Goal: Task Accomplishment & Management: Manage account settings

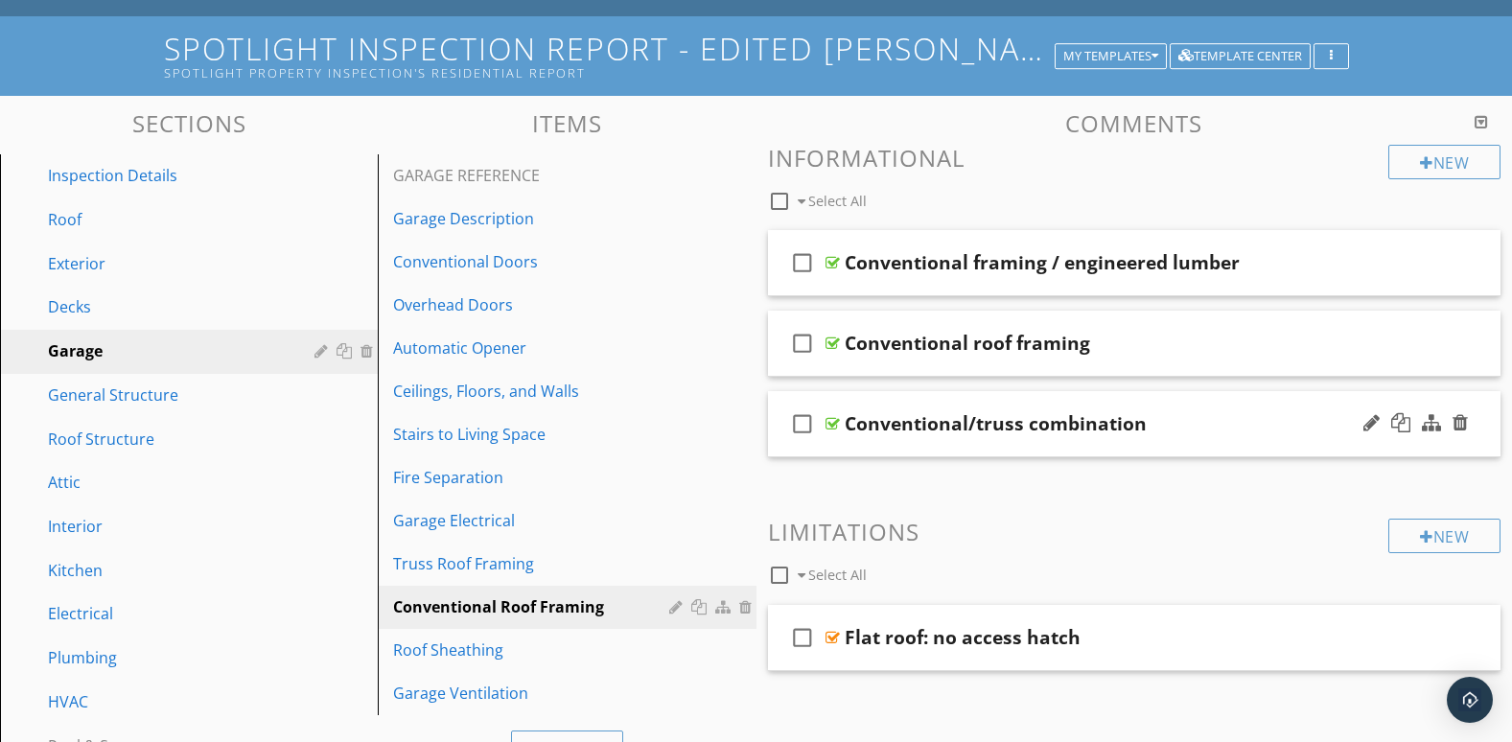
scroll to position [91, 0]
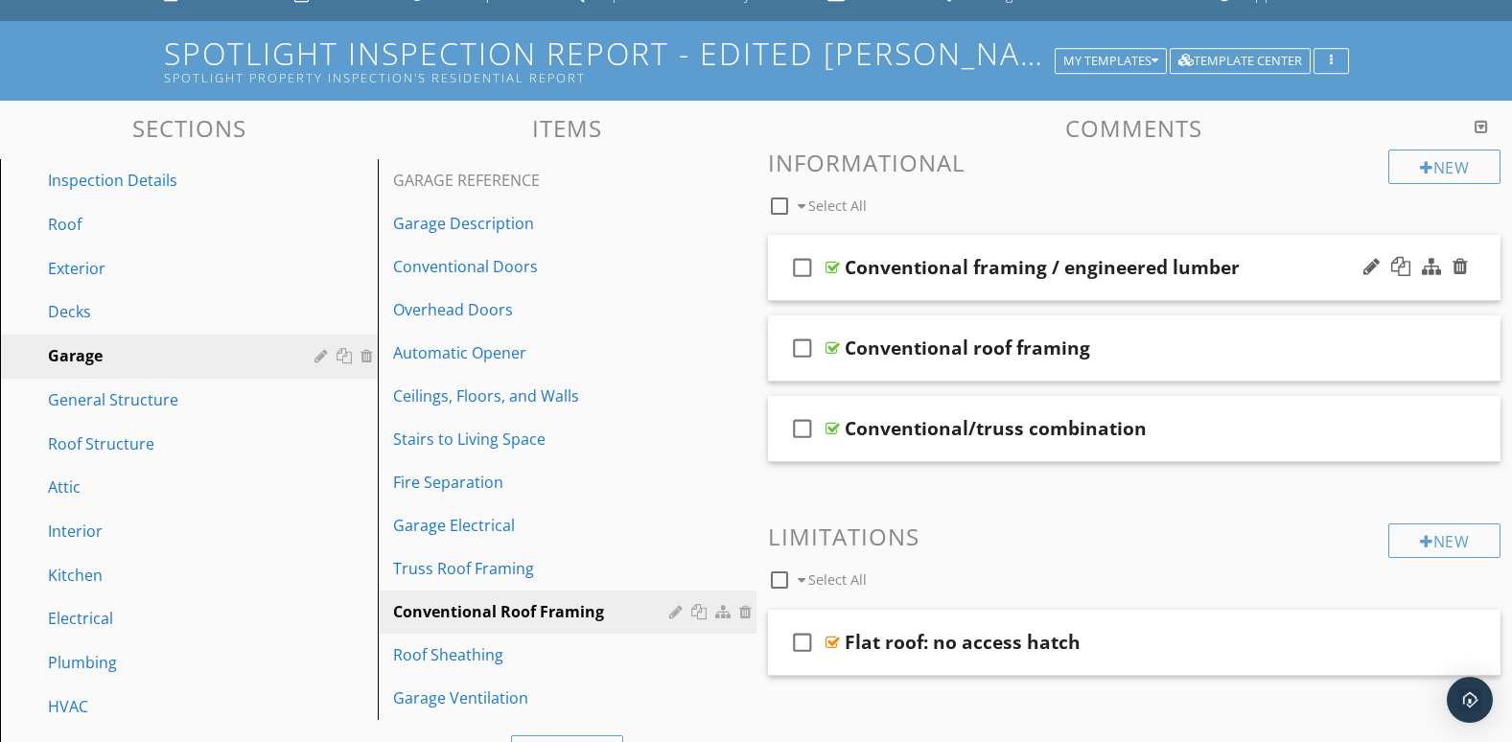
click at [1273, 283] on div "check_box_outline_blank Conventional framing / engineered lumber" at bounding box center [1135, 268] width 734 height 66
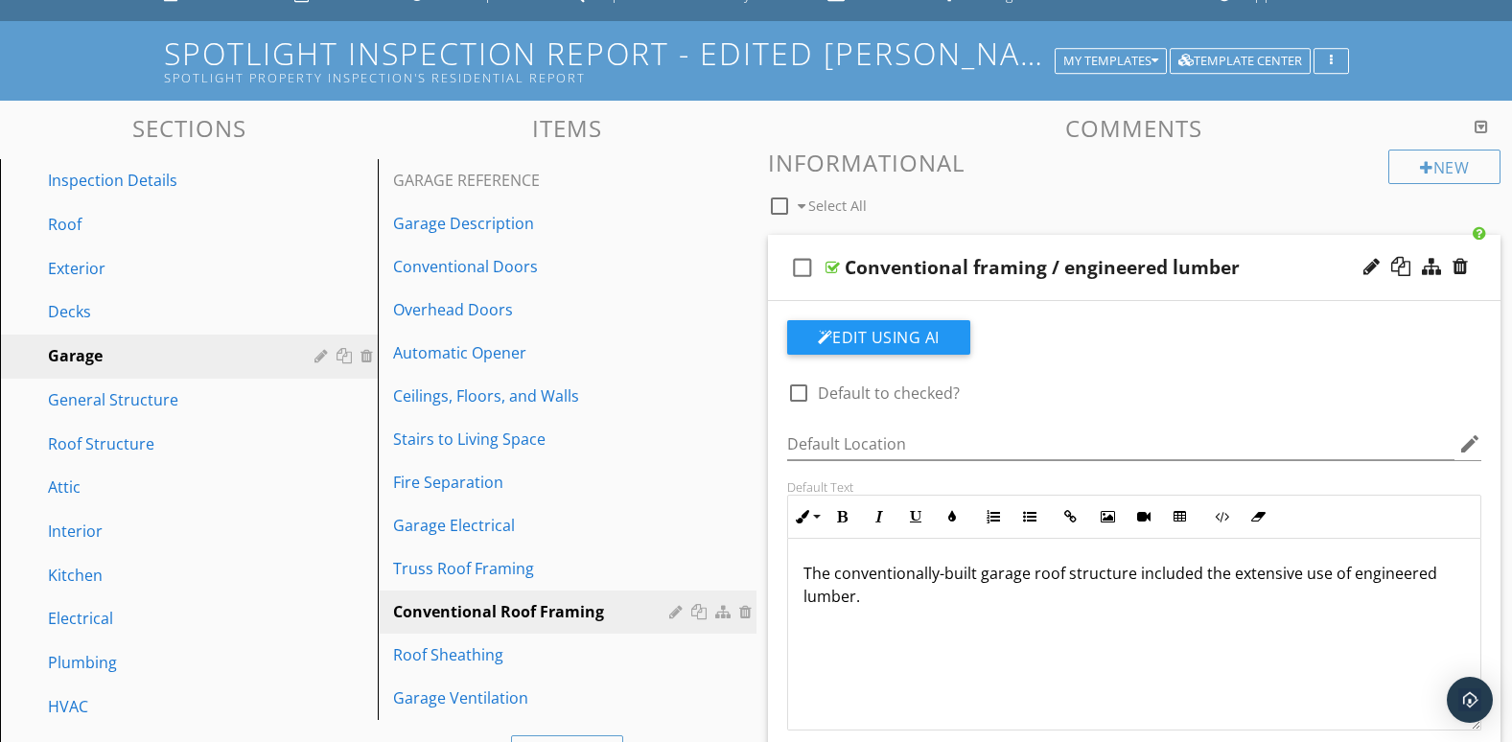
click at [1306, 293] on div "check_box_outline_blank Conventional framing / engineered lumber" at bounding box center [1135, 268] width 734 height 66
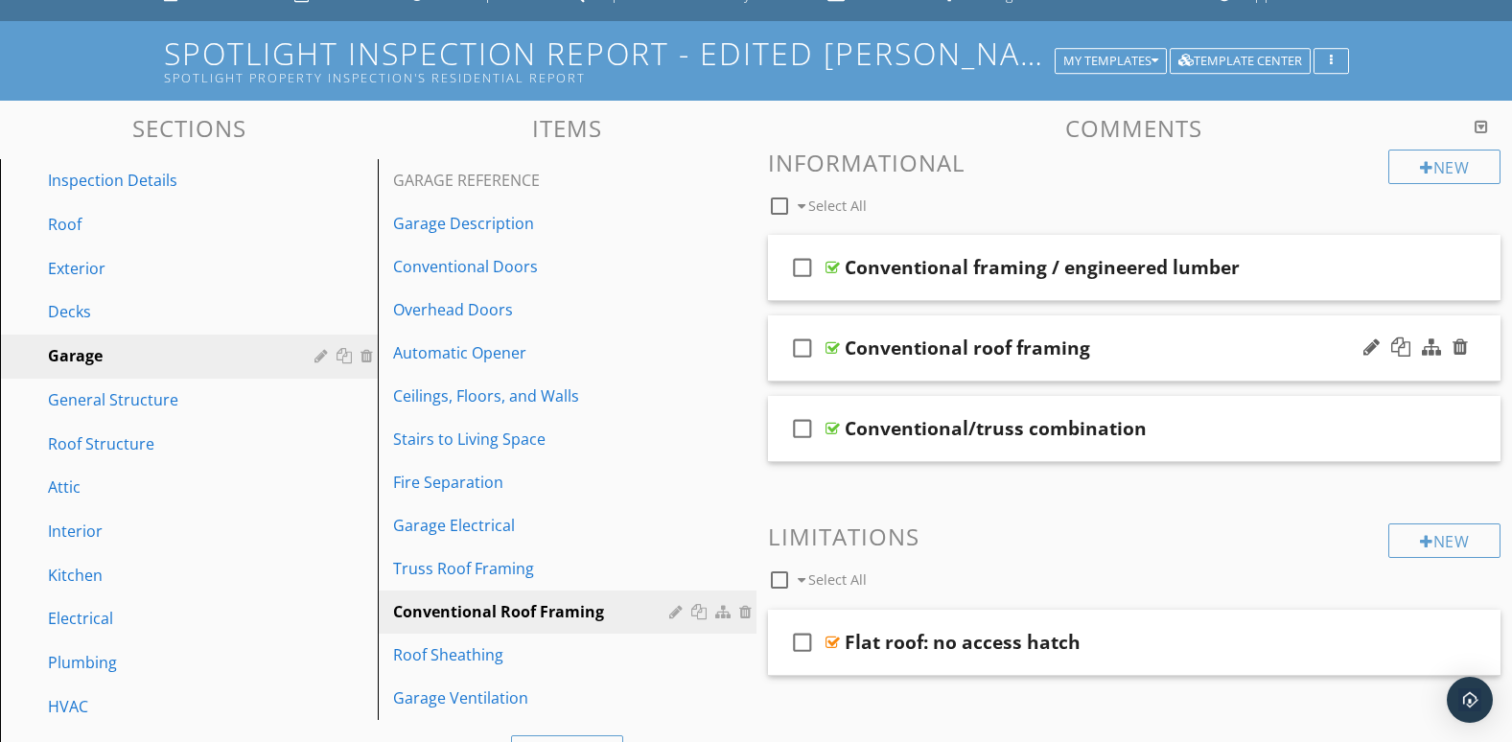
click at [1175, 361] on div "check_box_outline_blank Conventional roof framing" at bounding box center [1135, 349] width 734 height 66
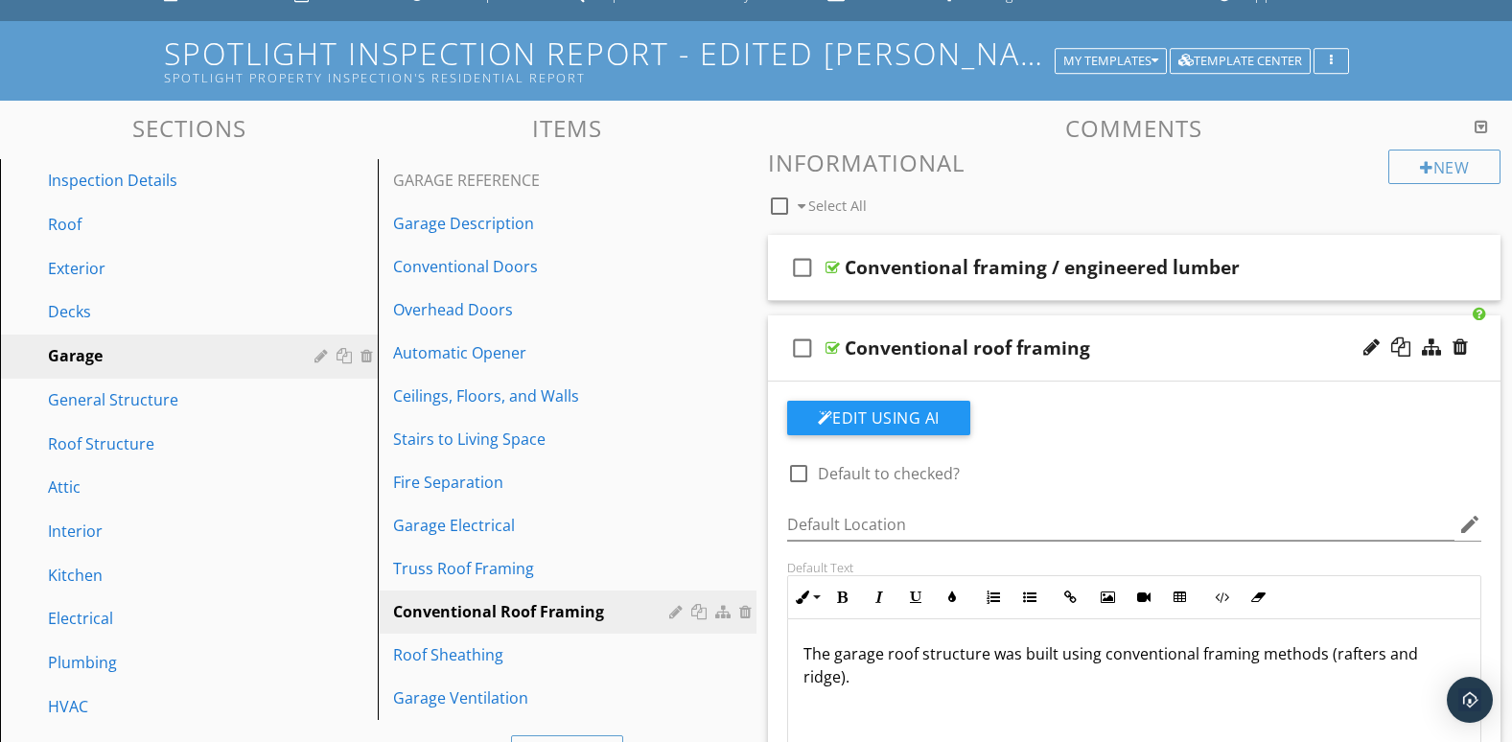
click at [1184, 362] on div "check_box_outline_blank Conventional roof framing" at bounding box center [1135, 349] width 734 height 66
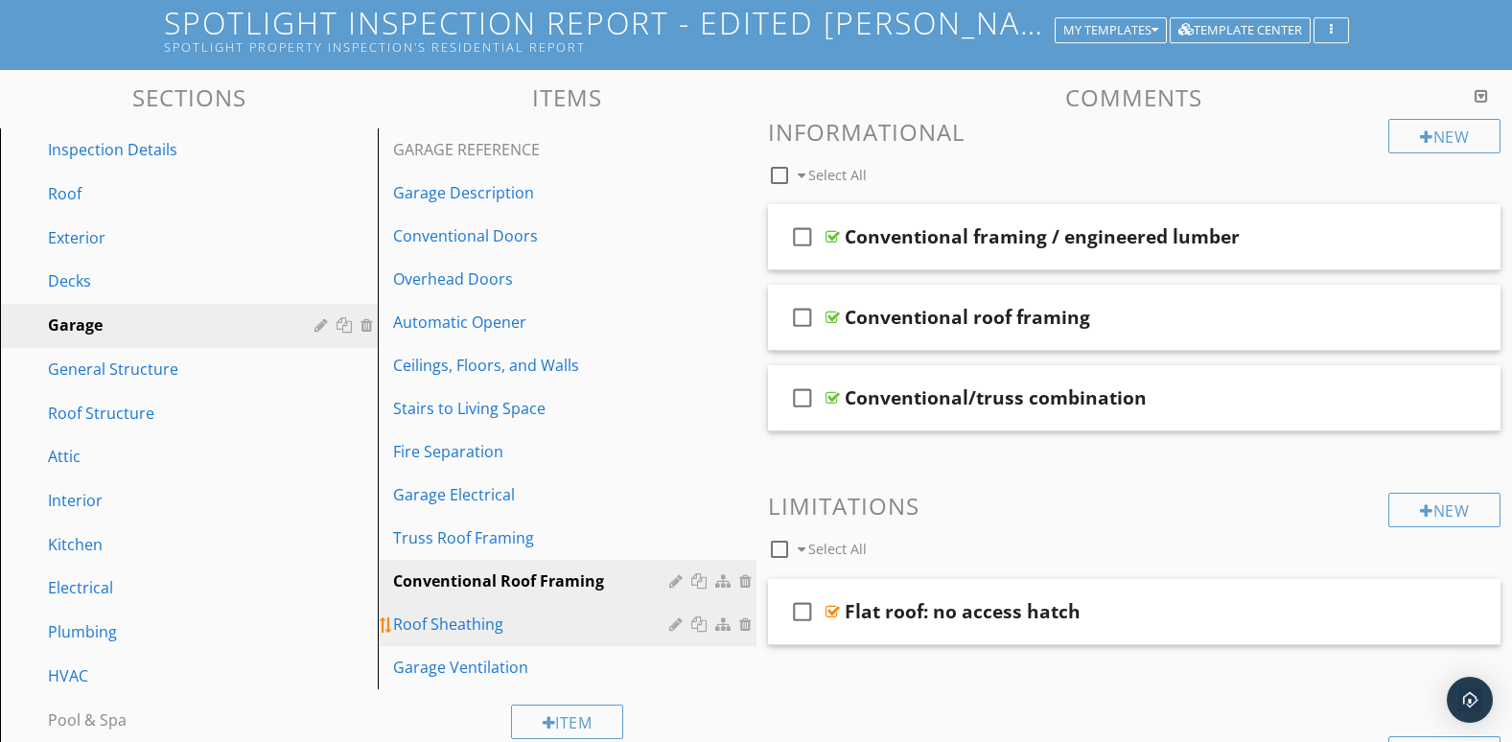
scroll to position [160, 0]
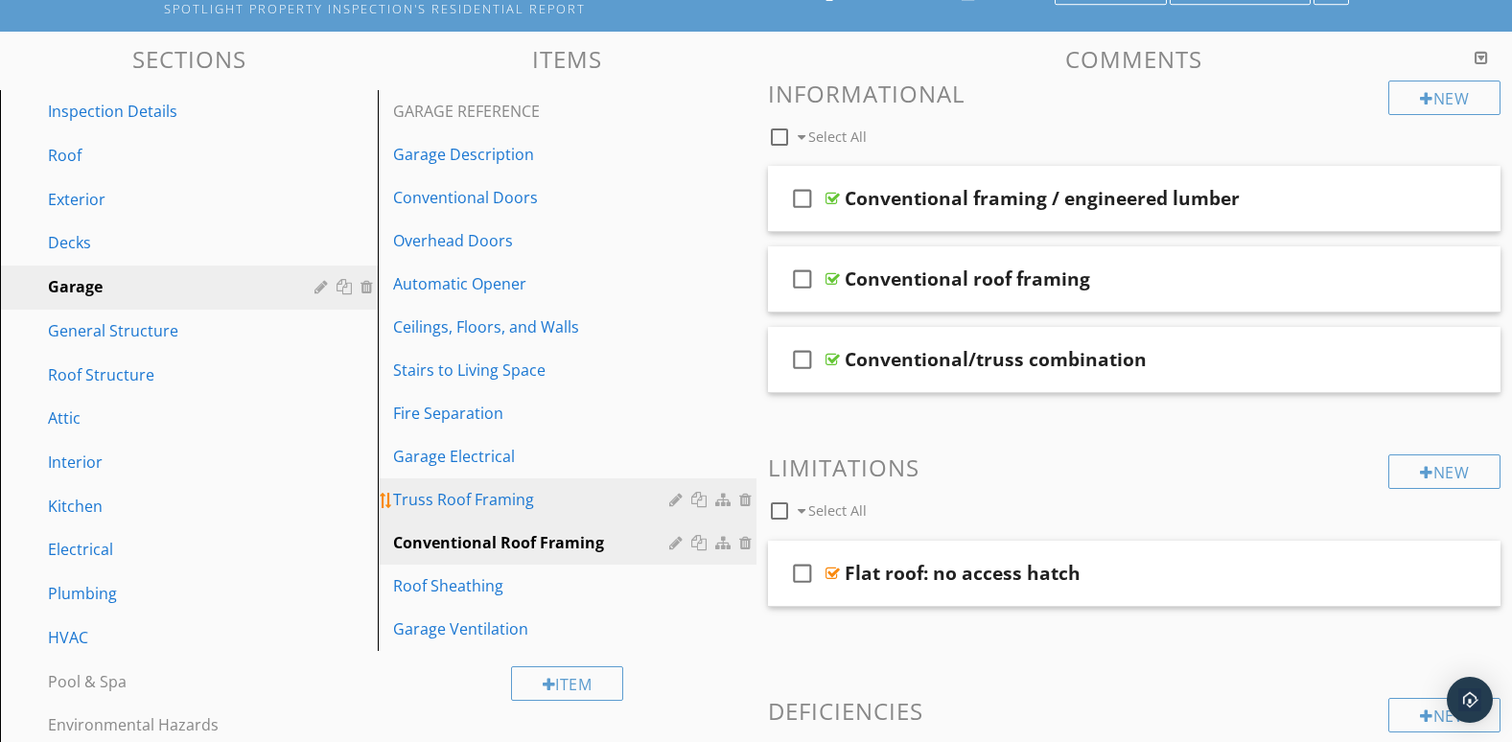
click at [622, 508] on div "Truss Roof Framing" at bounding box center [533, 499] width 281 height 23
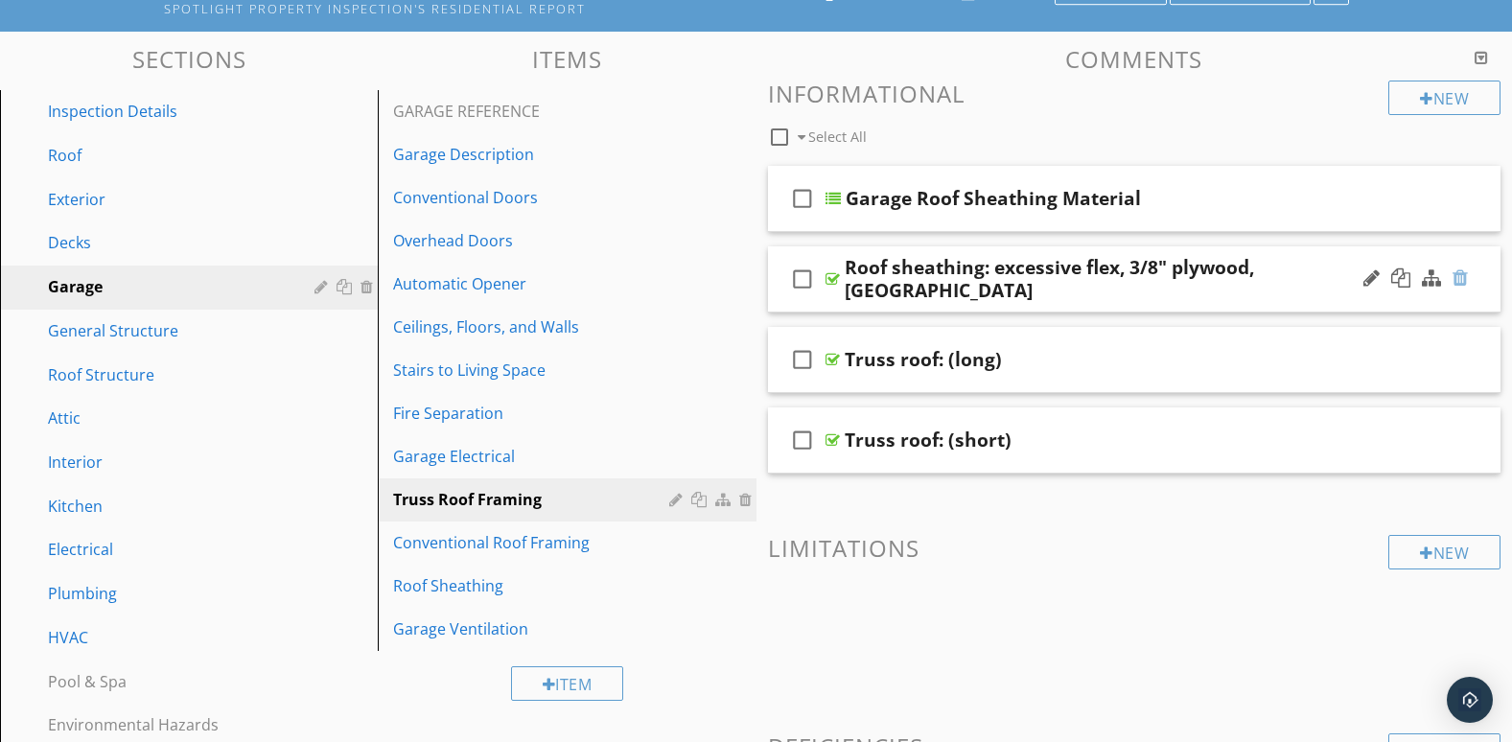
click at [1466, 282] on div at bounding box center [1460, 278] width 15 height 19
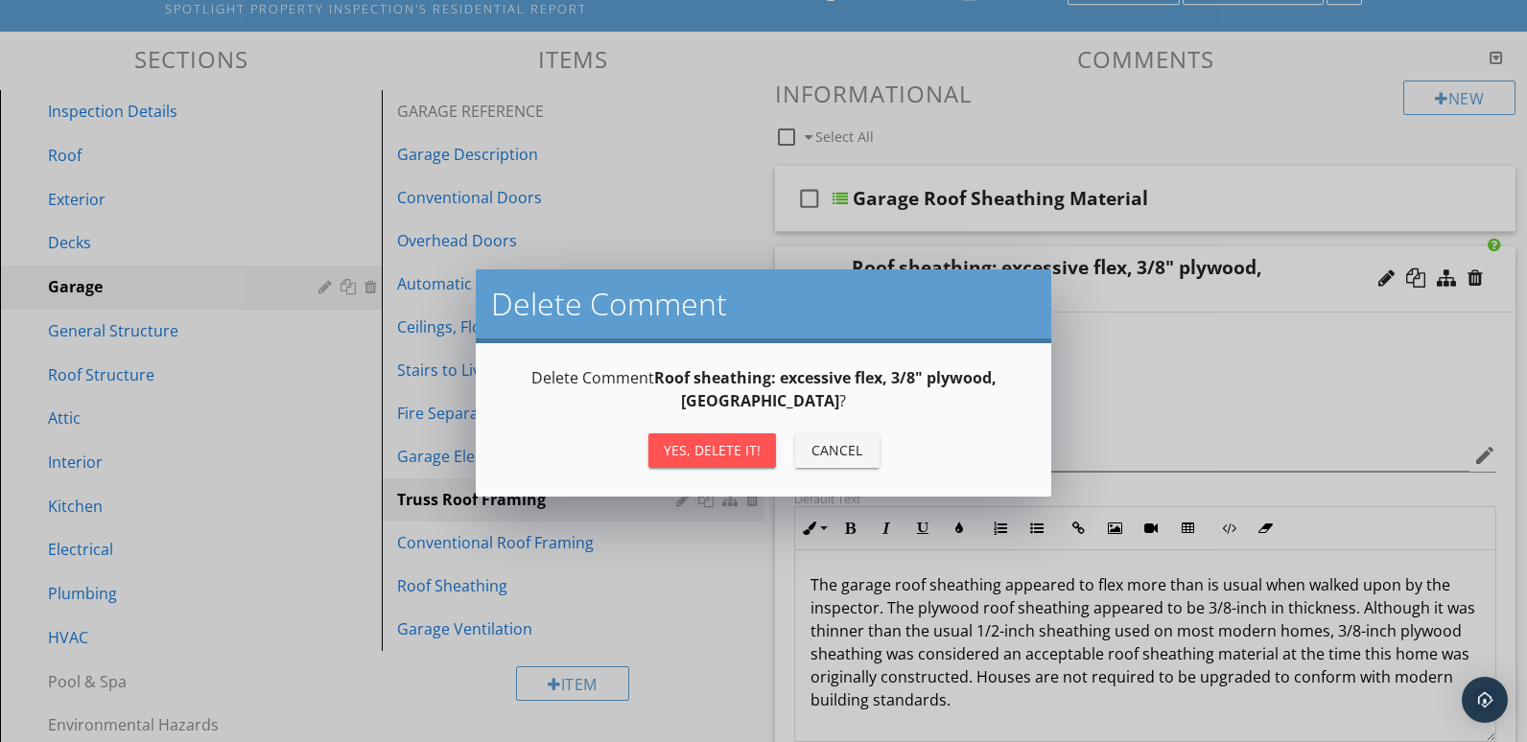
click at [730, 440] on div "Yes, Delete it!" at bounding box center [712, 450] width 97 height 20
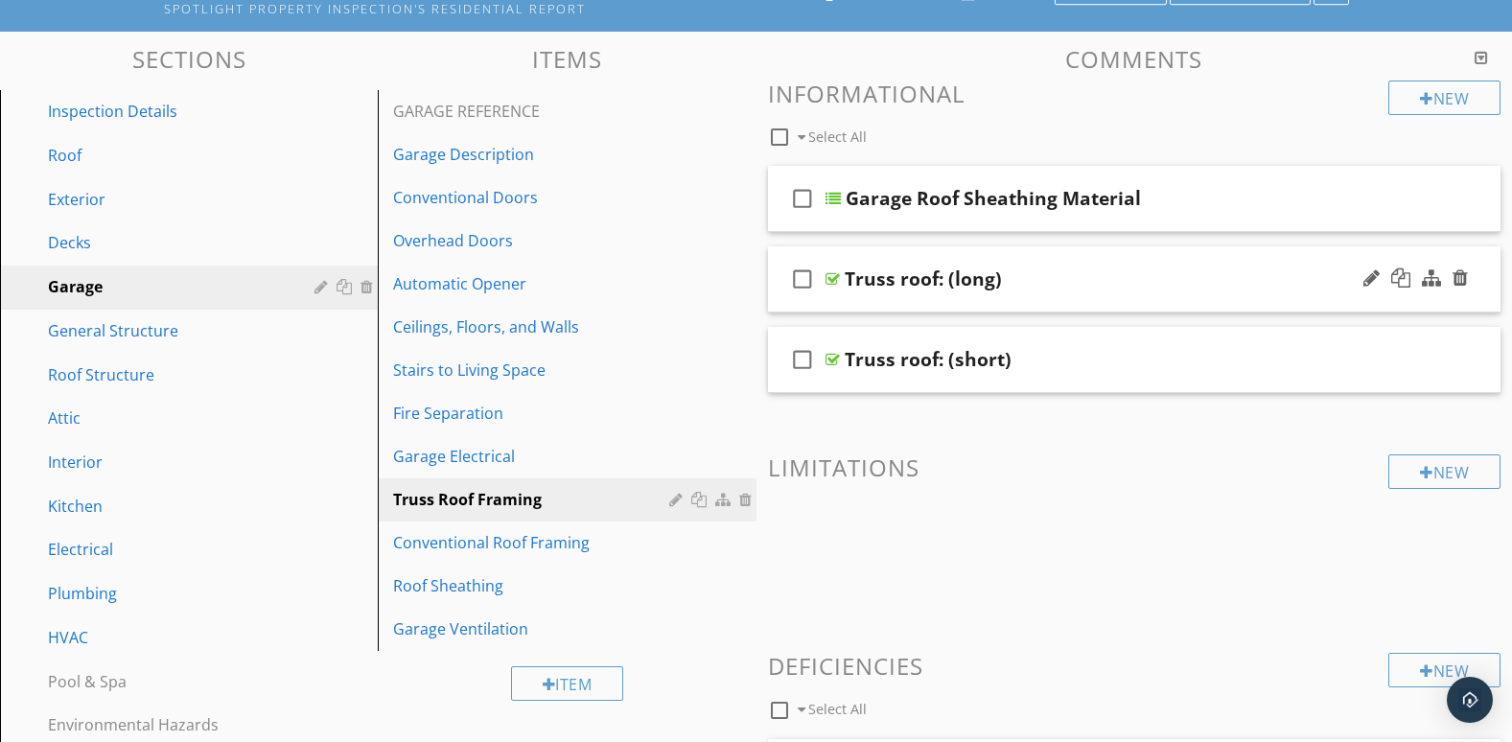
click at [1370, 301] on div at bounding box center [1416, 279] width 112 height 46
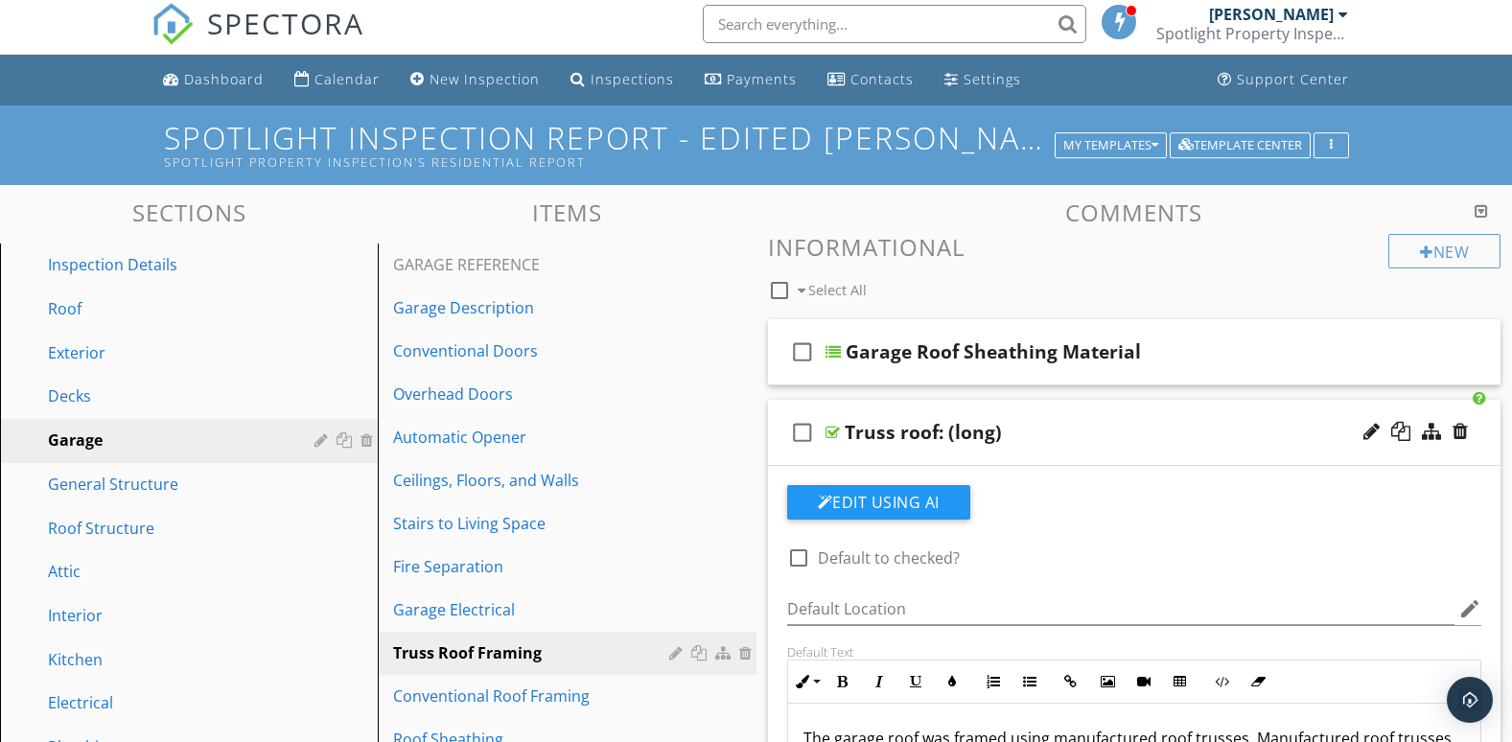
scroll to position [0, 0]
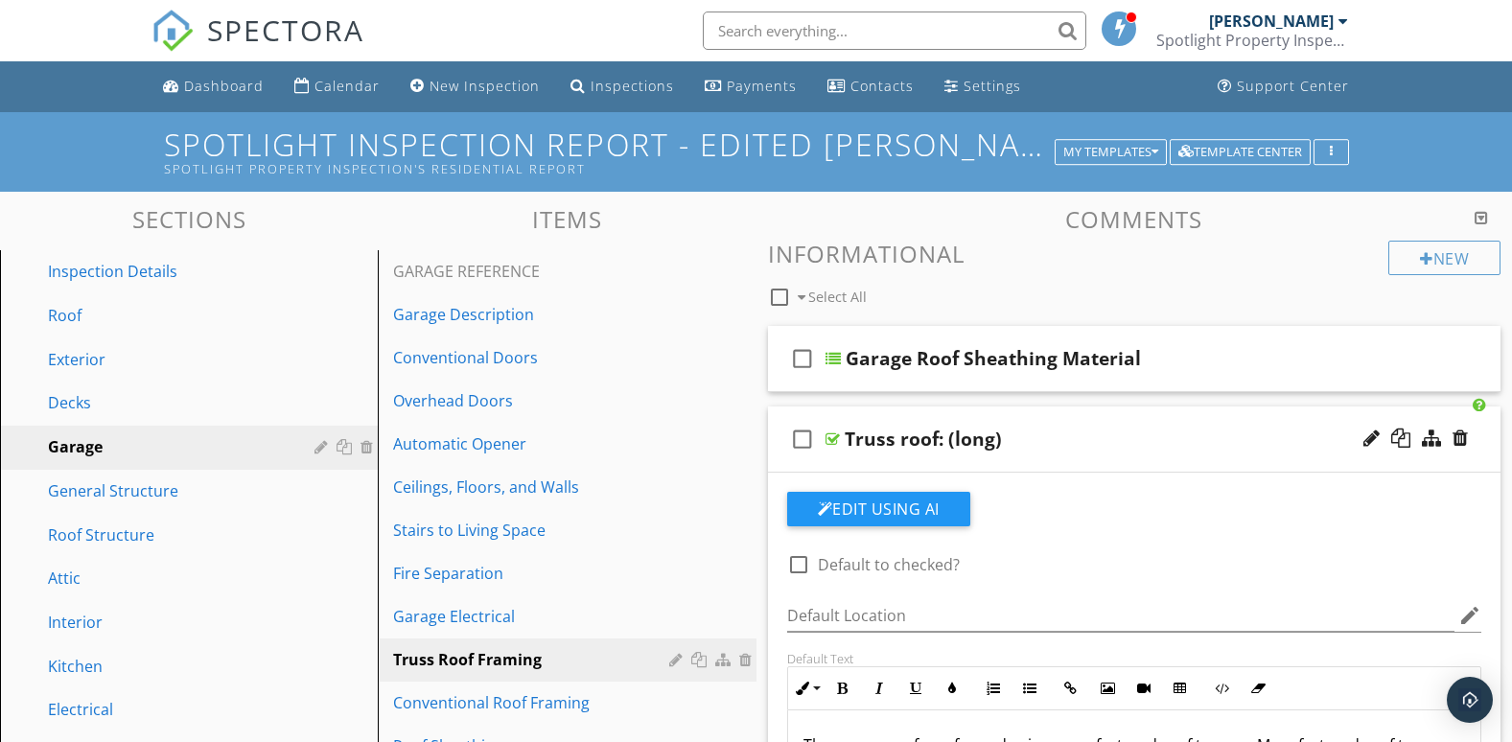
click at [1213, 458] on div "check_box_outline_blank Truss roof: (long)" at bounding box center [1135, 440] width 734 height 66
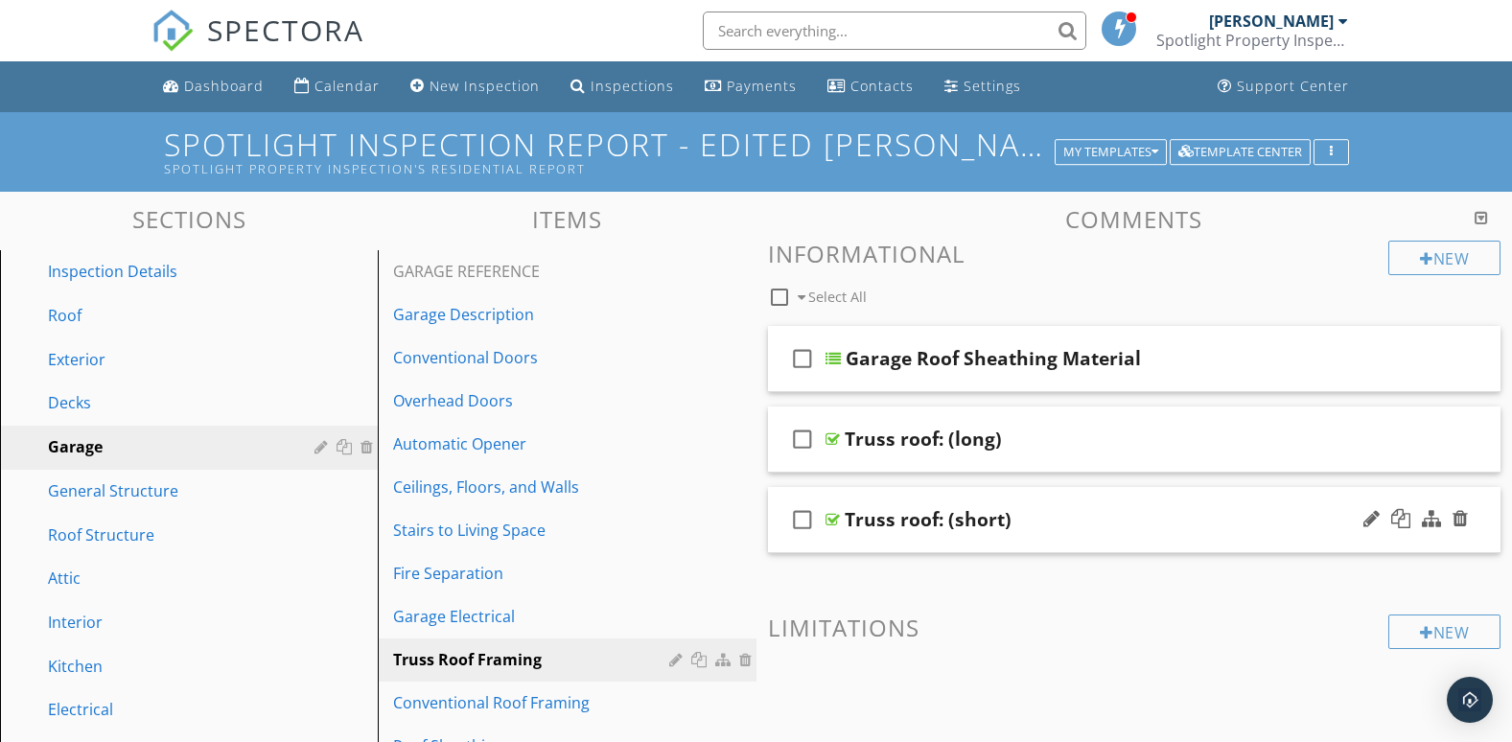
click at [1213, 549] on div "check_box_outline_blank Truss roof: (short)" at bounding box center [1135, 520] width 734 height 66
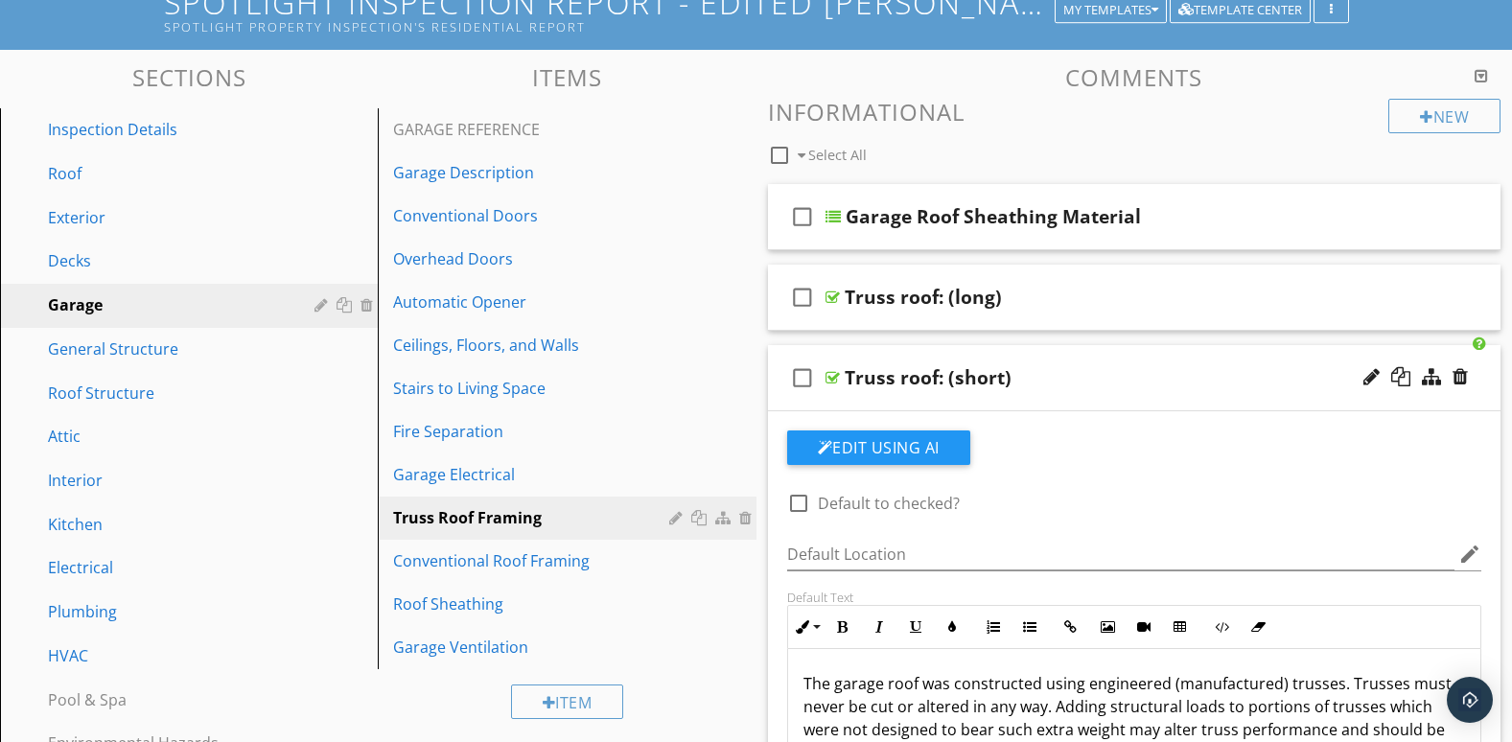
scroll to position [319, 0]
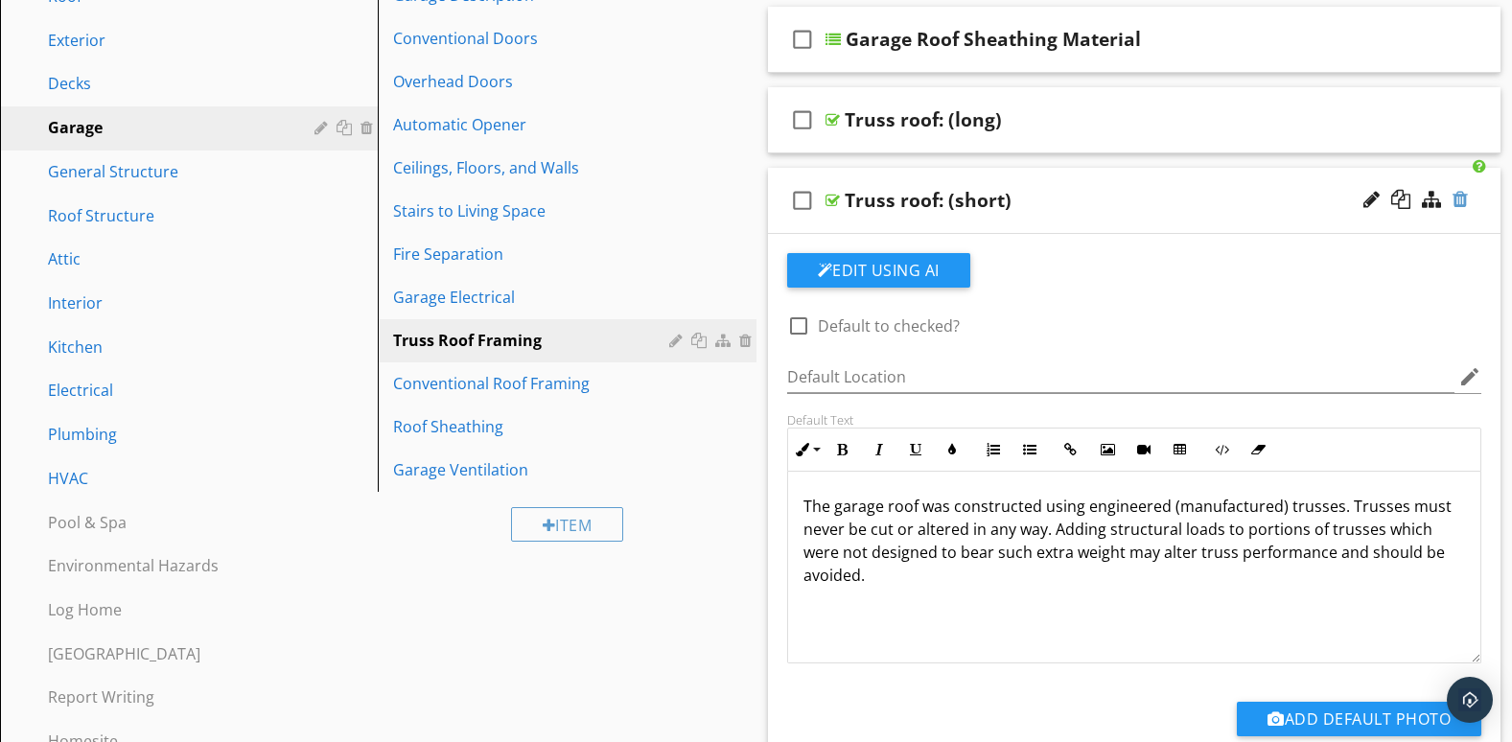
click at [1463, 199] on div at bounding box center [1460, 199] width 15 height 19
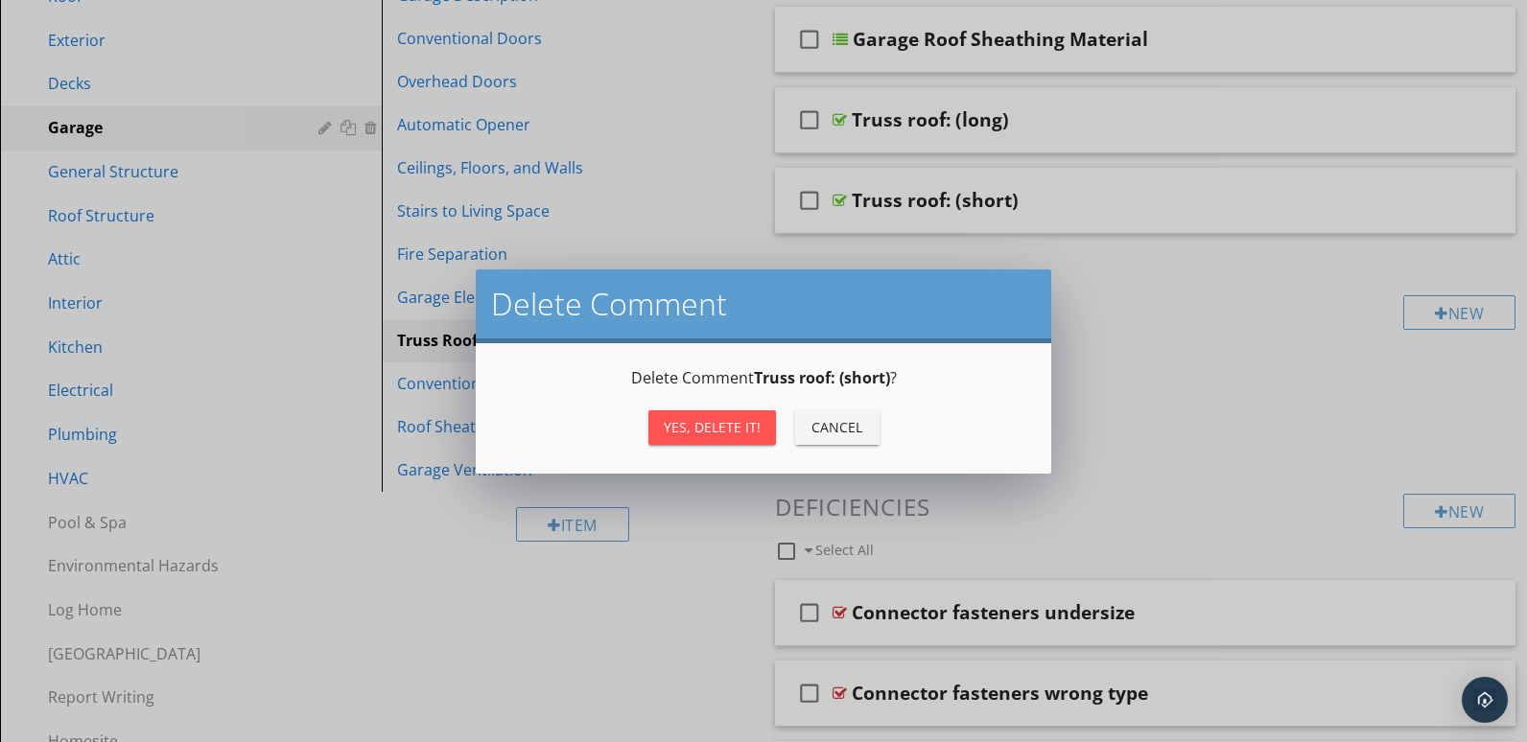
click at [743, 420] on div "Yes, Delete it!" at bounding box center [712, 427] width 97 height 20
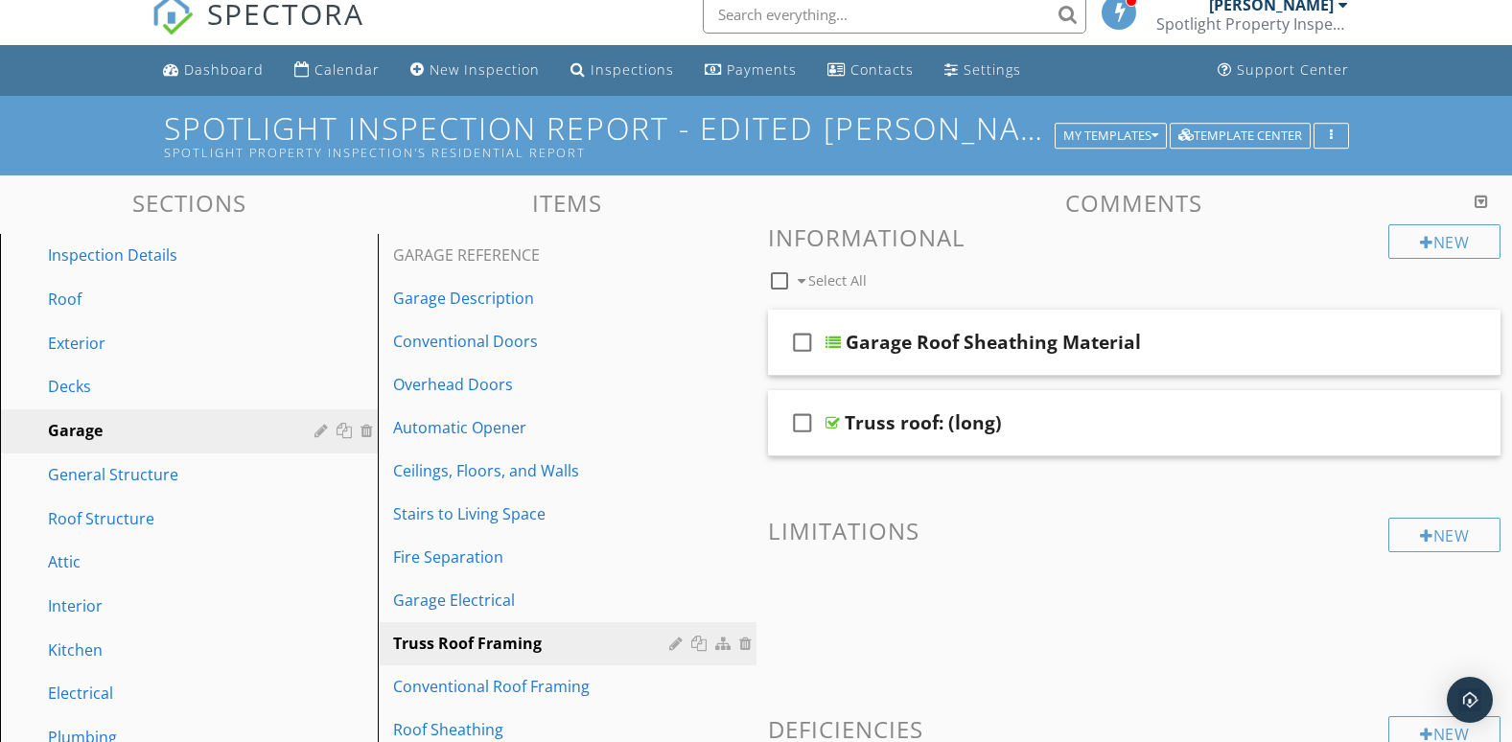
scroll to position [0, 0]
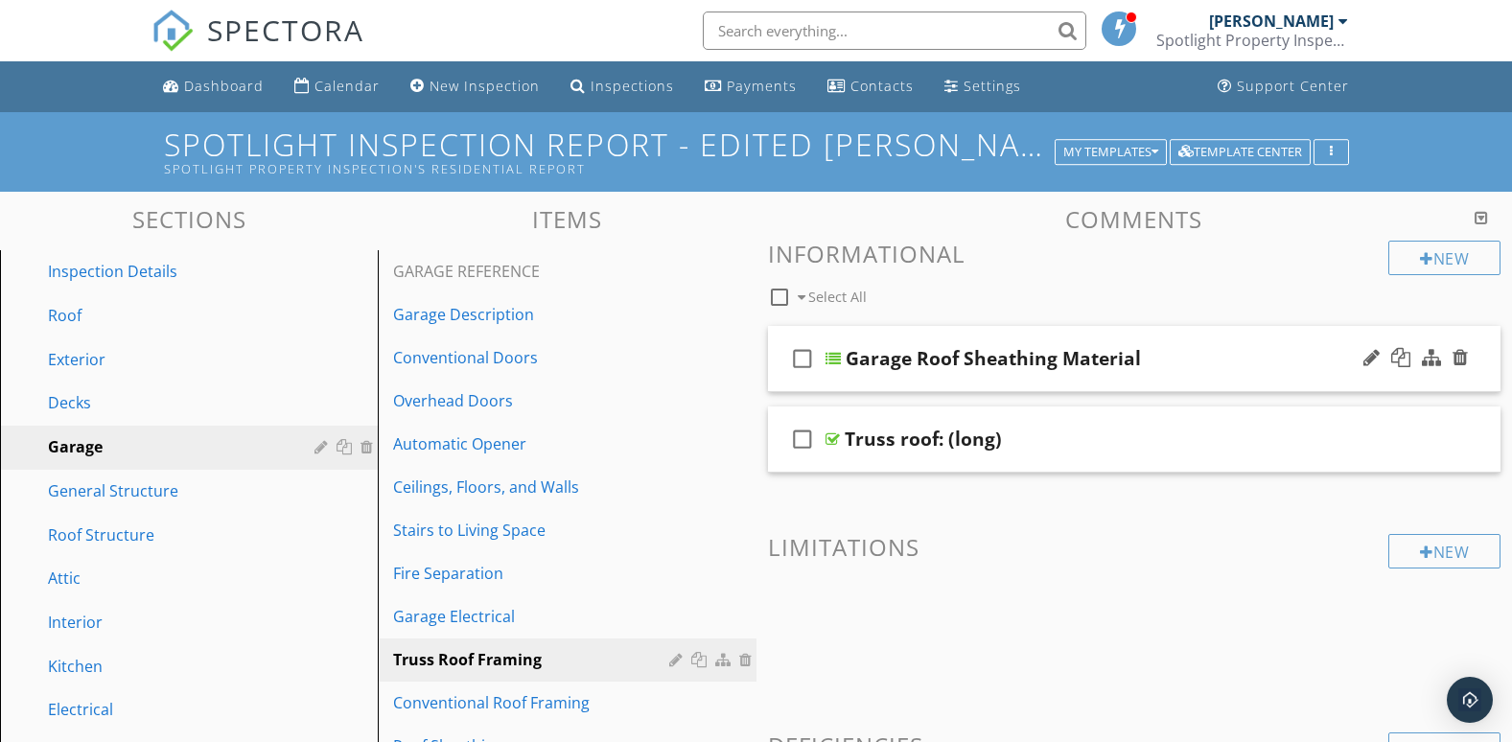
click at [1394, 383] on div "check_box_outline_blank Garage Roof Sheathing Material" at bounding box center [1135, 359] width 734 height 66
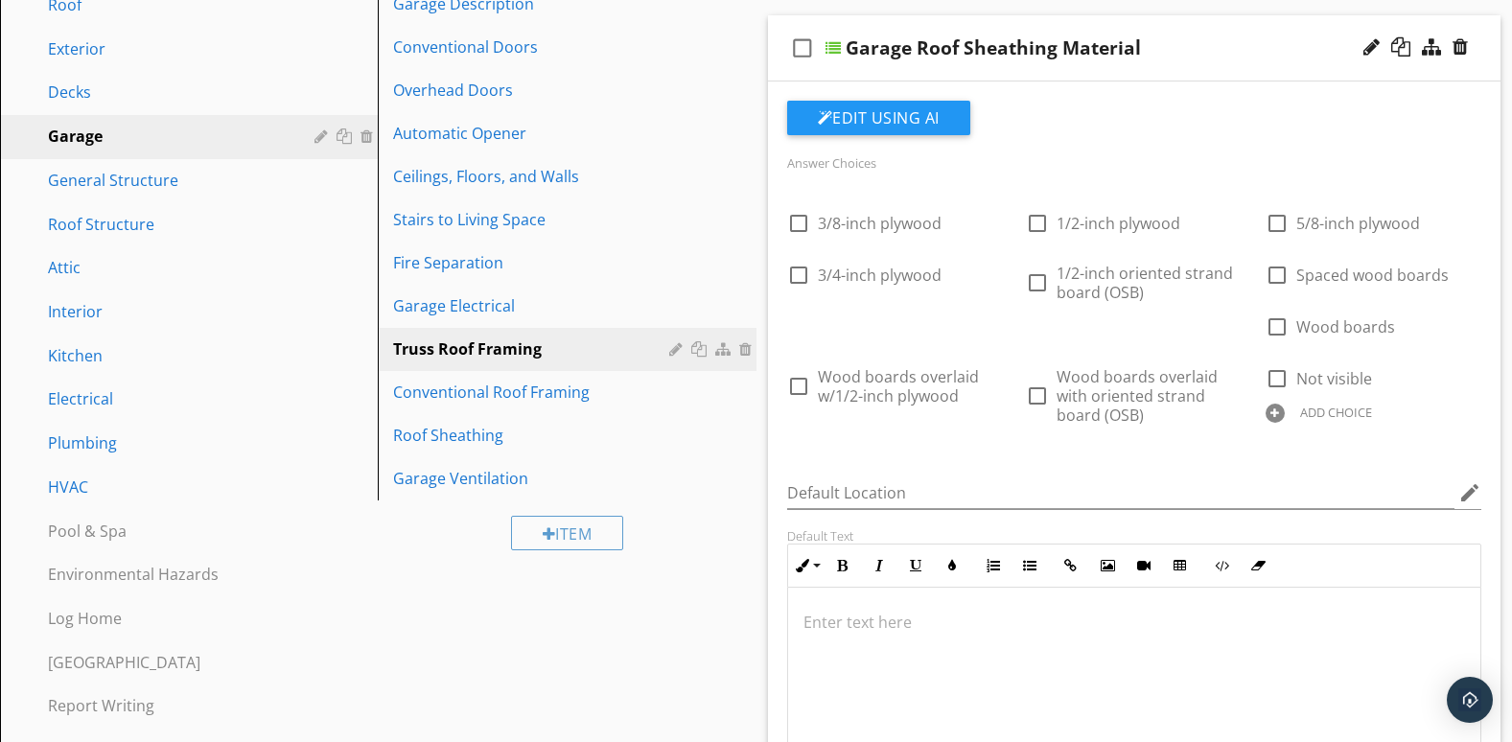
scroll to position [319, 0]
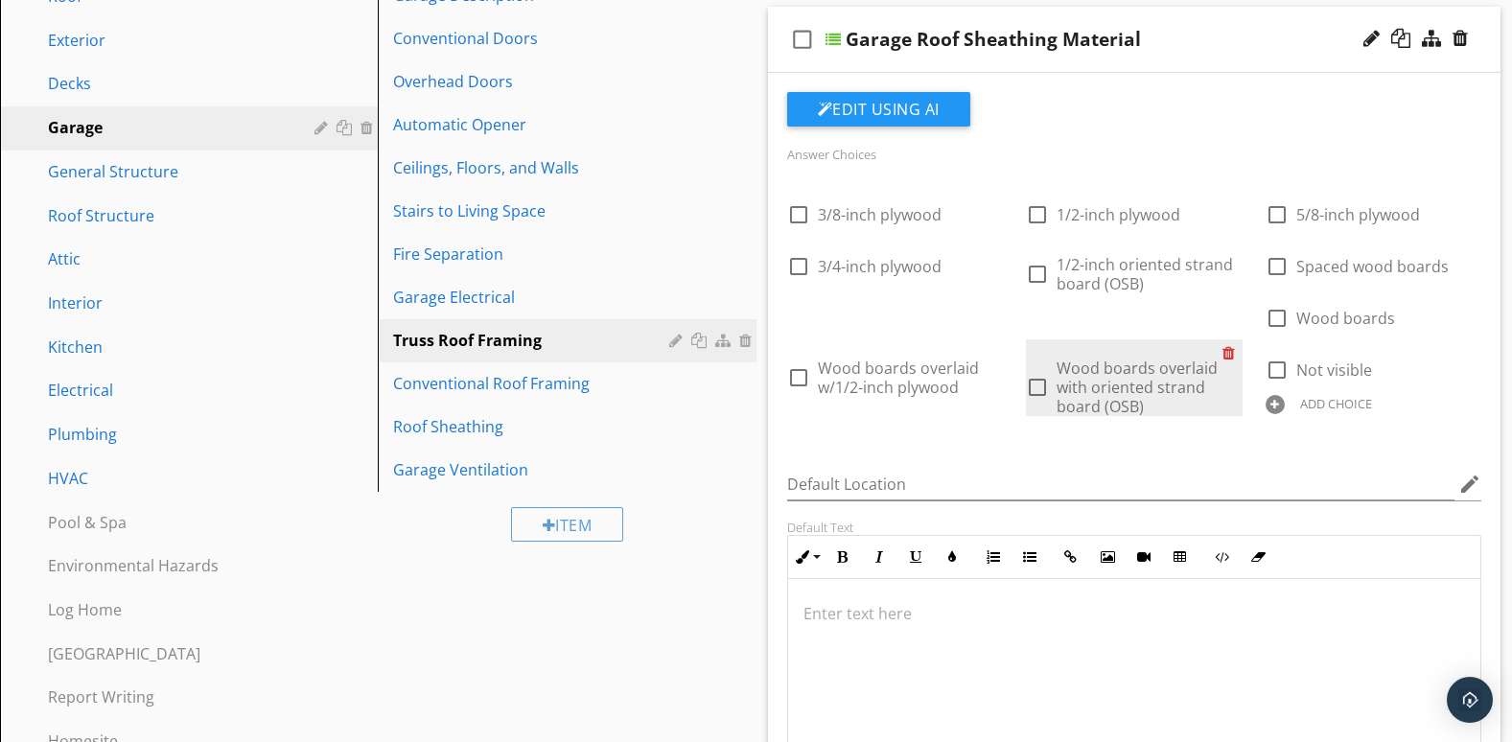
click at [1229, 351] on div at bounding box center [1233, 353] width 20 height 27
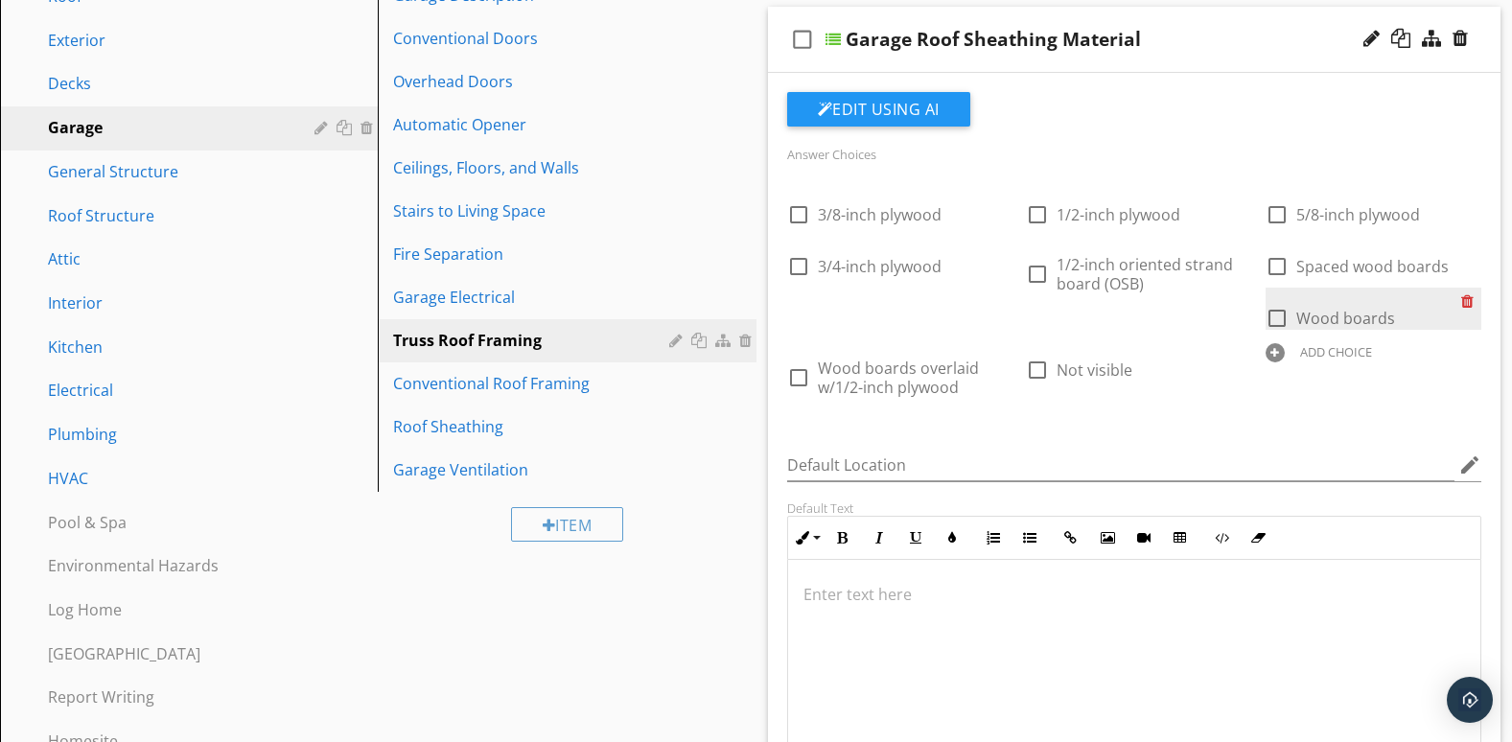
click at [1469, 302] on div at bounding box center [1472, 301] width 20 height 27
click at [1466, 294] on div at bounding box center [1472, 301] width 20 height 27
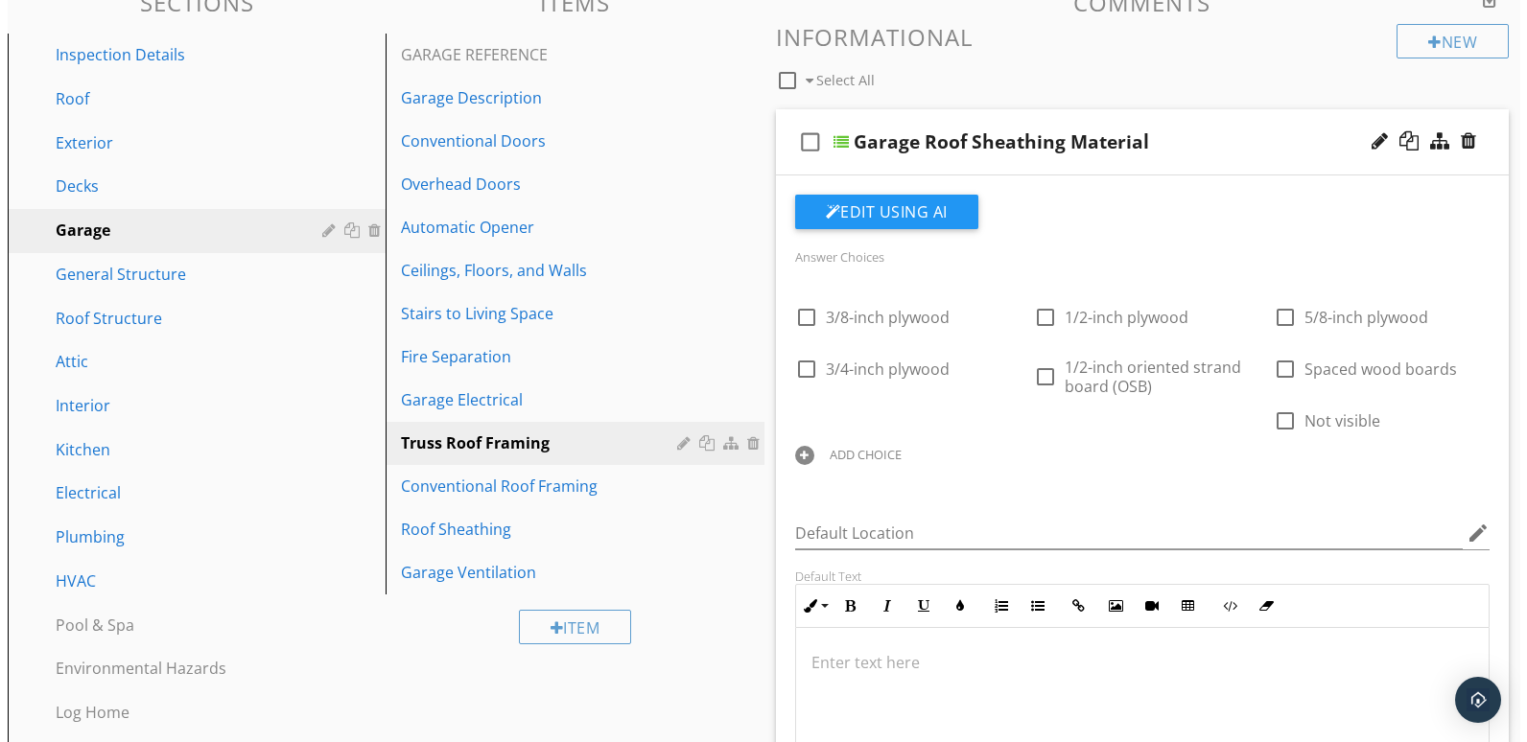
scroll to position [160, 0]
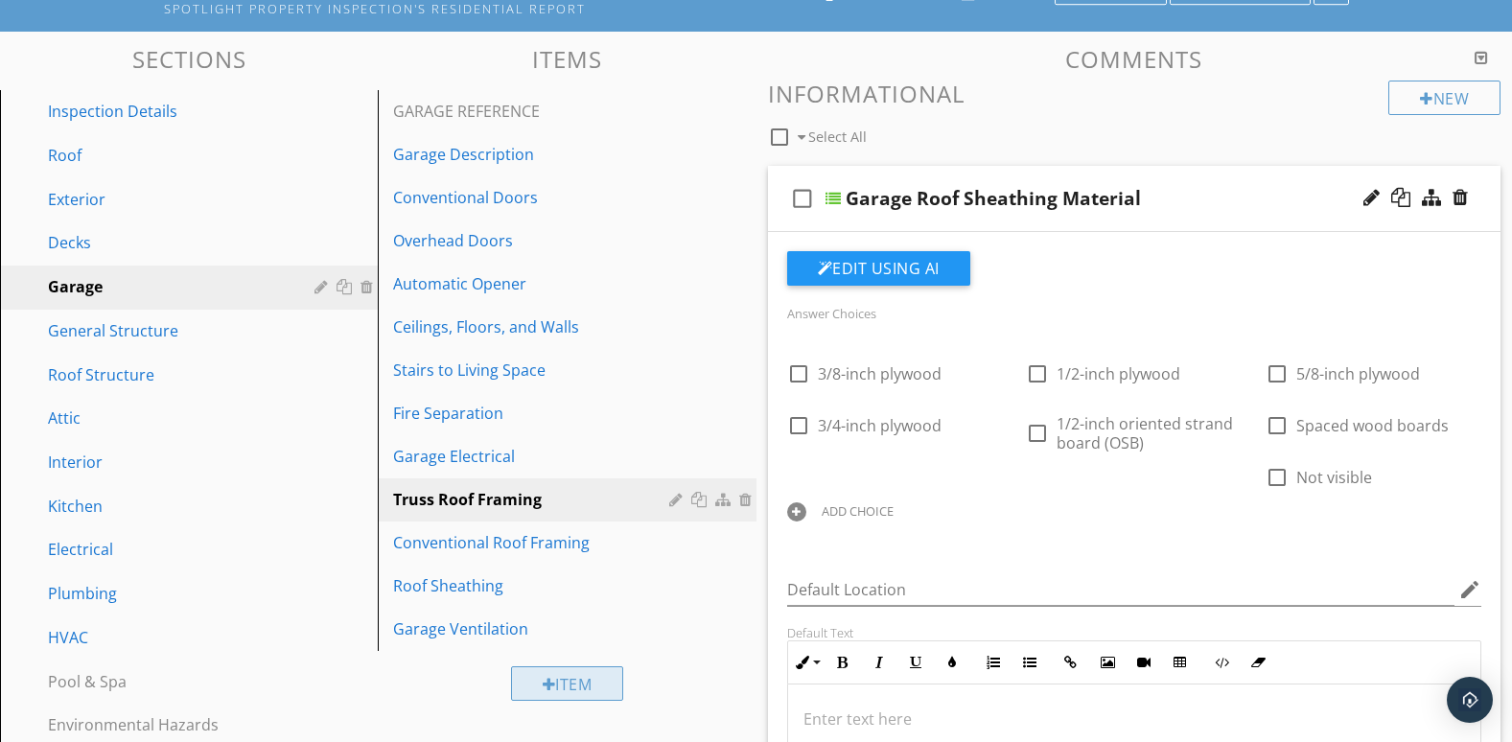
click at [575, 690] on div "Item" at bounding box center [567, 684] width 113 height 35
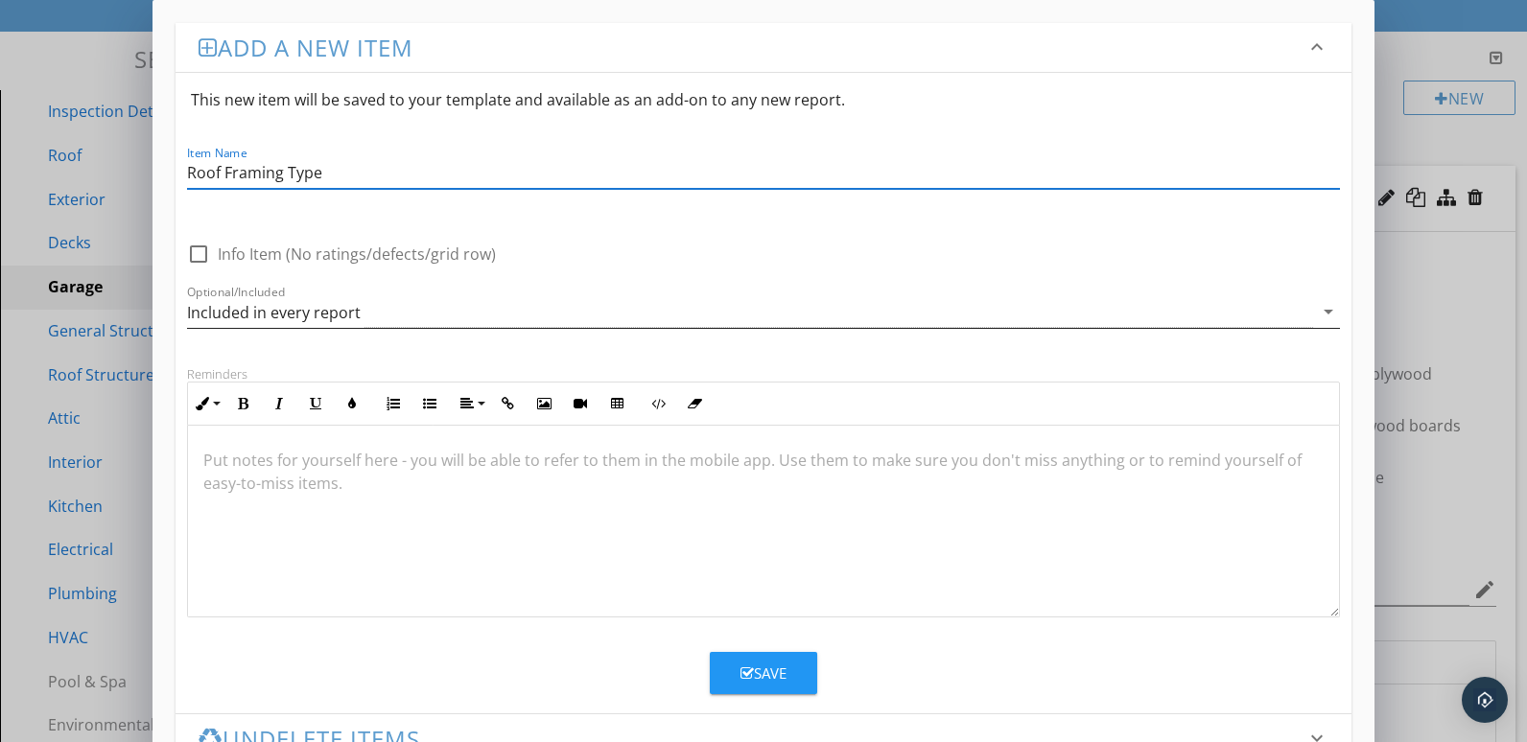
type input "Roof Framing Type"
click at [1329, 311] on icon "arrow_drop_down" at bounding box center [1328, 311] width 23 height 23
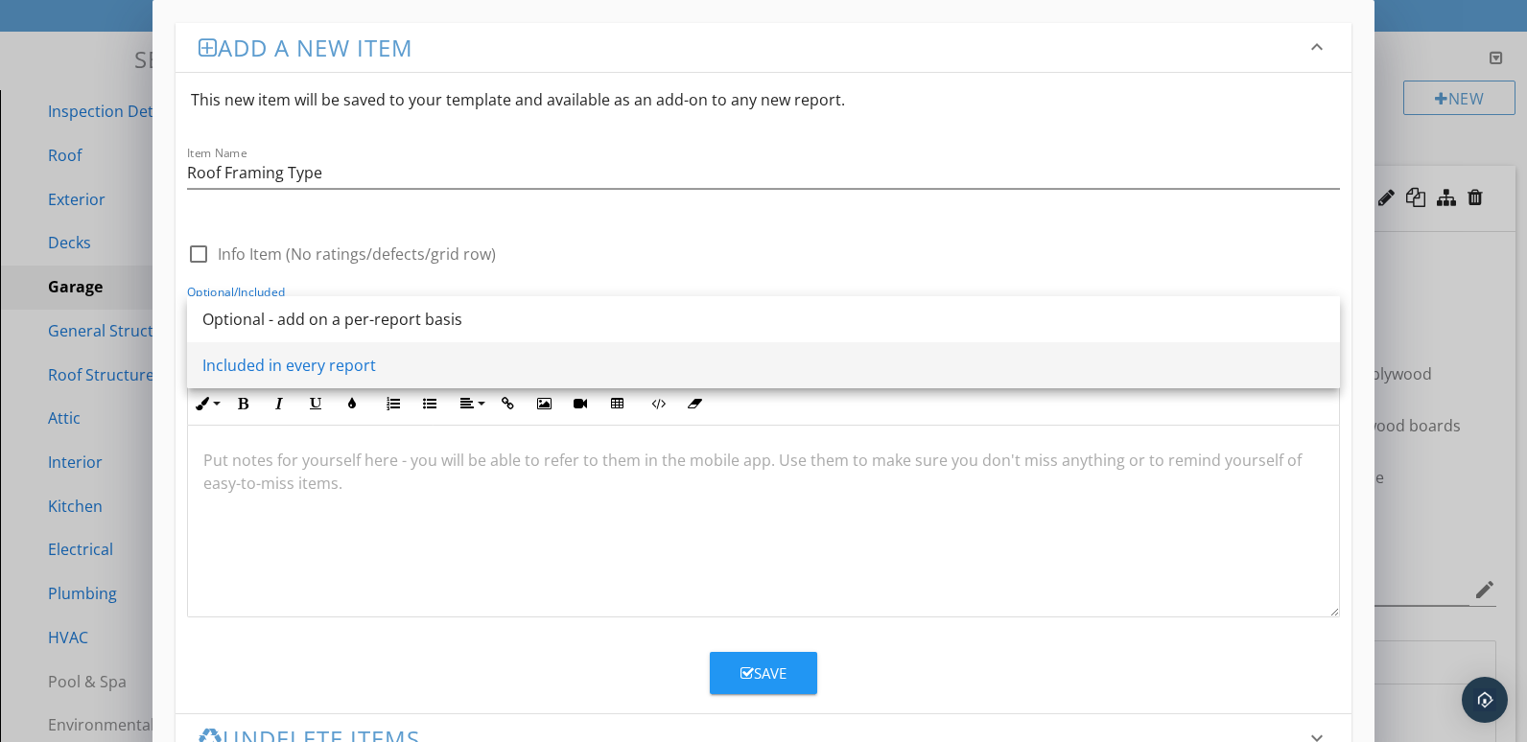
click at [554, 363] on div "Included in every report" at bounding box center [763, 365] width 1122 height 23
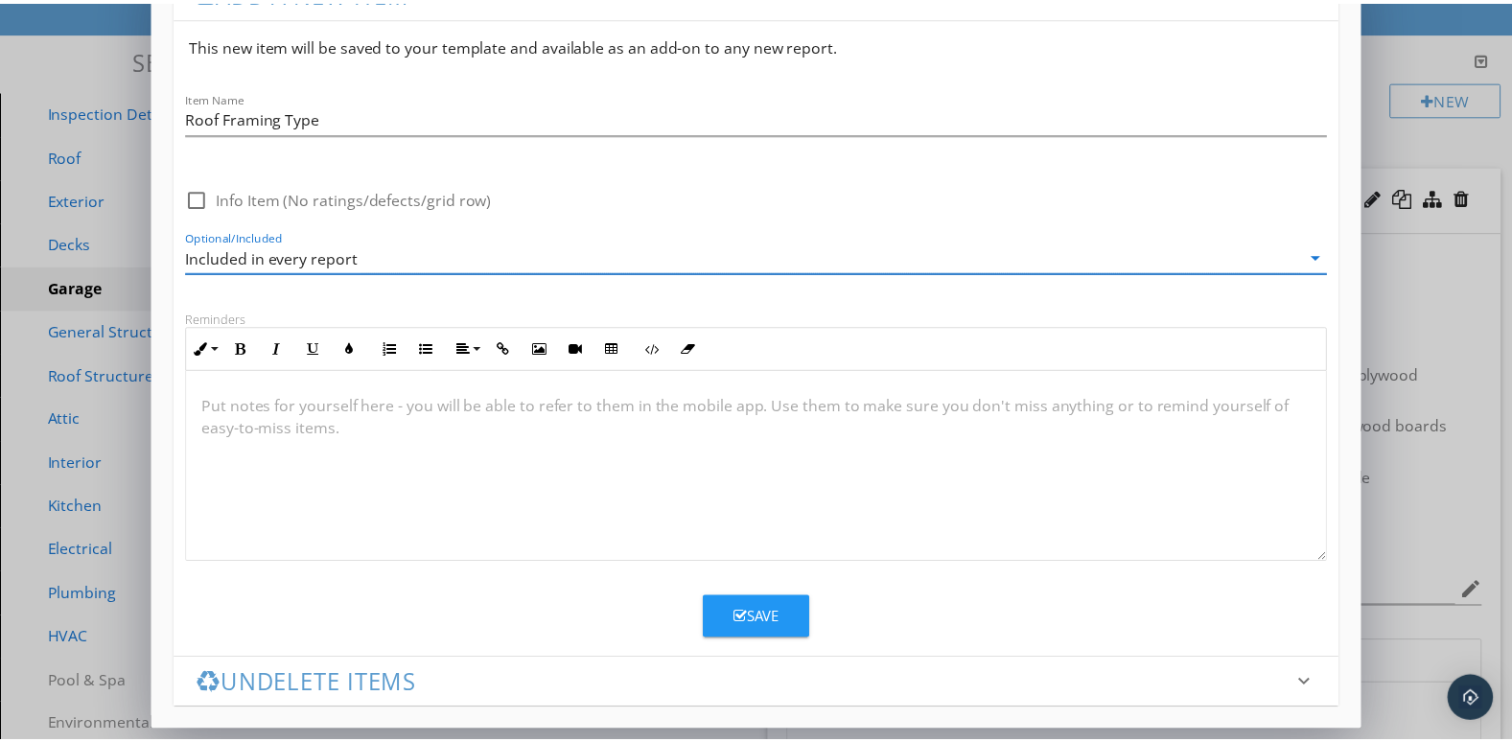
scroll to position [0, 0]
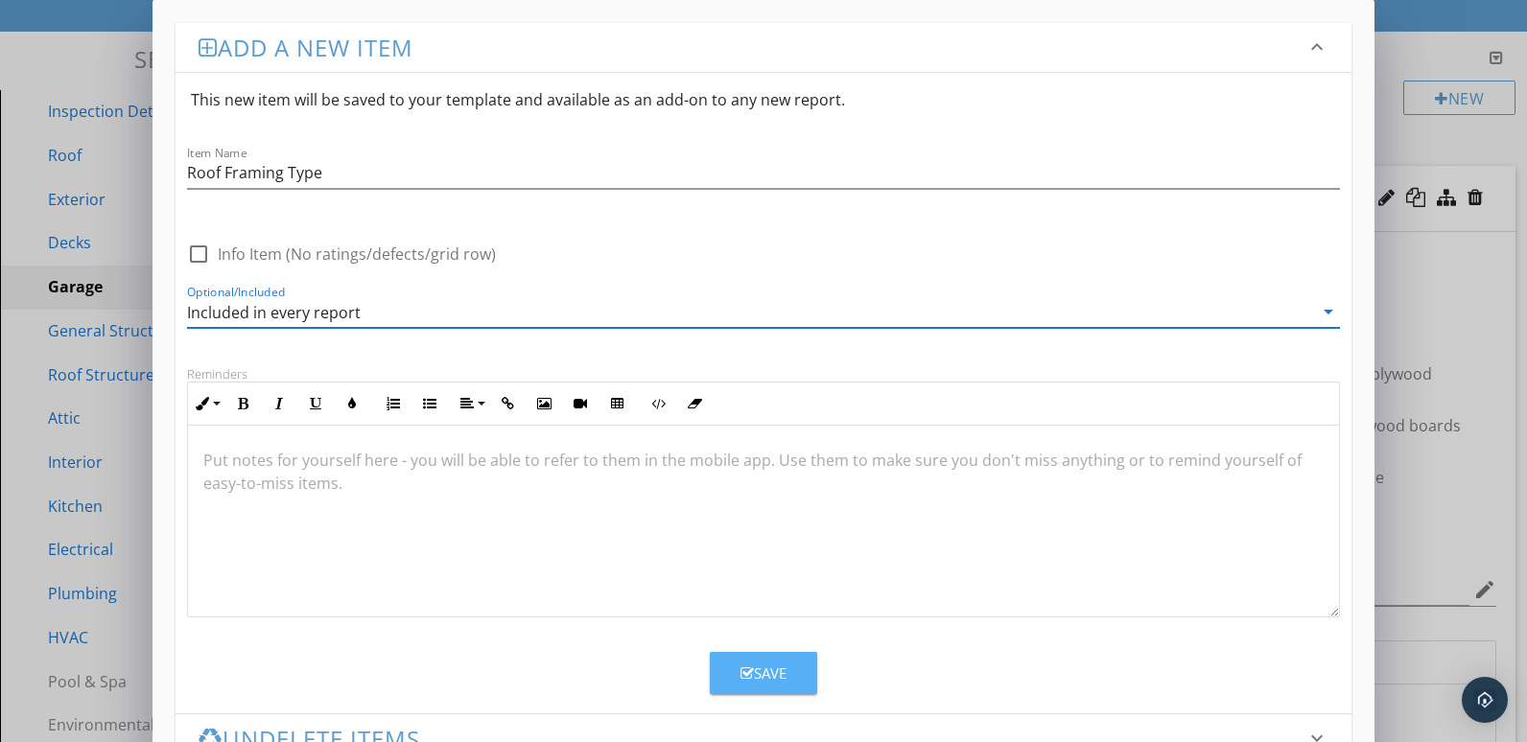
click at [743, 671] on icon "button" at bounding box center [746, 674] width 13 height 14
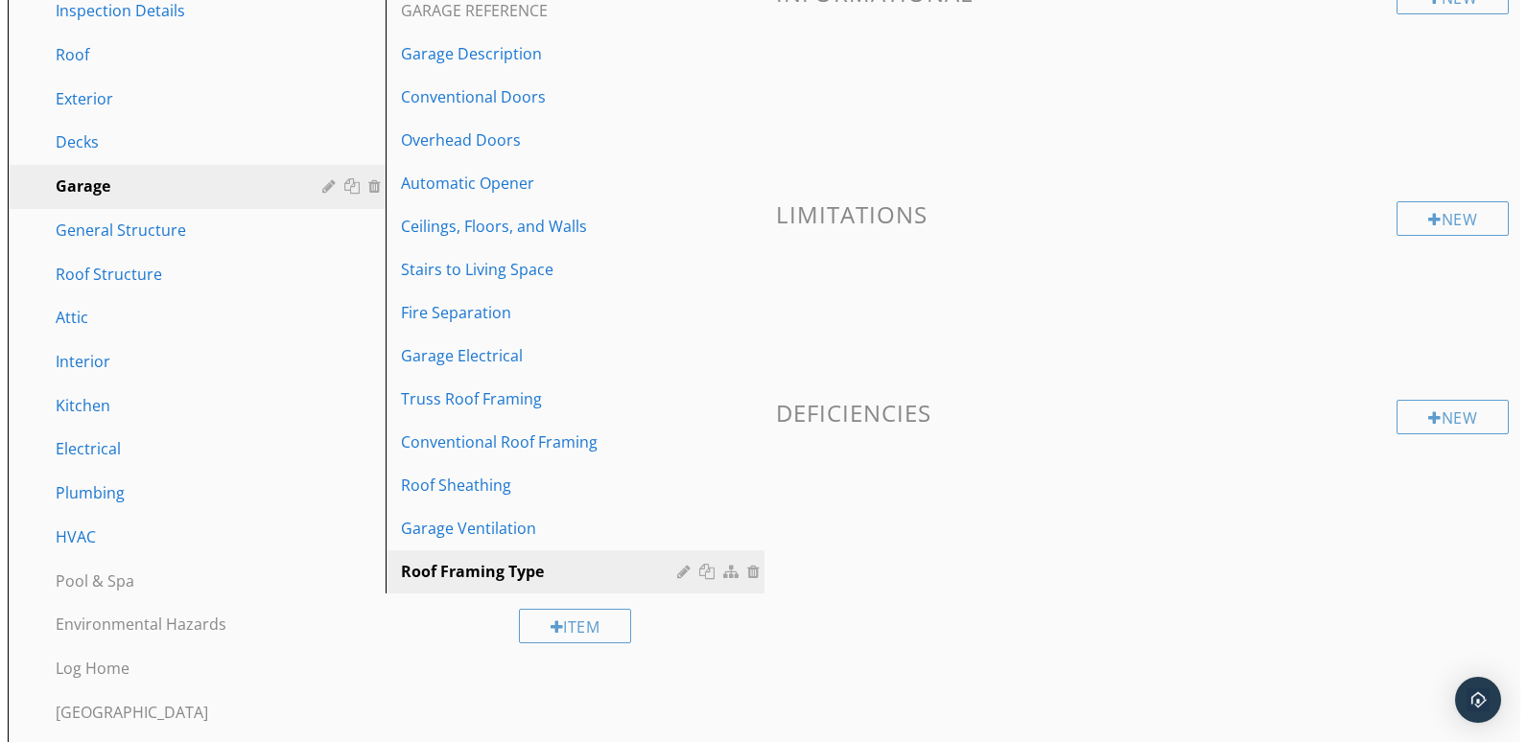
scroll to position [262, 0]
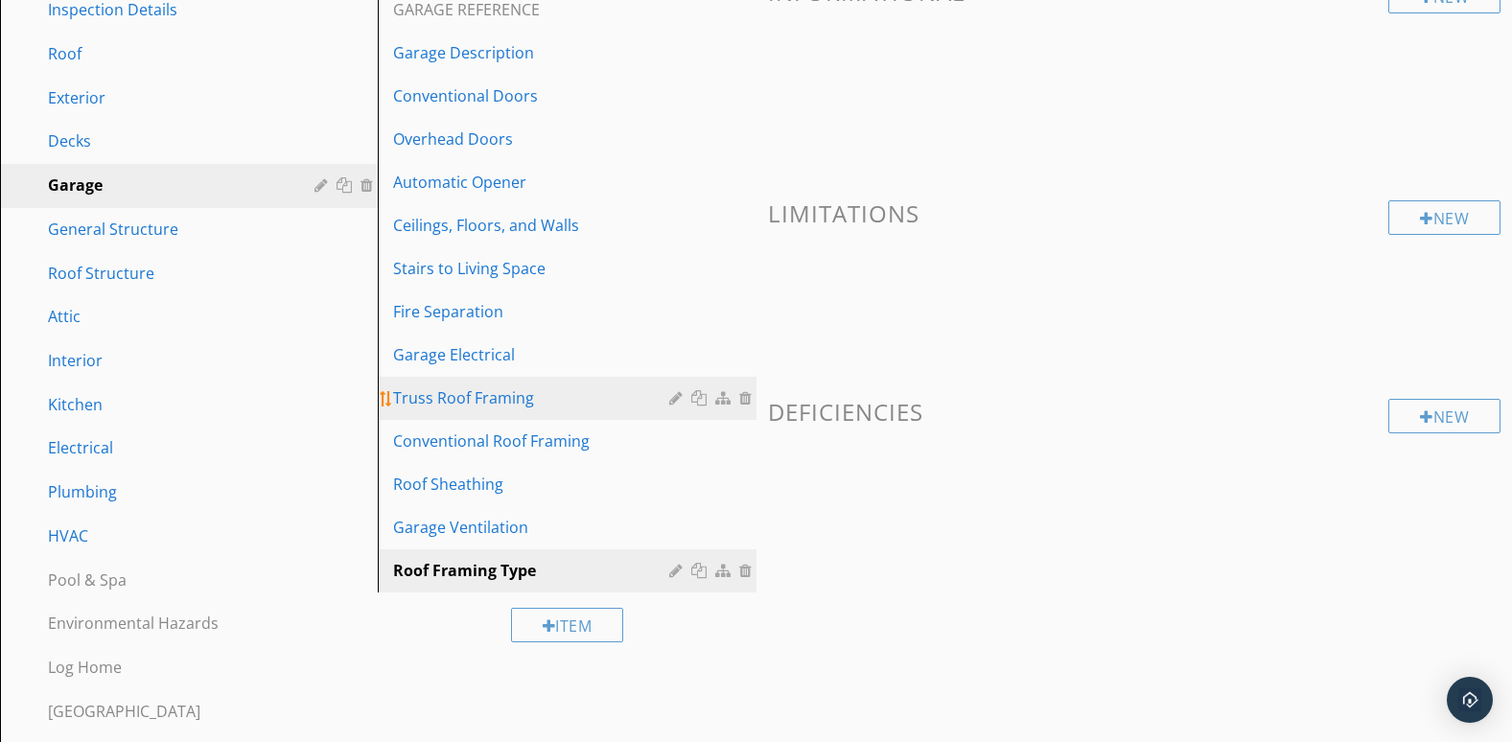
click at [696, 396] on div at bounding box center [701, 397] width 20 height 15
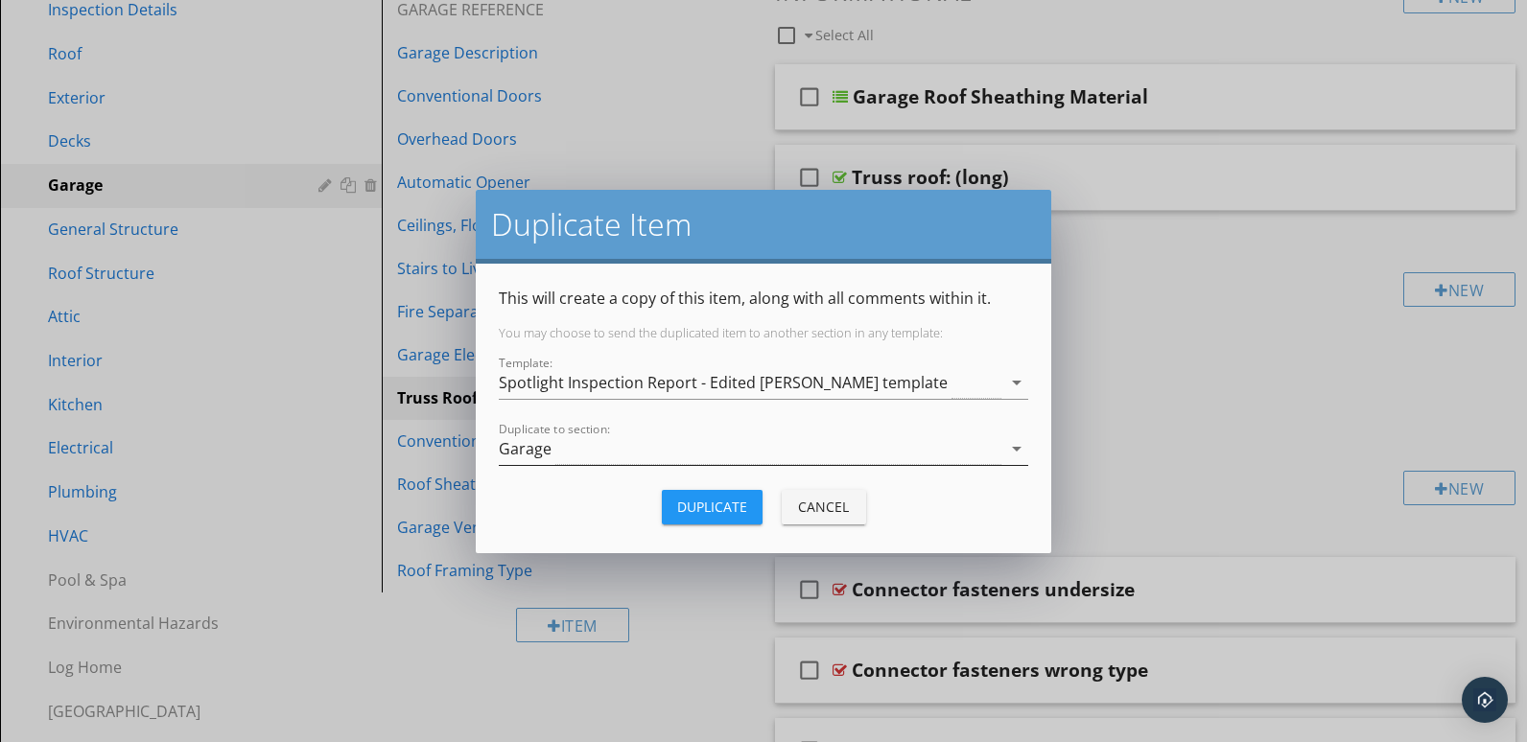
click at [1014, 446] on icon "arrow_drop_down" at bounding box center [1016, 448] width 23 height 23
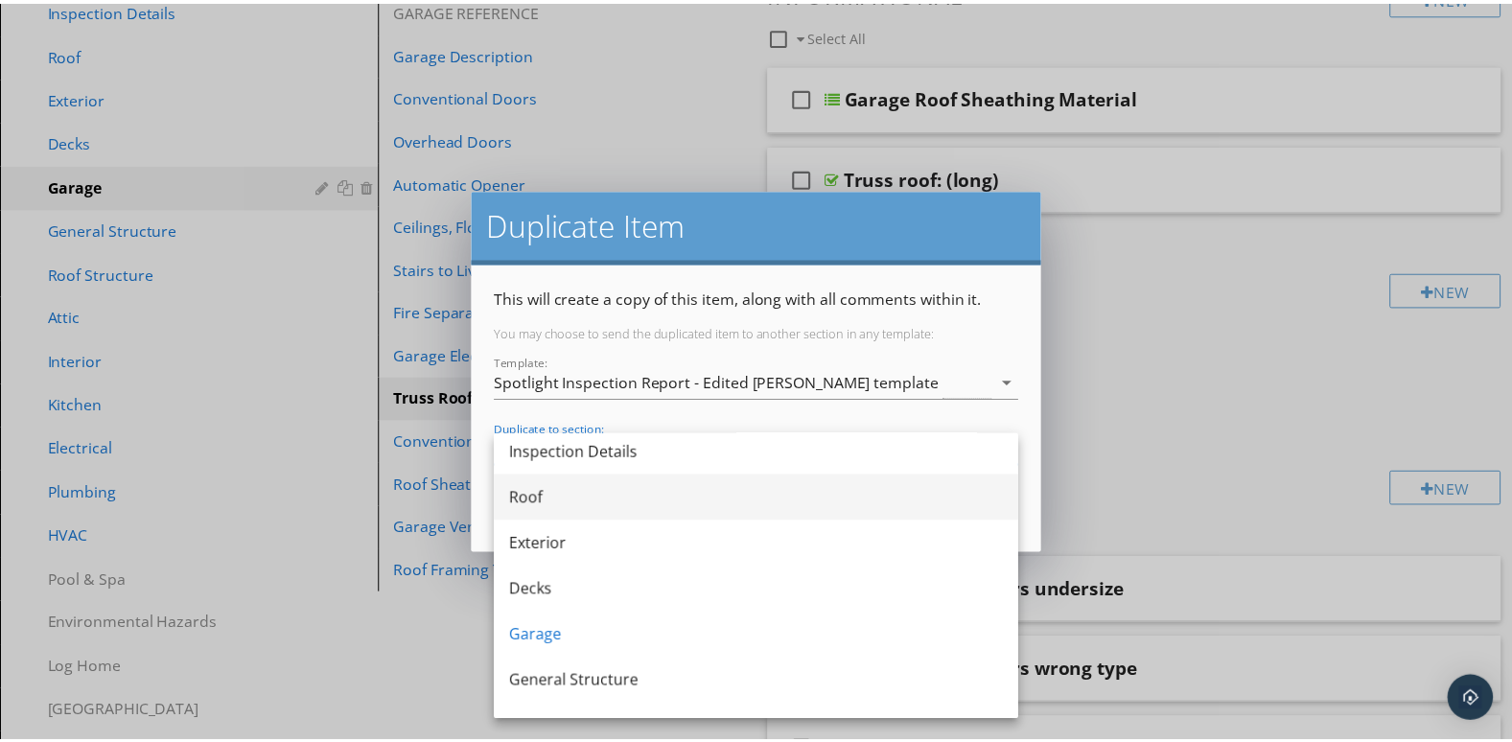
scroll to position [0, 0]
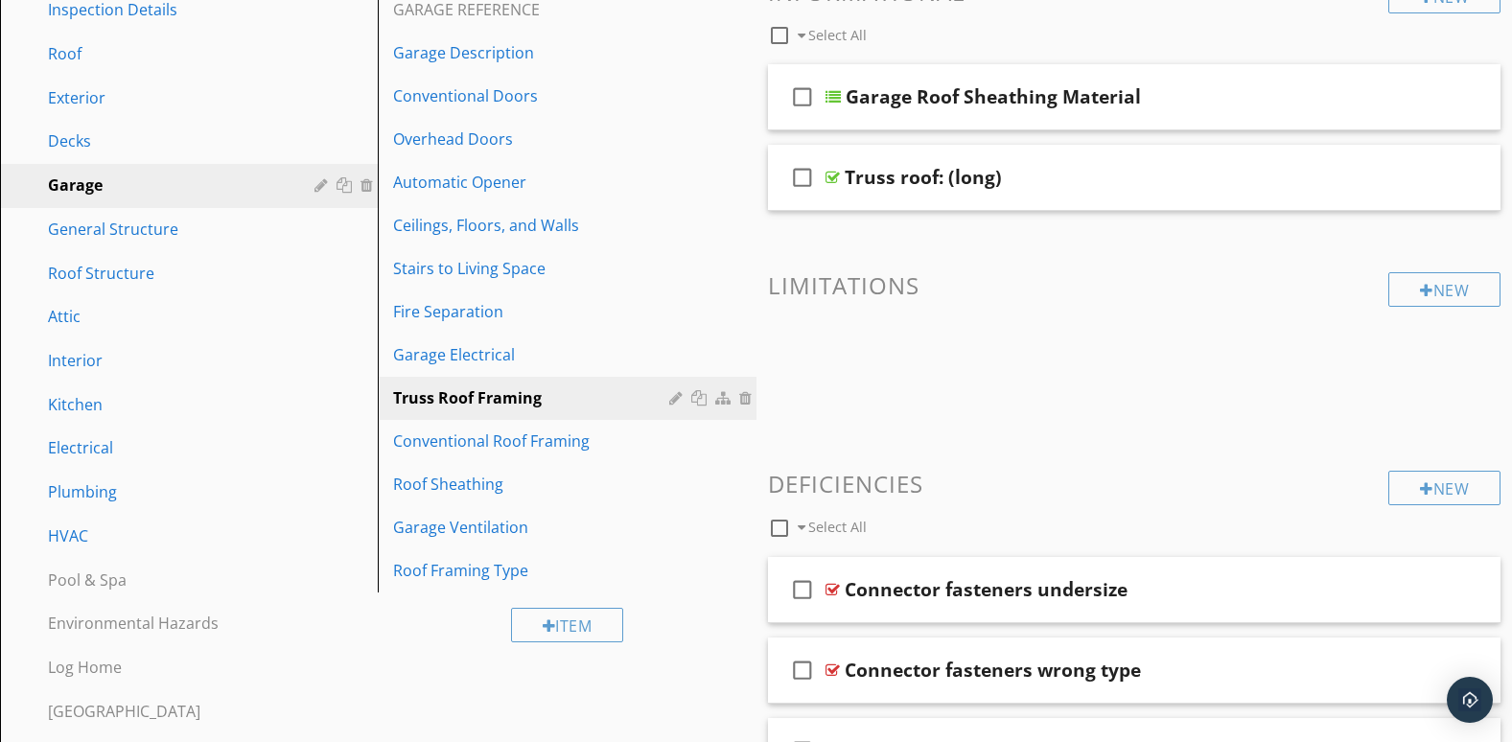
click at [691, 127] on div at bounding box center [756, 371] width 1512 height 742
click at [720, 397] on div at bounding box center [725, 397] width 20 height 15
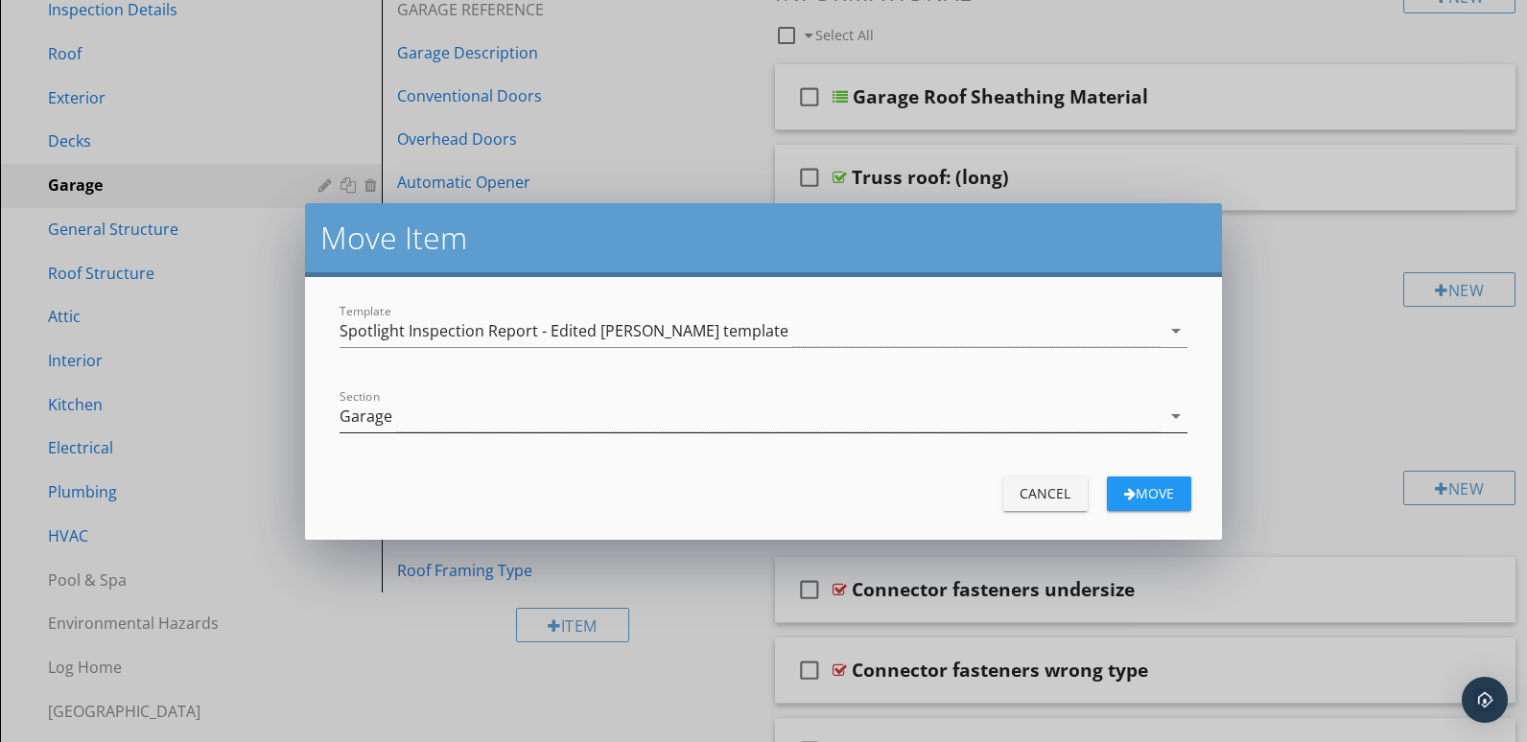
click at [1178, 421] on icon "arrow_drop_down" at bounding box center [1175, 416] width 23 height 23
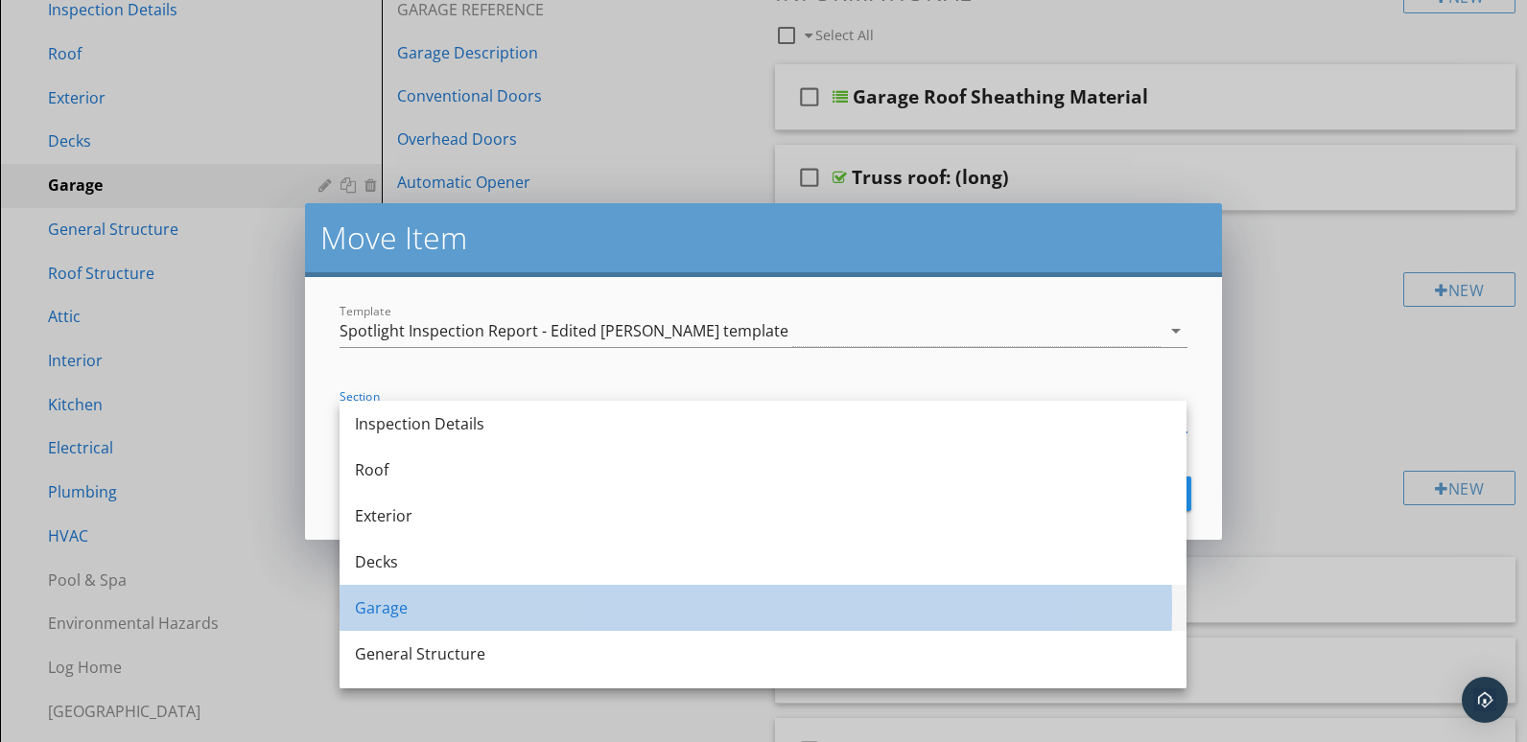
click at [433, 604] on div "Garage" at bounding box center [763, 608] width 816 height 23
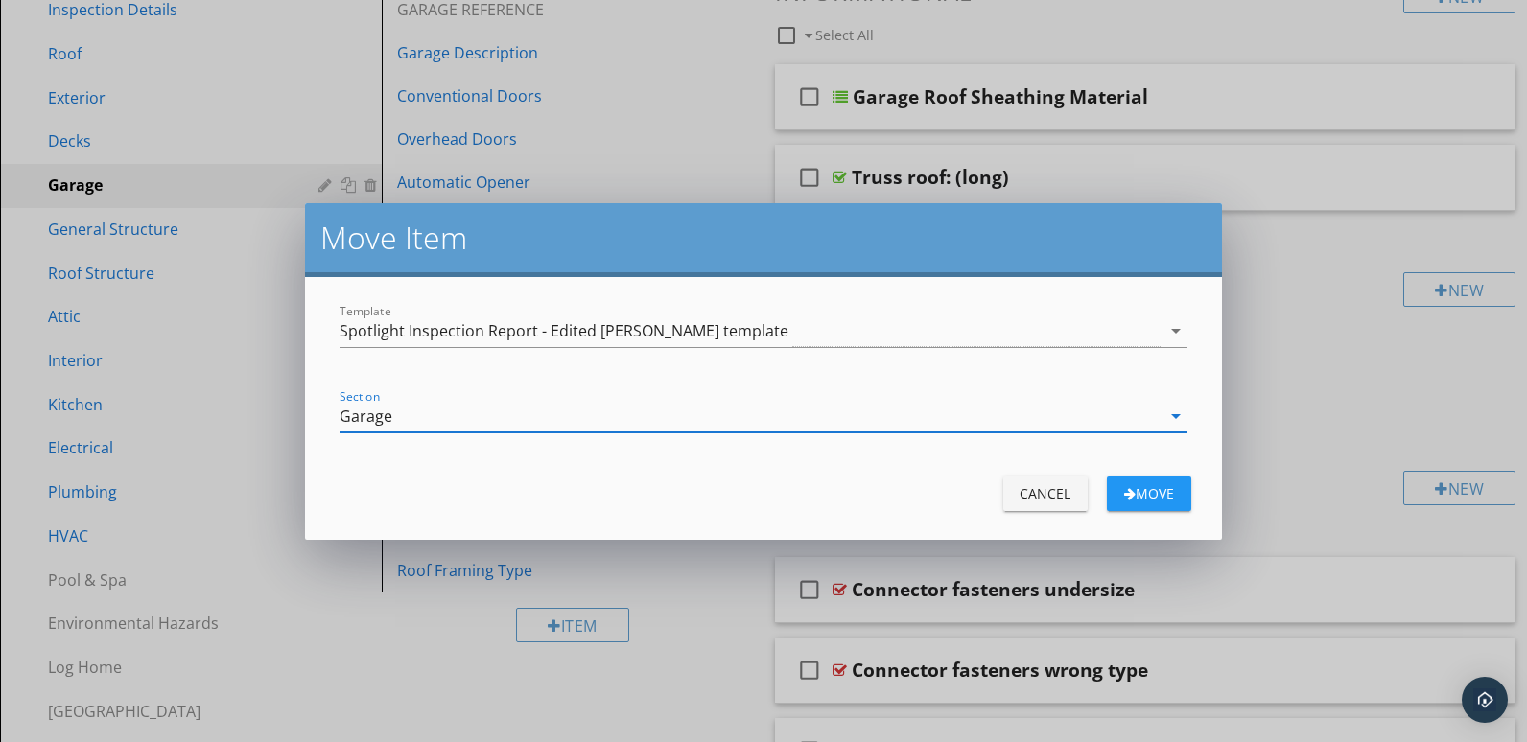
click at [1029, 492] on div "Cancel" at bounding box center [1046, 493] width 54 height 20
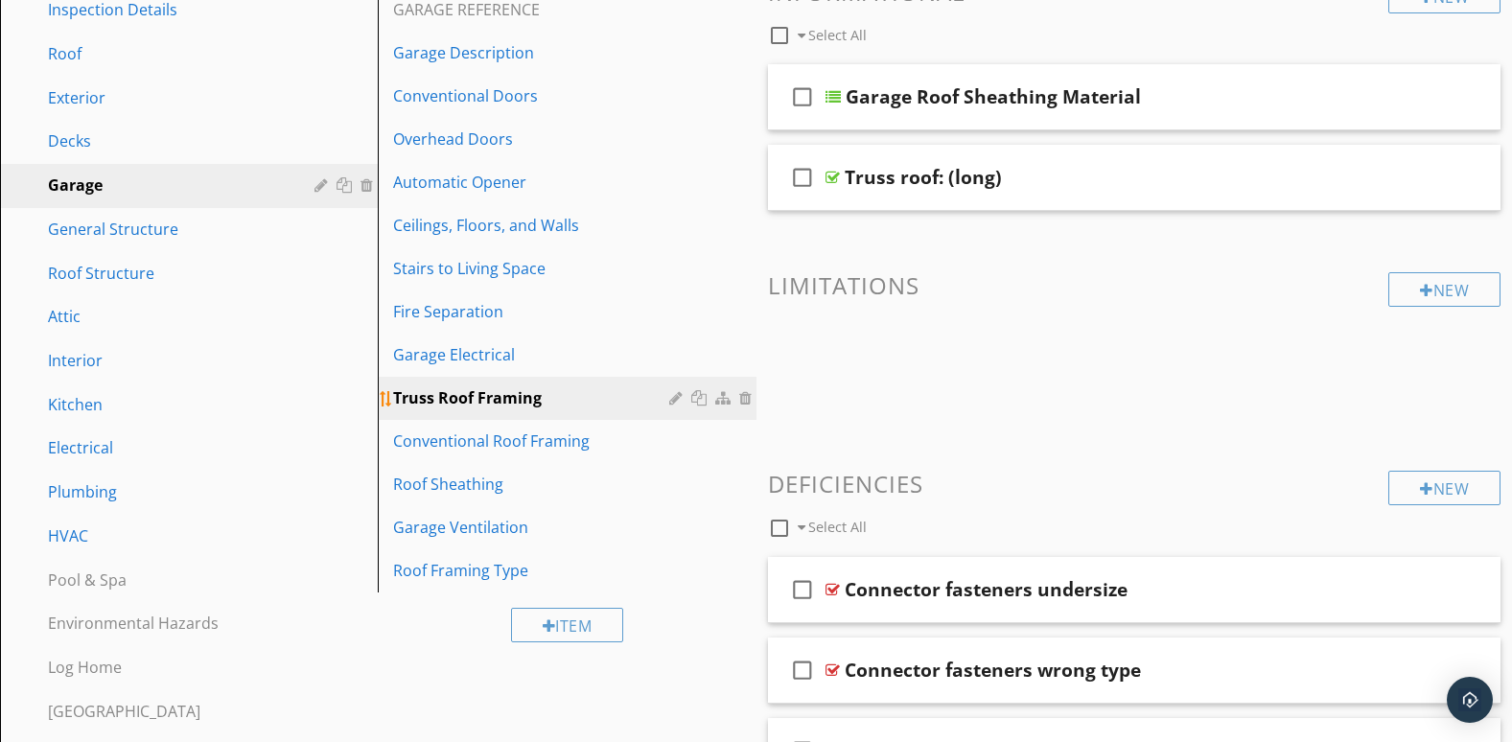
click at [721, 398] on div at bounding box center [725, 397] width 20 height 15
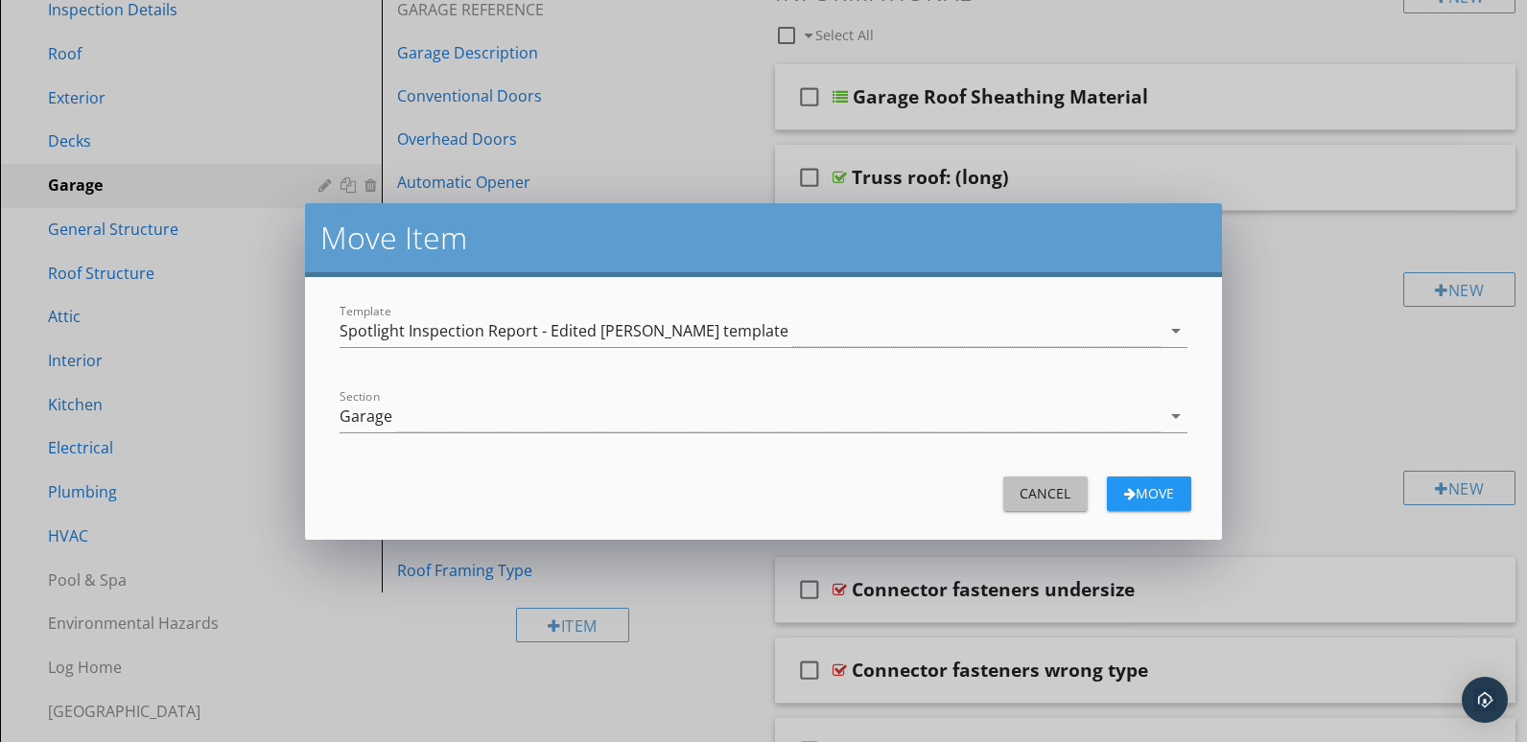
click at [1059, 492] on div "Cancel" at bounding box center [1046, 493] width 54 height 20
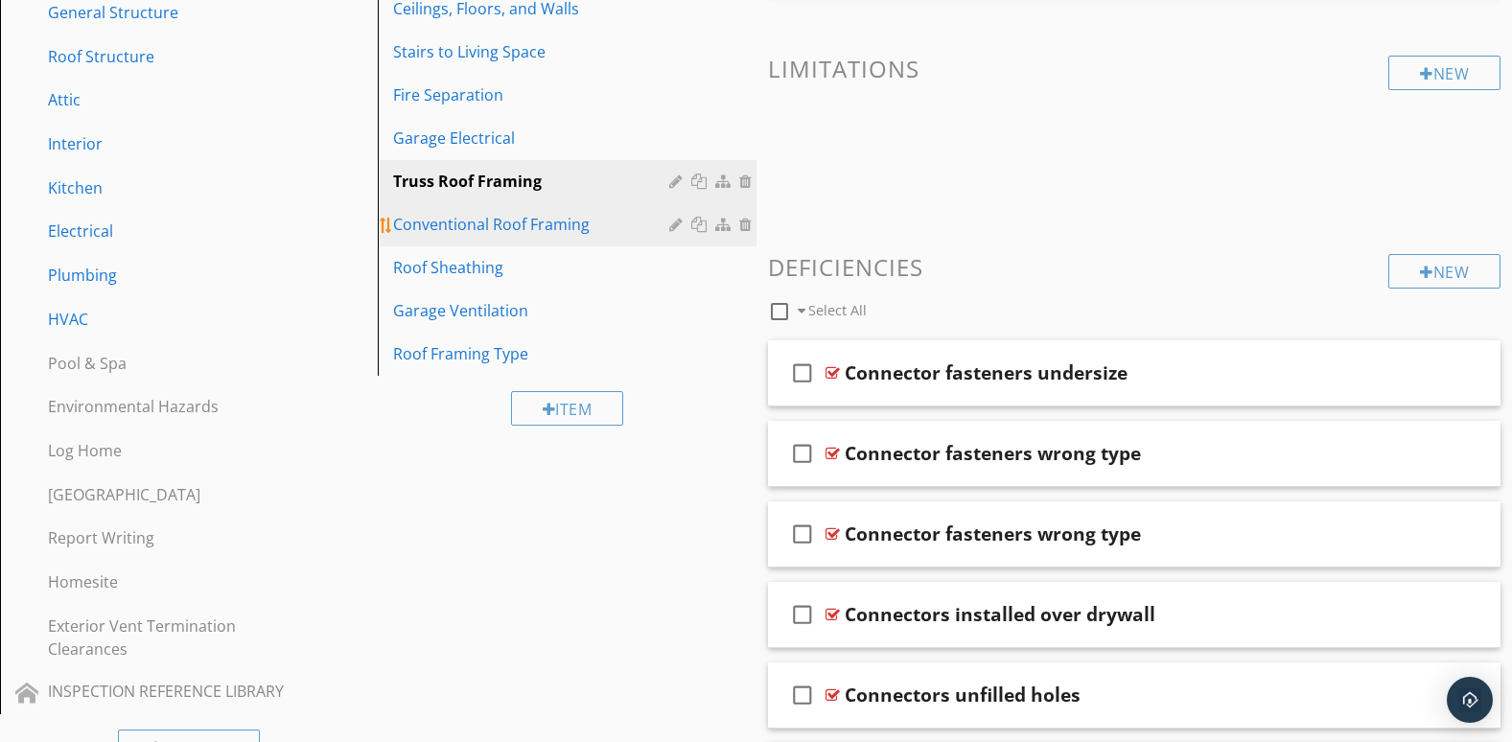
scroll to position [480, 0]
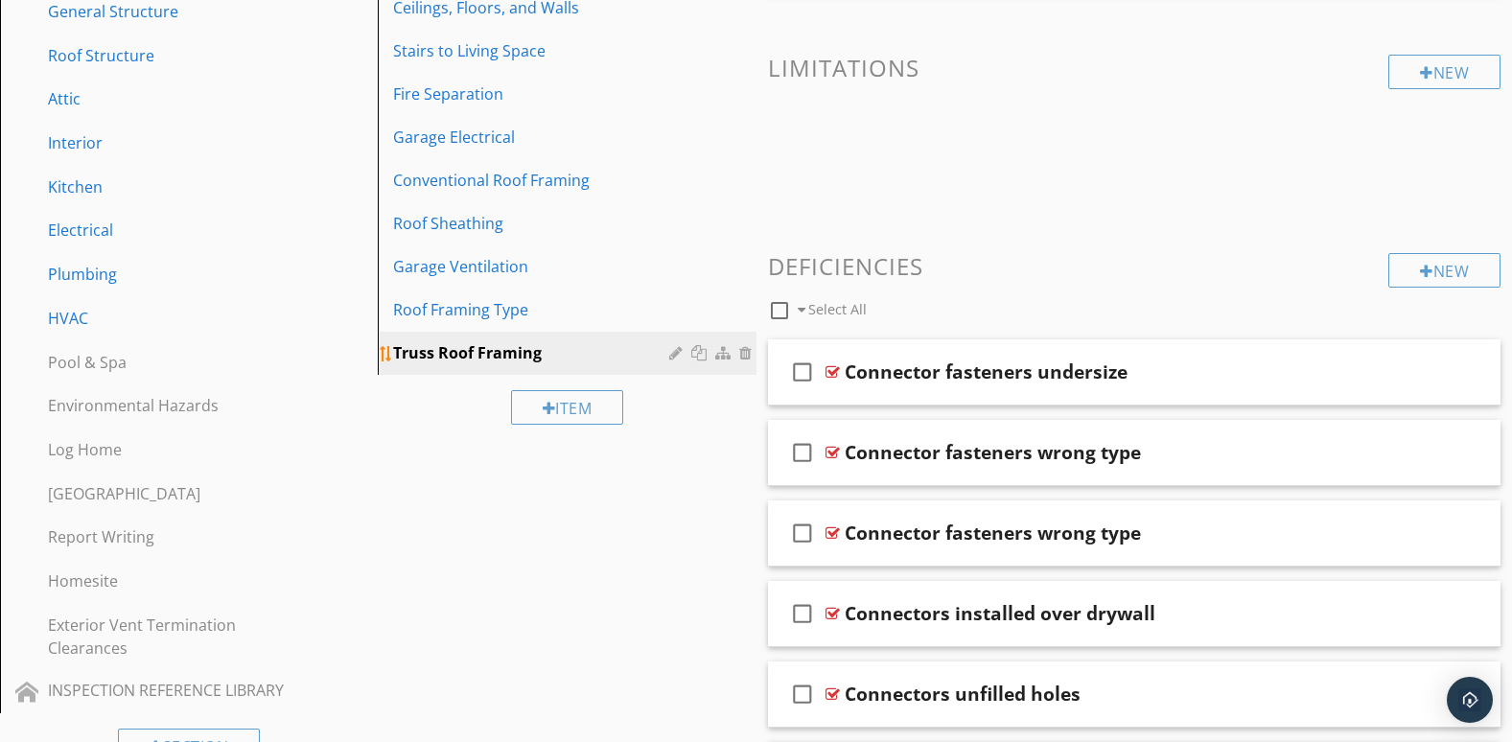
click at [678, 363] on div at bounding box center [712, 352] width 87 height 23
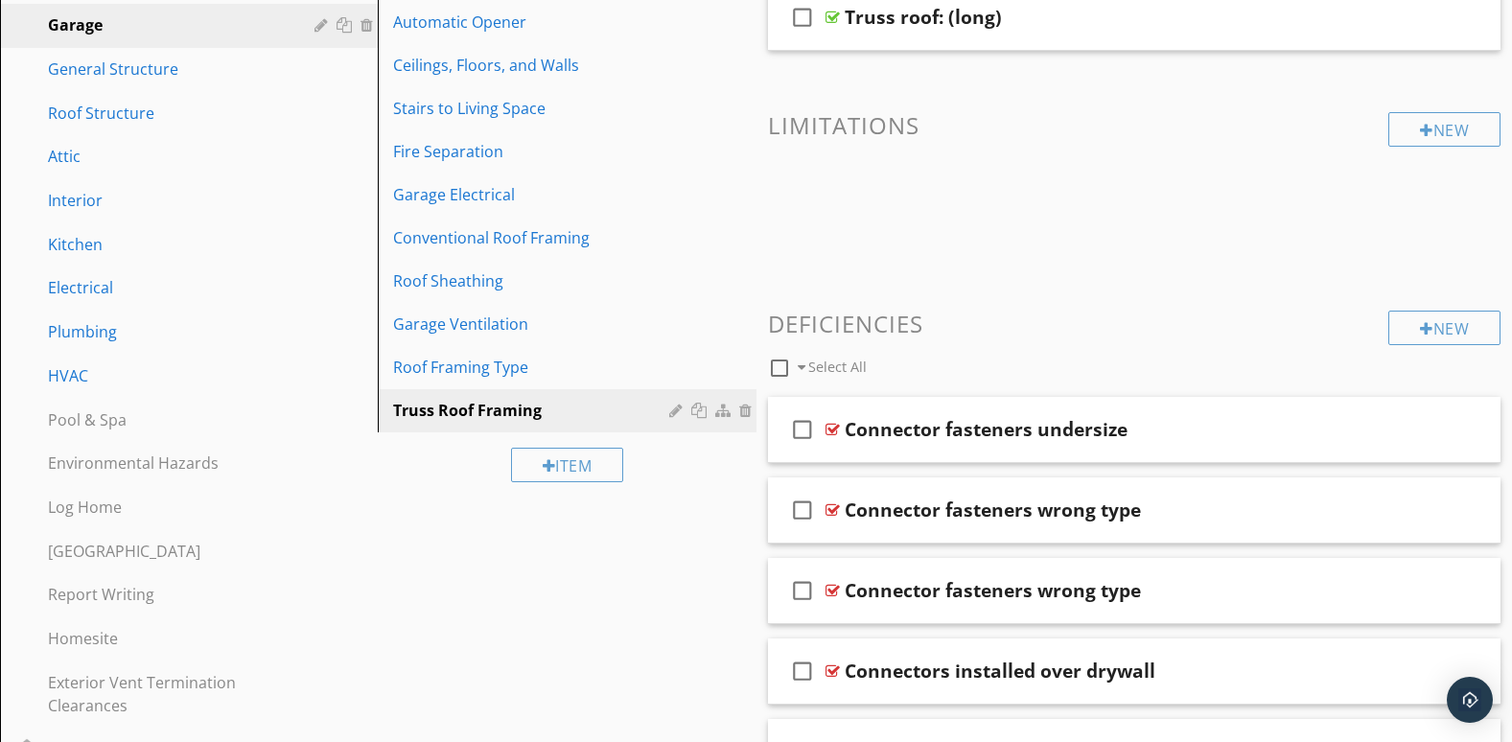
scroll to position [396, 0]
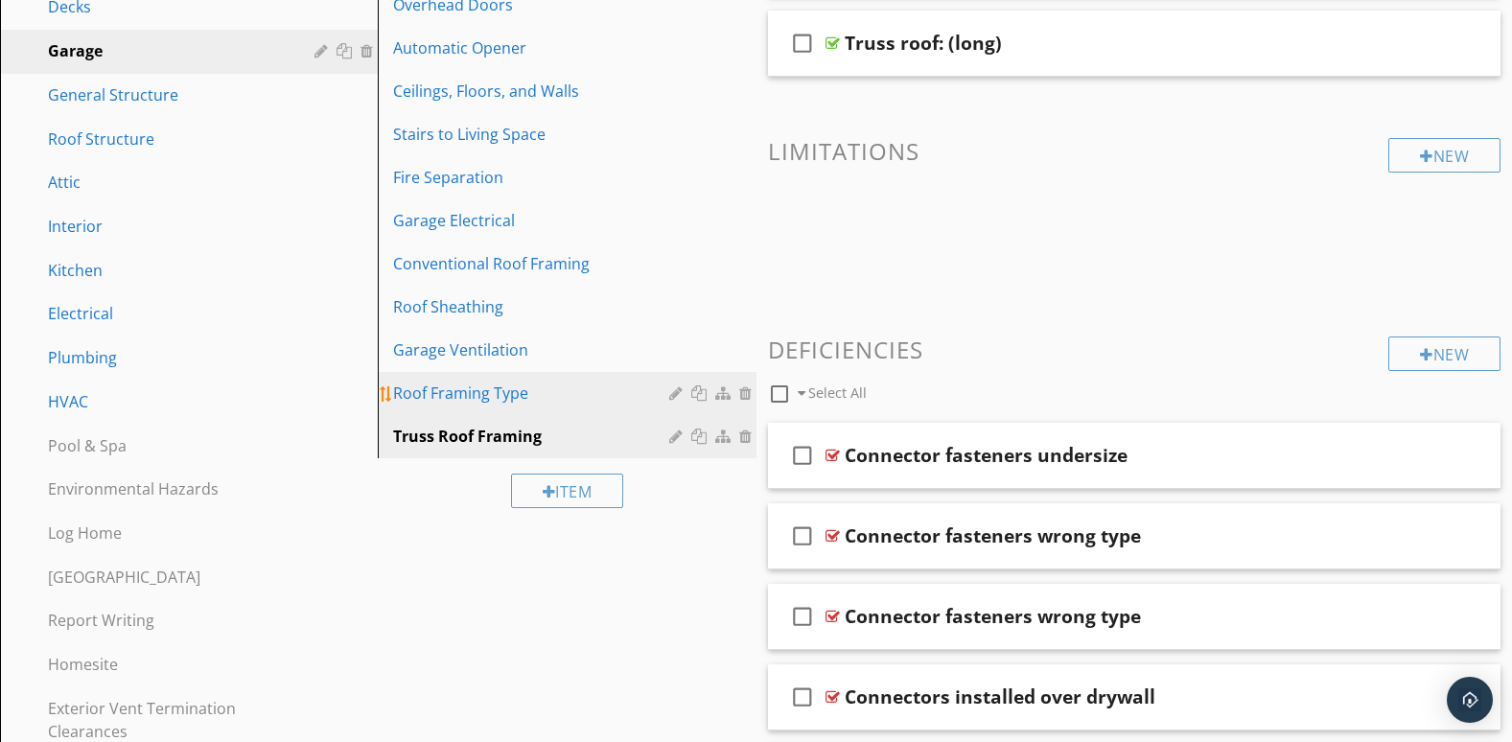
click at [609, 394] on div "Roof Framing Type" at bounding box center [533, 393] width 281 height 23
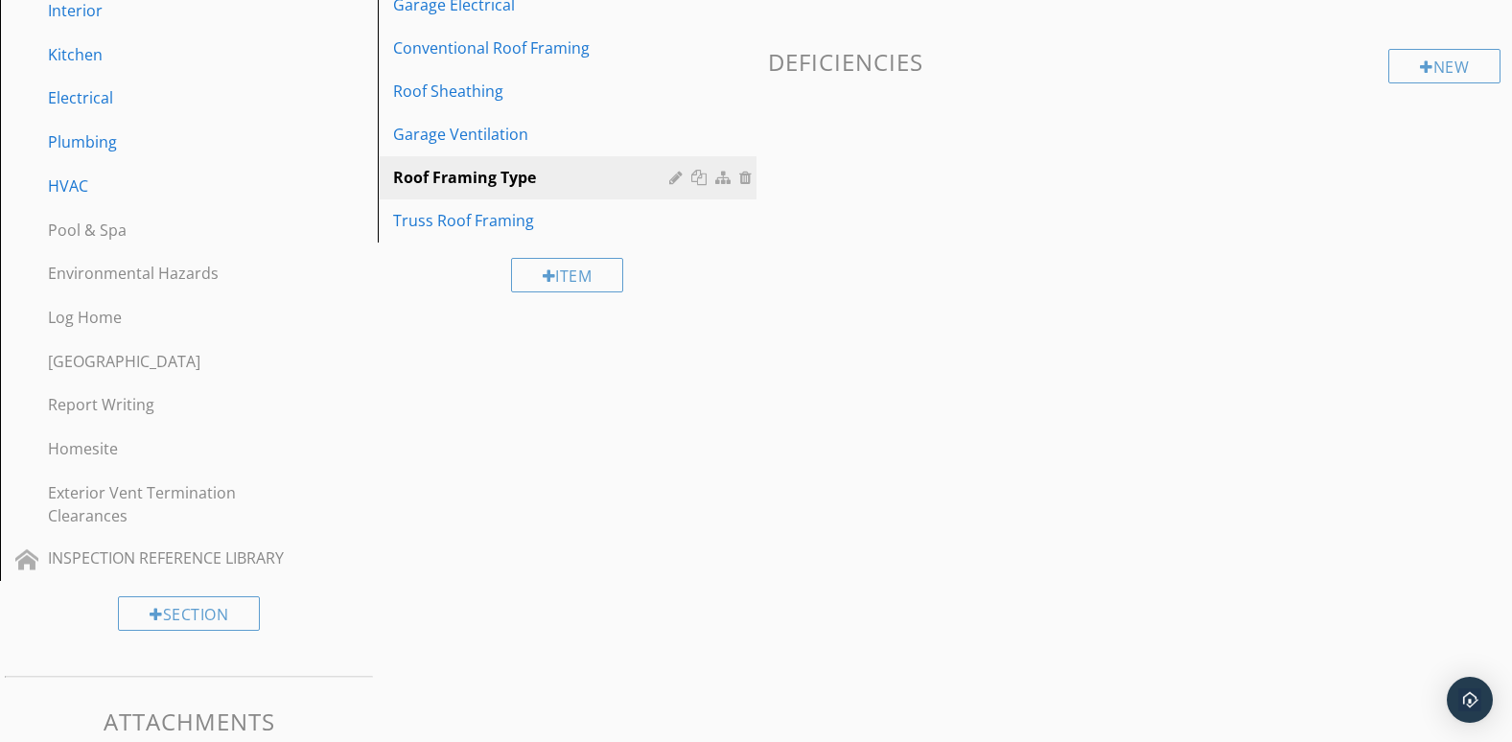
scroll to position [706, 0]
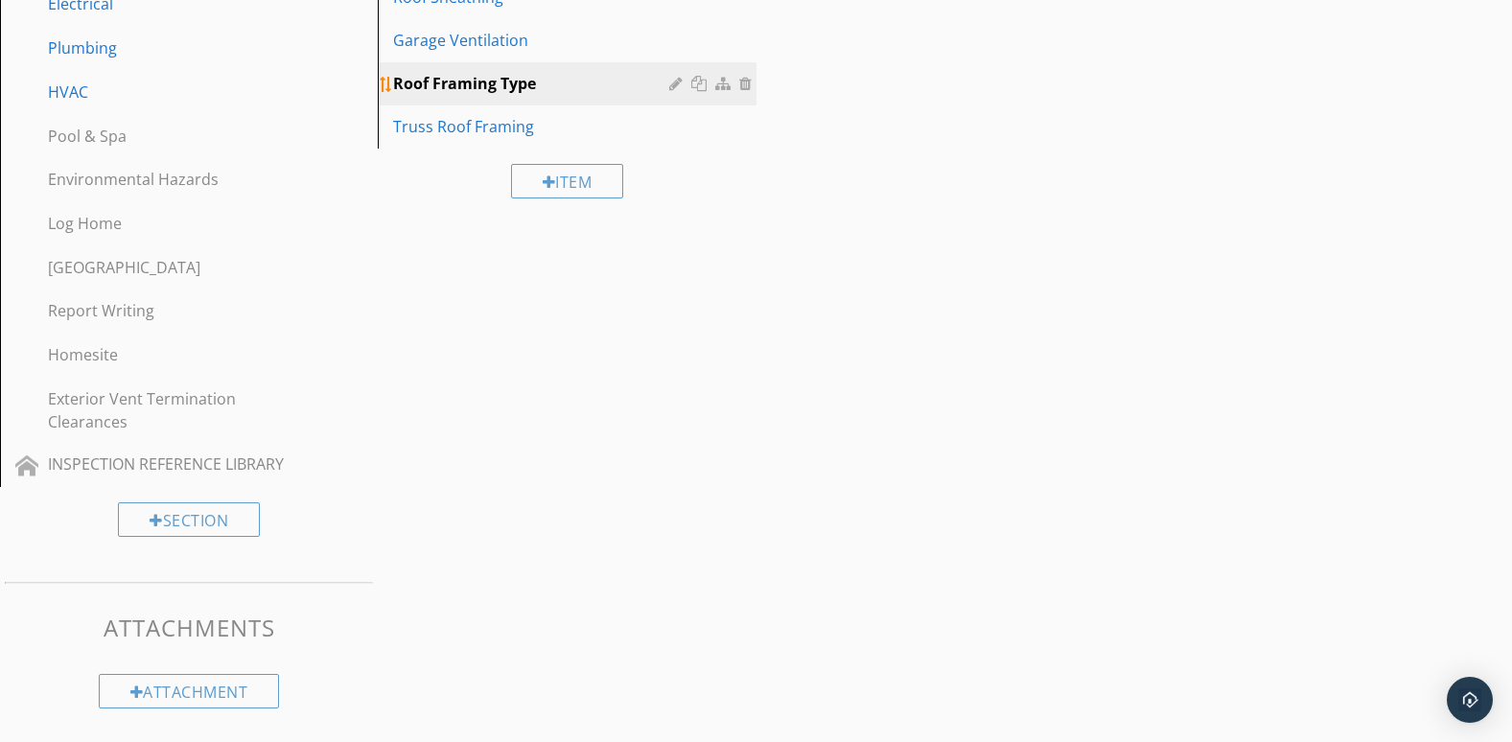
click at [741, 82] on div at bounding box center [747, 83] width 17 height 15
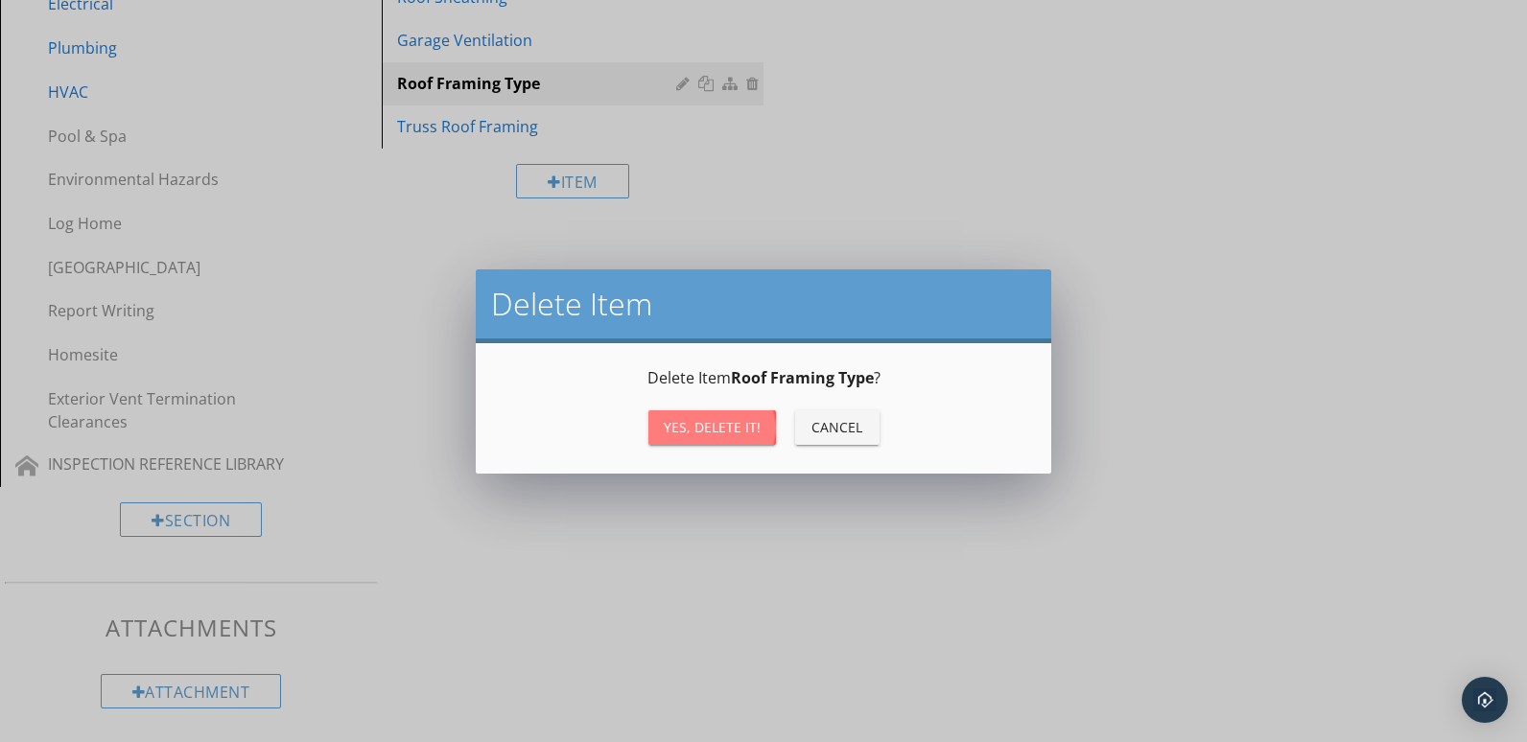
click at [705, 418] on div "Yes, Delete it!" at bounding box center [712, 427] width 97 height 20
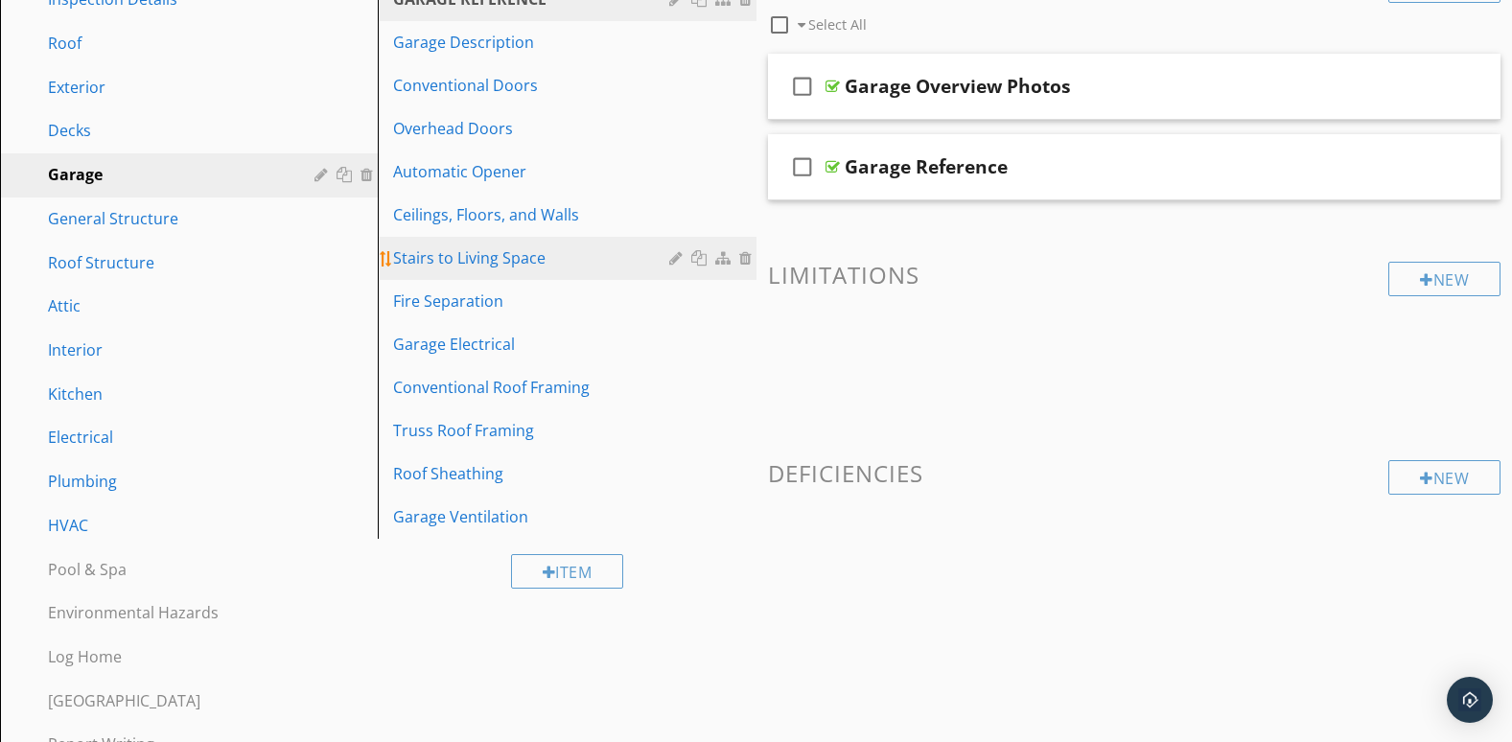
scroll to position [226, 0]
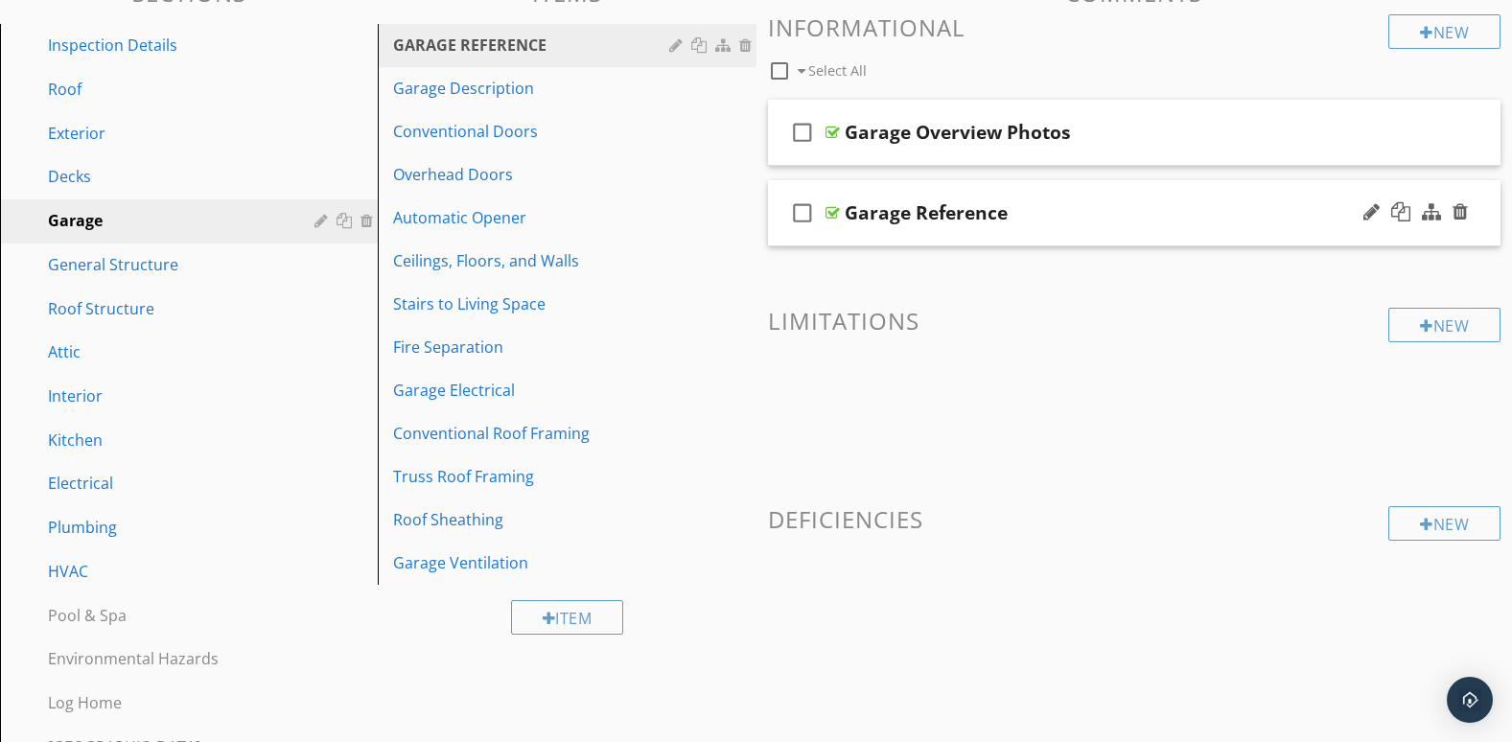
click at [1007, 238] on div "check_box_outline_blank Garage Reference" at bounding box center [1135, 213] width 734 height 66
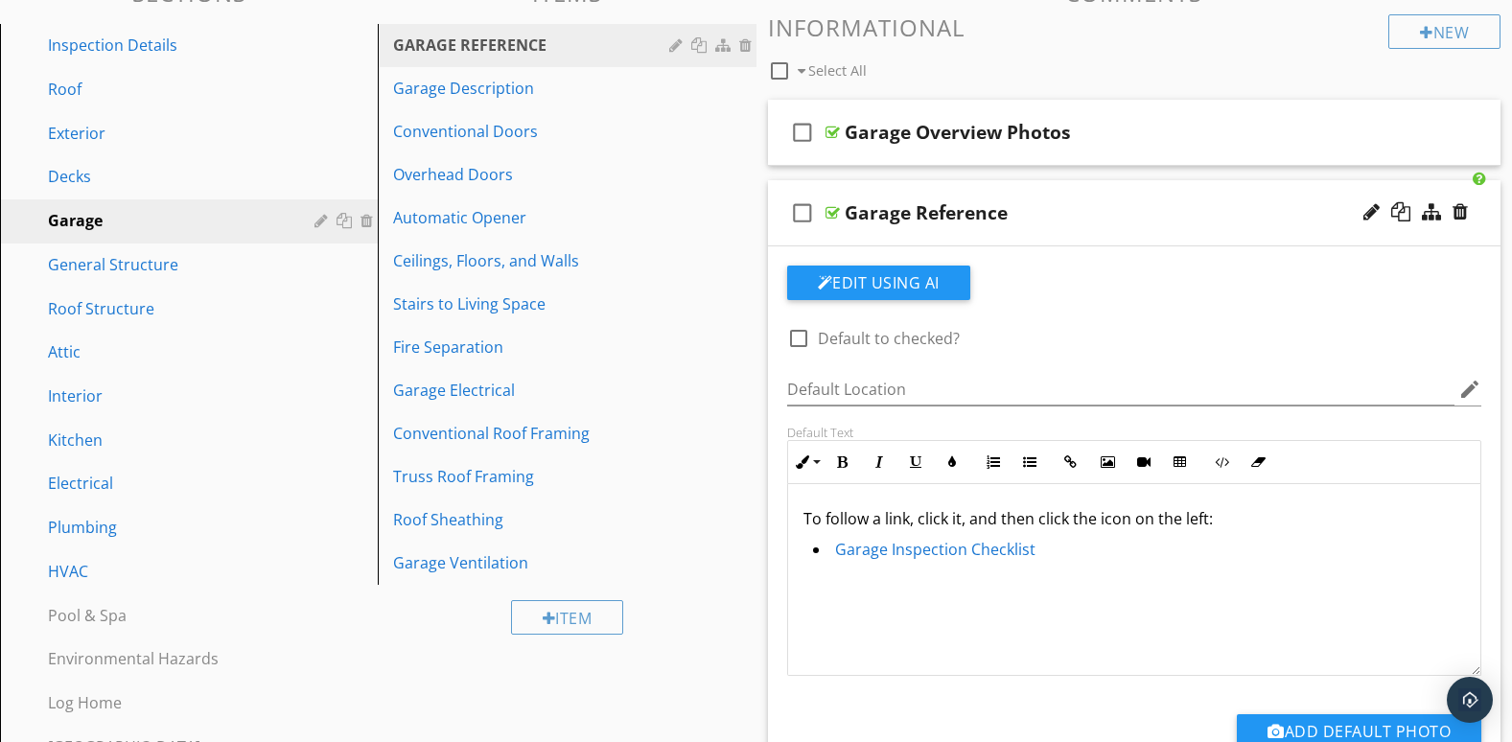
scroll to position [1, 0]
click at [976, 547] on link "Garage Inspection Checklist" at bounding box center [935, 548] width 200 height 21
click at [929, 543] on link "Garage Inspection Checklist" at bounding box center [935, 548] width 200 height 21
click at [1034, 542] on li "Garage Inspection Checklist" at bounding box center [1139, 551] width 653 height 28
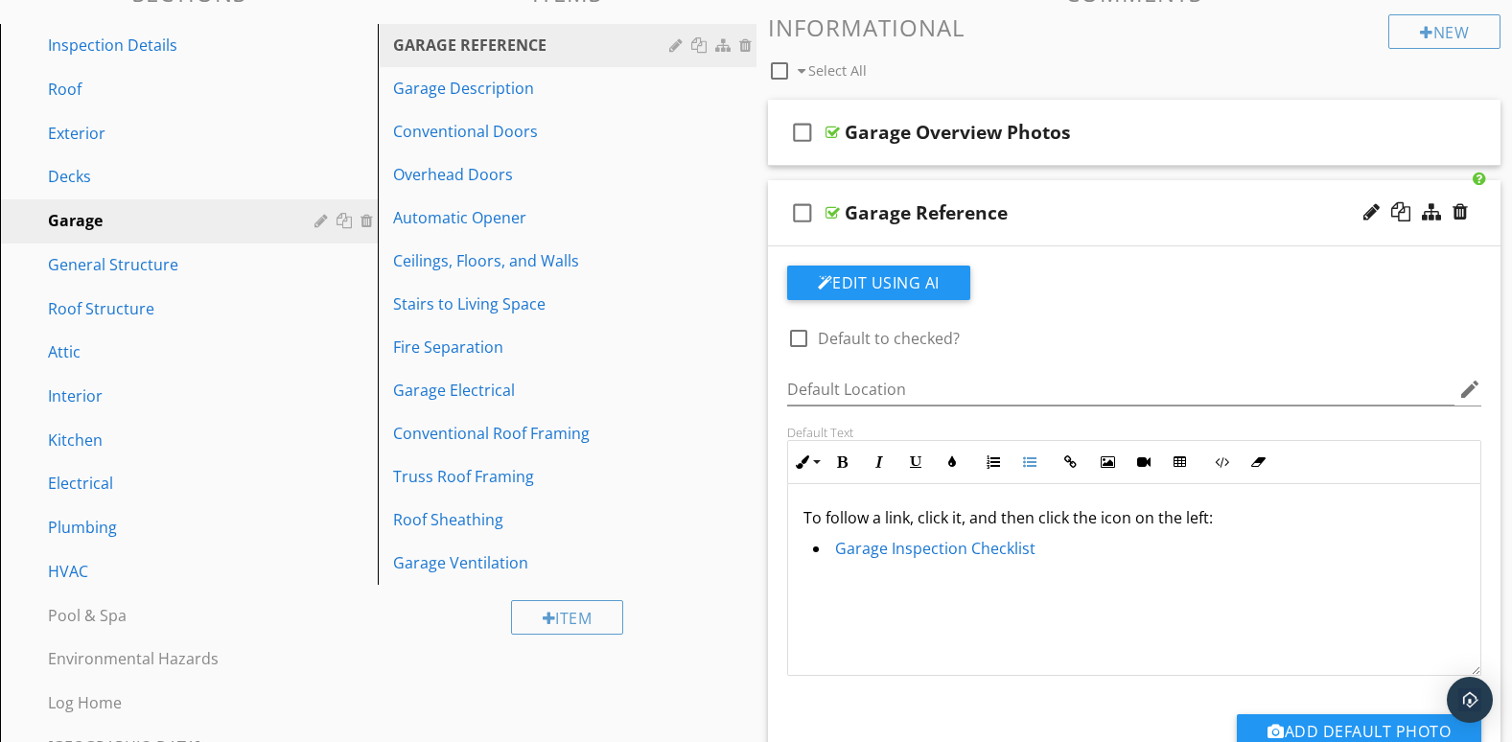
click at [1118, 230] on div "check_box_outline_blank Garage Reference" at bounding box center [1135, 213] width 734 height 66
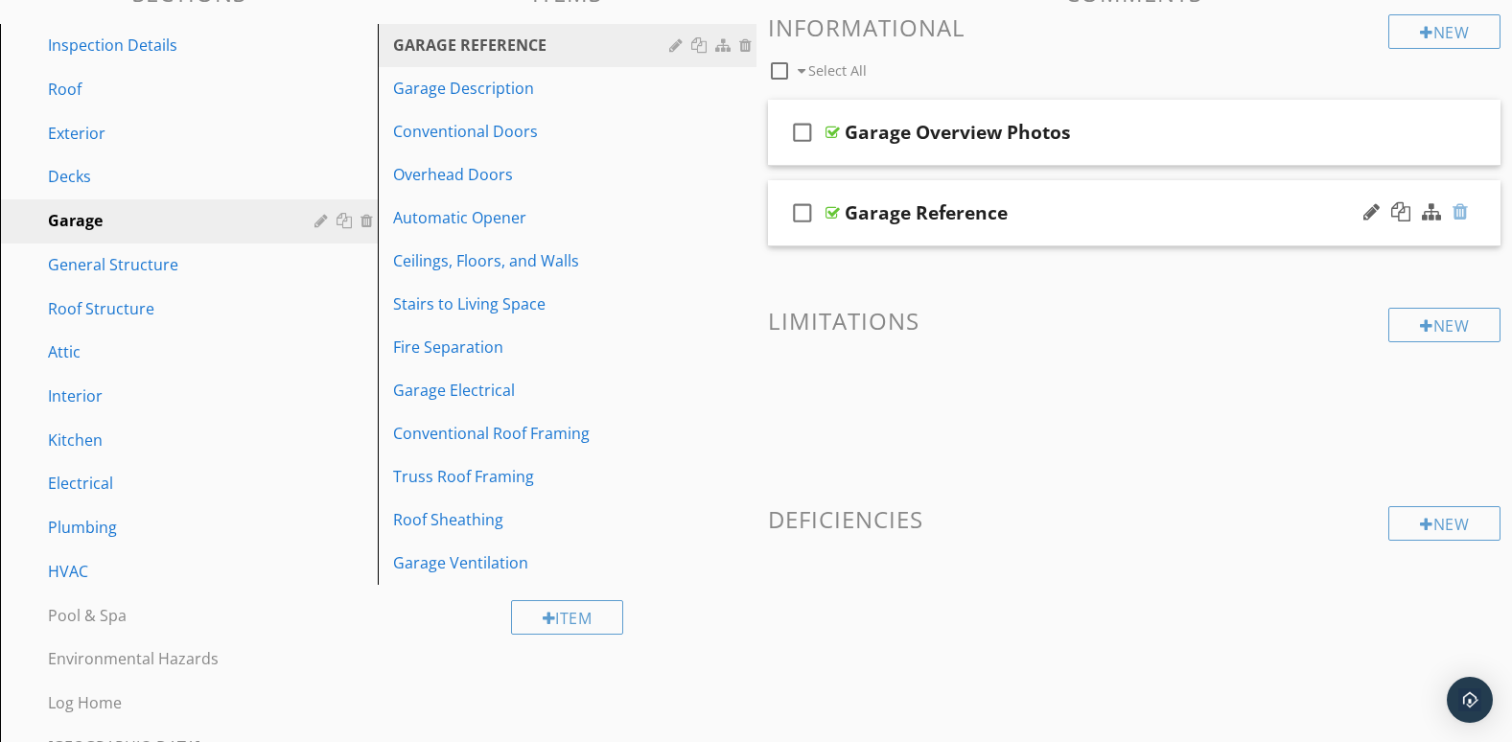
click at [1464, 212] on div at bounding box center [1460, 211] width 15 height 19
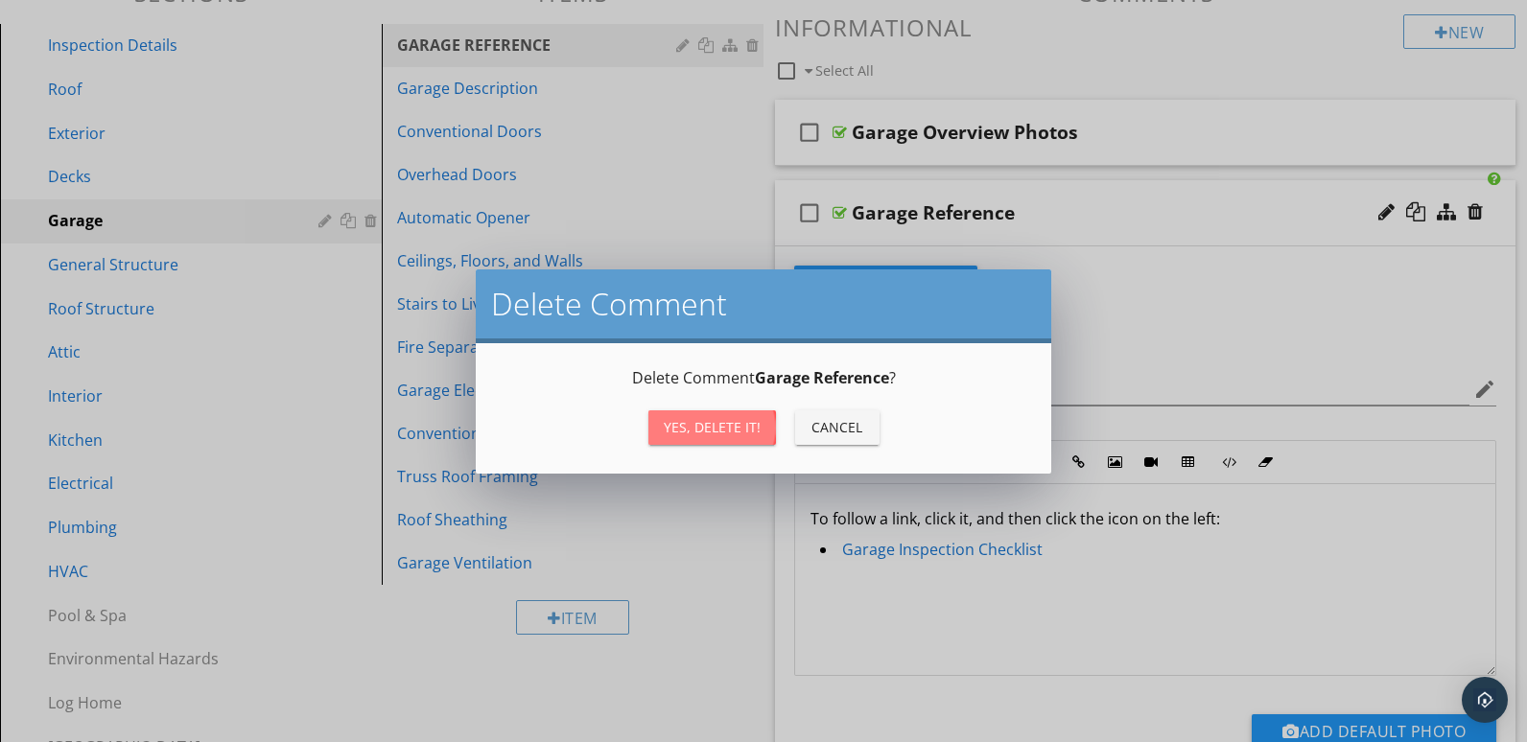
click at [709, 417] on div "Yes, Delete it!" at bounding box center [712, 427] width 97 height 20
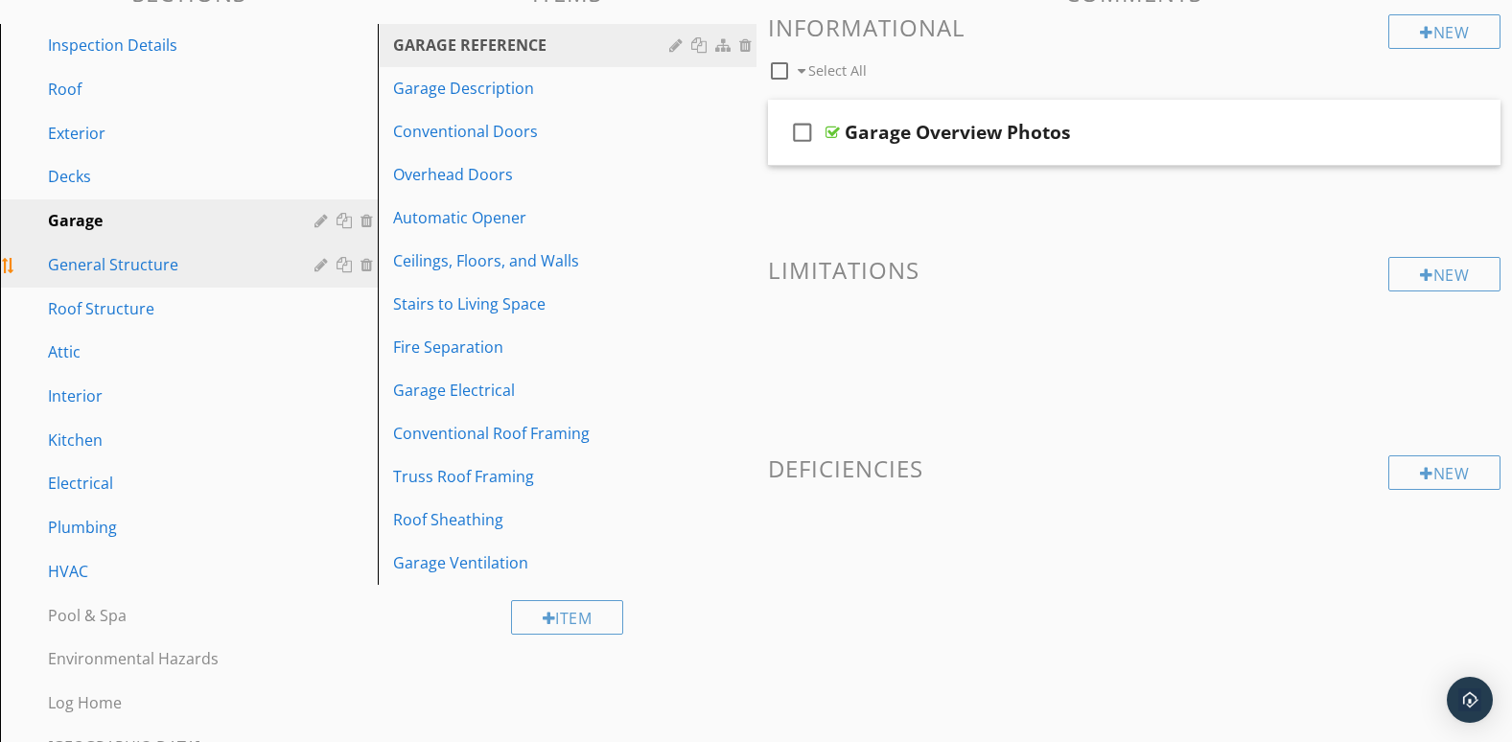
click at [171, 271] on div "General Structure" at bounding box center [167, 264] width 239 height 23
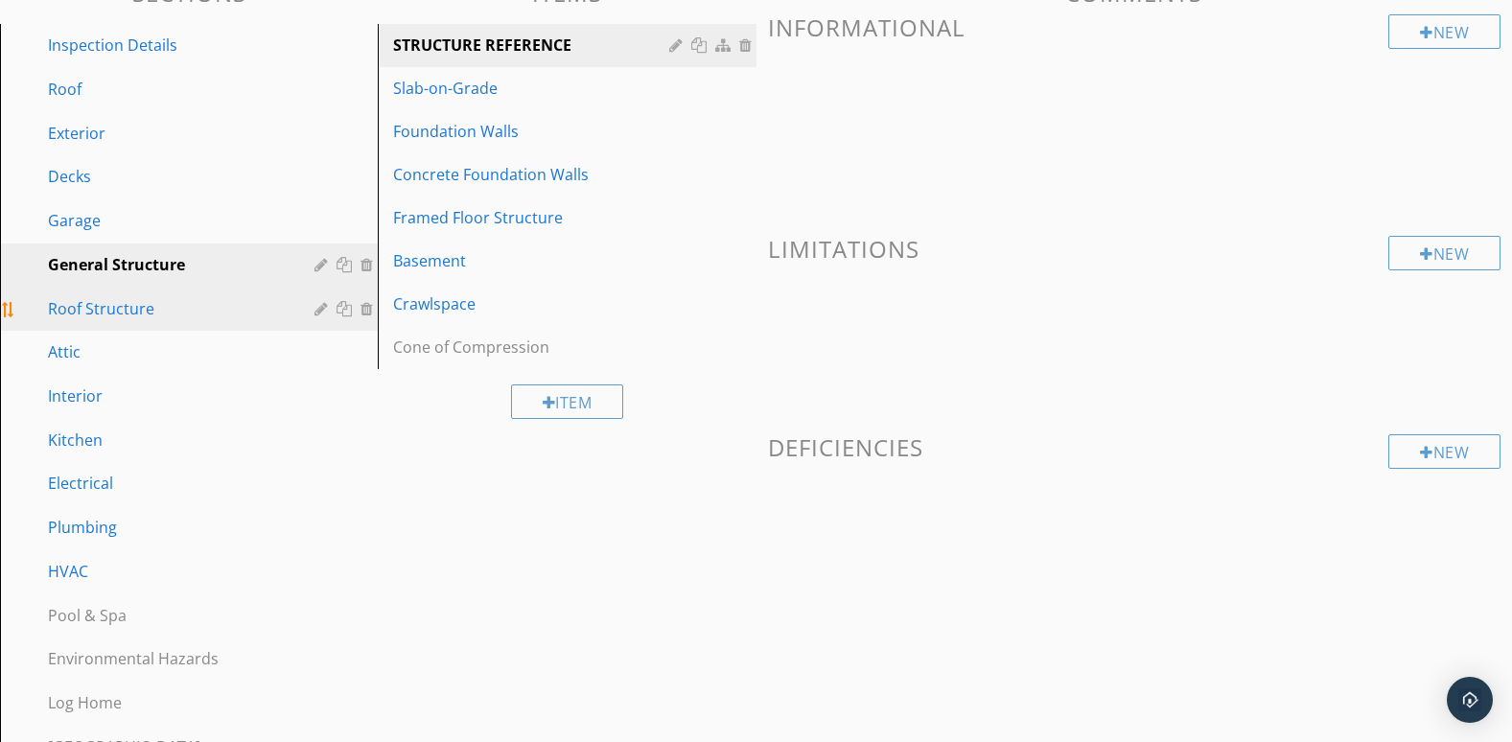
click at [212, 319] on div "Roof Structure" at bounding box center [167, 308] width 239 height 23
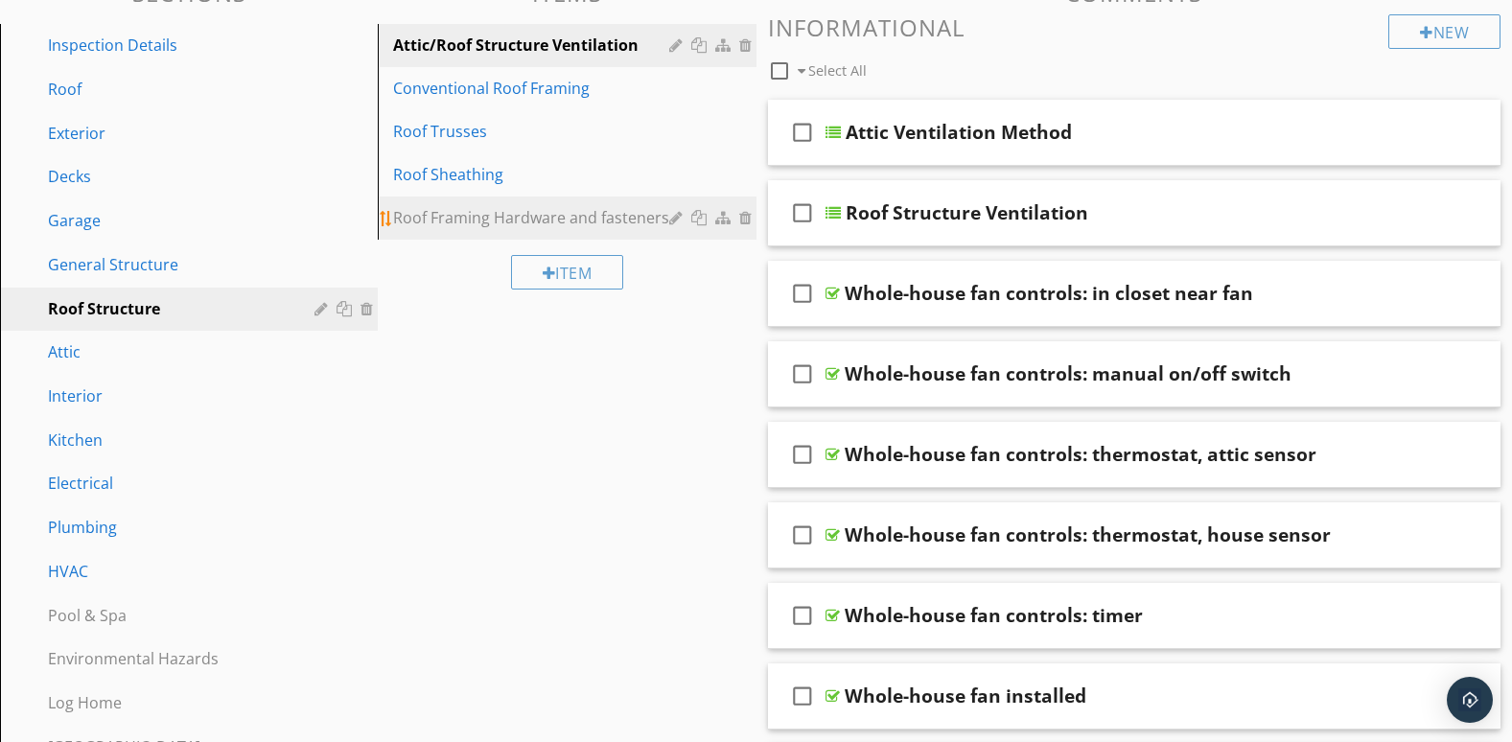
click at [491, 225] on div "Roof Framing Hardware and fasteners" at bounding box center [533, 217] width 281 height 23
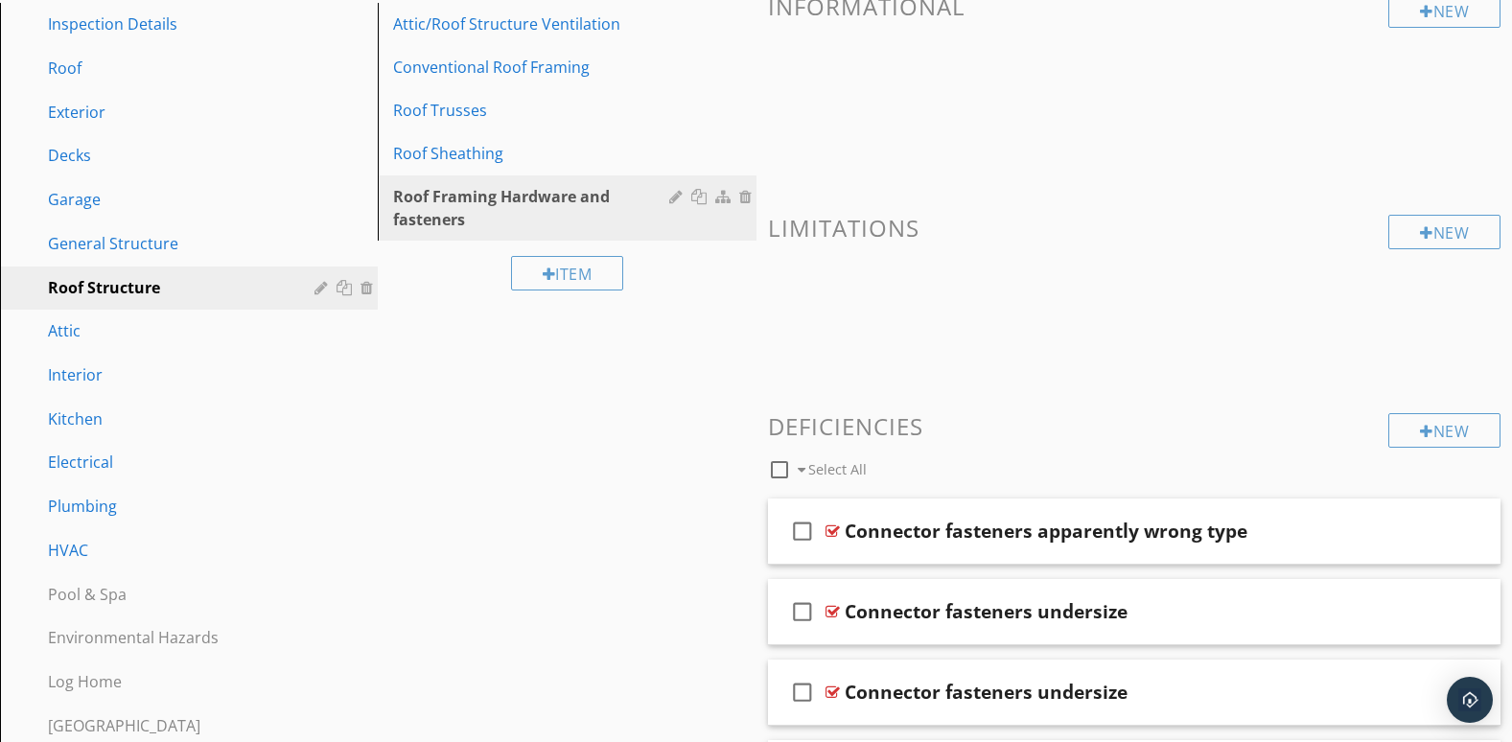
scroll to position [0, 0]
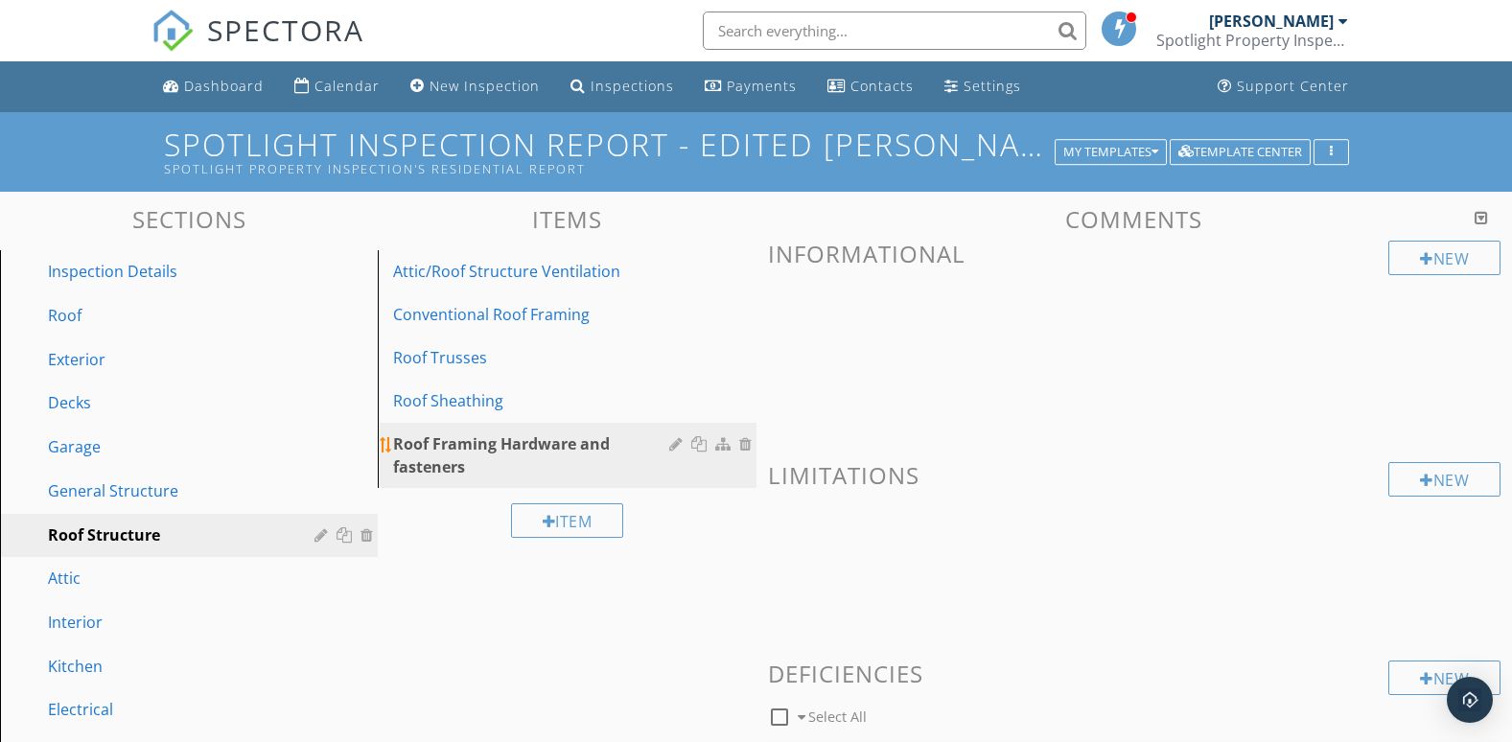
click at [564, 479] on div "Roof Framing Hardware and fasteners" at bounding box center [533, 456] width 281 height 46
click at [548, 289] on link "Attic/Roof Structure Ventilation" at bounding box center [570, 271] width 372 height 42
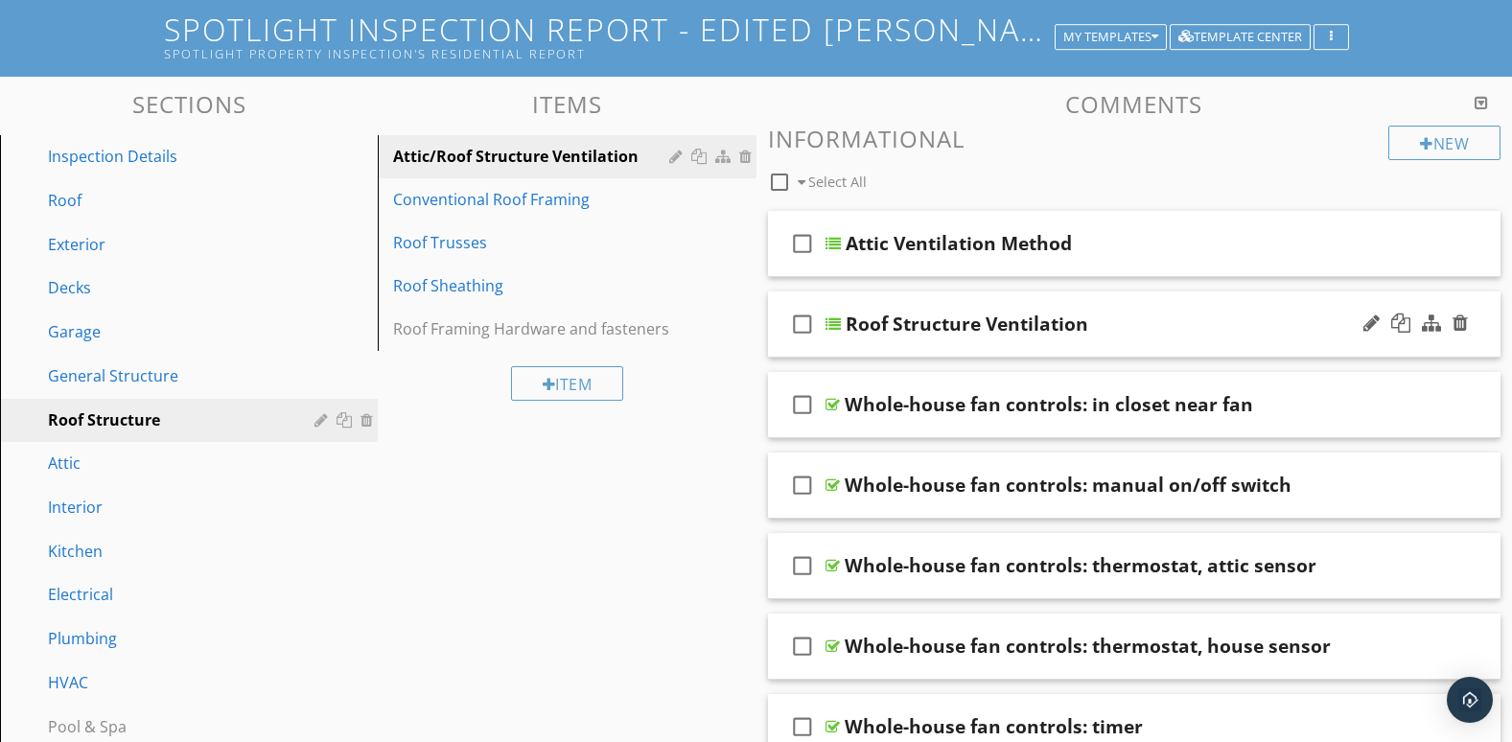
scroll to position [160, 0]
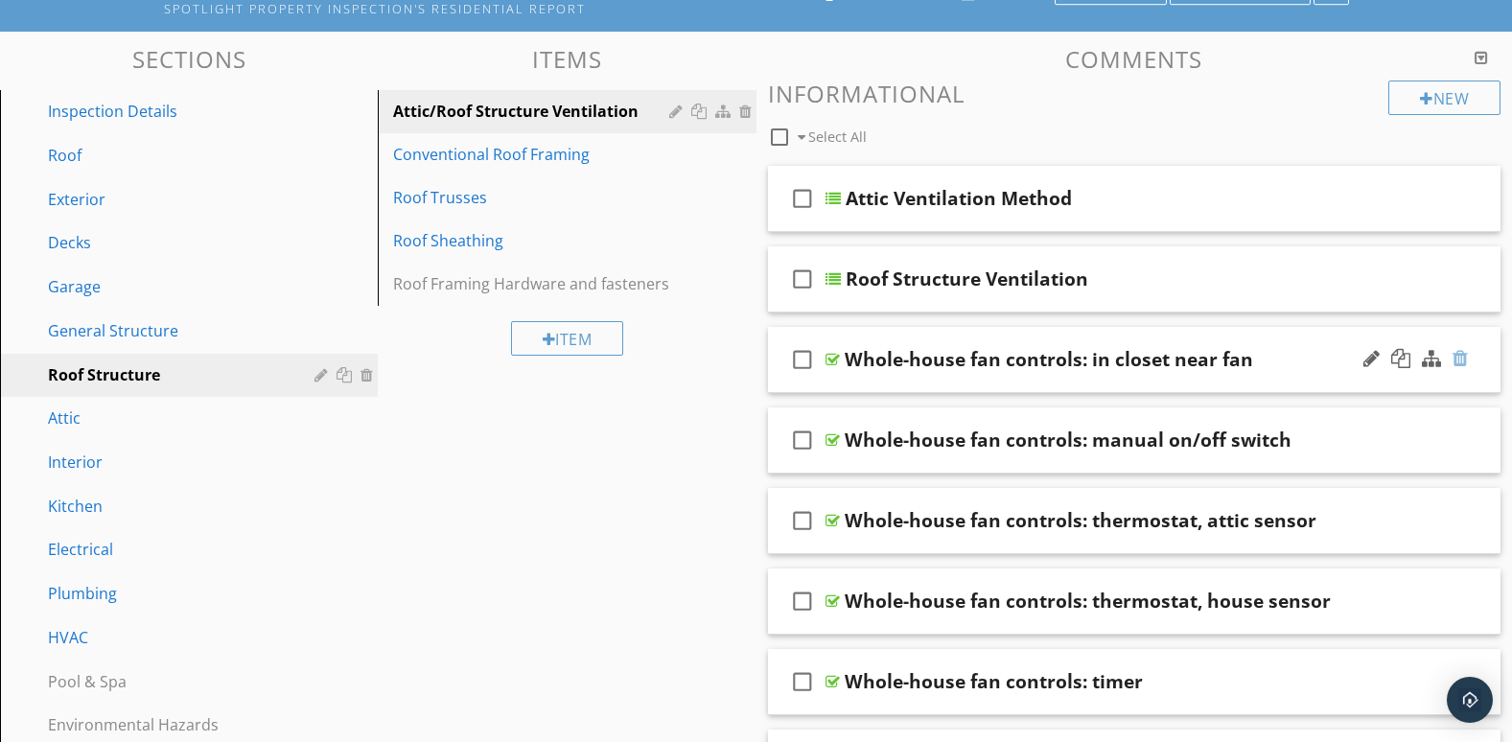
click at [1462, 358] on div at bounding box center [1460, 358] width 15 height 19
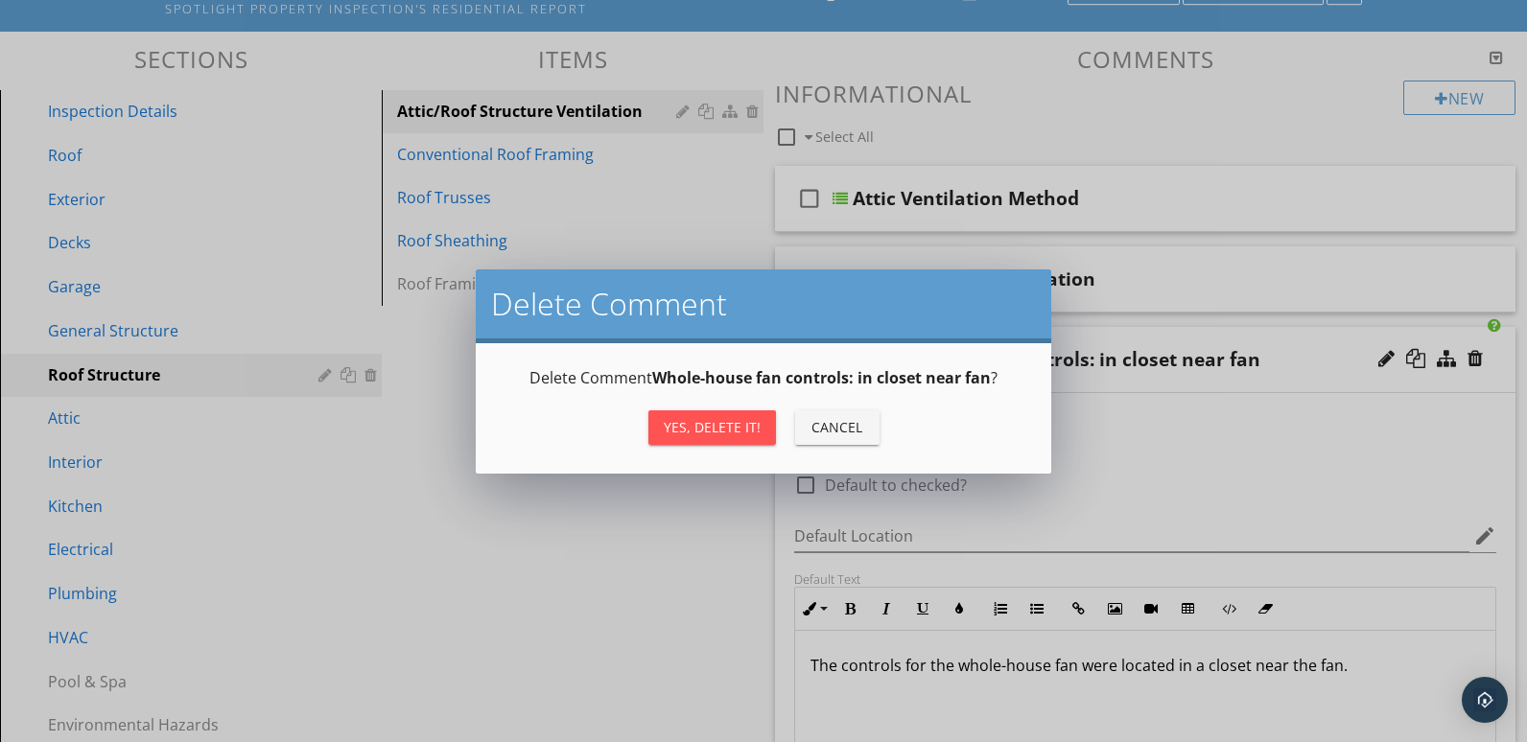
click at [727, 426] on div "Yes, Delete it!" at bounding box center [712, 427] width 97 height 20
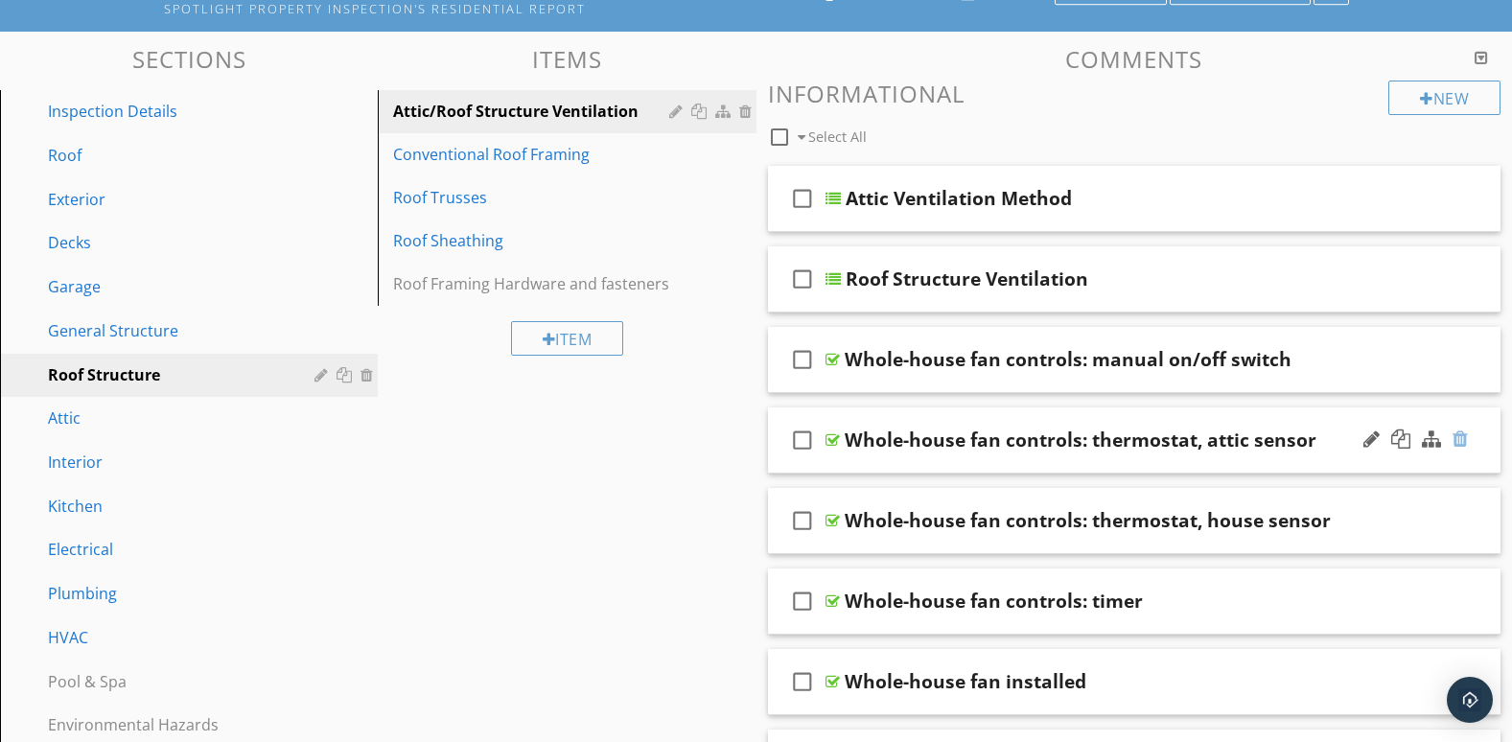
click at [1459, 434] on div at bounding box center [1460, 439] width 15 height 19
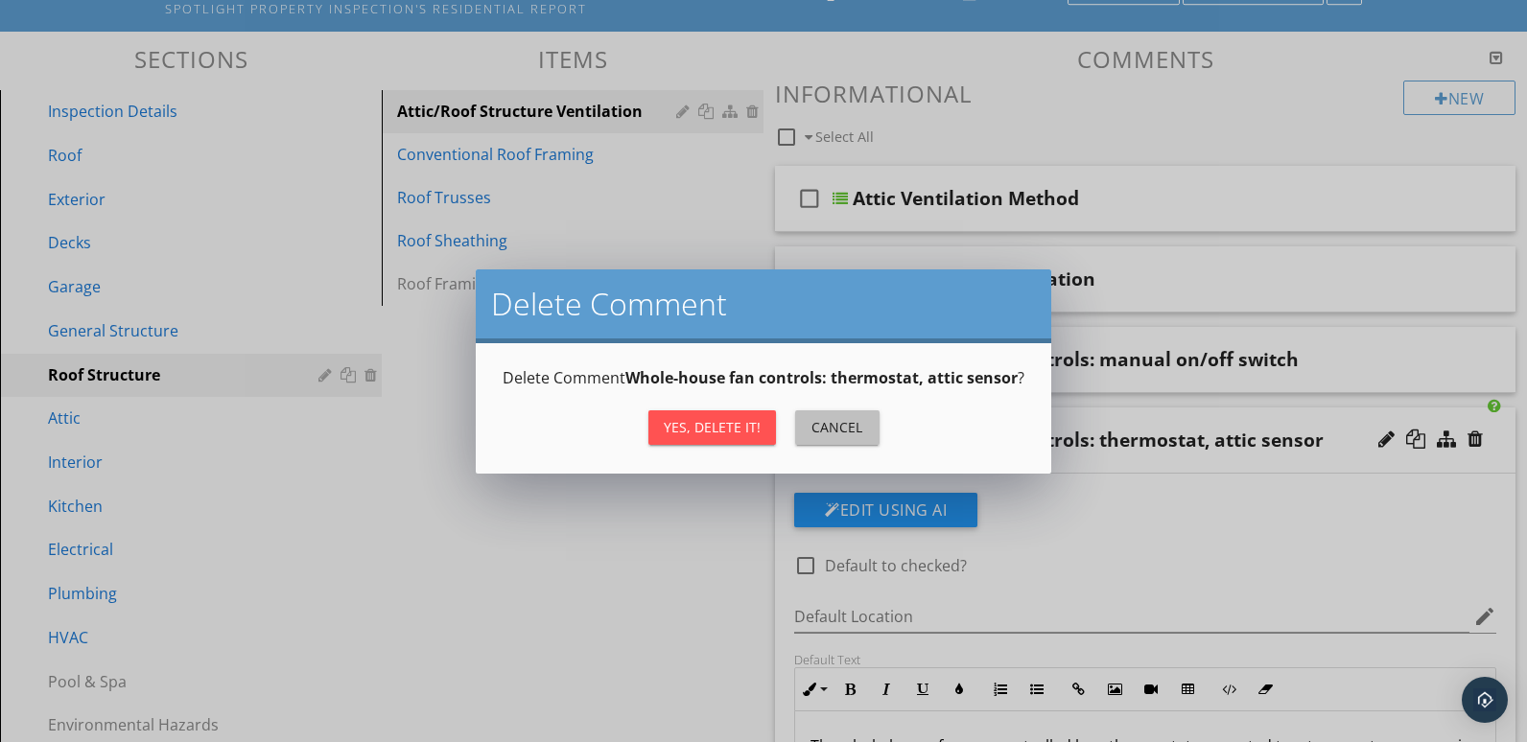
click at [828, 435] on div "Cancel" at bounding box center [837, 427] width 54 height 20
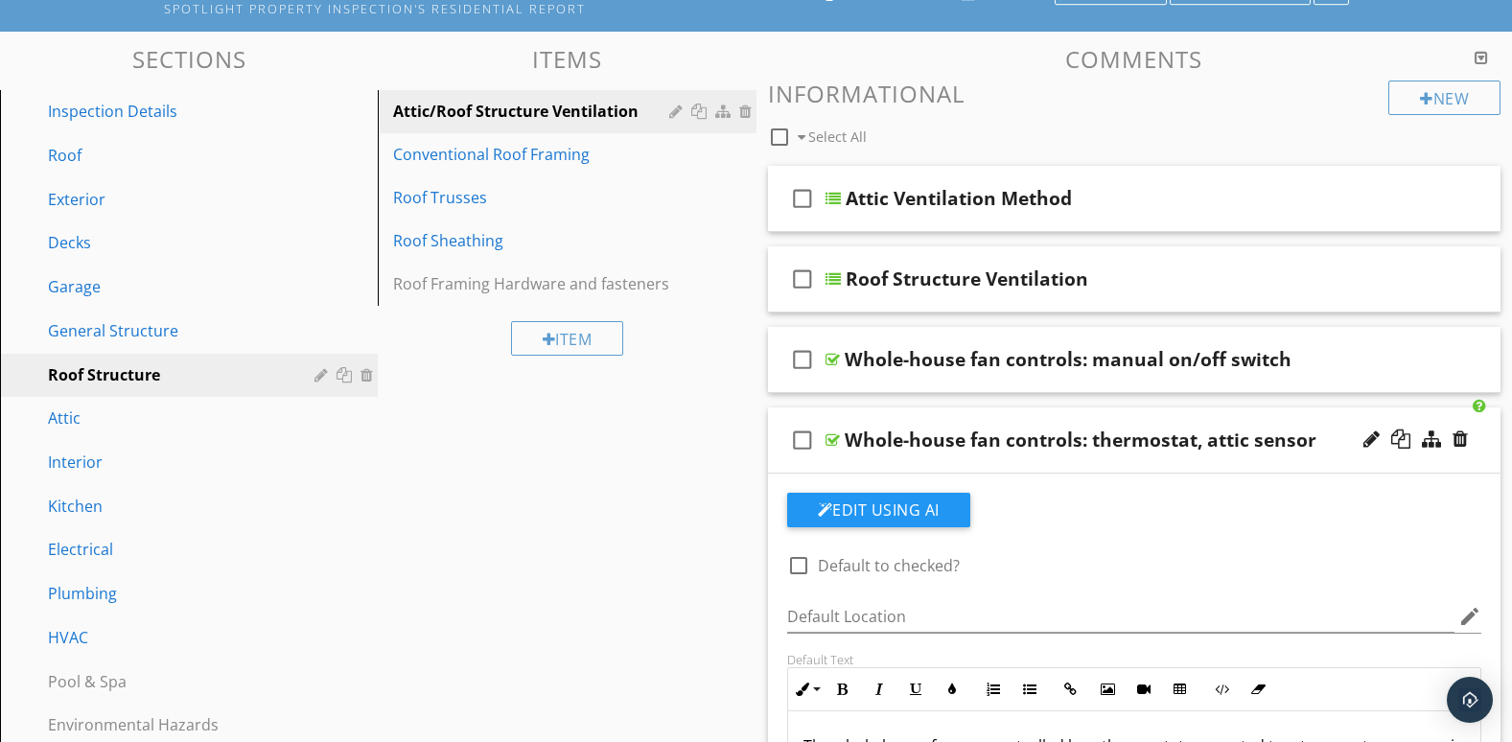
click at [1371, 463] on div "check_box_outline_blank Whole-house fan controls: thermostat, attic sensor" at bounding box center [1135, 441] width 734 height 66
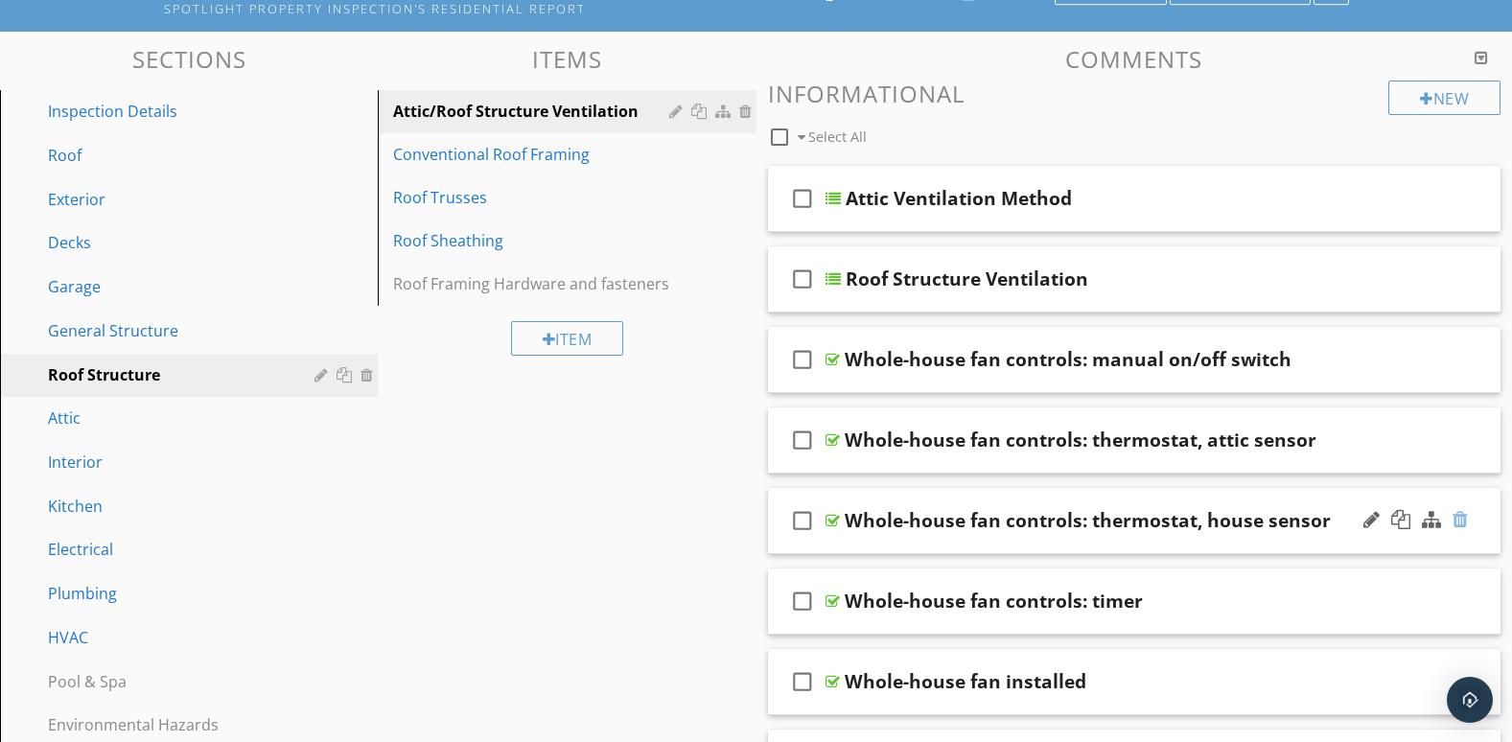
click at [1460, 516] on div at bounding box center [1460, 519] width 15 height 19
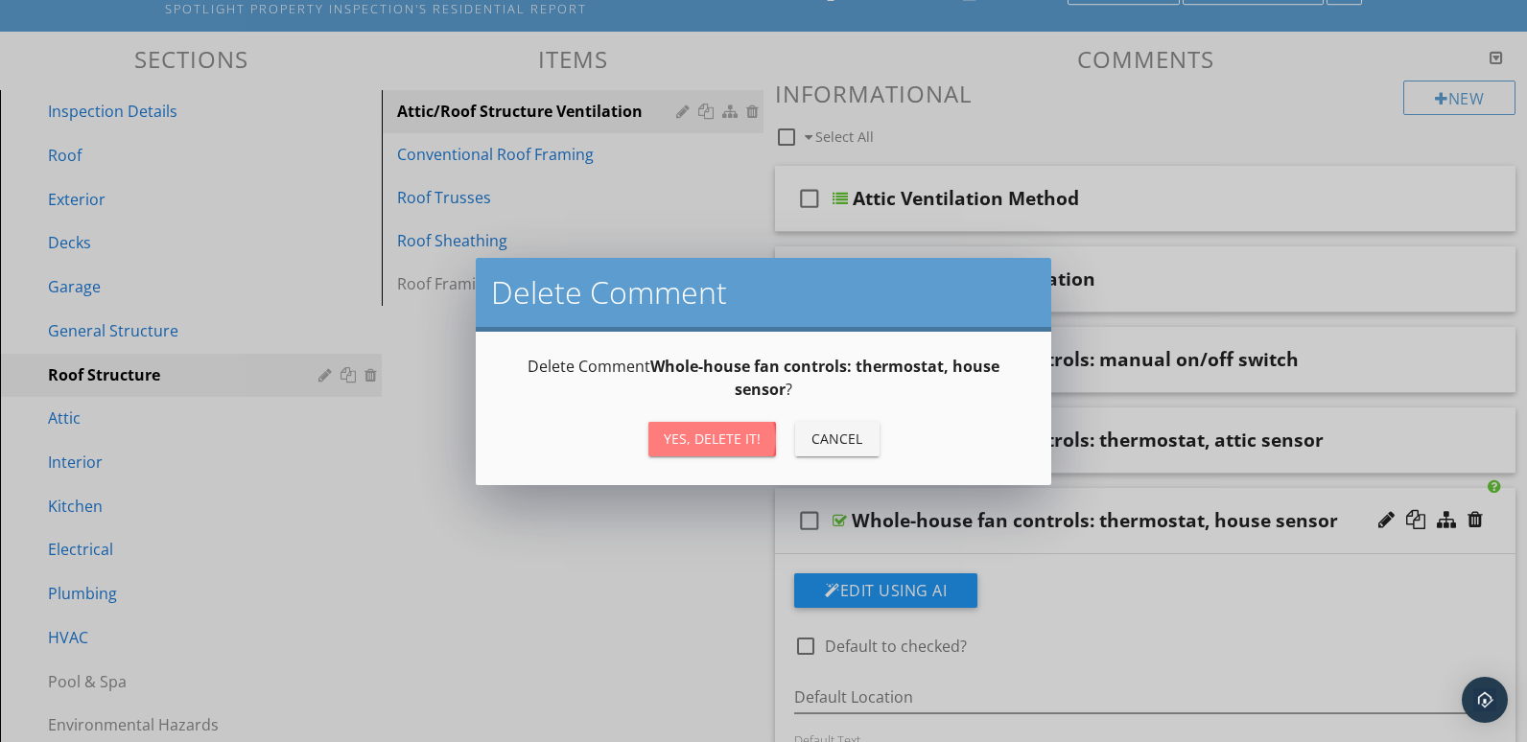
click at [709, 439] on div "Yes, Delete it!" at bounding box center [712, 439] width 97 height 20
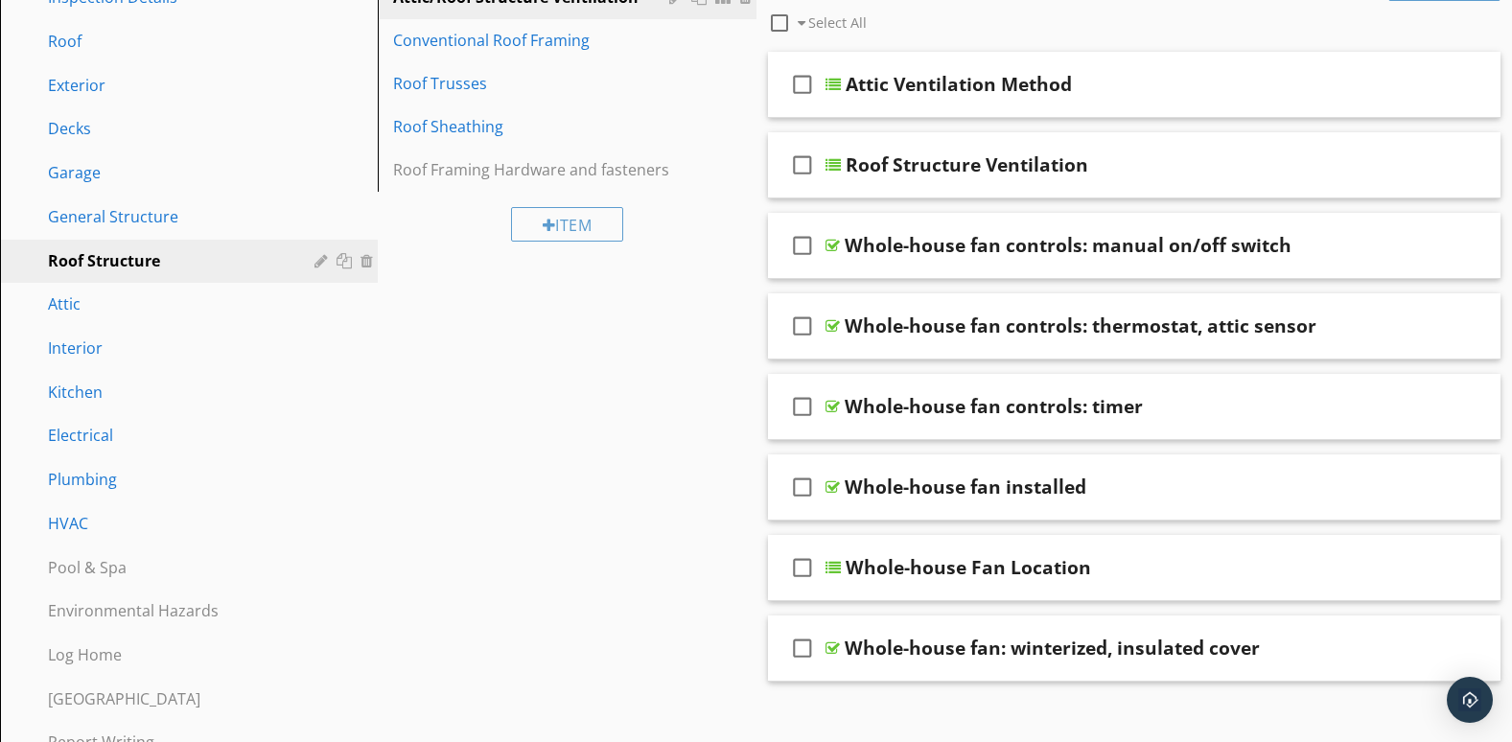
scroll to position [319, 0]
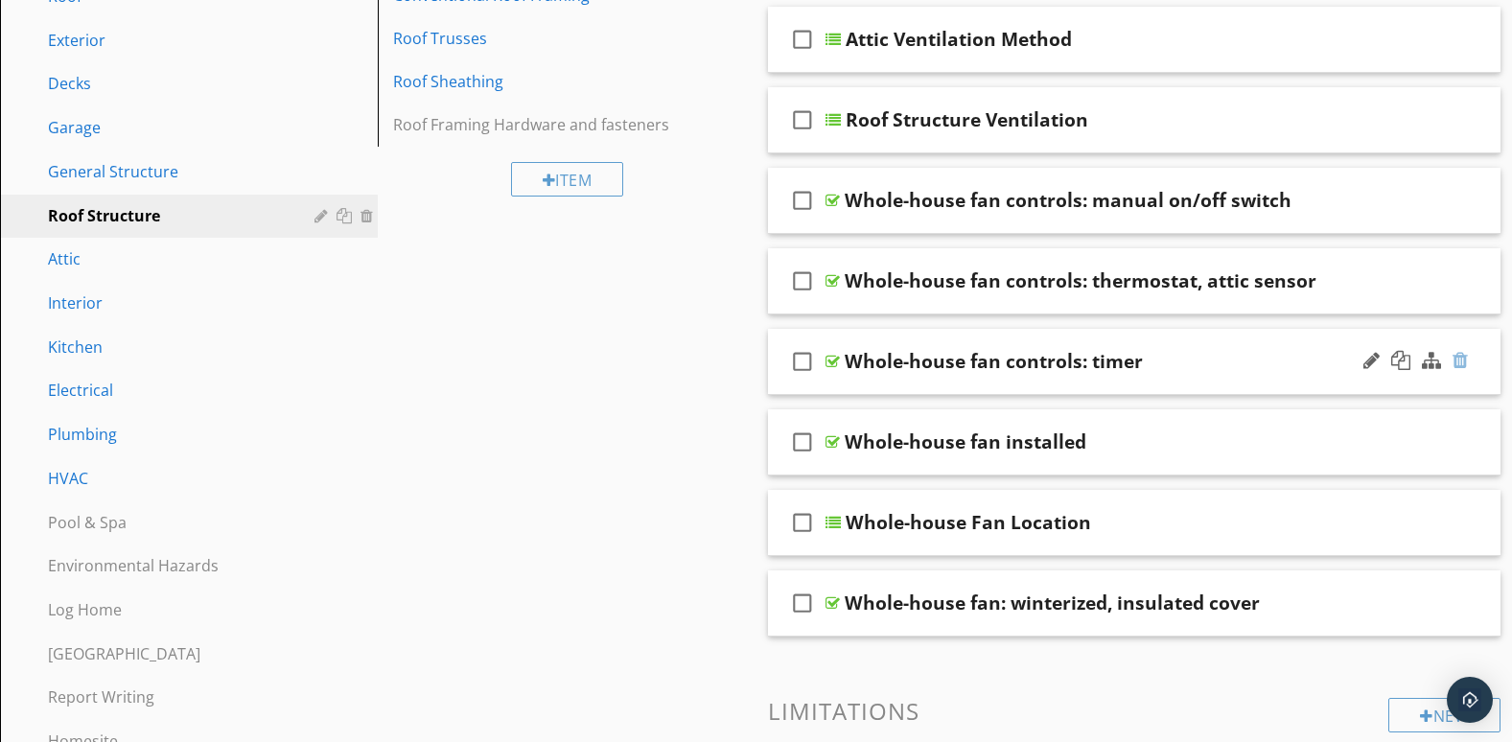
click at [1463, 360] on div at bounding box center [1460, 360] width 15 height 19
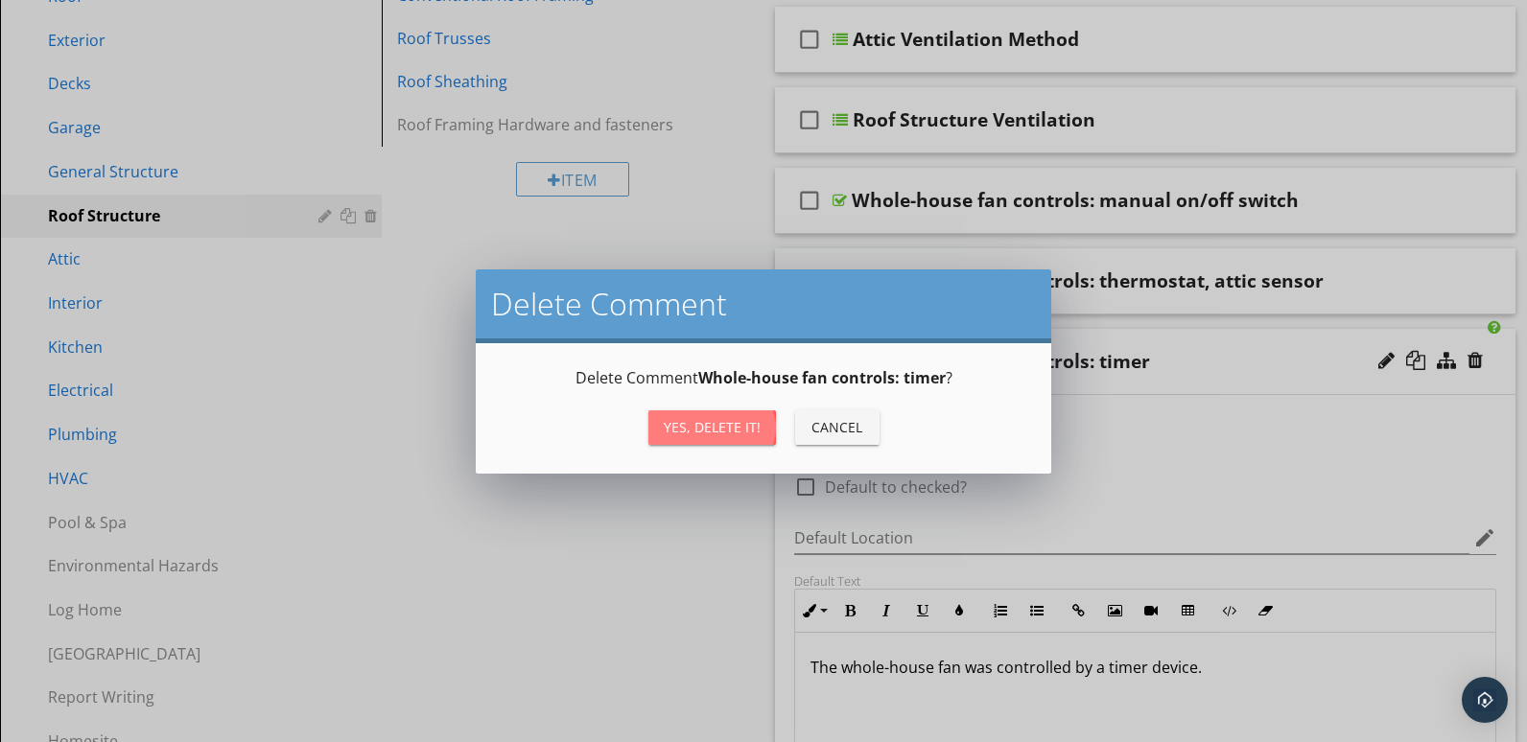
click at [666, 422] on div "Yes, Delete it!" at bounding box center [712, 427] width 97 height 20
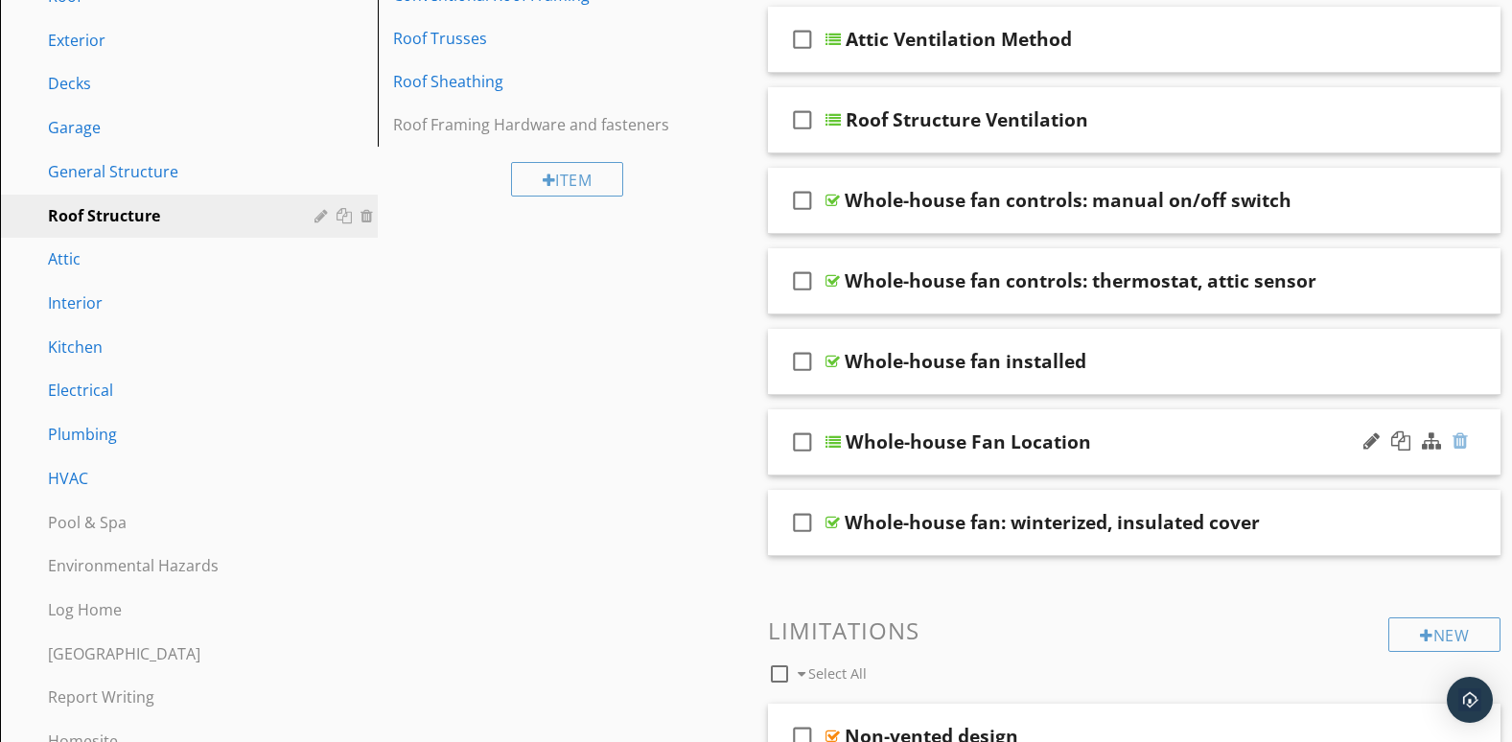
click at [1466, 437] on div at bounding box center [1460, 441] width 15 height 19
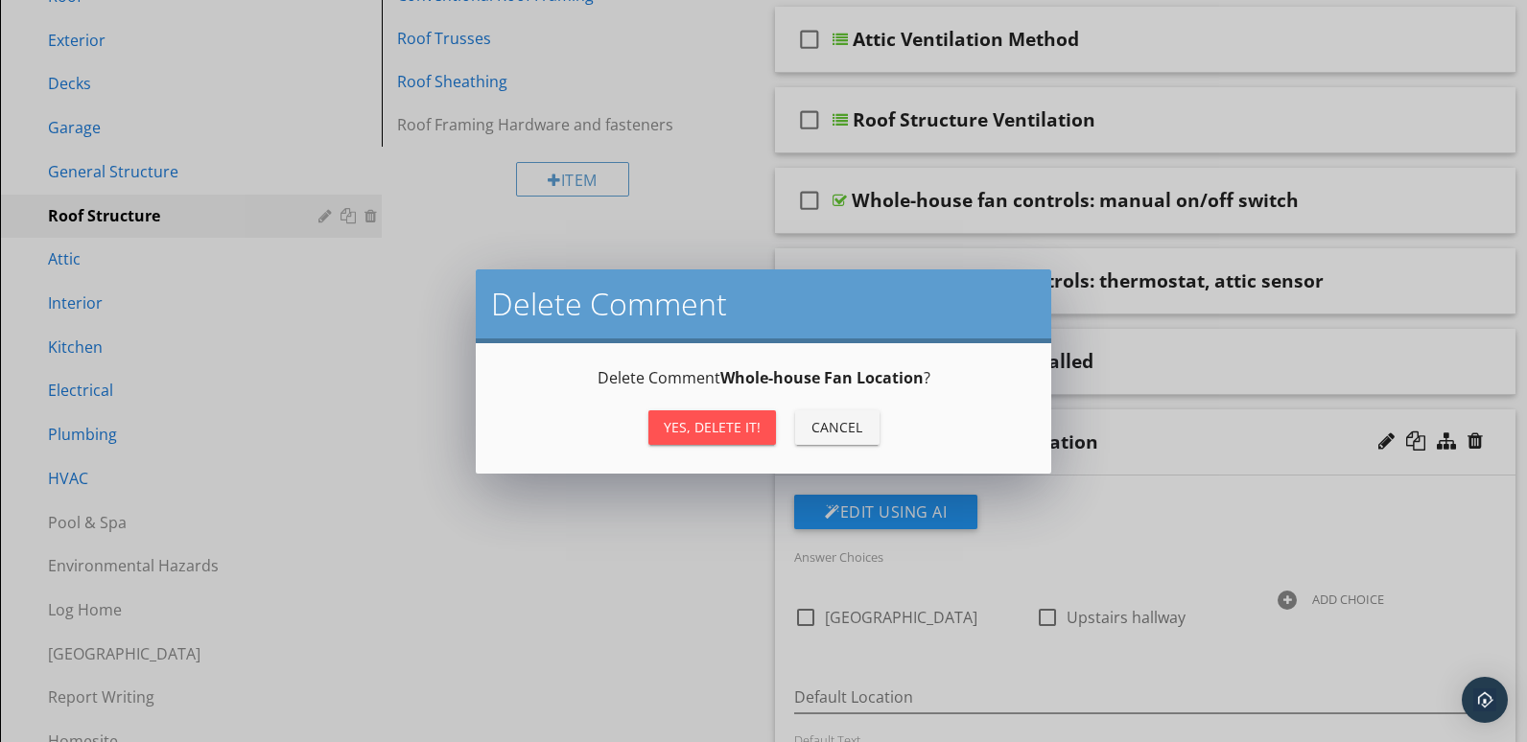
drag, startPoint x: 723, startPoint y: 428, endPoint x: 737, endPoint y: 425, distance: 13.7
click at [723, 428] on div "Yes, Delete it!" at bounding box center [712, 427] width 97 height 20
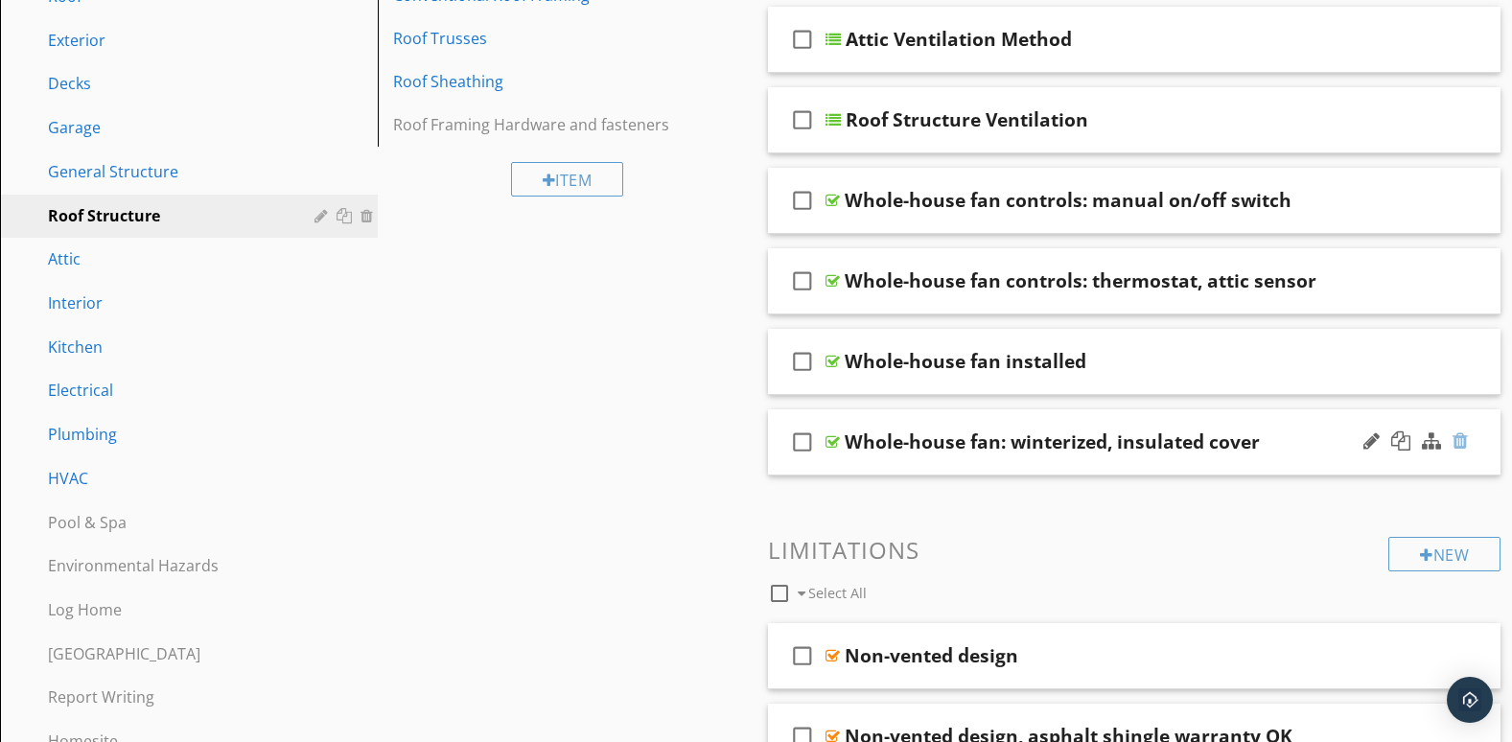
click at [1459, 437] on div at bounding box center [1460, 441] width 15 height 19
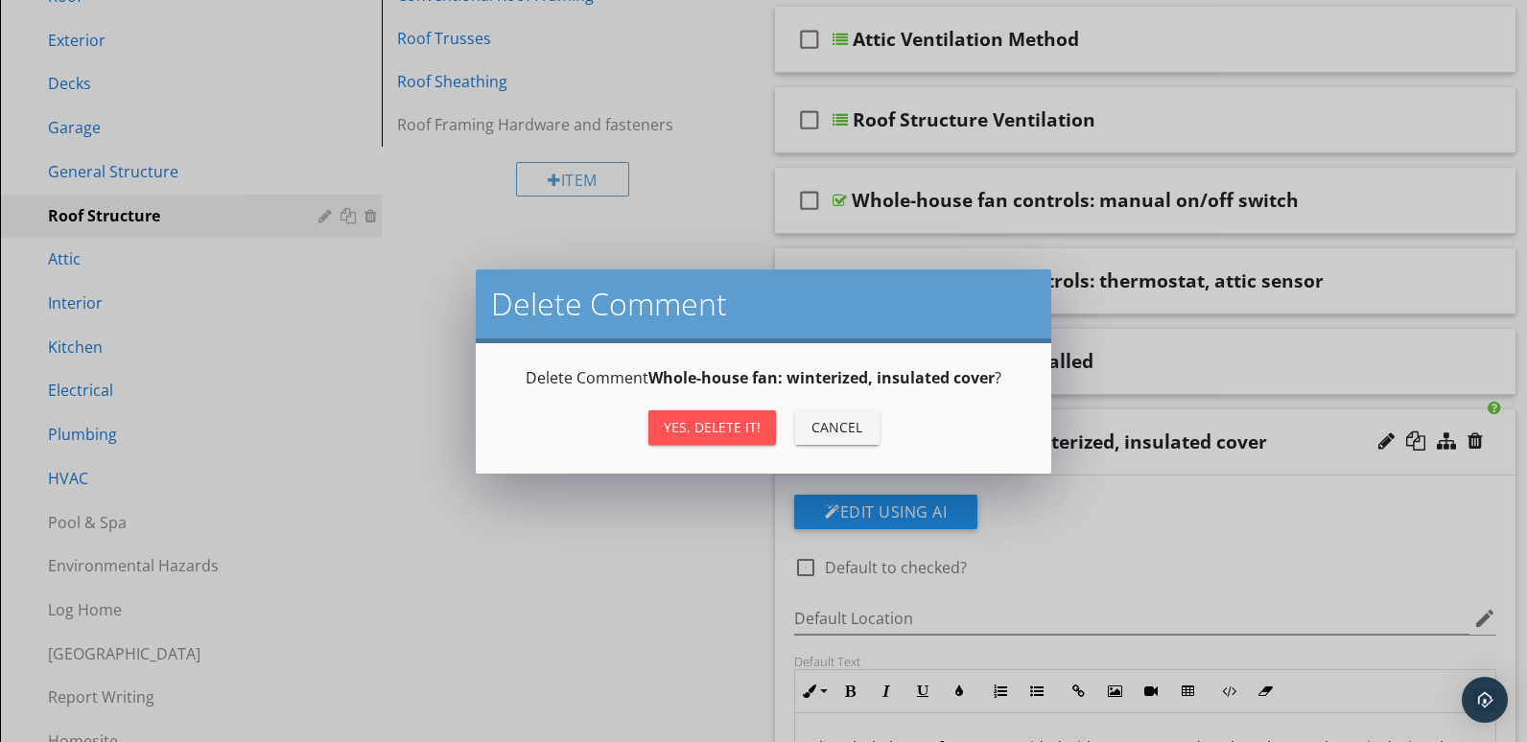
click at [740, 427] on div "Yes, Delete it!" at bounding box center [712, 427] width 97 height 20
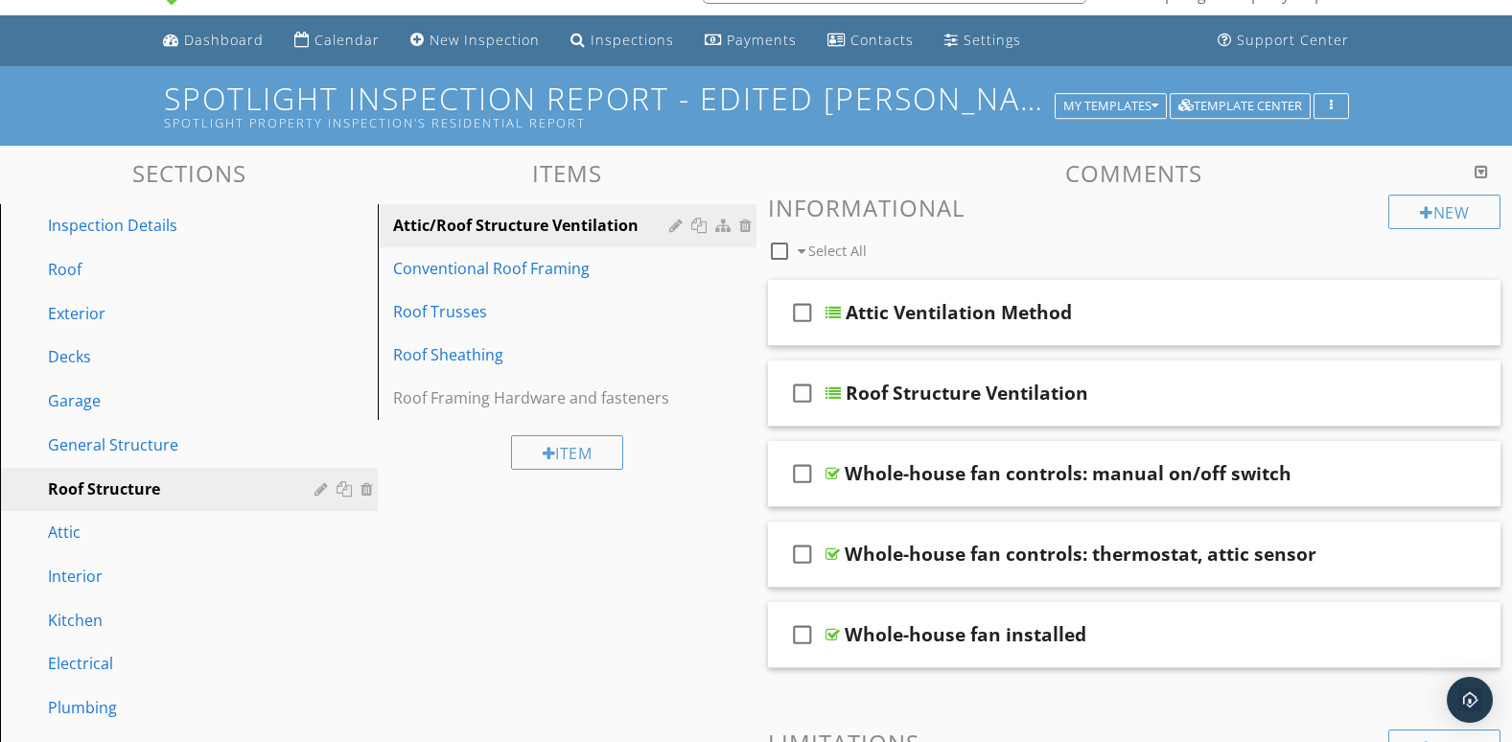
scroll to position [0, 0]
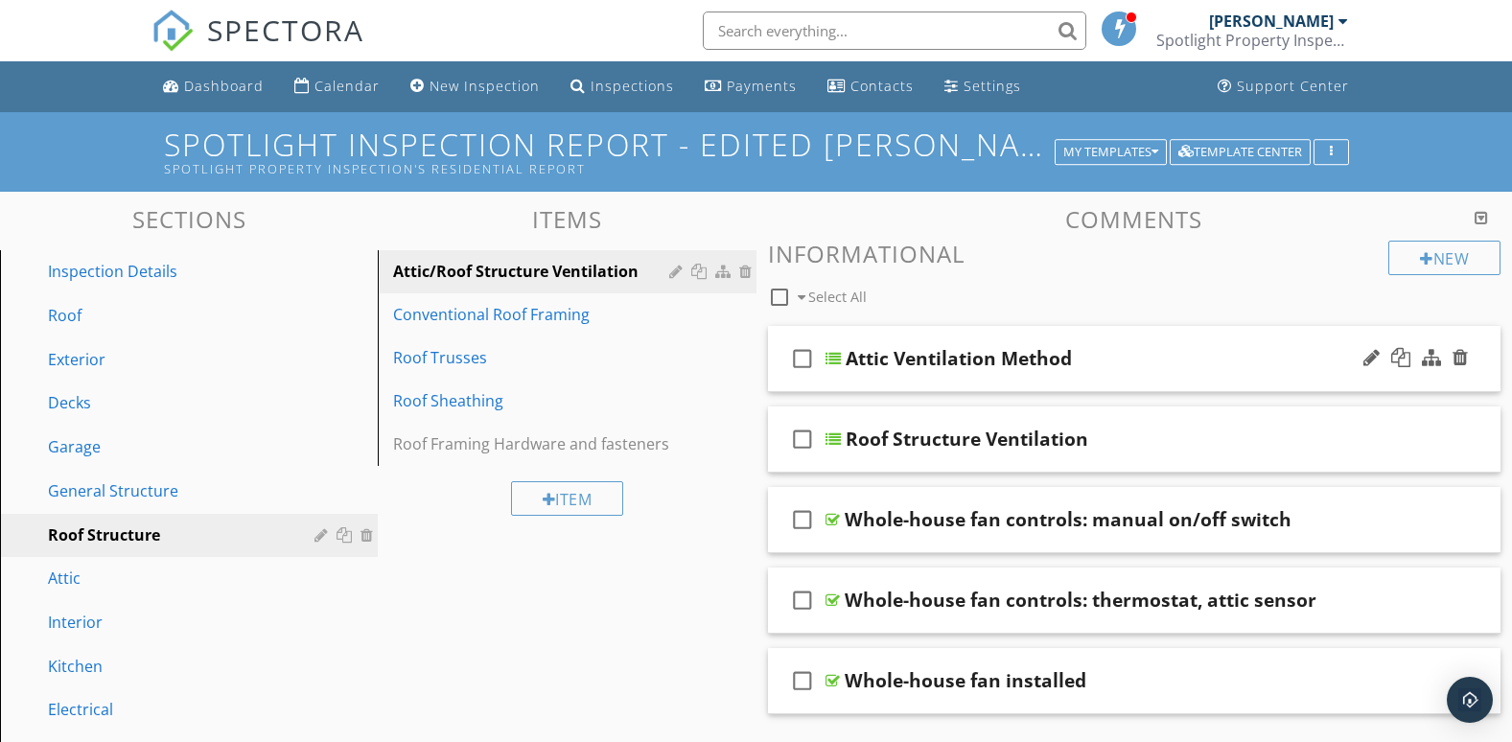
click at [1108, 383] on div "check_box_outline_blank Attic Ventilation Method" at bounding box center [1135, 359] width 734 height 66
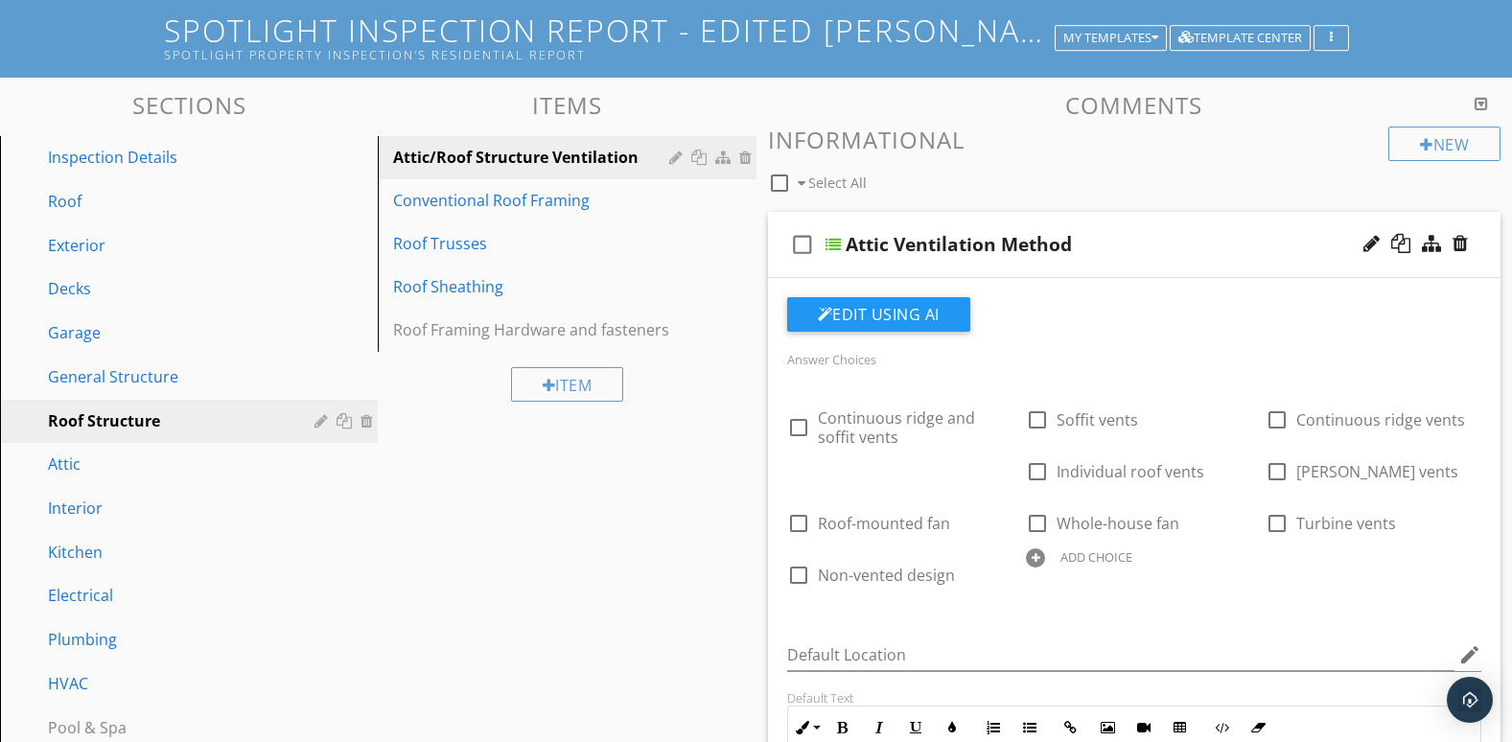
scroll to position [160, 0]
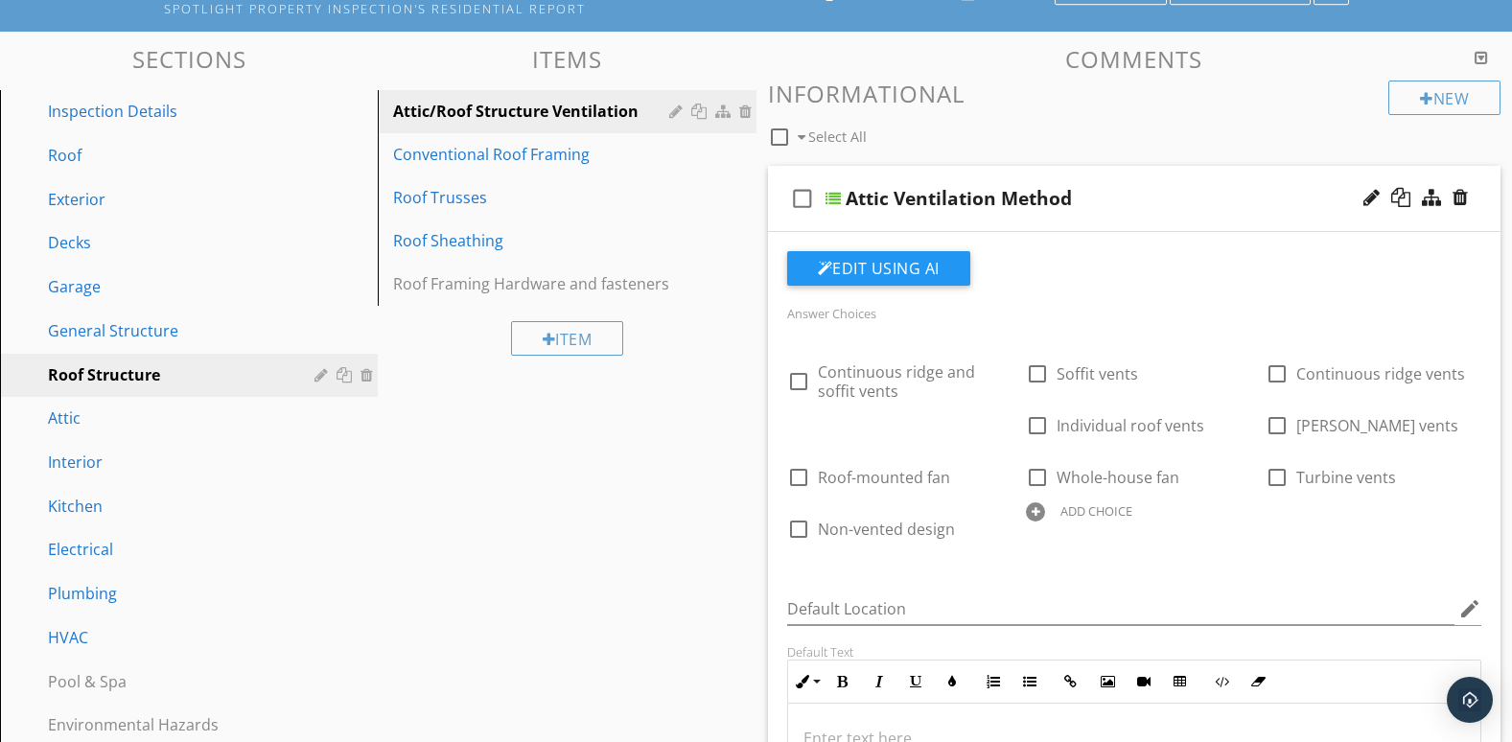
click at [1268, 223] on div "check_box_outline_blank Attic Ventilation Method" at bounding box center [1135, 199] width 734 height 66
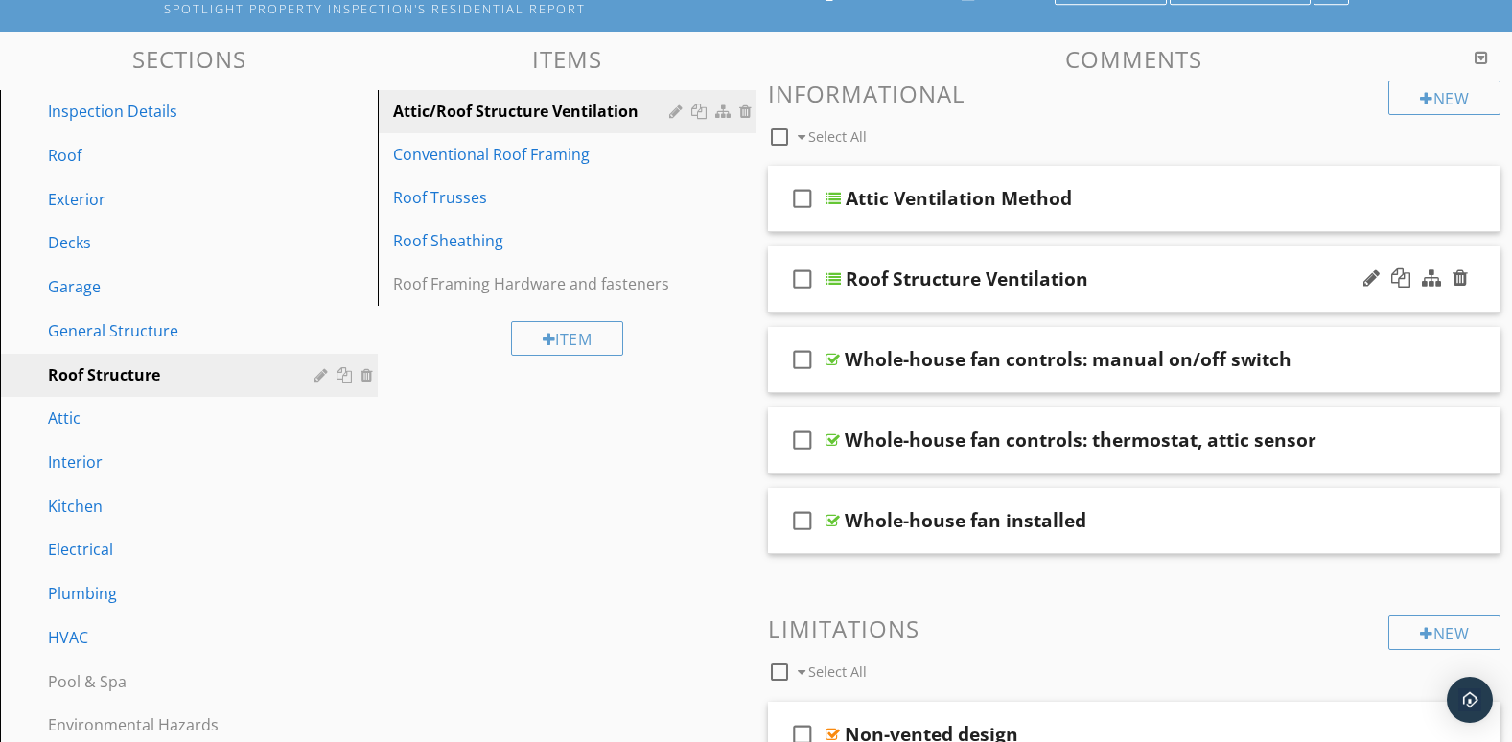
click at [1242, 302] on div "check_box_outline_blank Roof Structure Ventilation" at bounding box center [1135, 279] width 734 height 66
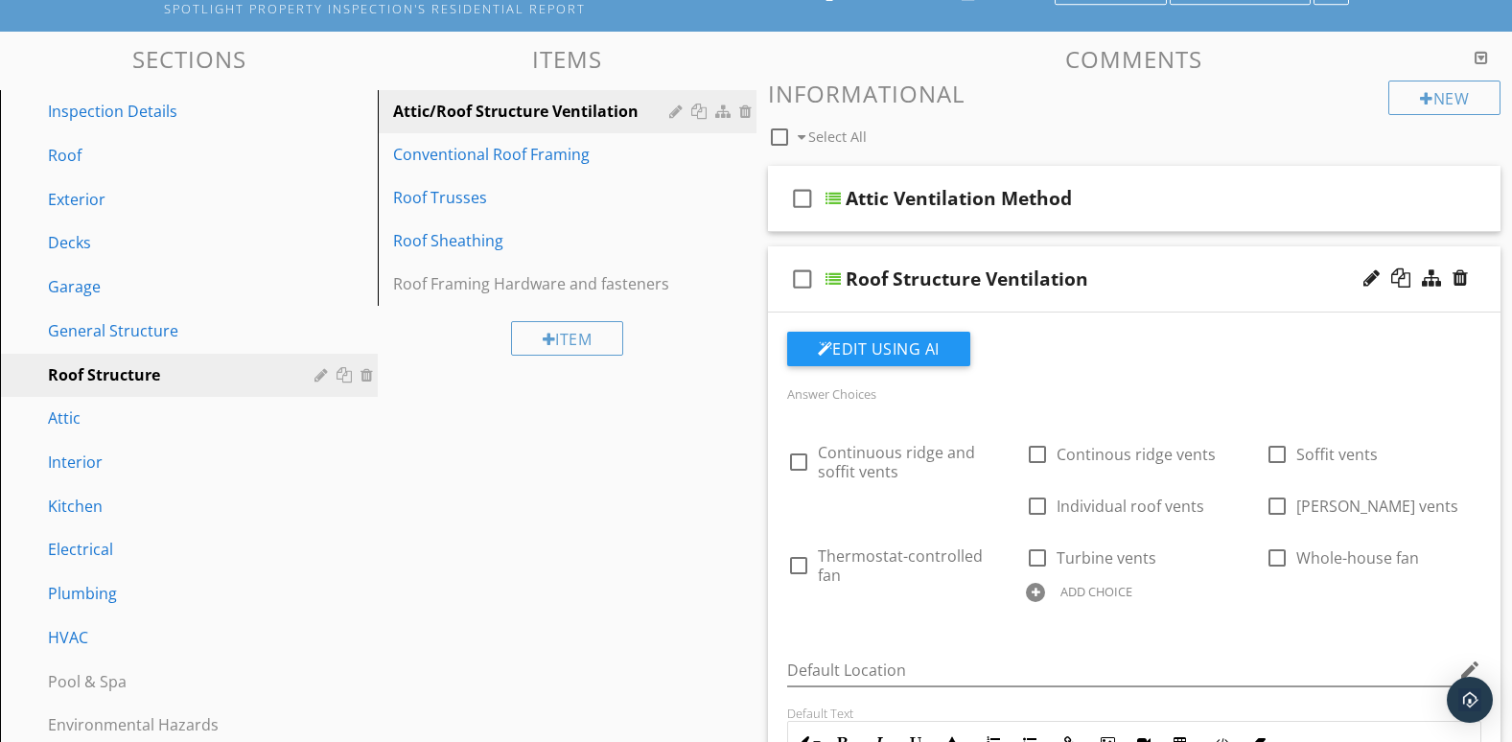
click at [1242, 302] on div "check_box_outline_blank Roof Structure Ventilation" at bounding box center [1135, 279] width 734 height 66
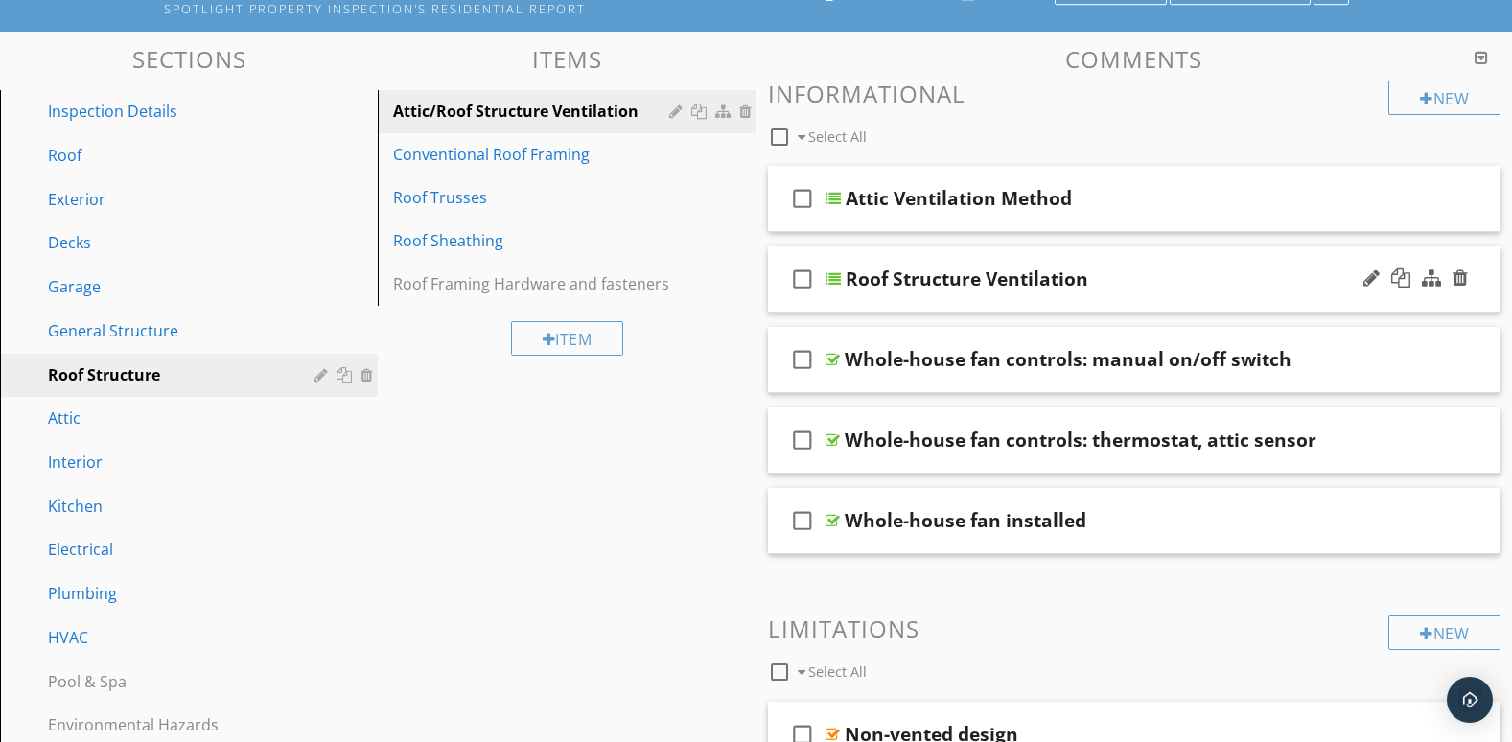
click at [1242, 302] on div "check_box_outline_blank Roof Structure Ventilation" at bounding box center [1135, 279] width 734 height 66
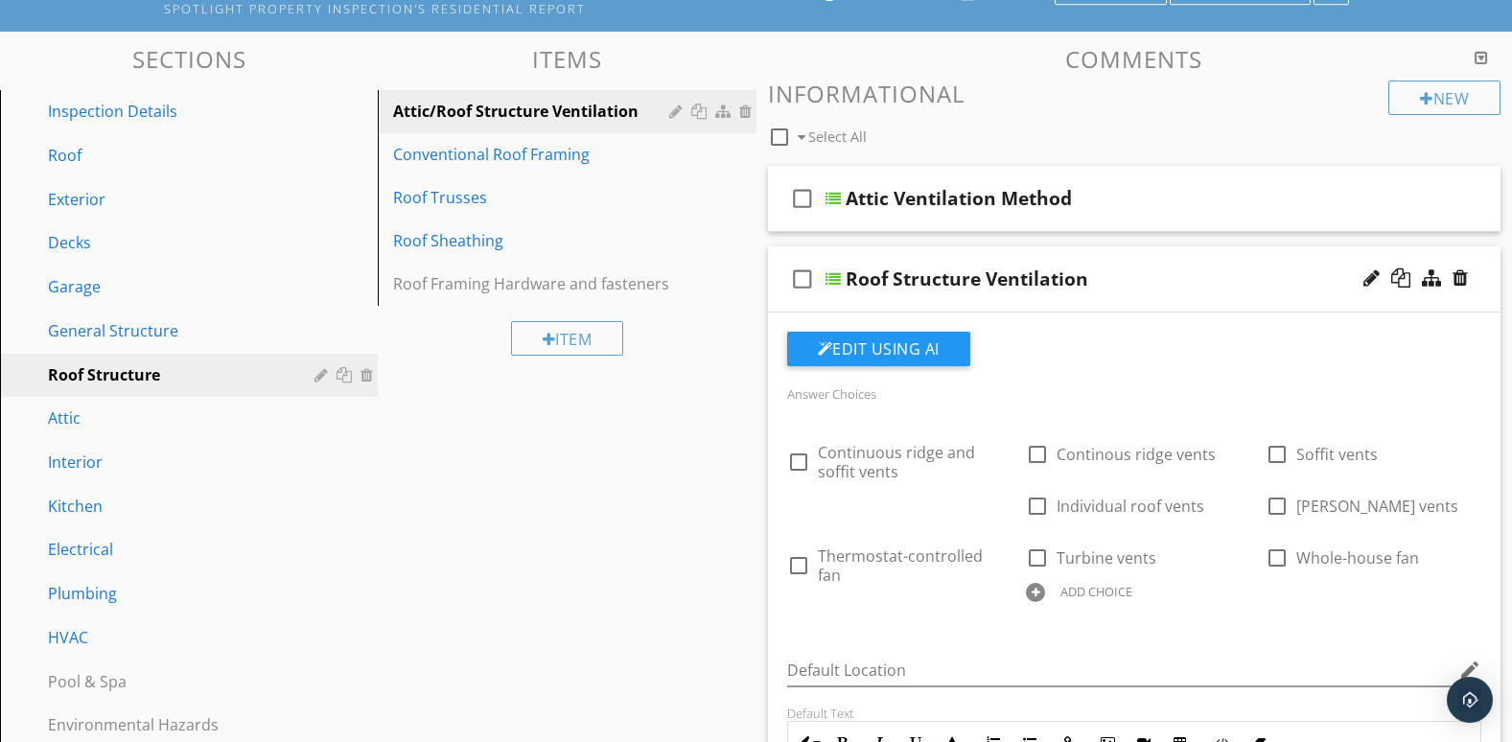
click at [1242, 302] on div "check_box_outline_blank Roof Structure Ventilation" at bounding box center [1135, 279] width 734 height 66
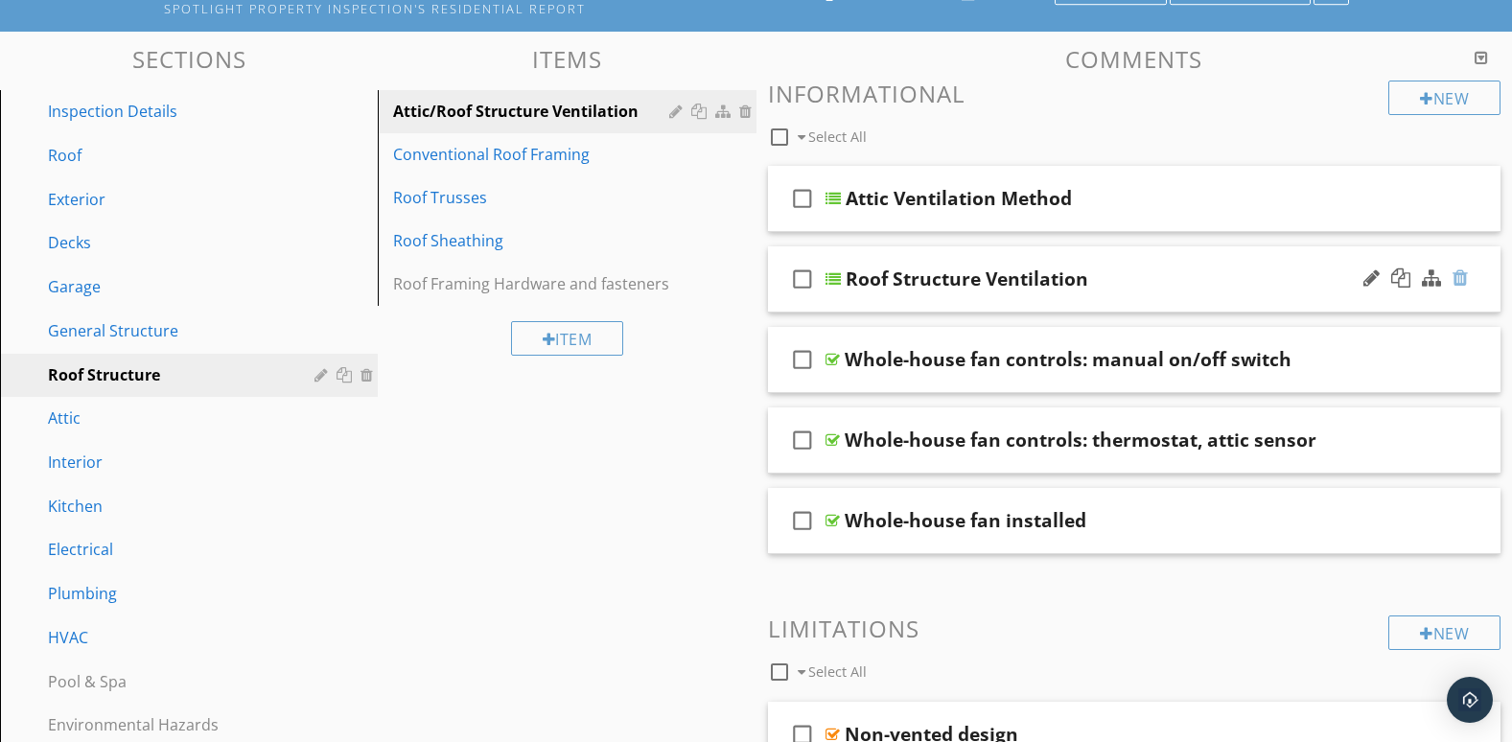
click at [1460, 276] on div at bounding box center [1460, 278] width 15 height 19
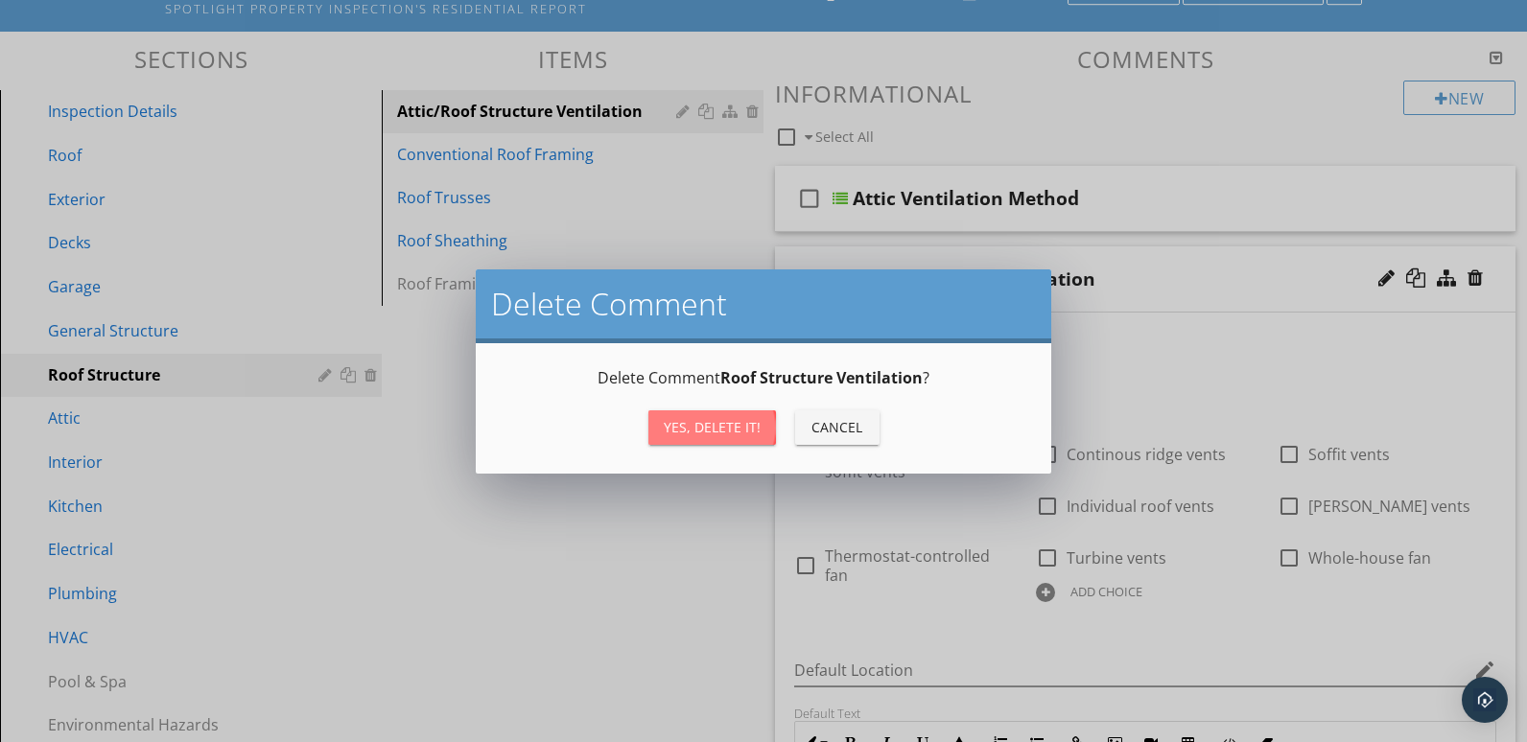
click at [679, 418] on div "Yes, Delete it!" at bounding box center [712, 427] width 97 height 20
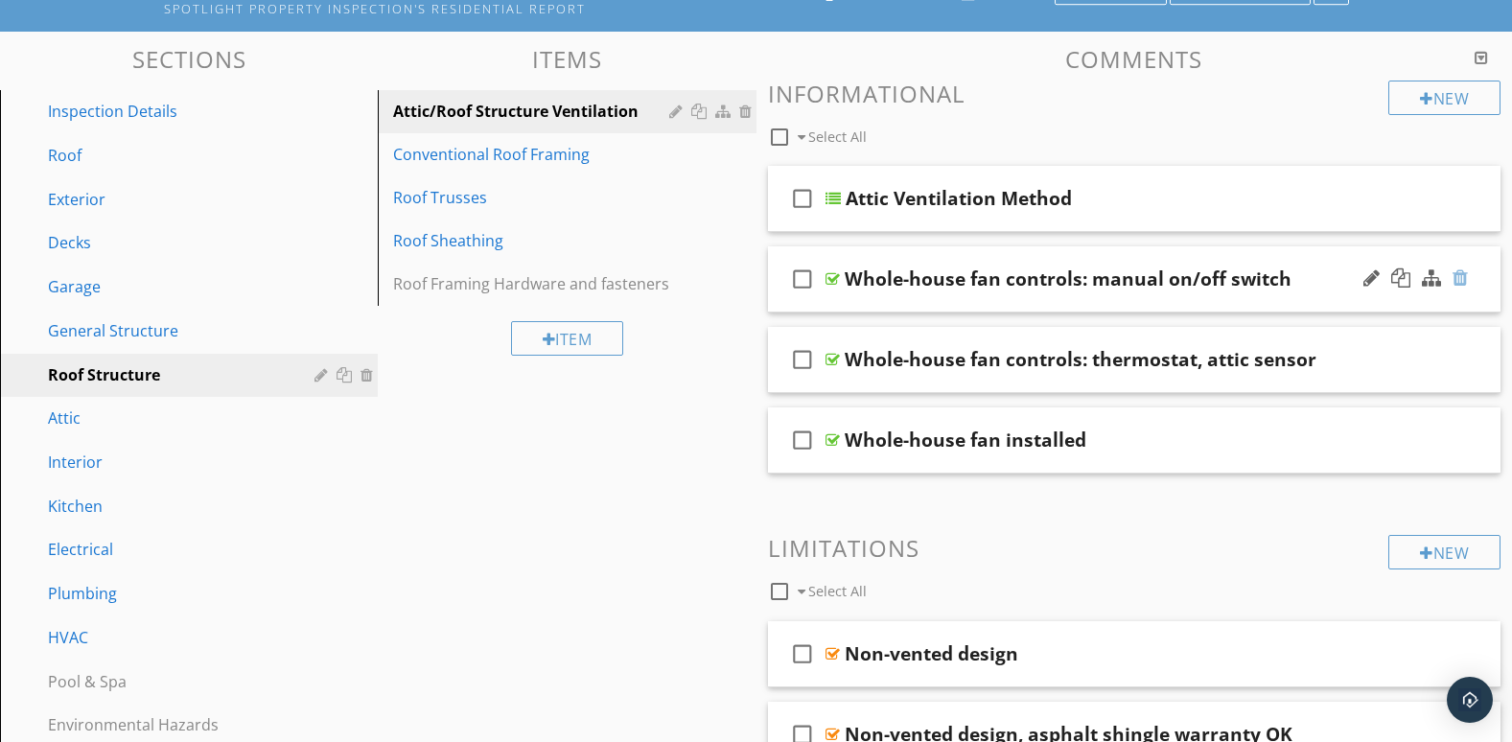
click at [1458, 276] on div at bounding box center [1460, 278] width 15 height 19
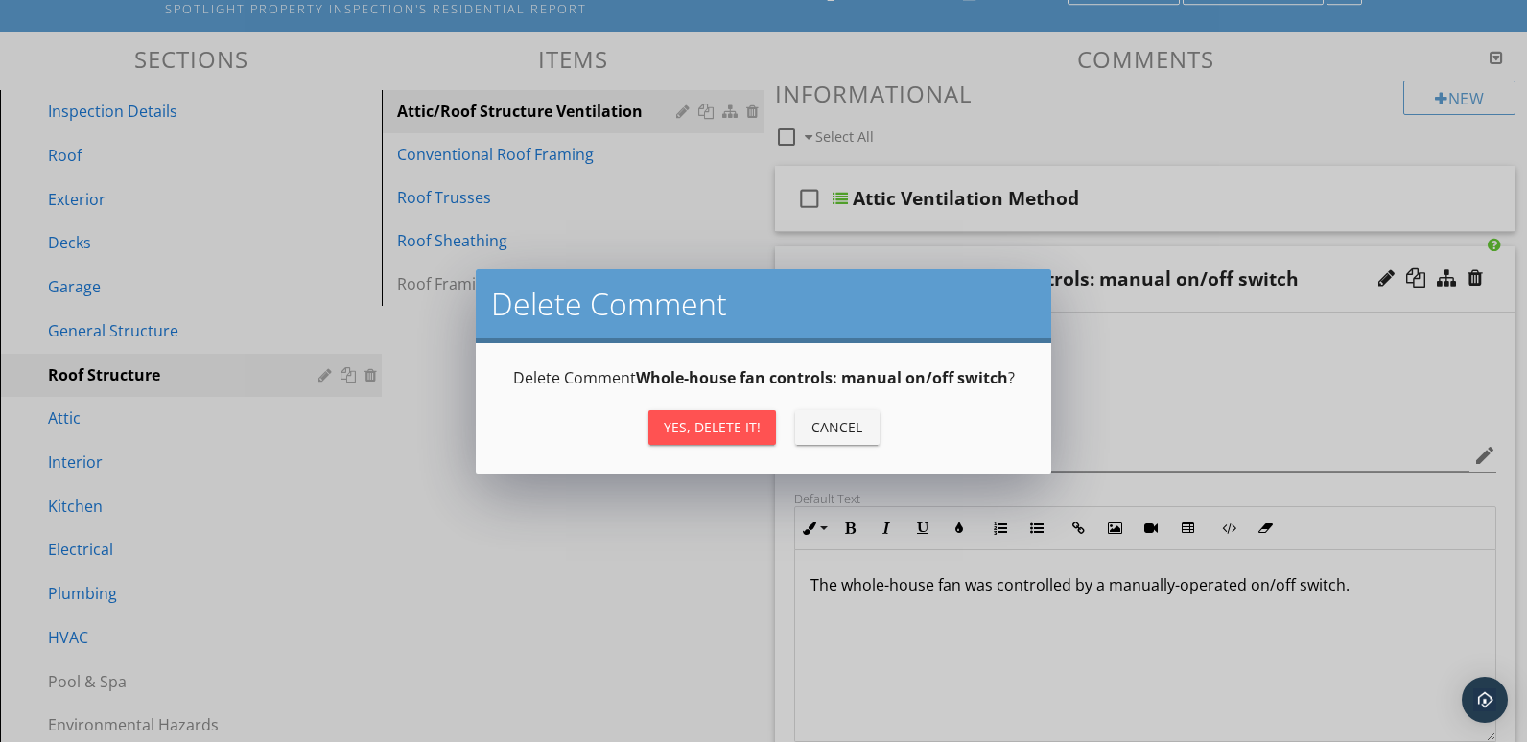
click at [696, 432] on div "Yes, Delete it!" at bounding box center [712, 427] width 97 height 20
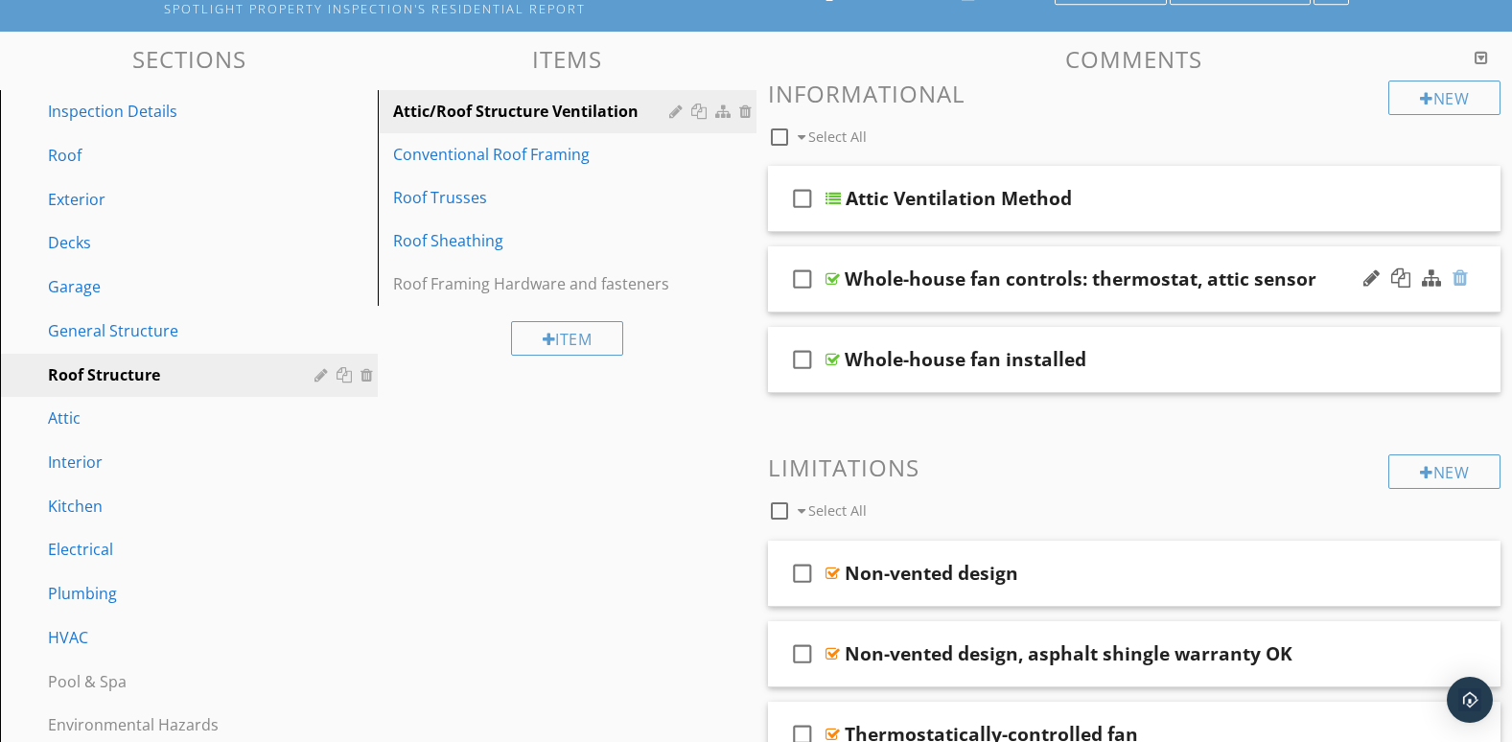
click at [1467, 280] on div at bounding box center [1460, 278] width 15 height 19
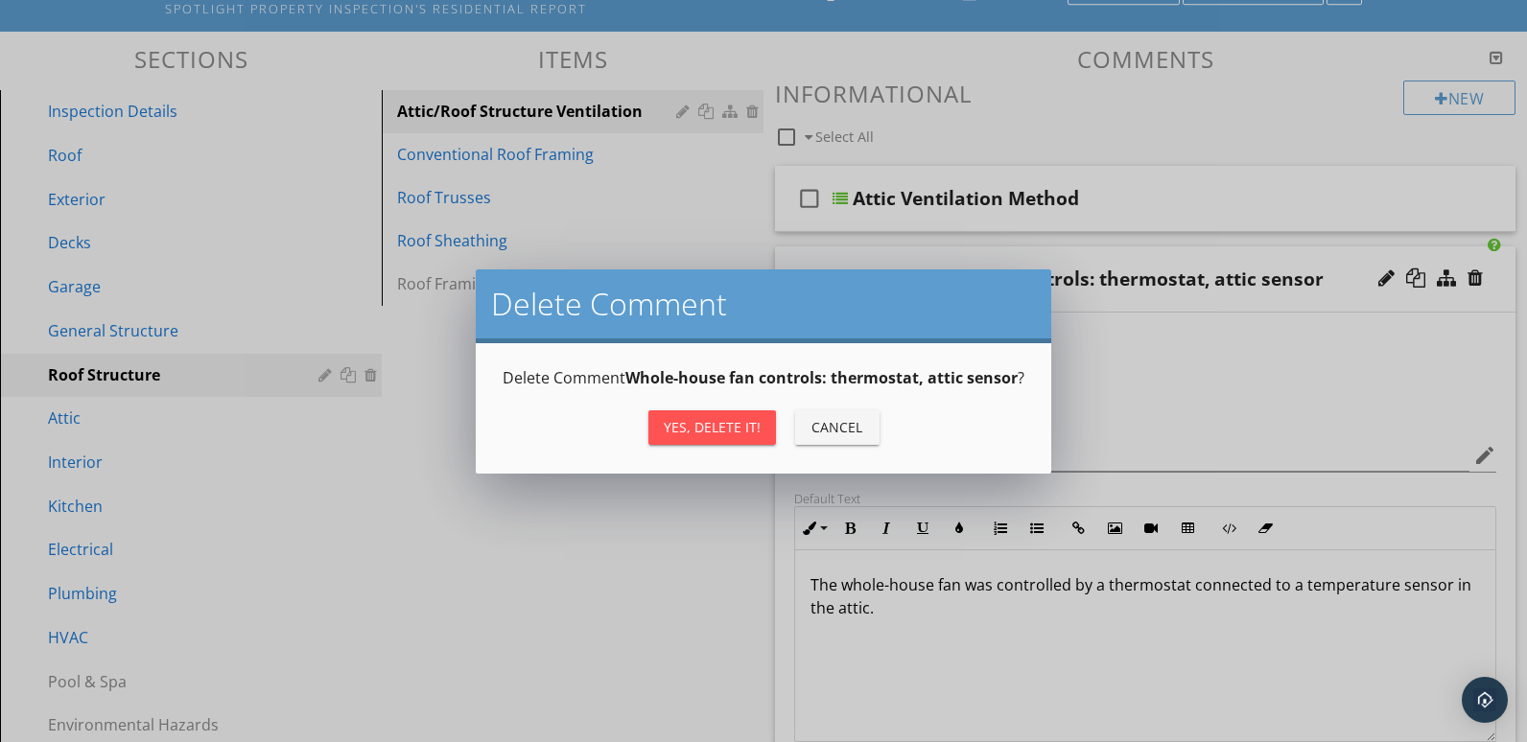
click at [747, 425] on div "Yes, Delete it!" at bounding box center [712, 427] width 97 height 20
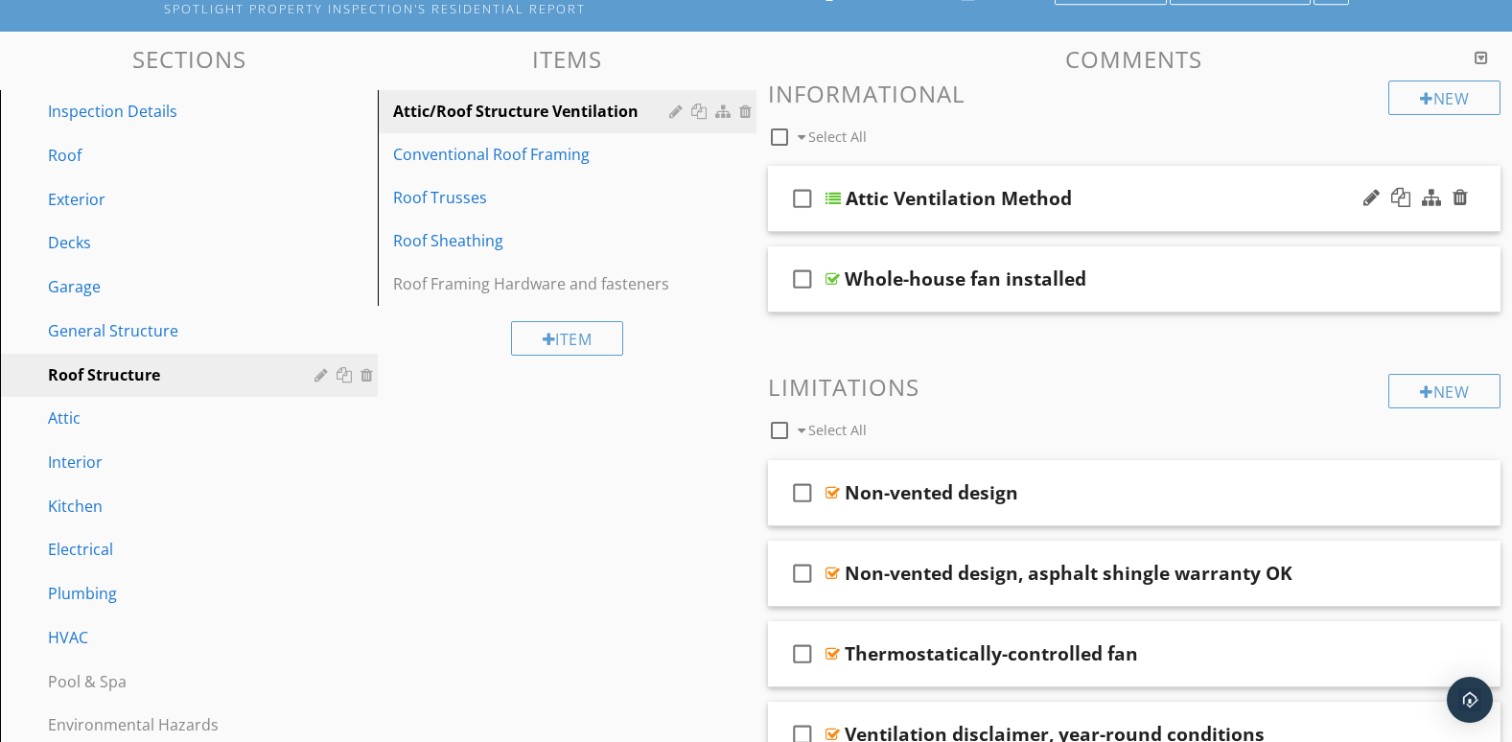
click at [1431, 223] on div "check_box_outline_blank Attic Ventilation Method" at bounding box center [1135, 199] width 734 height 66
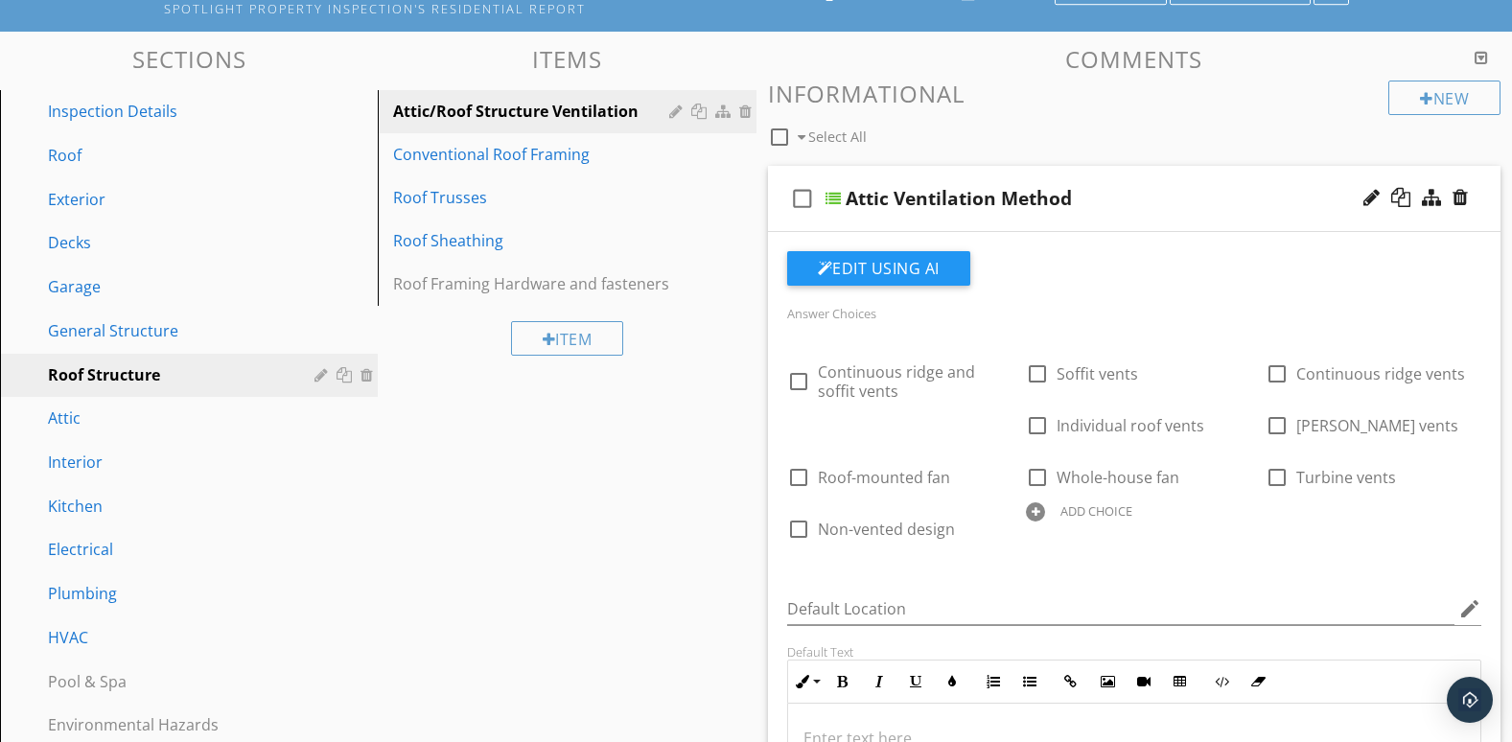
click at [1431, 223] on div "check_box_outline_blank Attic Ventilation Method" at bounding box center [1135, 199] width 734 height 66
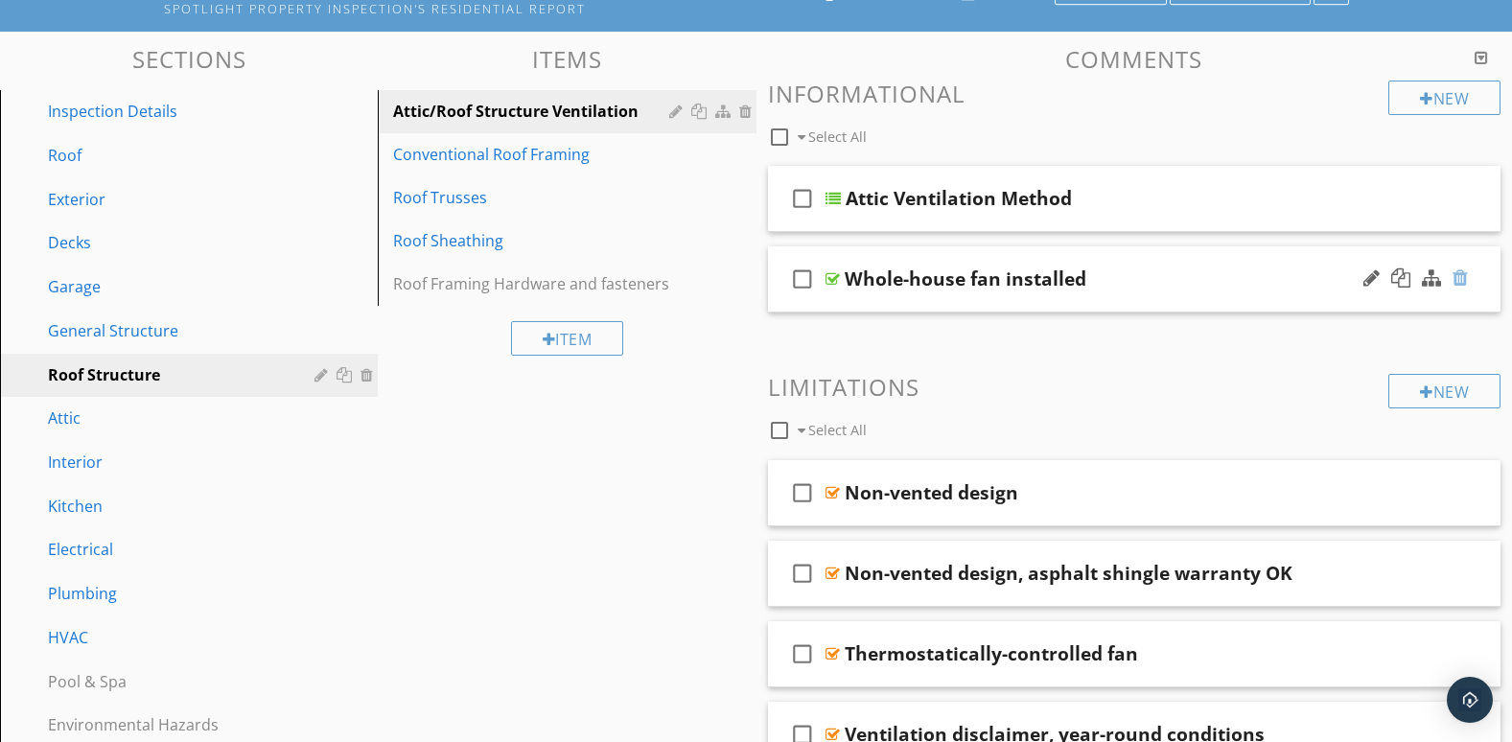
click at [1457, 277] on div at bounding box center [1460, 278] width 15 height 19
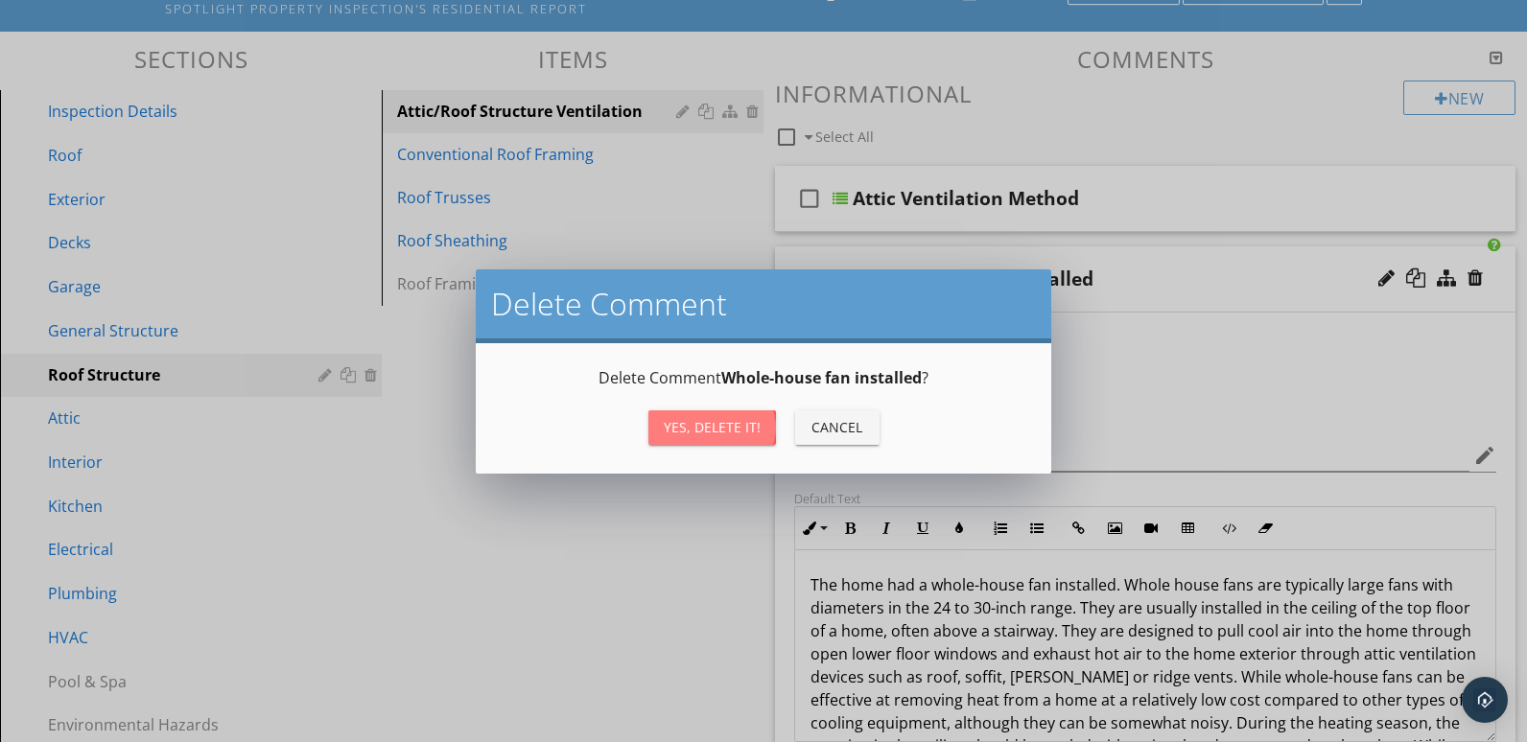
click at [695, 417] on div "Yes, Delete it!" at bounding box center [712, 427] width 97 height 20
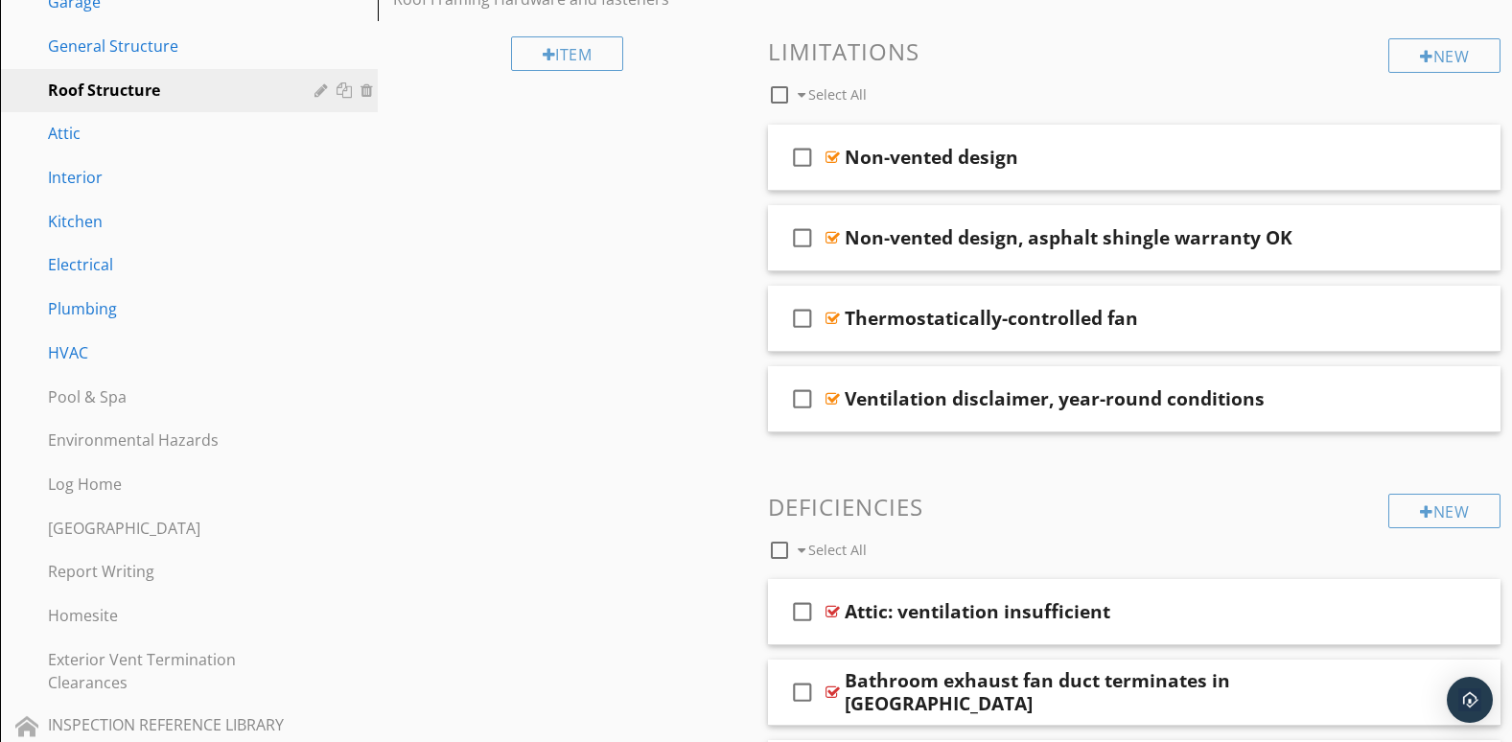
scroll to position [0, 0]
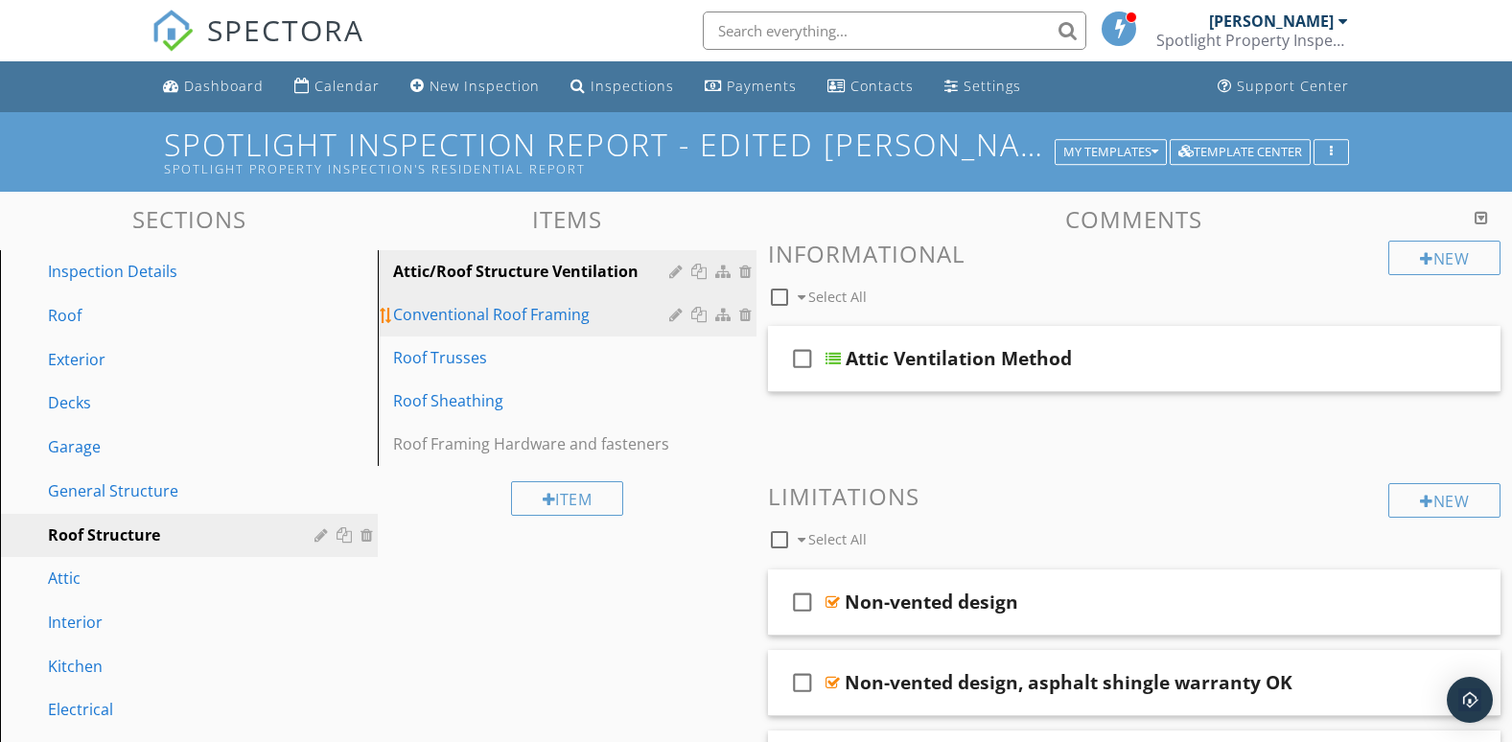
click at [631, 320] on div "Conventional Roof Framing" at bounding box center [533, 314] width 281 height 23
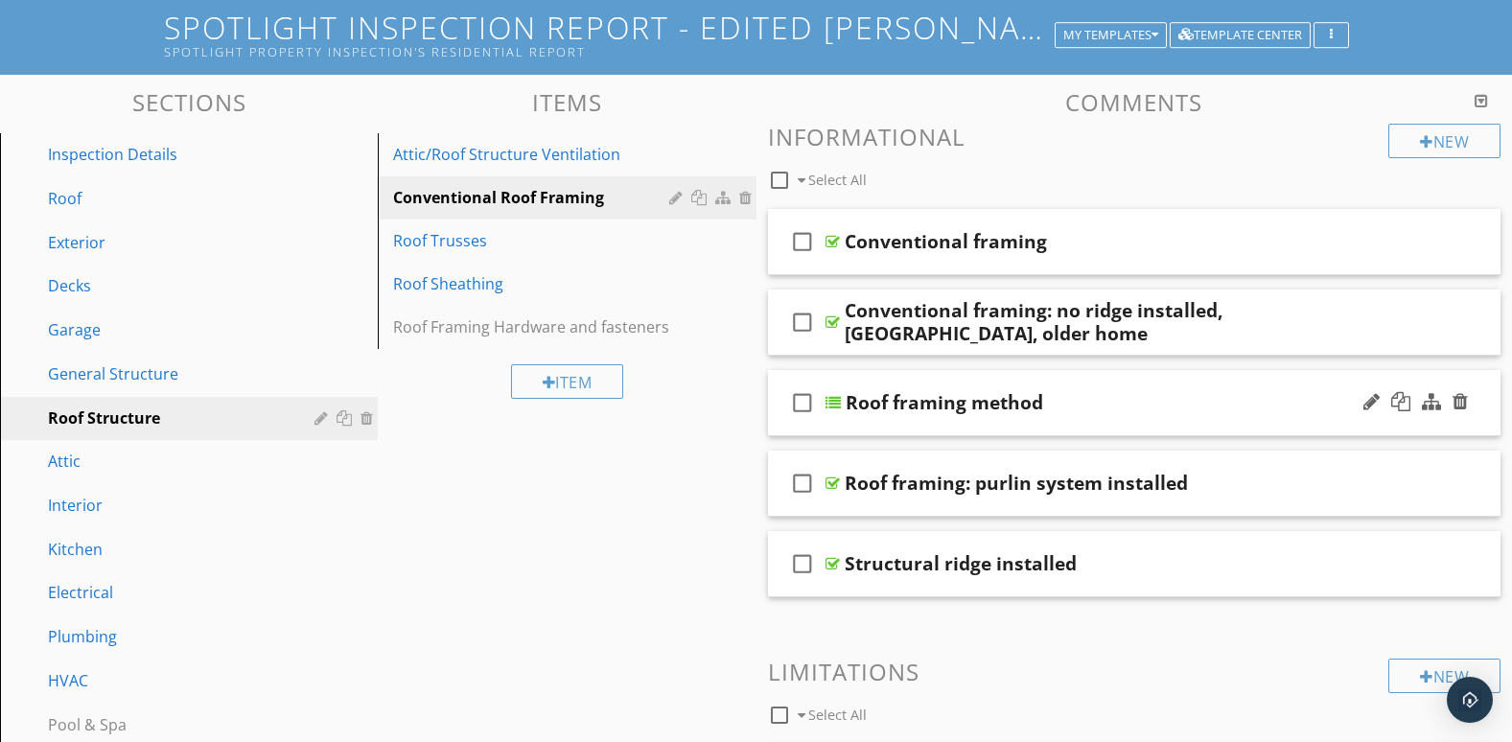
scroll to position [160, 0]
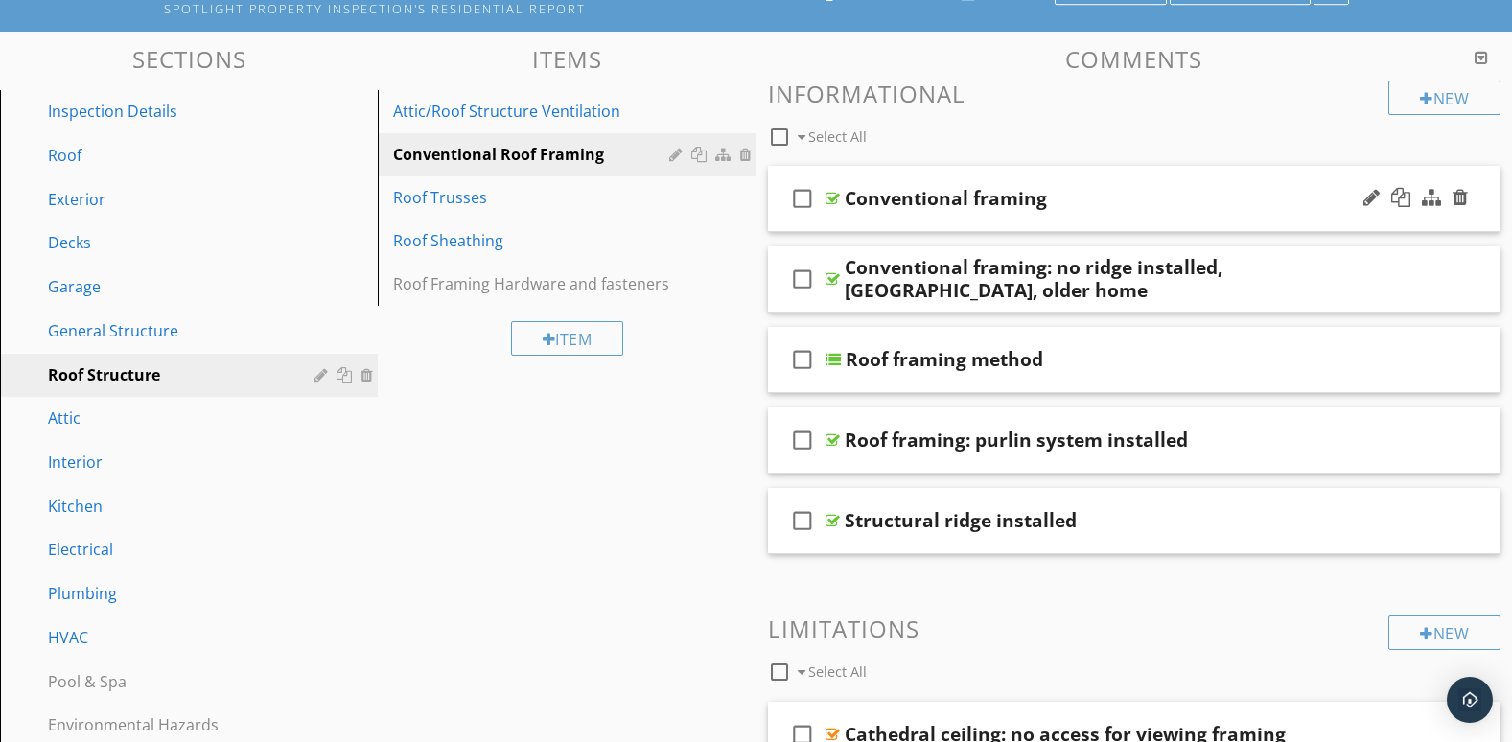
click at [1348, 222] on div "check_box_outline_blank Conventional framing" at bounding box center [1135, 199] width 734 height 66
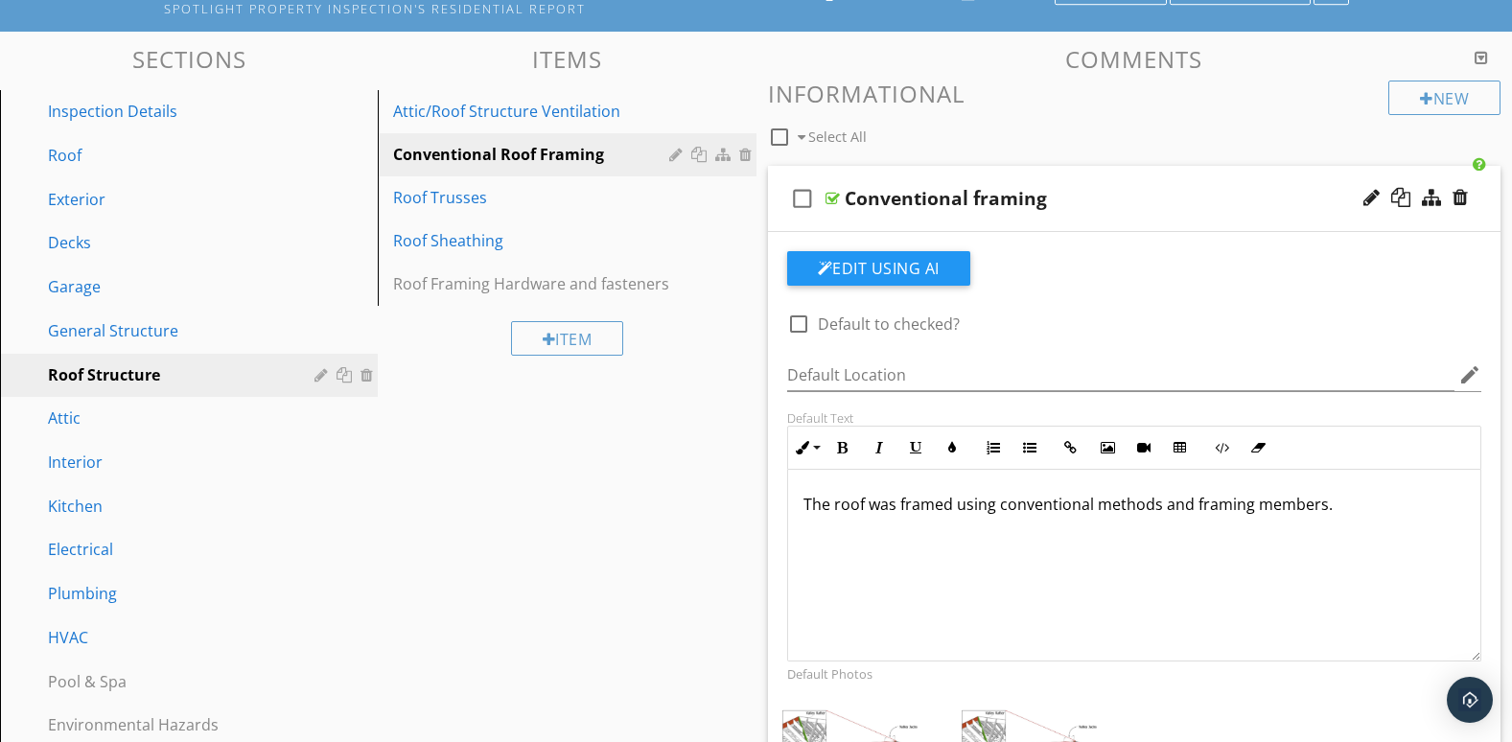
click at [1348, 222] on div "check_box_outline_blank Conventional framing" at bounding box center [1135, 199] width 734 height 66
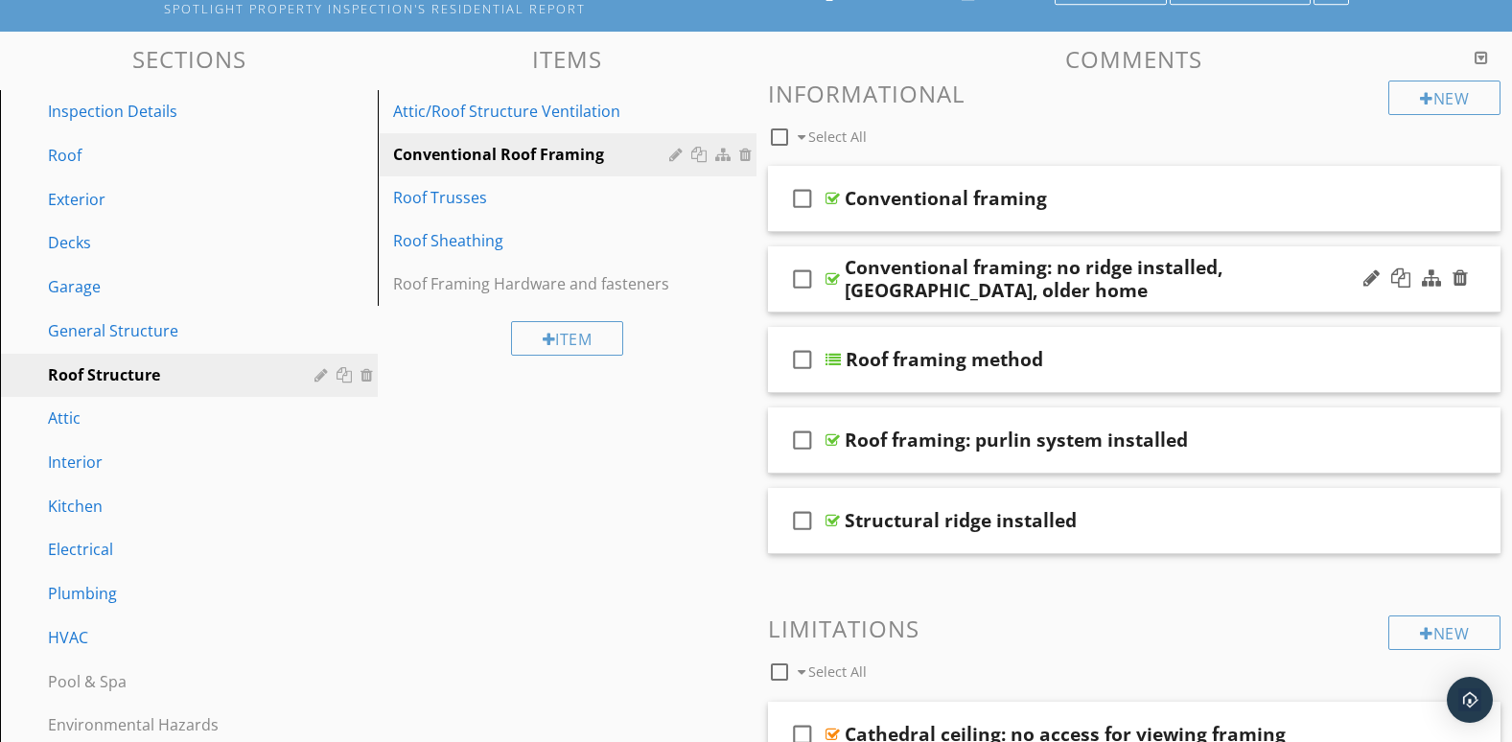
click at [1332, 300] on div "Conventional framing: no ridge installed, [GEOGRAPHIC_DATA], older home" at bounding box center [1105, 279] width 521 height 46
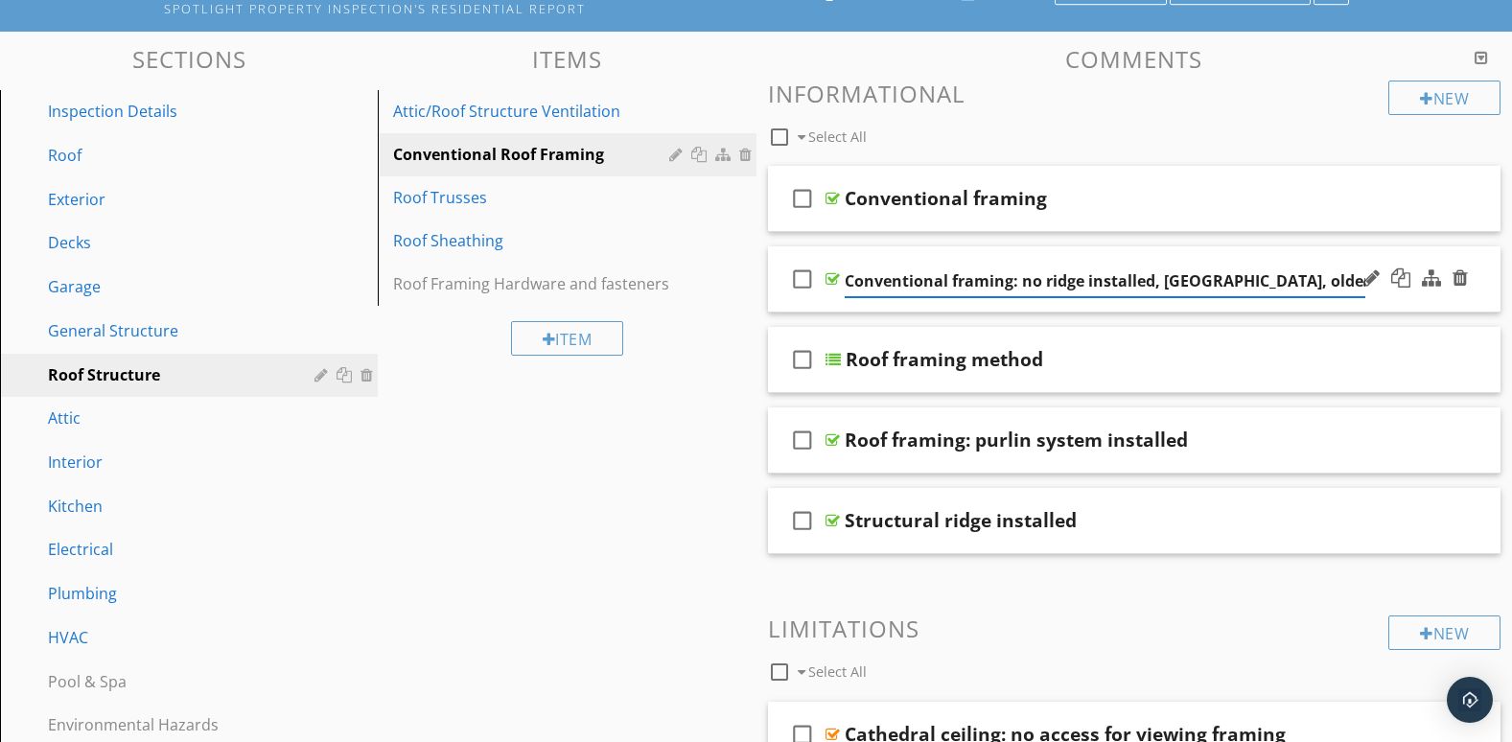
click at [1385, 298] on div at bounding box center [1416, 279] width 112 height 46
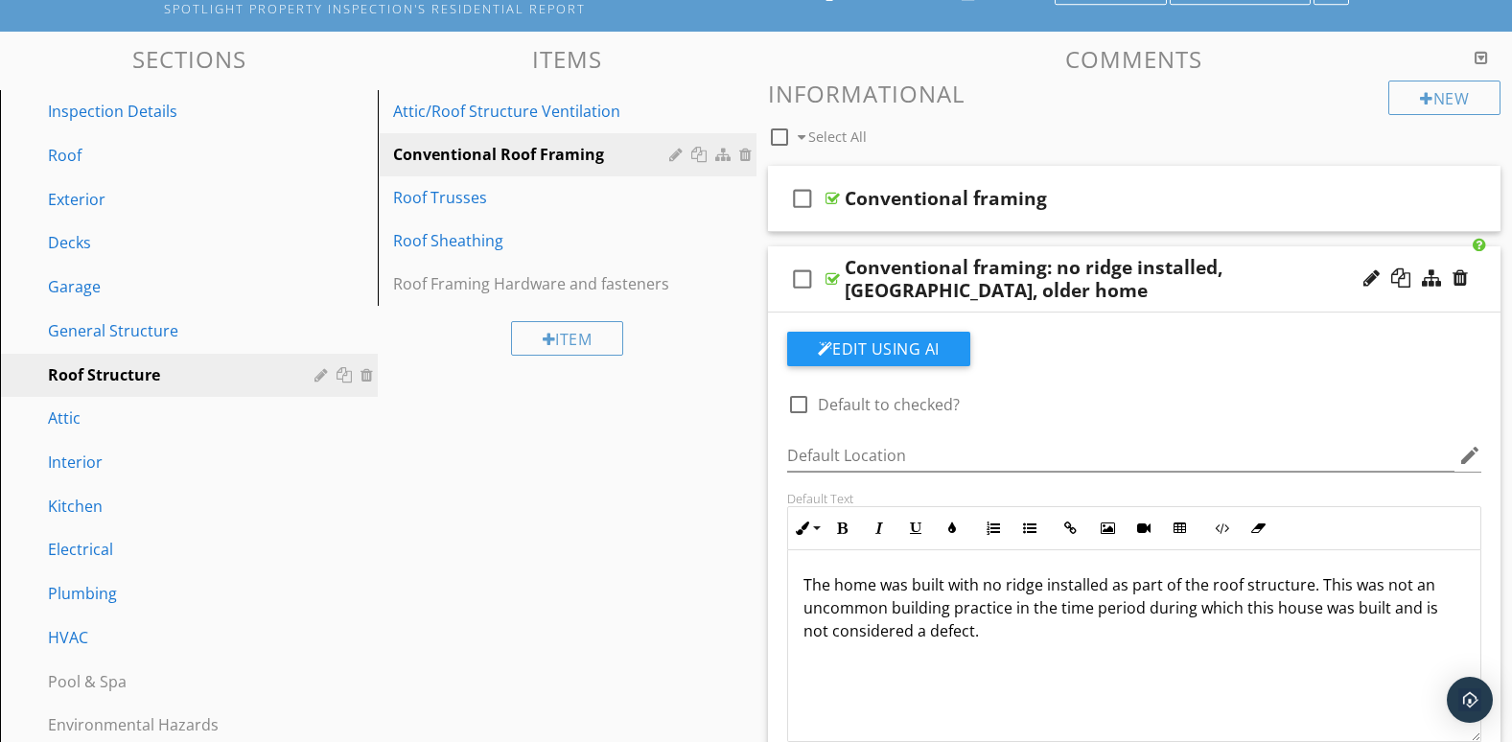
click at [1385, 299] on div at bounding box center [1416, 279] width 112 height 46
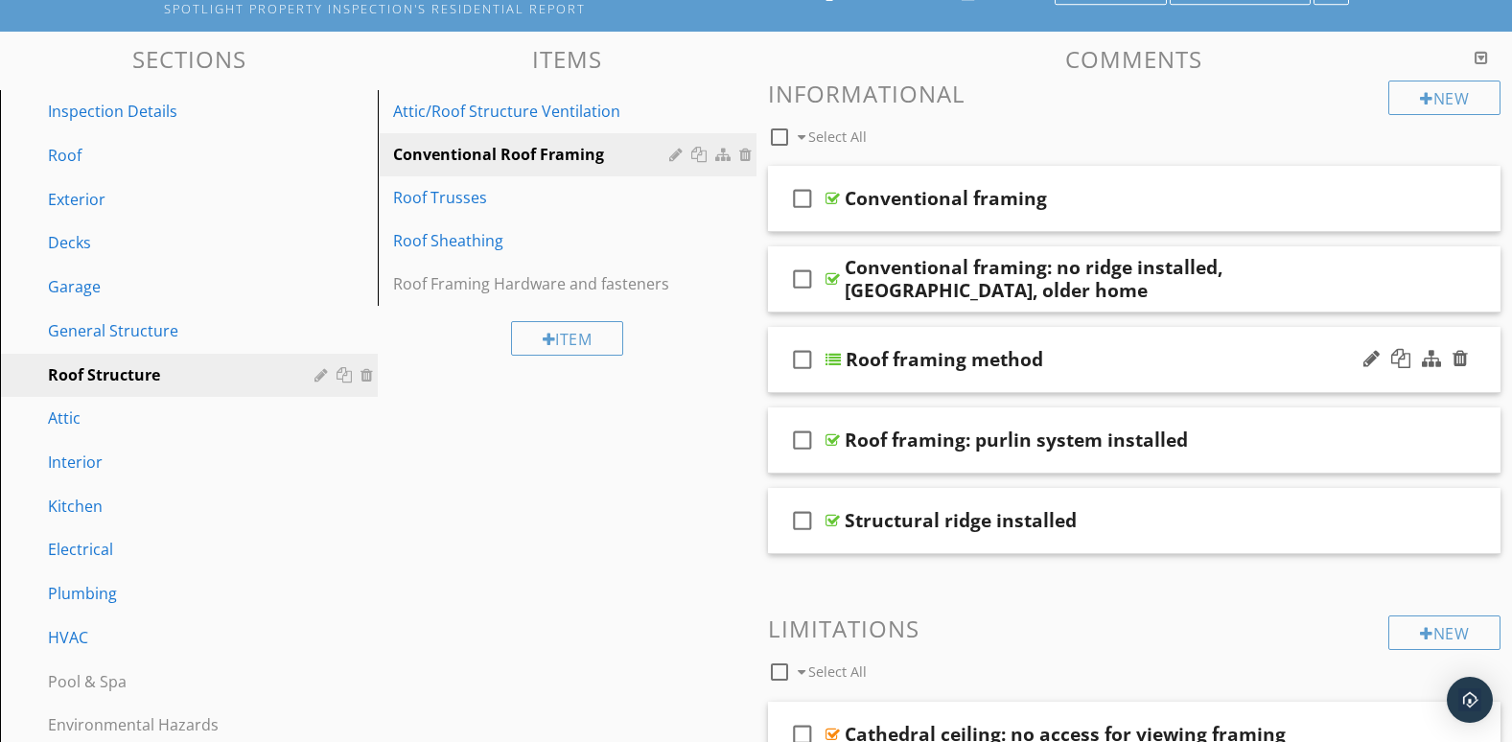
click at [1398, 387] on div "check_box_outline_blank Roof framing method" at bounding box center [1135, 360] width 734 height 66
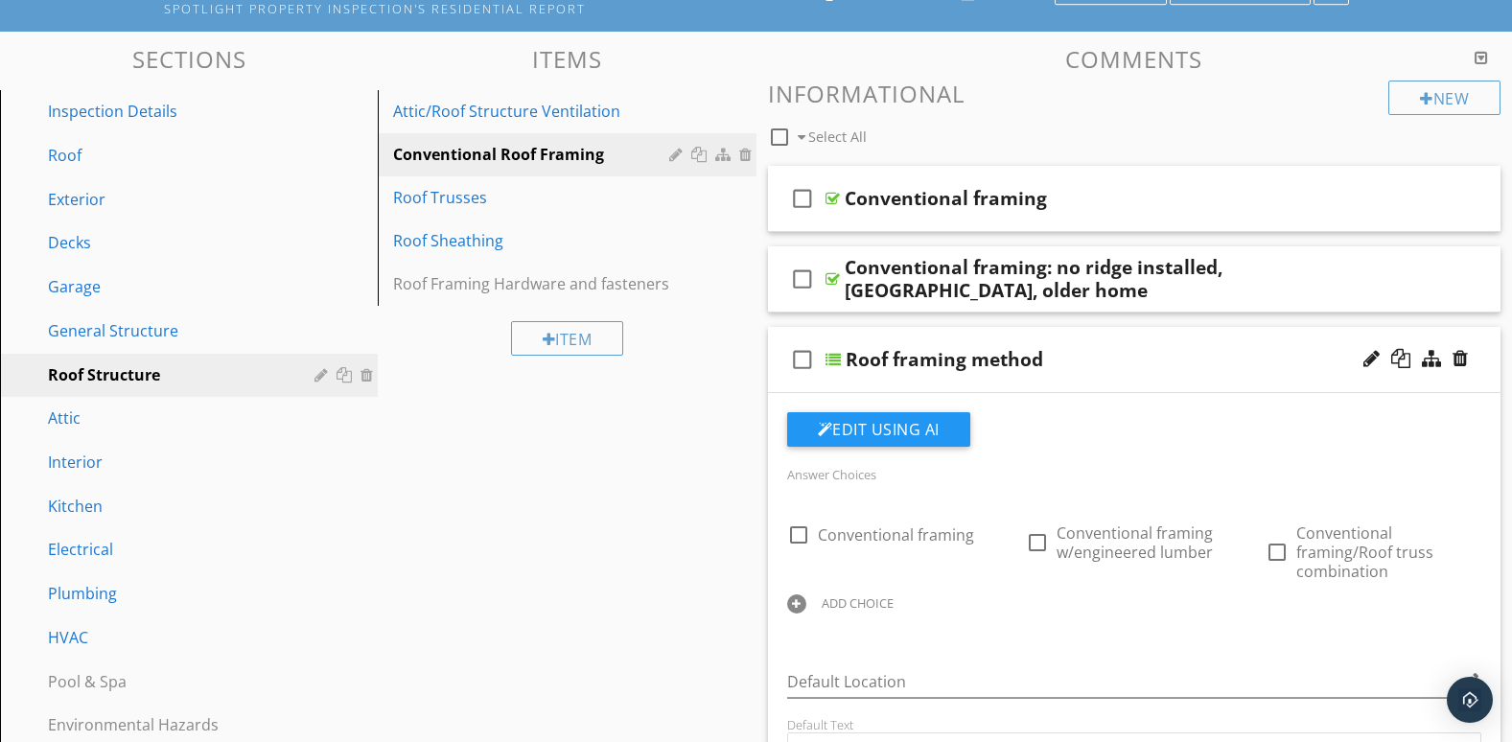
click at [793, 602] on div at bounding box center [796, 604] width 19 height 19
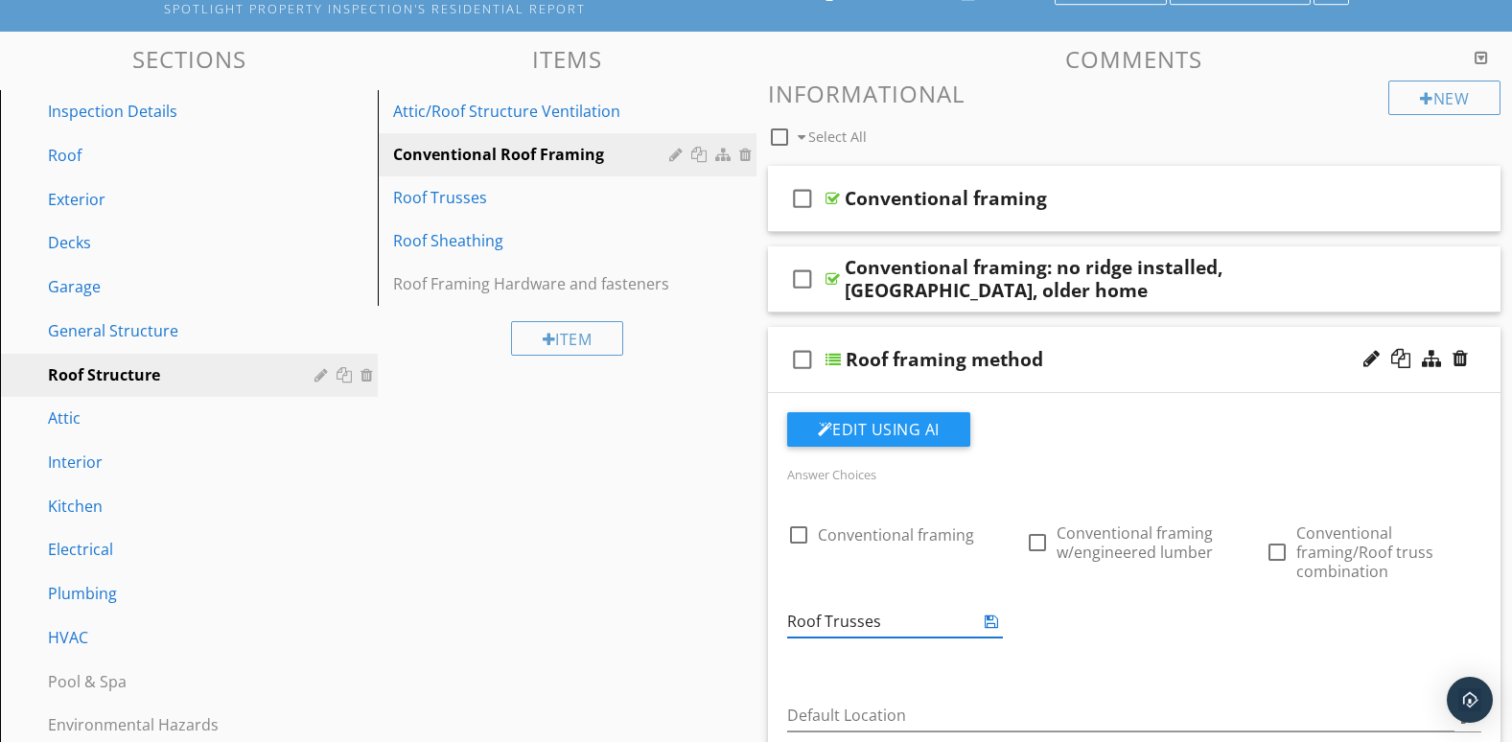
type input "Roof Trusses"
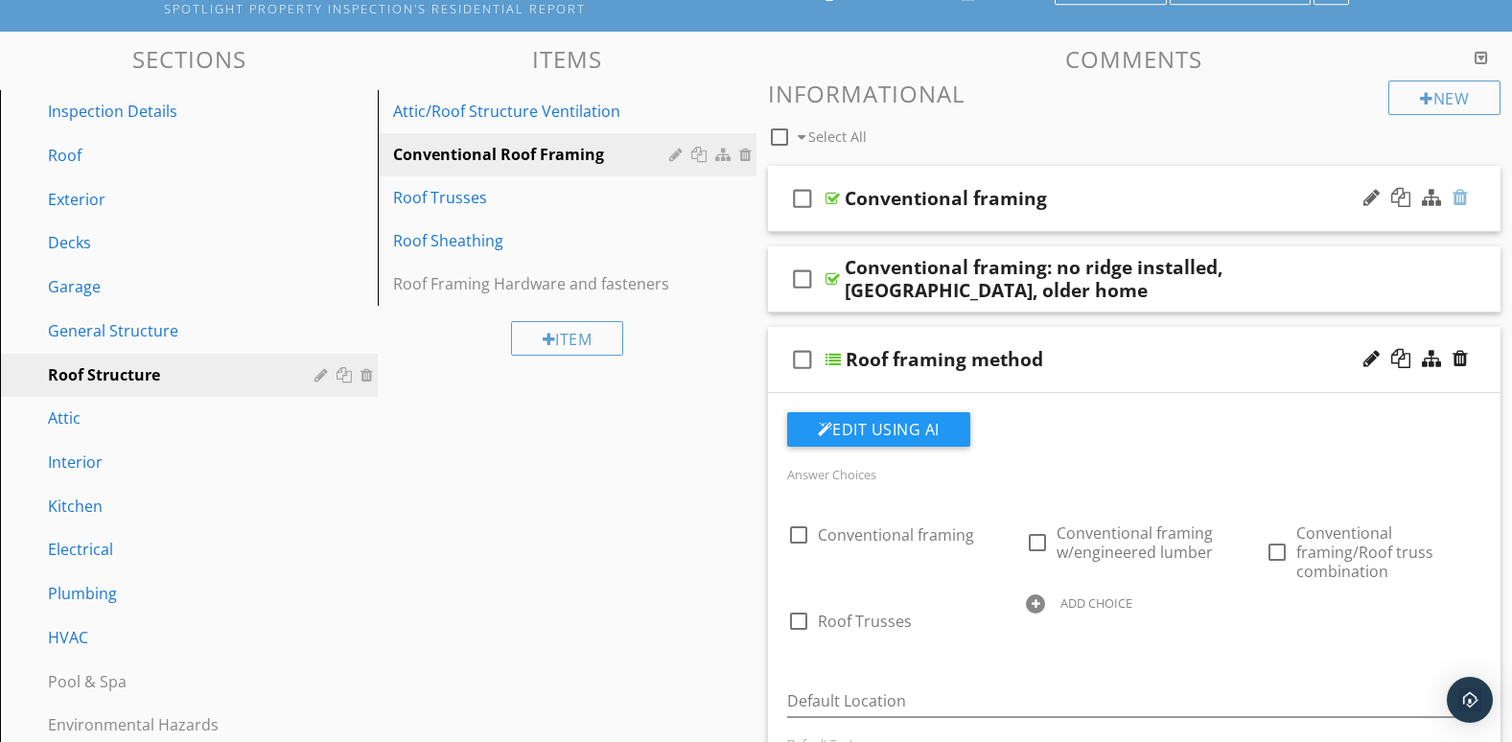
click at [1463, 199] on div at bounding box center [1460, 197] width 15 height 19
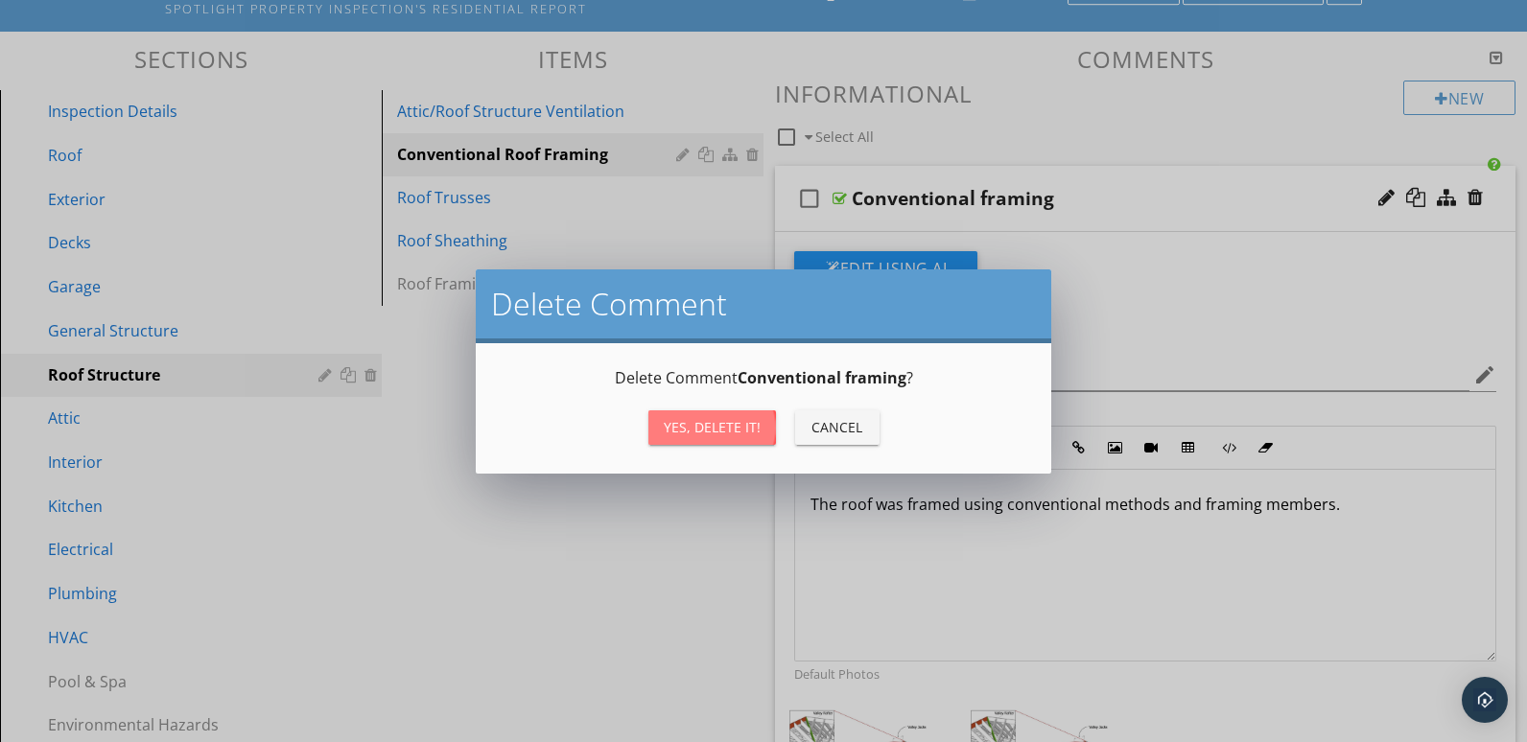
click at [748, 423] on div "Yes, Delete it!" at bounding box center [712, 427] width 97 height 20
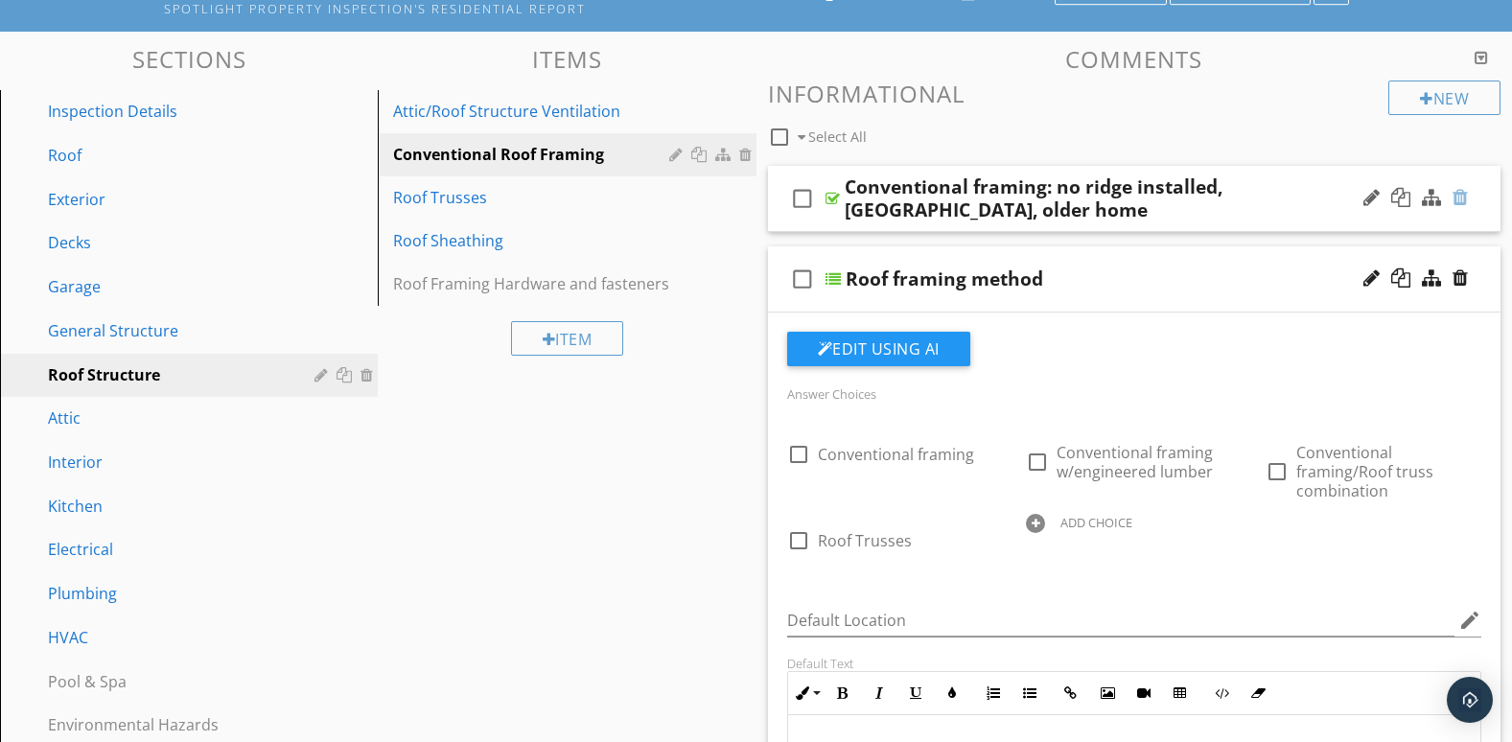
click at [1463, 201] on div at bounding box center [1460, 197] width 15 height 19
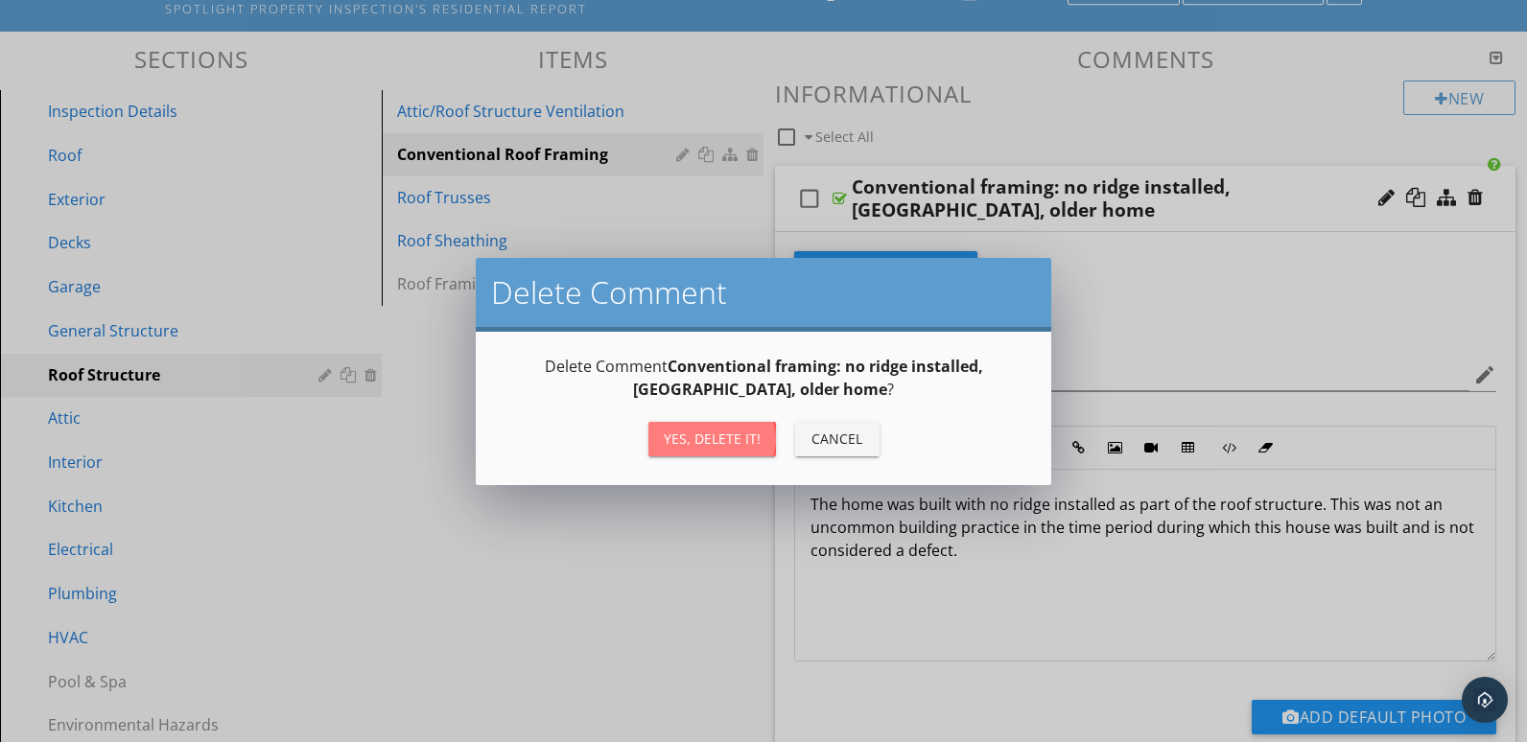
click at [707, 445] on div "Yes, Delete it!" at bounding box center [712, 439] width 97 height 20
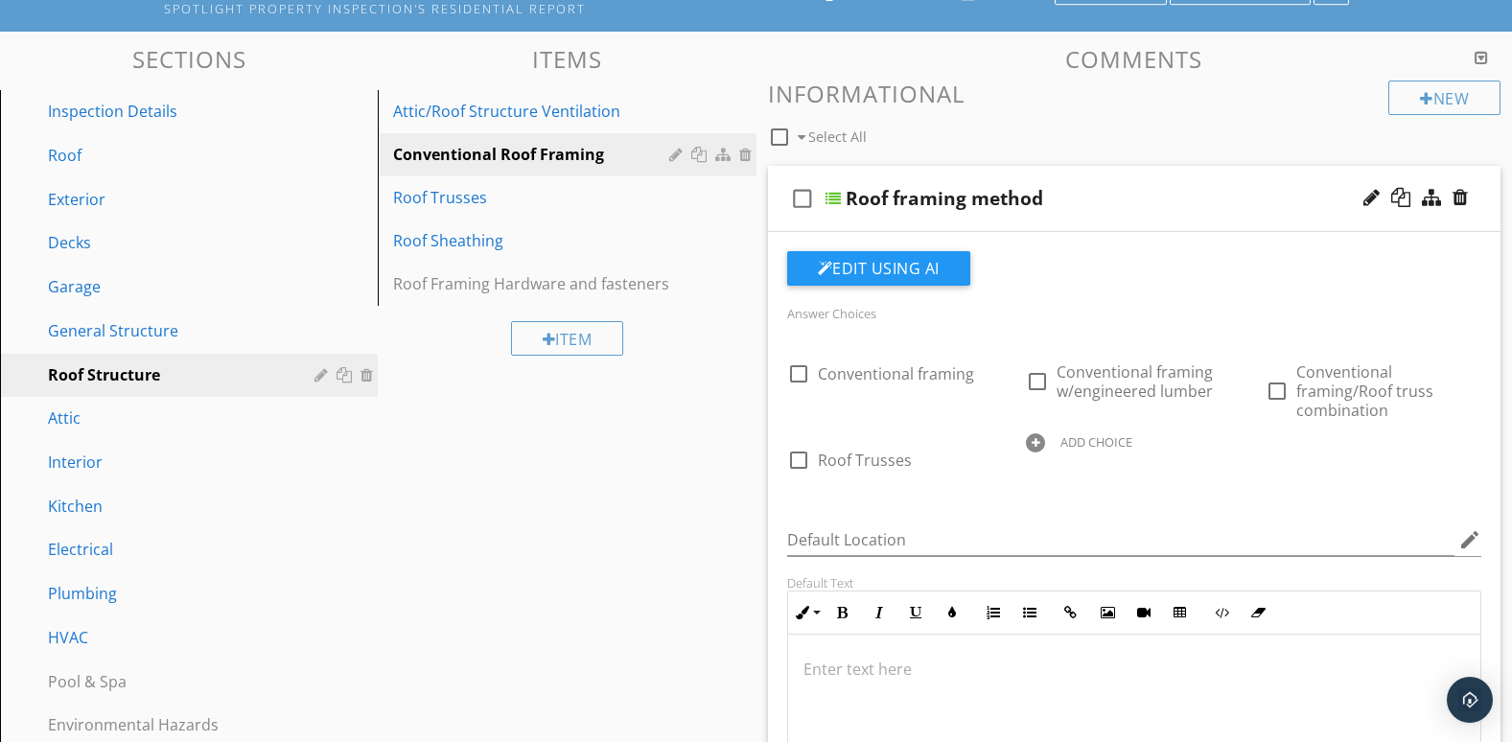
click at [1451, 223] on div "check_box_outline_blank Roof framing method" at bounding box center [1135, 199] width 734 height 66
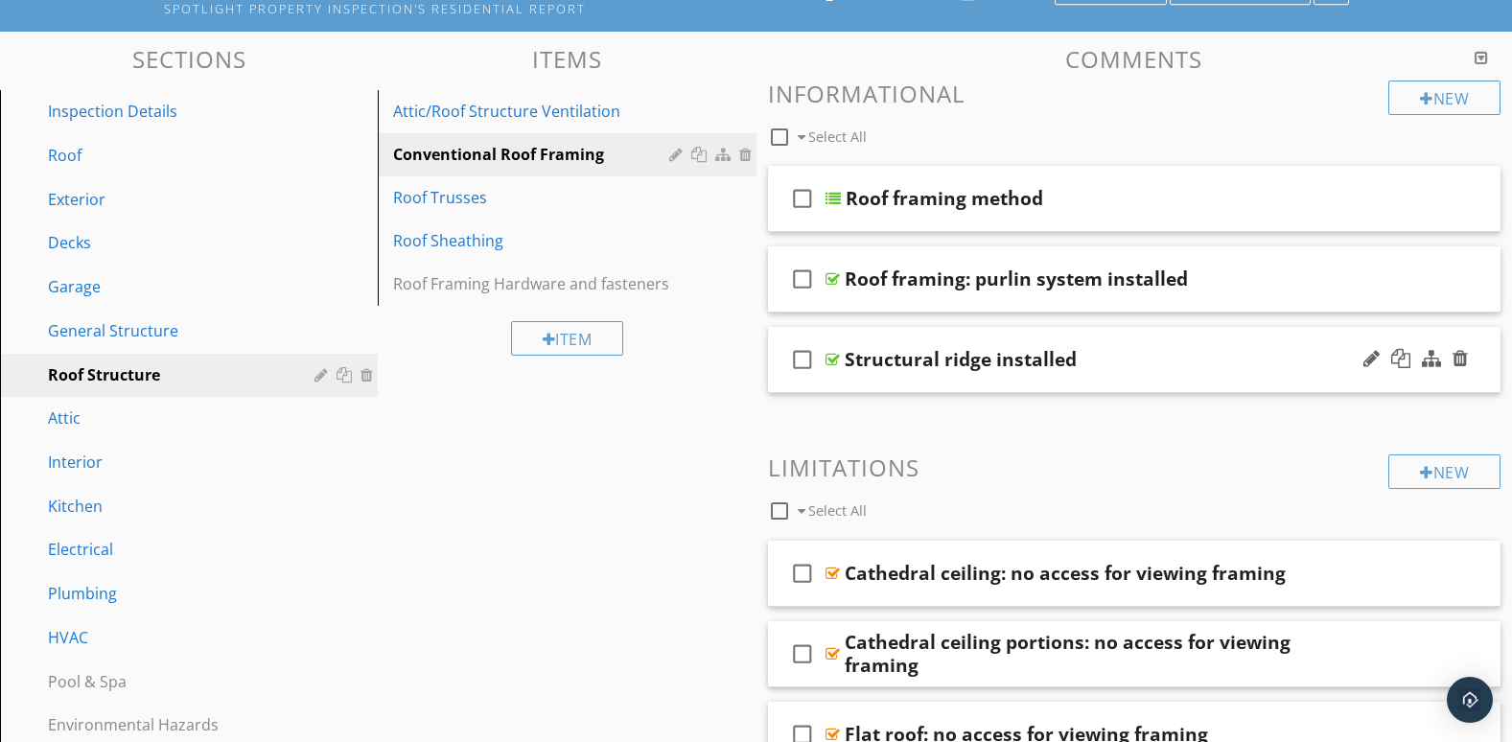
click at [1239, 378] on div "check_box_outline_blank Structural ridge installed" at bounding box center [1135, 360] width 734 height 66
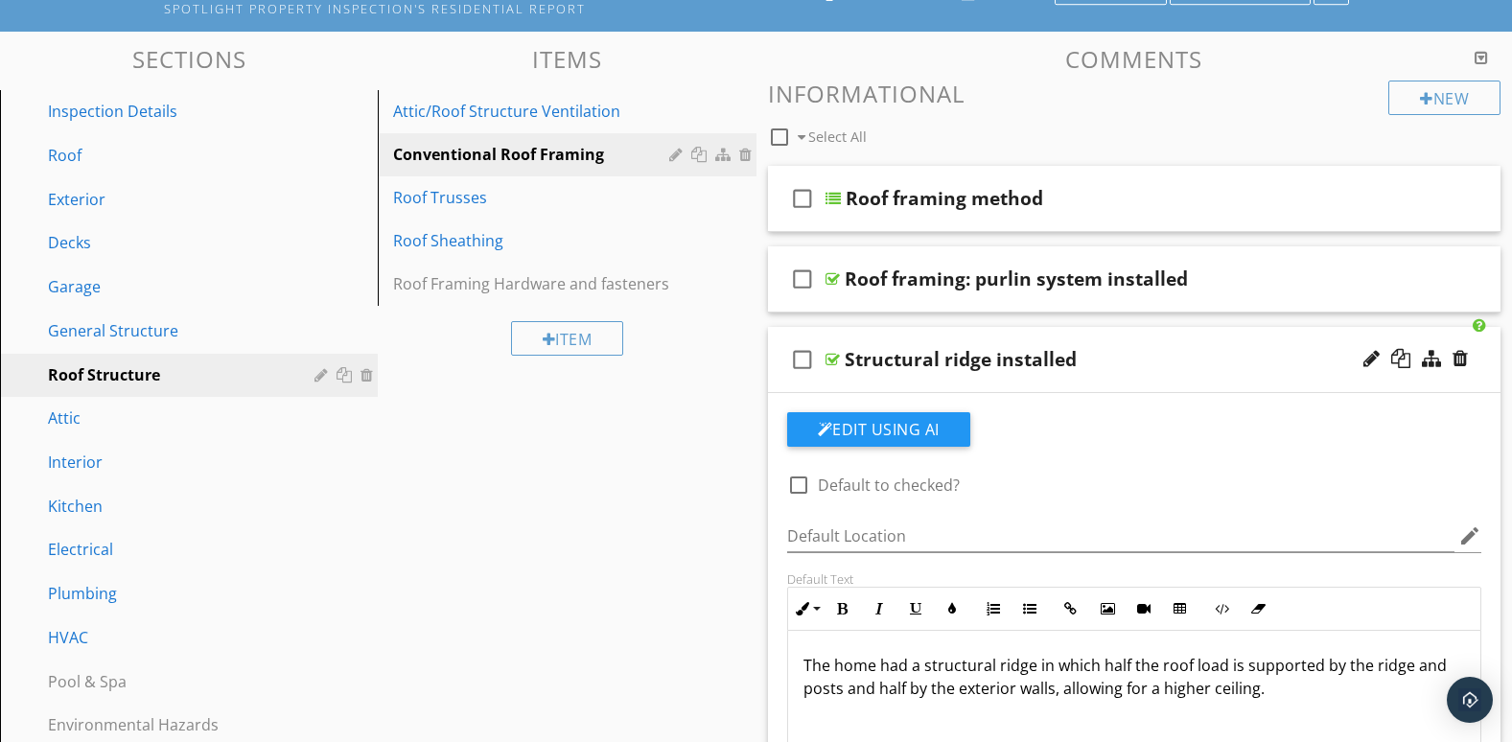
click at [1231, 380] on div "check_box_outline_blank Structural ridge installed" at bounding box center [1135, 360] width 734 height 66
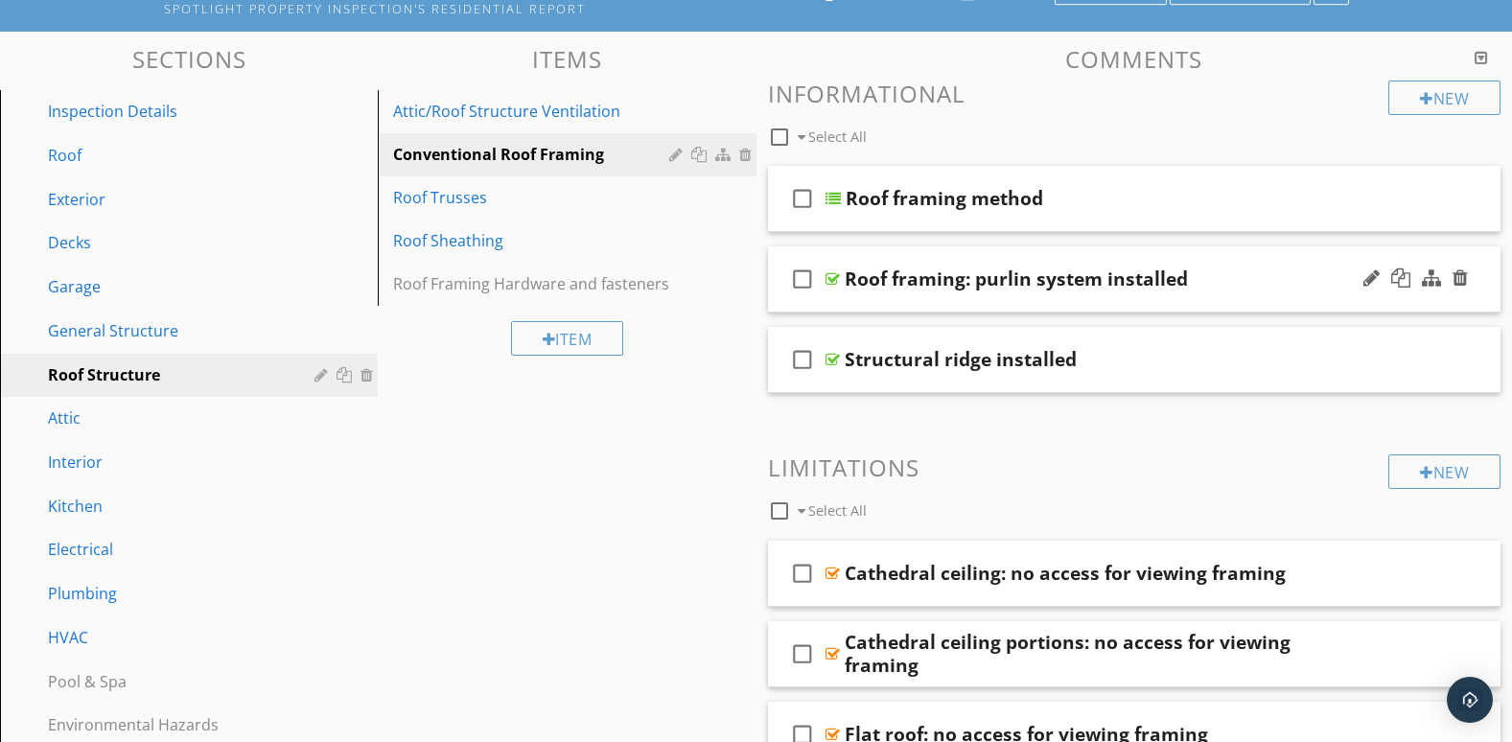
click at [1234, 304] on div "check_box_outline_blank Roof framing: purlin system installed" at bounding box center [1135, 279] width 734 height 66
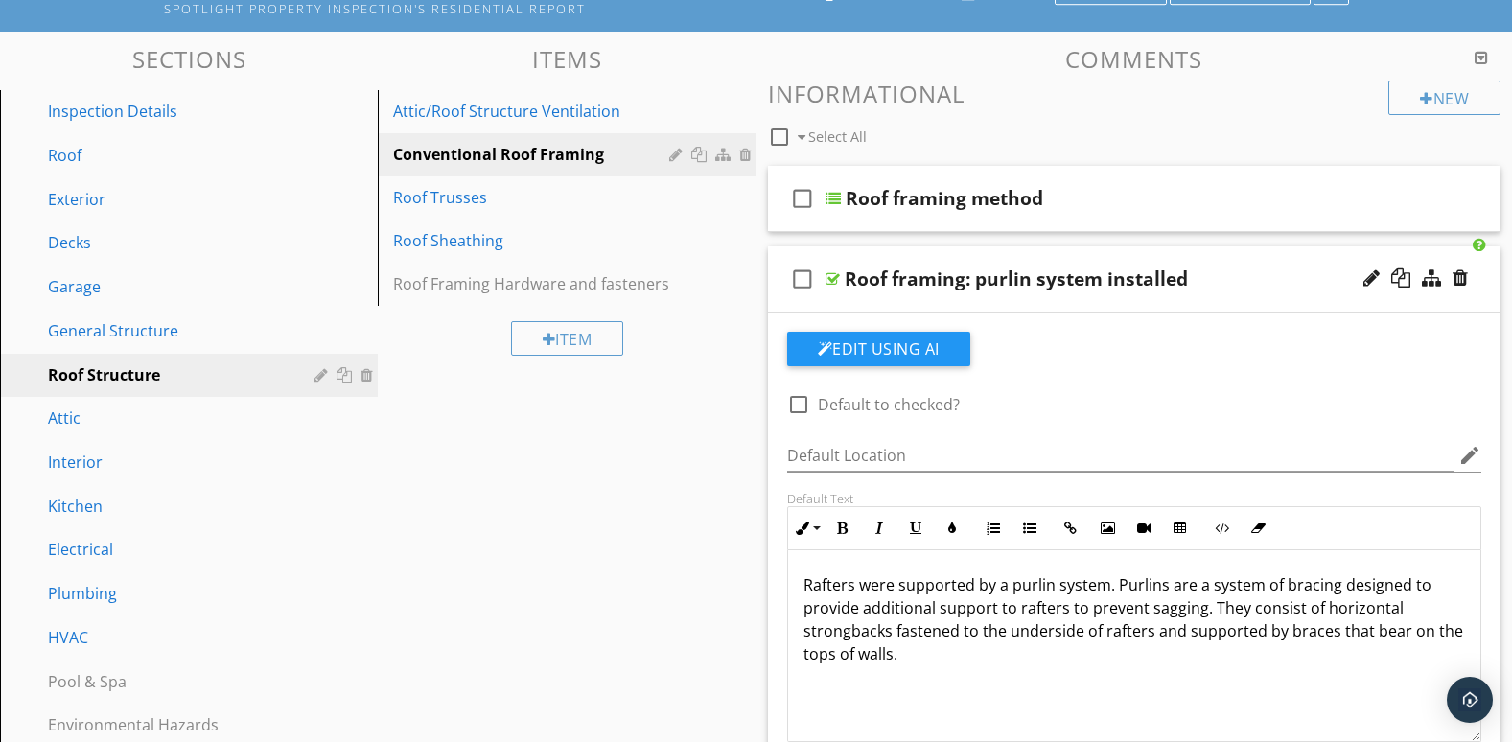
click at [1235, 304] on div "check_box_outline_blank Roof framing: purlin system installed" at bounding box center [1135, 279] width 734 height 66
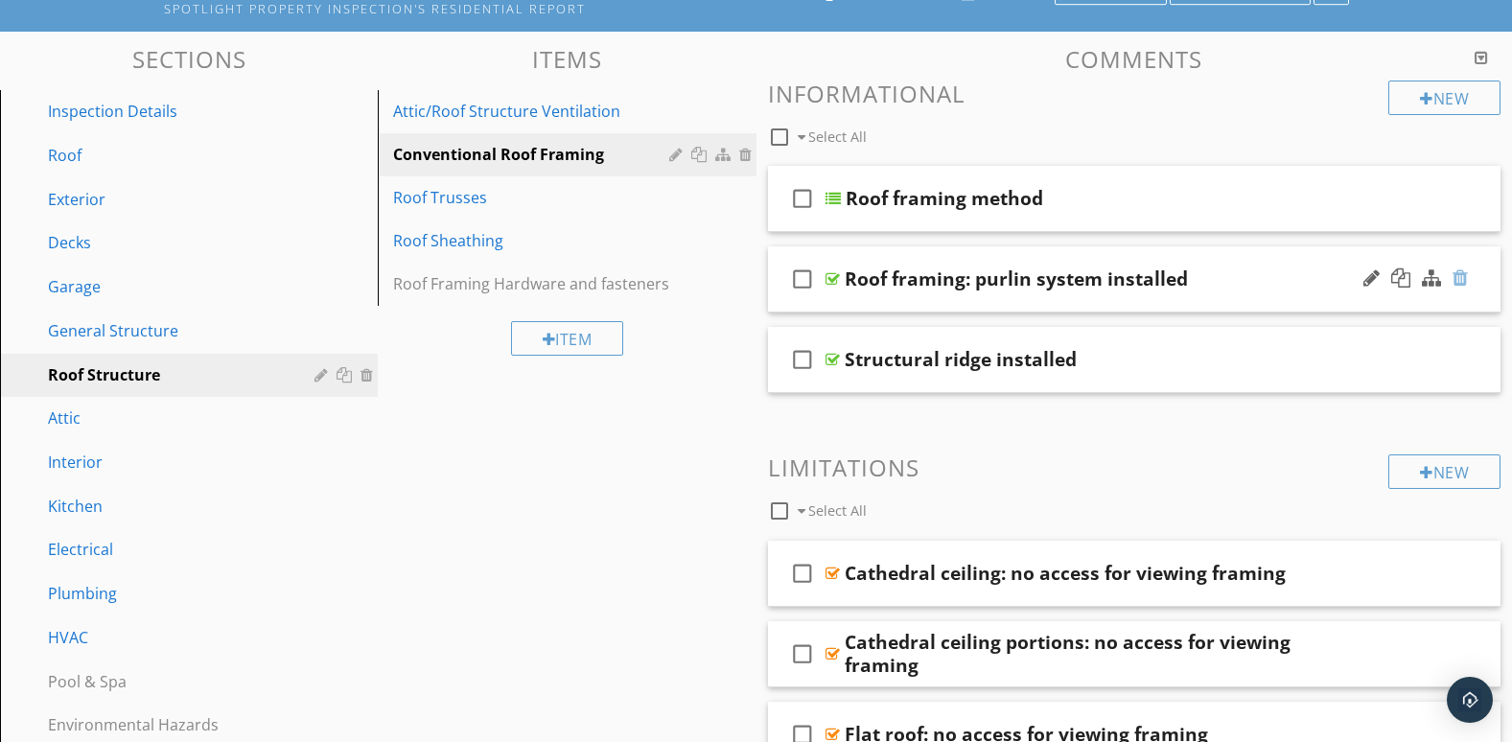
click at [1463, 279] on div at bounding box center [1460, 278] width 15 height 19
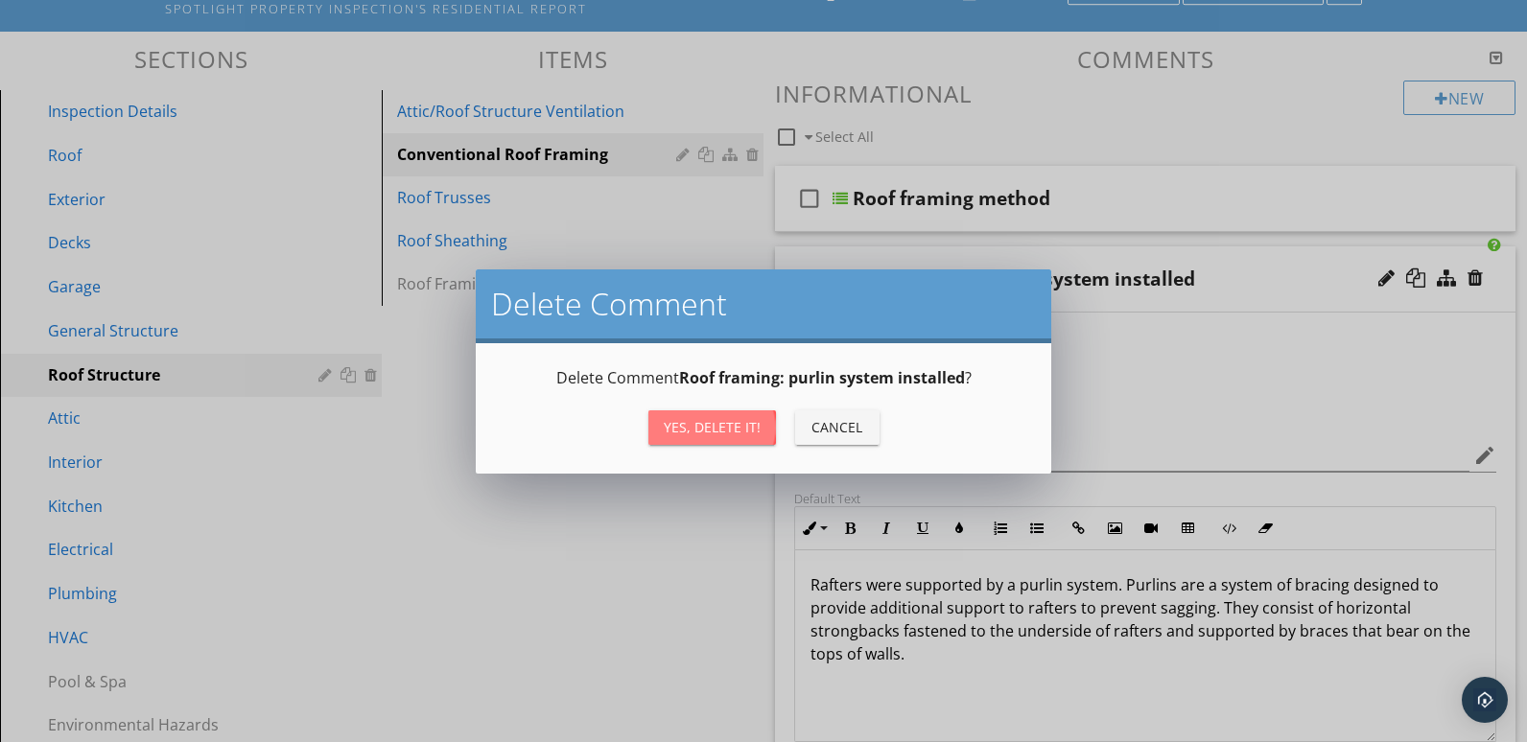
click at [751, 426] on div "Yes, Delete it!" at bounding box center [712, 427] width 97 height 20
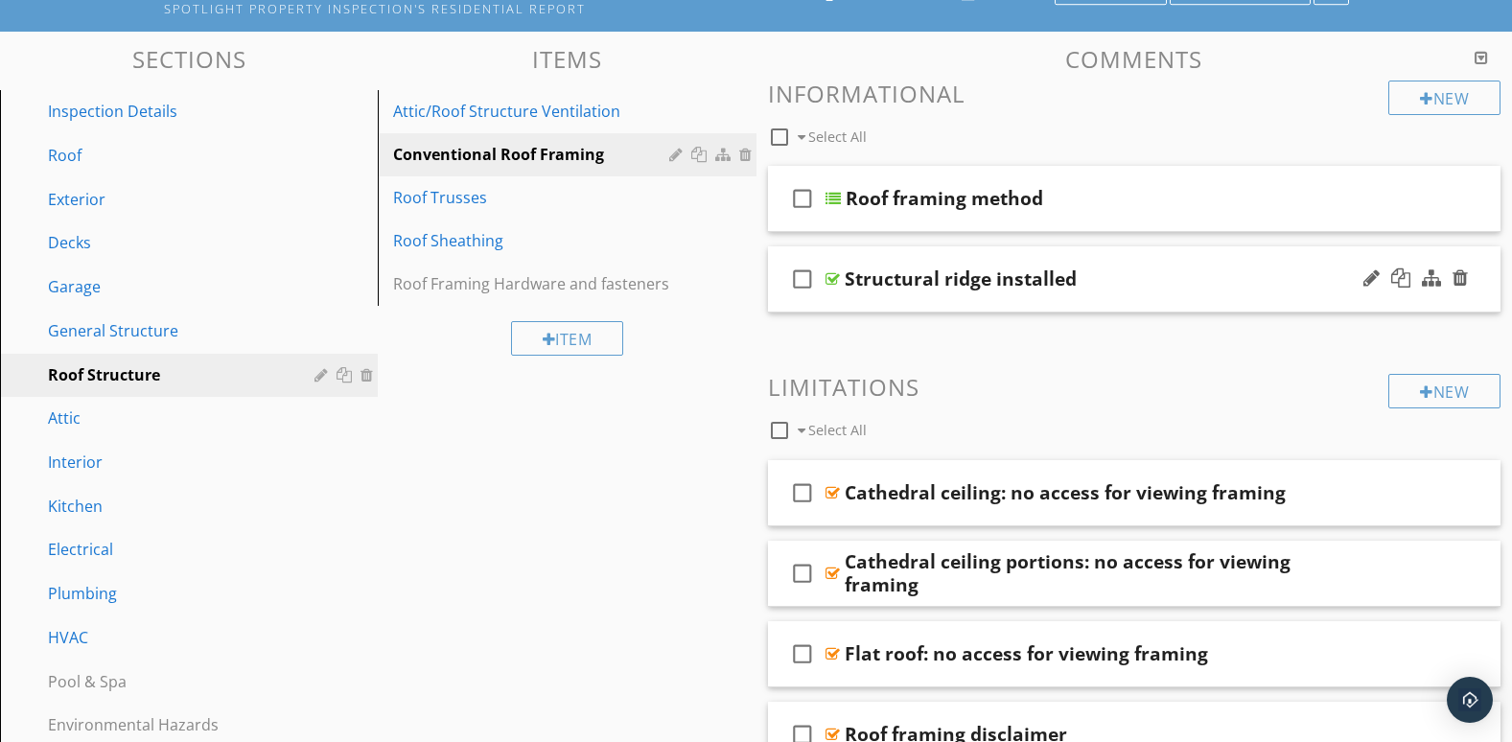
click at [1305, 304] on div "check_box_outline_blank Structural ridge installed" at bounding box center [1135, 279] width 734 height 66
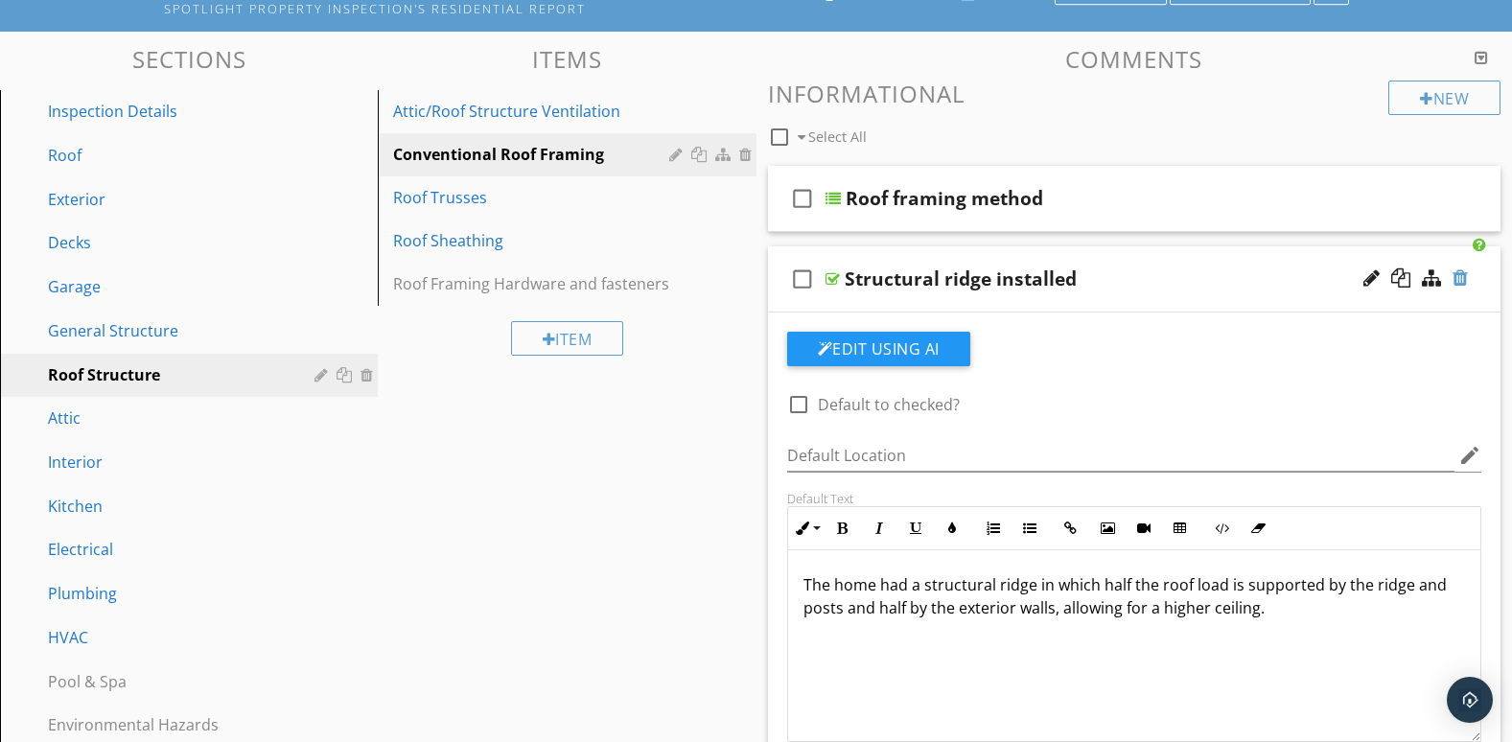
click at [1462, 282] on div at bounding box center [1460, 278] width 15 height 19
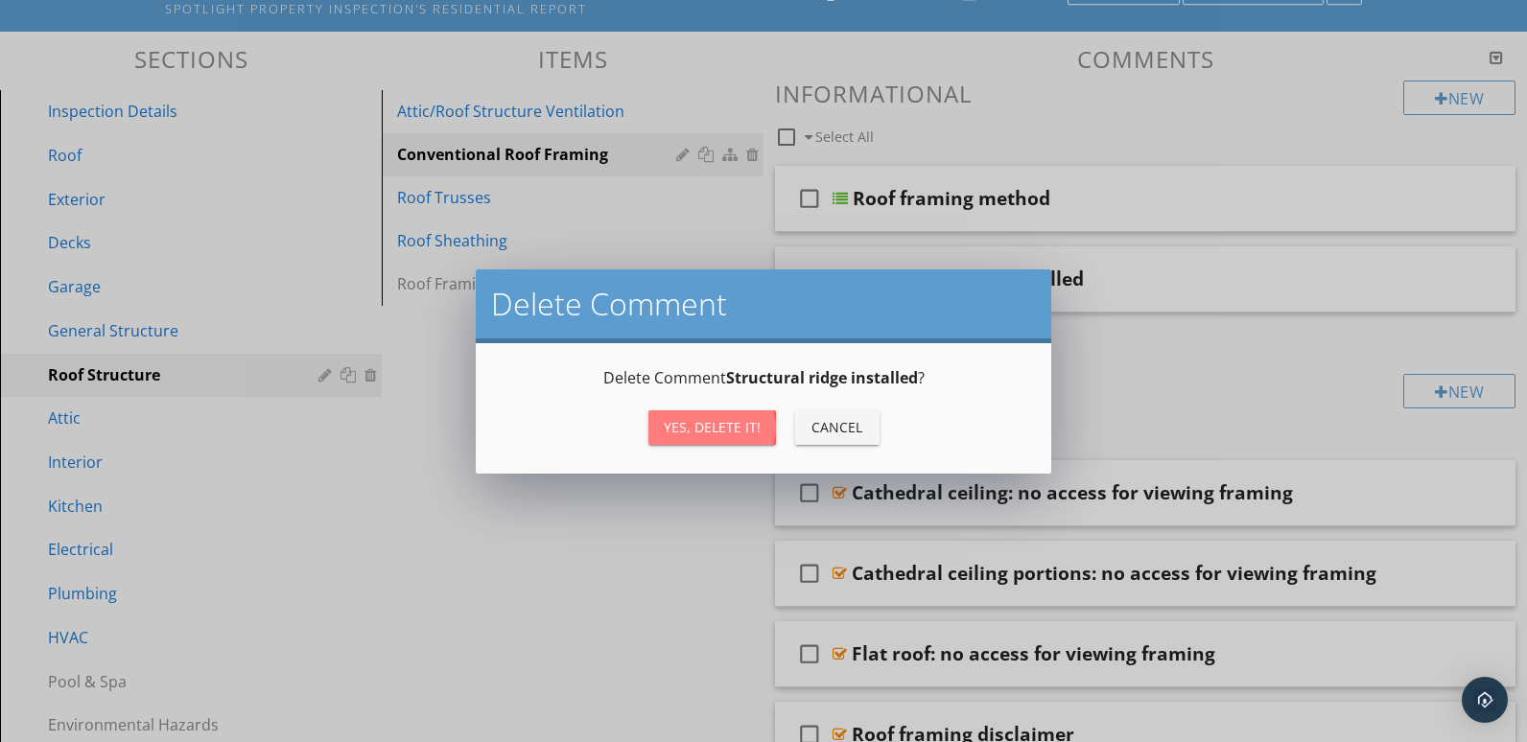
click at [703, 429] on div "Yes, Delete it!" at bounding box center [712, 427] width 97 height 20
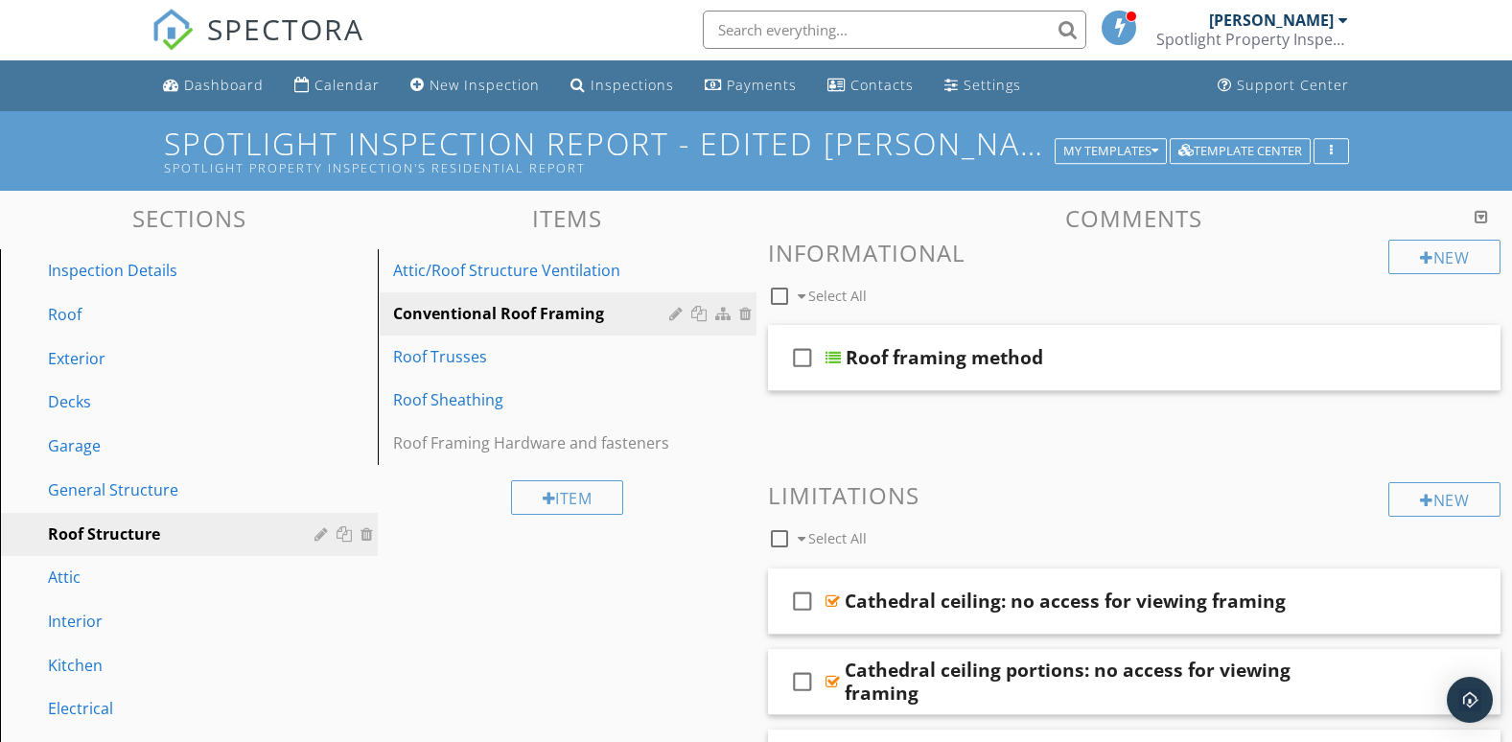
scroll to position [0, 0]
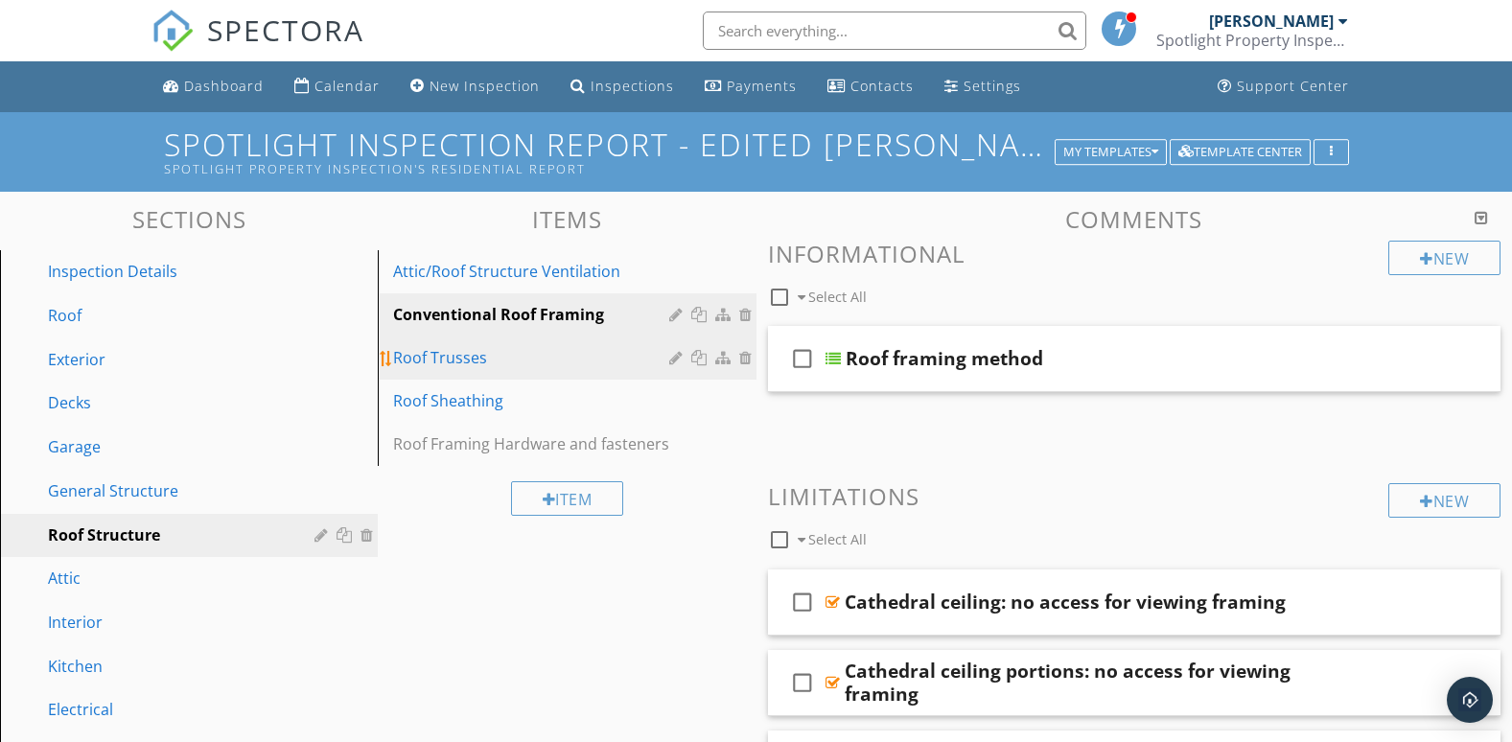
click at [632, 374] on link "Roof Trusses" at bounding box center [570, 358] width 372 height 42
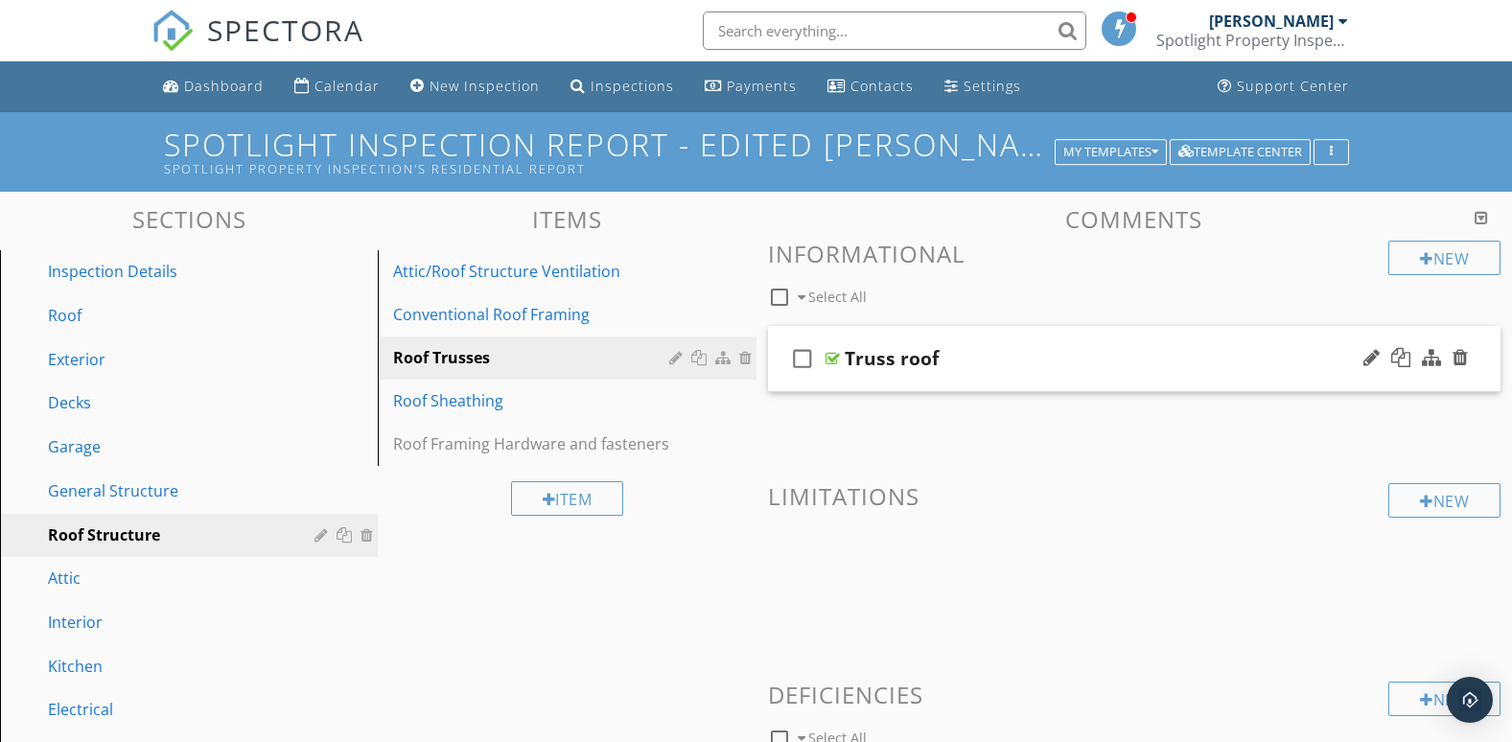
click at [928, 388] on div "check_box_outline_blank Truss roof" at bounding box center [1135, 359] width 734 height 66
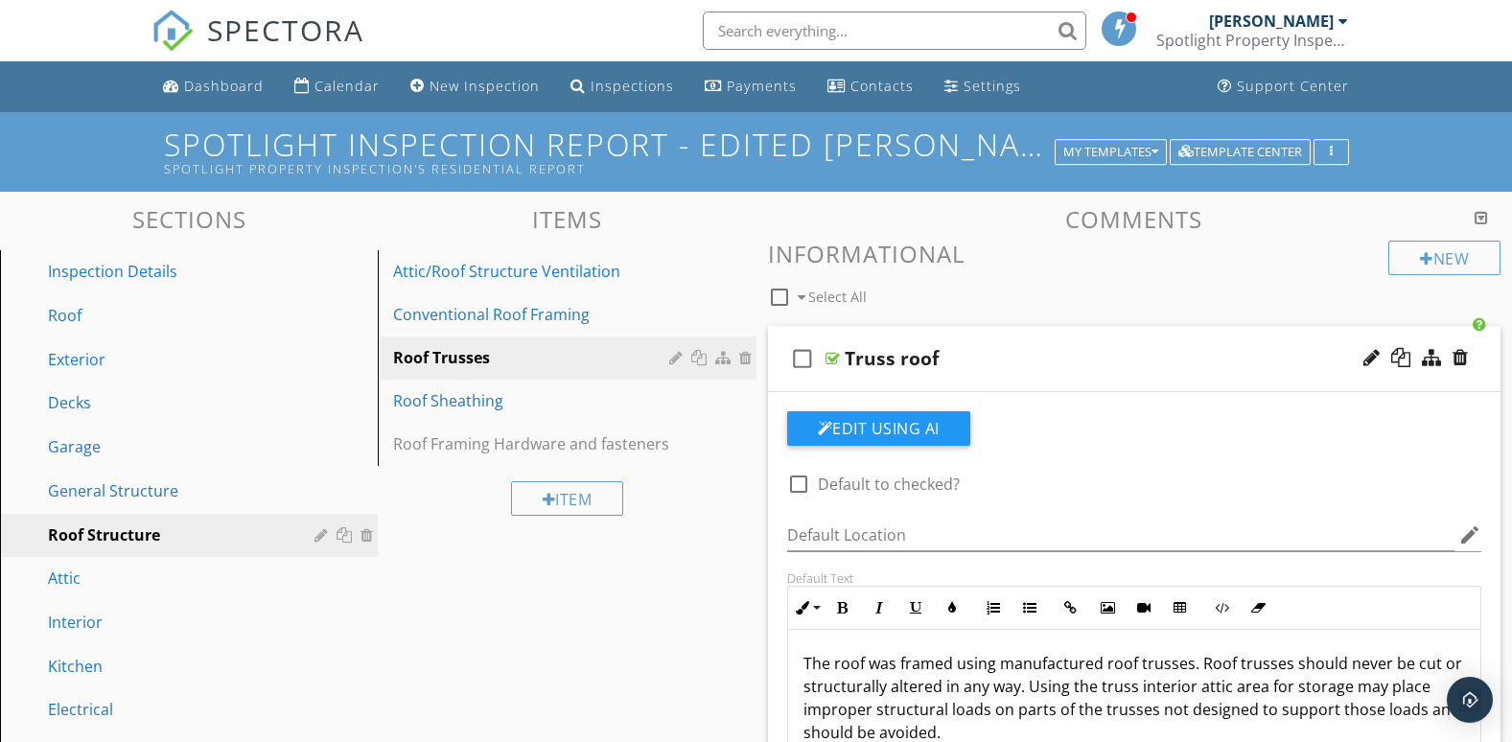
click at [1038, 382] on div "check_box_outline_blank Truss roof" at bounding box center [1135, 359] width 734 height 66
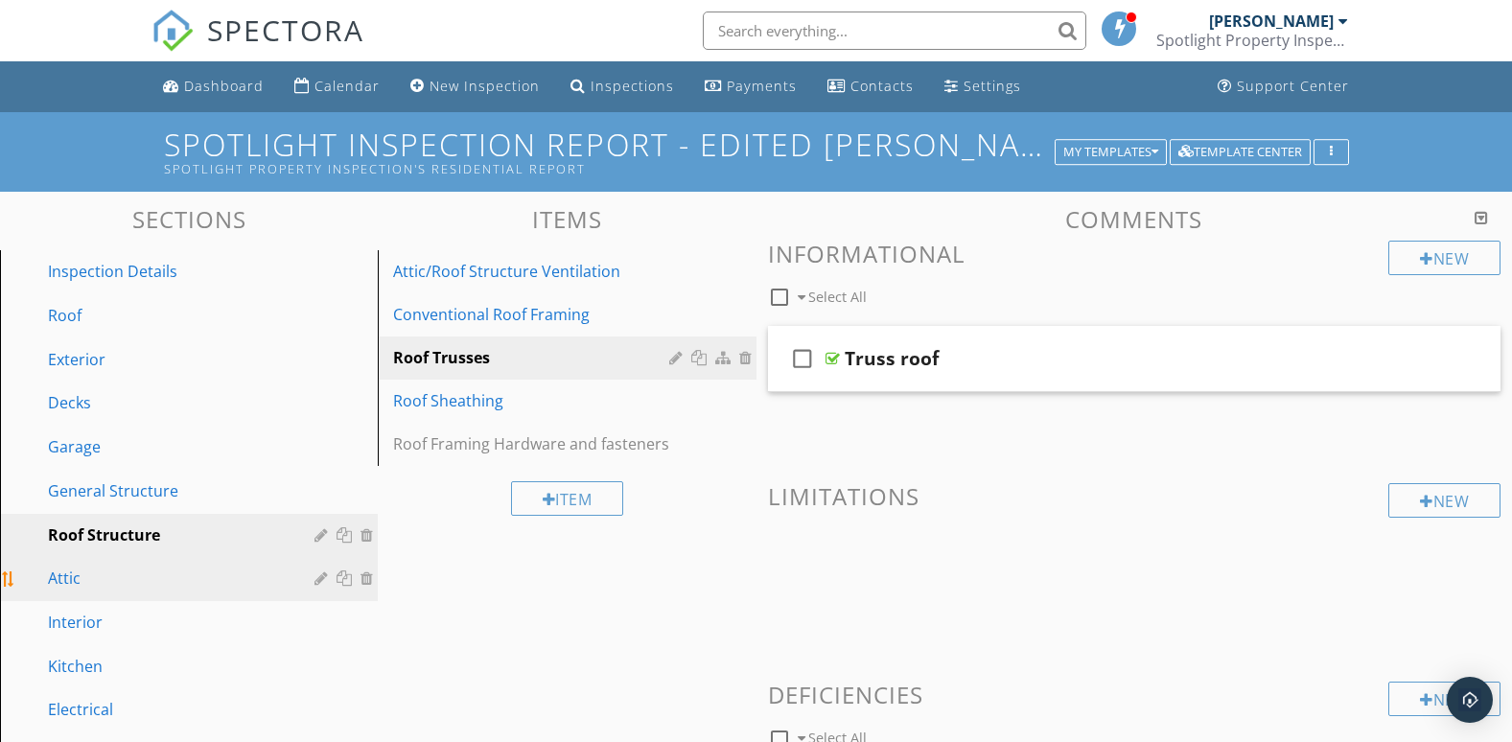
click at [129, 586] on div "Attic" at bounding box center [167, 578] width 239 height 23
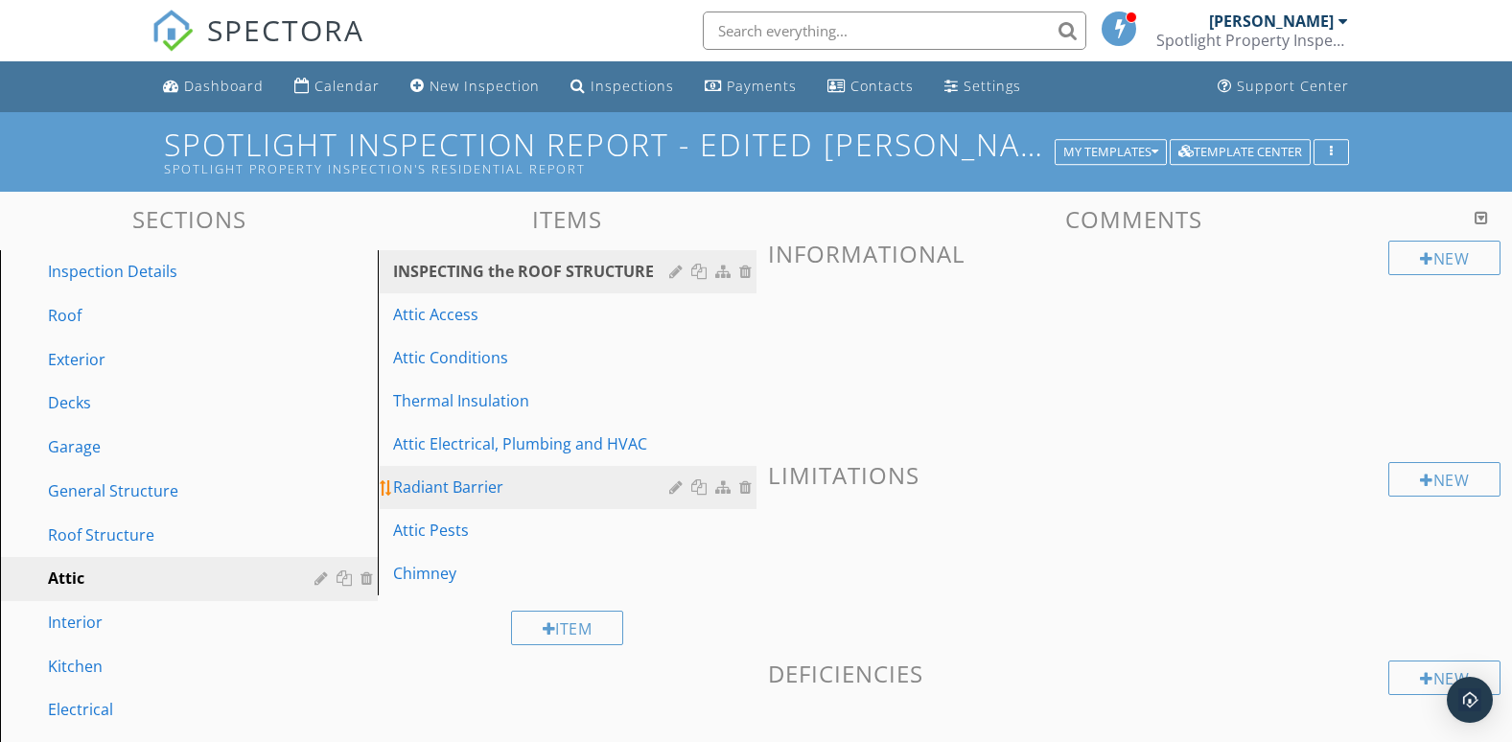
click at [655, 496] on div "Radiant Barrier" at bounding box center [533, 487] width 281 height 23
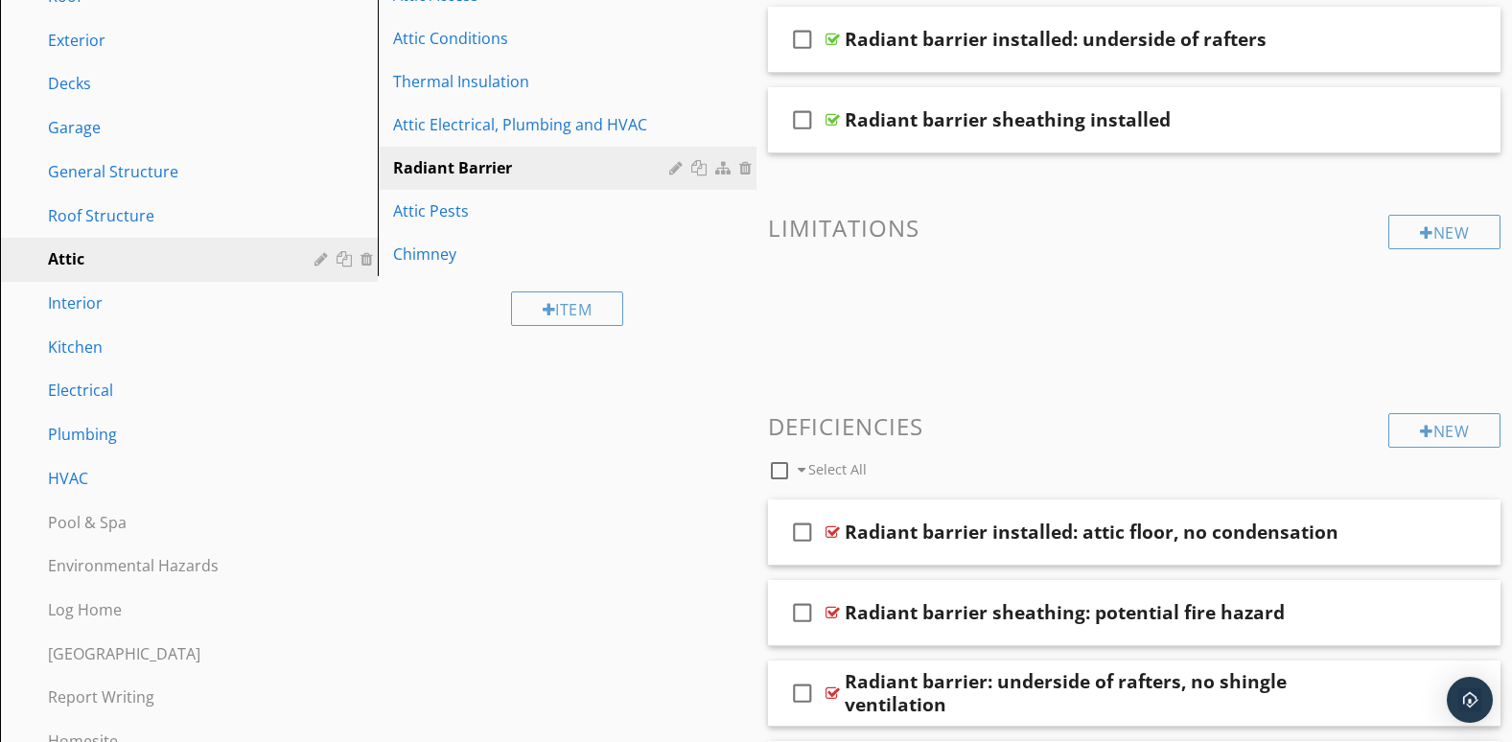
scroll to position [160, 0]
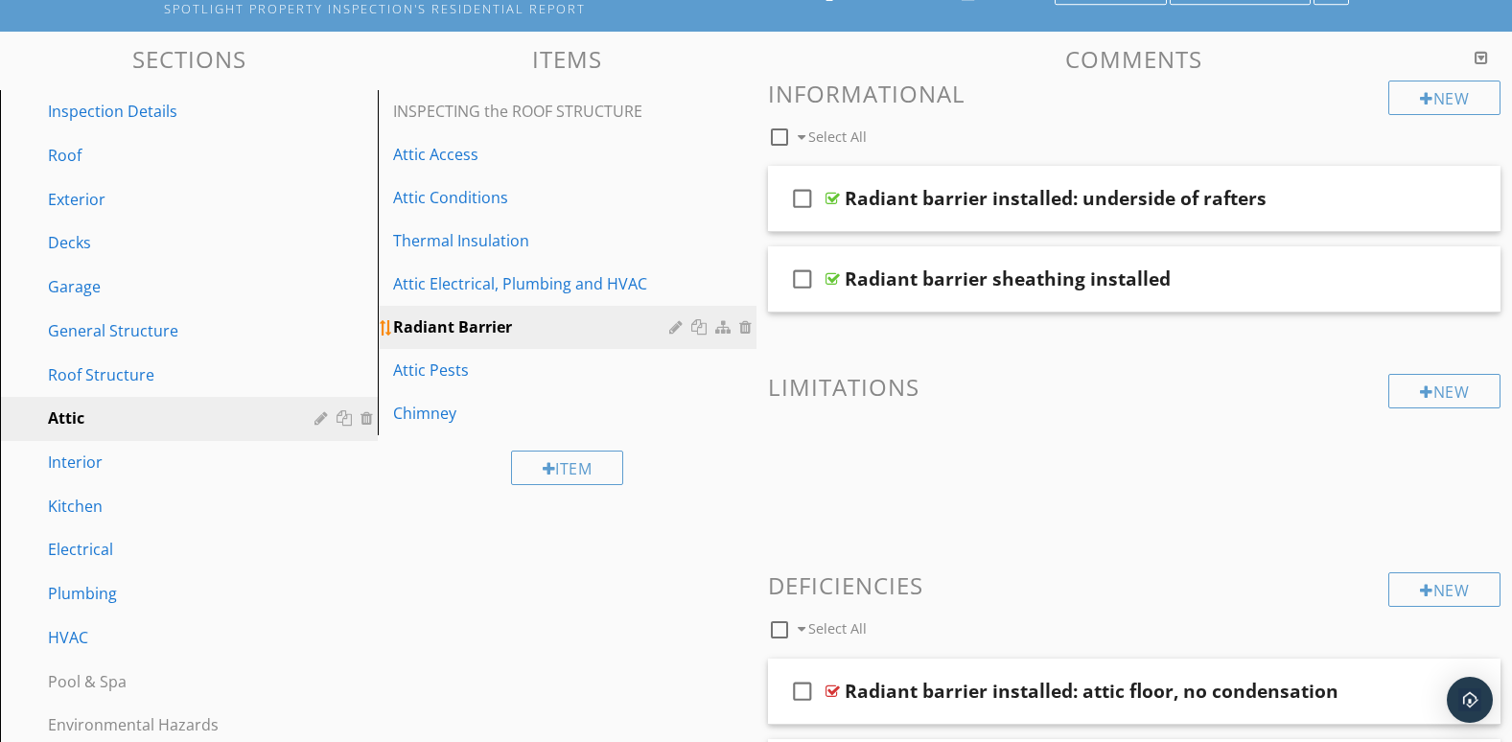
click at [679, 328] on div at bounding box center [678, 326] width 18 height 15
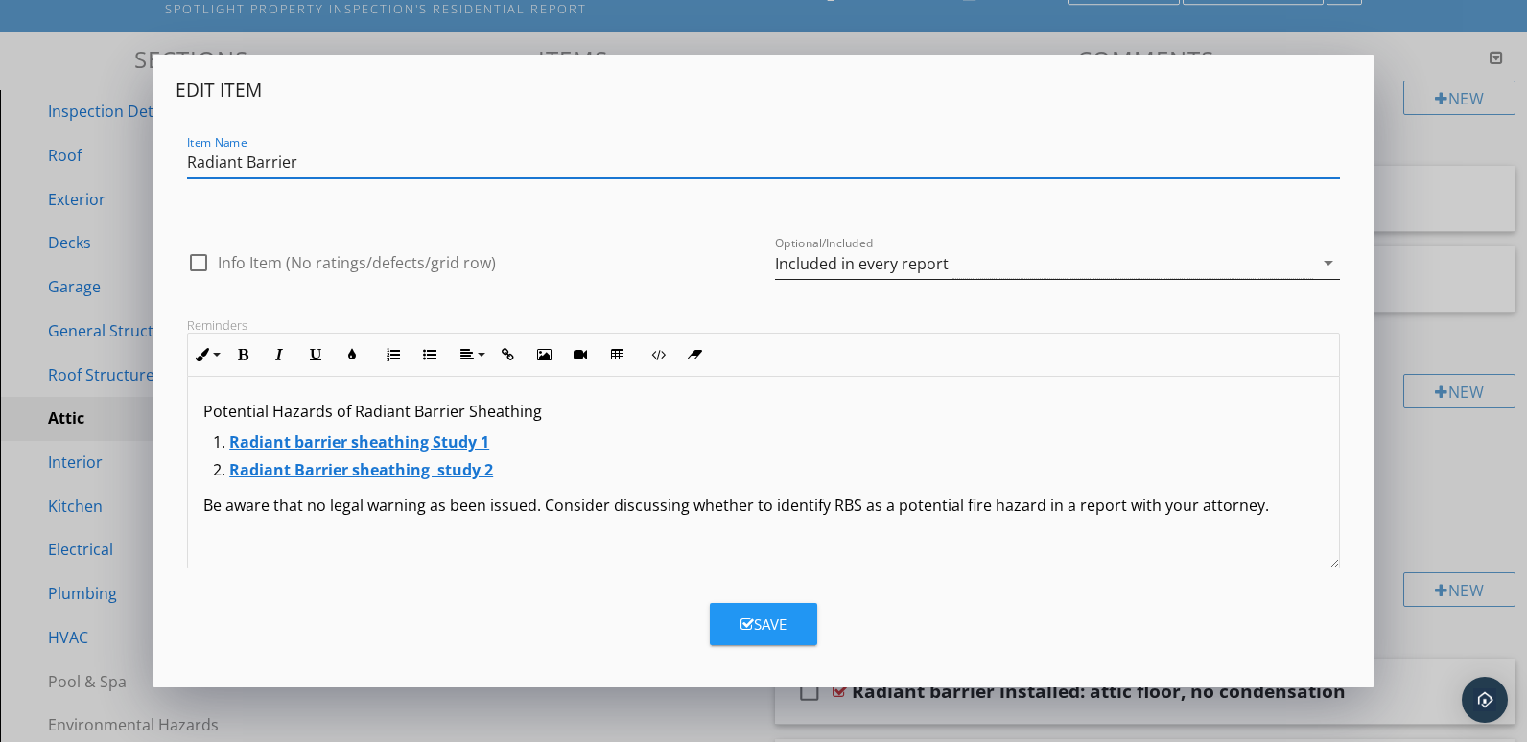
click at [1330, 269] on icon "arrow_drop_down" at bounding box center [1328, 262] width 23 height 23
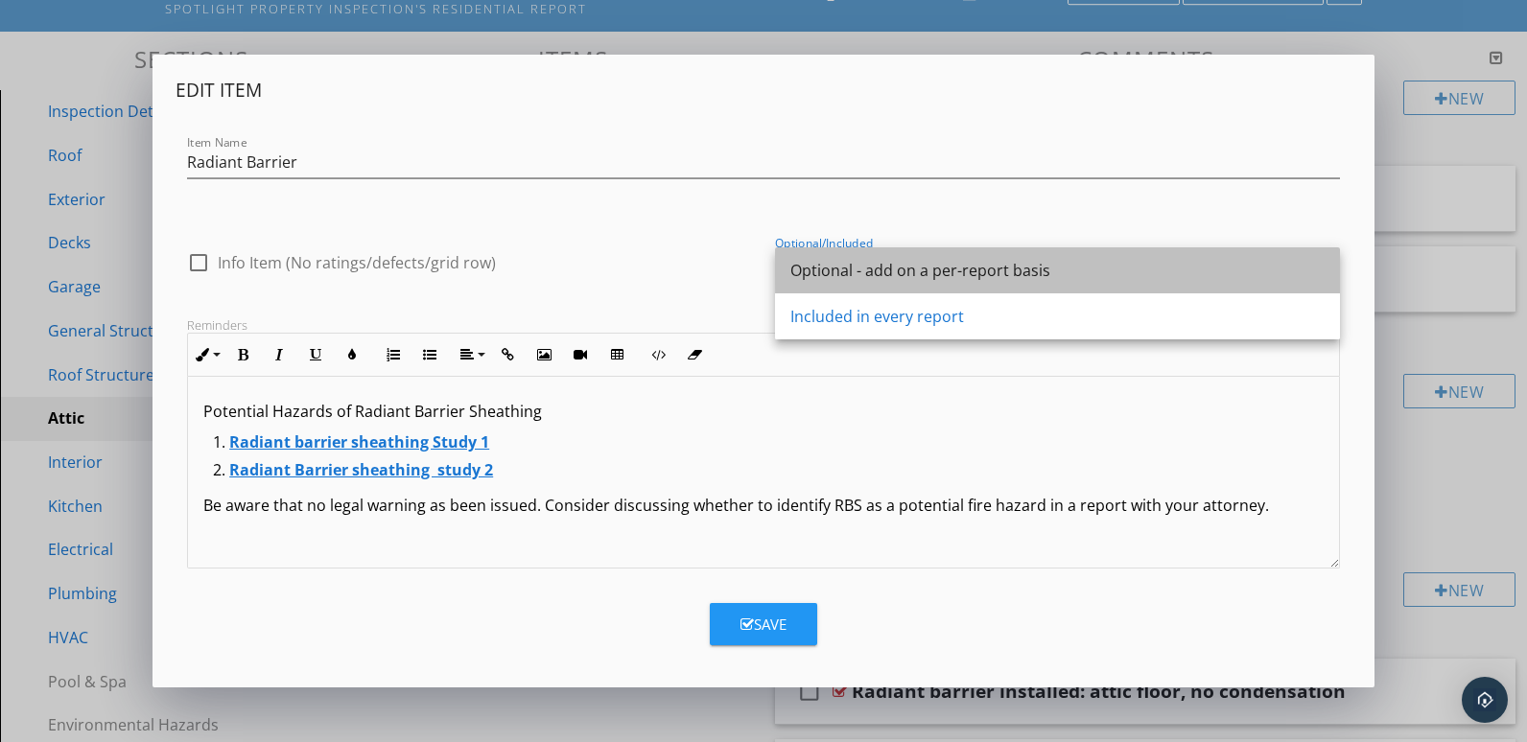
click at [855, 276] on div "Optional - add on a per-report basis" at bounding box center [1057, 270] width 534 height 23
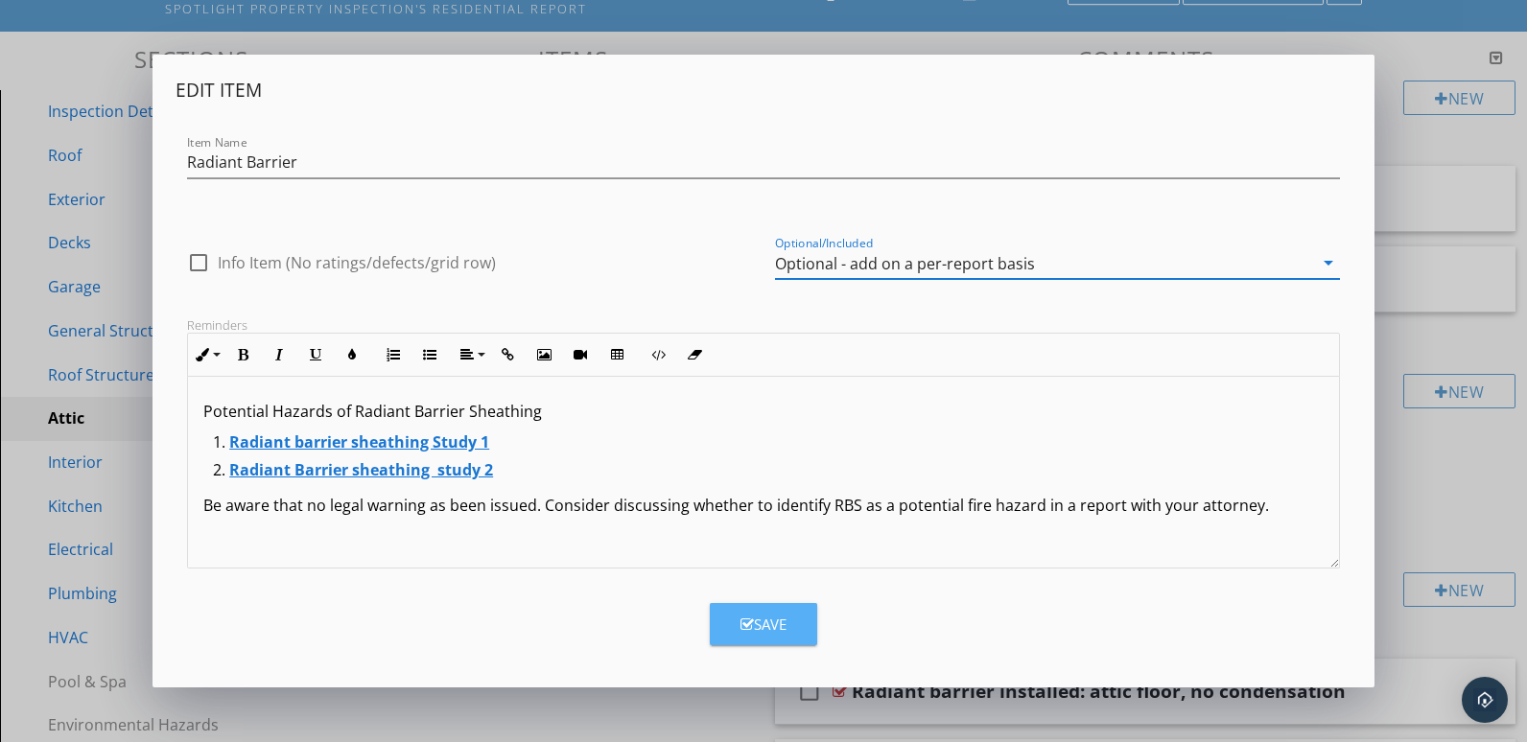
click at [798, 630] on button "Save" at bounding box center [763, 624] width 107 height 42
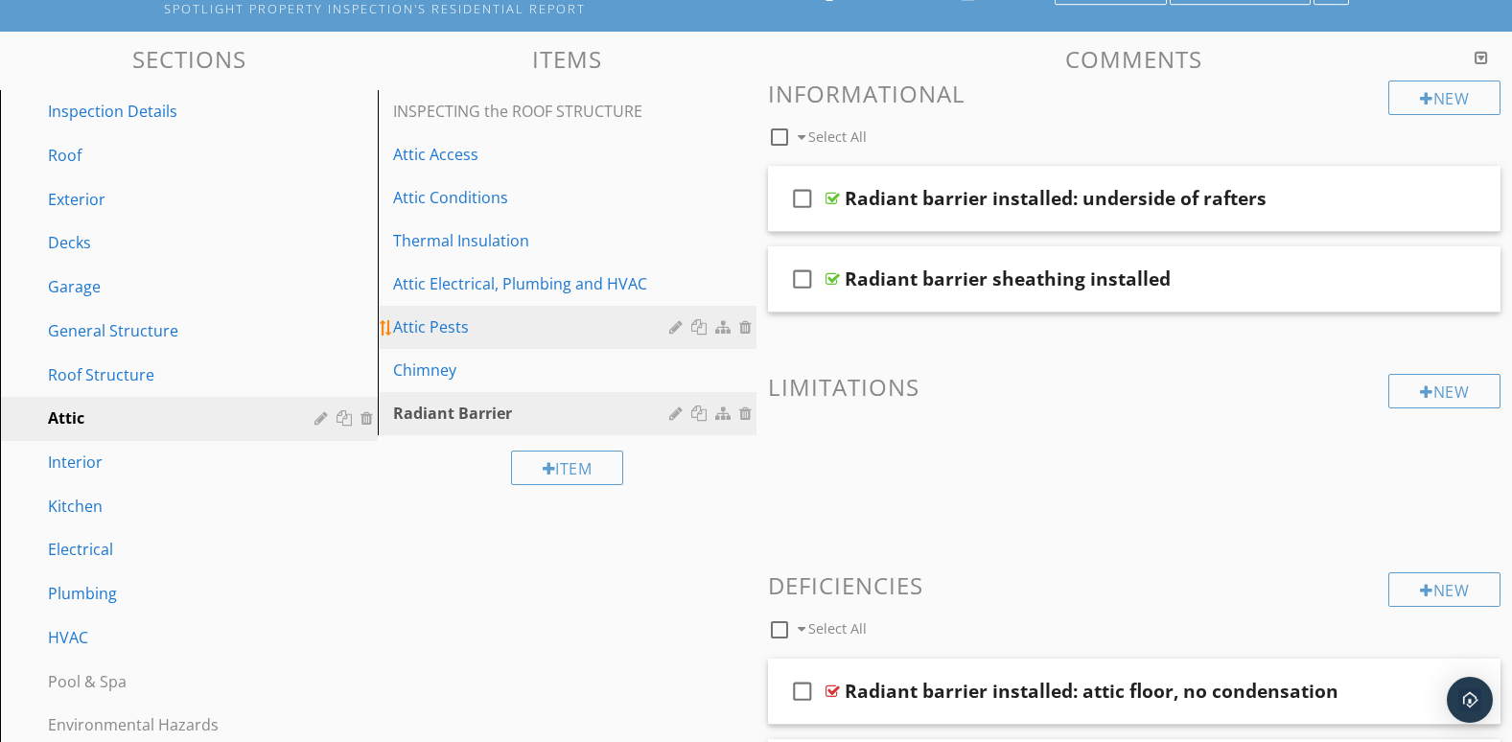
click at [638, 337] on div "Attic Pests" at bounding box center [533, 327] width 281 height 23
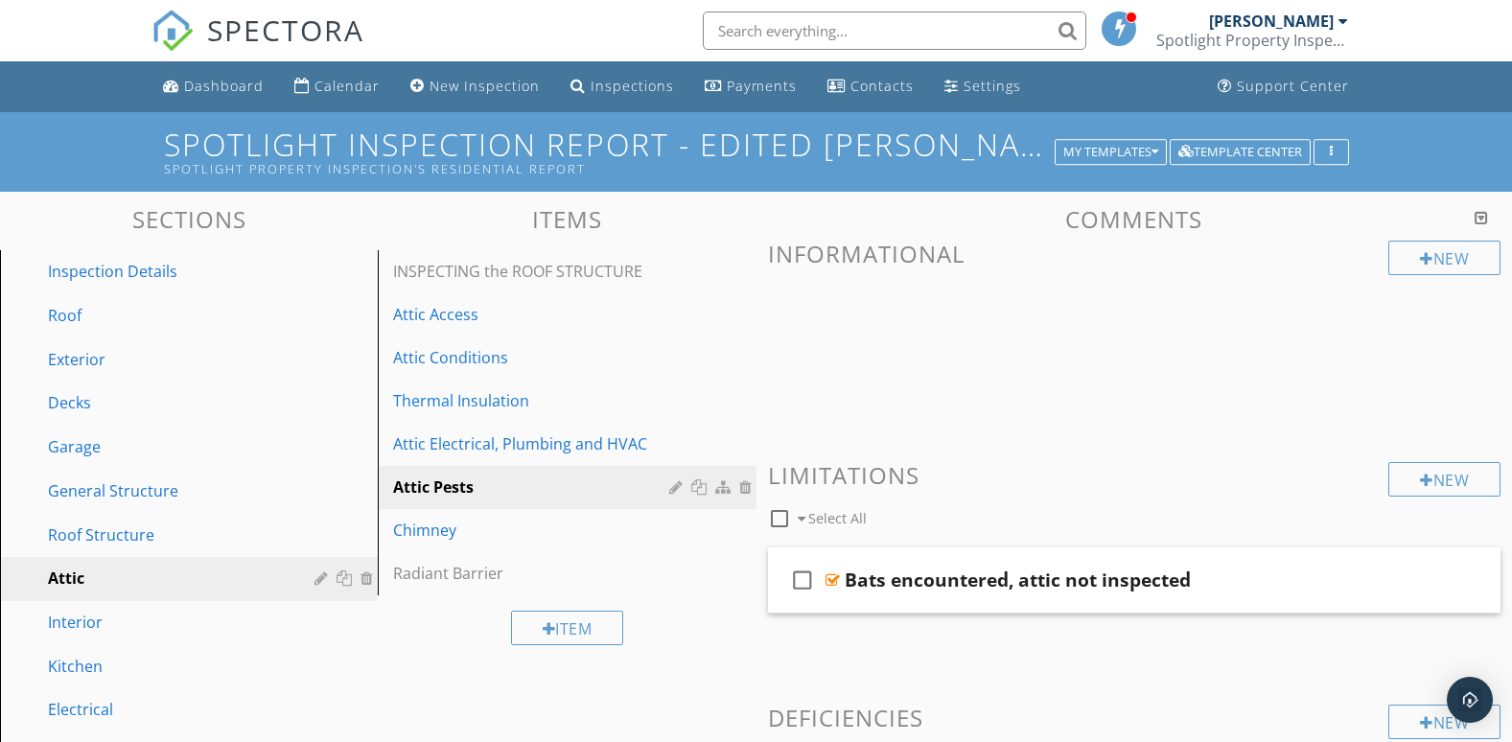
scroll to position [319, 0]
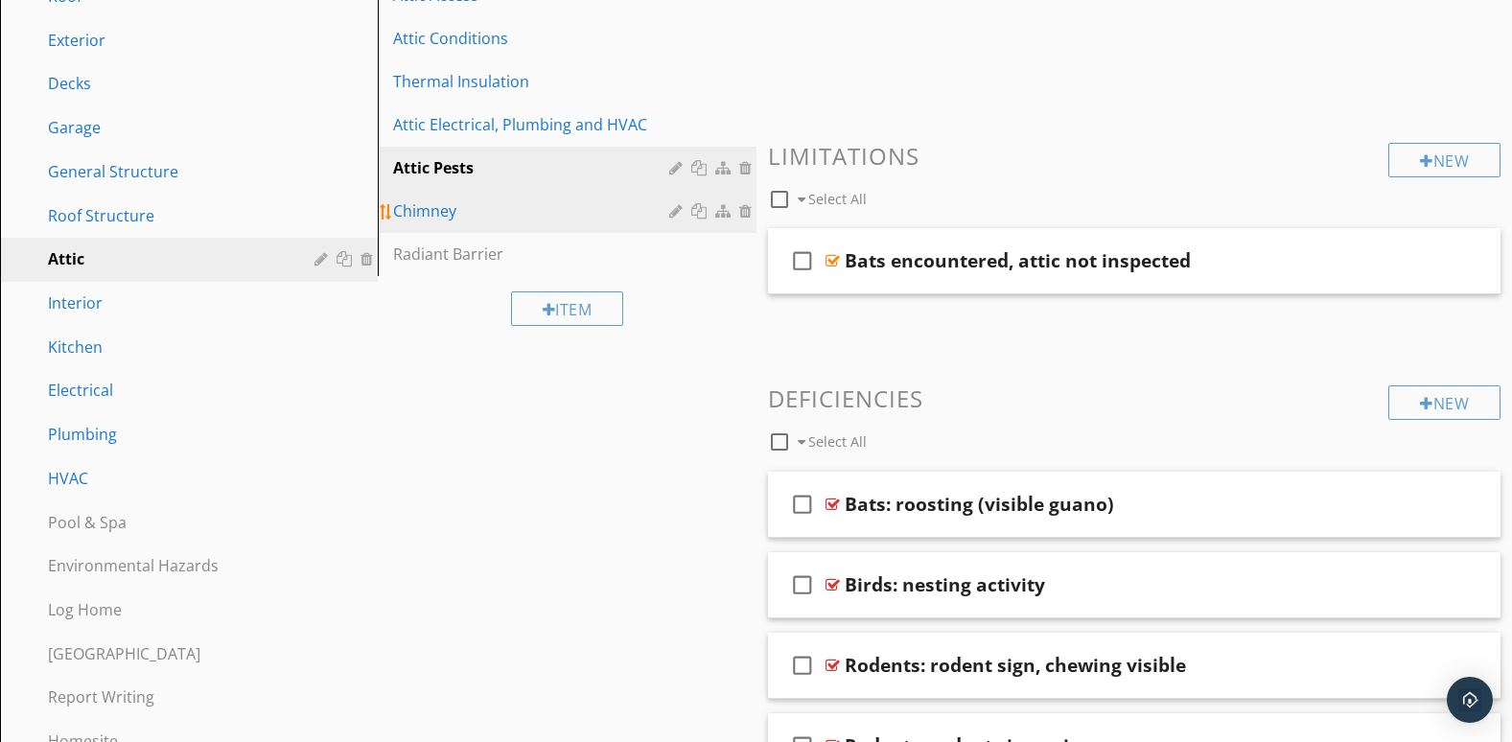
click at [580, 225] on link "Chimney" at bounding box center [570, 211] width 372 height 42
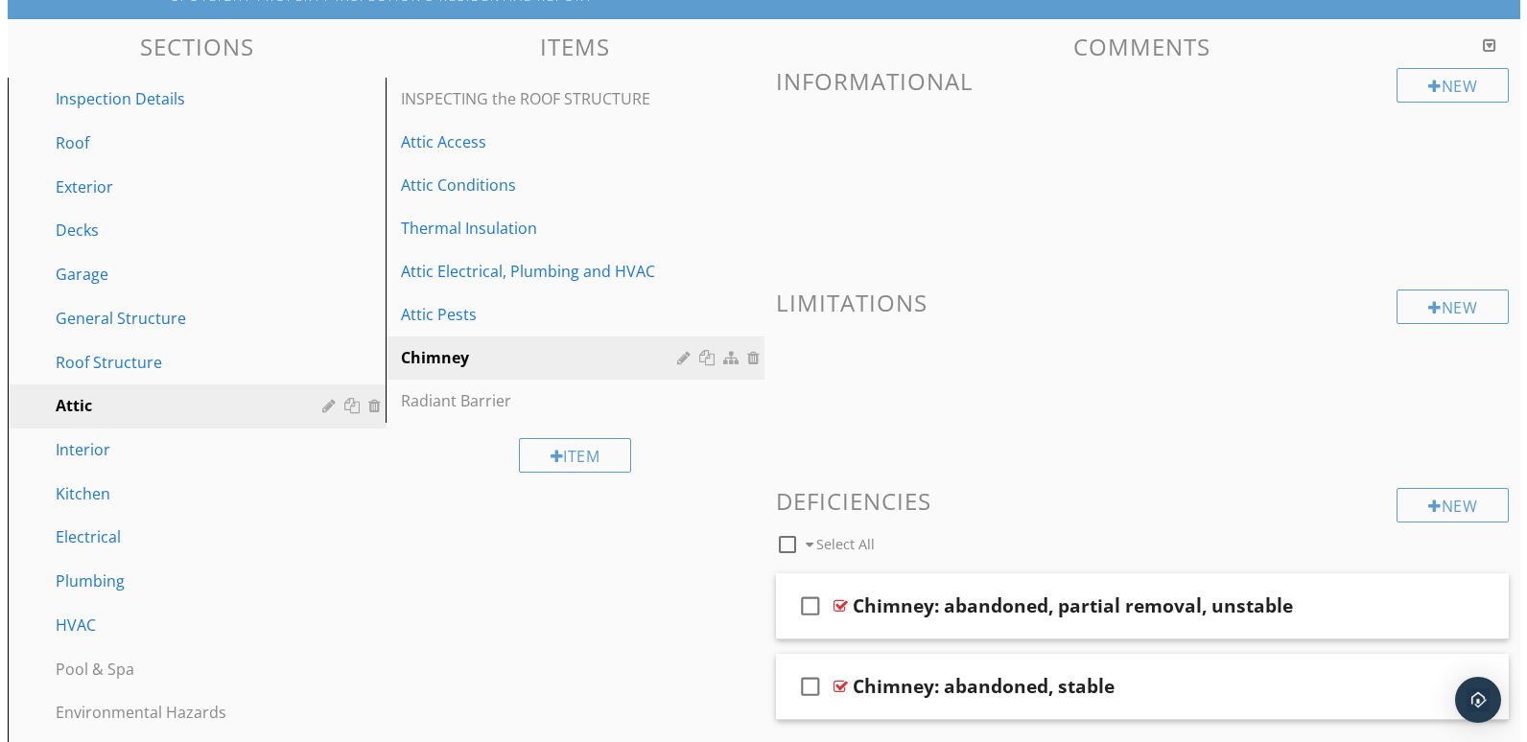
scroll to position [171, 0]
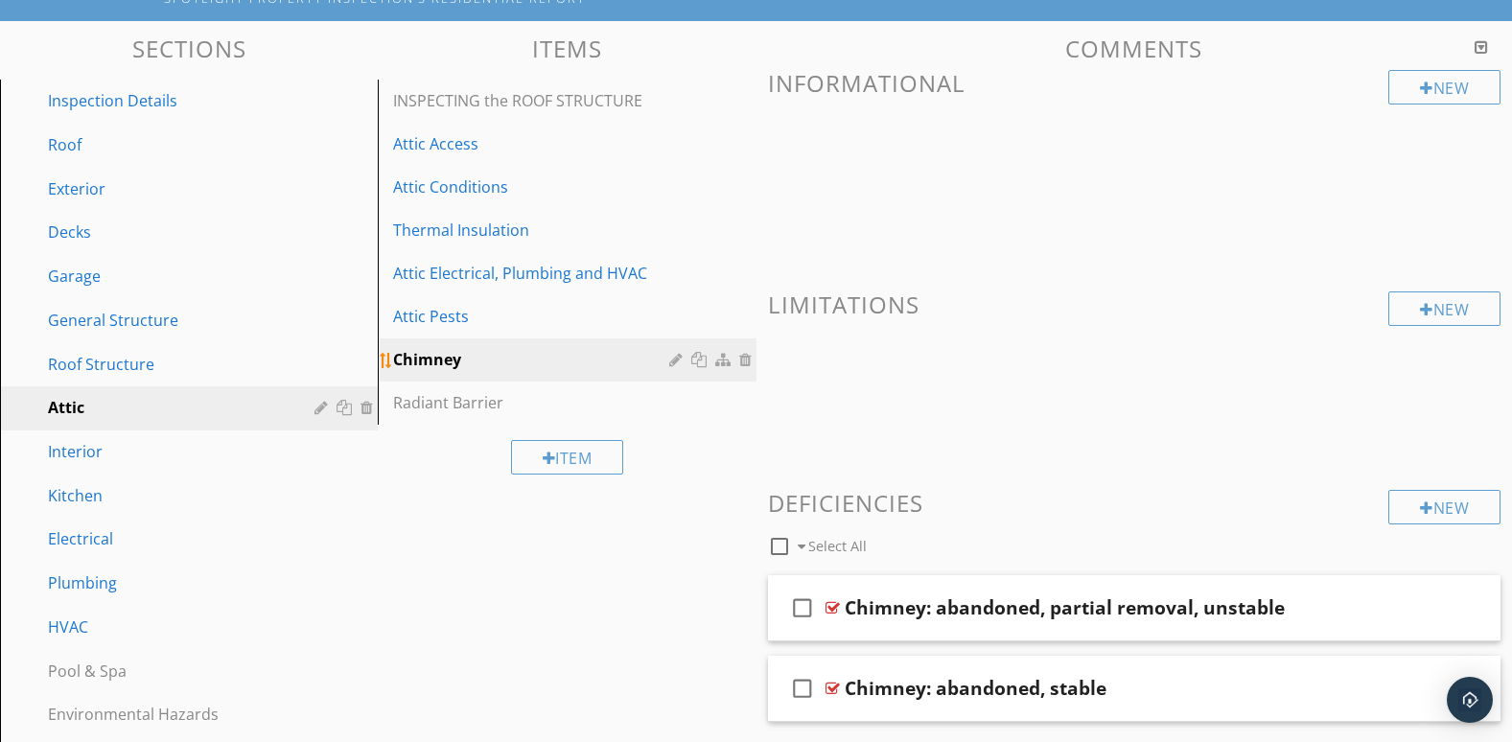
click at [678, 360] on div at bounding box center [678, 359] width 18 height 15
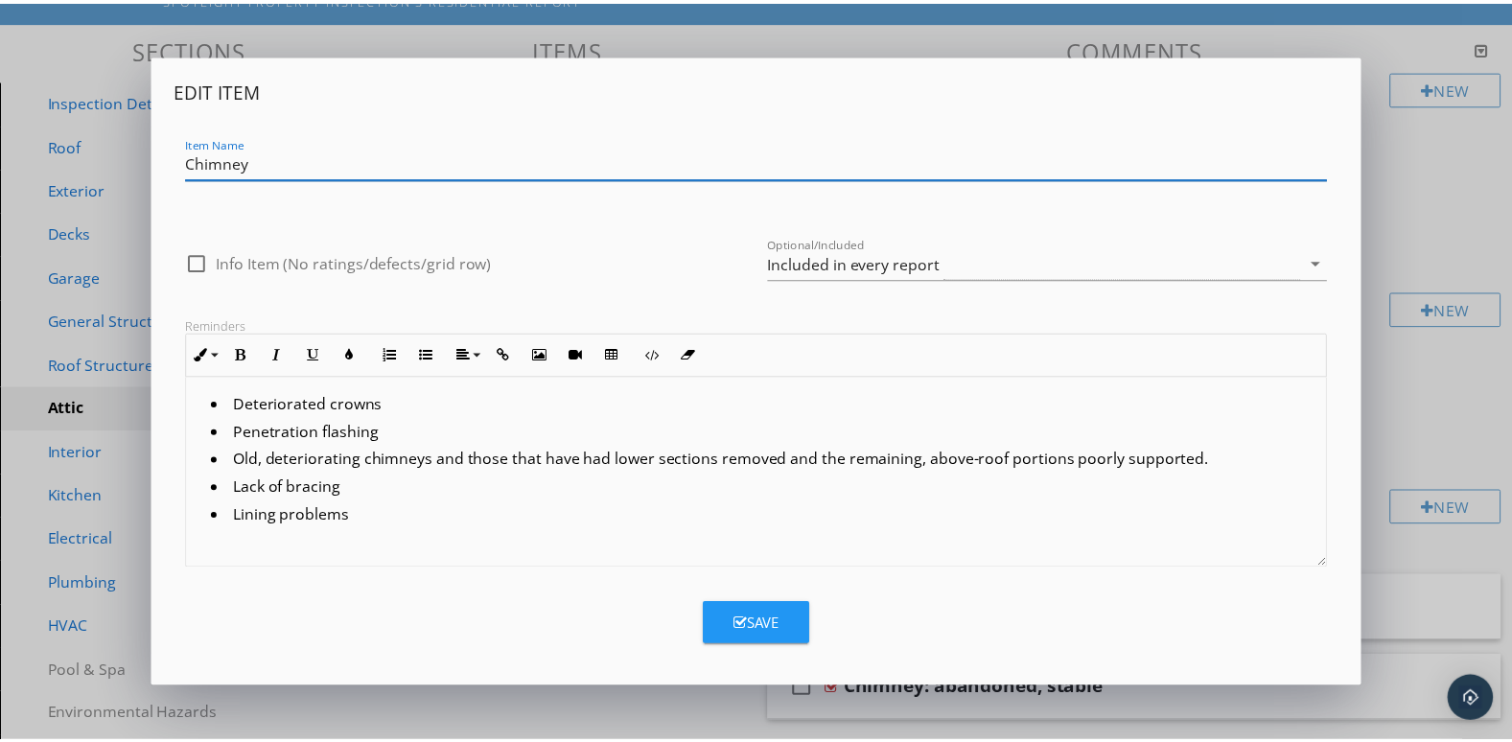
scroll to position [1, 0]
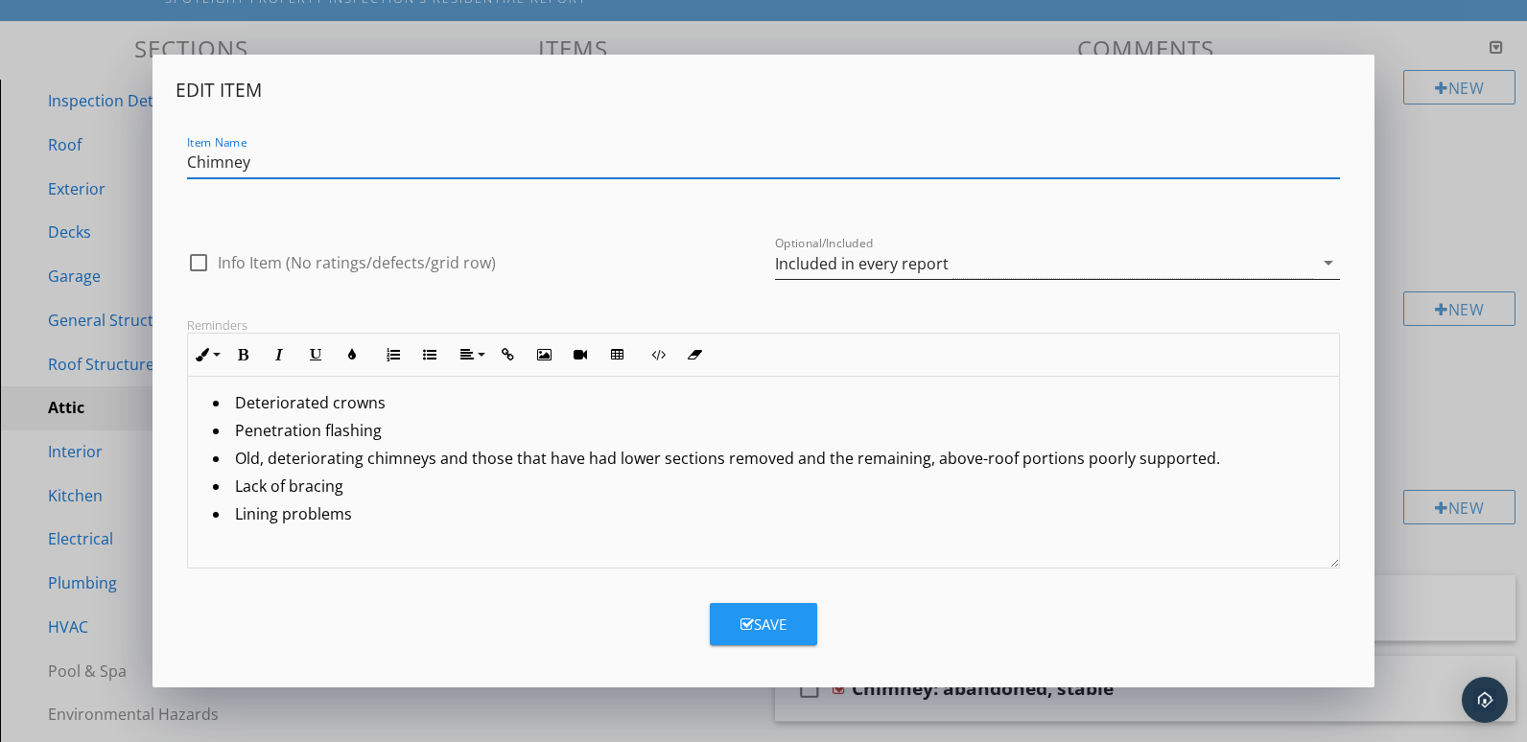
click at [1325, 261] on icon "arrow_drop_down" at bounding box center [1328, 262] width 23 height 23
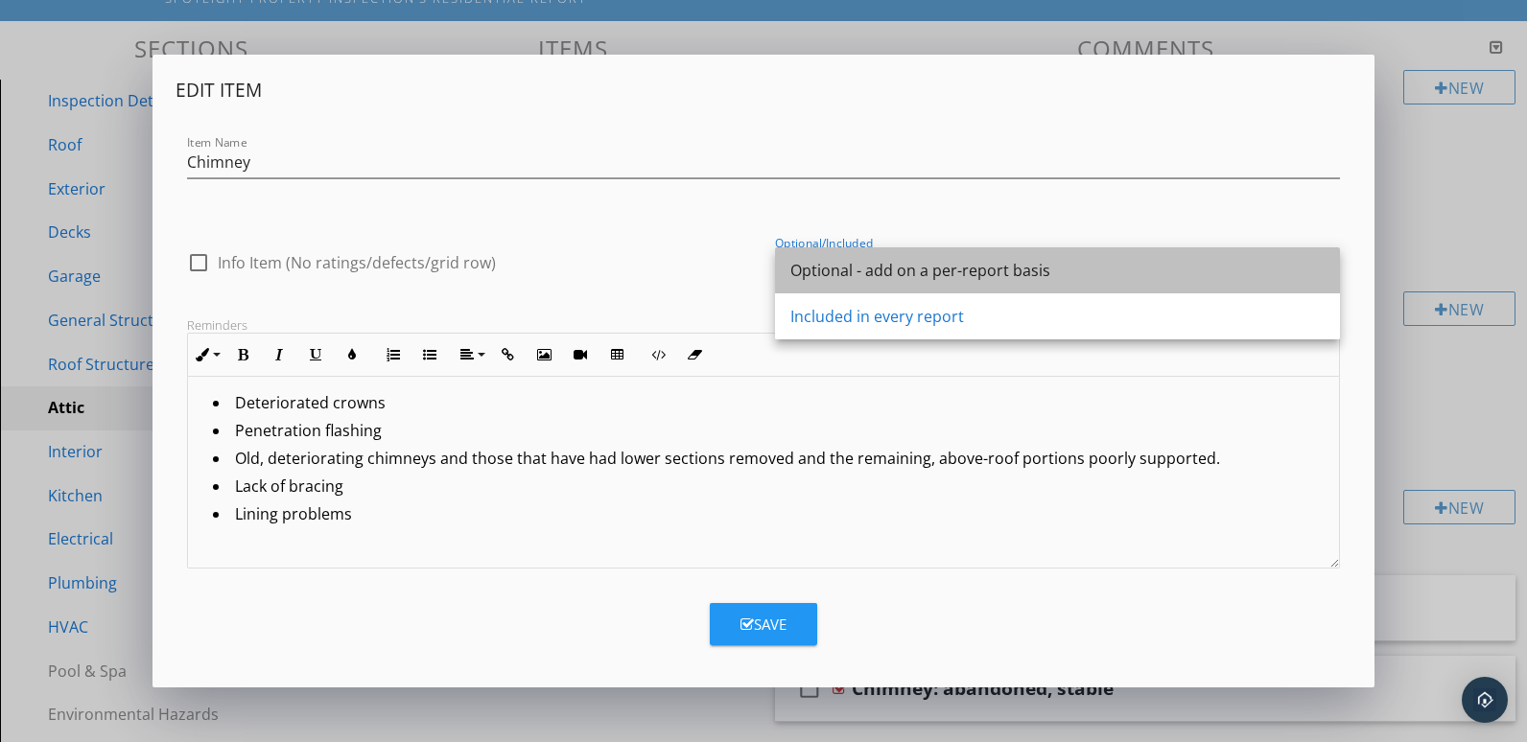
click at [922, 274] on div "Optional - add on a per-report basis" at bounding box center [1057, 270] width 534 height 23
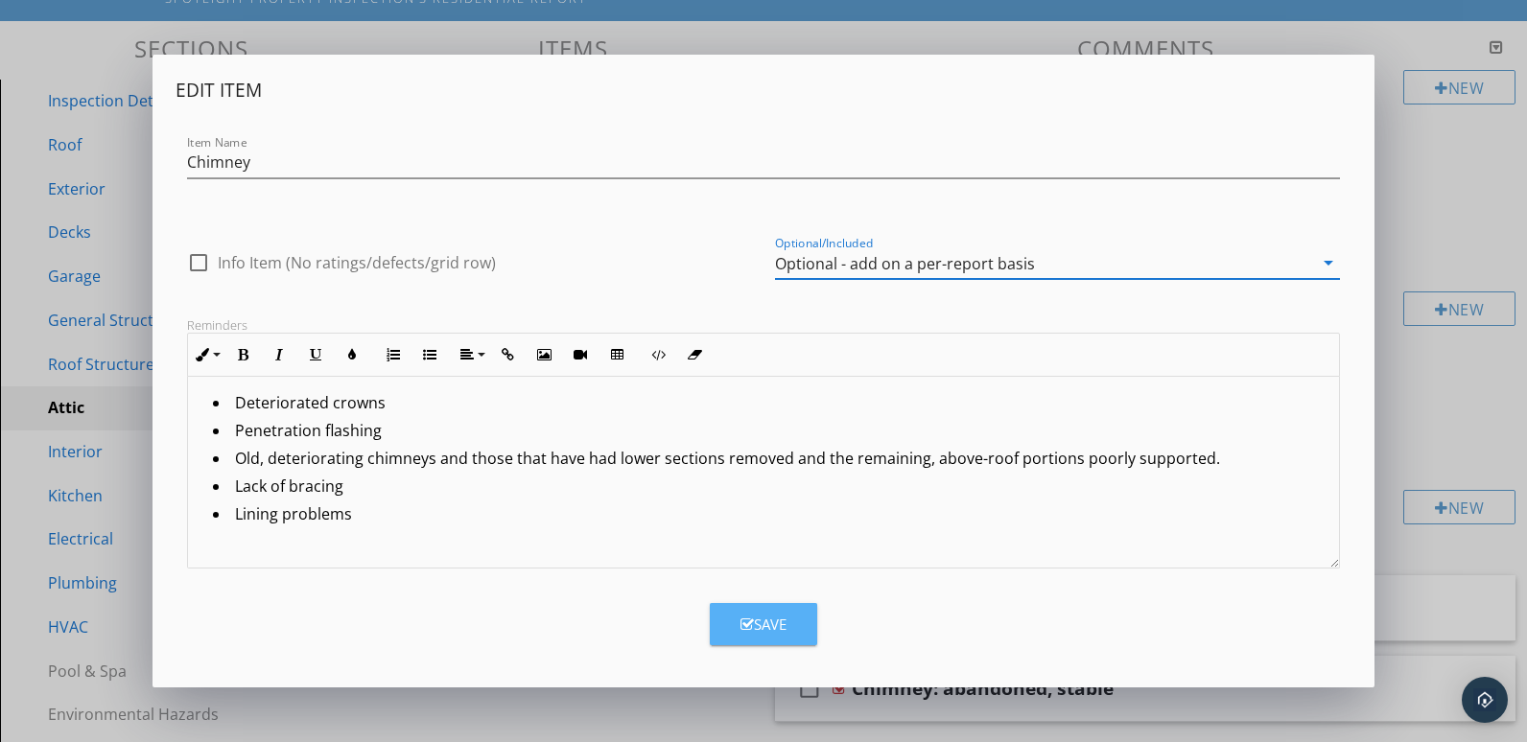
click at [755, 620] on div "Save" at bounding box center [763, 625] width 46 height 22
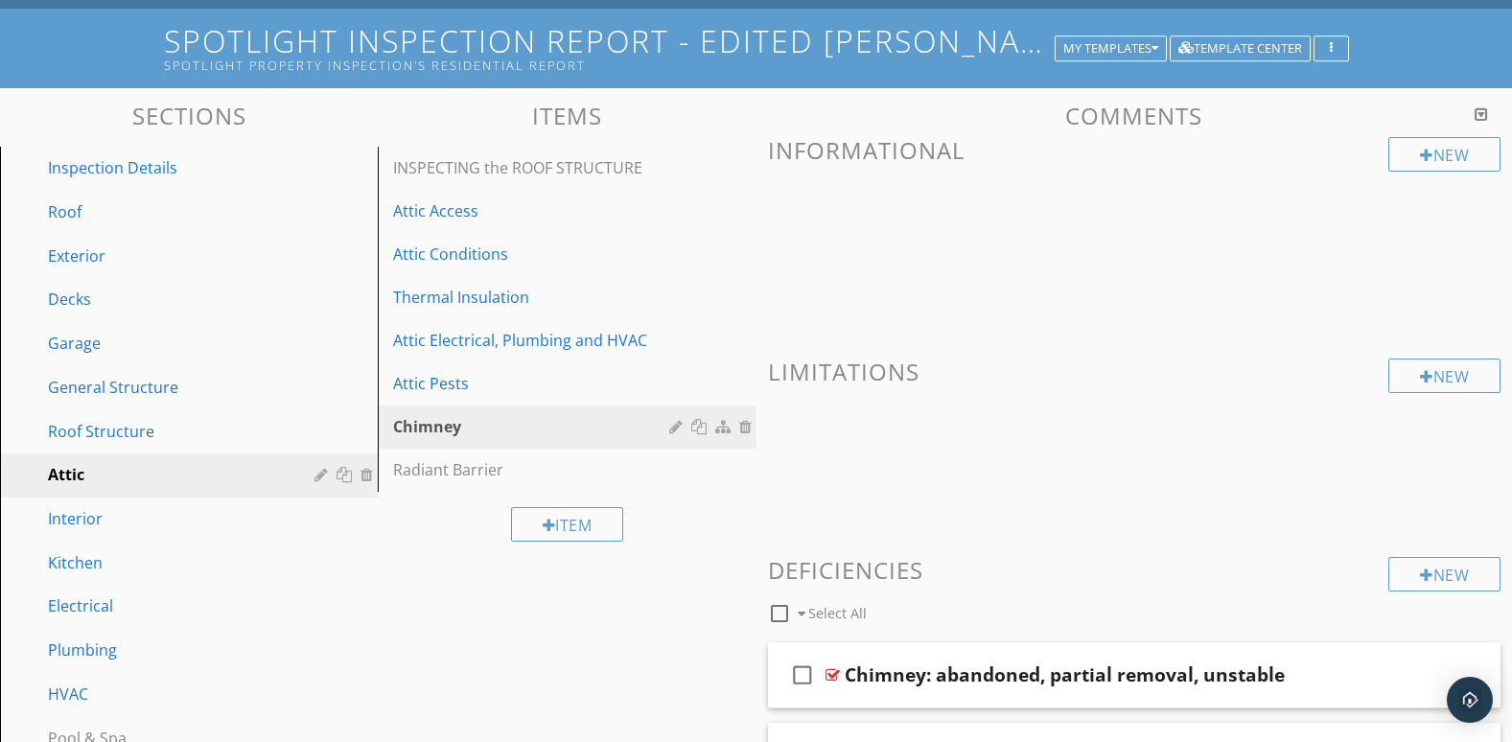
scroll to position [103, 0]
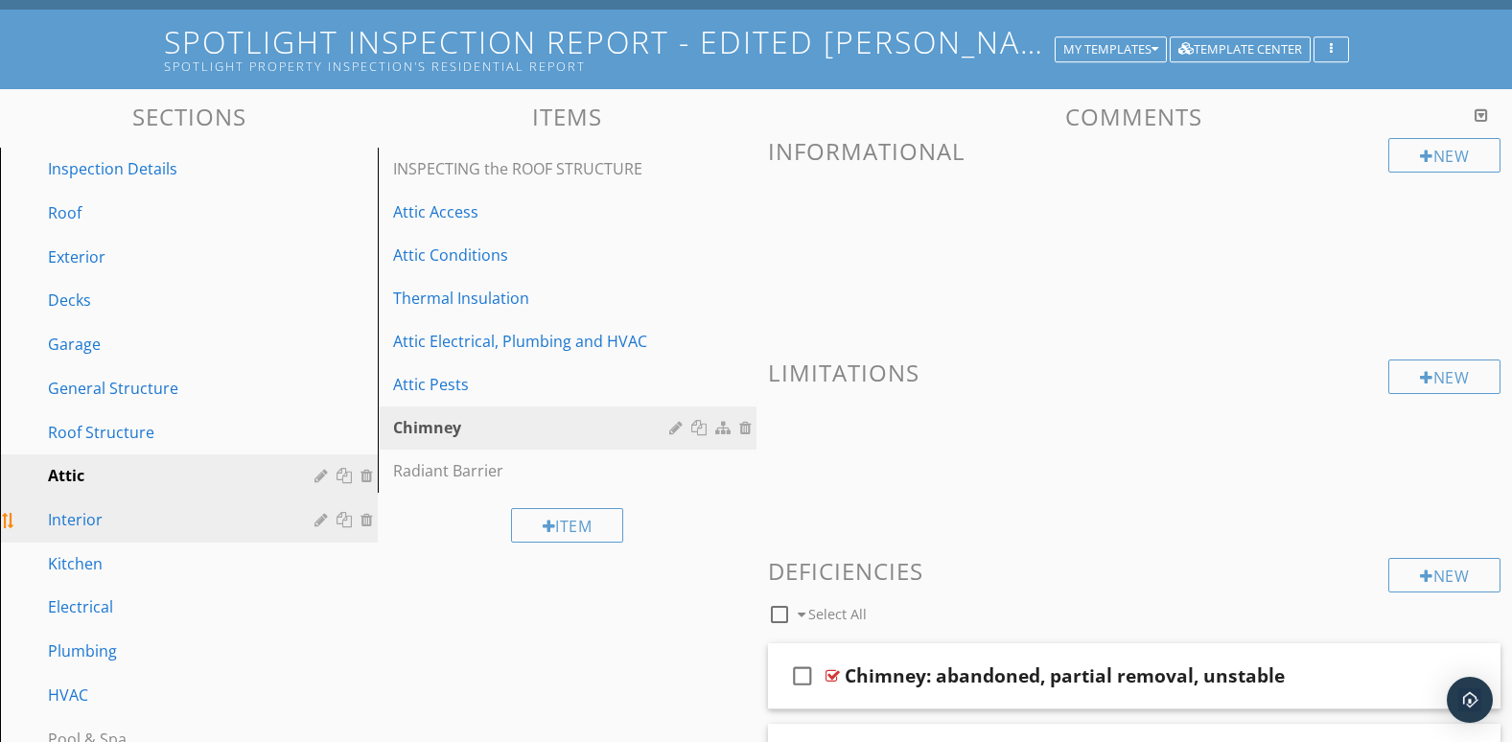
click at [196, 523] on div "Interior" at bounding box center [167, 519] width 239 height 23
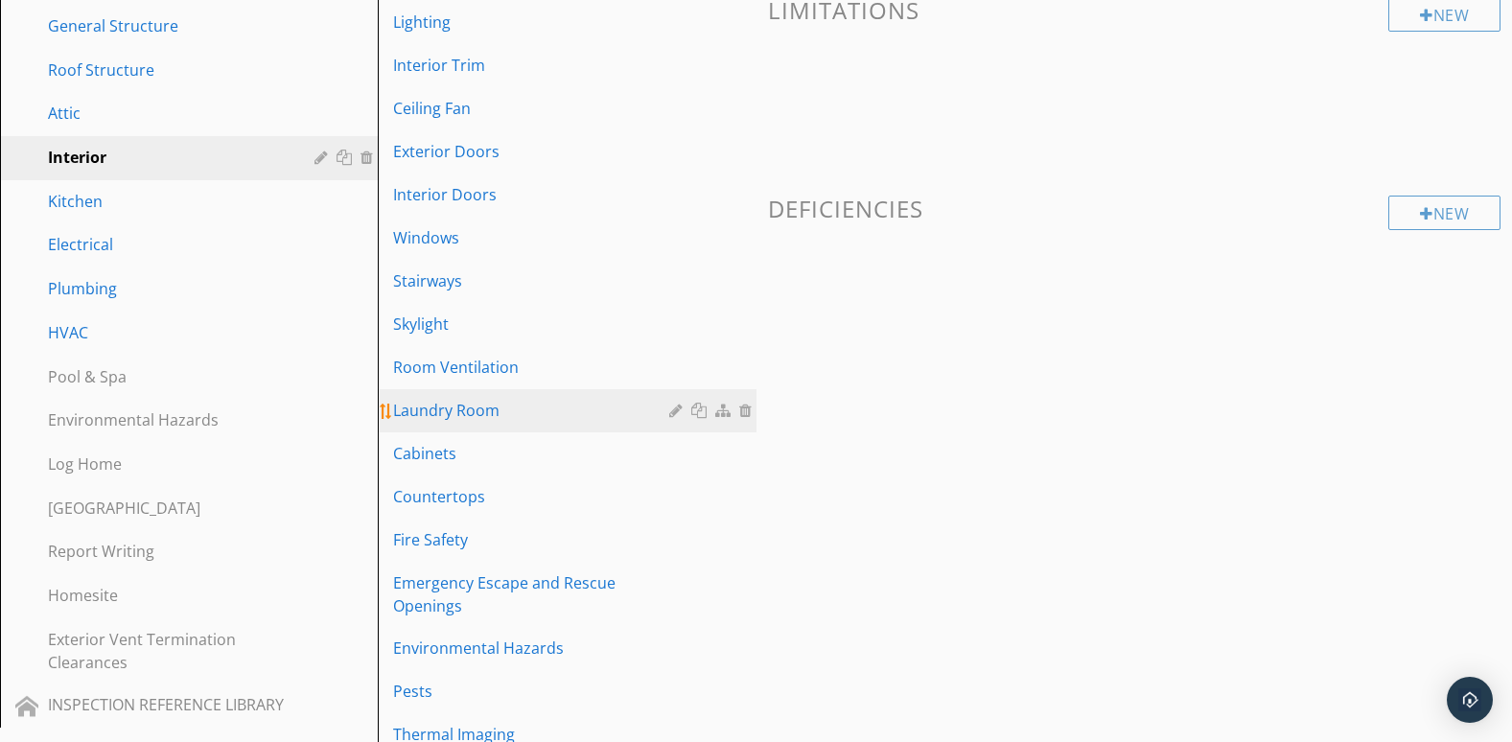
scroll to position [480, 0]
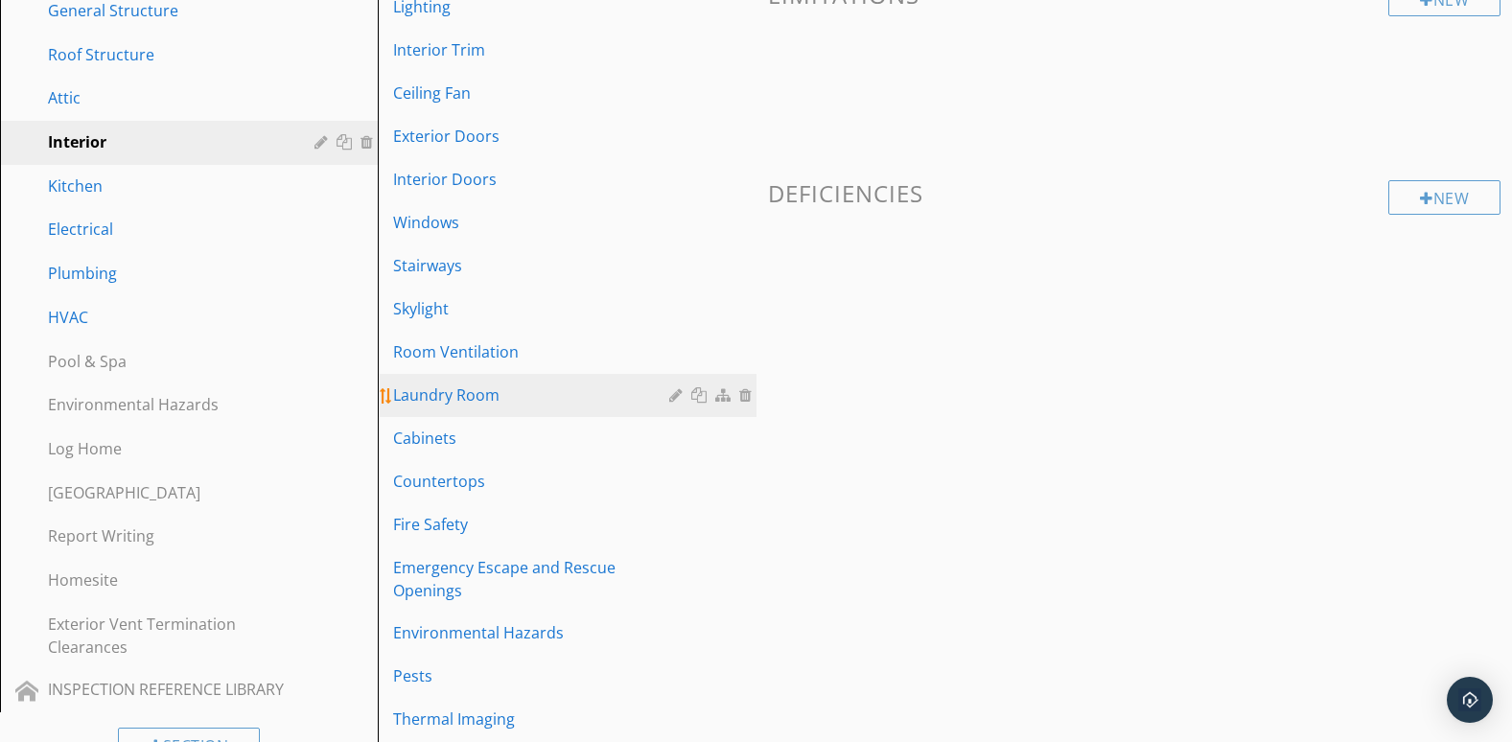
click at [480, 403] on div "Laundry Room" at bounding box center [533, 395] width 281 height 23
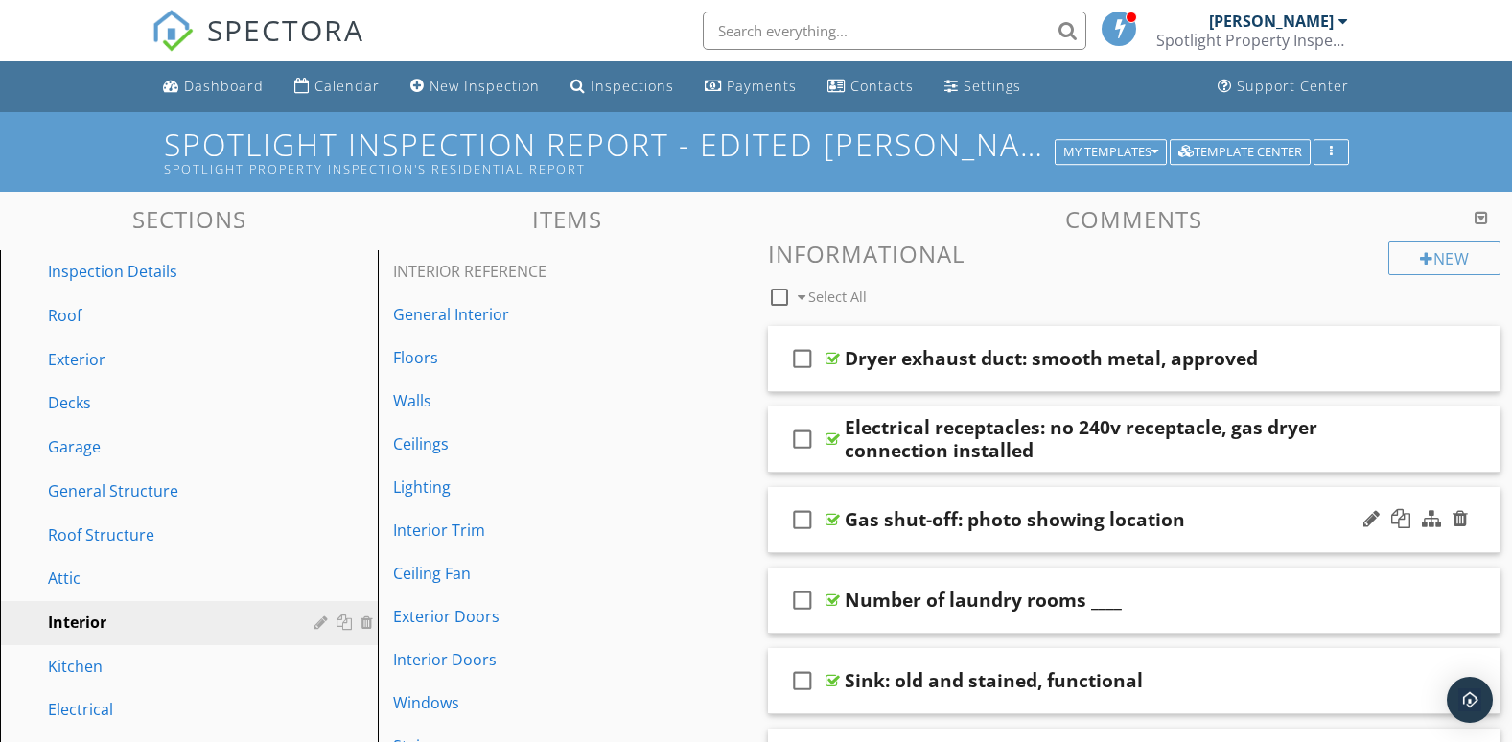
scroll to position [160, 0]
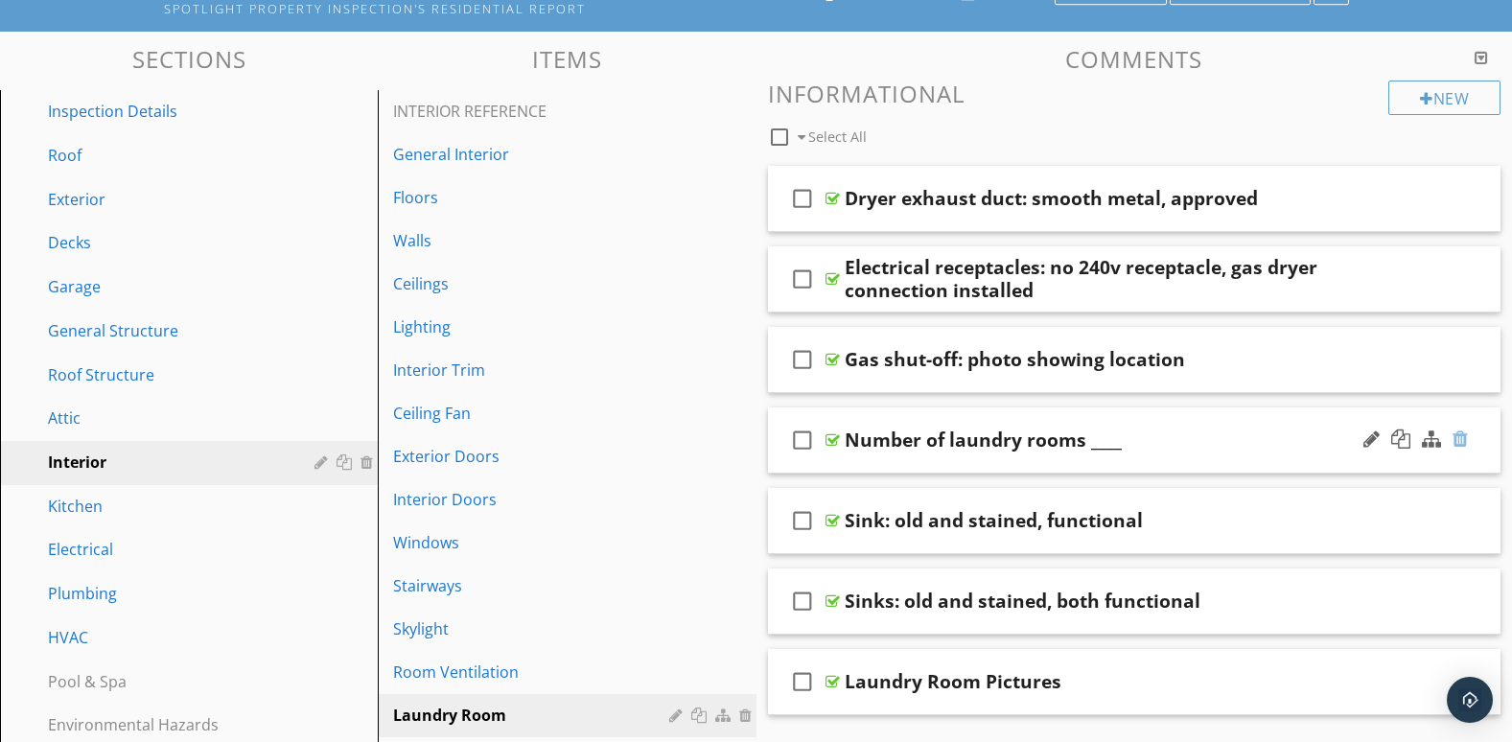
click at [1463, 435] on div at bounding box center [1460, 439] width 15 height 19
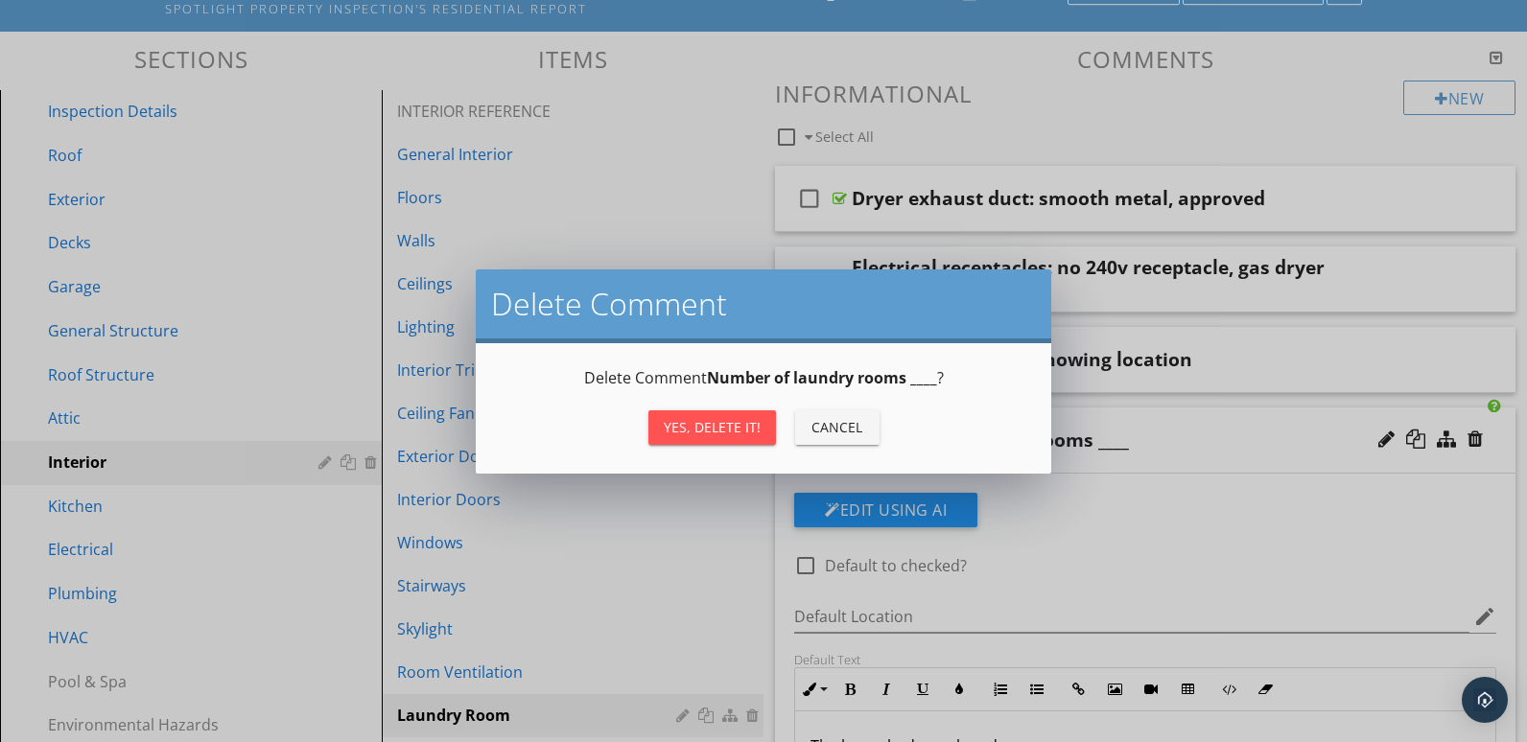
click at [761, 420] on button "Yes, Delete it!" at bounding box center [712, 427] width 128 height 35
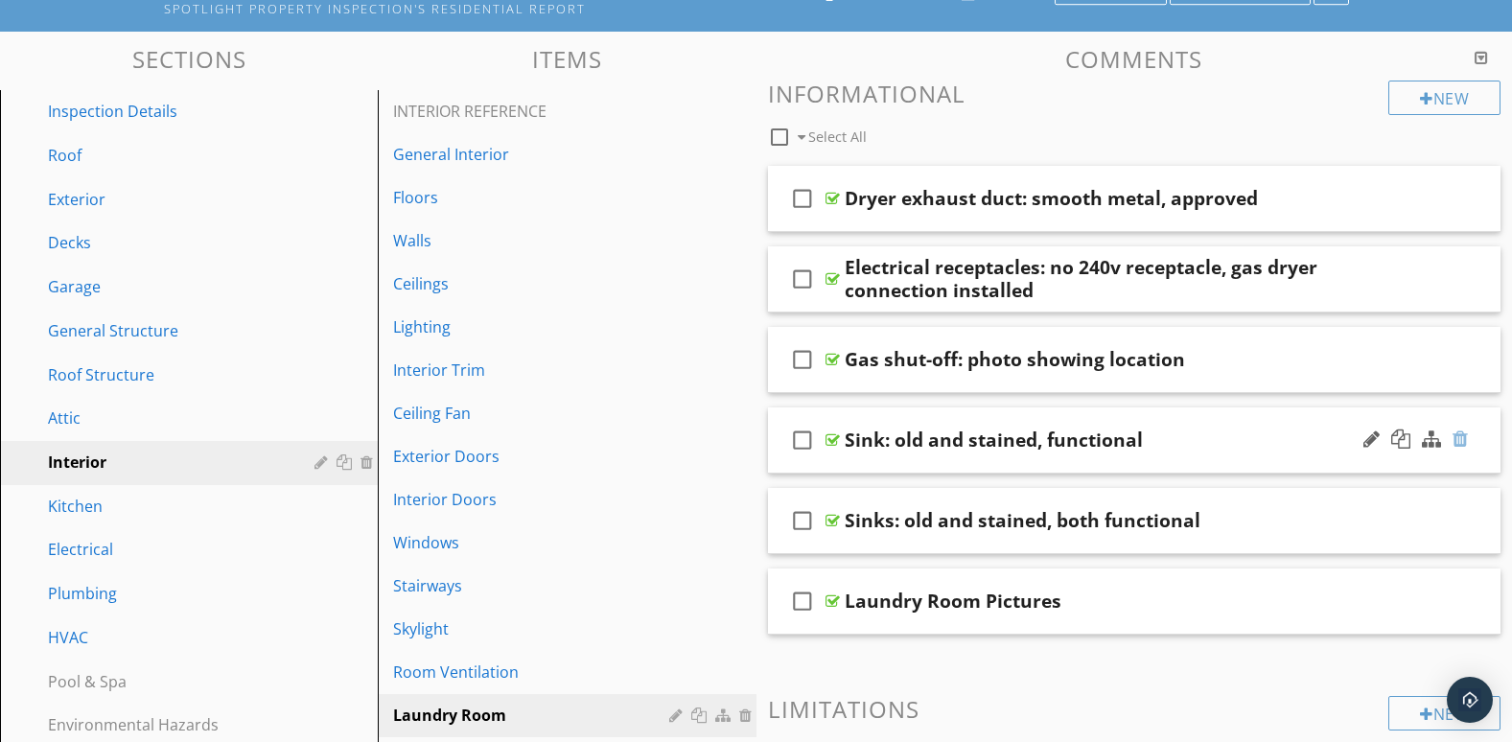
click at [1459, 440] on div at bounding box center [1460, 439] width 15 height 19
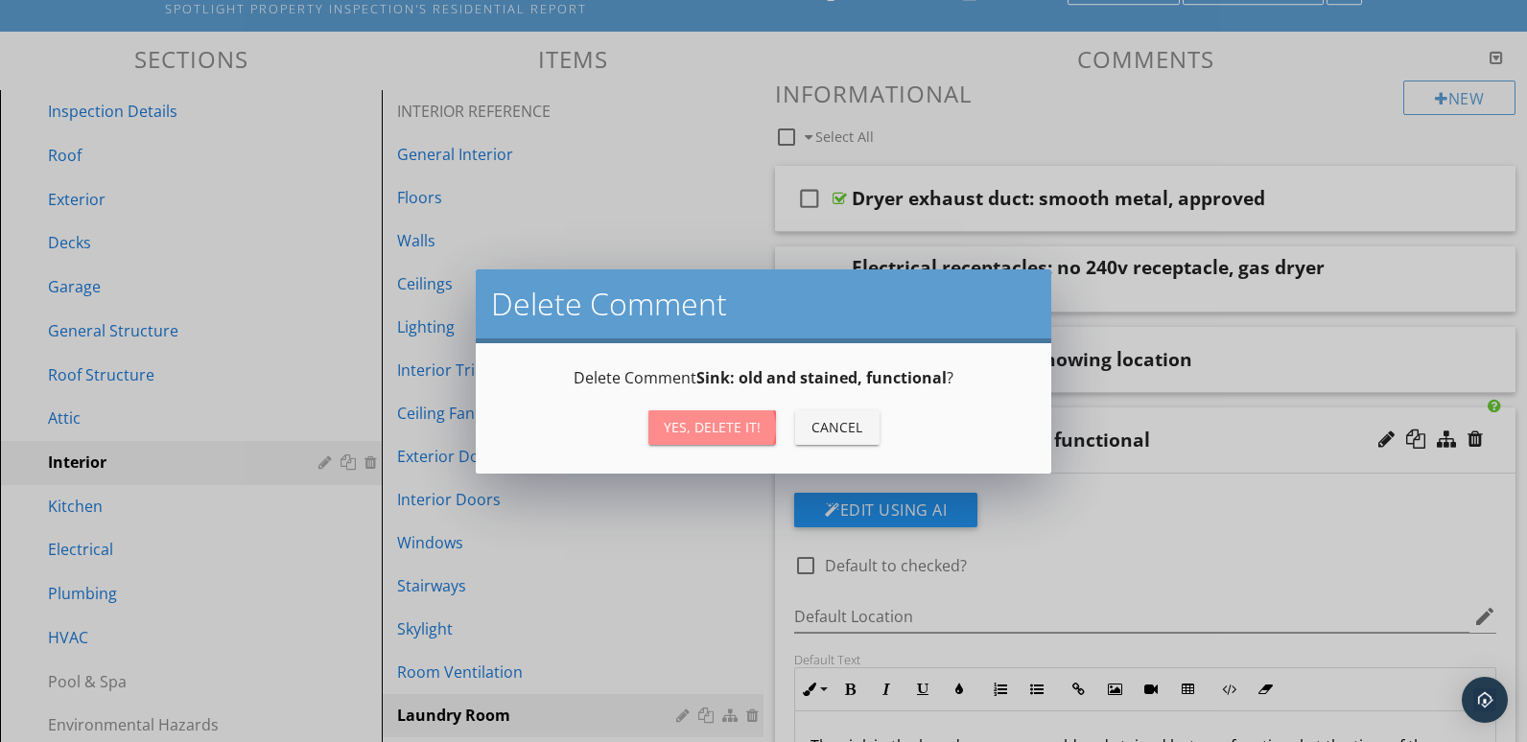
drag, startPoint x: 712, startPoint y: 422, endPoint x: 785, endPoint y: 434, distance: 74.9
click at [714, 423] on div "Yes, Delete it!" at bounding box center [712, 427] width 97 height 20
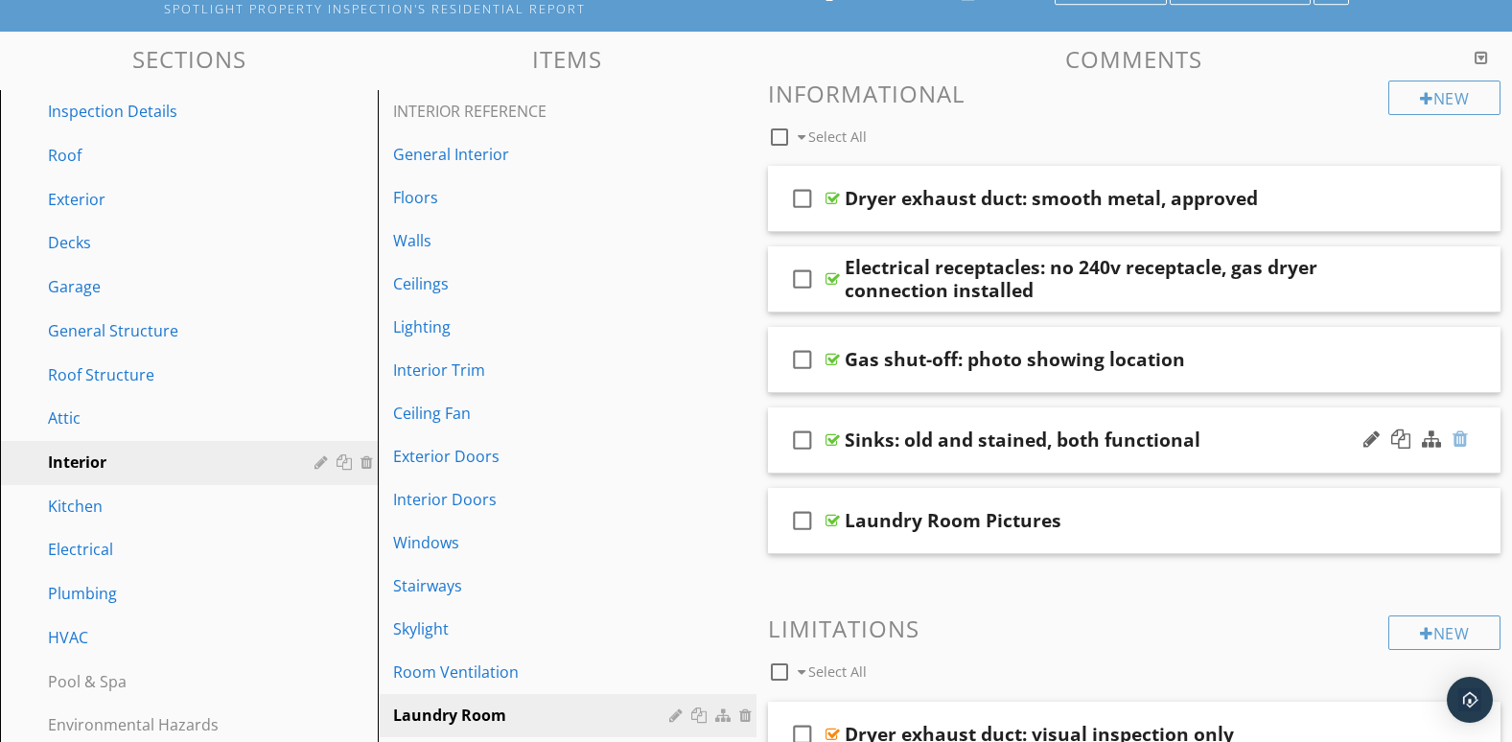
click at [1456, 435] on div at bounding box center [1460, 439] width 15 height 19
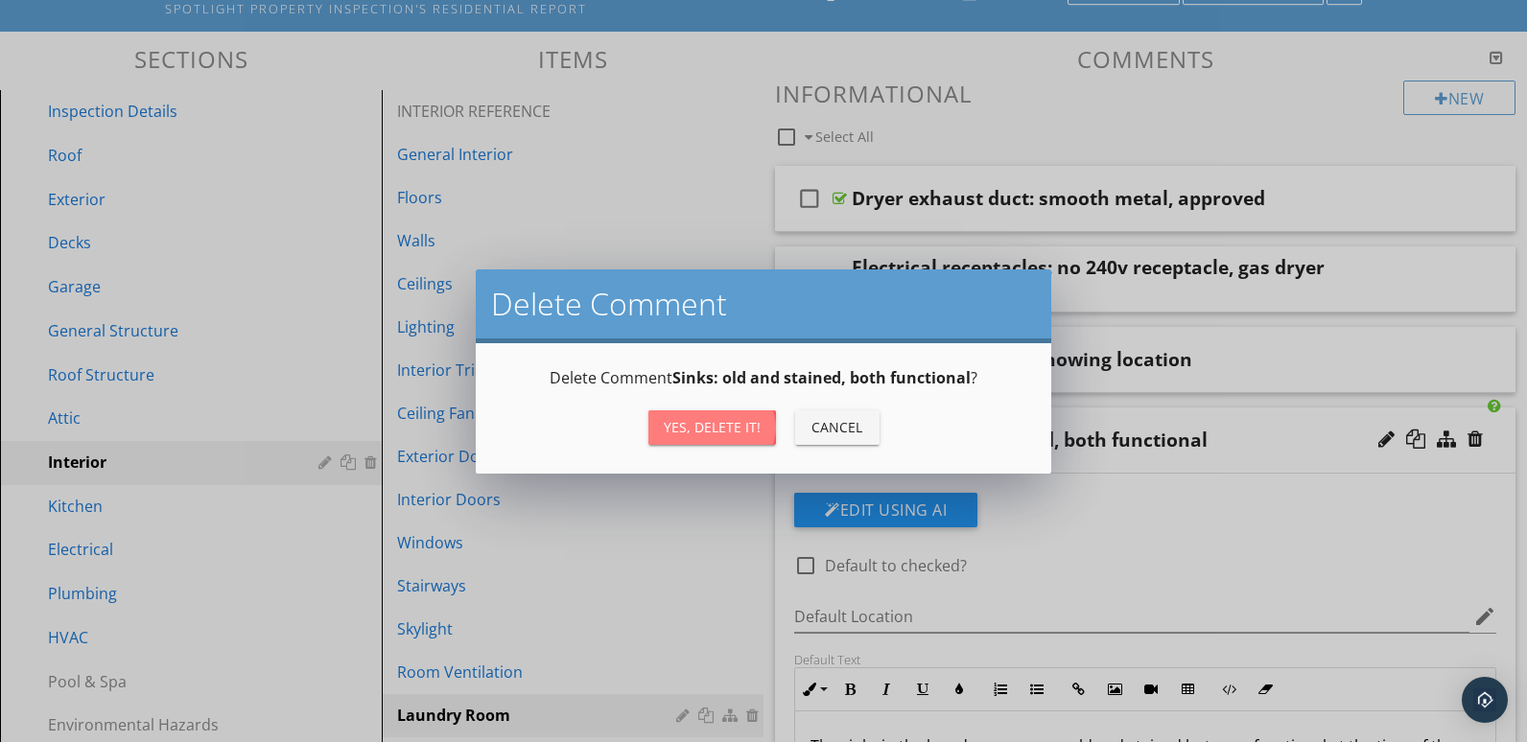
click at [724, 434] on div "Yes, Delete it!" at bounding box center [712, 427] width 97 height 20
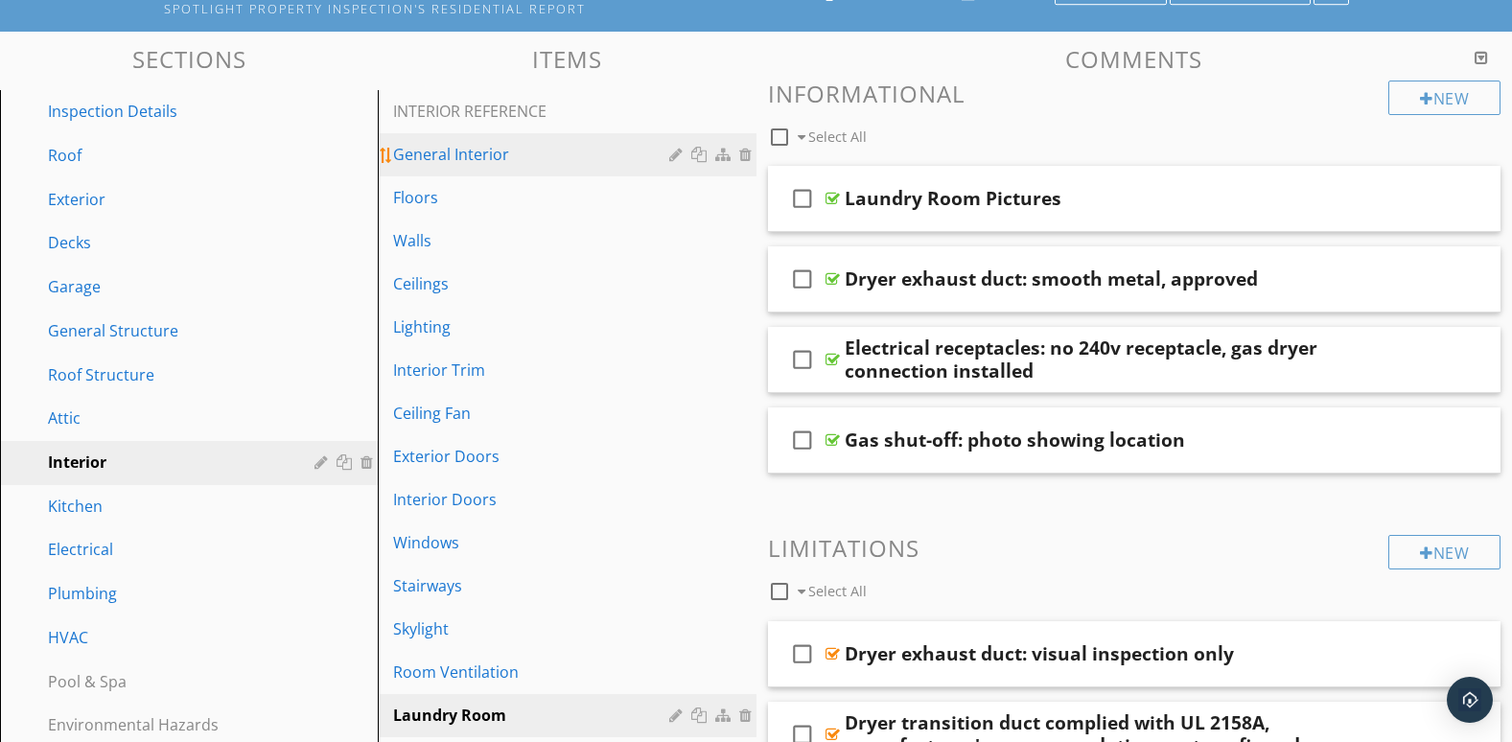
click at [488, 158] on div "General Interior" at bounding box center [533, 154] width 281 height 23
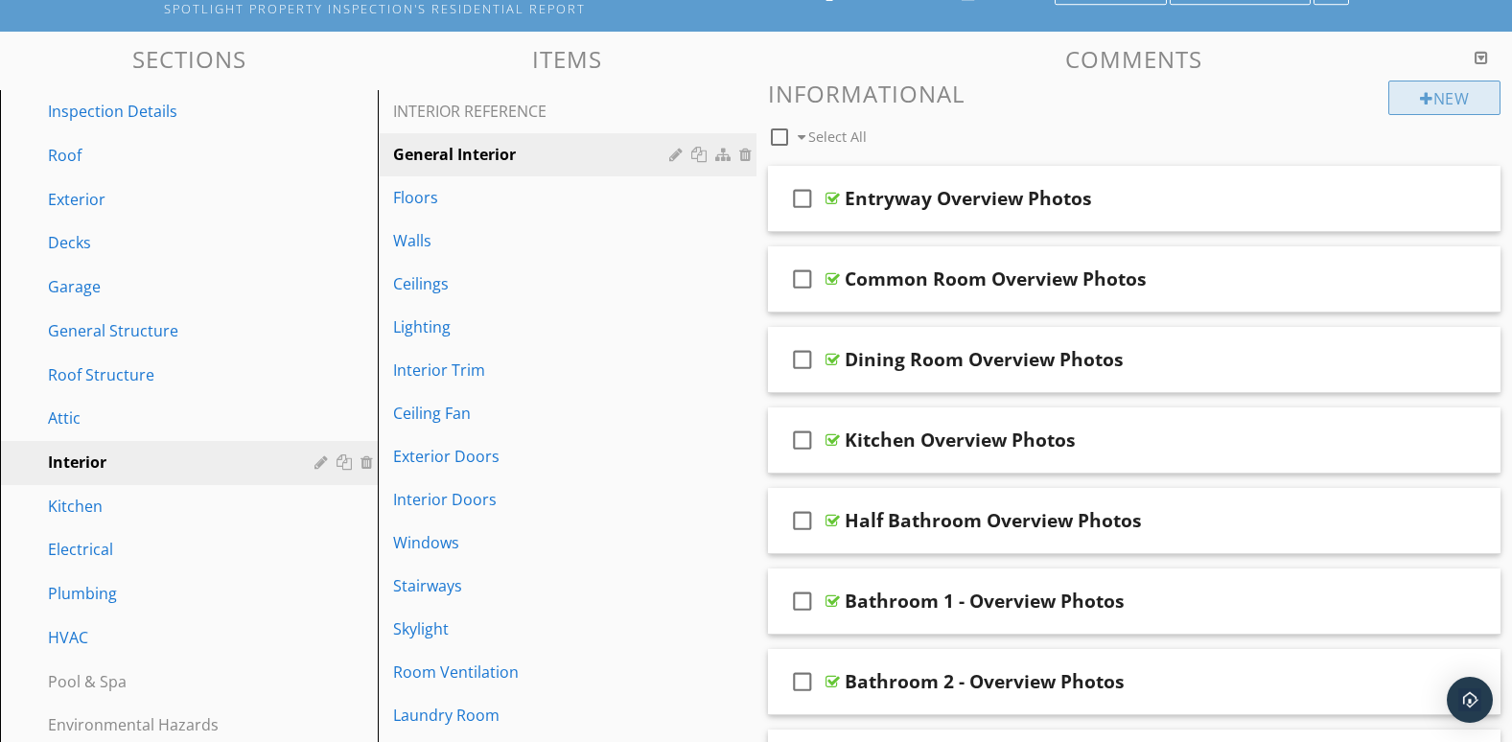
click at [1420, 88] on div "New" at bounding box center [1445, 98] width 112 height 35
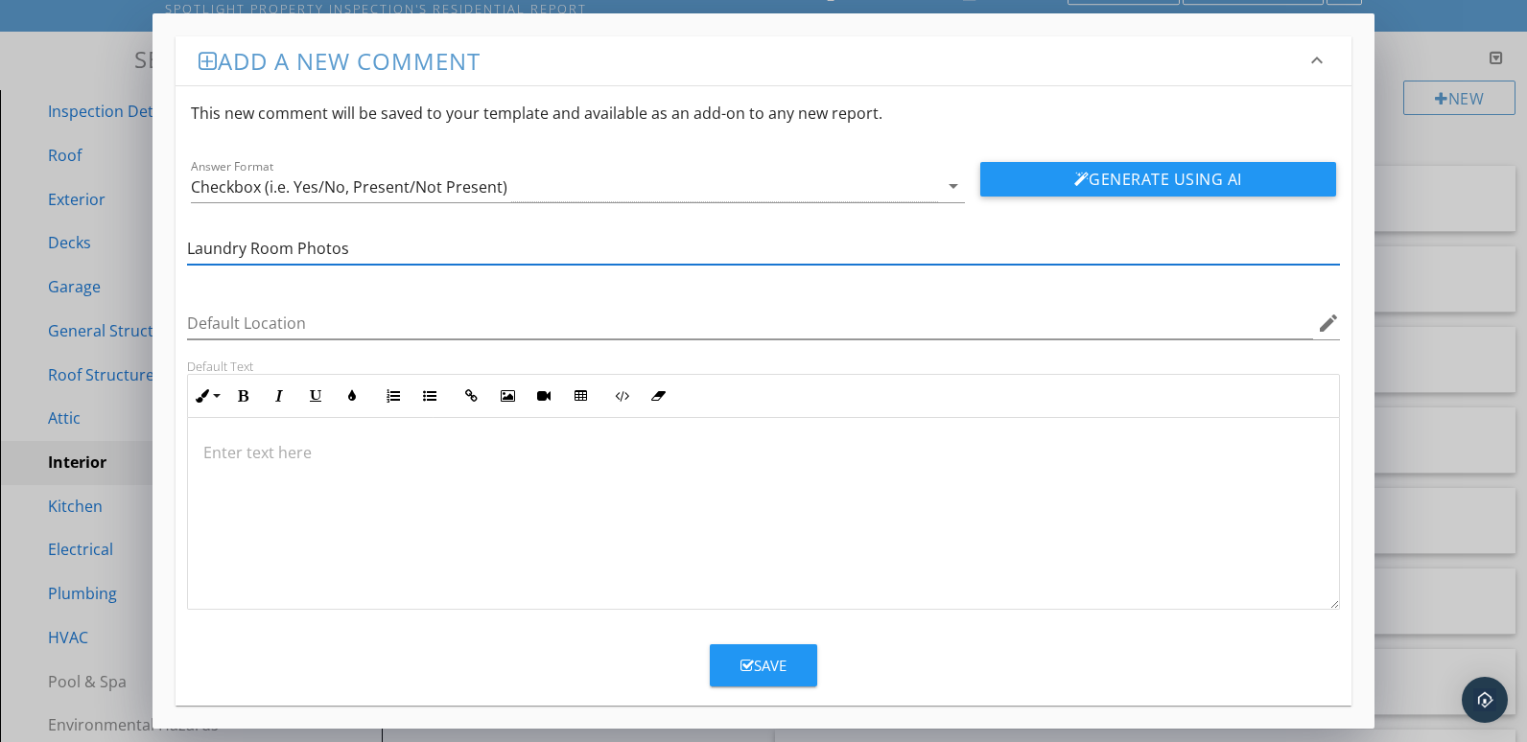
type input "Laundry Room Photos"
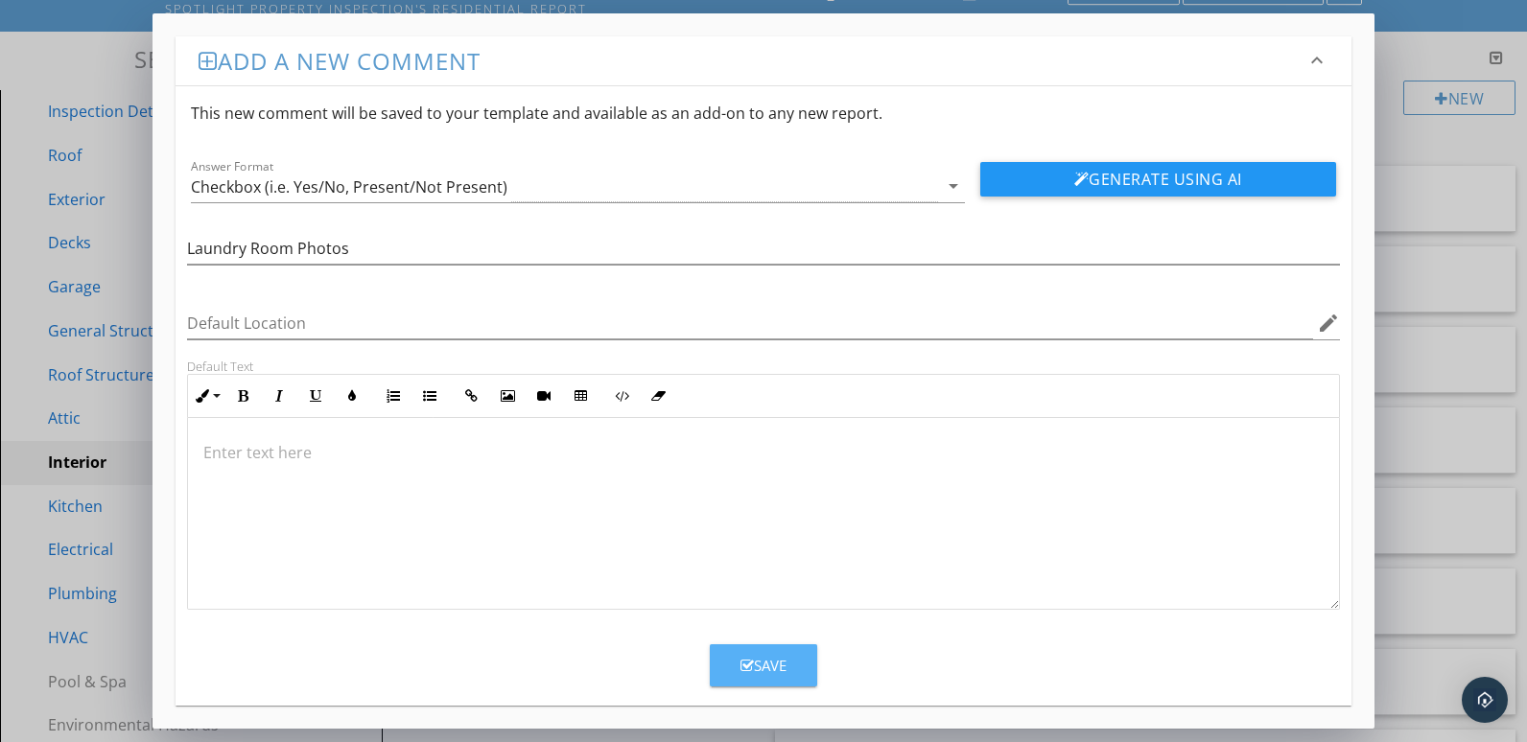
click at [802, 665] on button "Save" at bounding box center [763, 665] width 107 height 42
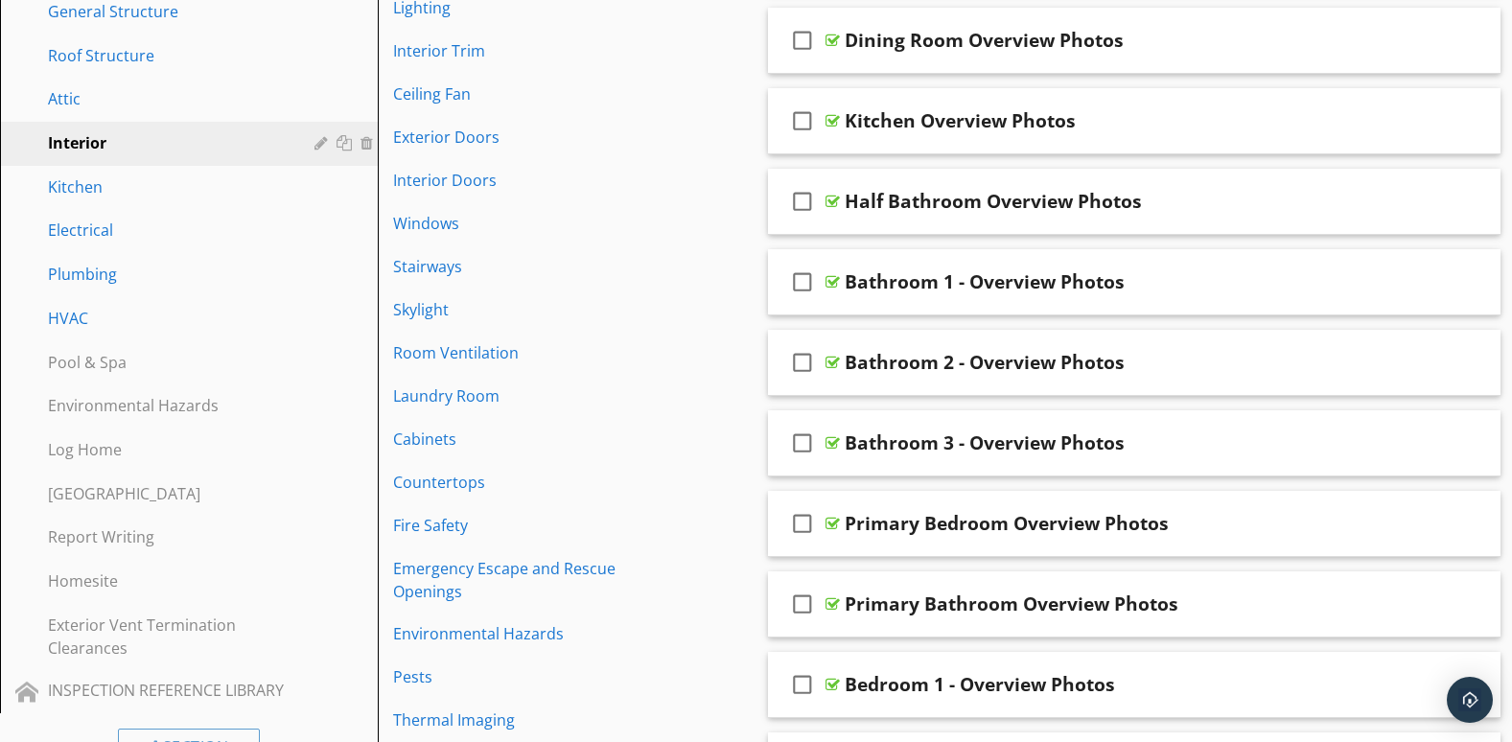
scroll to position [319, 0]
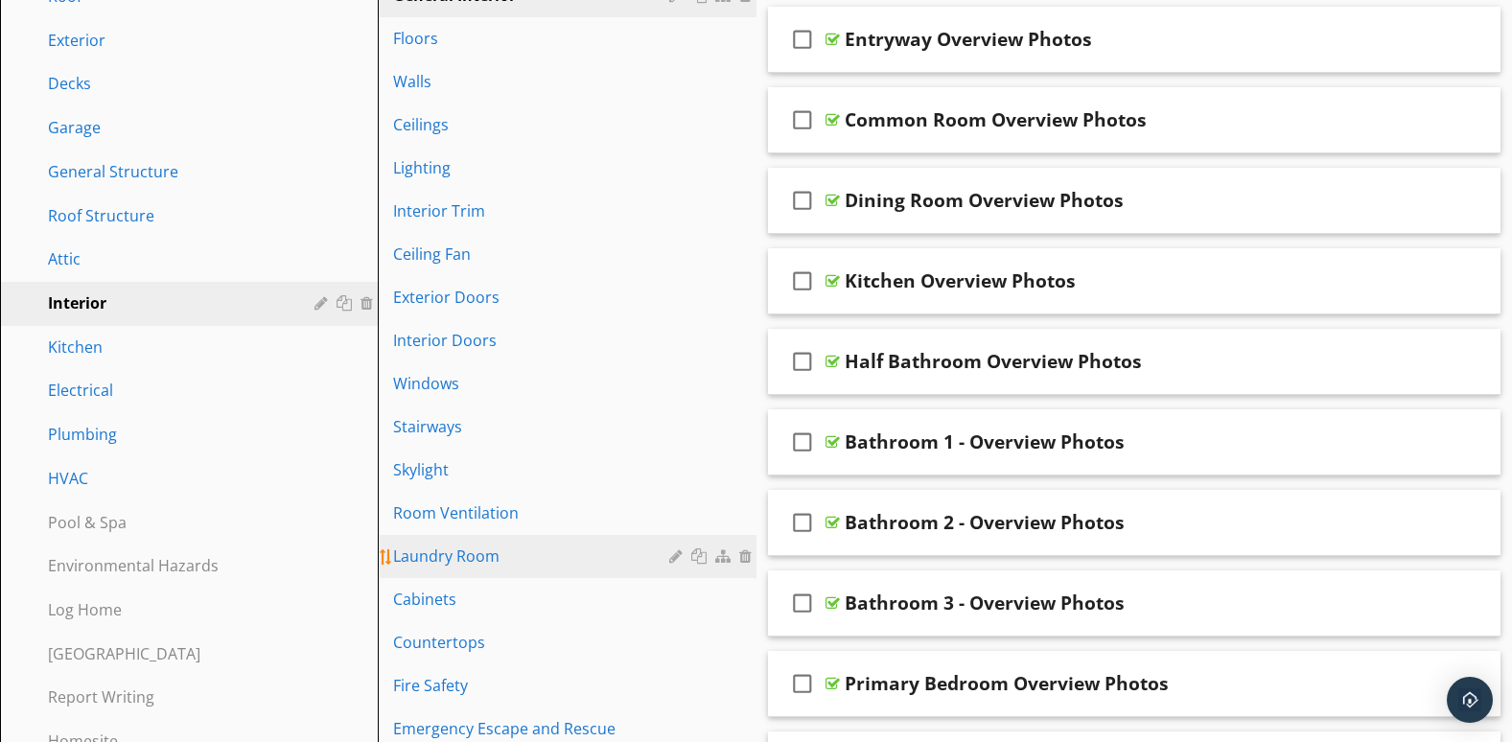
click at [449, 560] on div "Laundry Room" at bounding box center [533, 556] width 281 height 23
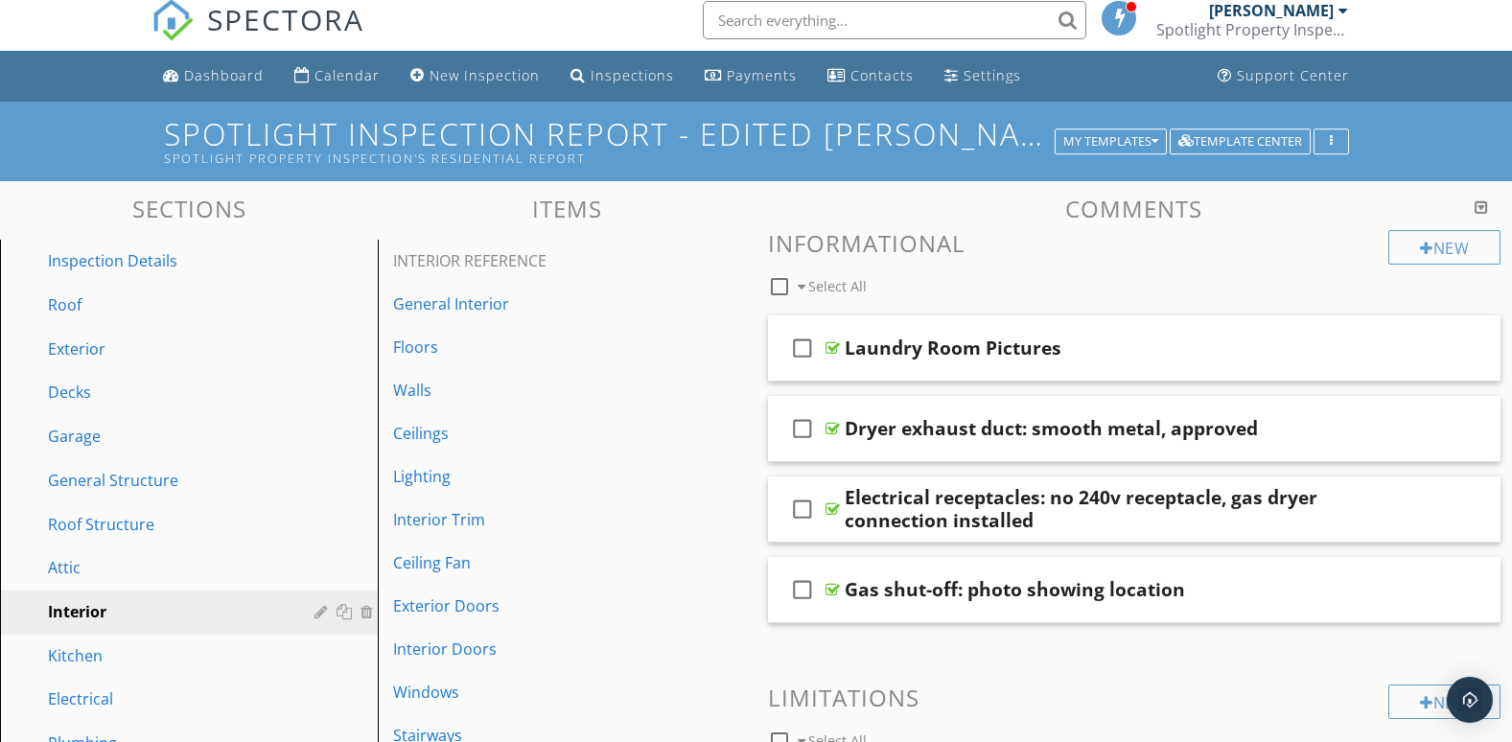
scroll to position [0, 0]
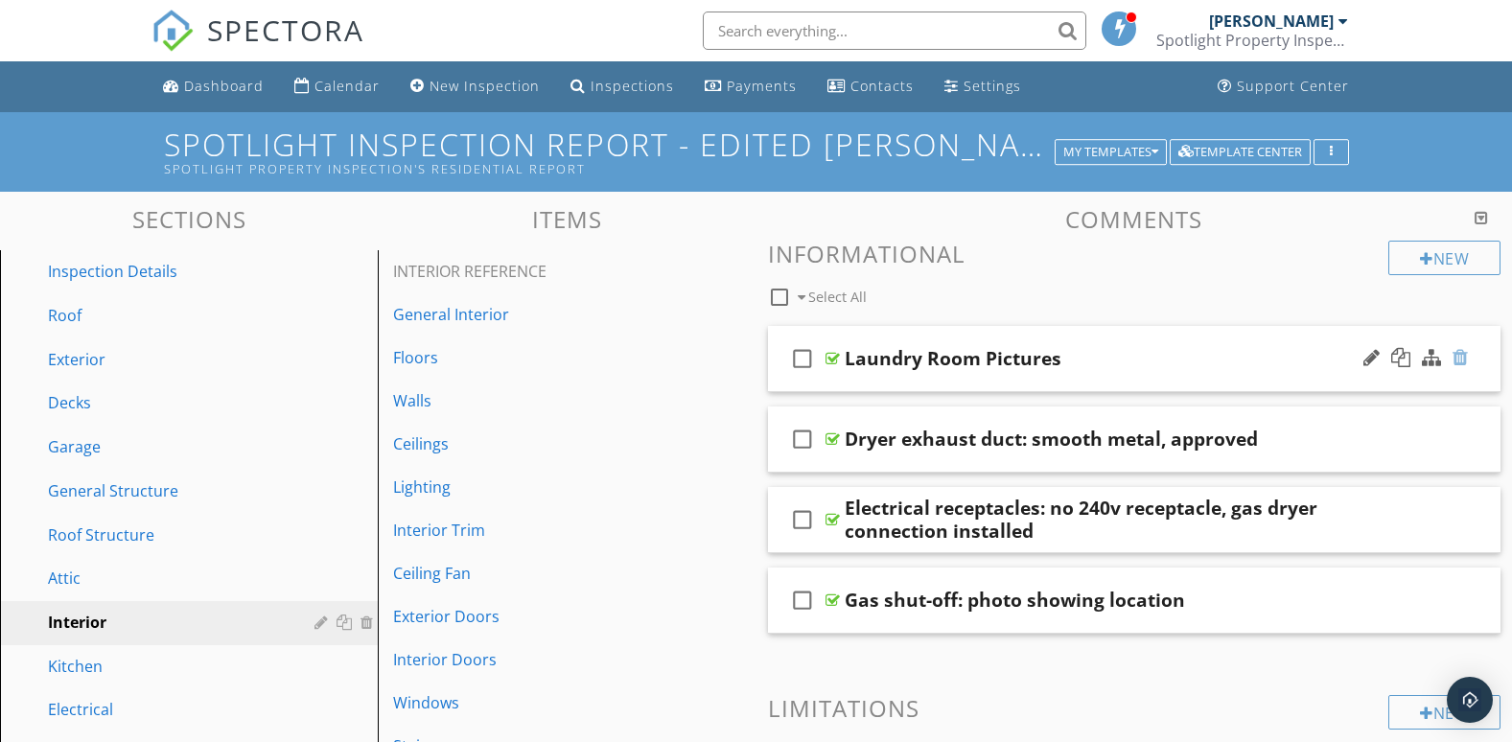
click at [1459, 359] on div at bounding box center [1460, 357] width 15 height 19
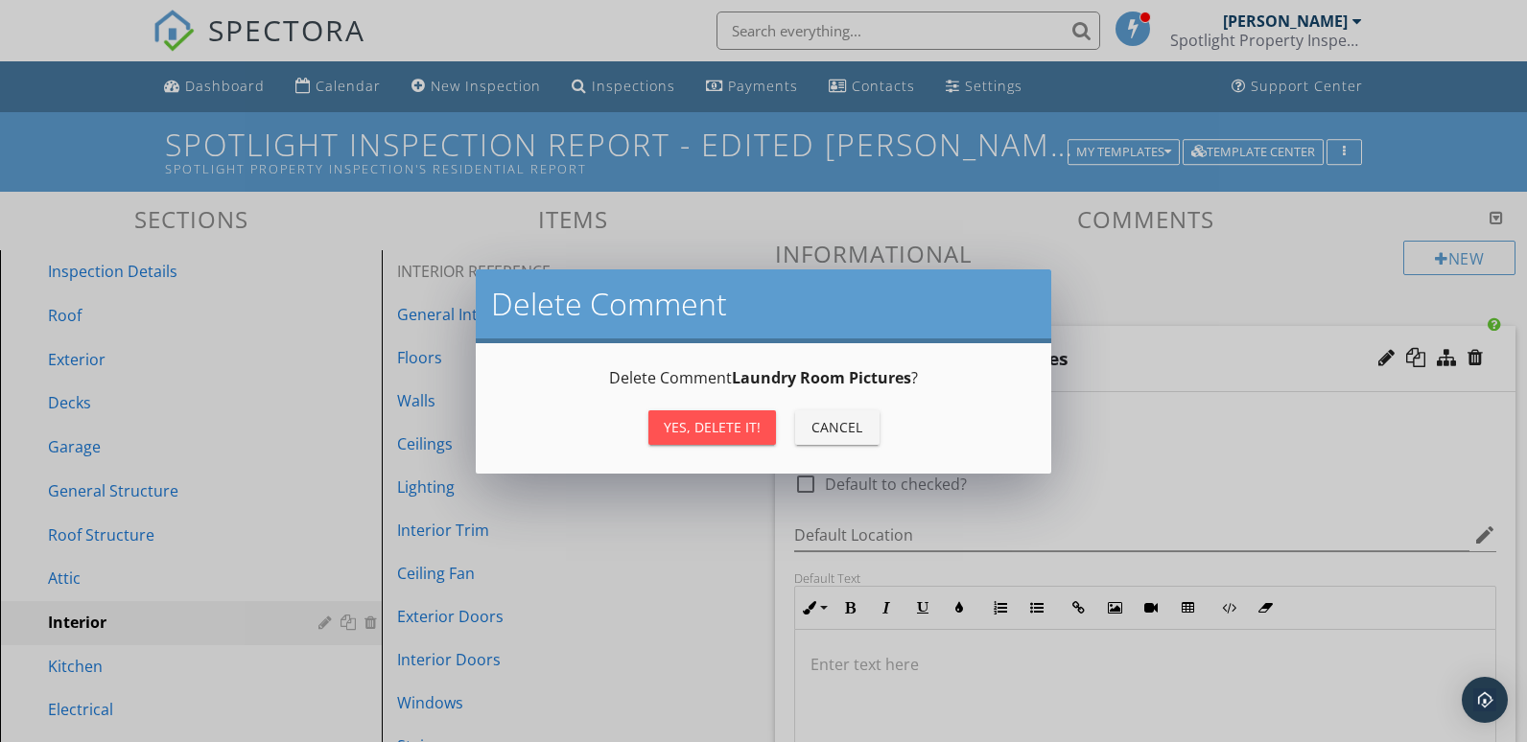
click at [695, 434] on div "Yes, Delete it!" at bounding box center [712, 427] width 97 height 20
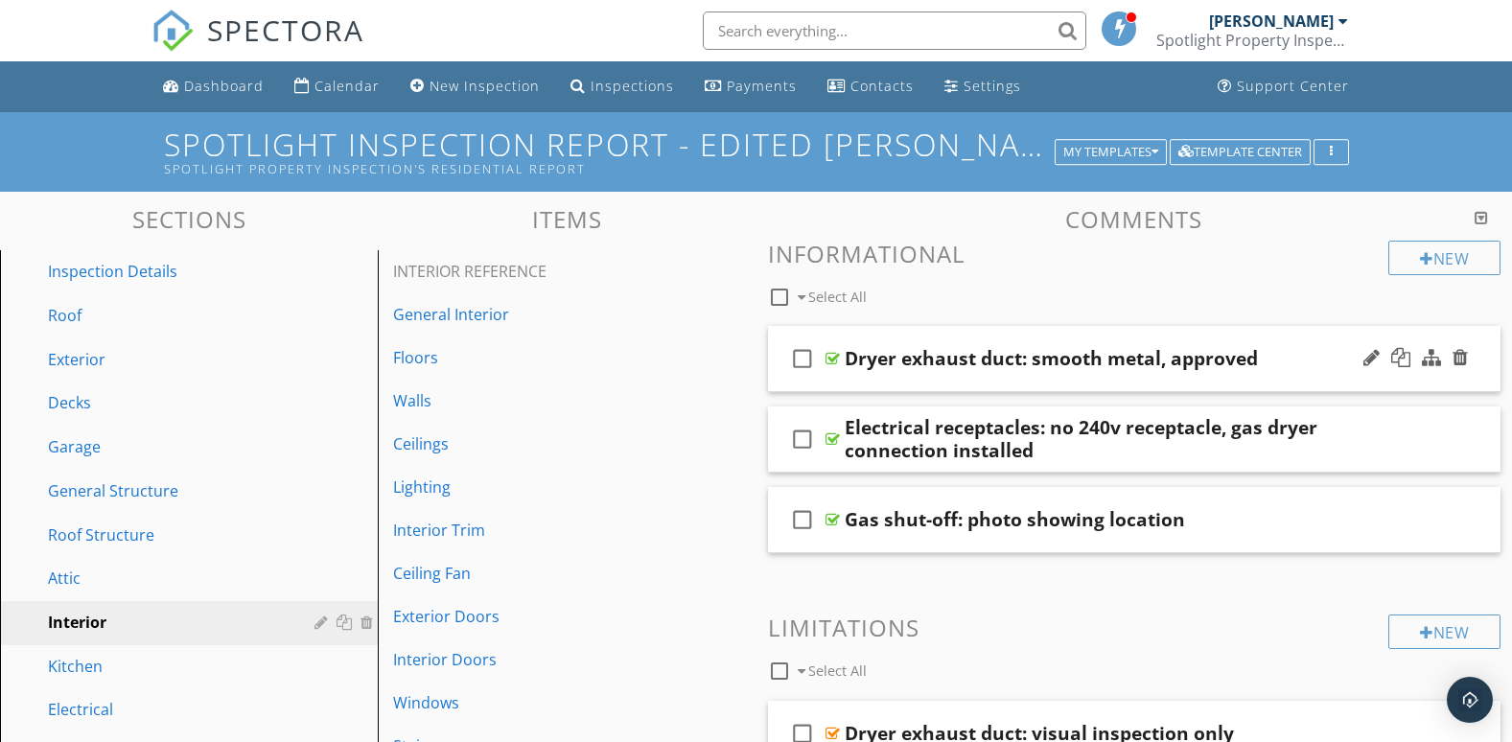
click at [1107, 376] on div "check_box_outline_blank Dryer exhaust duct: smooth metal, approved" at bounding box center [1135, 359] width 734 height 66
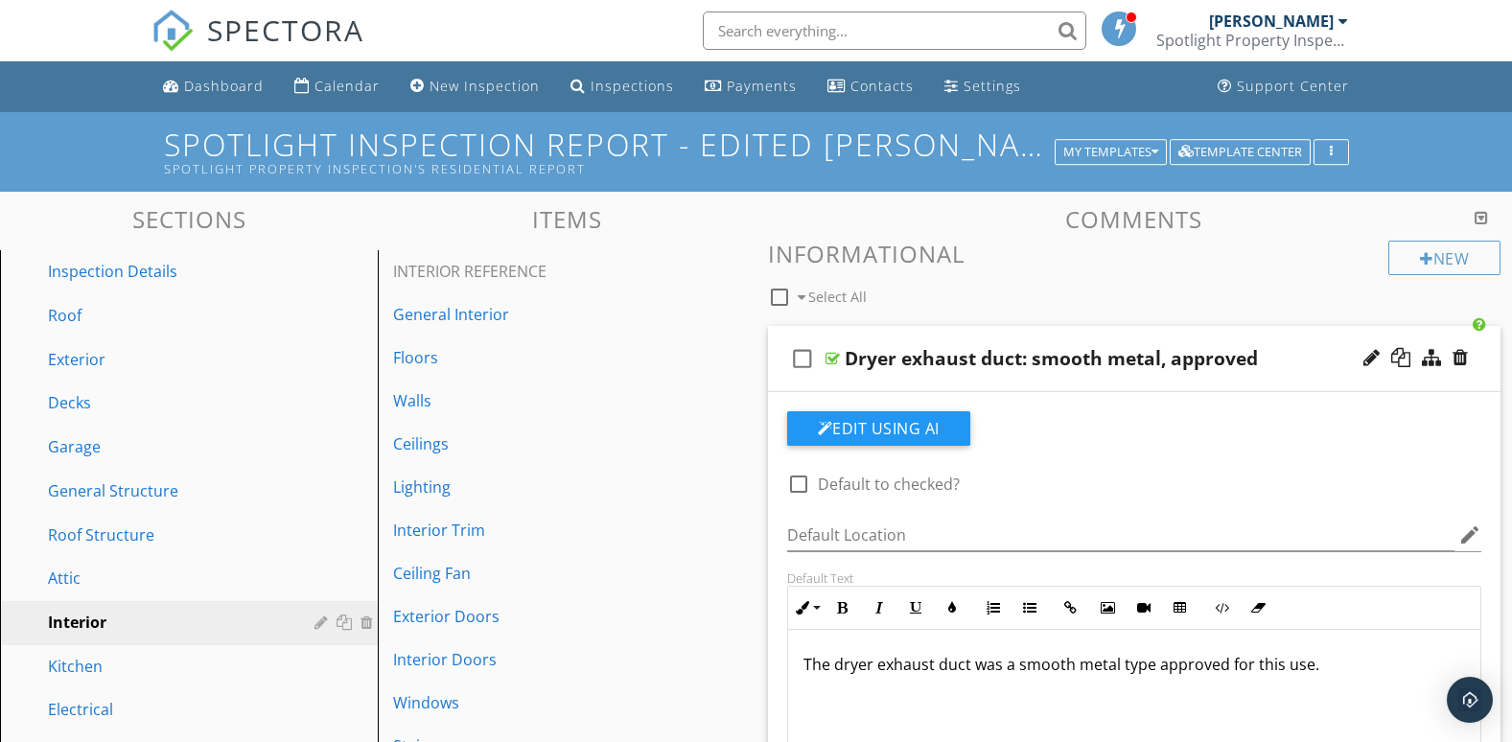
click at [1352, 379] on div "check_box_outline_blank Dryer exhaust duct: smooth metal, approved" at bounding box center [1135, 359] width 734 height 66
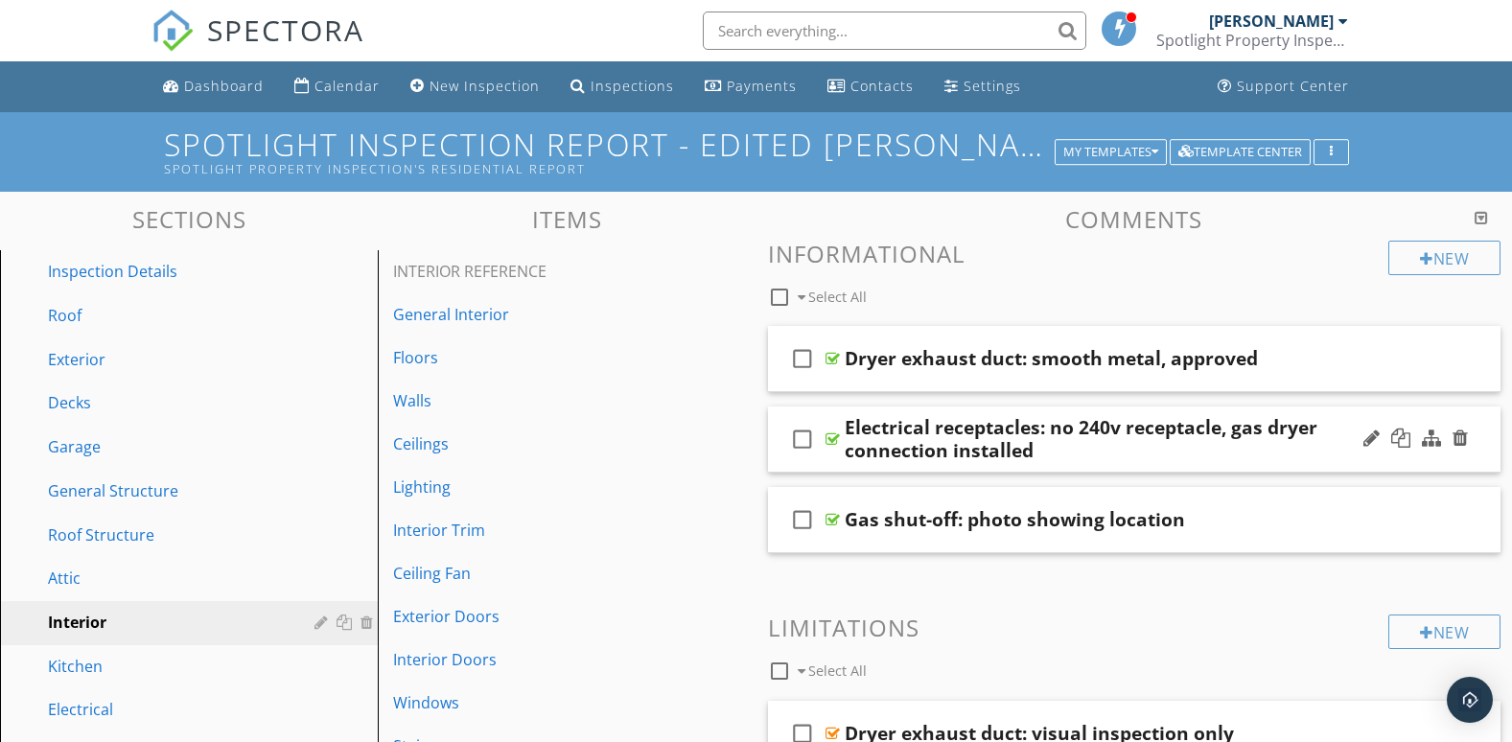
click at [1109, 457] on div "Electrical receptacles: no 240v receptacle, gas dryer connection installed" at bounding box center [1105, 439] width 521 height 46
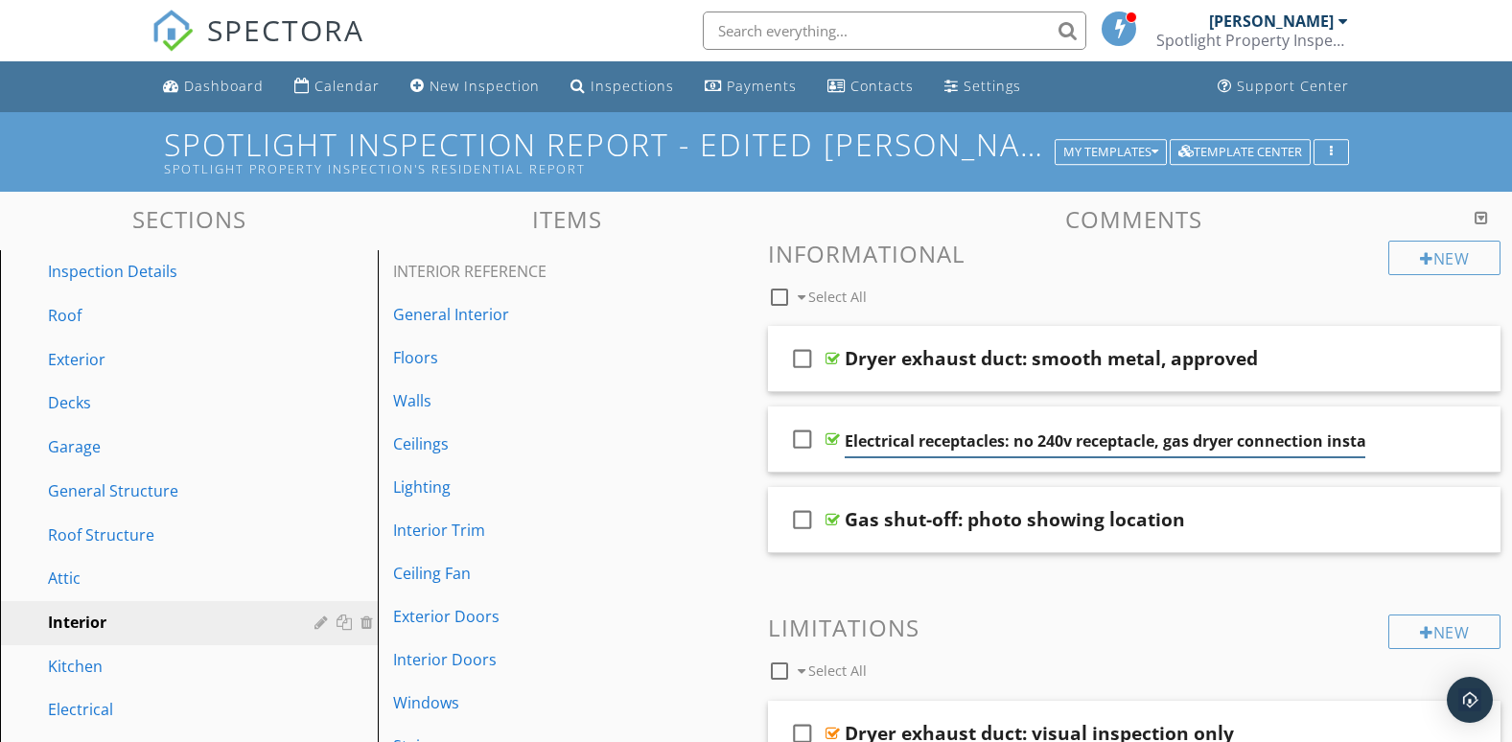
scroll to position [0, 32]
click at [1387, 461] on div at bounding box center [1416, 439] width 112 height 46
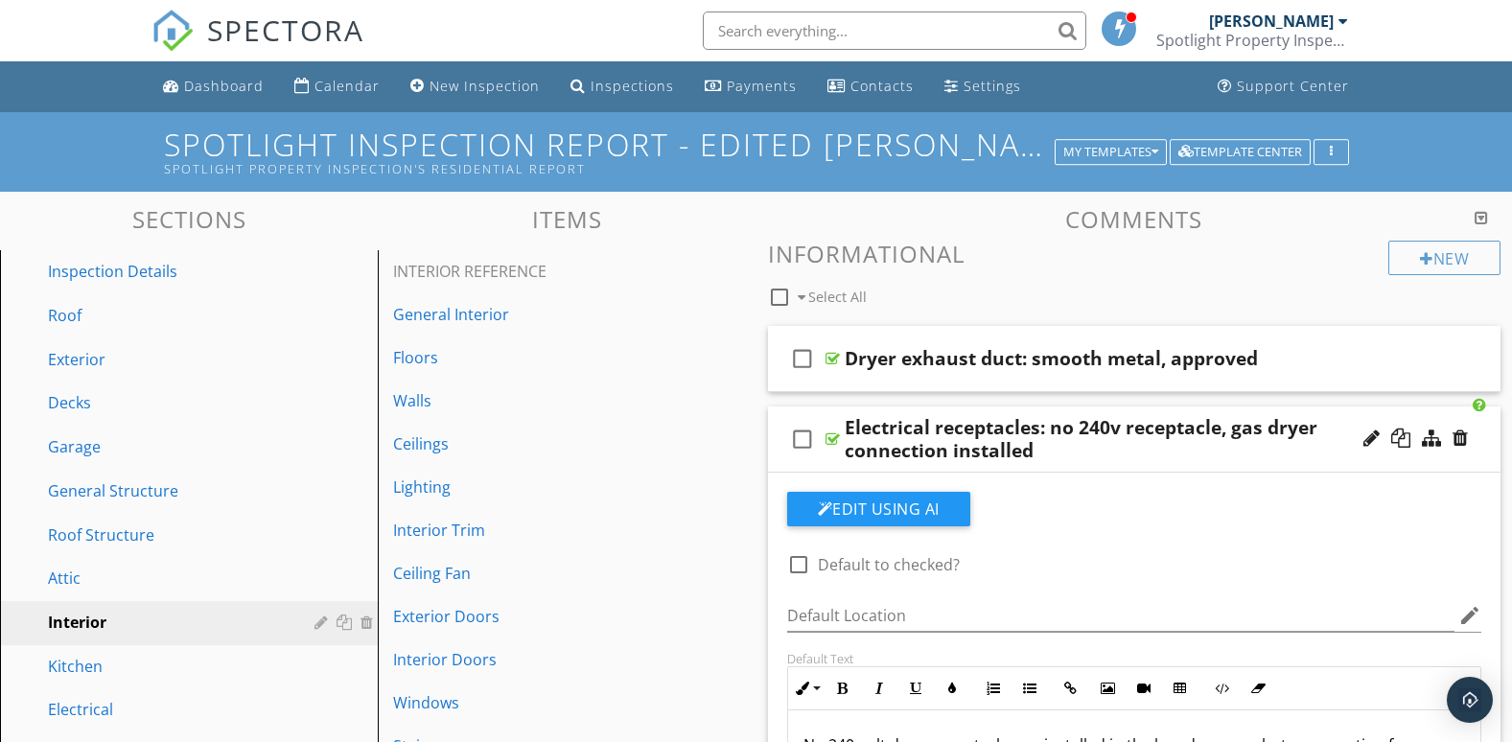
scroll to position [319, 0]
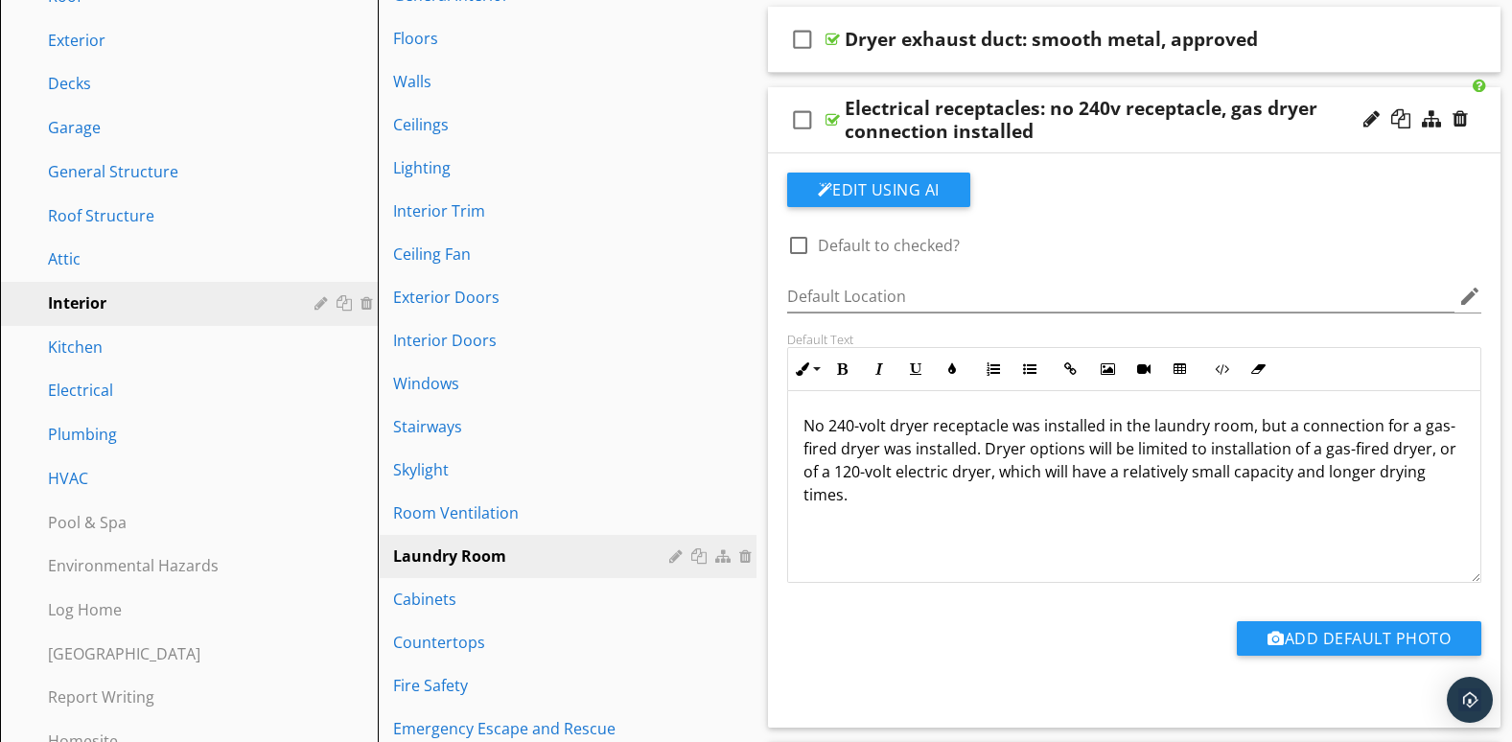
click at [1371, 142] on div at bounding box center [1416, 120] width 112 height 46
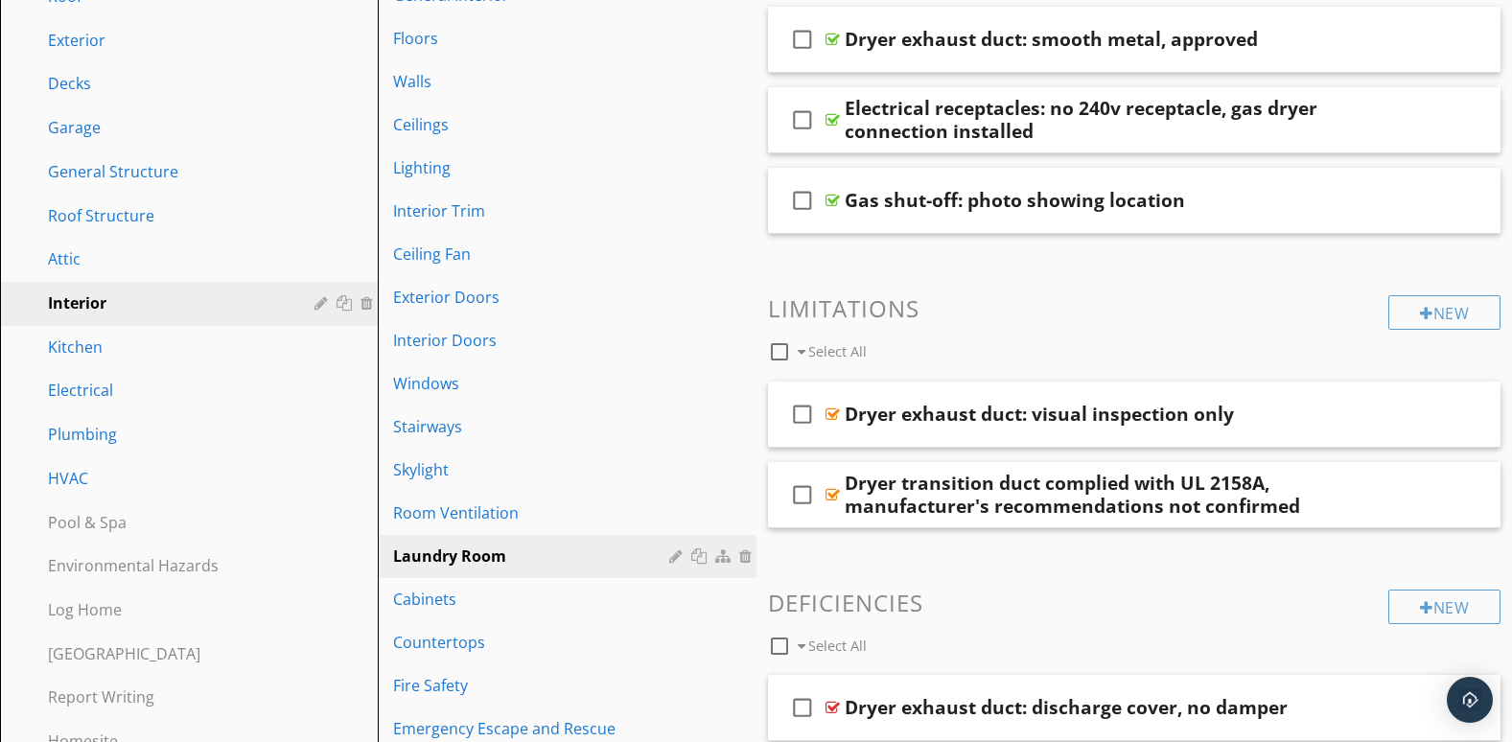
click at [1467, 117] on div at bounding box center [1460, 118] width 15 height 19
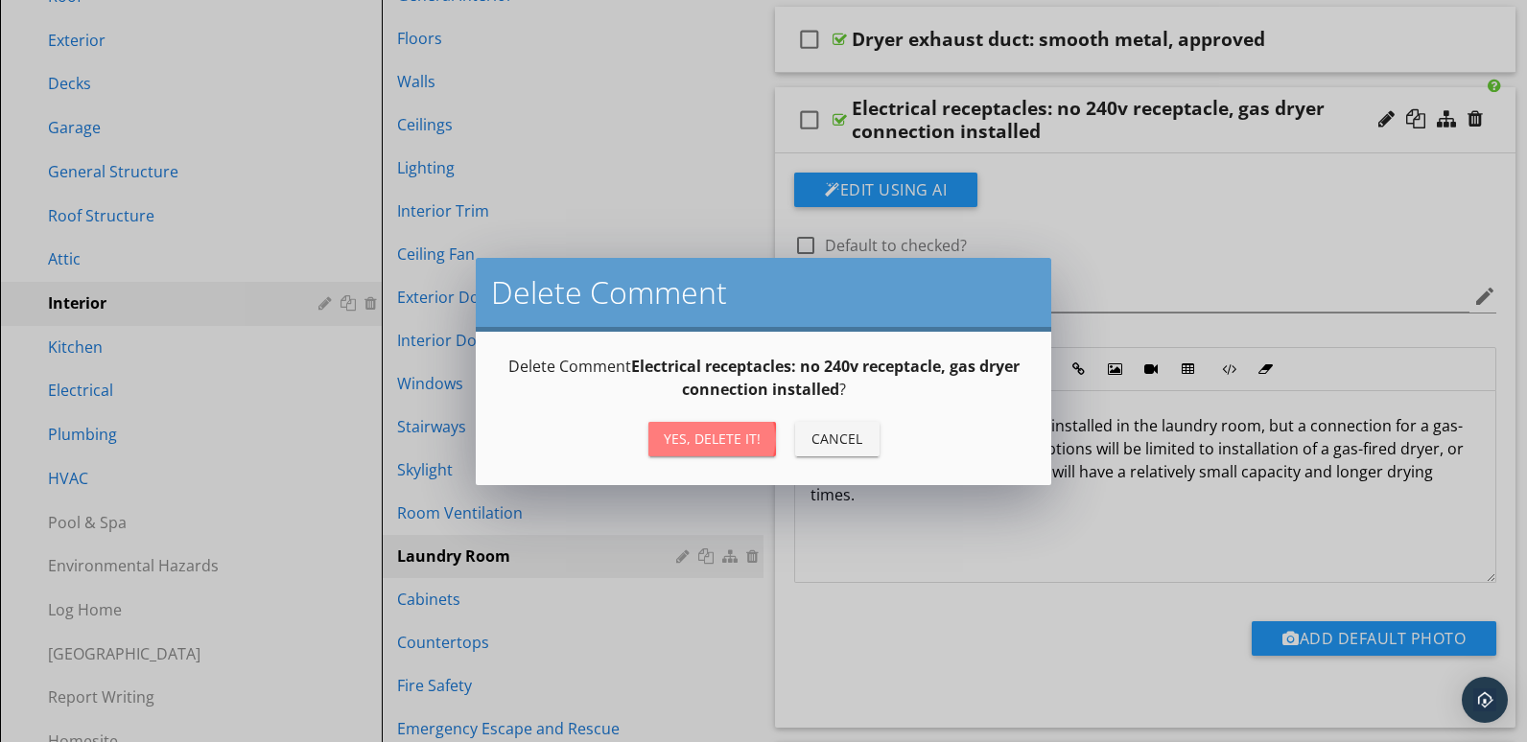
drag, startPoint x: 680, startPoint y: 439, endPoint x: 695, endPoint y: 443, distance: 15.8
click at [680, 440] on div "Yes, Delete it!" at bounding box center [712, 439] width 97 height 20
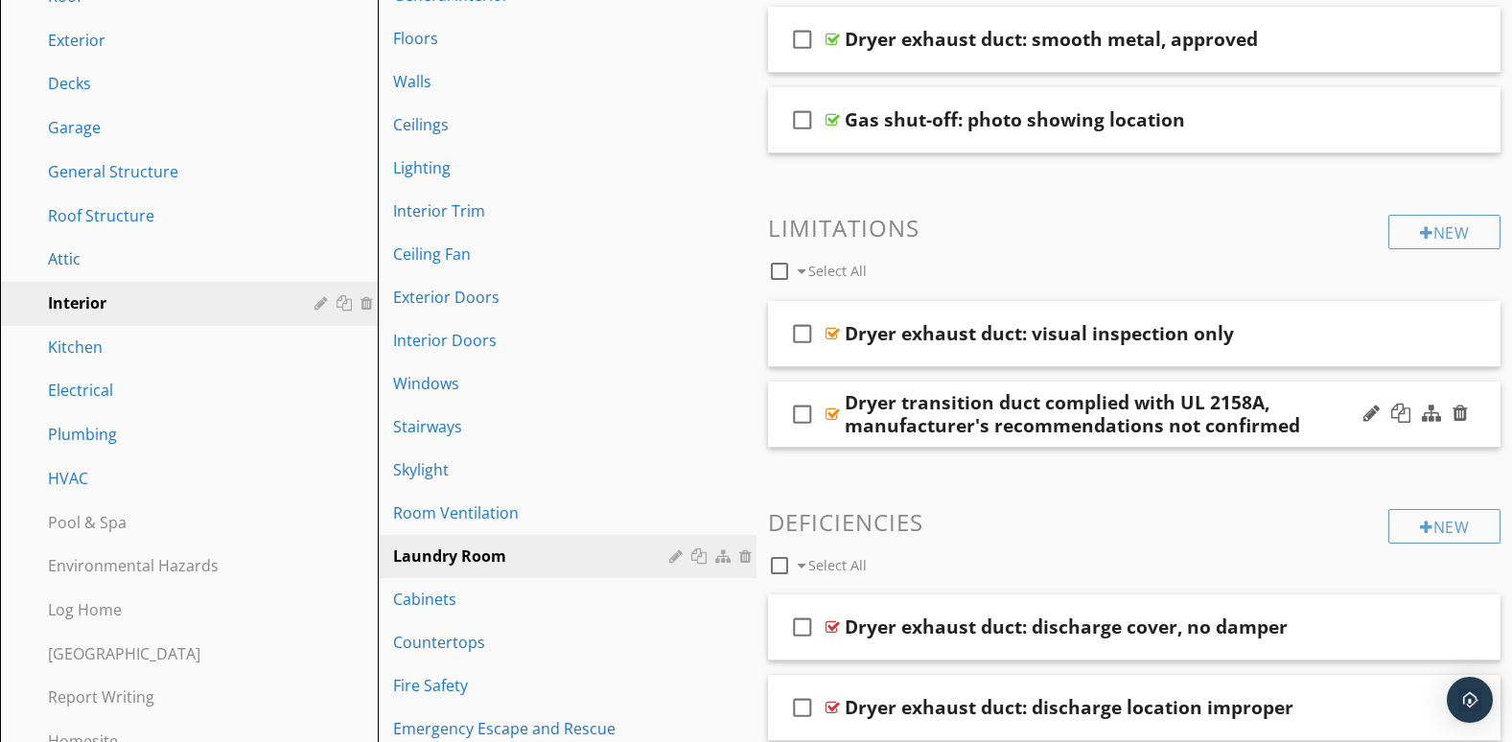
click at [1343, 436] on div "Dryer transition duct complied with UL 2158A, manufacturer's recommendations no…" at bounding box center [1105, 414] width 521 height 46
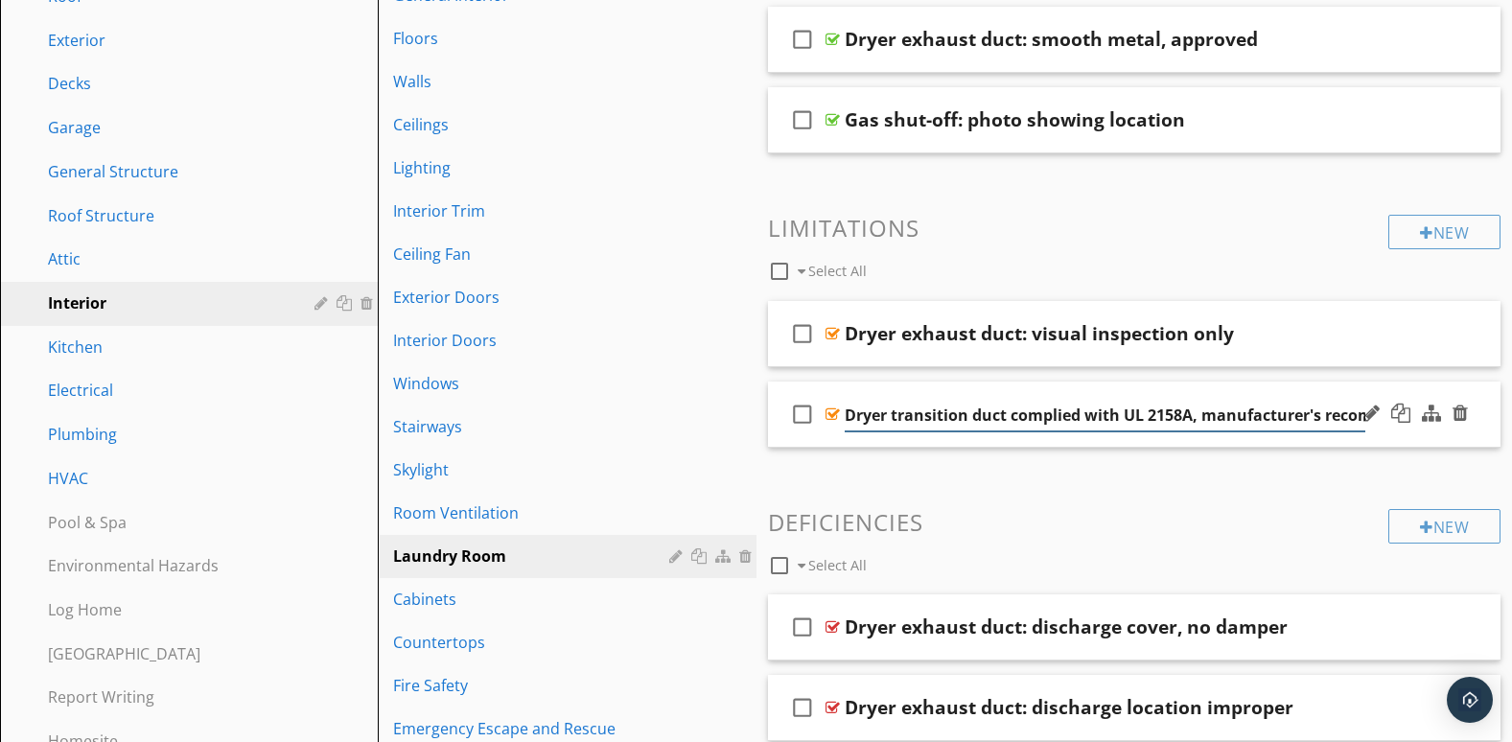
scroll to position [0, 212]
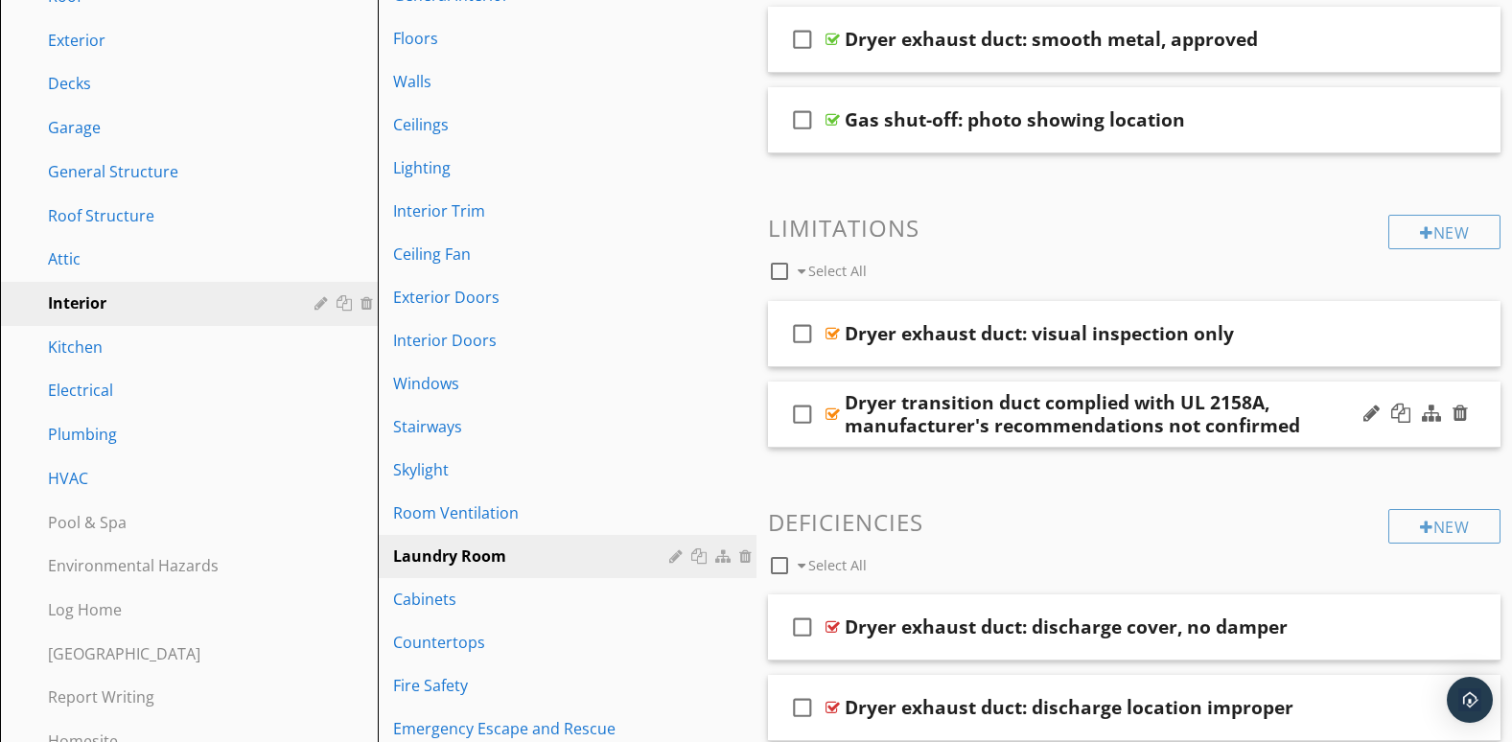
click at [1396, 445] on div "check_box_outline_blank Dryer transition duct complied with UL 2158A, manufactu…" at bounding box center [1135, 415] width 734 height 66
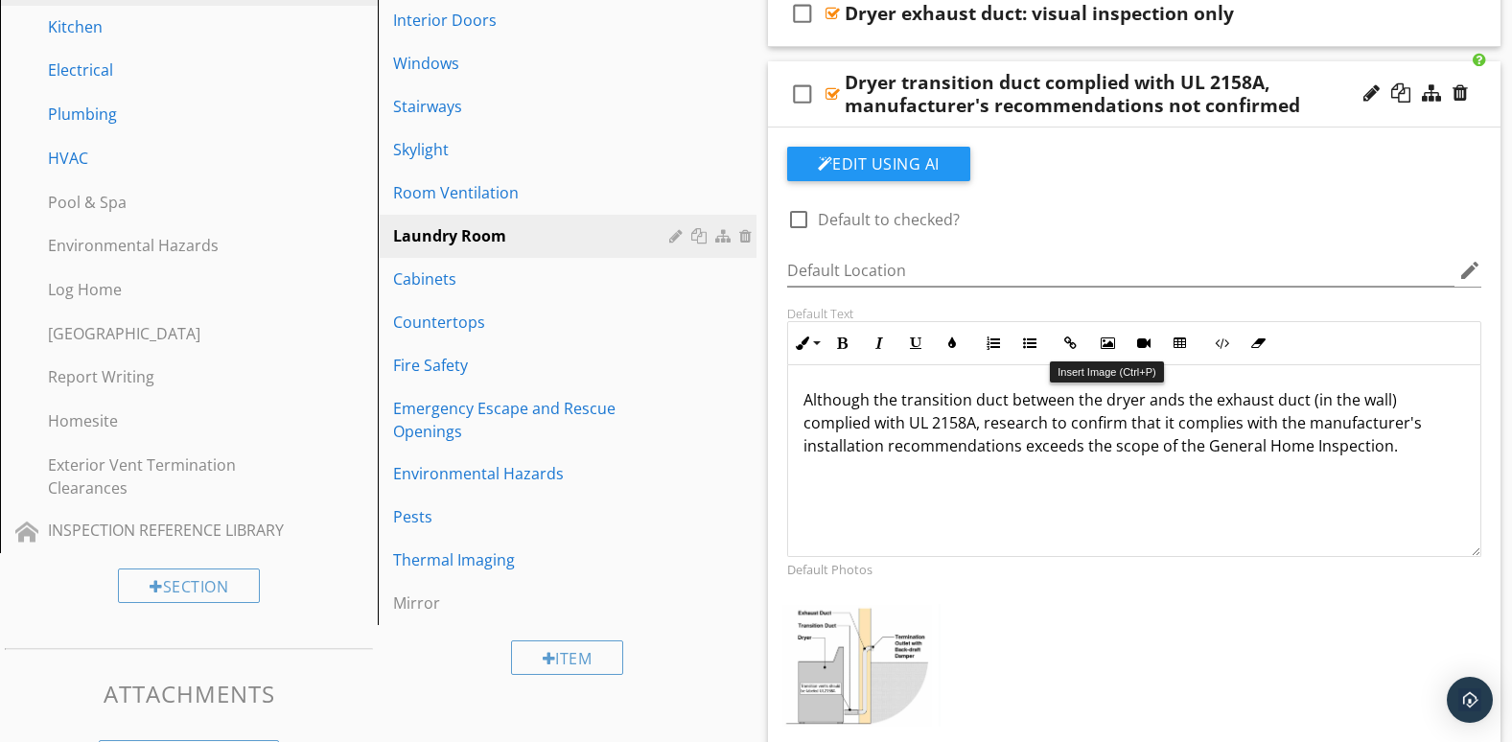
scroll to position [480, 0]
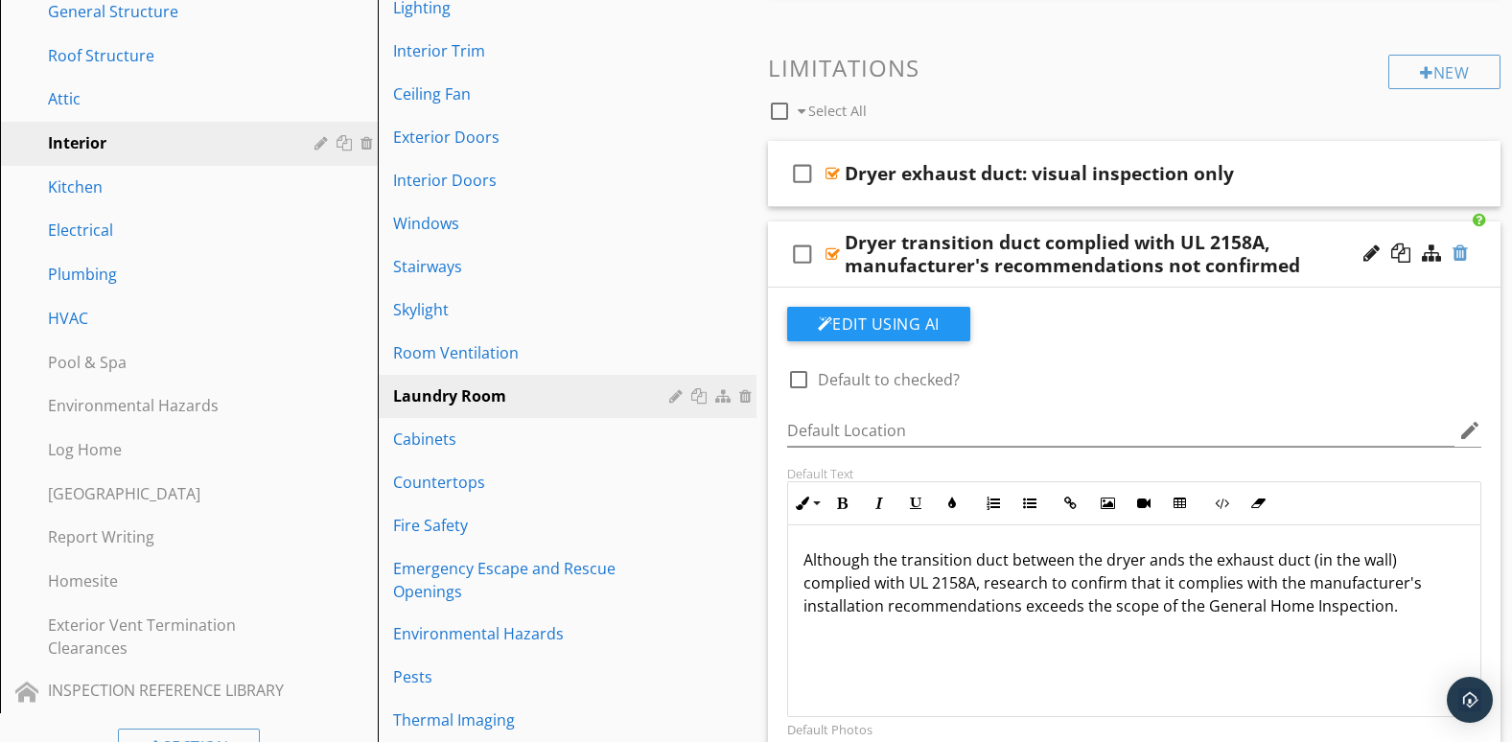
click at [1456, 253] on div at bounding box center [1460, 253] width 15 height 19
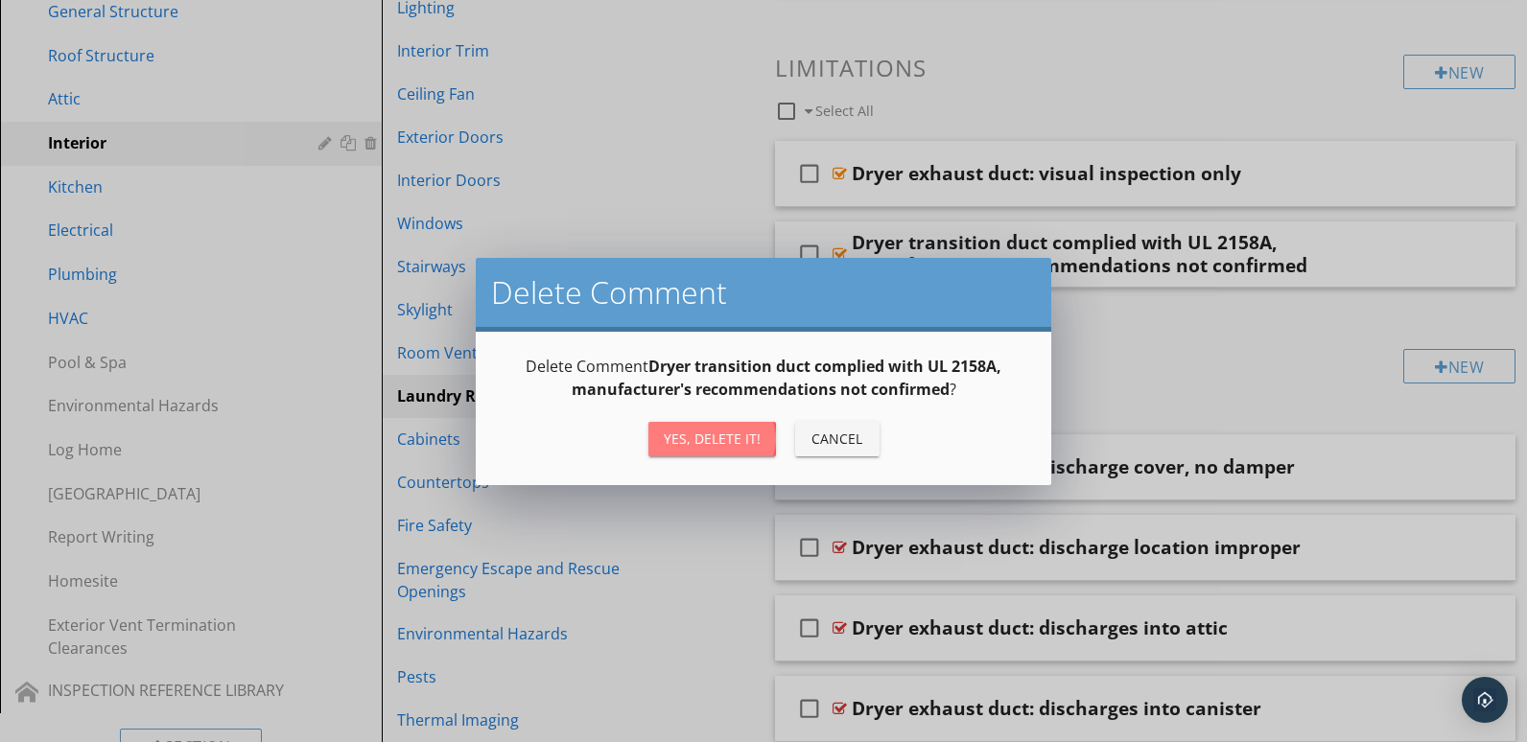
click at [738, 443] on div "Yes, Delete it!" at bounding box center [712, 439] width 97 height 20
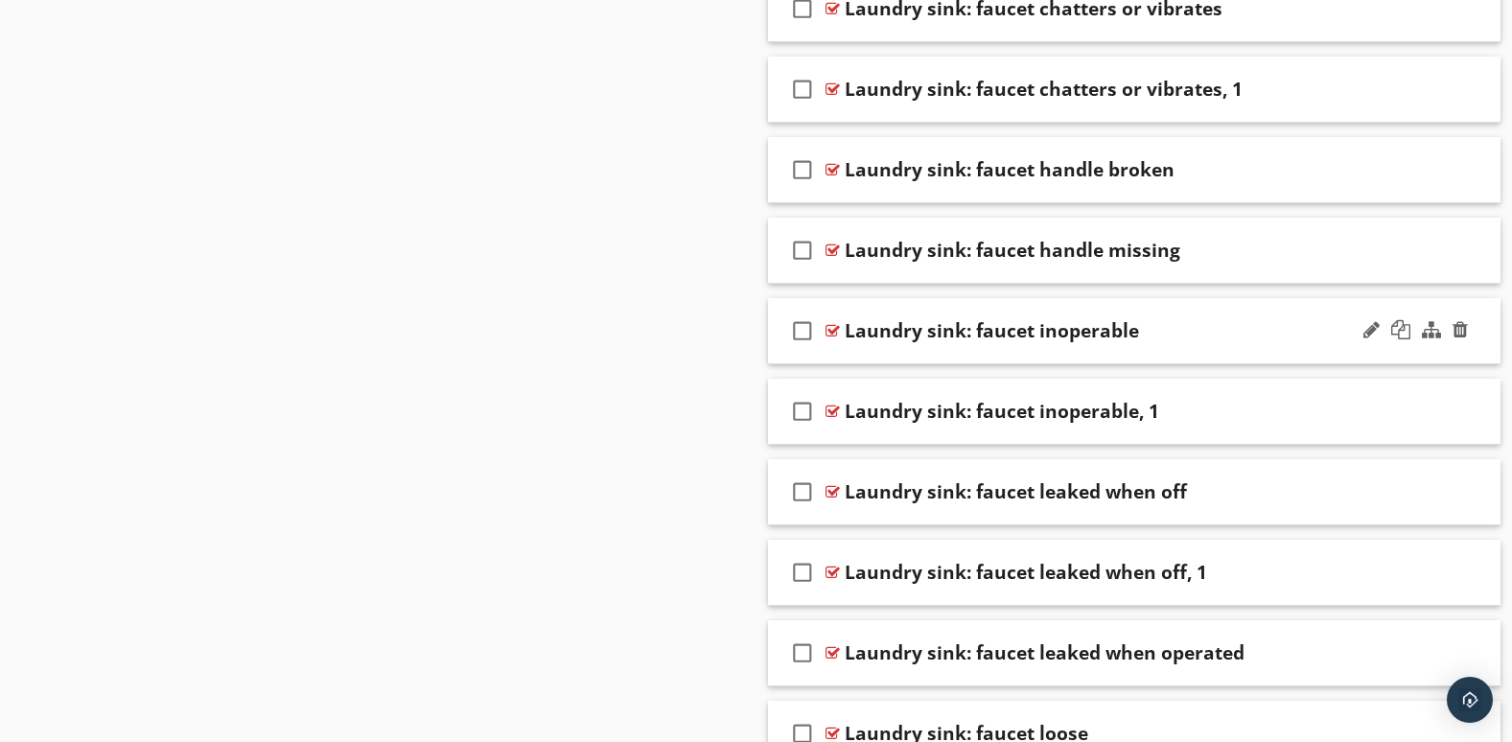
scroll to position [4635, 0]
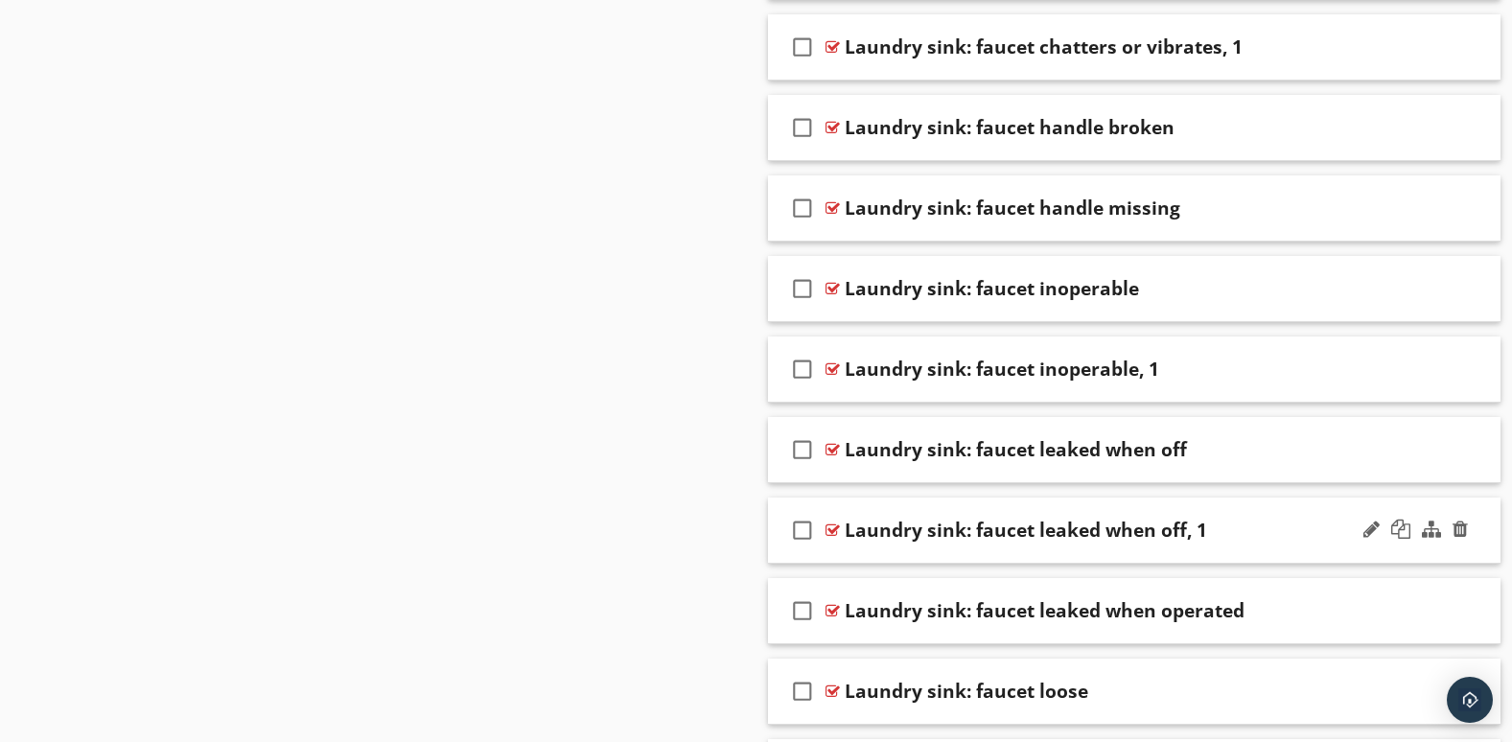
click at [1382, 551] on div at bounding box center [1416, 530] width 112 height 46
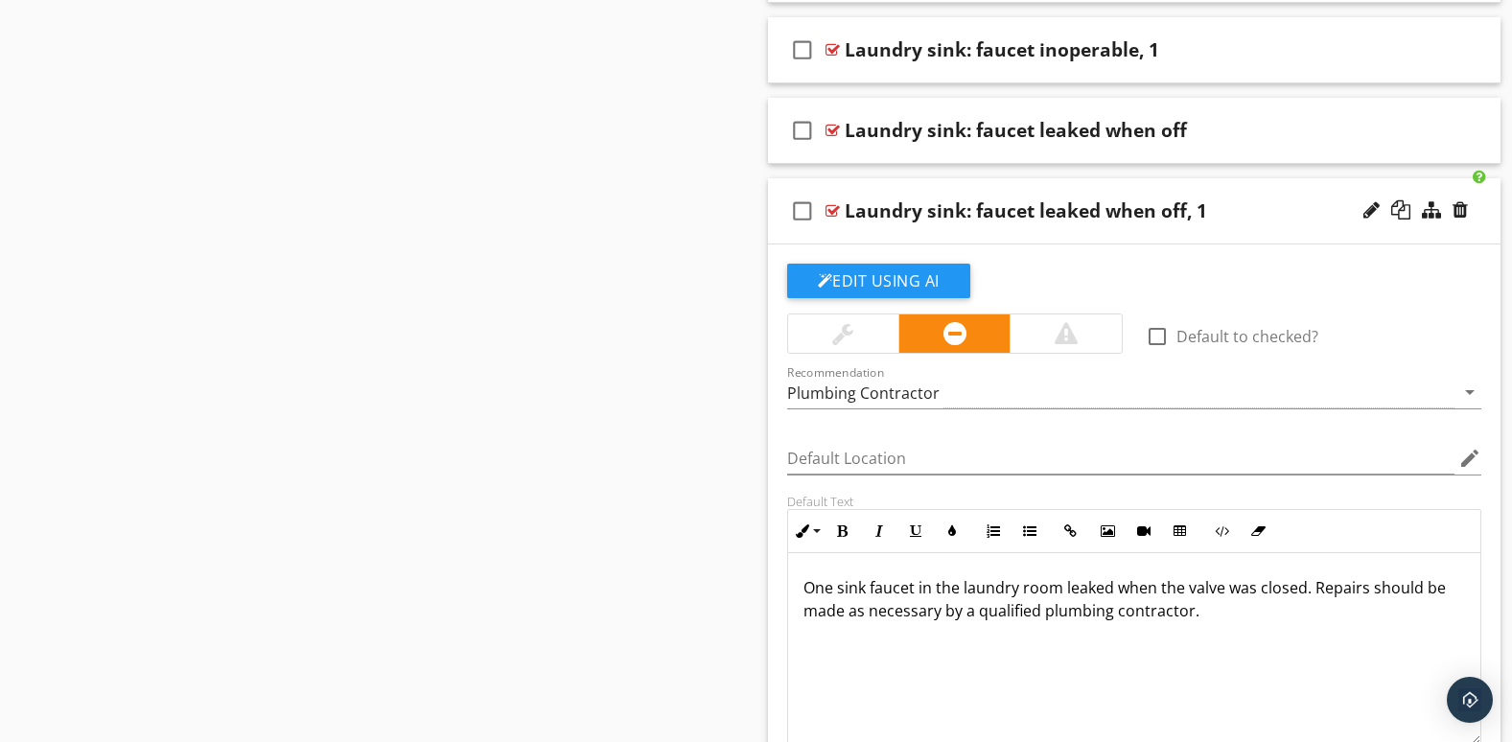
scroll to position [4955, 0]
click at [1462, 212] on div at bounding box center [1460, 208] width 15 height 19
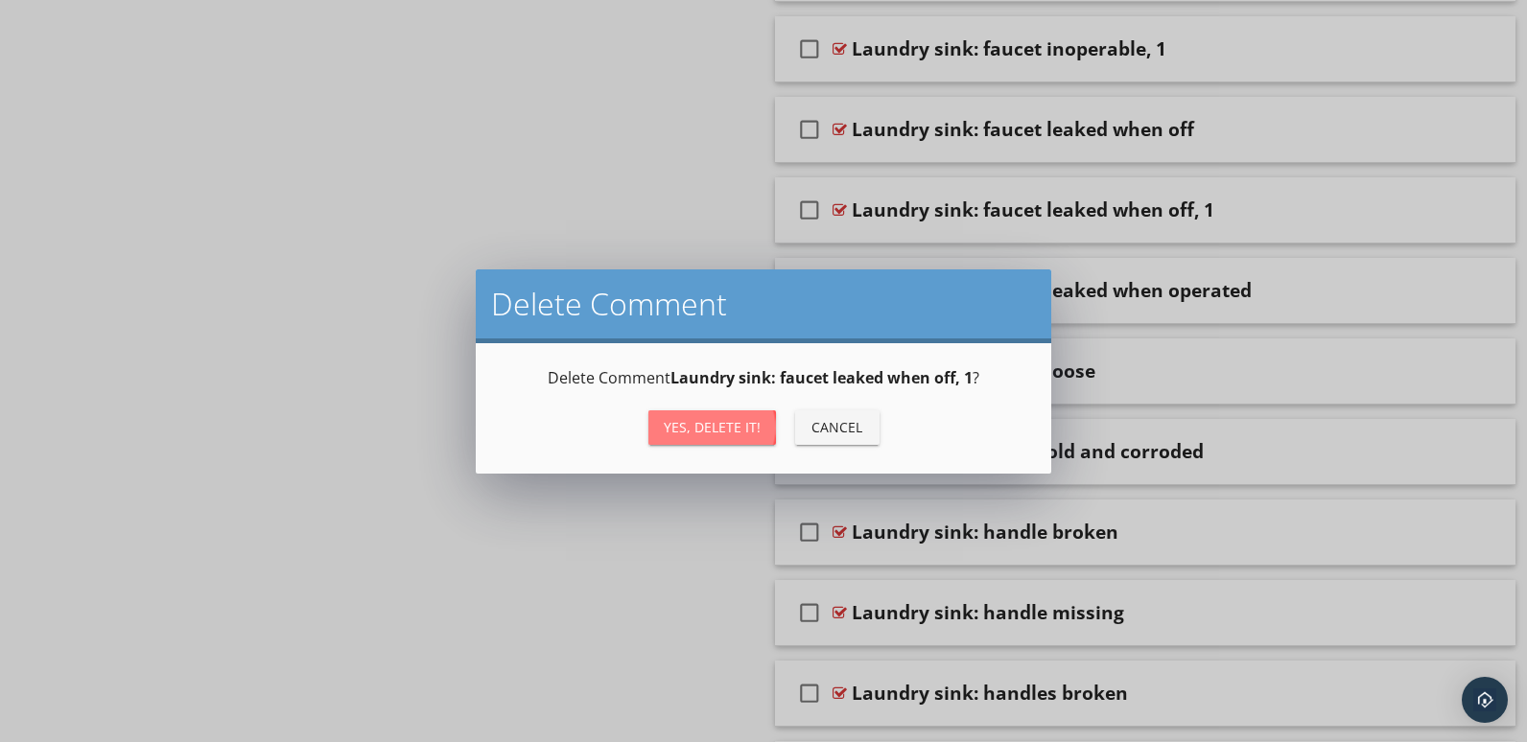
click at [735, 419] on div "Yes, Delete it!" at bounding box center [712, 427] width 97 height 20
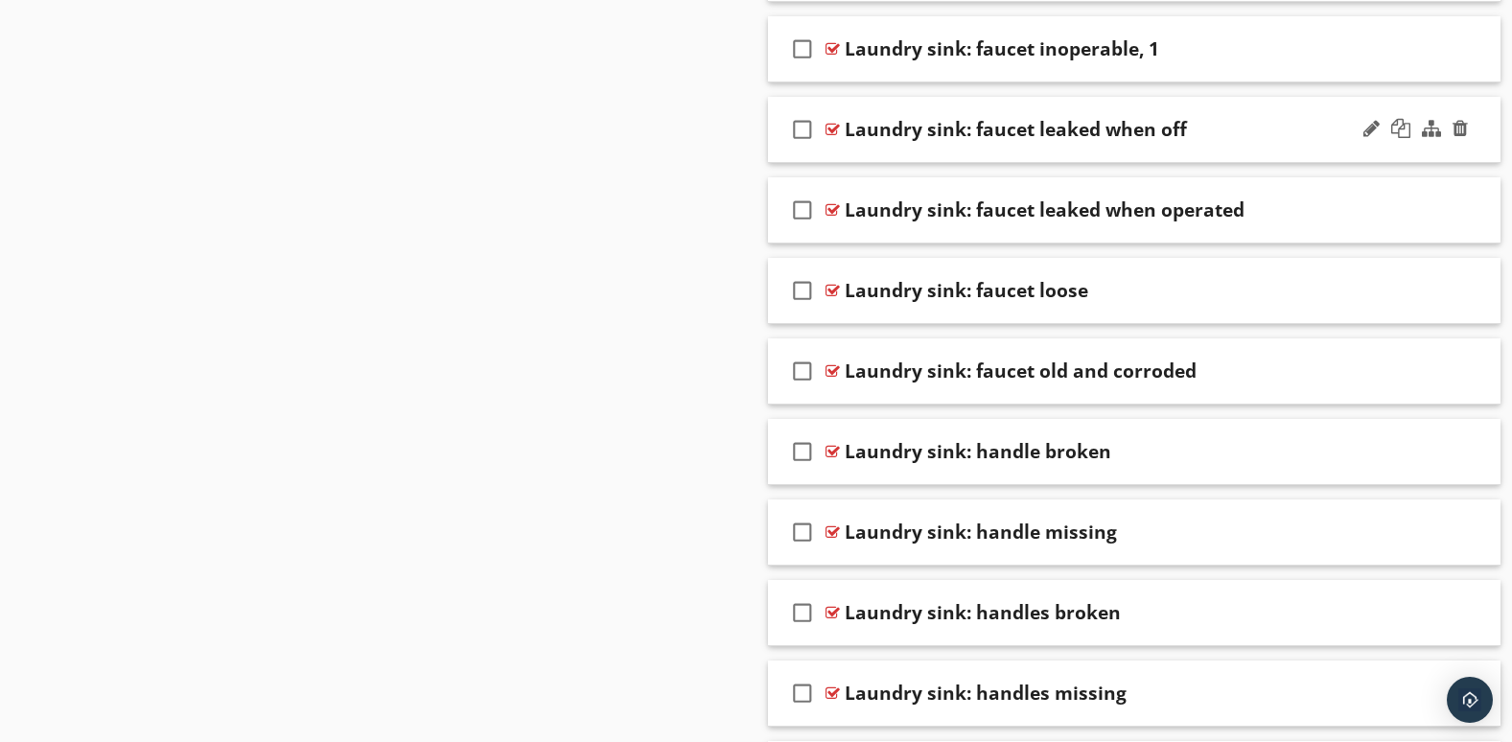
scroll to position [4795, 0]
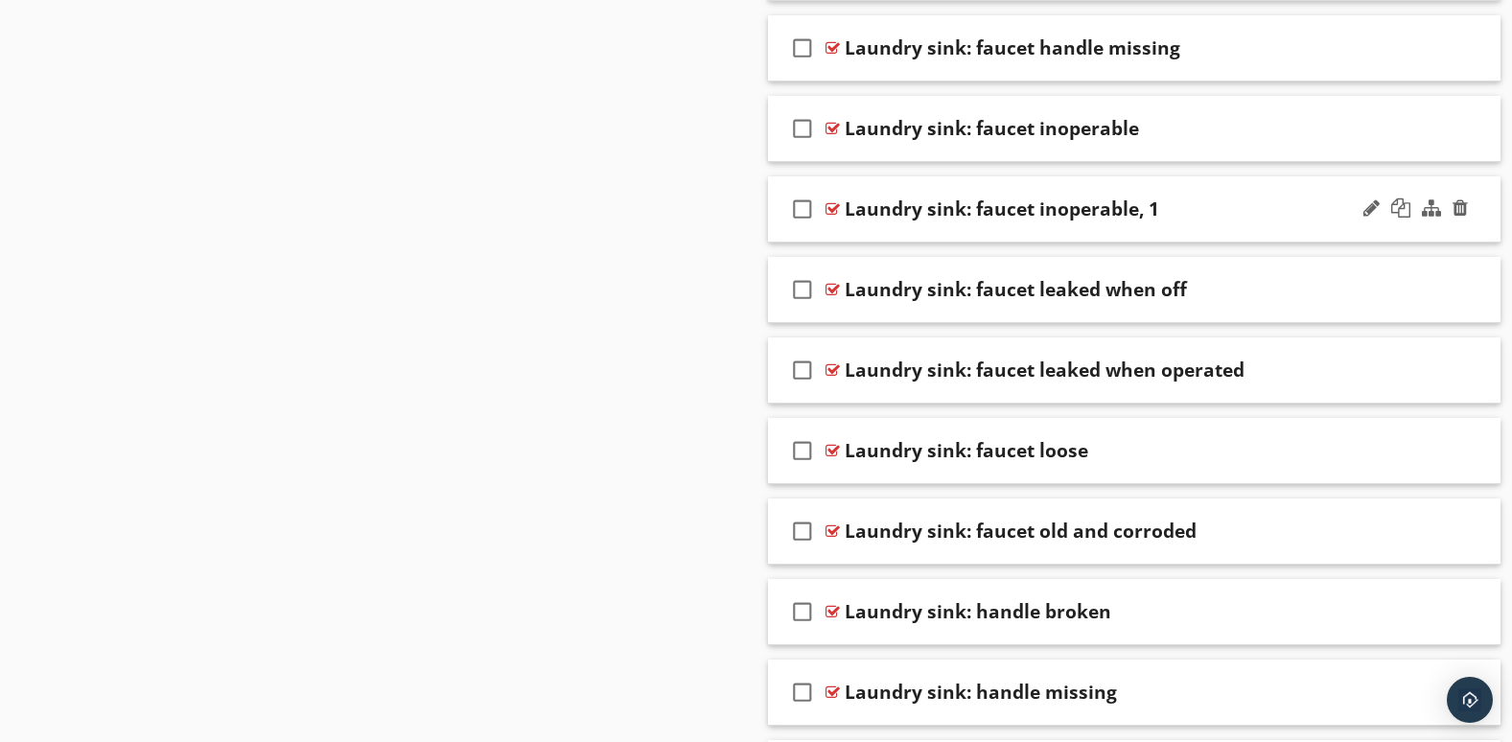
click at [1441, 231] on div at bounding box center [1416, 209] width 112 height 46
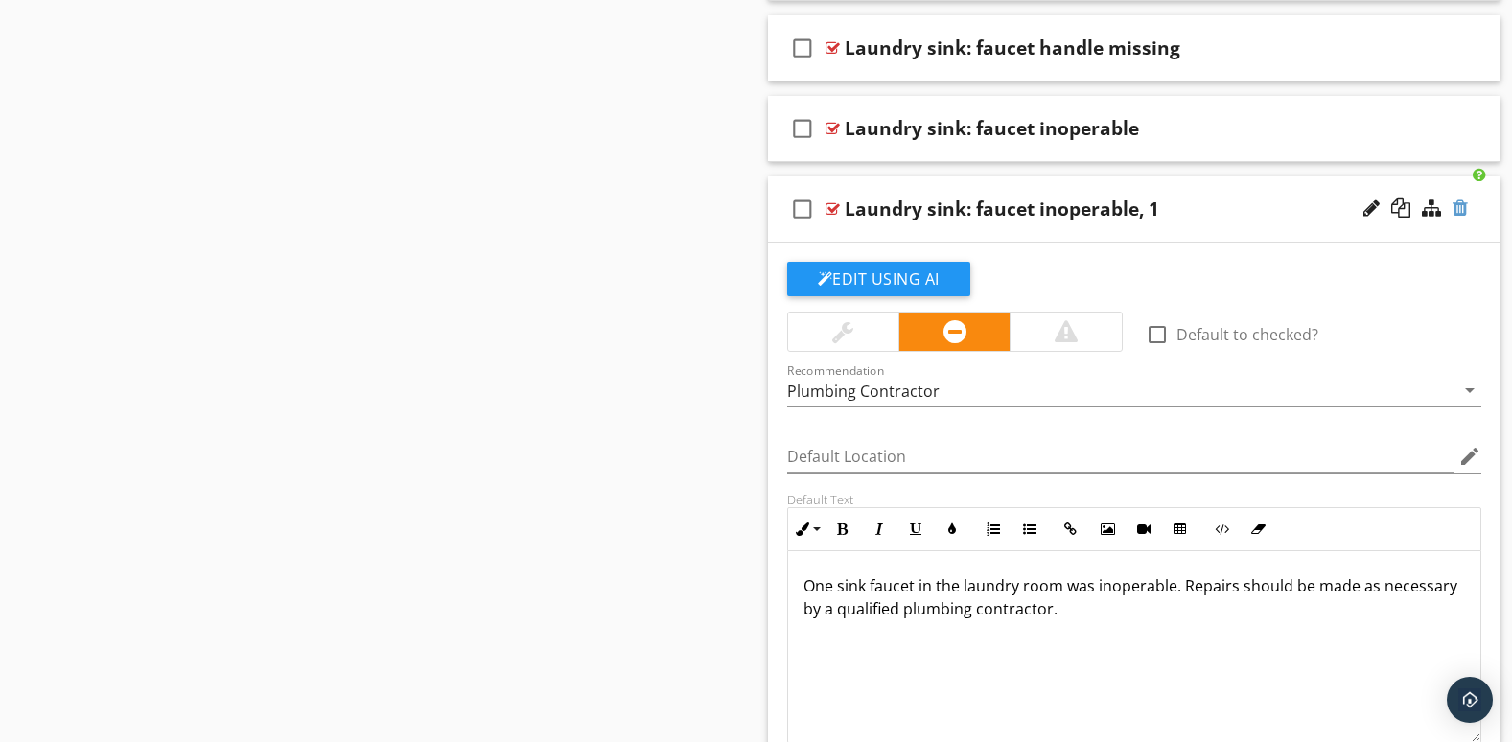
click at [1459, 201] on div at bounding box center [1460, 208] width 15 height 19
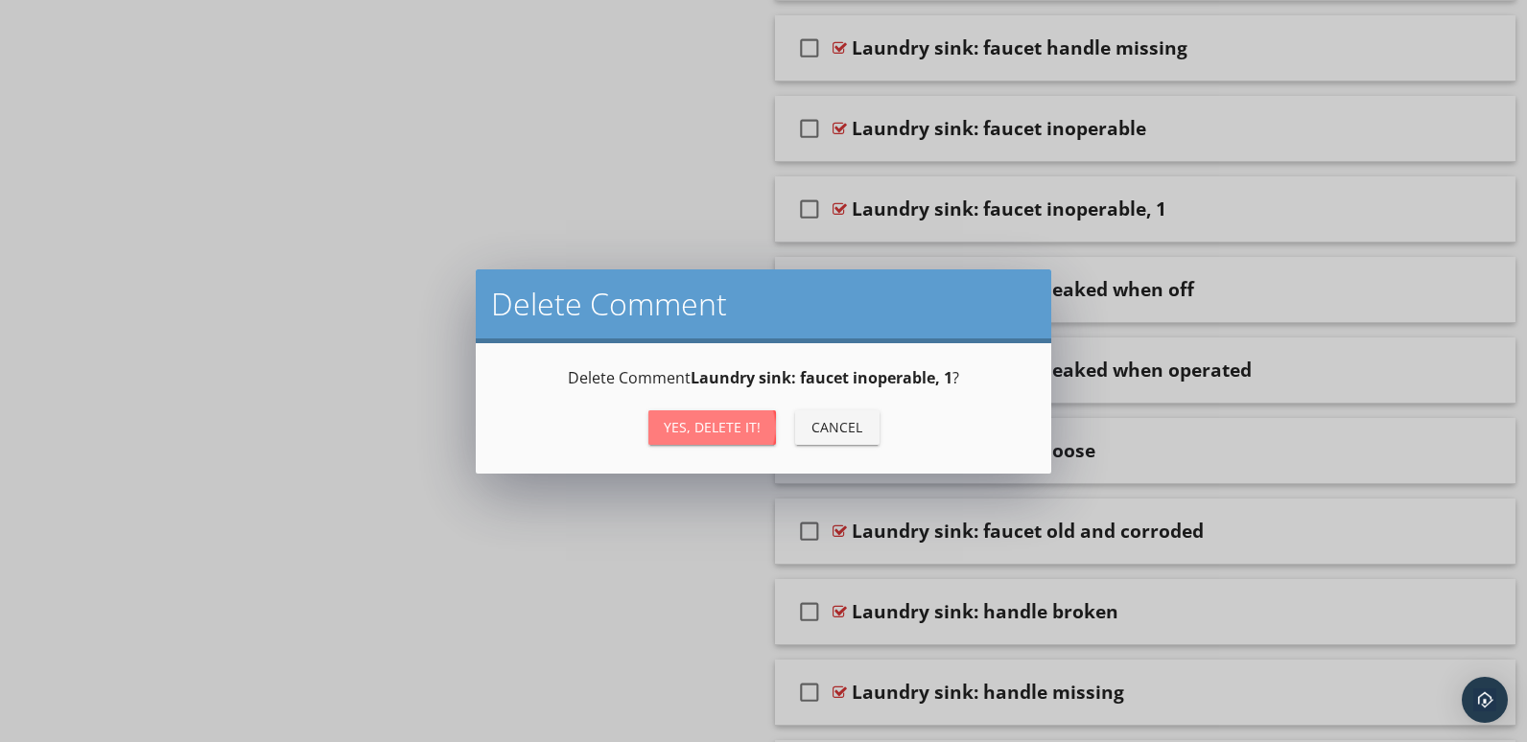
click at [723, 421] on div "Yes, Delete it!" at bounding box center [712, 427] width 97 height 20
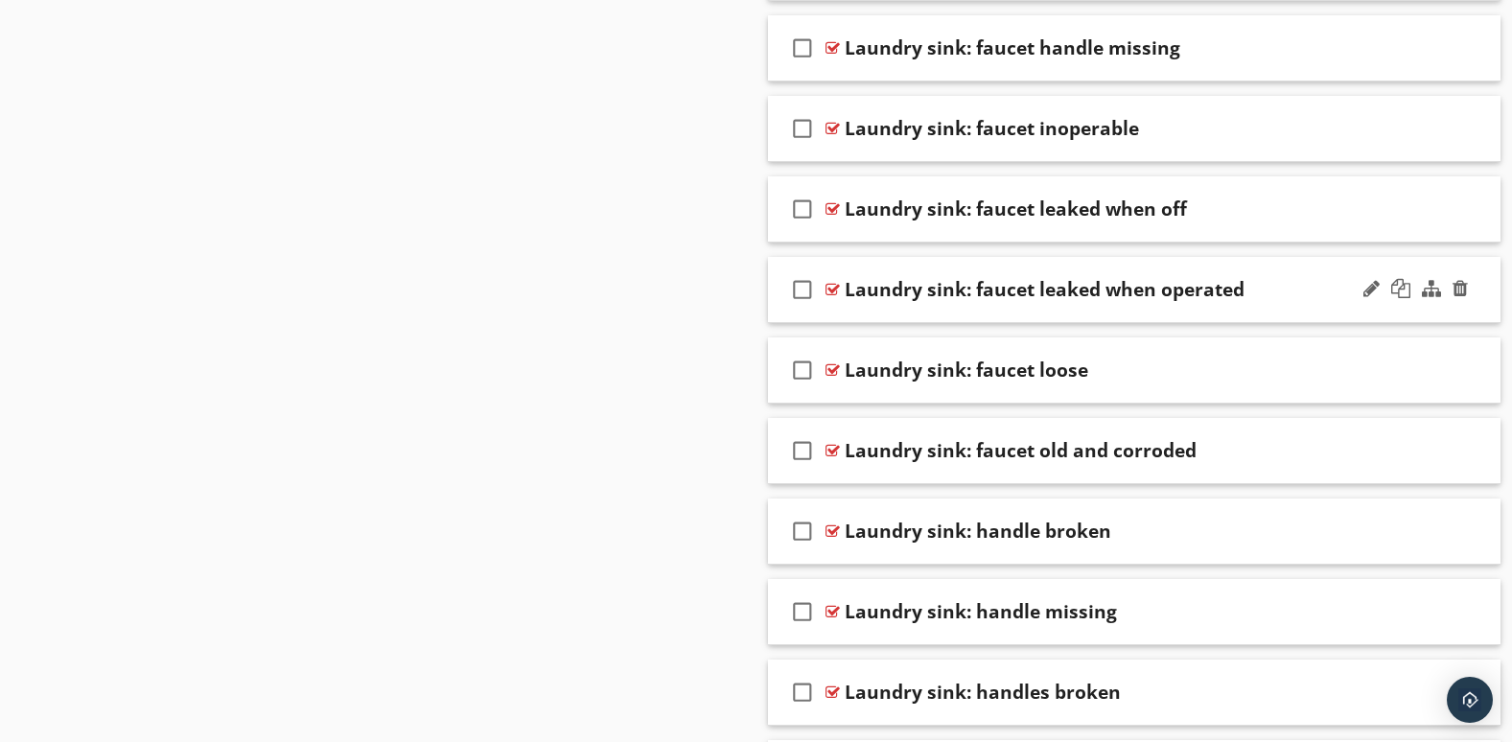
scroll to position [4955, 0]
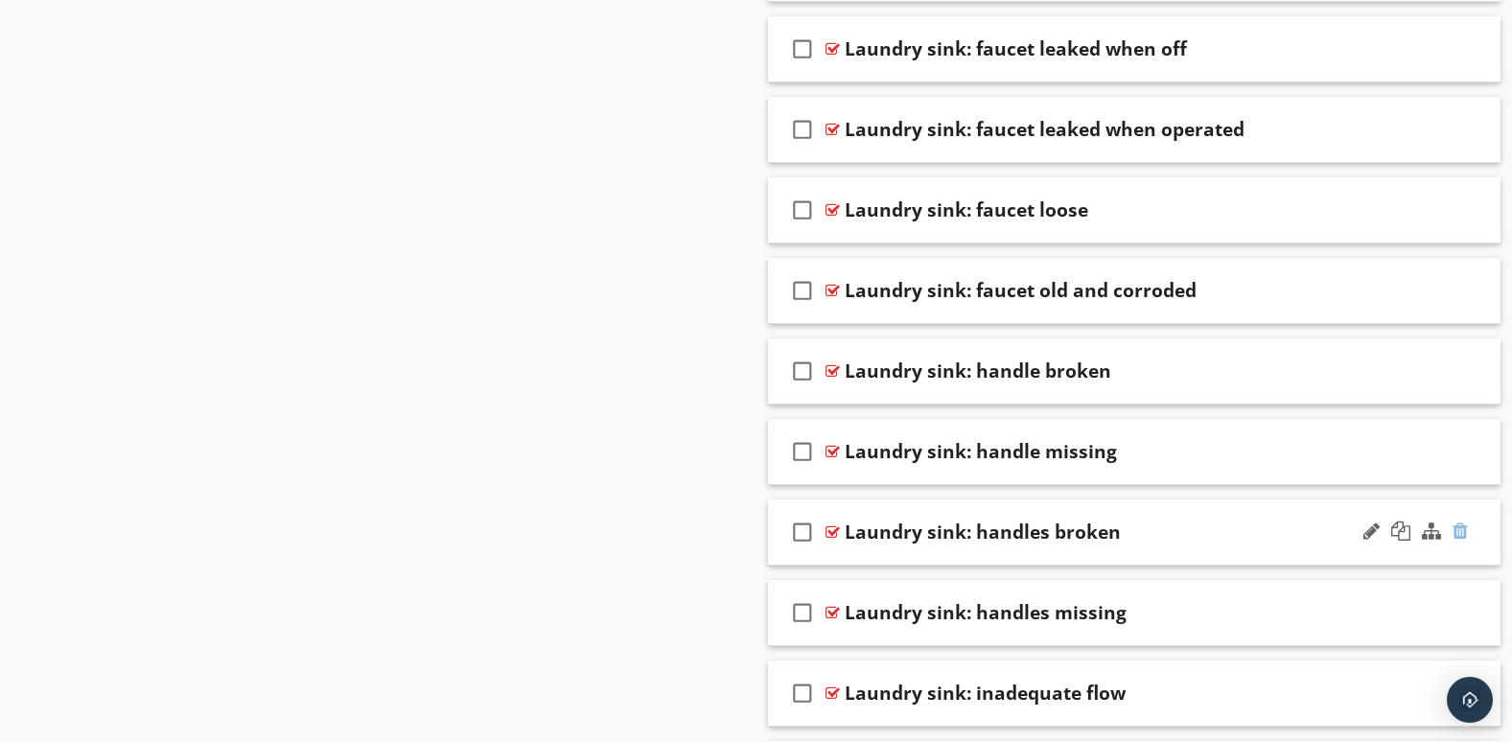
click at [1462, 530] on div at bounding box center [1460, 531] width 15 height 19
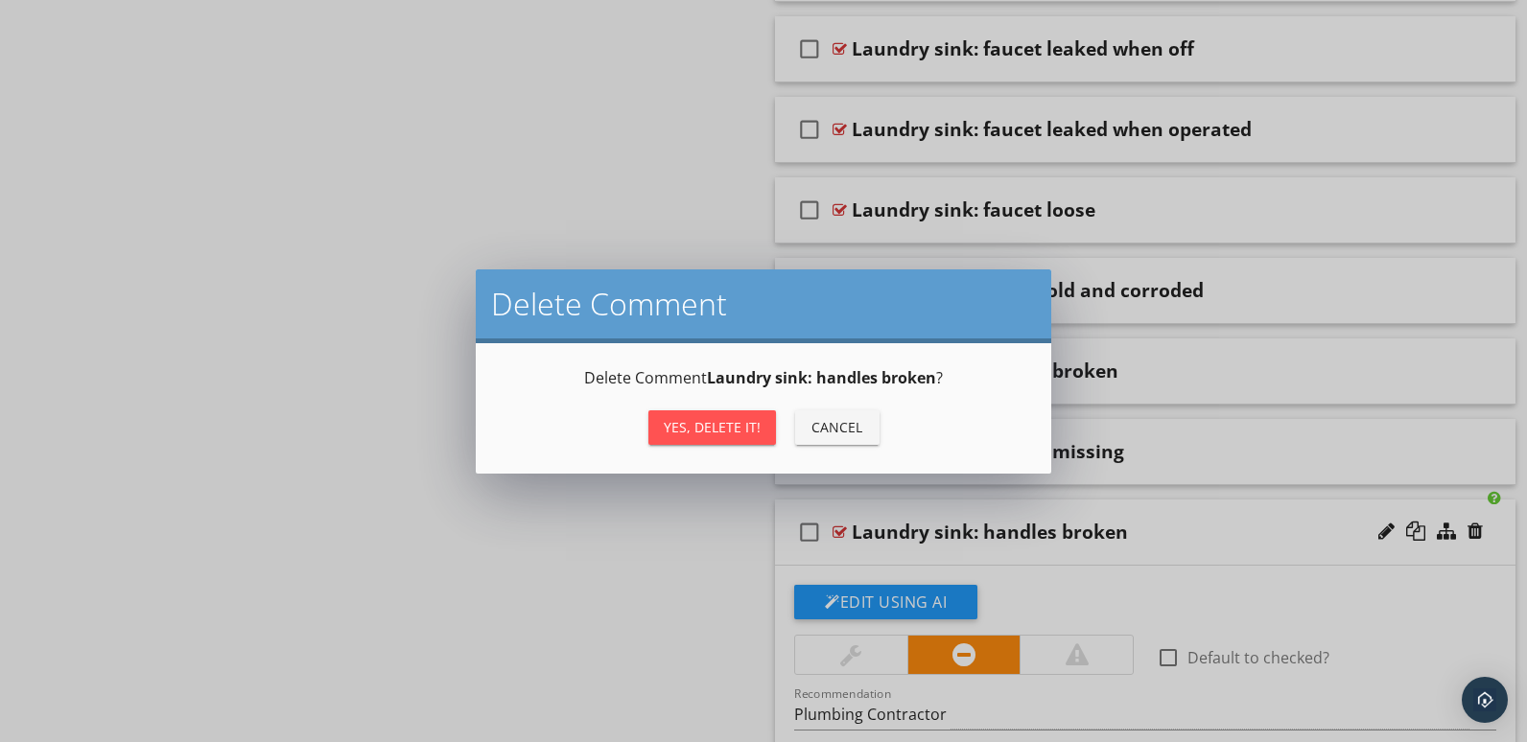
click at [711, 416] on button "Yes, Delete it!" at bounding box center [712, 427] width 128 height 35
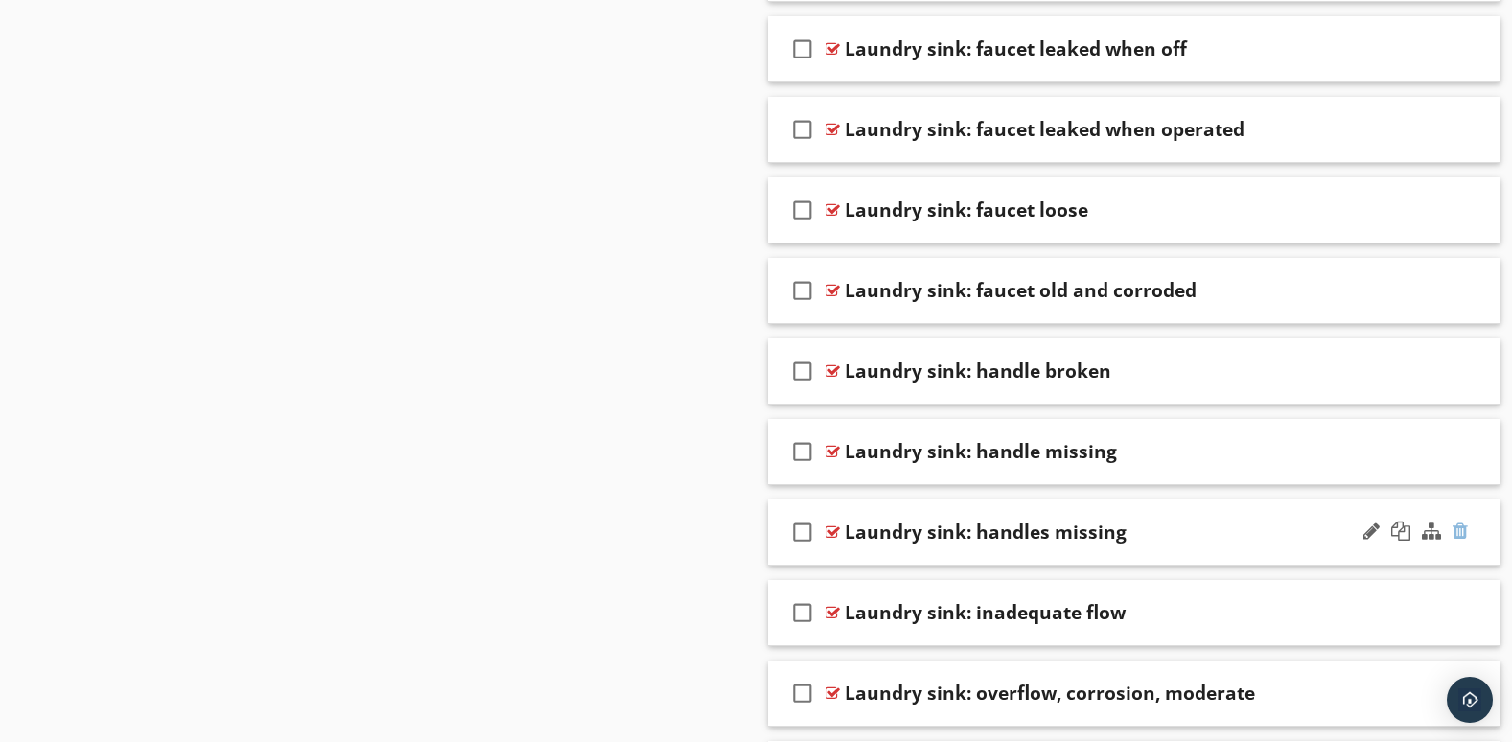
click at [1464, 530] on div at bounding box center [1460, 531] width 15 height 19
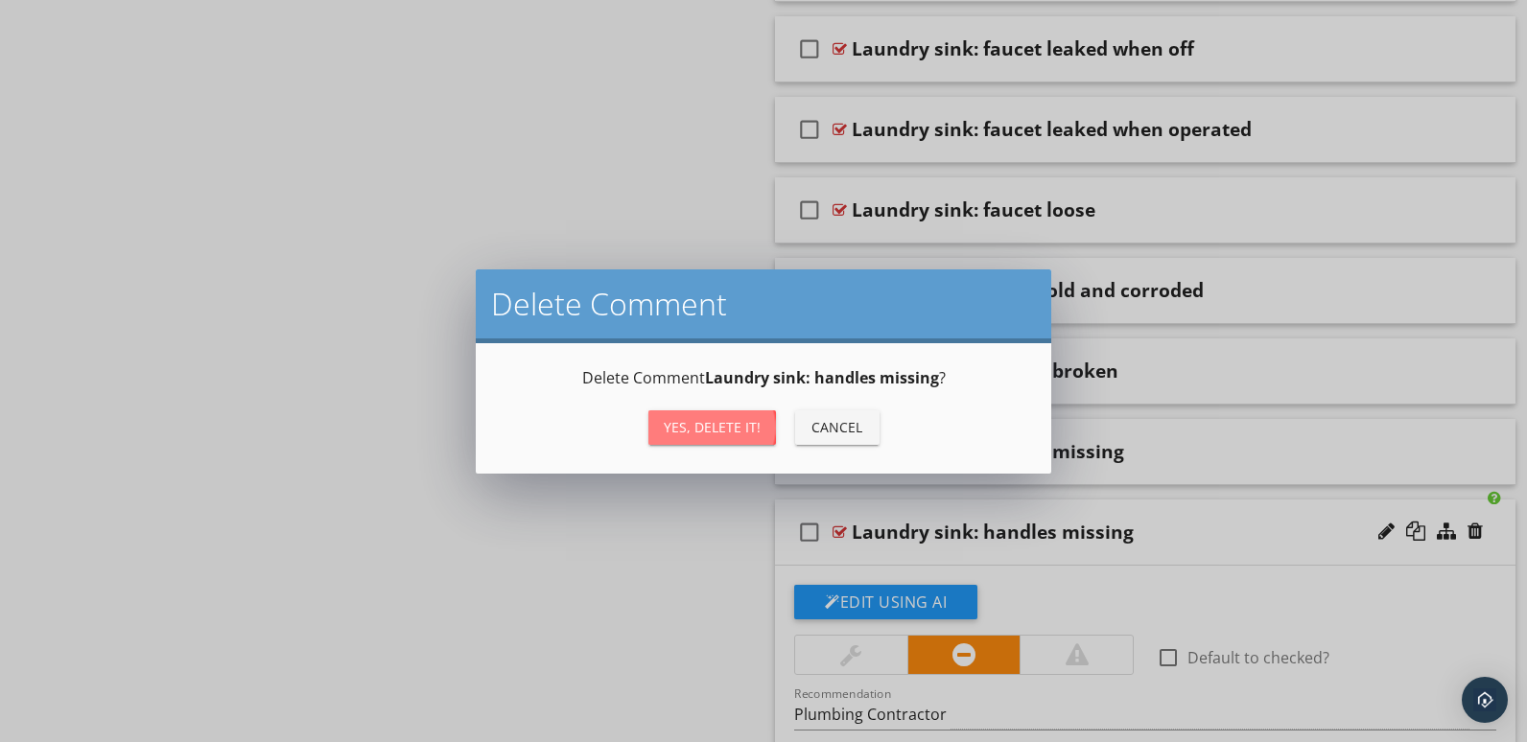
click at [667, 417] on div "Yes, Delete it!" at bounding box center [712, 427] width 97 height 20
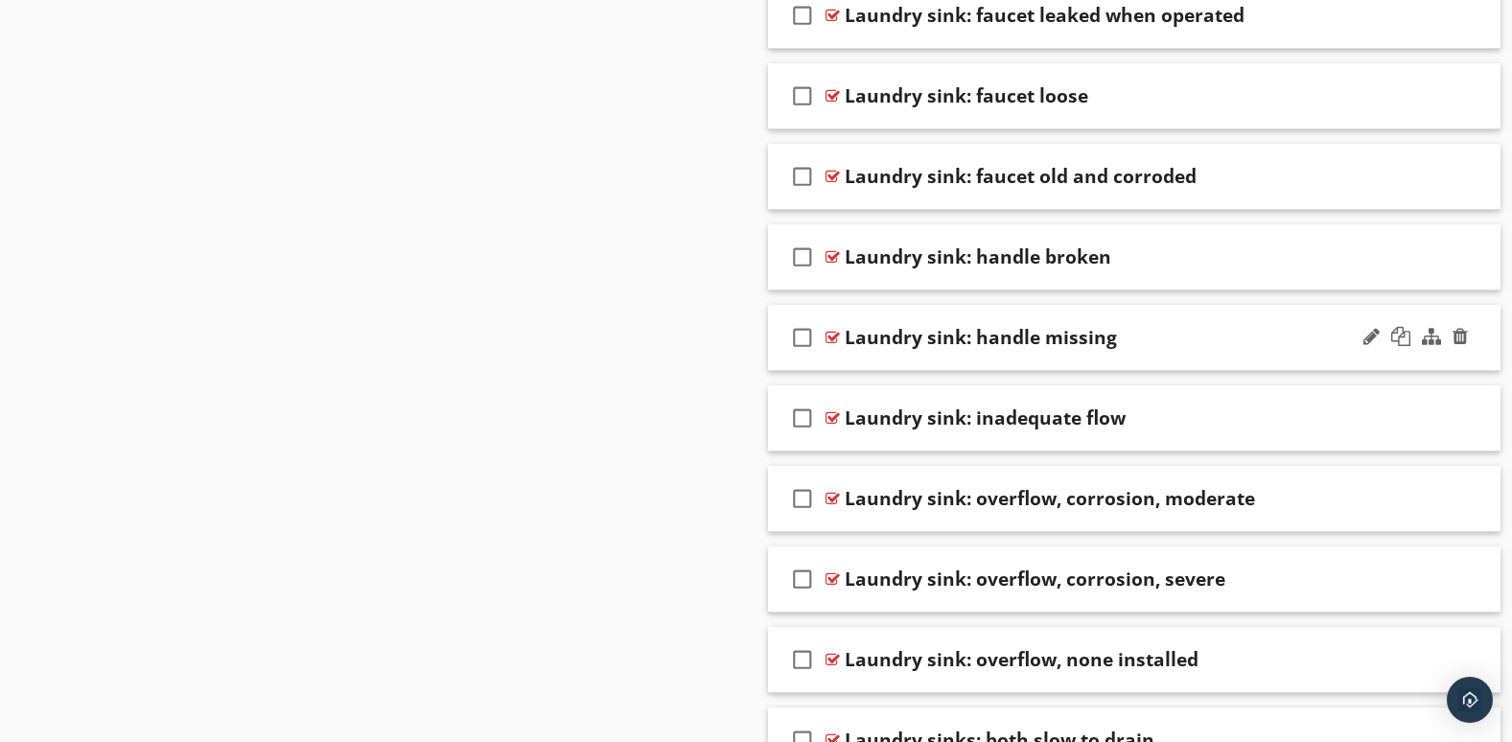
scroll to position [5115, 0]
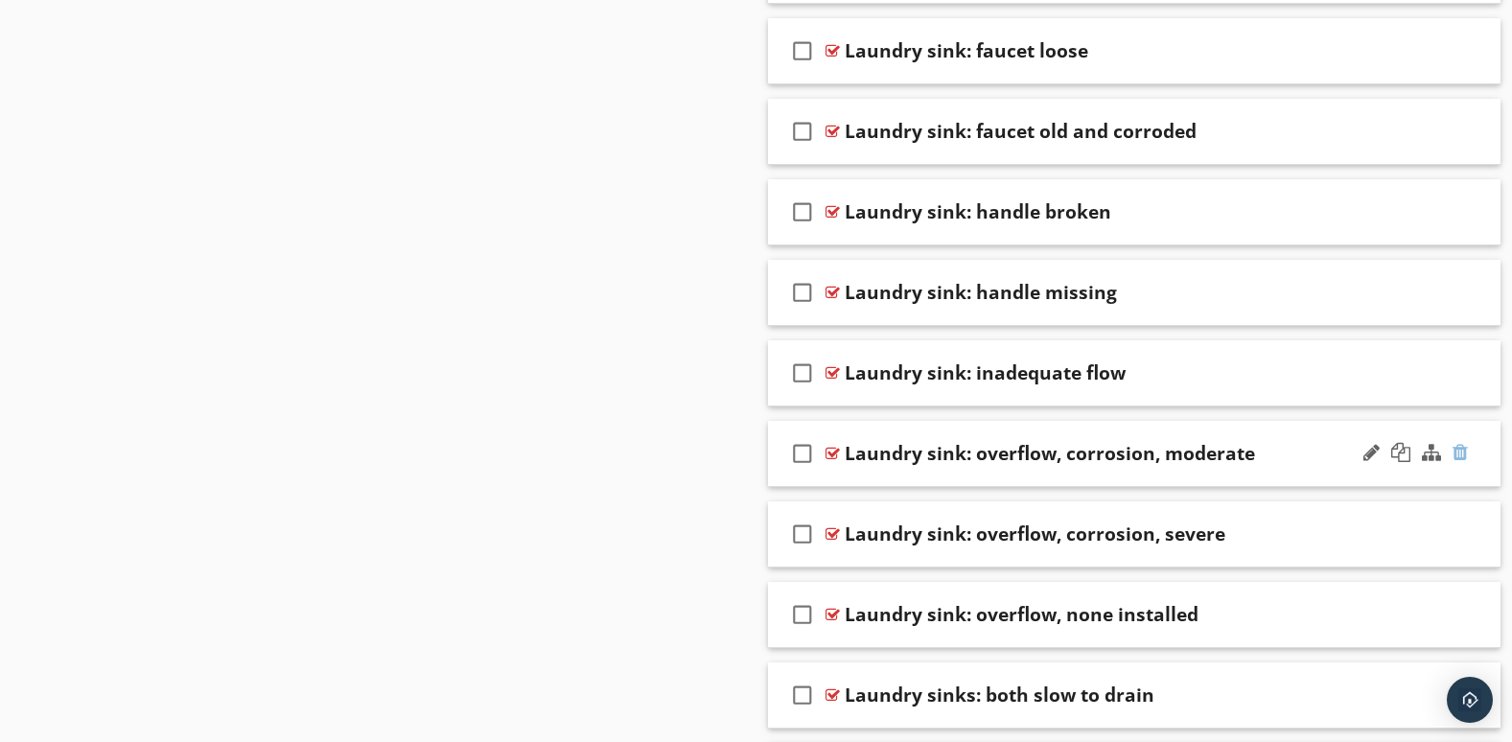
click at [1462, 448] on div at bounding box center [1460, 452] width 15 height 19
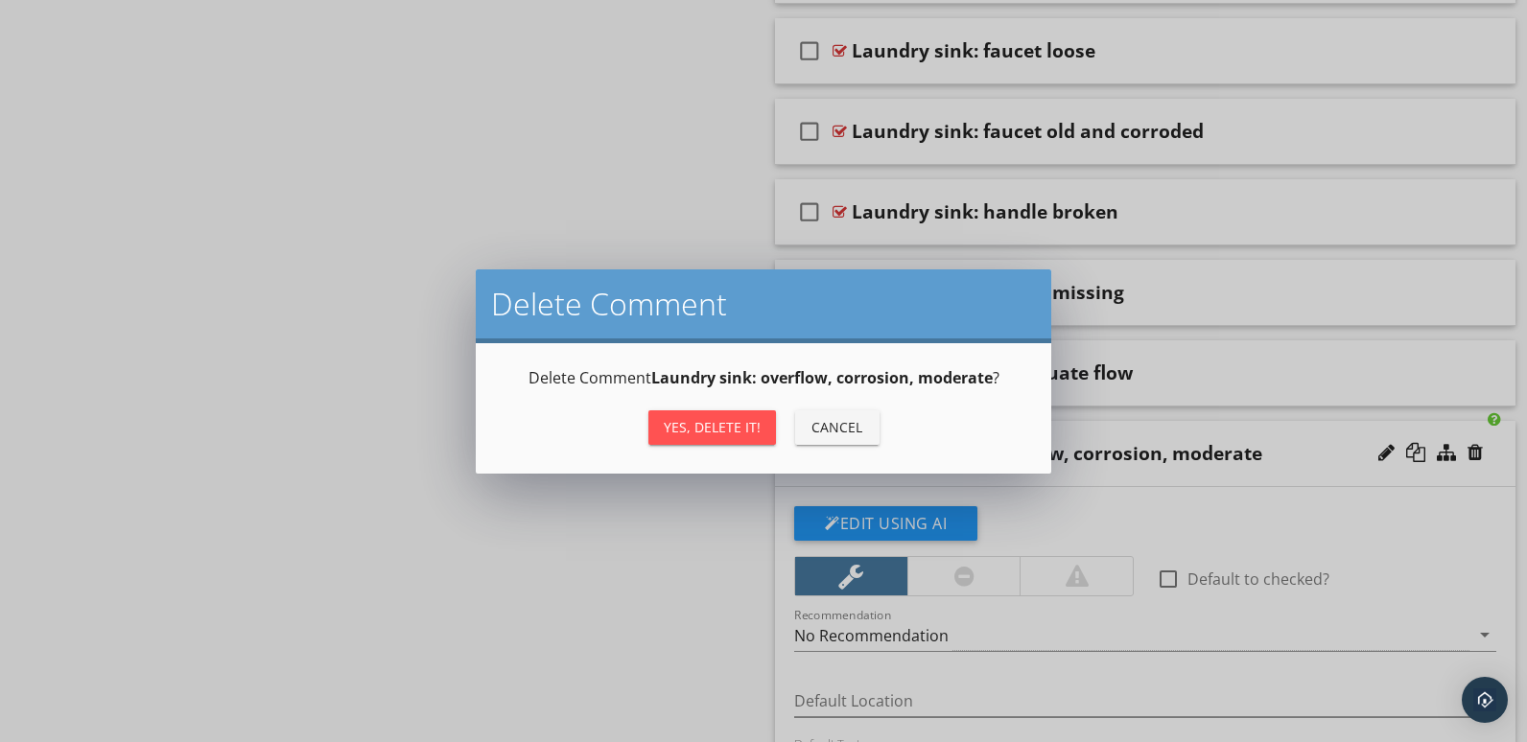
click at [749, 417] on div "Yes, Delete it!" at bounding box center [712, 427] width 97 height 20
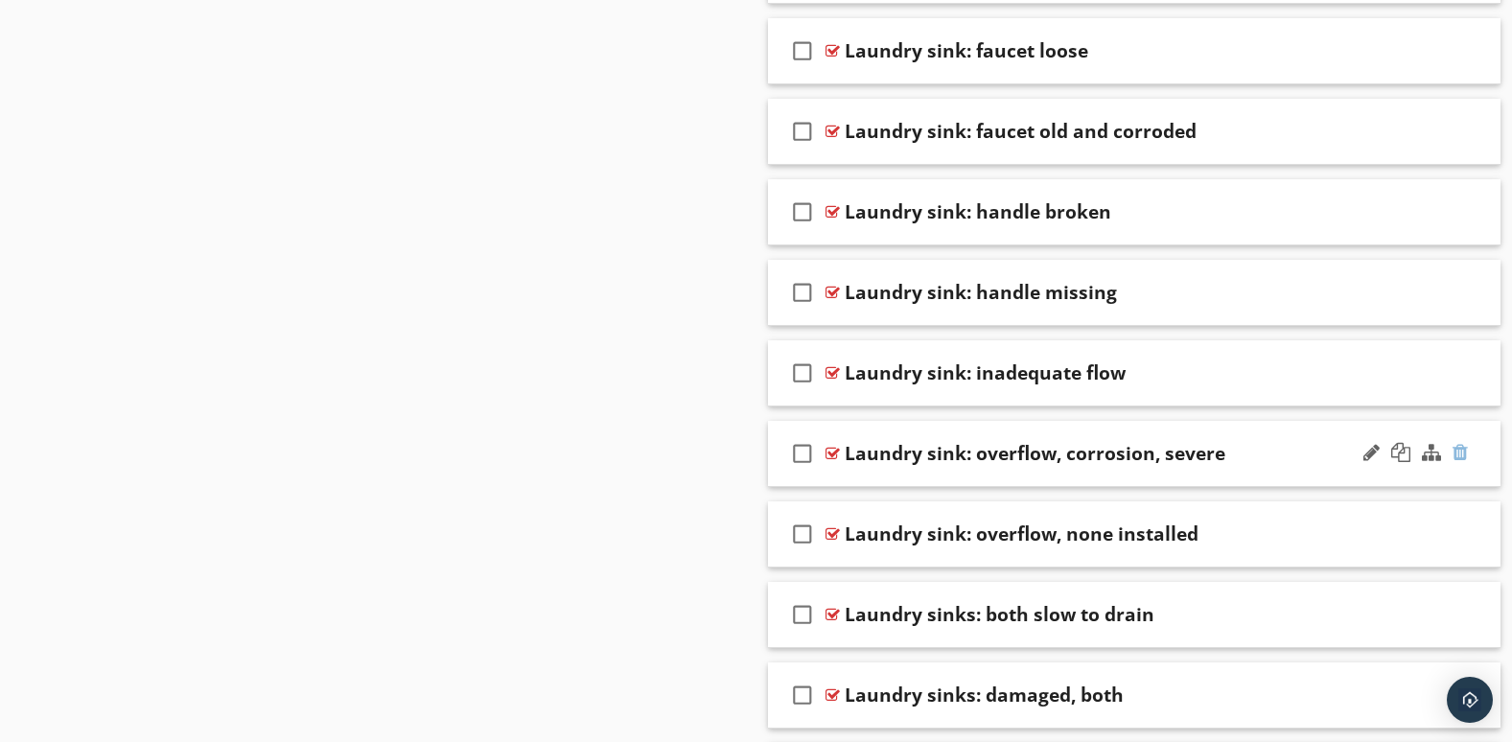
click at [1460, 451] on div at bounding box center [1460, 452] width 15 height 19
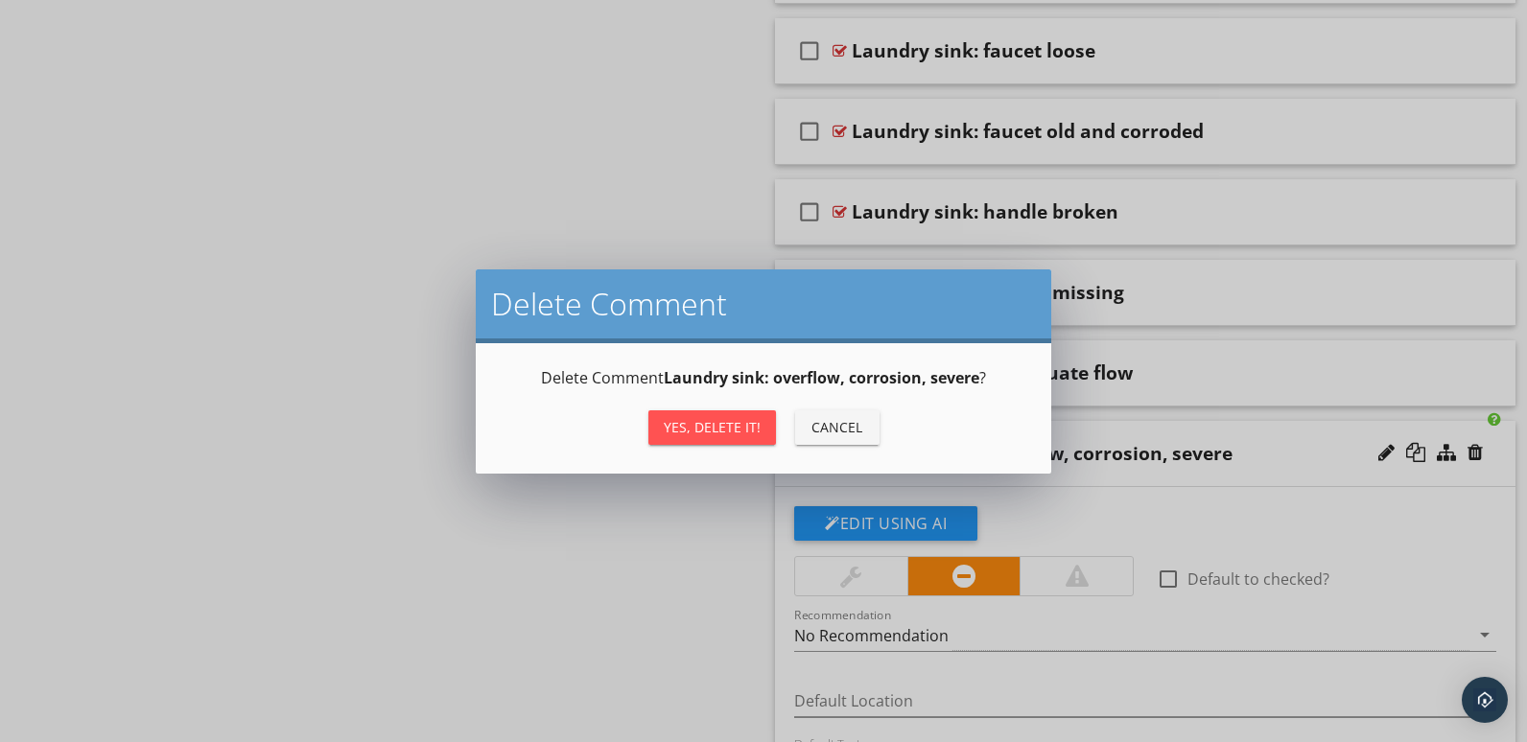
click at [693, 436] on div "Yes, Delete it!" at bounding box center [712, 427] width 97 height 20
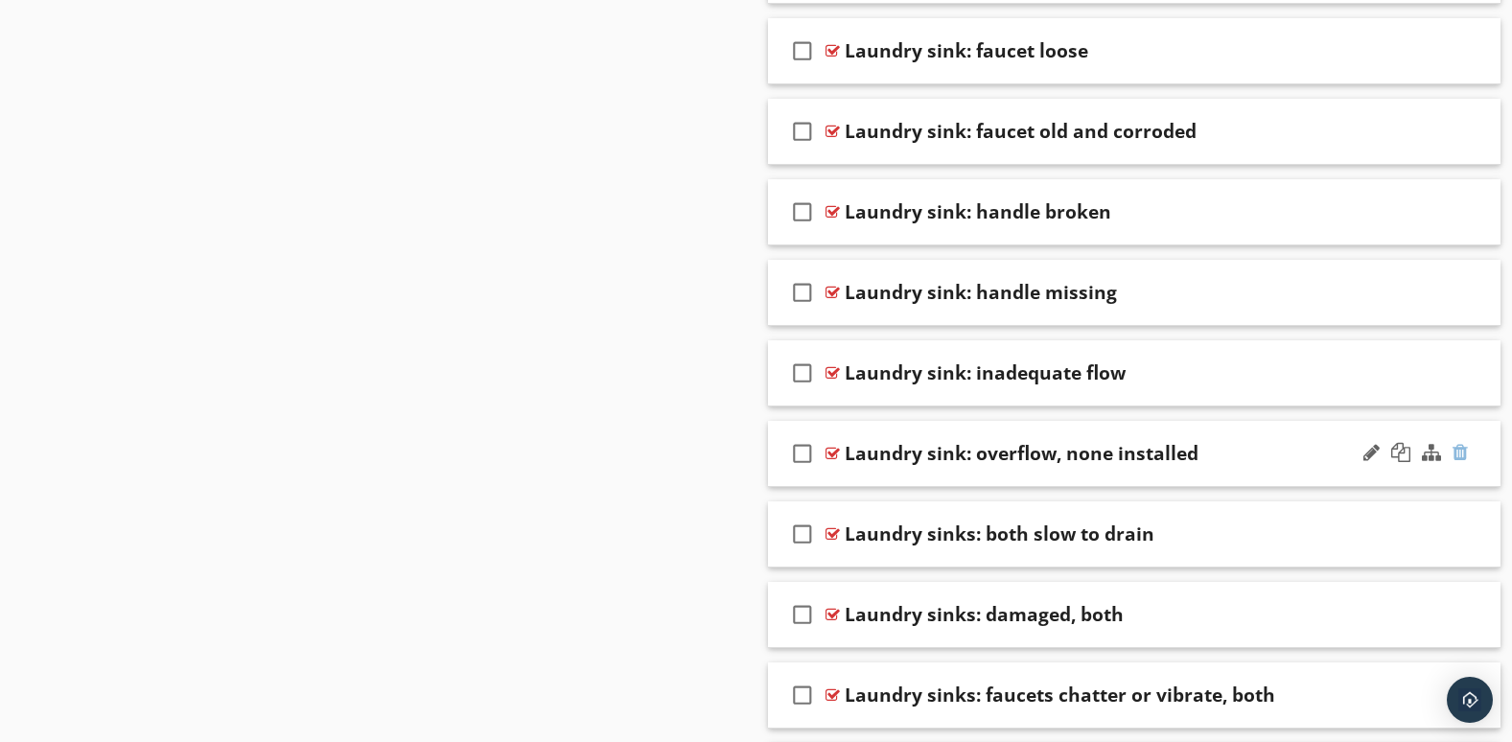
click at [1459, 454] on div at bounding box center [1460, 452] width 15 height 19
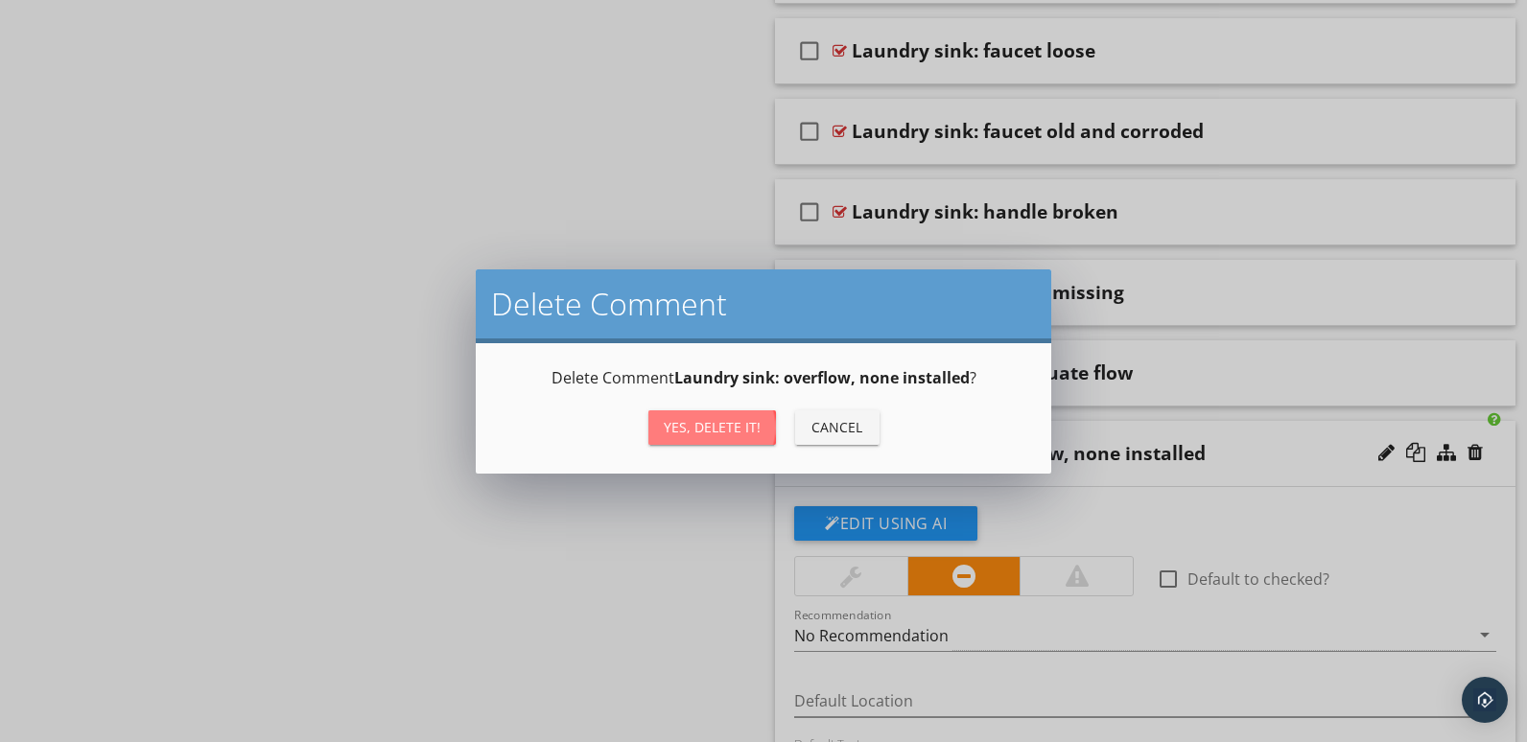
click at [737, 435] on div "Yes, Delete it!" at bounding box center [712, 427] width 97 height 20
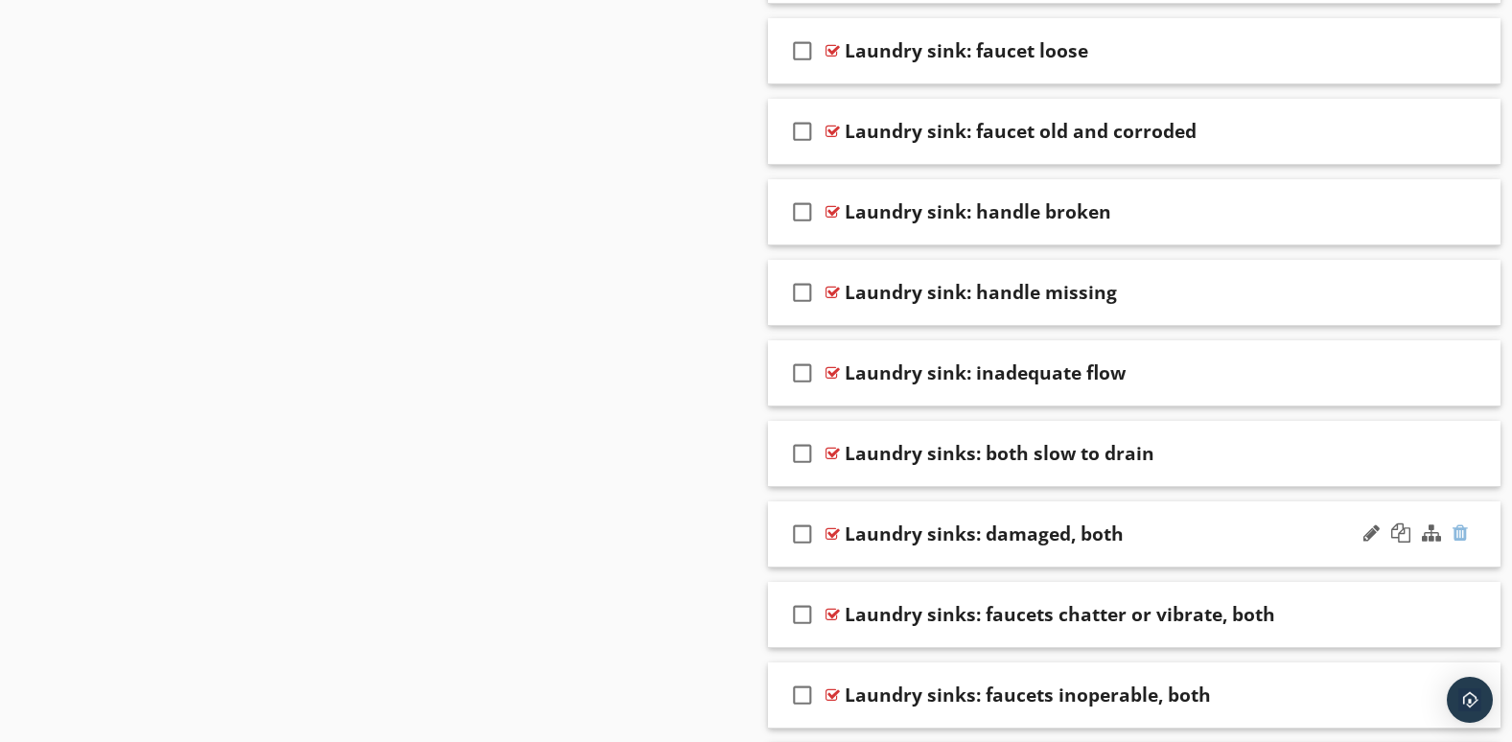
click at [1463, 534] on div at bounding box center [1460, 533] width 15 height 19
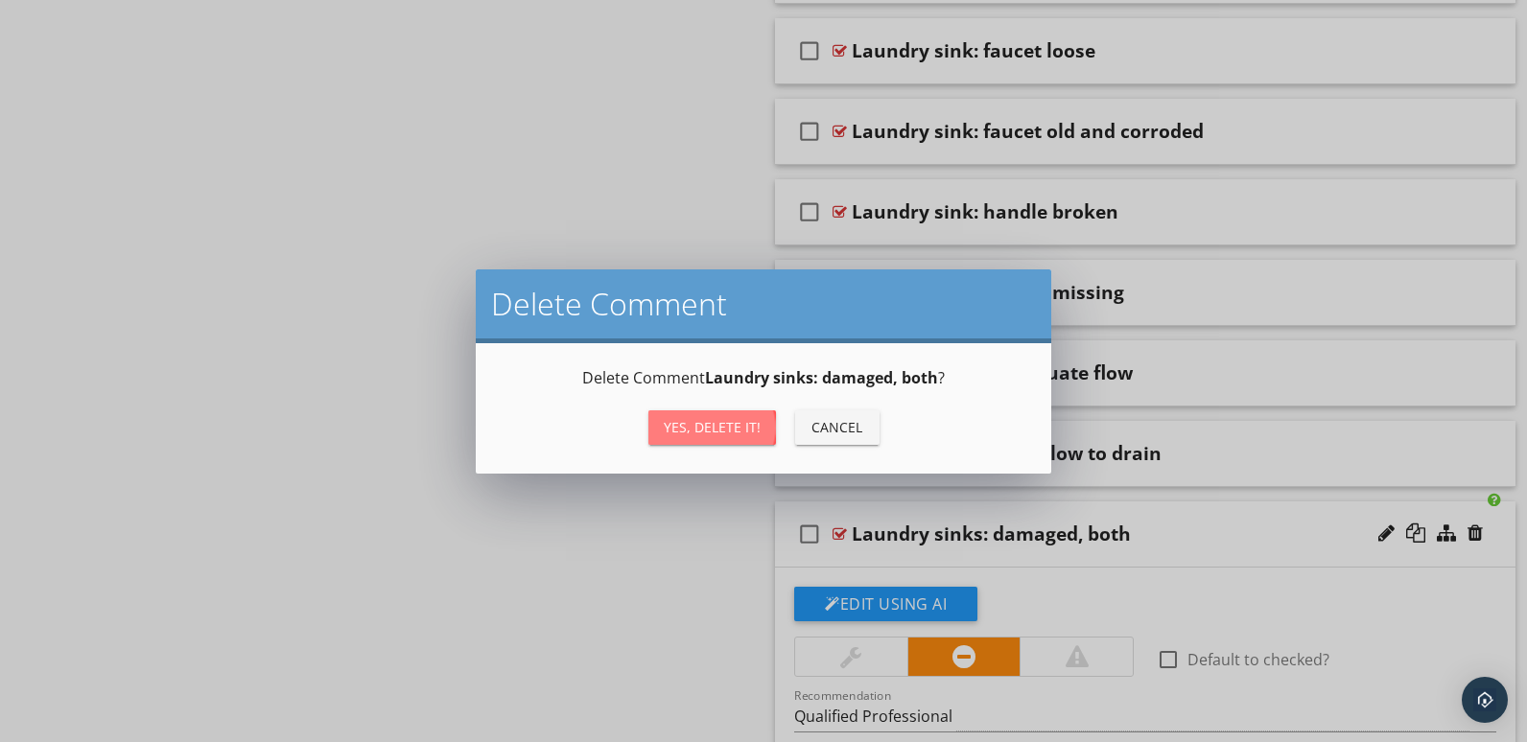
click at [727, 427] on div "Yes, Delete it!" at bounding box center [712, 427] width 97 height 20
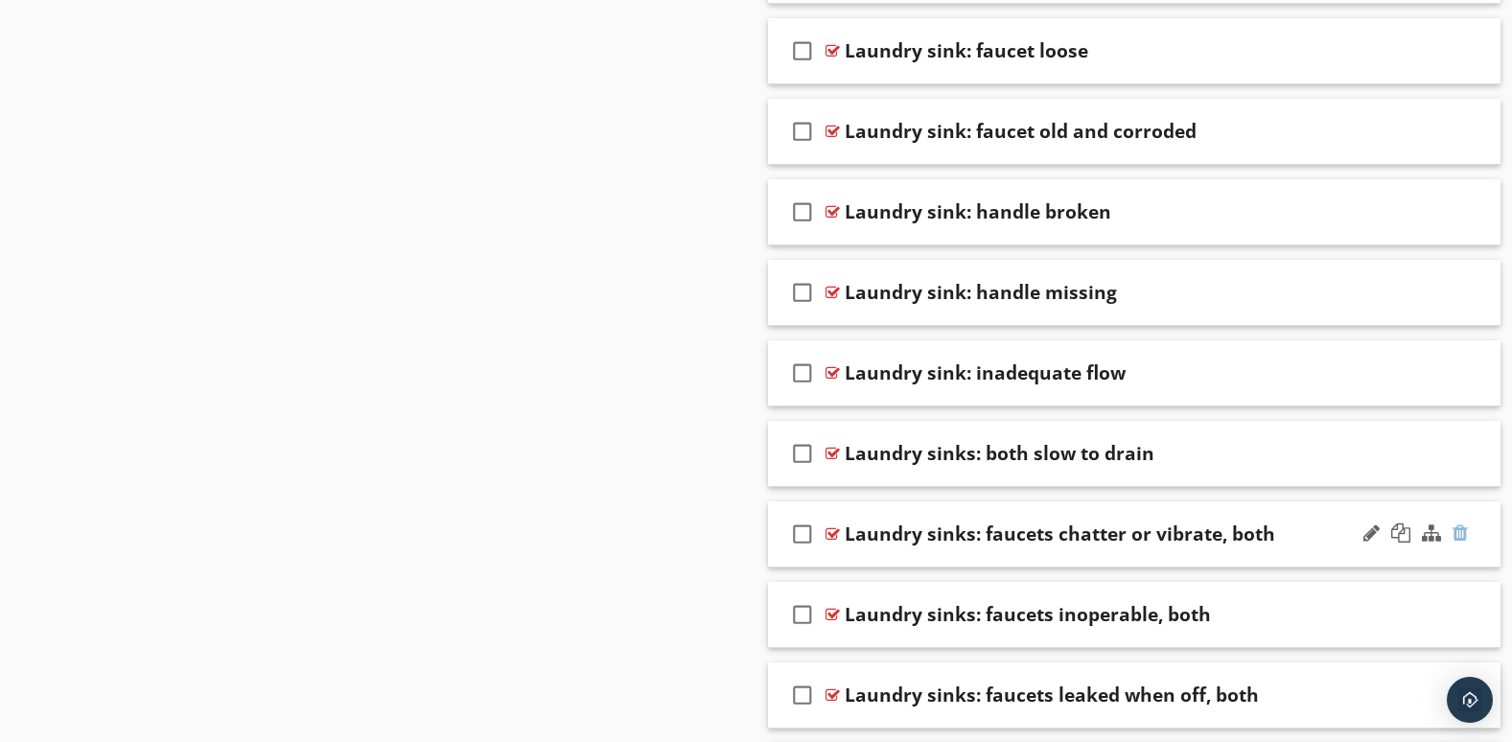
click at [1461, 535] on div at bounding box center [1460, 533] width 15 height 19
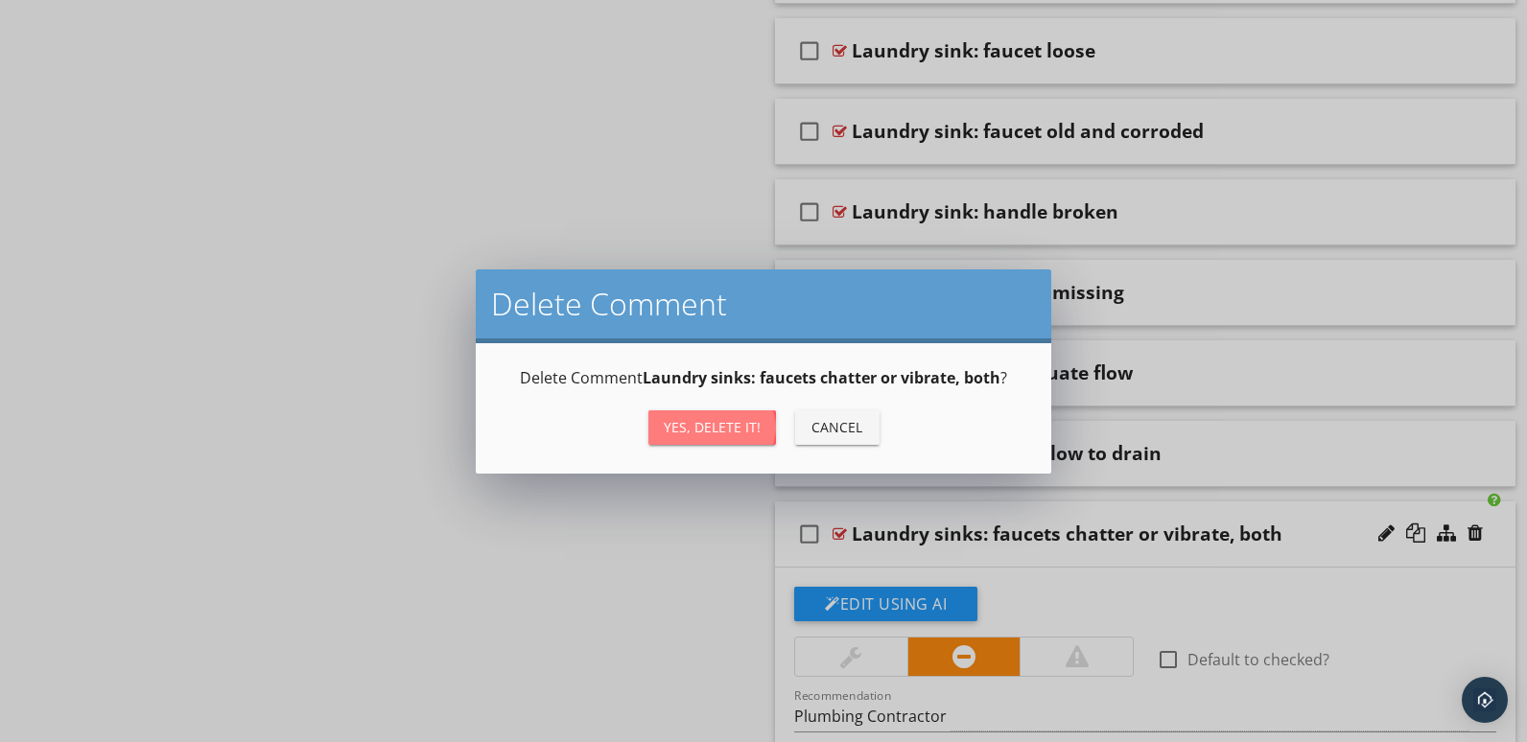
click at [743, 412] on button "Yes, Delete it!" at bounding box center [712, 427] width 128 height 35
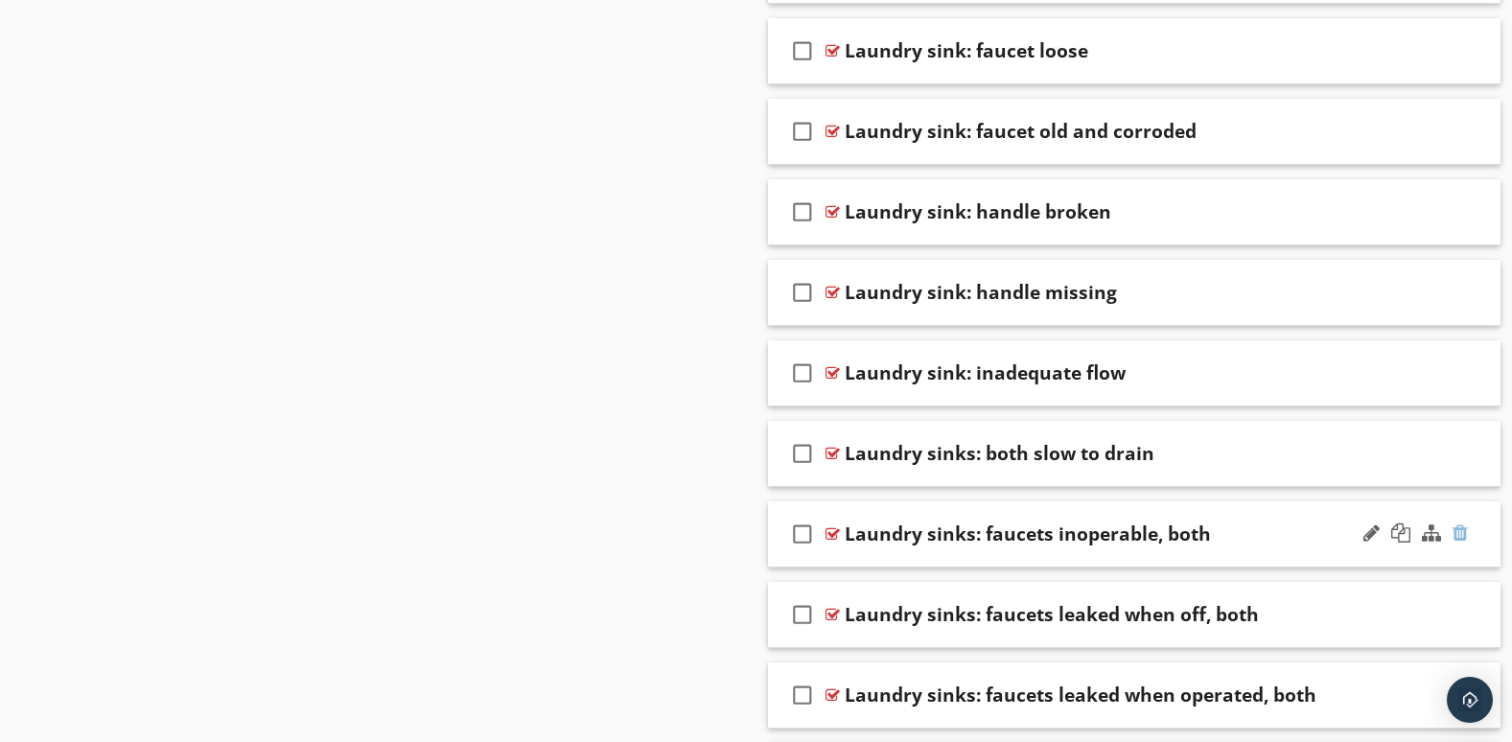
click at [1466, 531] on div at bounding box center [1460, 533] width 15 height 19
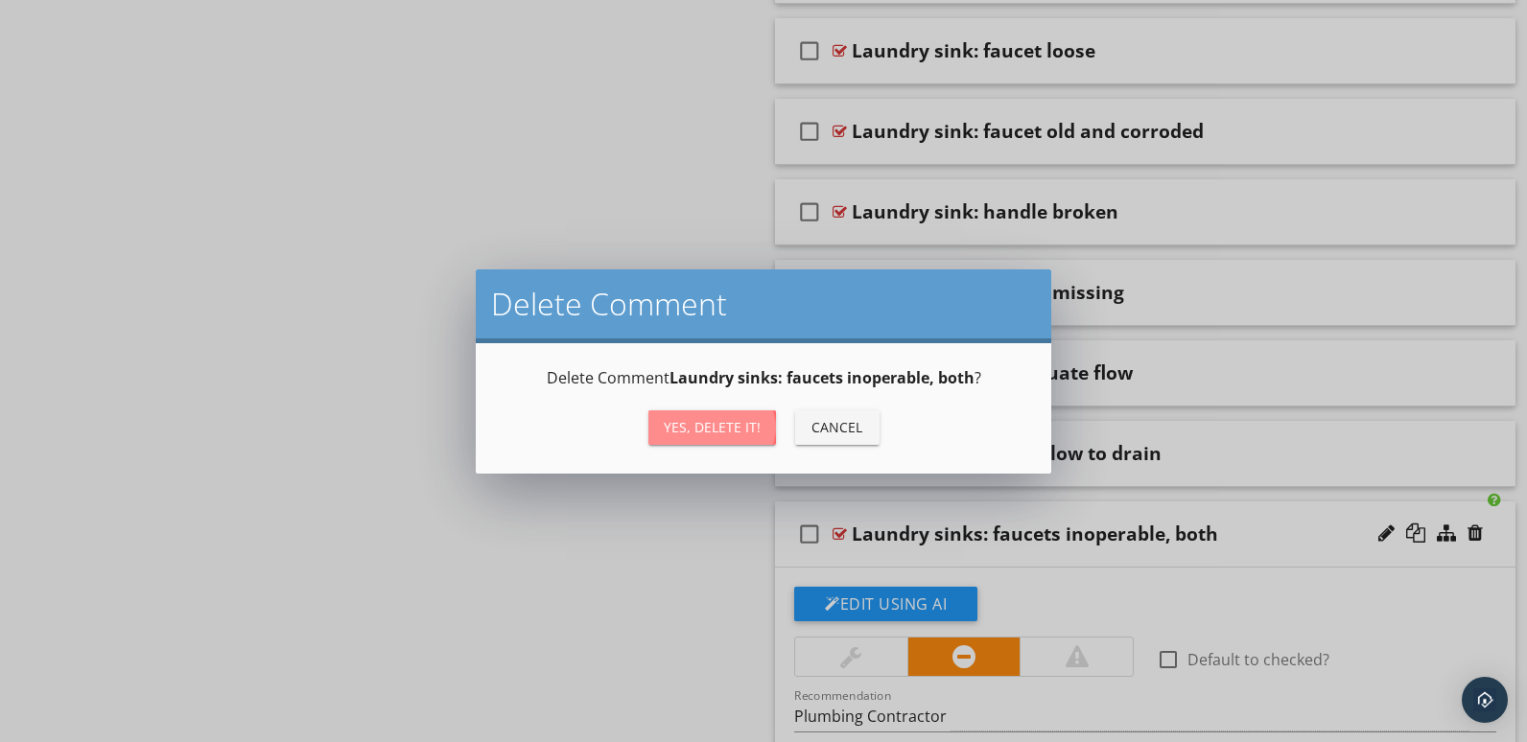
drag, startPoint x: 737, startPoint y: 428, endPoint x: 843, endPoint y: 452, distance: 109.1
click at [737, 429] on div "Yes, Delete it!" at bounding box center [712, 427] width 97 height 20
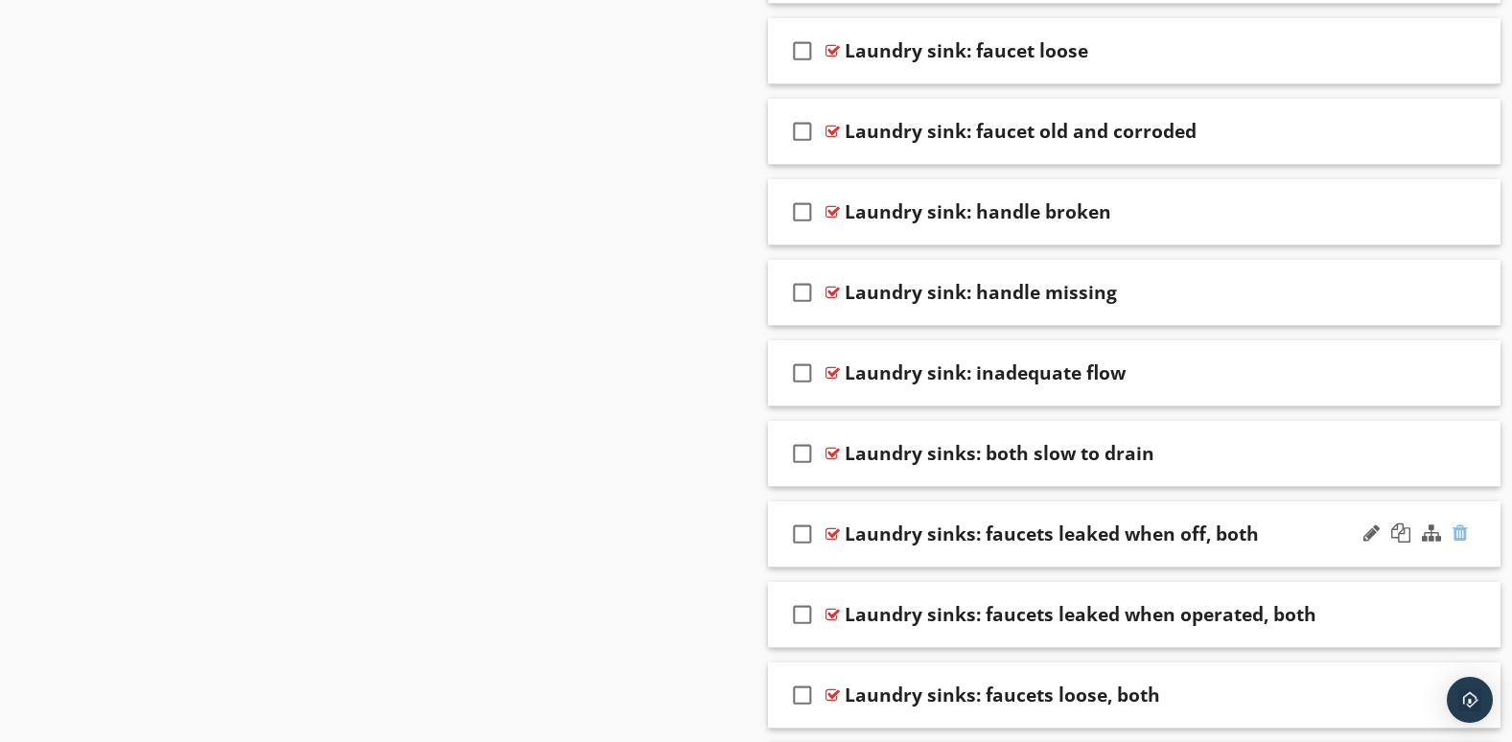
click at [1460, 525] on div at bounding box center [1460, 533] width 15 height 19
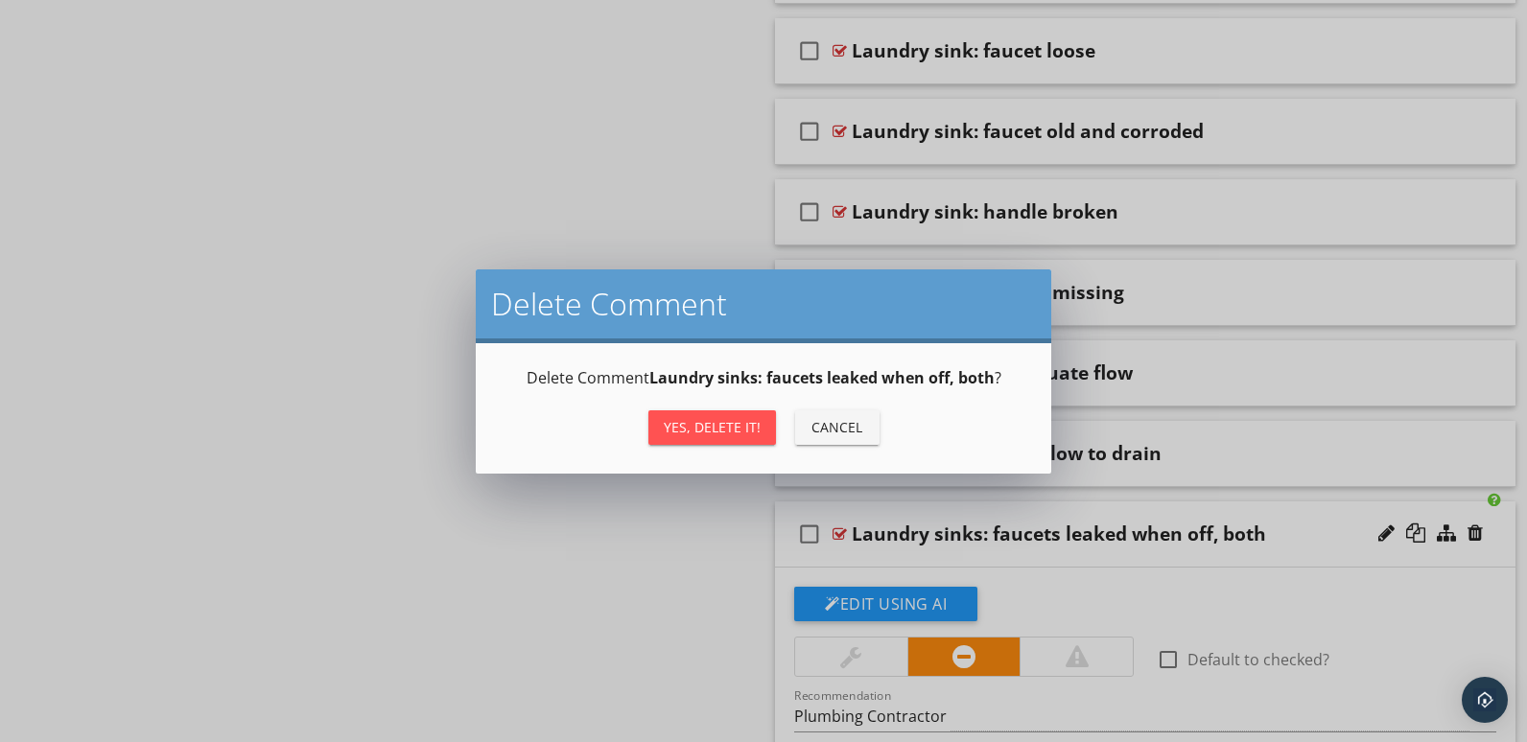
click at [710, 422] on div "Yes, Delete it!" at bounding box center [712, 427] width 97 height 20
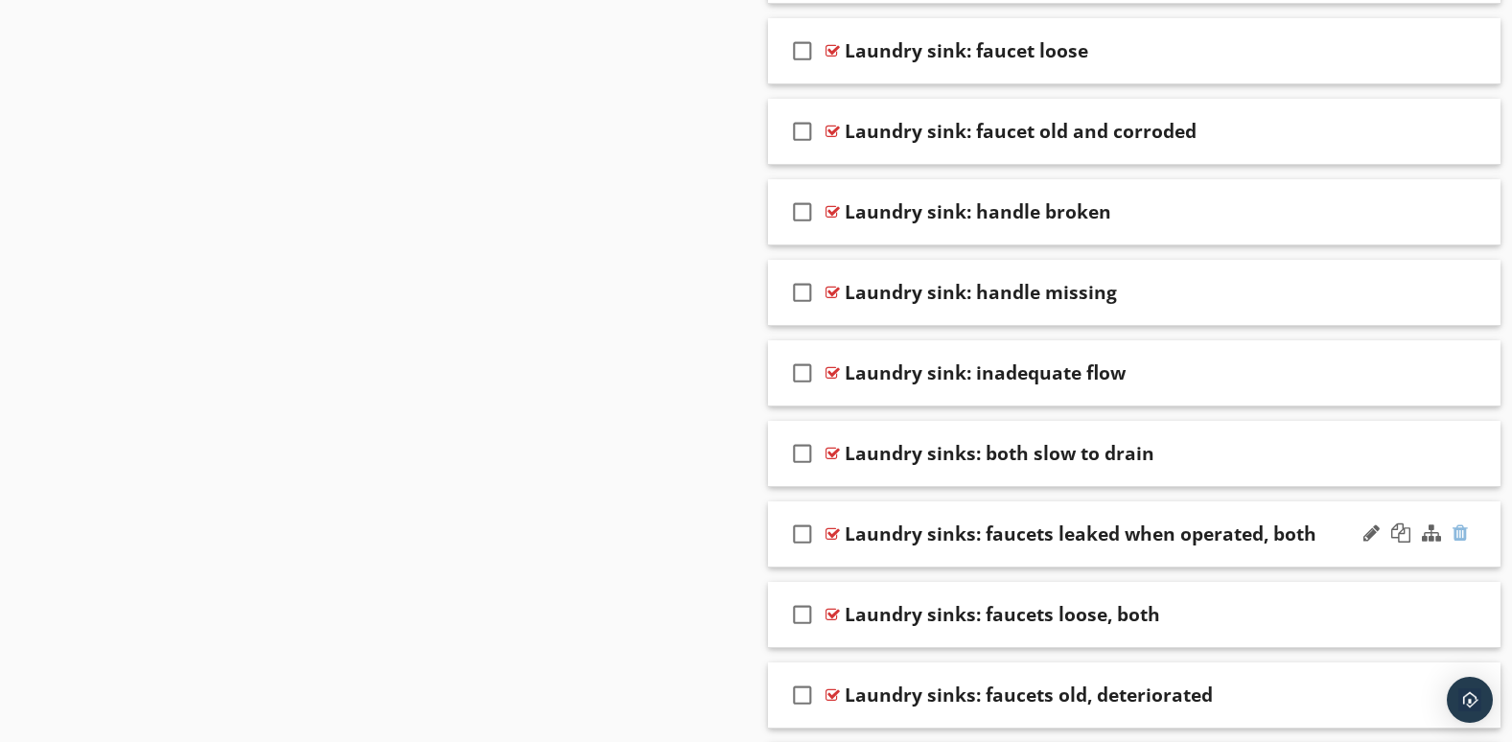
click at [1458, 535] on div at bounding box center [1460, 533] width 15 height 19
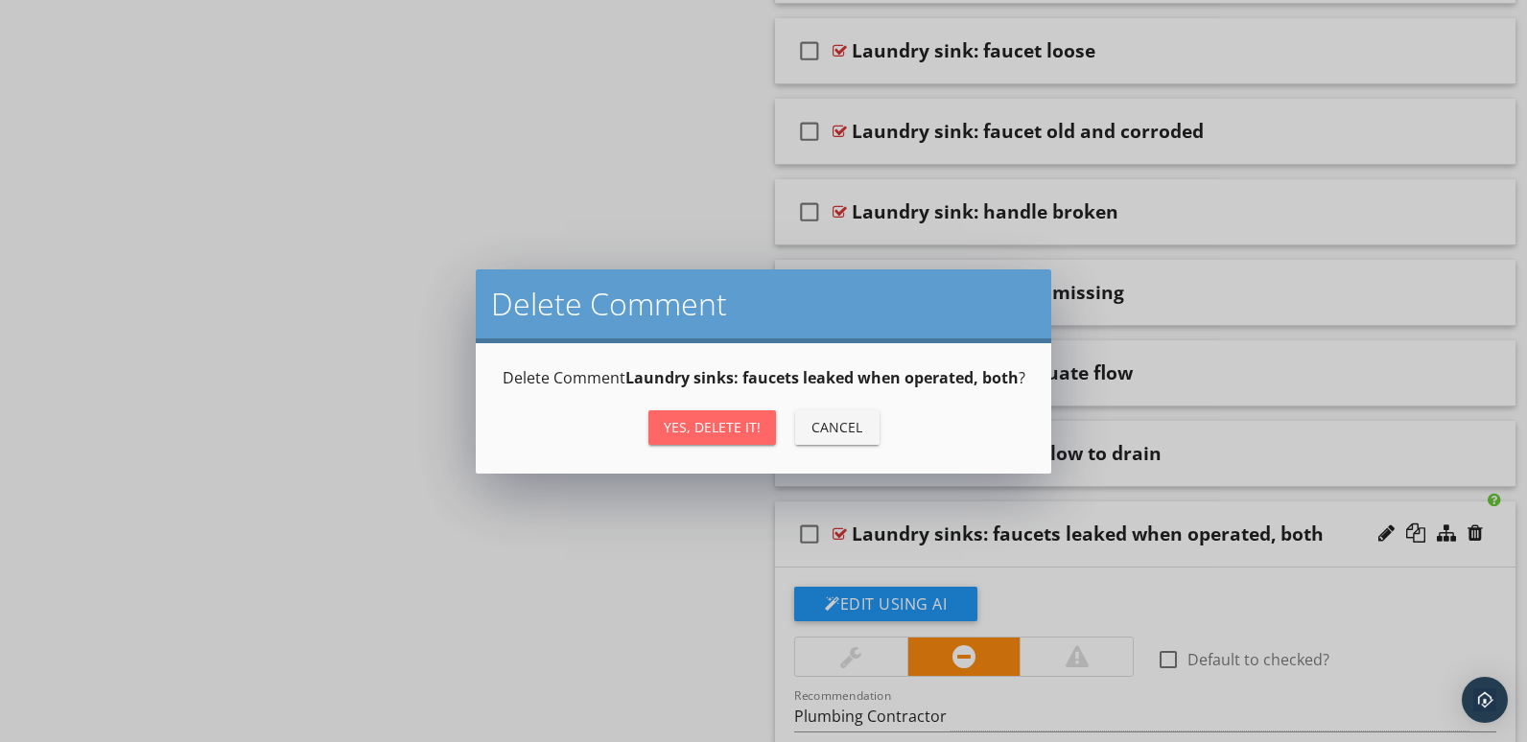
drag, startPoint x: 696, startPoint y: 434, endPoint x: 642, endPoint y: 463, distance: 61.8
click at [696, 435] on div "Yes, Delete it!" at bounding box center [712, 427] width 97 height 20
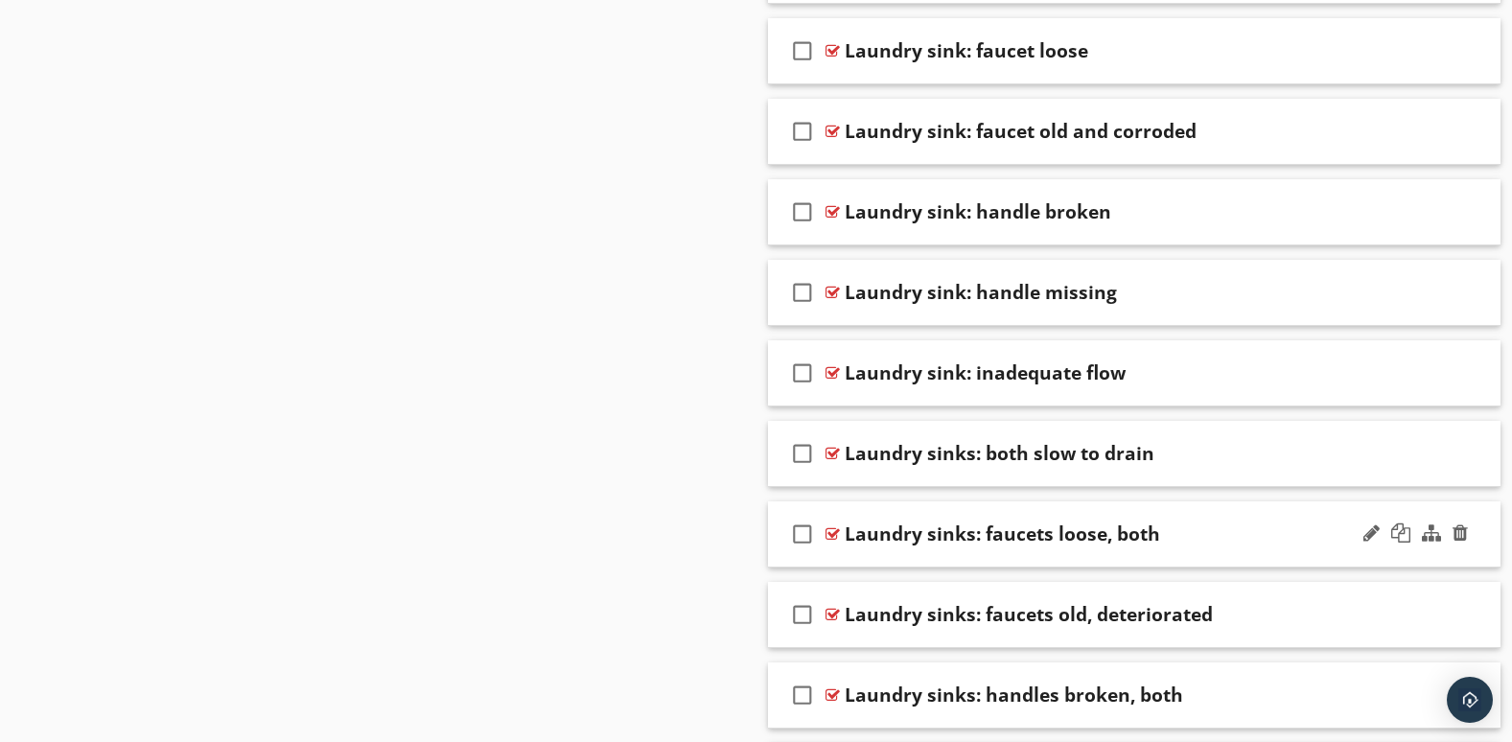
click at [1376, 555] on div at bounding box center [1416, 534] width 112 height 46
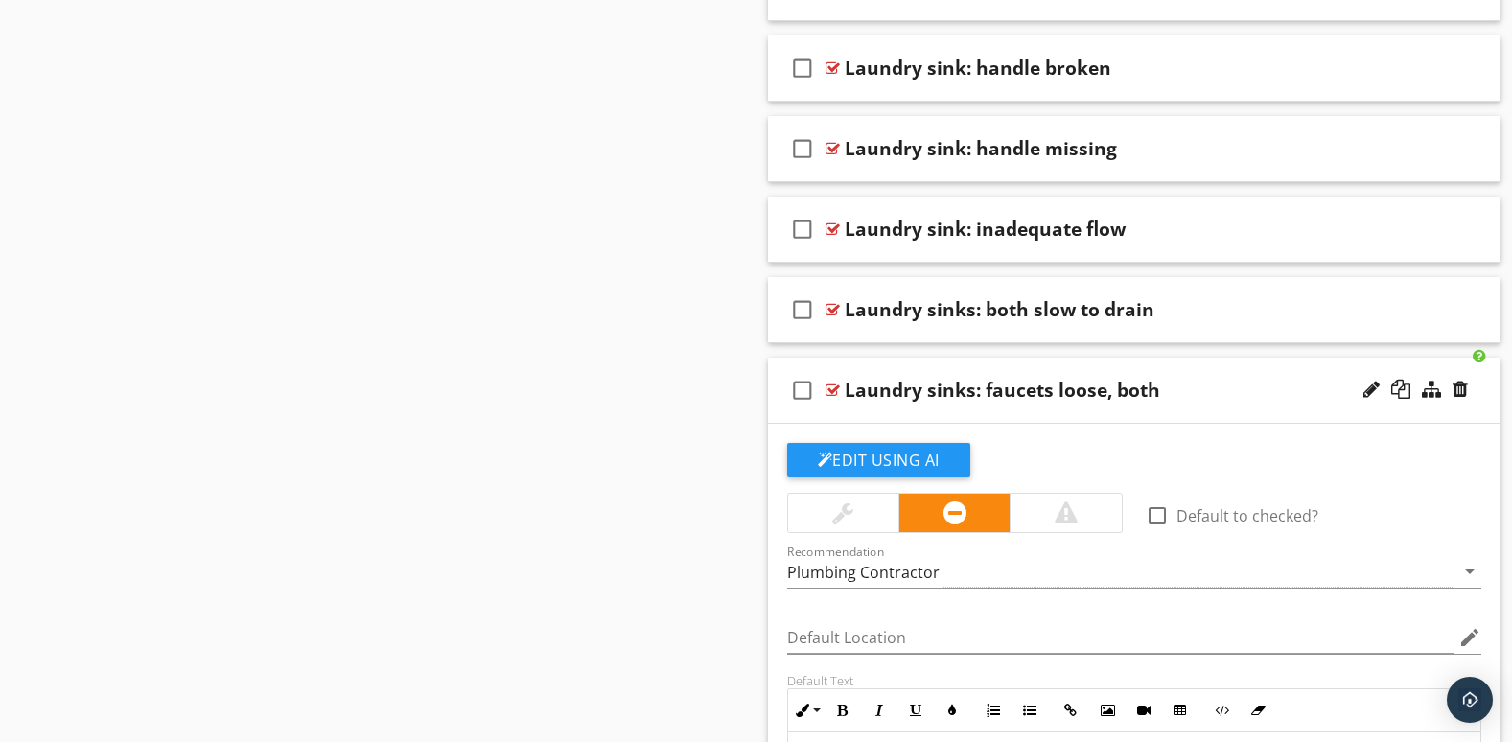
scroll to position [5435, 0]
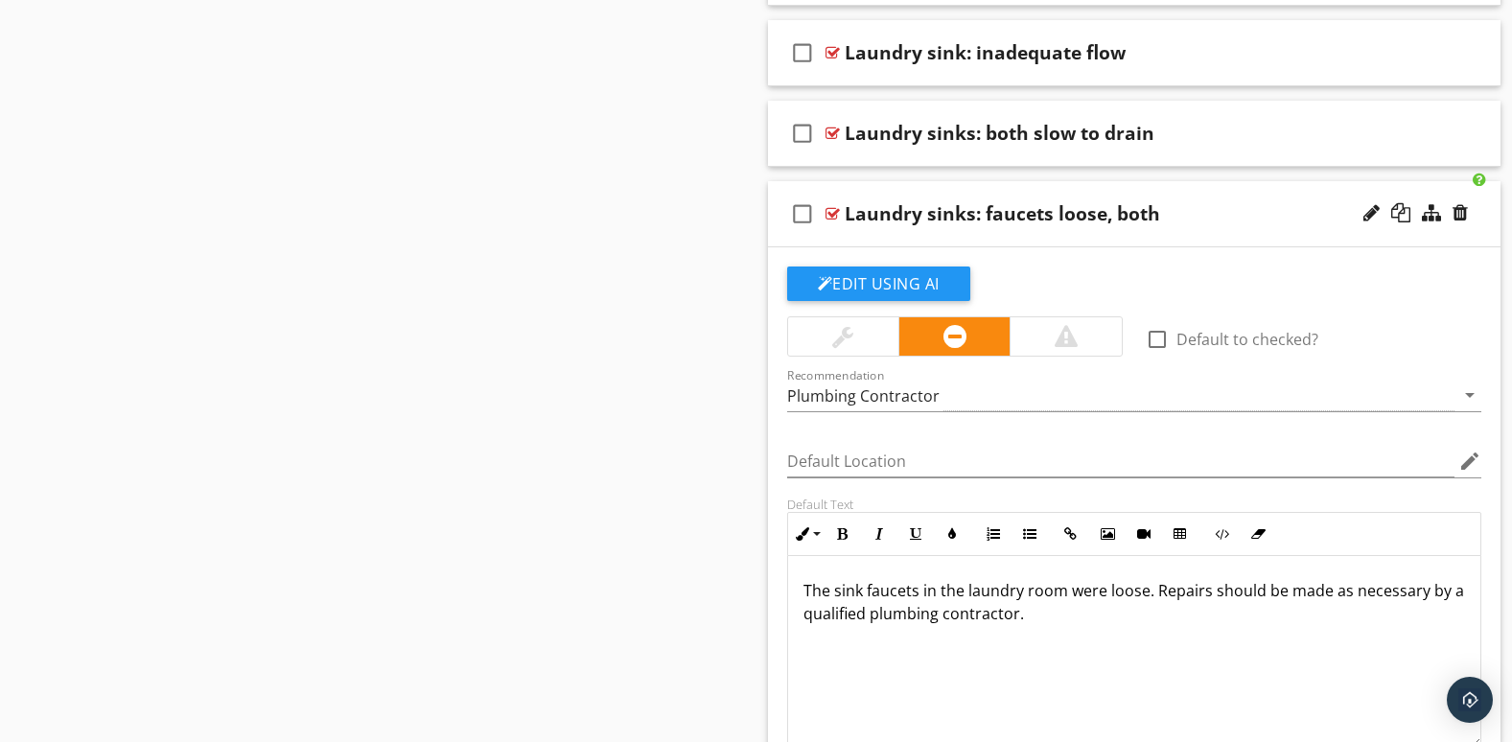
click at [1417, 229] on div at bounding box center [1416, 214] width 112 height 46
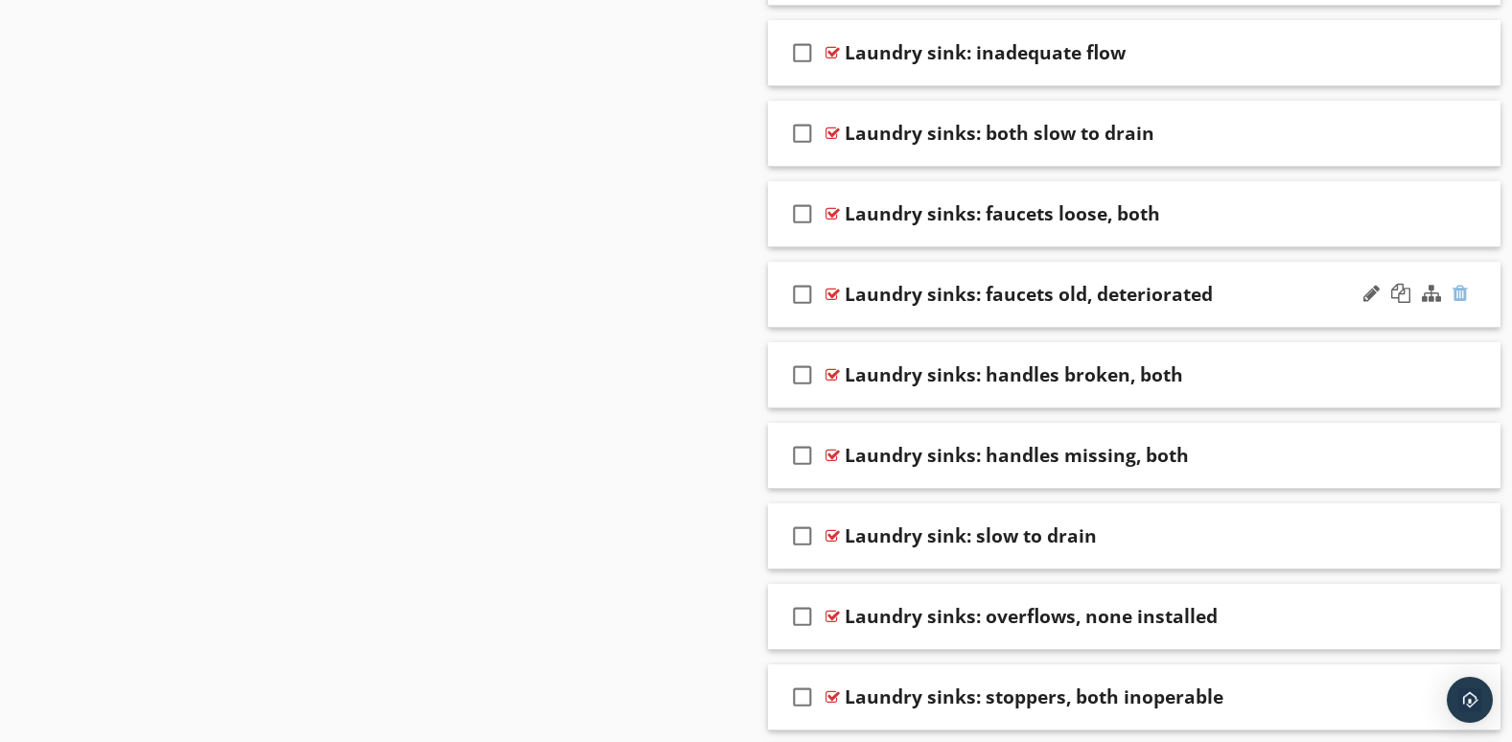
click at [1458, 290] on div at bounding box center [1460, 293] width 15 height 19
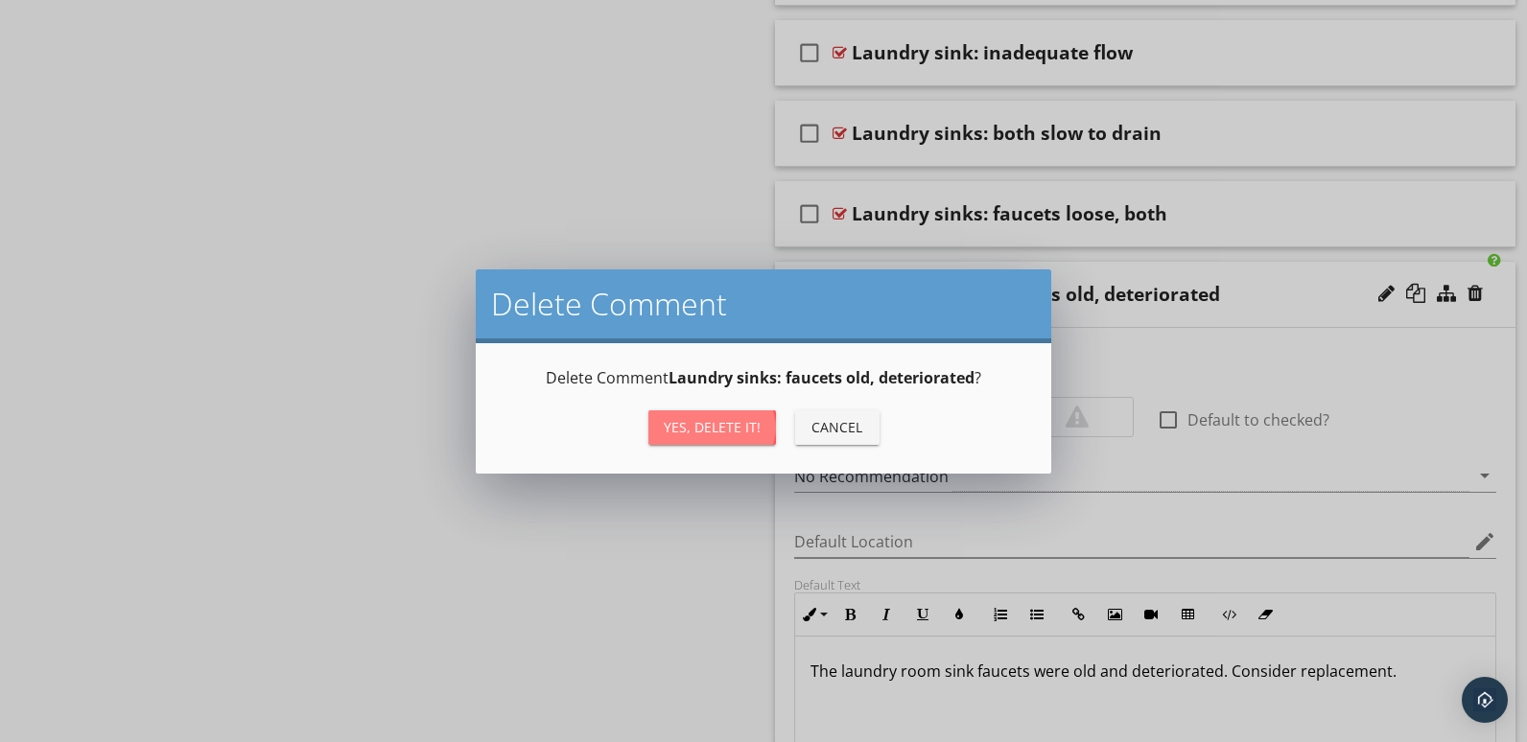
click at [668, 427] on div "Yes, Delete it!" at bounding box center [712, 427] width 97 height 20
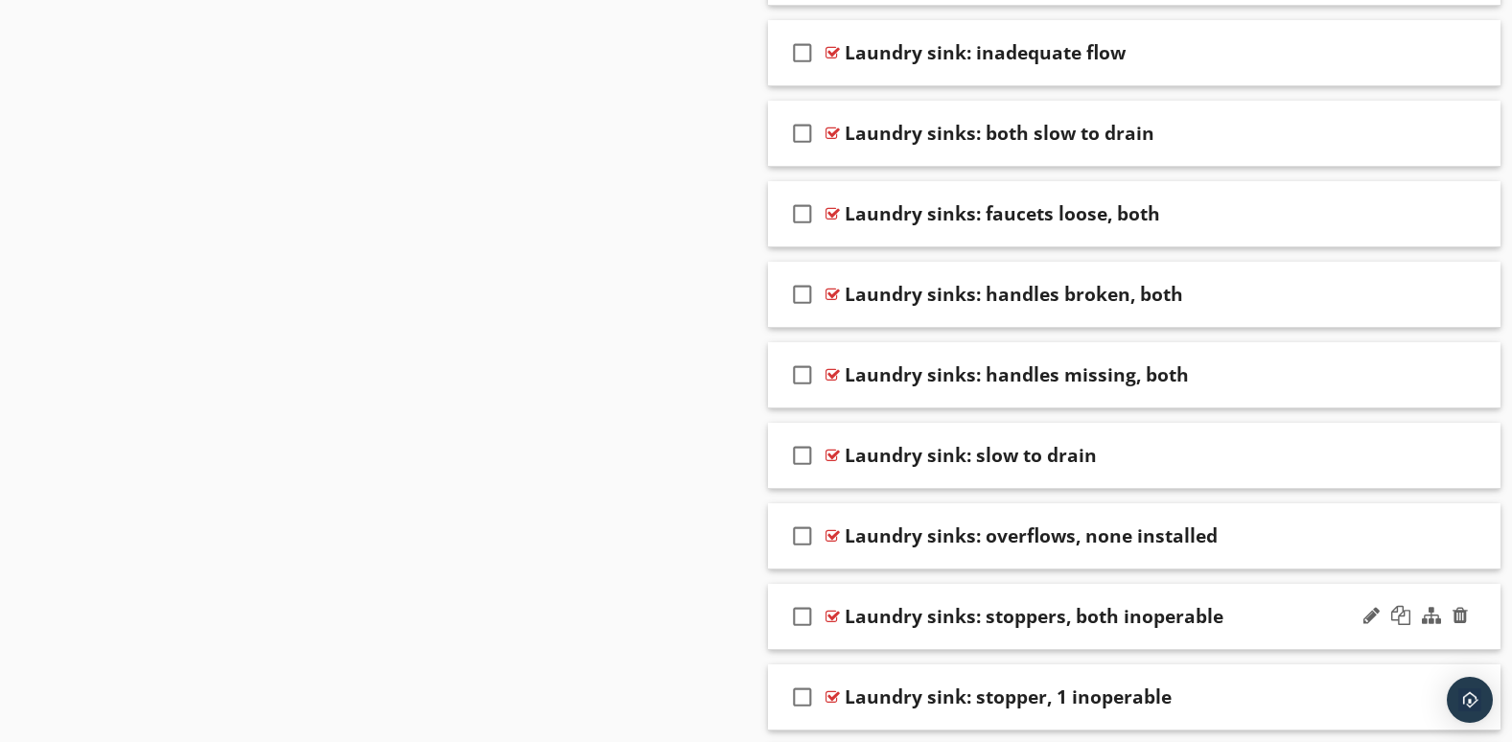
click at [1426, 639] on div at bounding box center [1416, 617] width 112 height 46
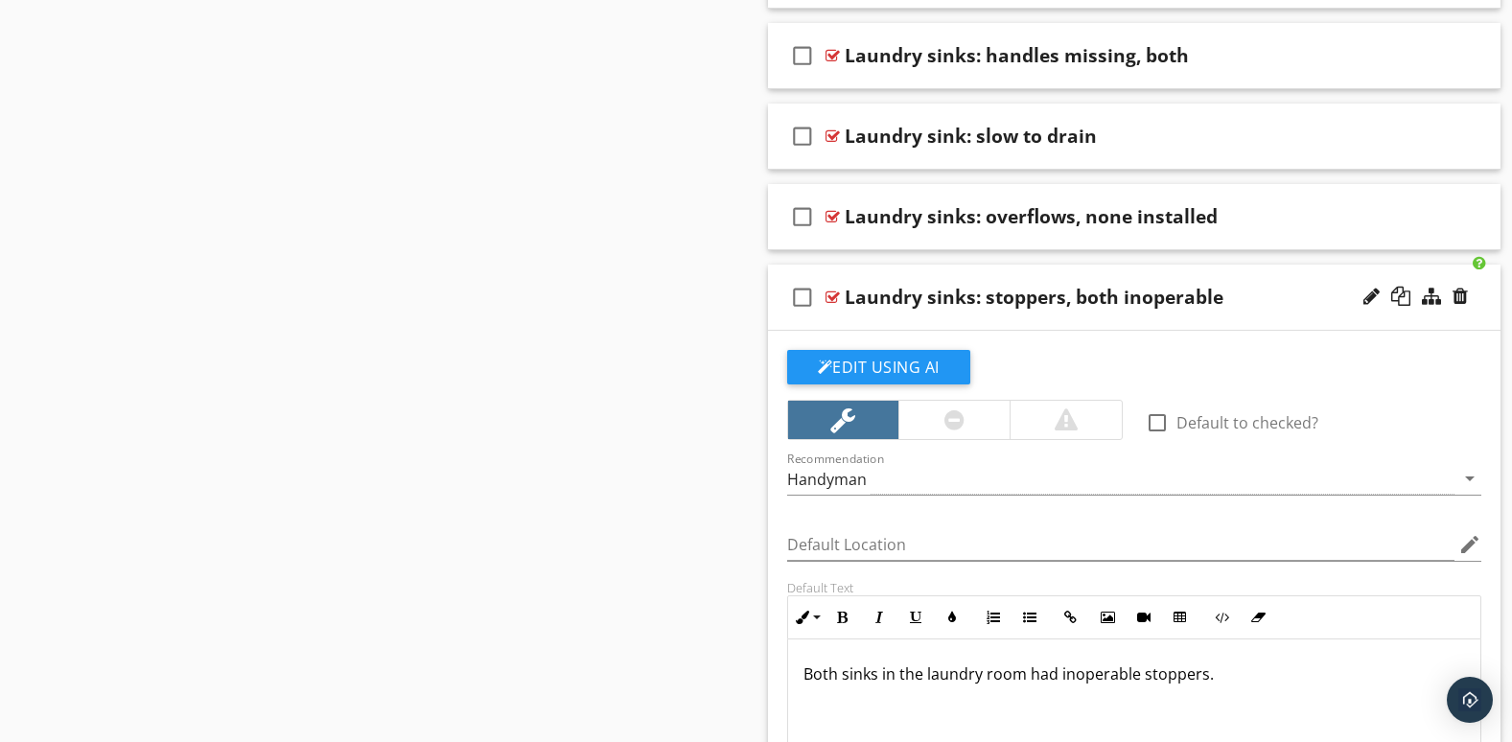
scroll to position [5915, 0]
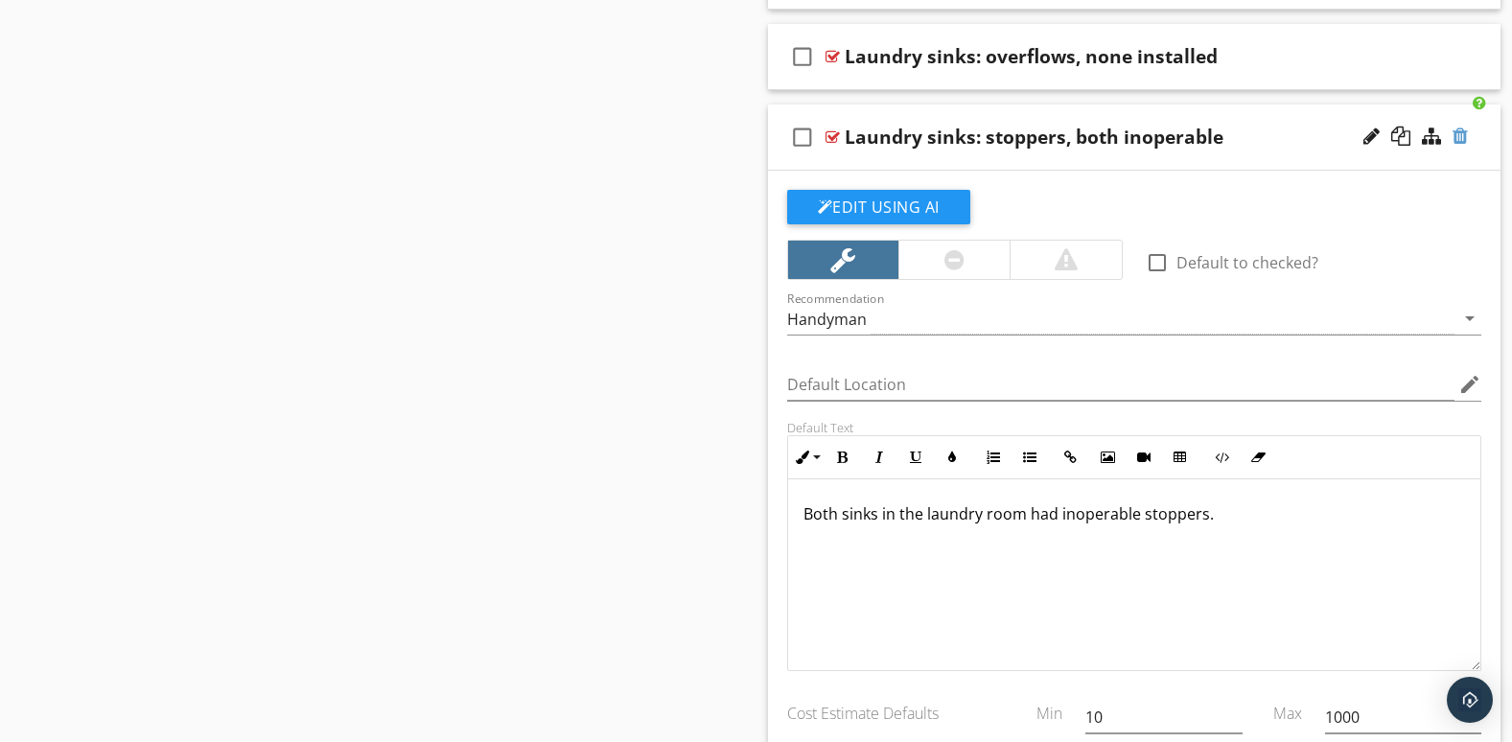
click at [1464, 138] on div at bounding box center [1460, 136] width 15 height 19
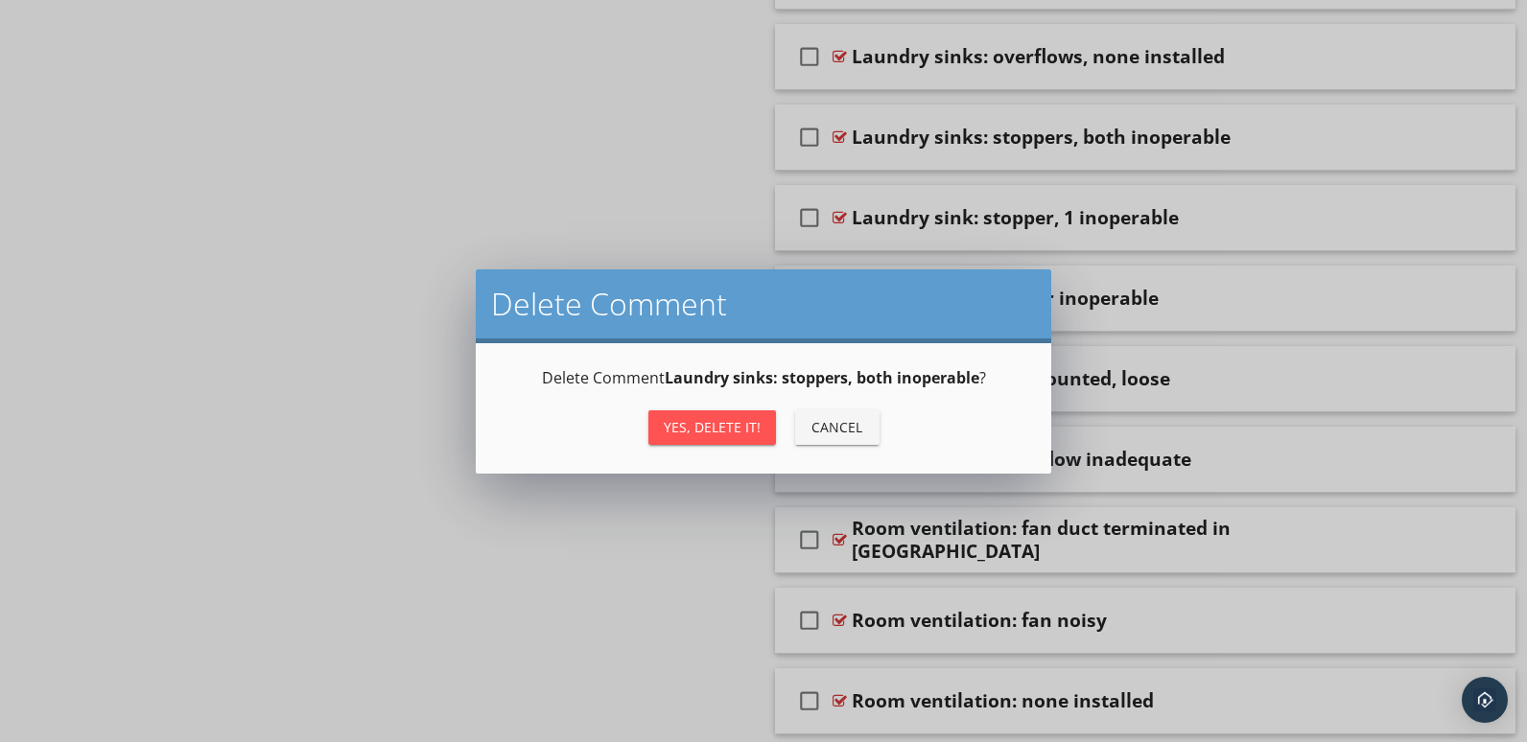
click at [700, 423] on div "Yes, Delete it!" at bounding box center [712, 427] width 97 height 20
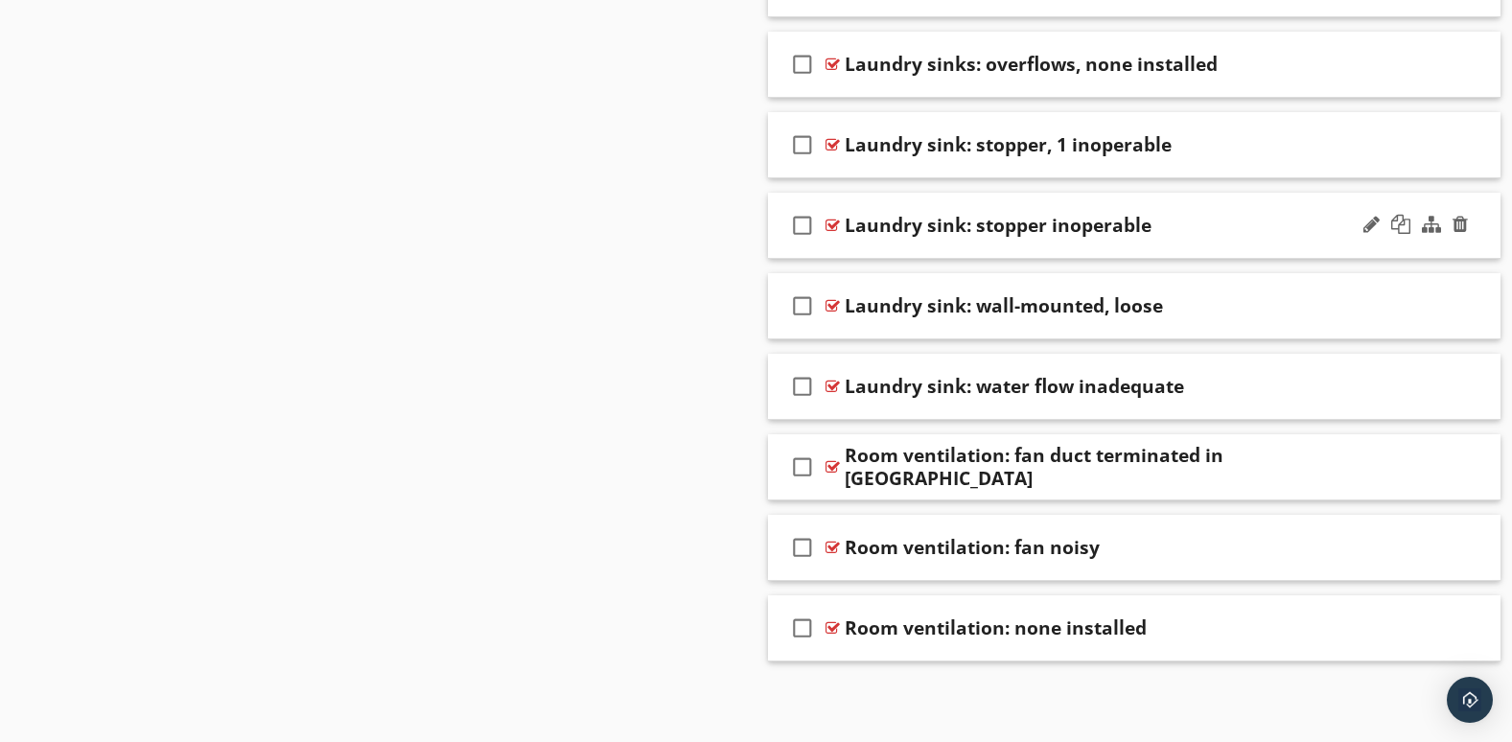
scroll to position [5747, 0]
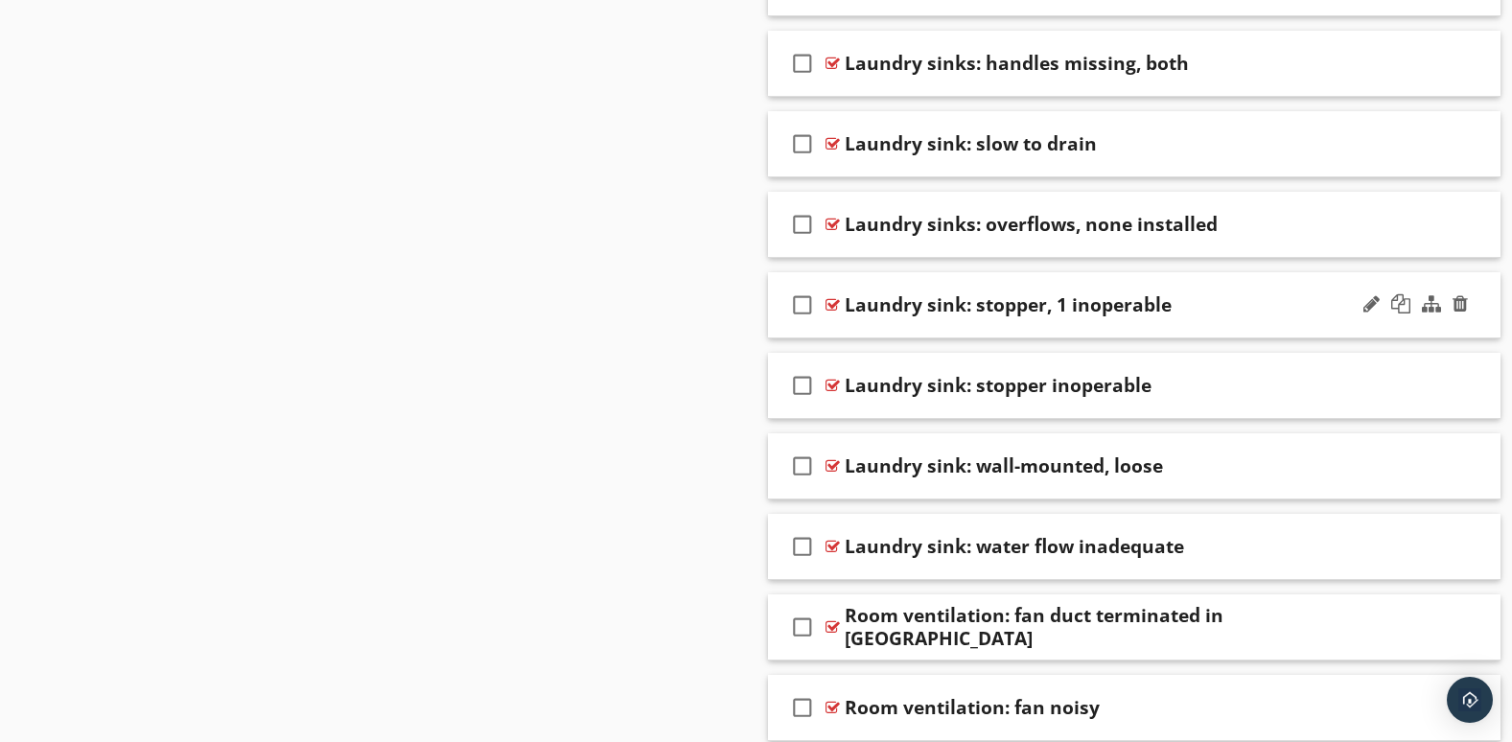
click at [1379, 331] on div "check_box_outline_blank Laundry sink: stopper, 1 inoperable" at bounding box center [1135, 305] width 734 height 66
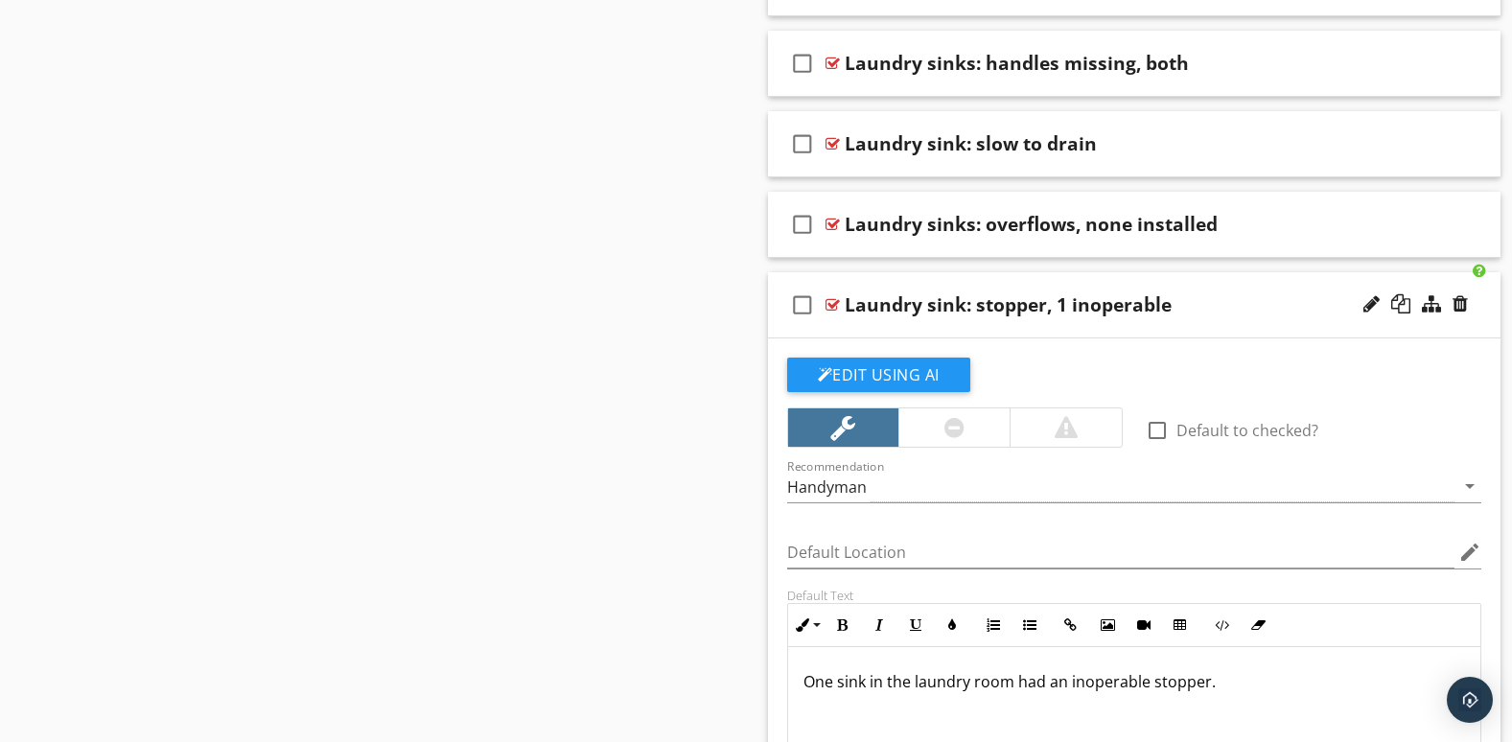
click at [1396, 325] on div at bounding box center [1416, 305] width 112 height 46
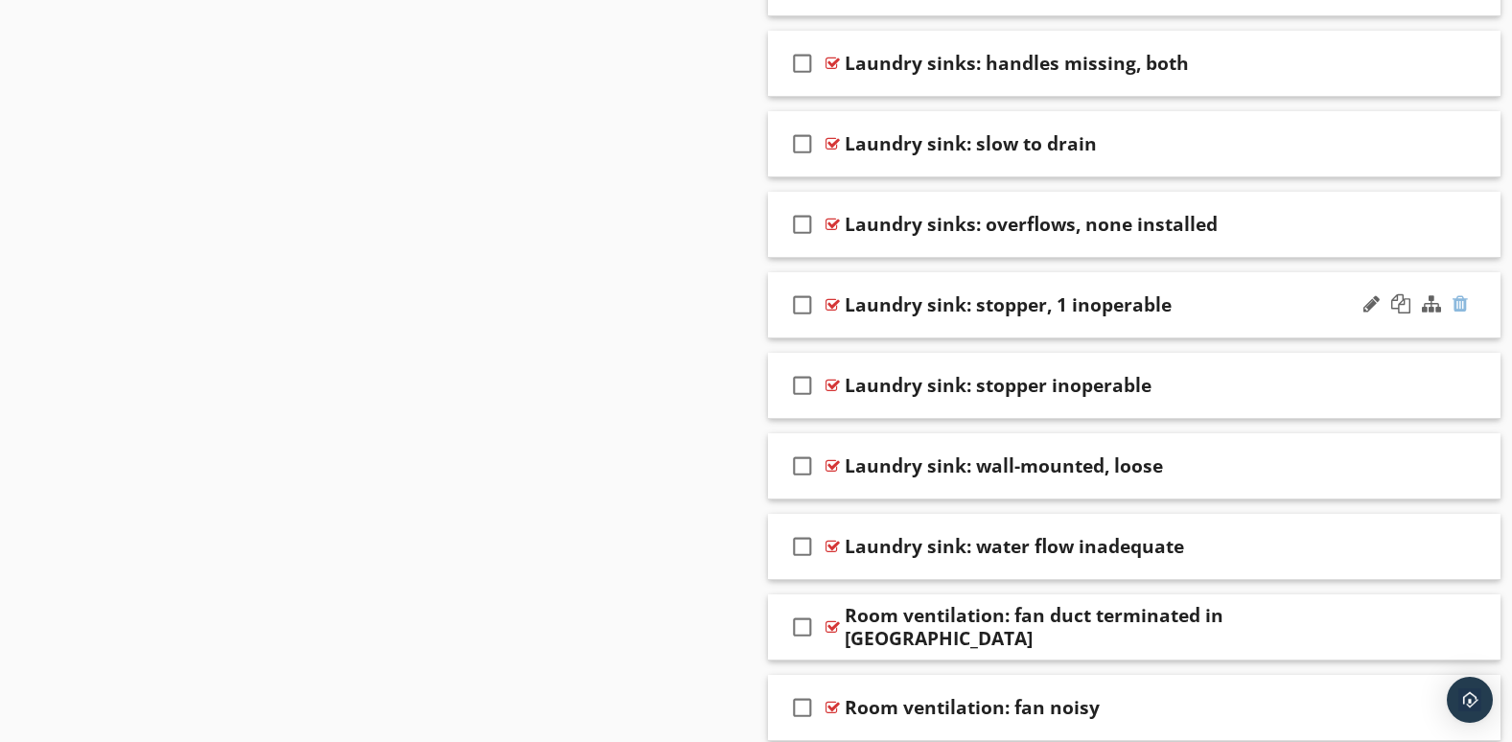
click at [1458, 296] on div at bounding box center [1460, 303] width 15 height 19
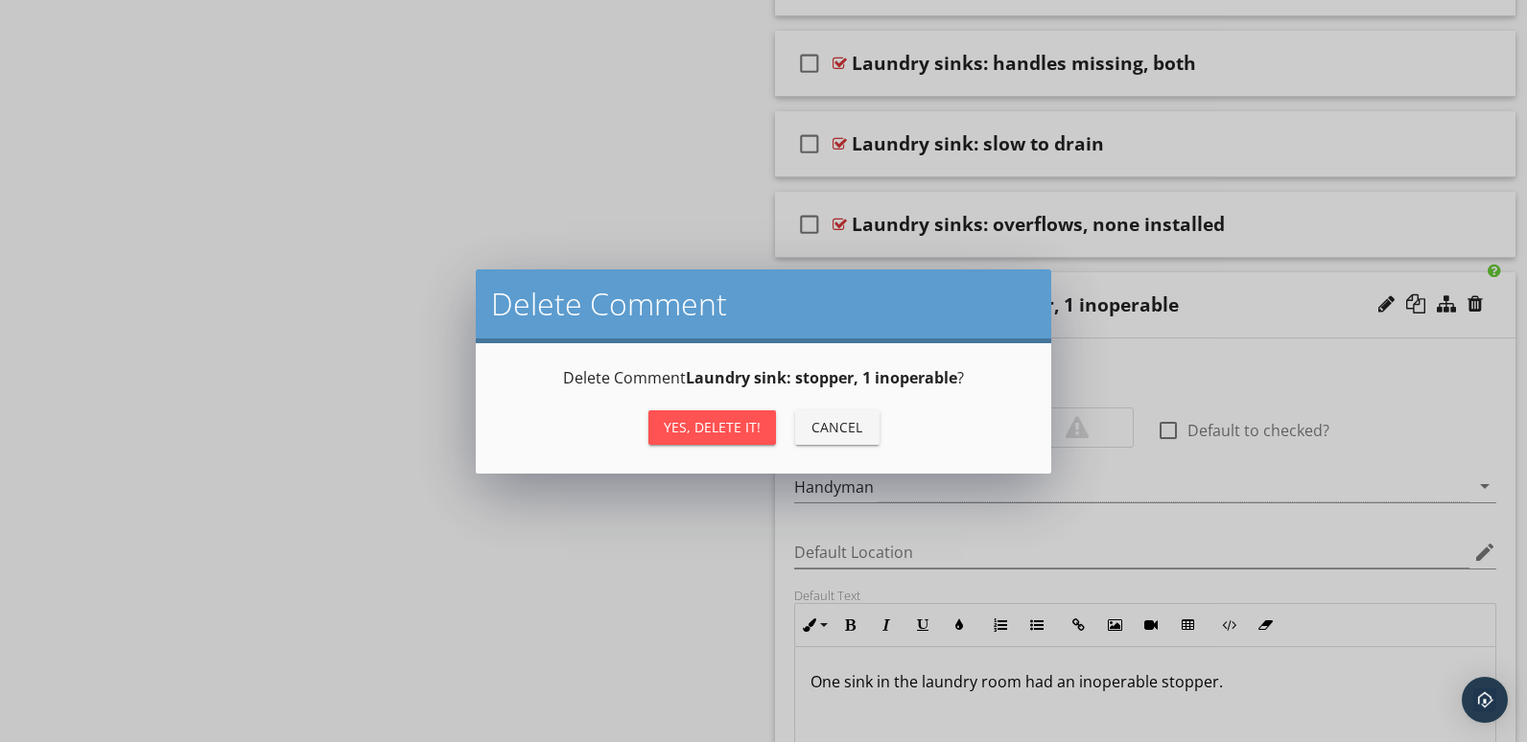
click at [725, 416] on button "Yes, Delete it!" at bounding box center [712, 427] width 128 height 35
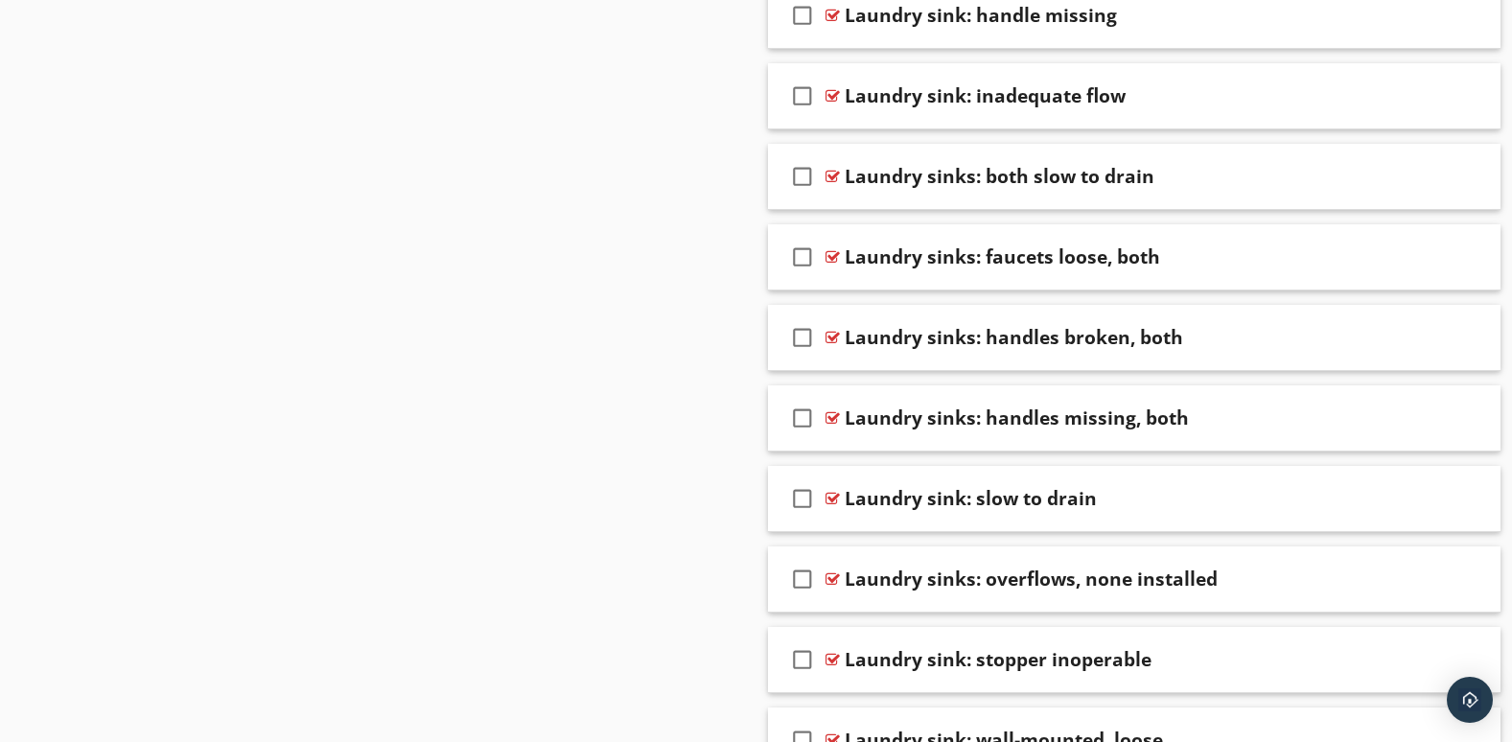
scroll to position [5347, 0]
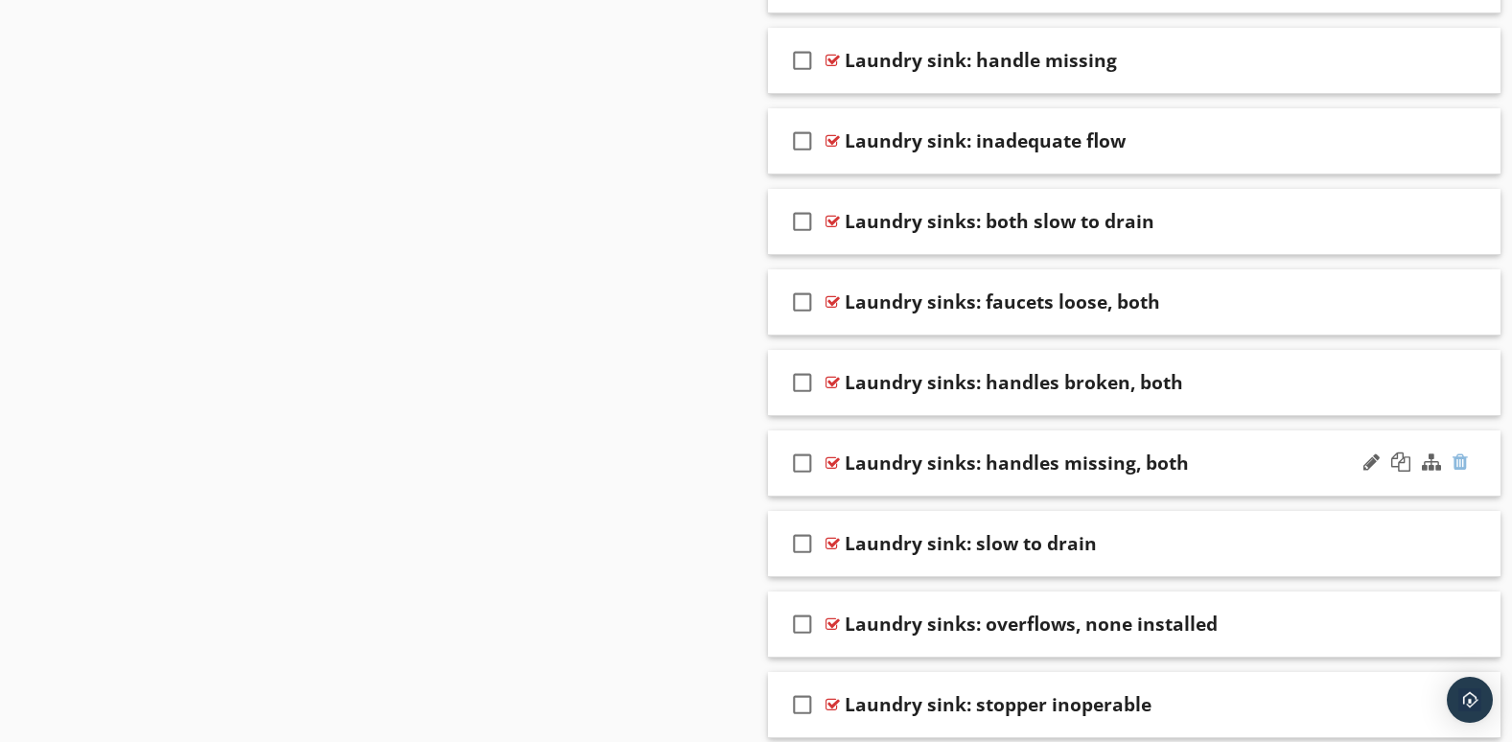
click at [1465, 463] on div at bounding box center [1460, 462] width 15 height 19
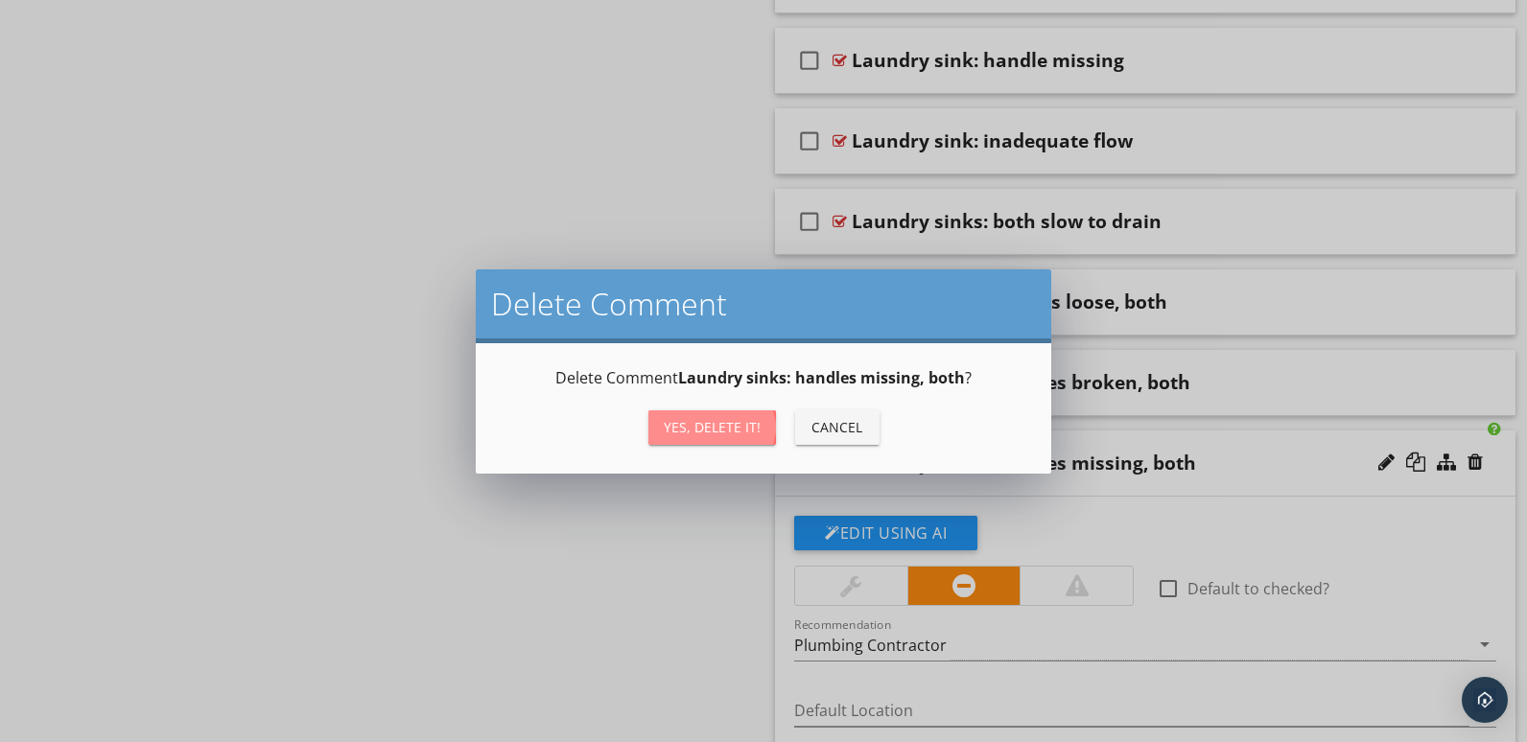
drag, startPoint x: 738, startPoint y: 431, endPoint x: 930, endPoint y: 433, distance: 192.8
click at [738, 431] on div "Yes, Delete it!" at bounding box center [712, 427] width 97 height 20
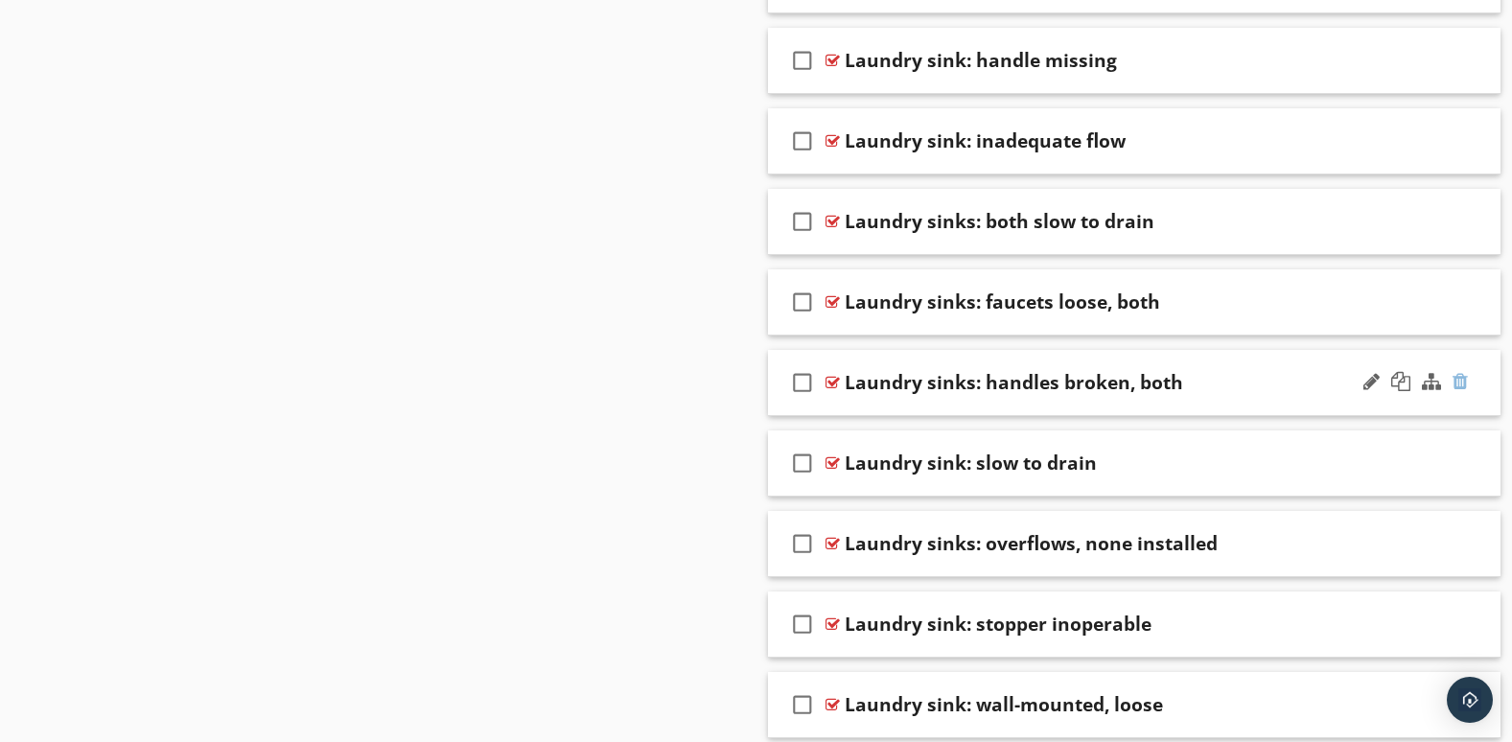
click at [1463, 380] on div at bounding box center [1460, 381] width 15 height 19
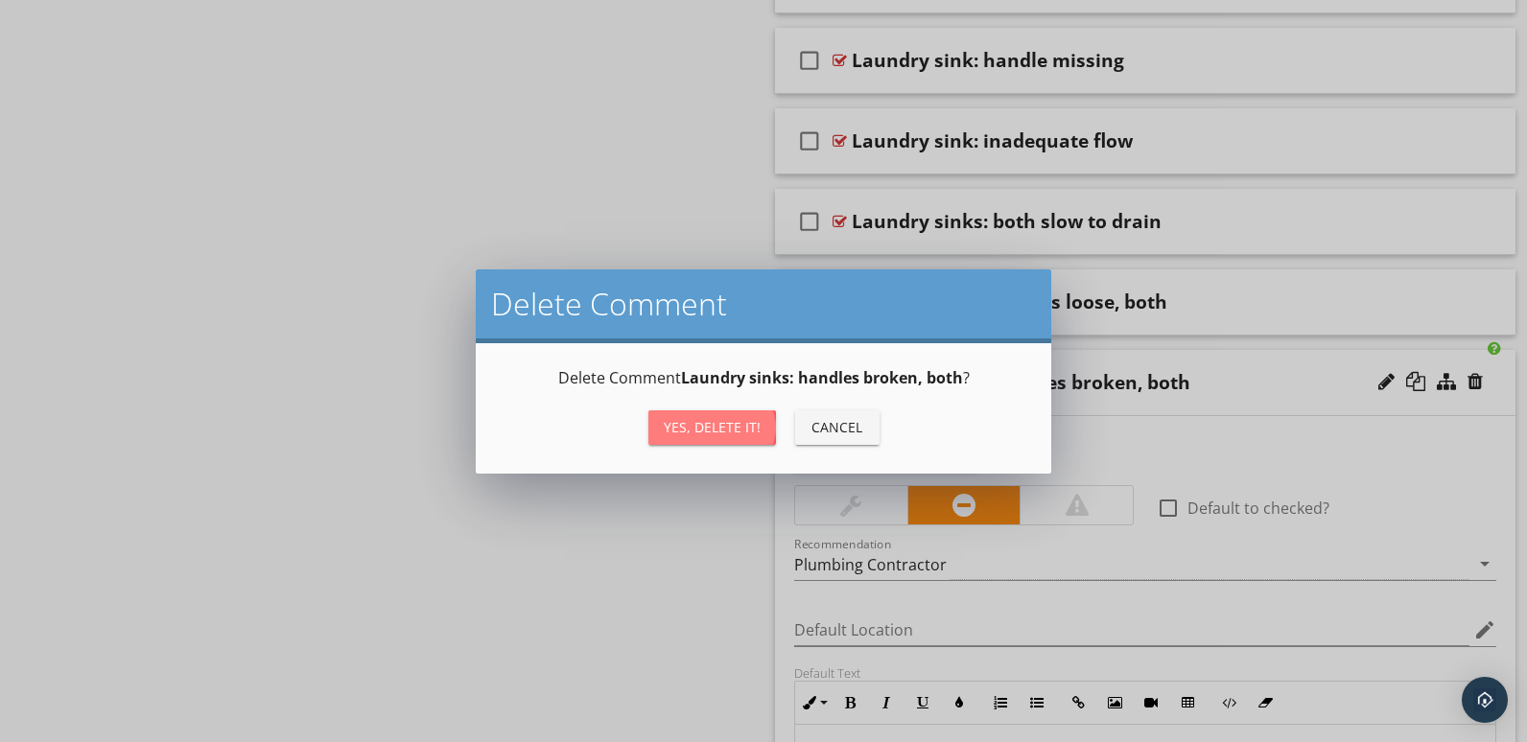
click at [696, 426] on div "Yes, Delete it!" at bounding box center [712, 427] width 97 height 20
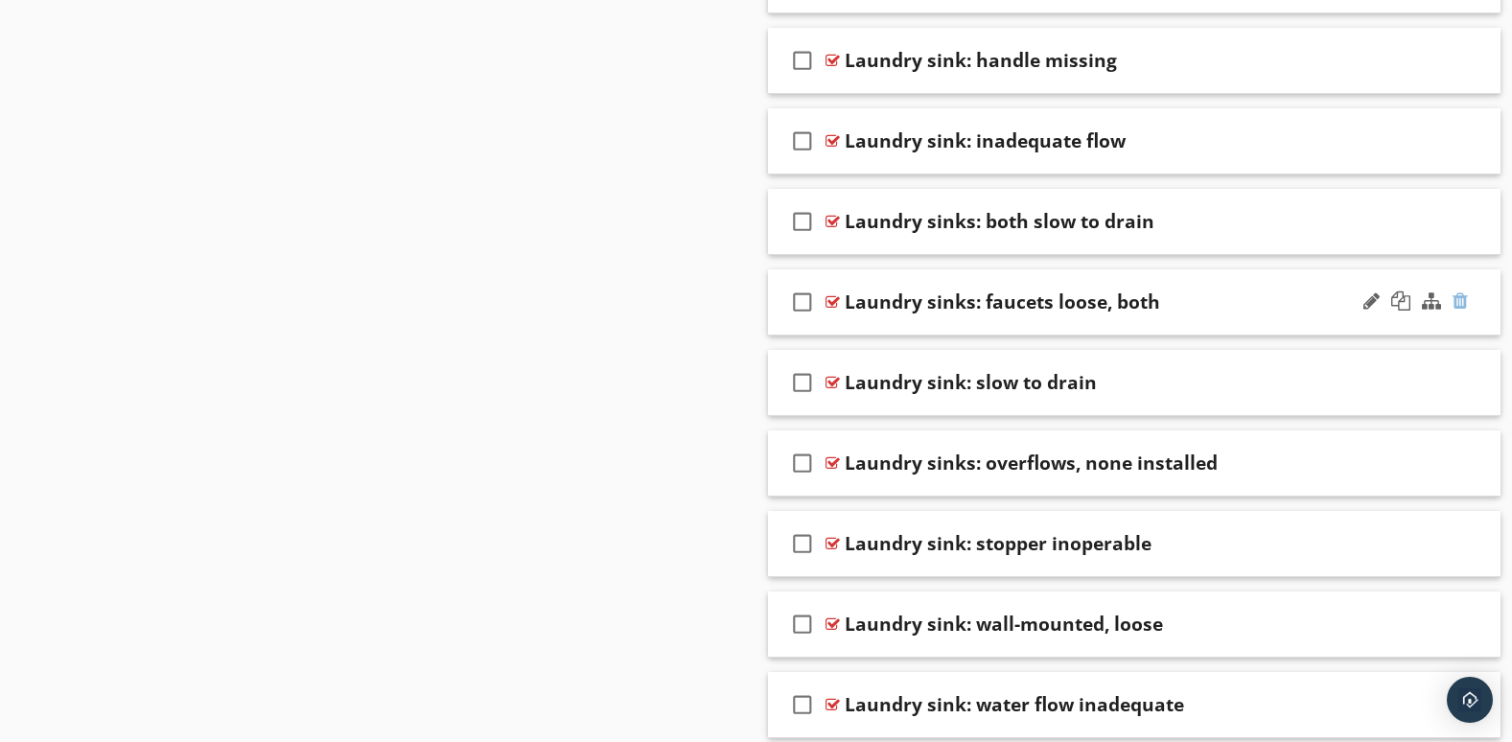
click at [1459, 301] on div at bounding box center [1460, 301] width 15 height 19
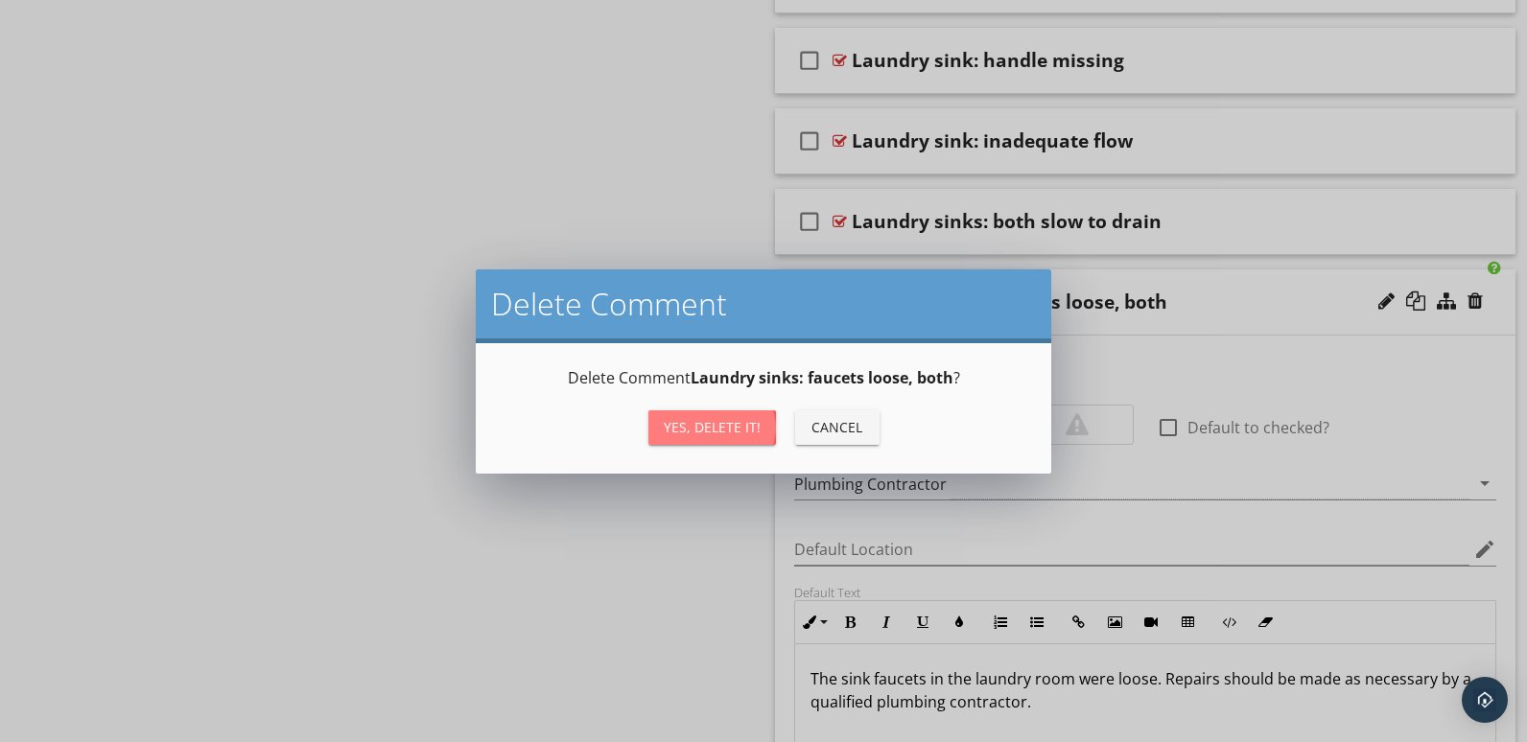
click at [727, 419] on div "Yes, Delete it!" at bounding box center [712, 427] width 97 height 20
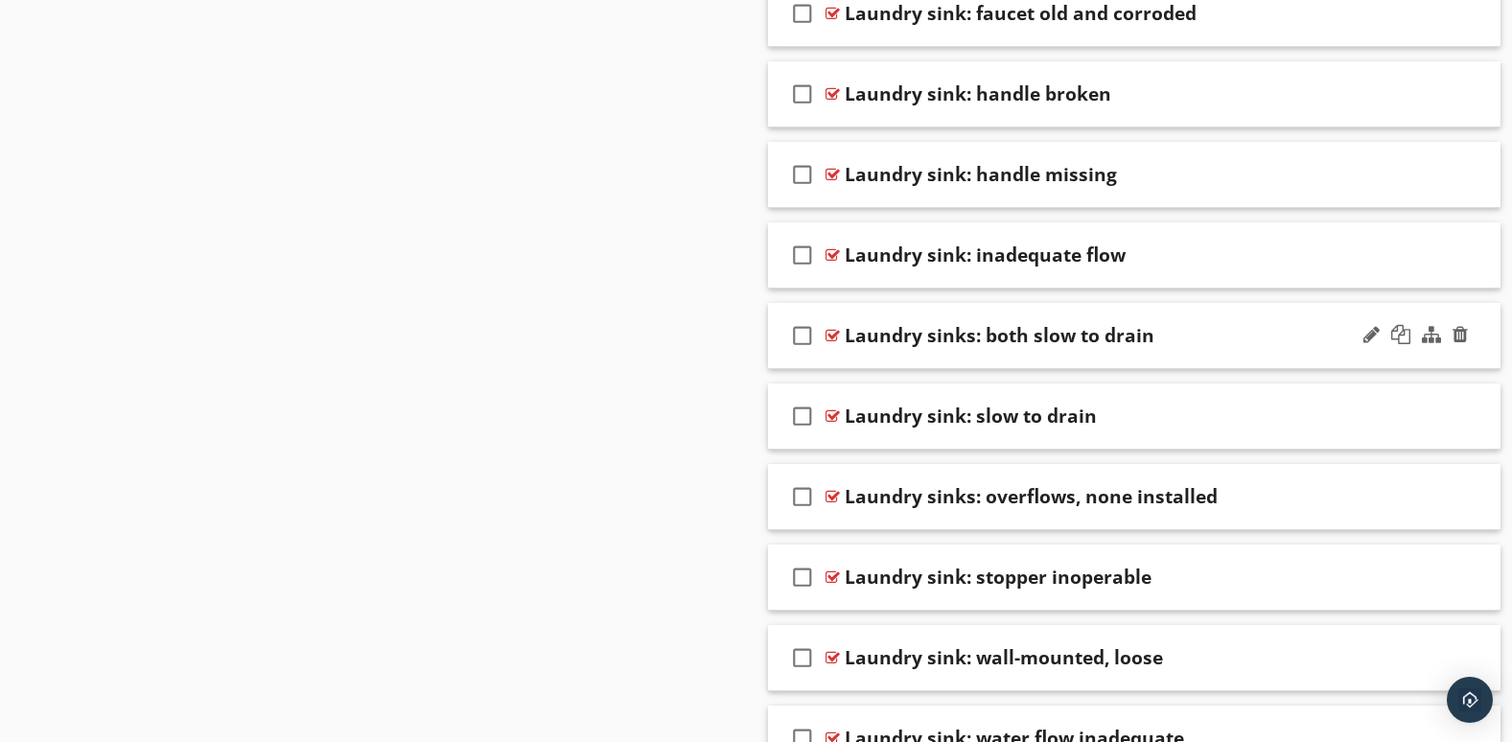
scroll to position [5187, 0]
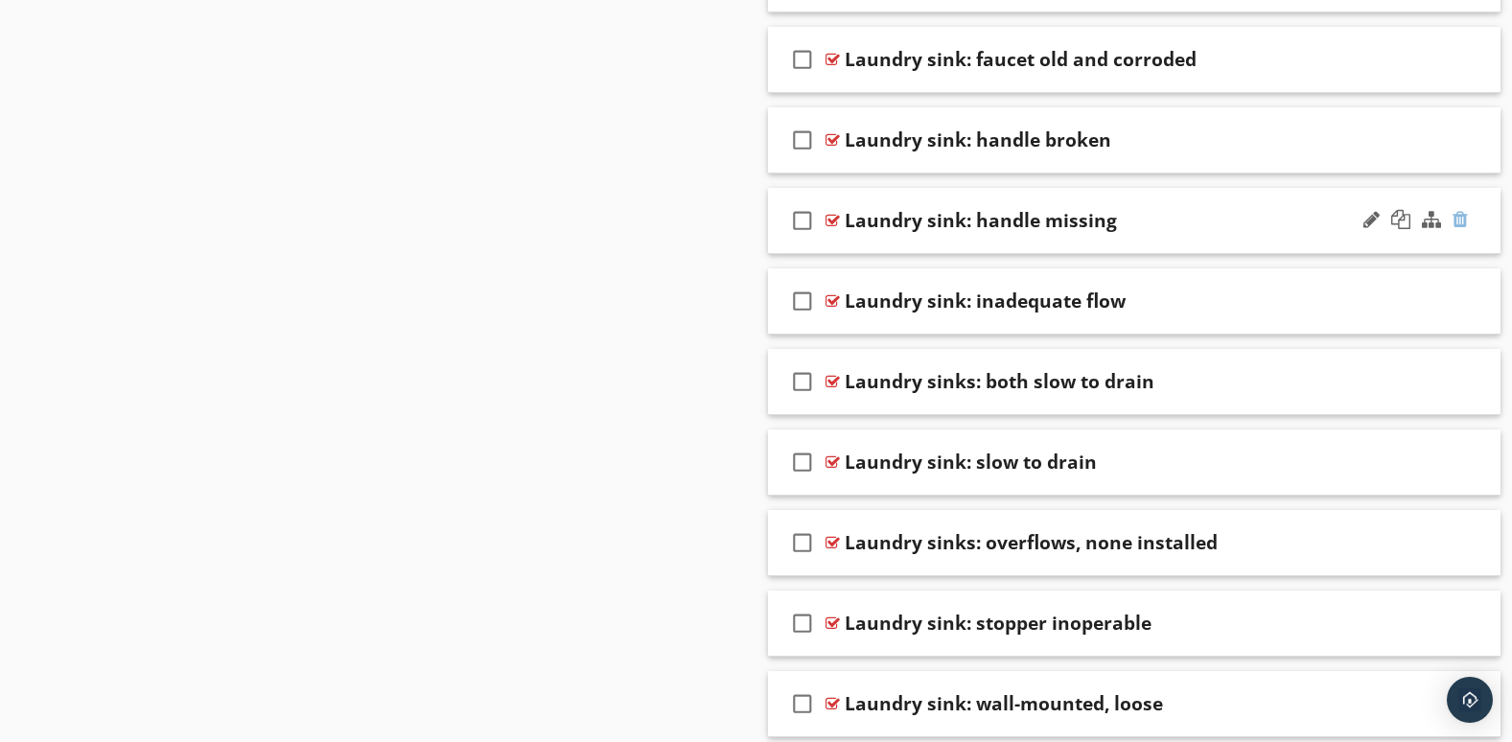
click at [1467, 224] on div at bounding box center [1460, 219] width 15 height 19
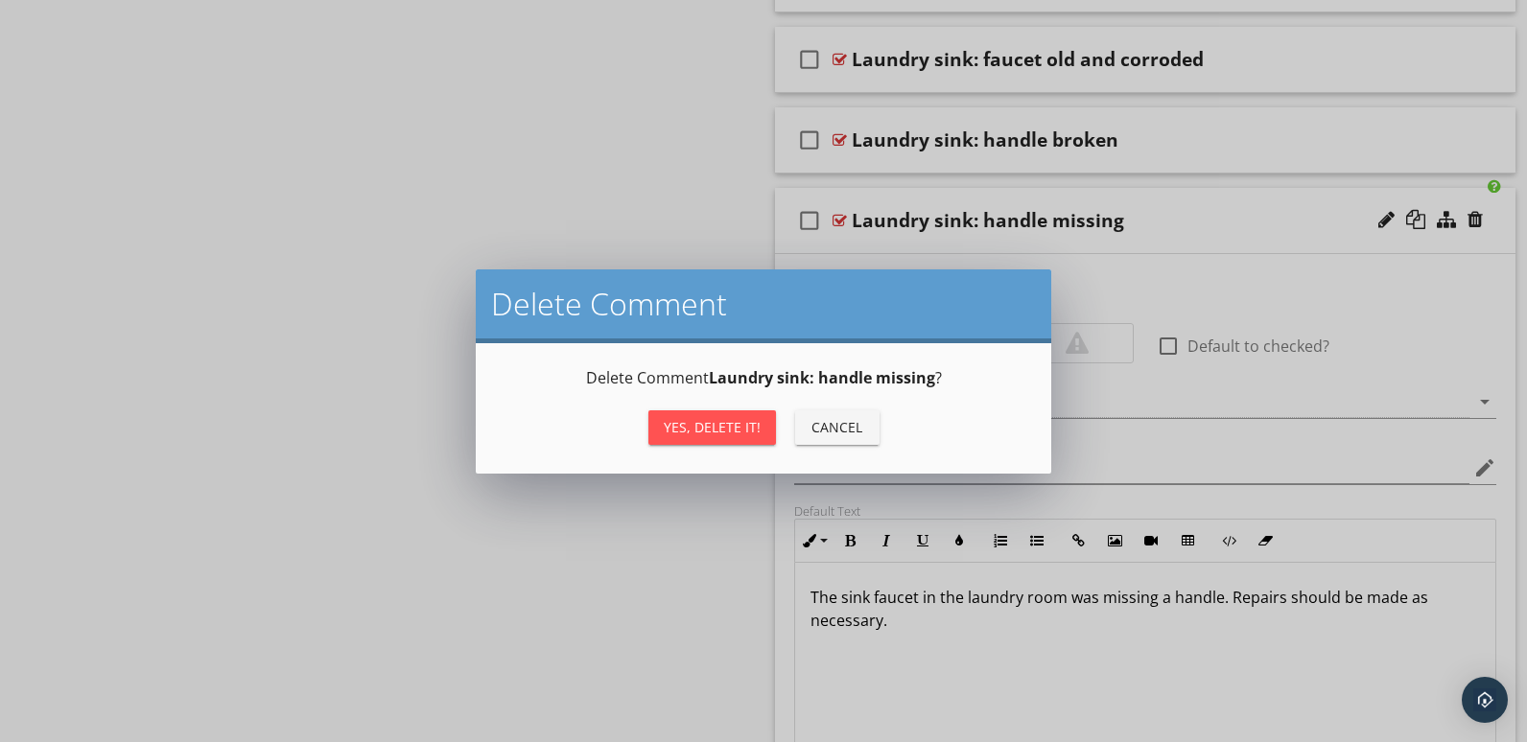
click at [679, 426] on div "Yes, Delete it!" at bounding box center [712, 427] width 97 height 20
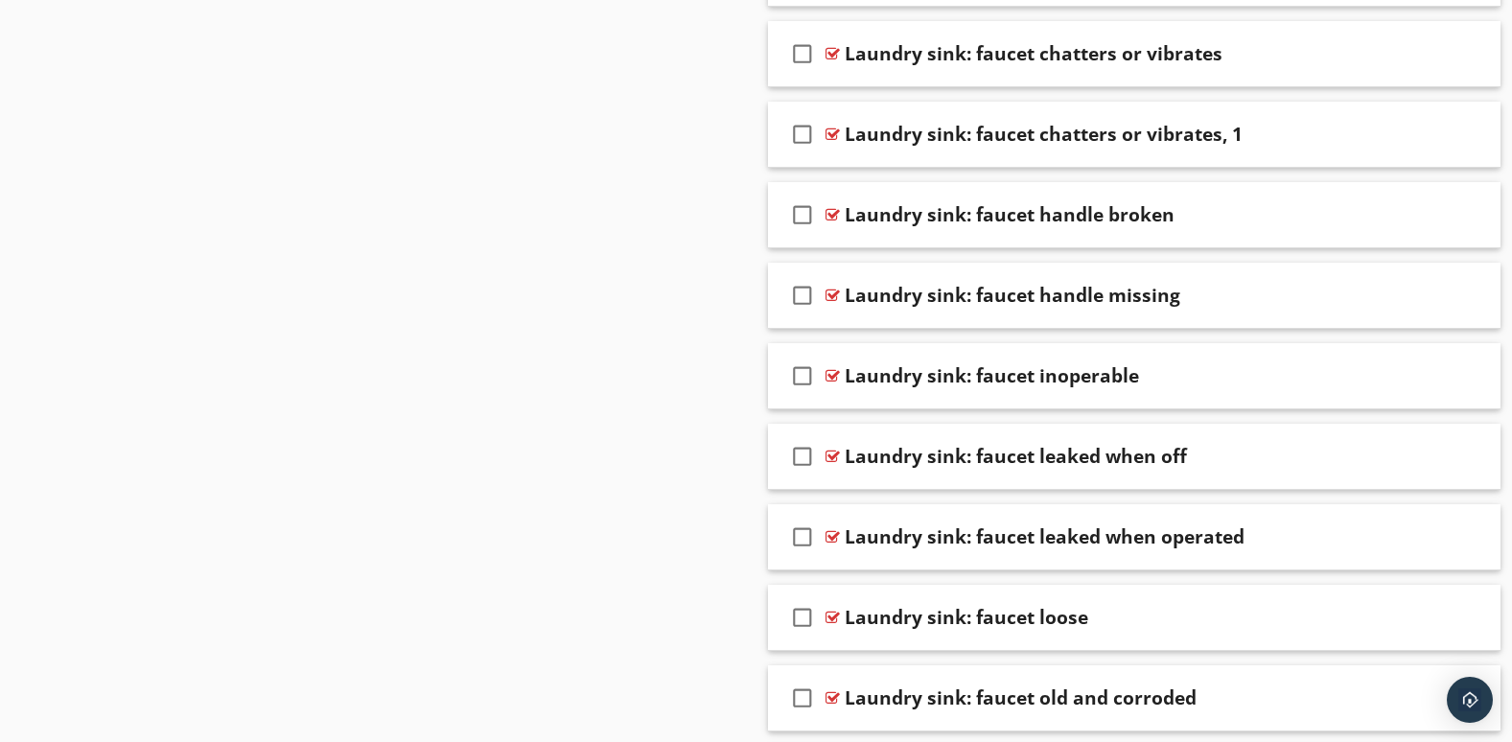
scroll to position [4388, 0]
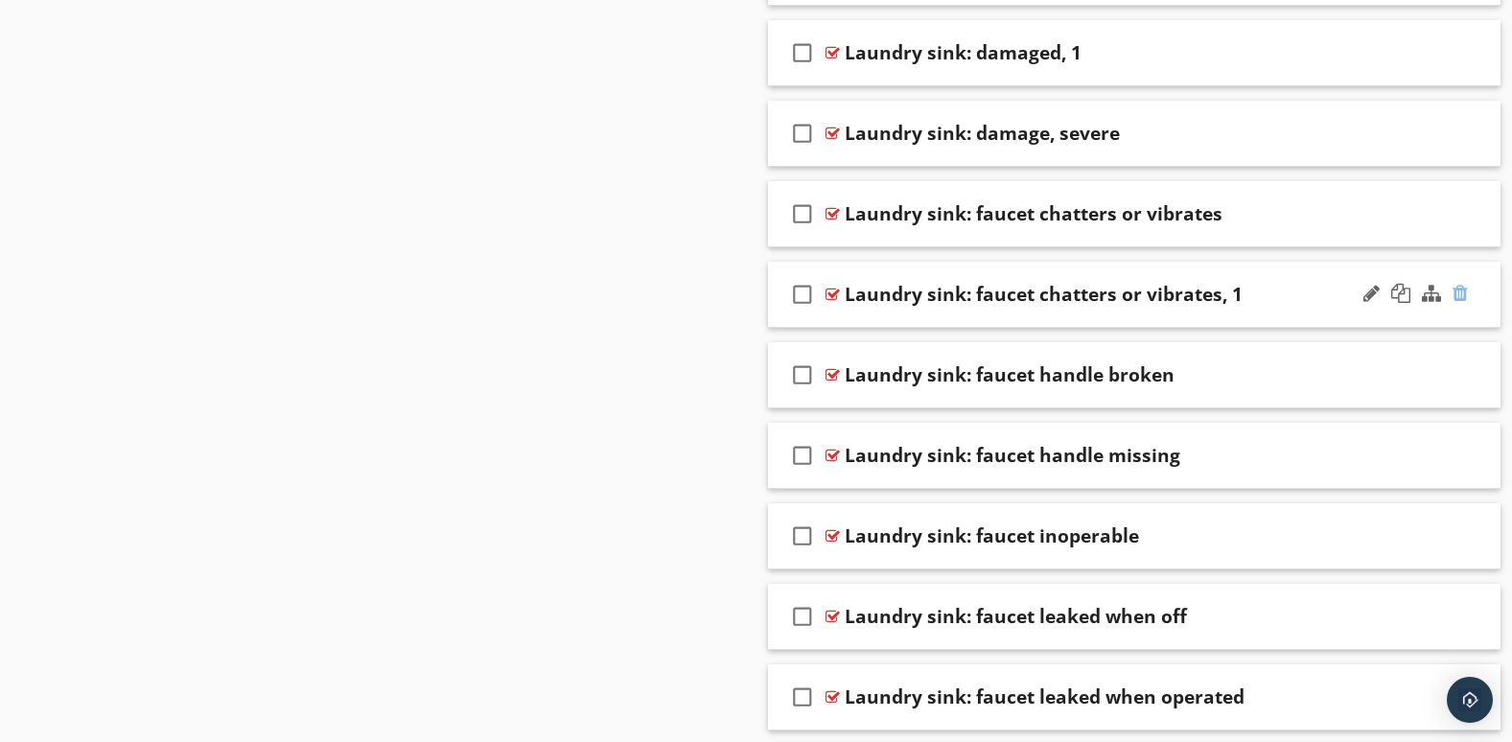
click at [1464, 293] on div at bounding box center [1460, 293] width 15 height 19
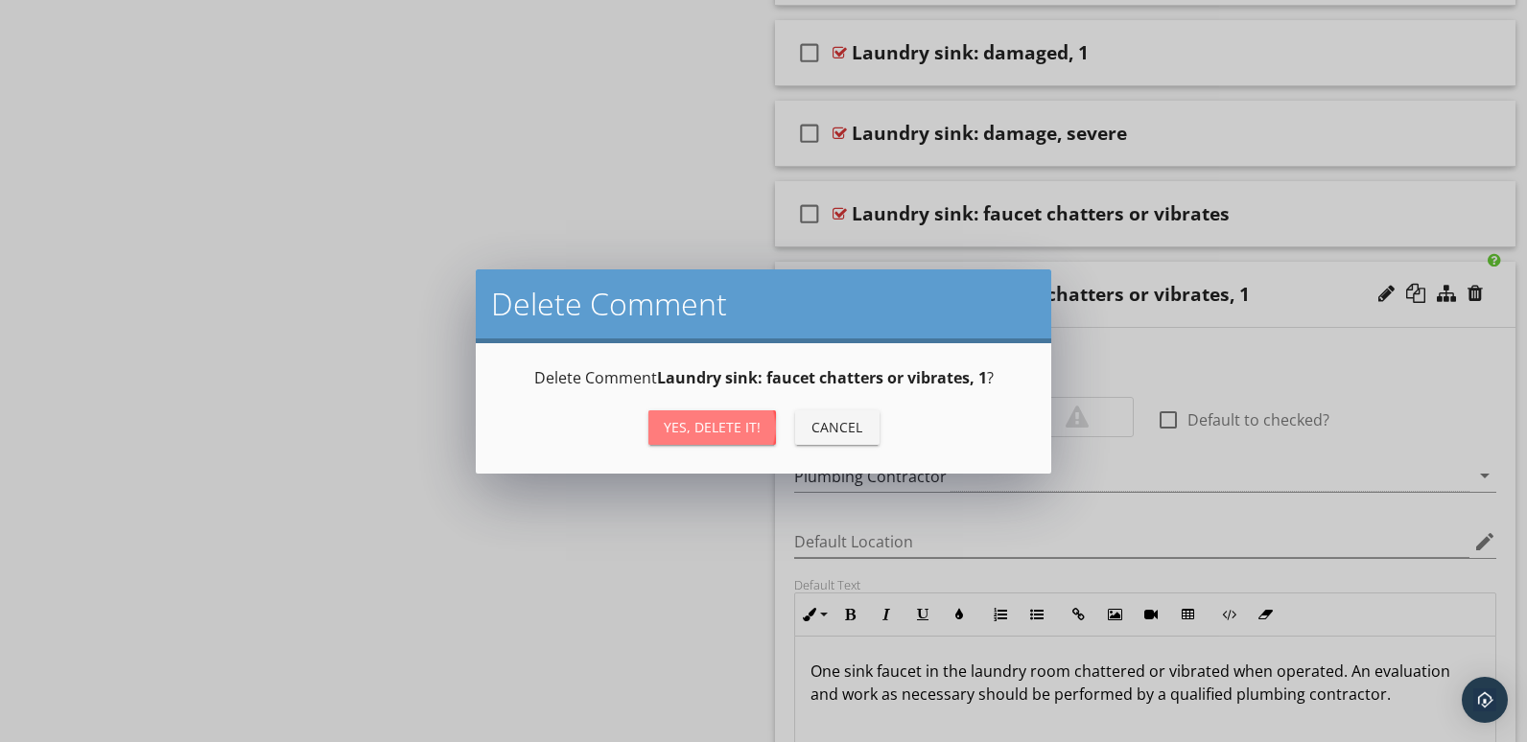
click at [704, 424] on div "Yes, Delete it!" at bounding box center [712, 427] width 97 height 20
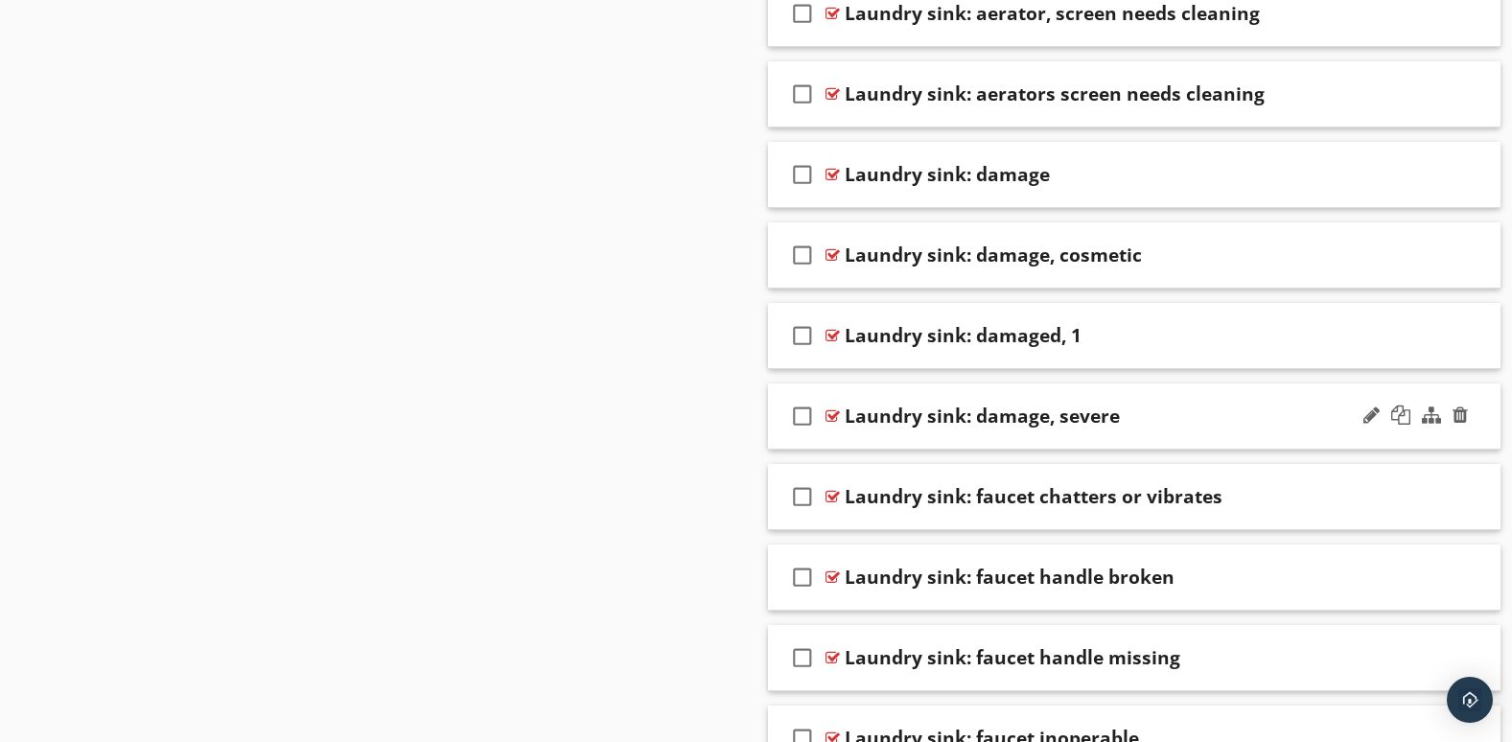
scroll to position [4068, 0]
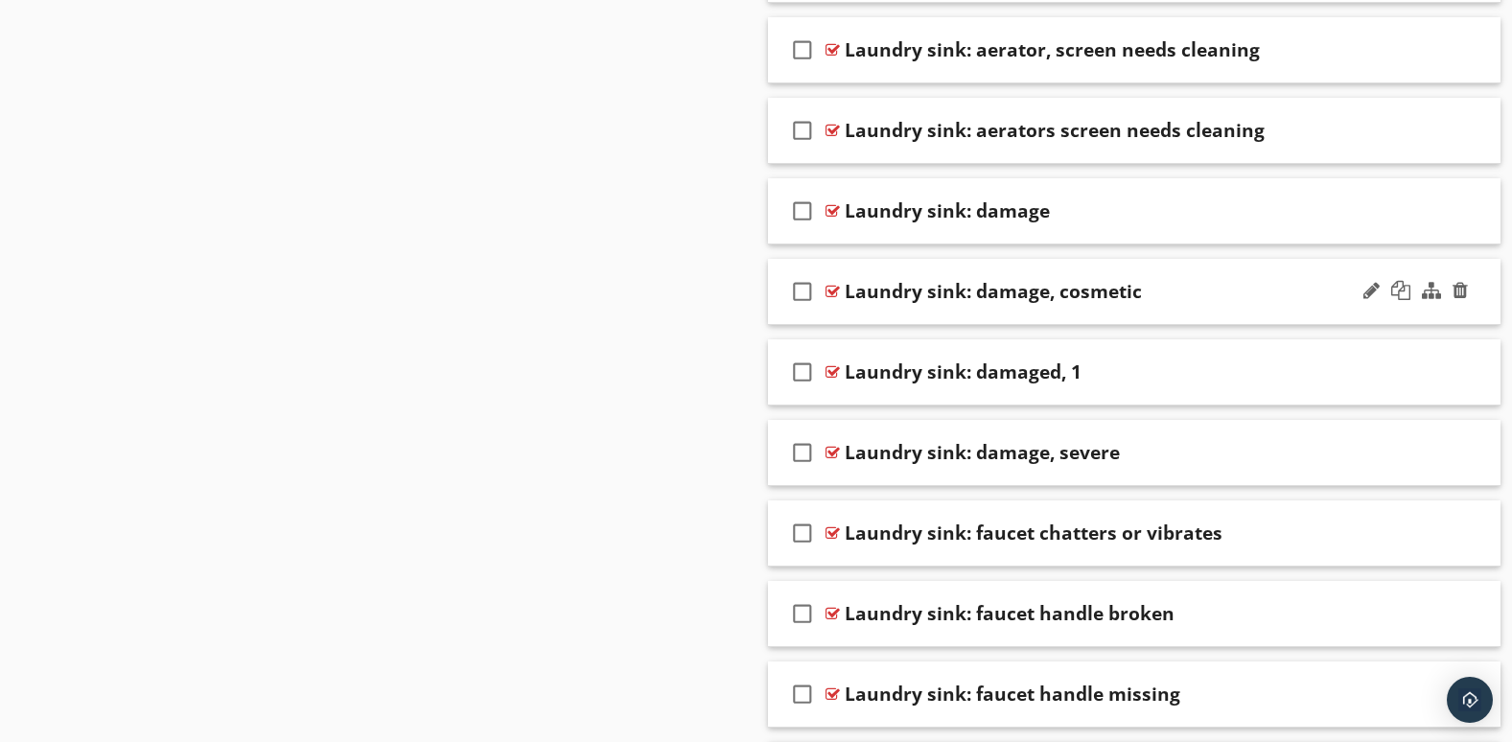
click at [1322, 311] on div "check_box_outline_blank Laundry sink: damage, cosmetic" at bounding box center [1135, 292] width 734 height 66
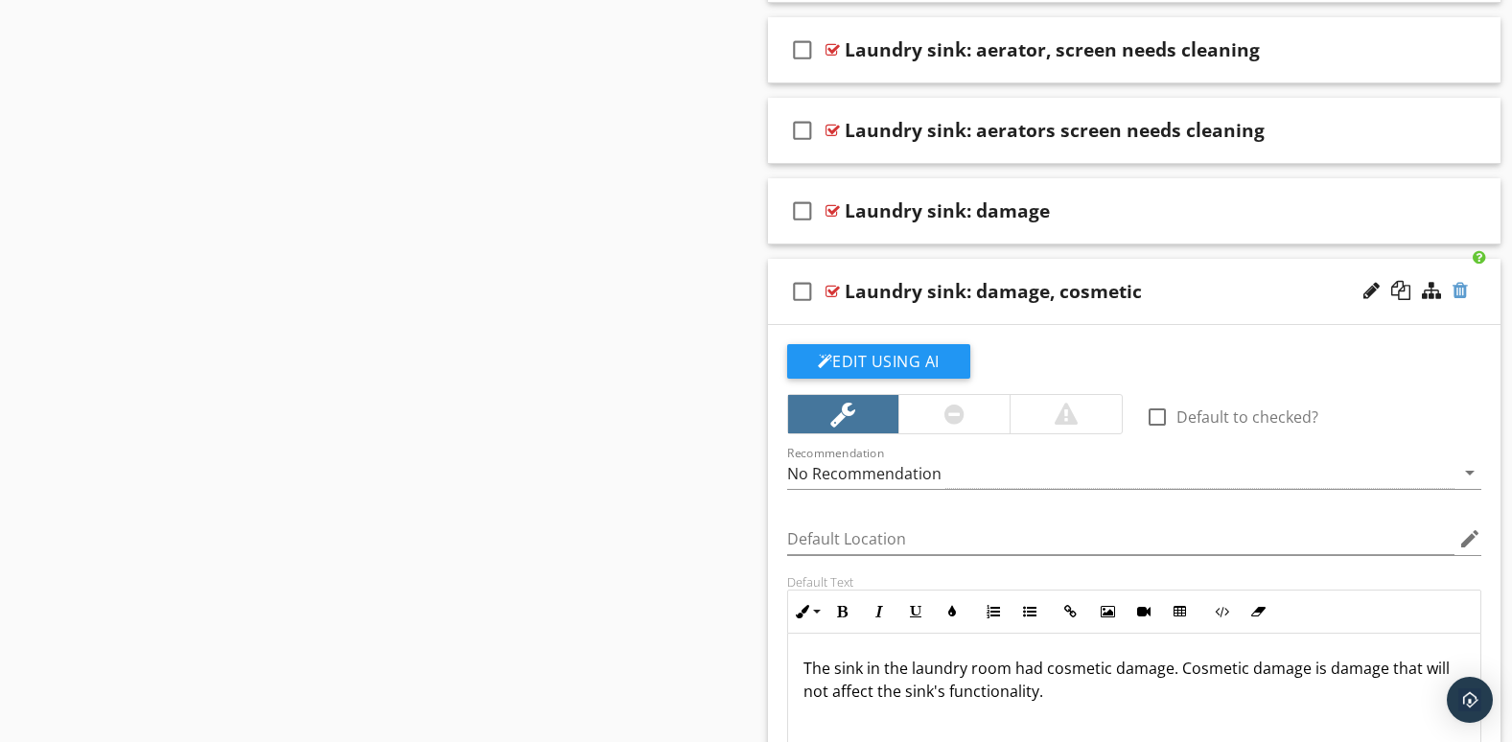
click at [1463, 294] on div at bounding box center [1460, 290] width 15 height 19
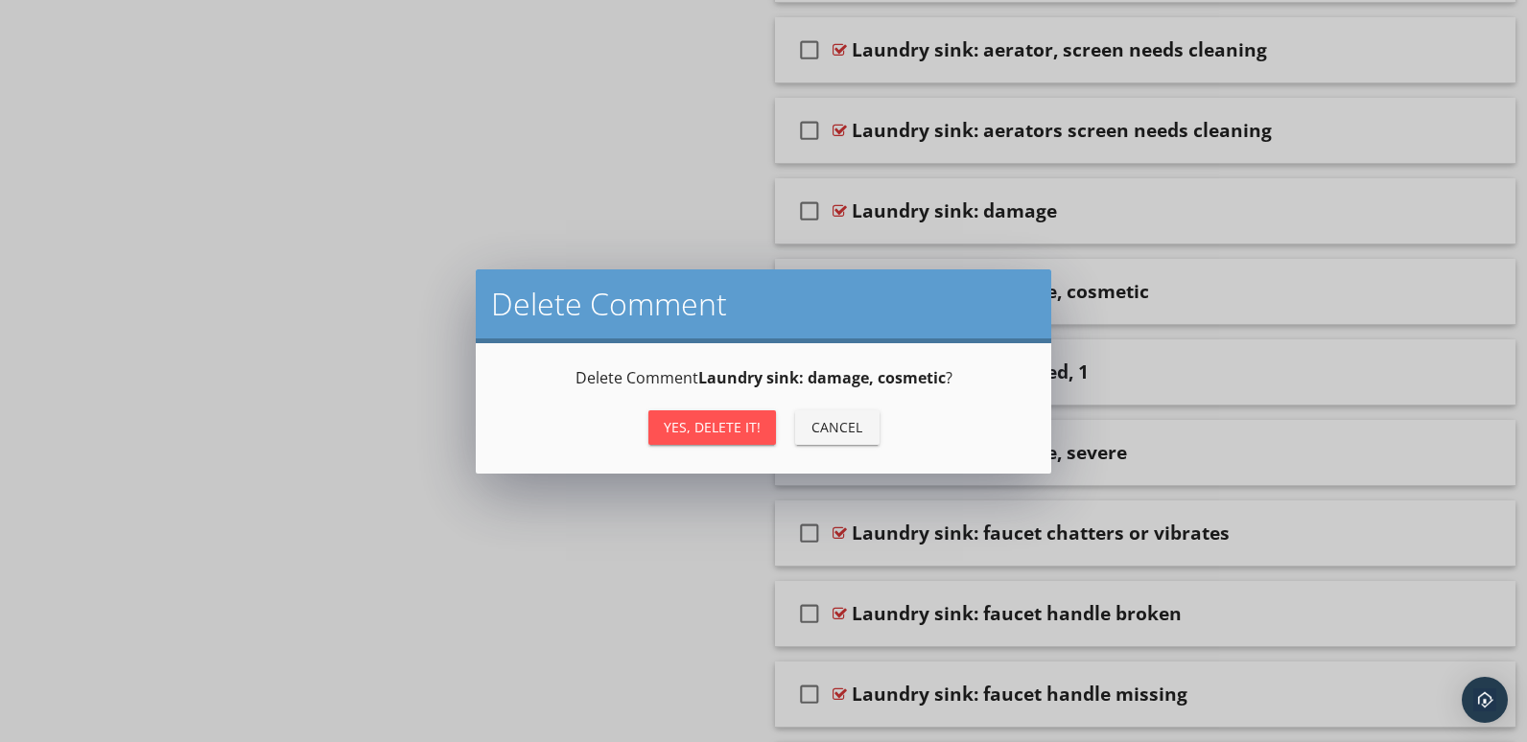
click at [726, 430] on div "Yes, Delete it!" at bounding box center [712, 427] width 97 height 20
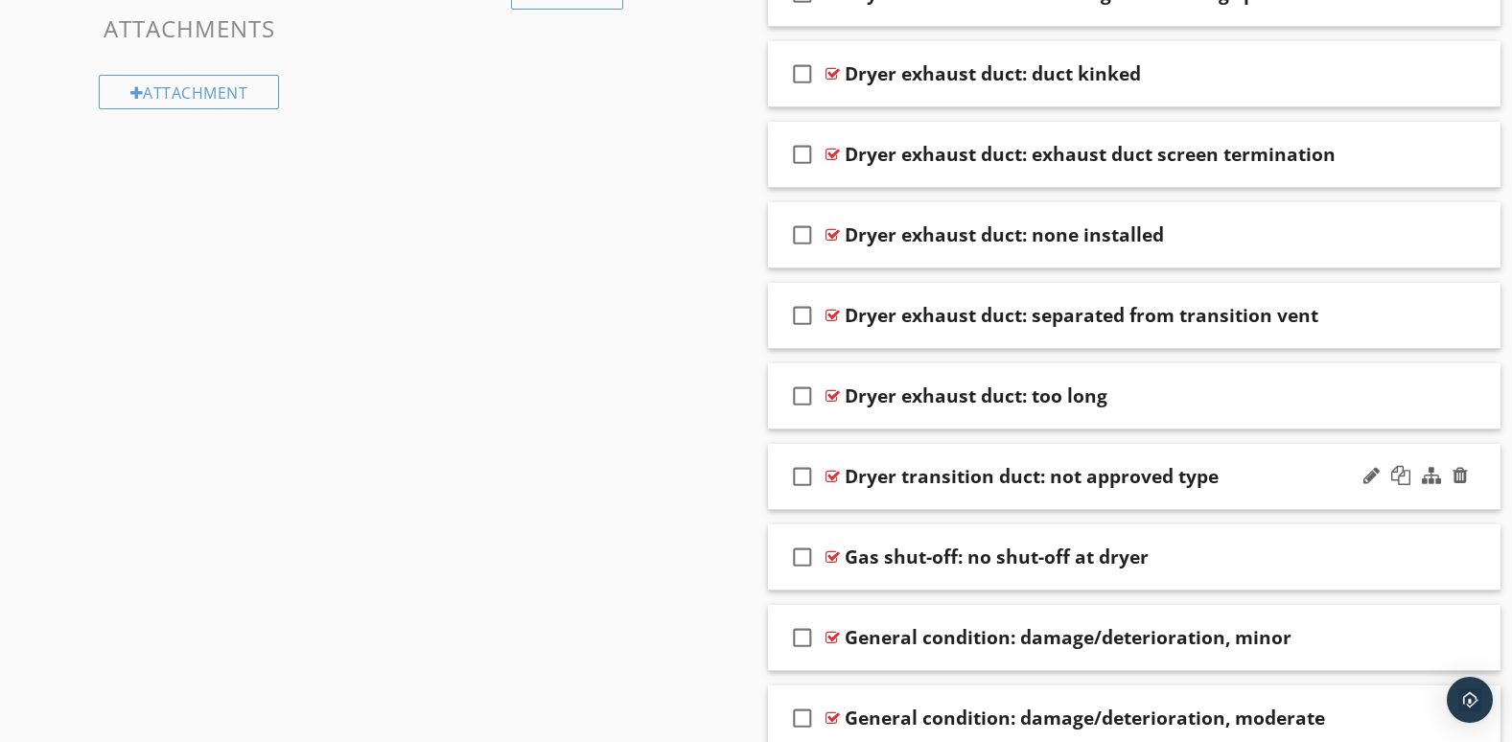
scroll to position [1350, 0]
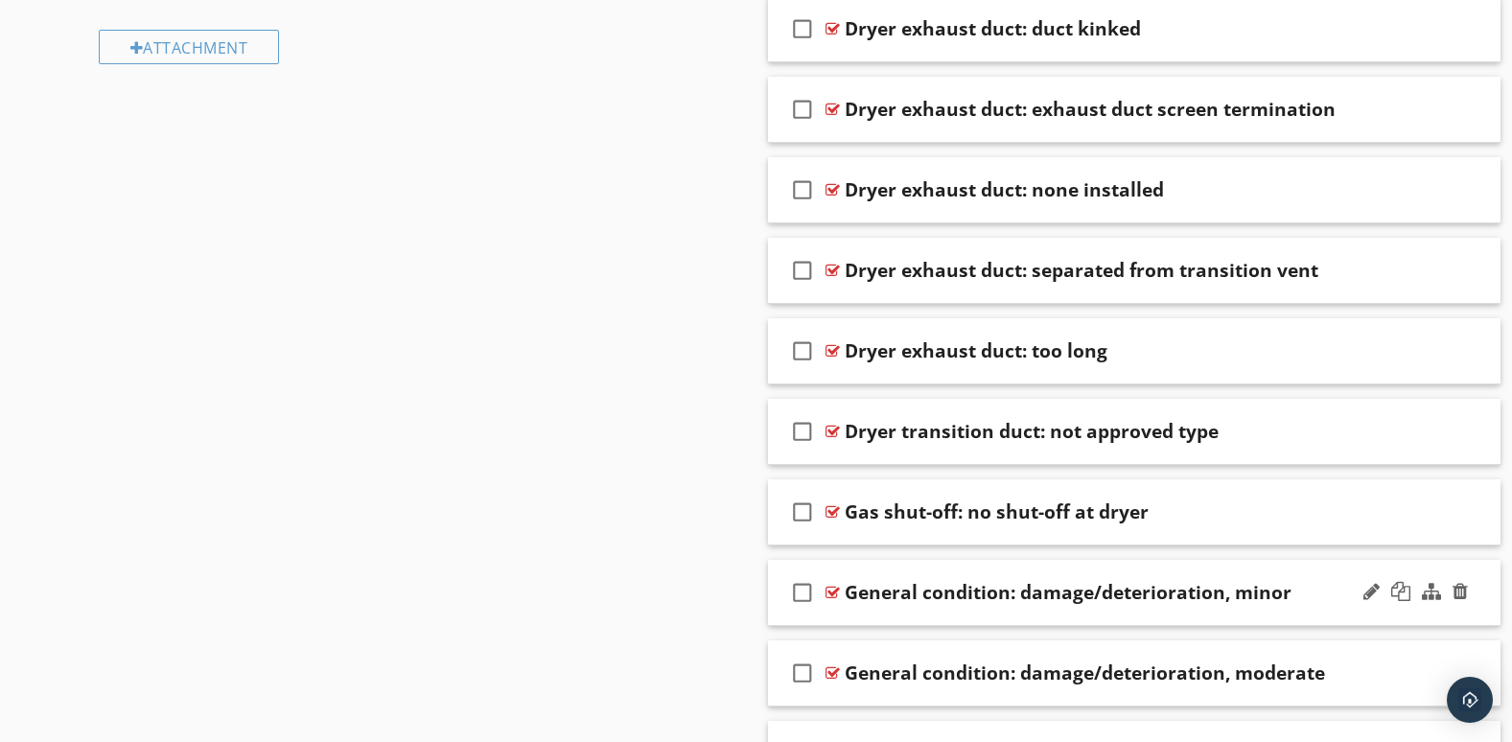
click at [1390, 609] on div at bounding box center [1416, 593] width 112 height 46
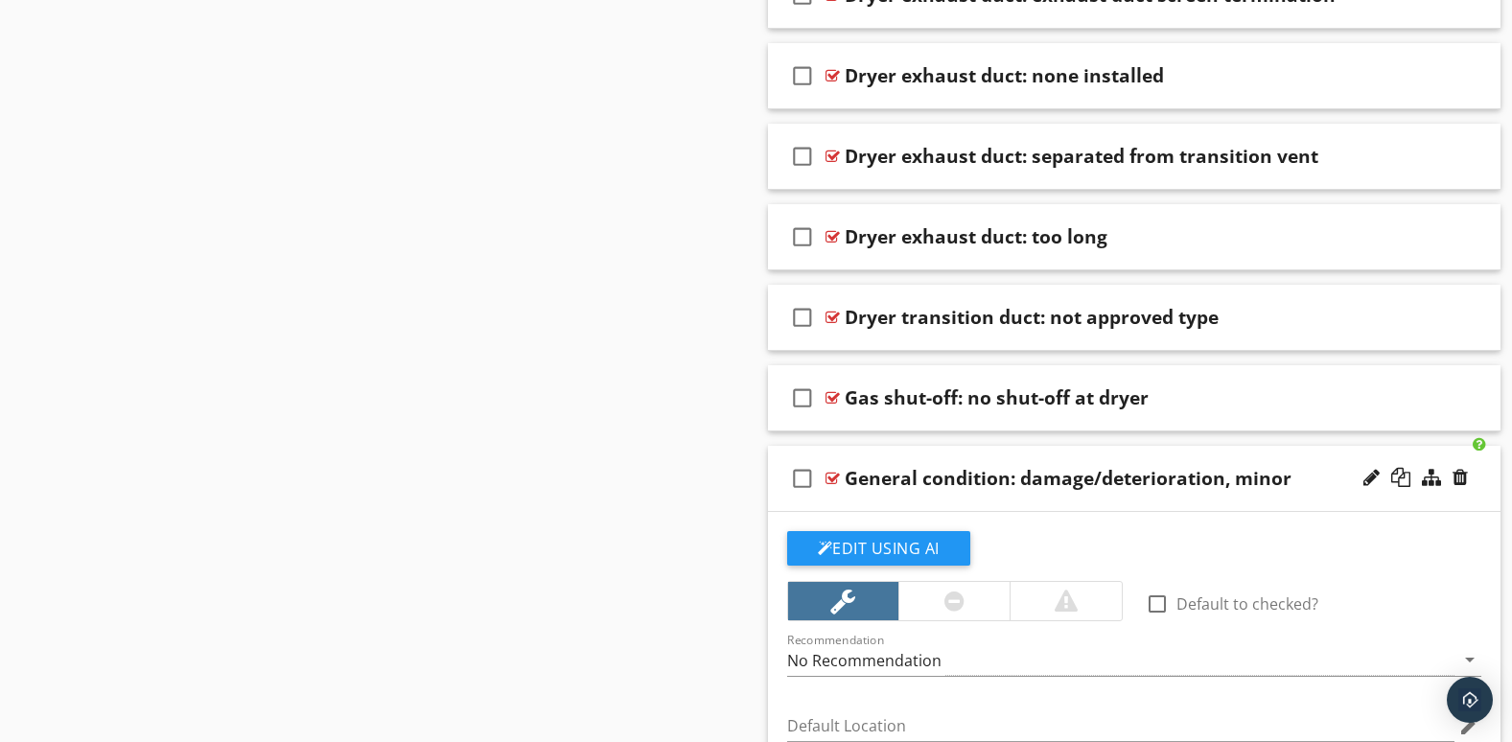
scroll to position [1671, 0]
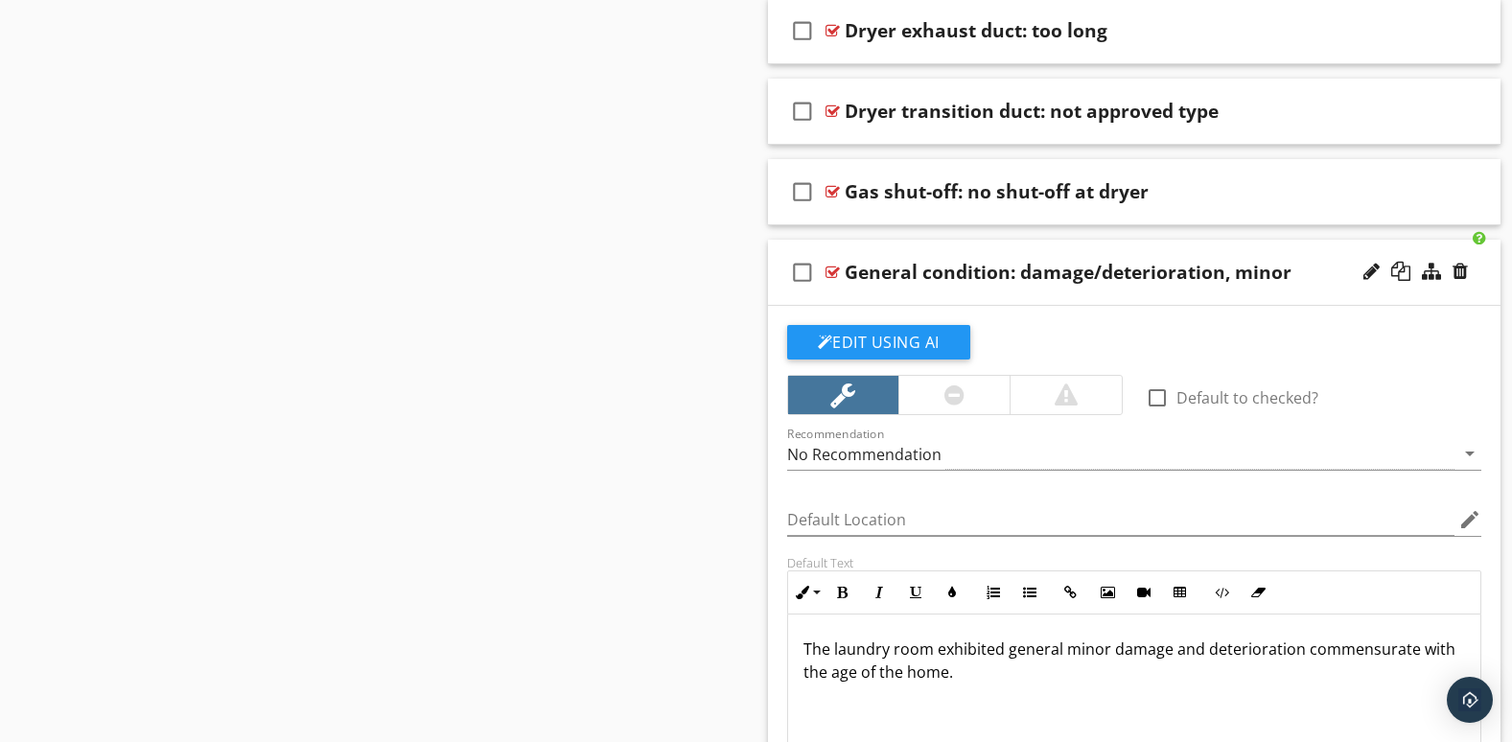
click at [1468, 273] on div at bounding box center [1416, 272] width 112 height 46
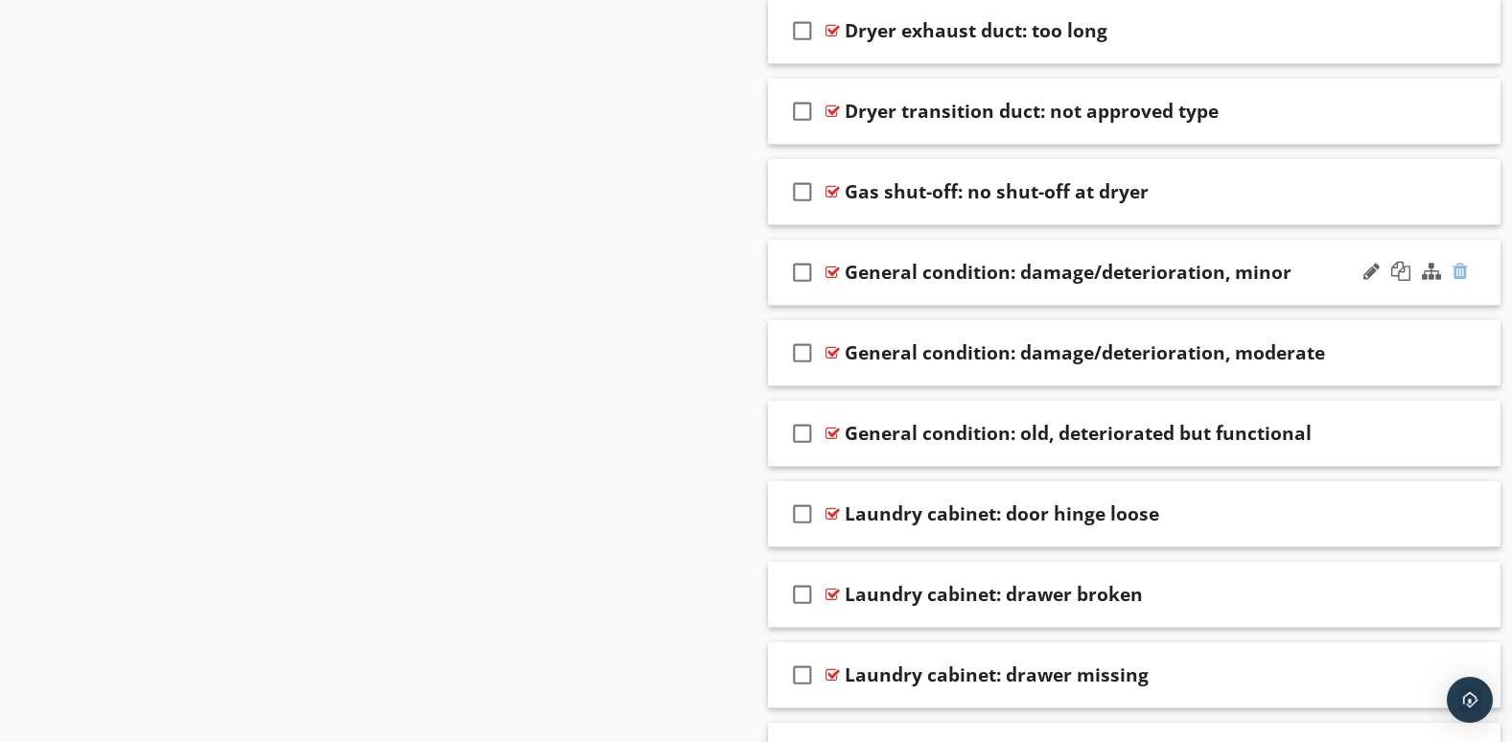
click at [1464, 273] on div at bounding box center [1460, 271] width 15 height 19
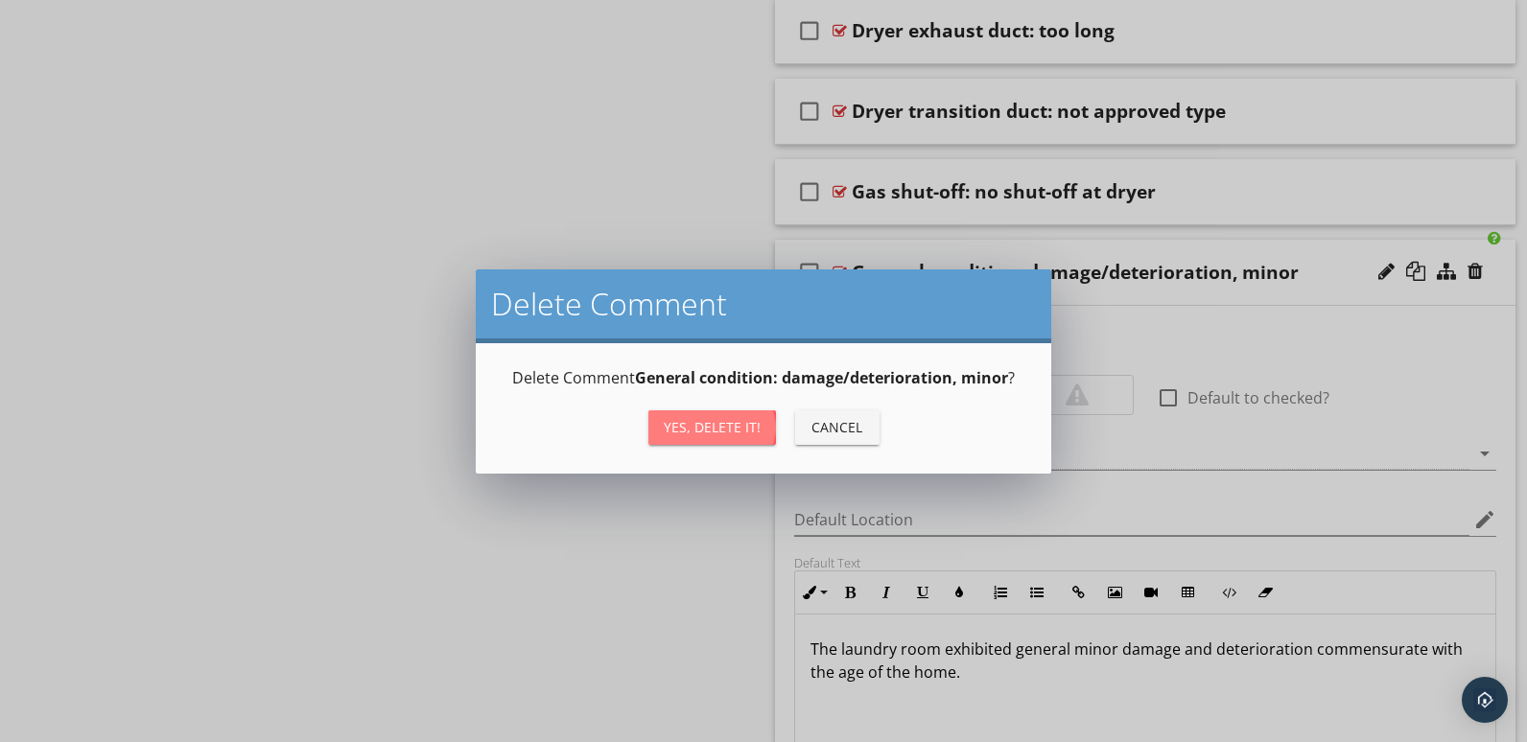
click at [750, 428] on div "Yes, Delete it!" at bounding box center [712, 427] width 97 height 20
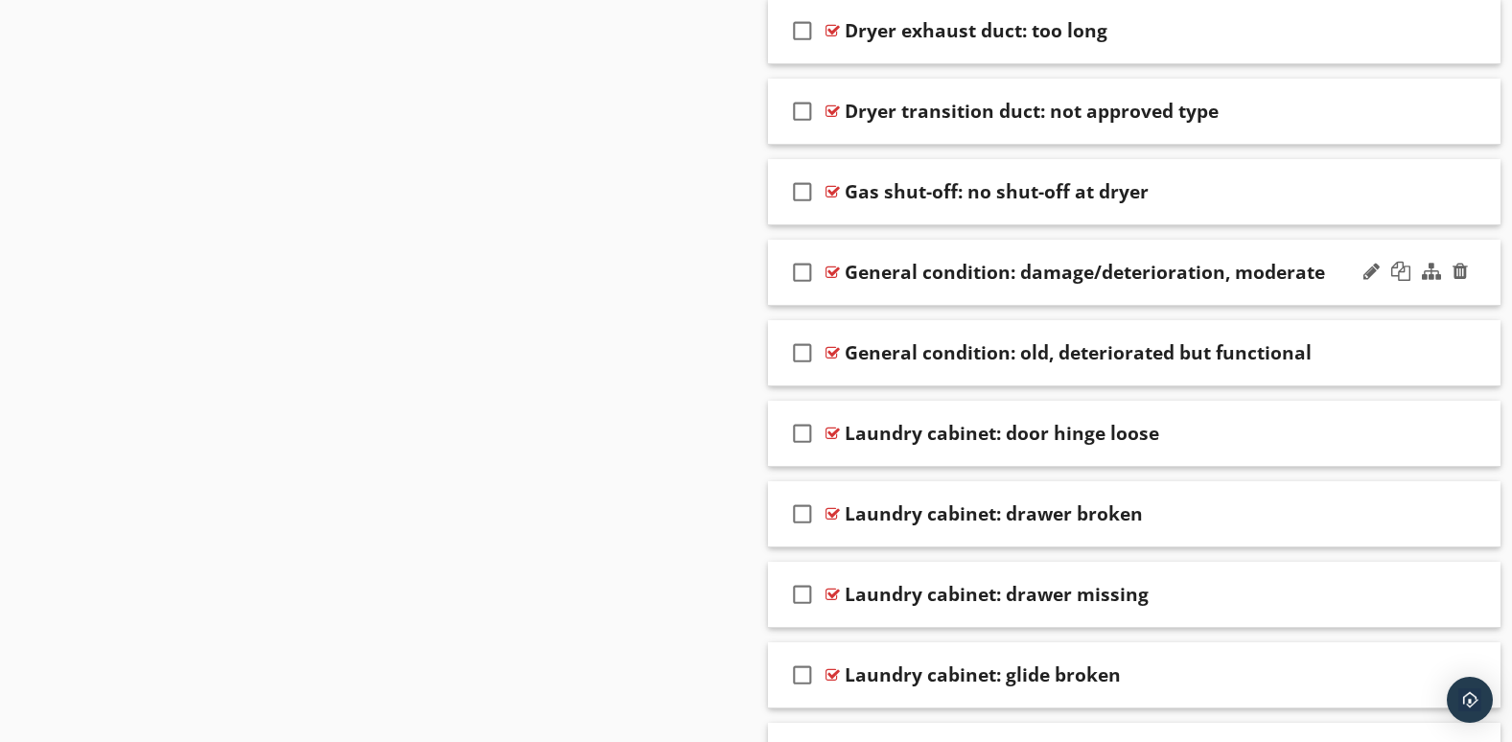
click at [1418, 290] on div at bounding box center [1416, 272] width 112 height 46
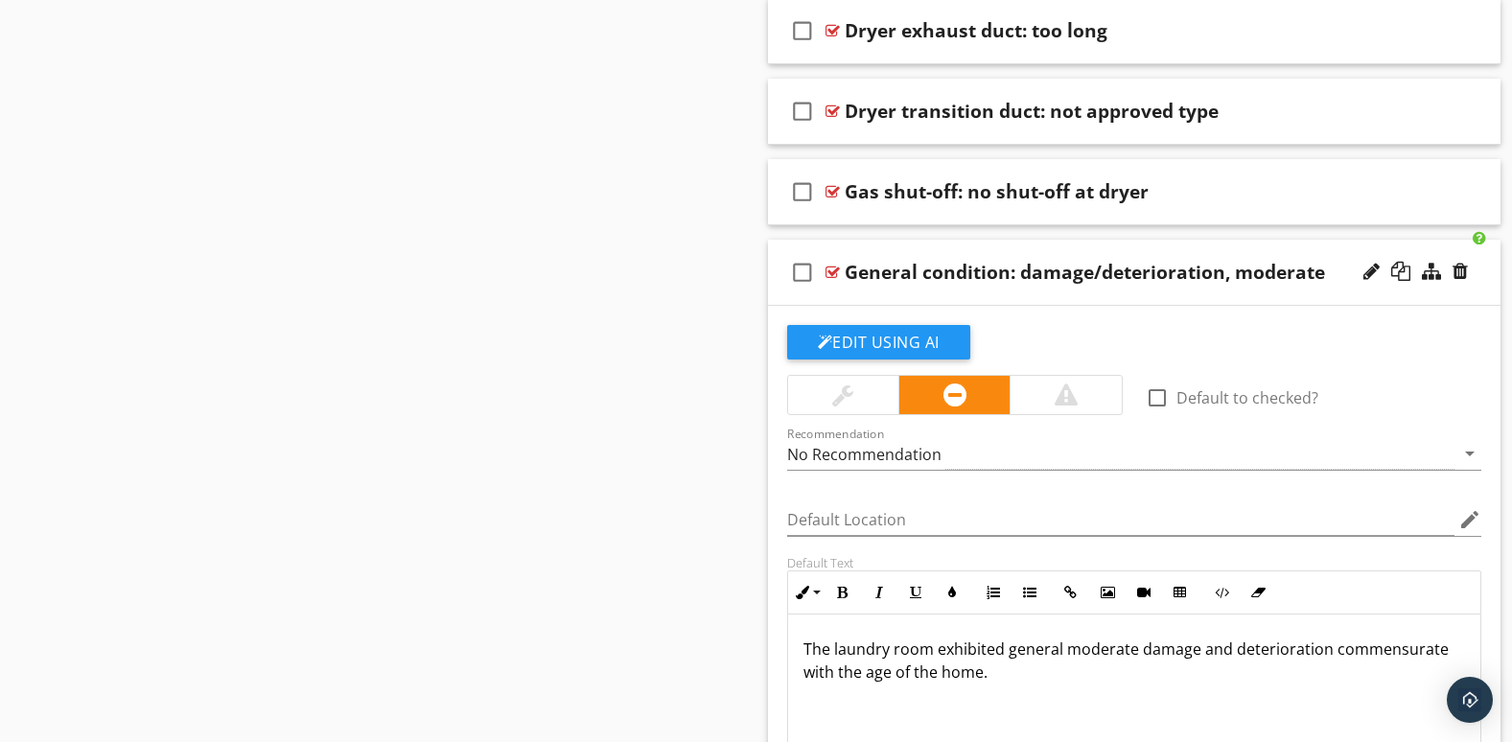
click at [1418, 292] on div at bounding box center [1416, 272] width 112 height 46
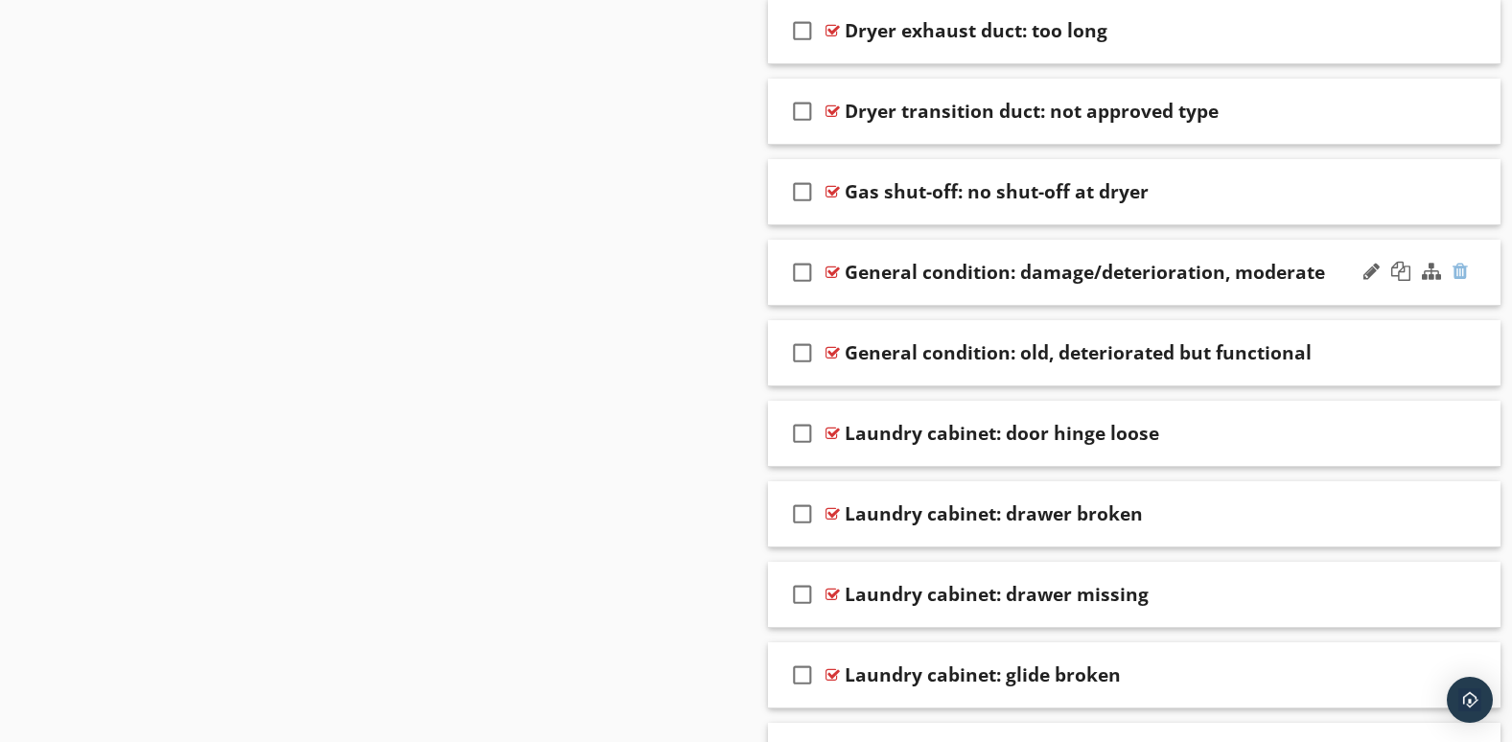
click at [1460, 271] on div at bounding box center [1460, 271] width 15 height 19
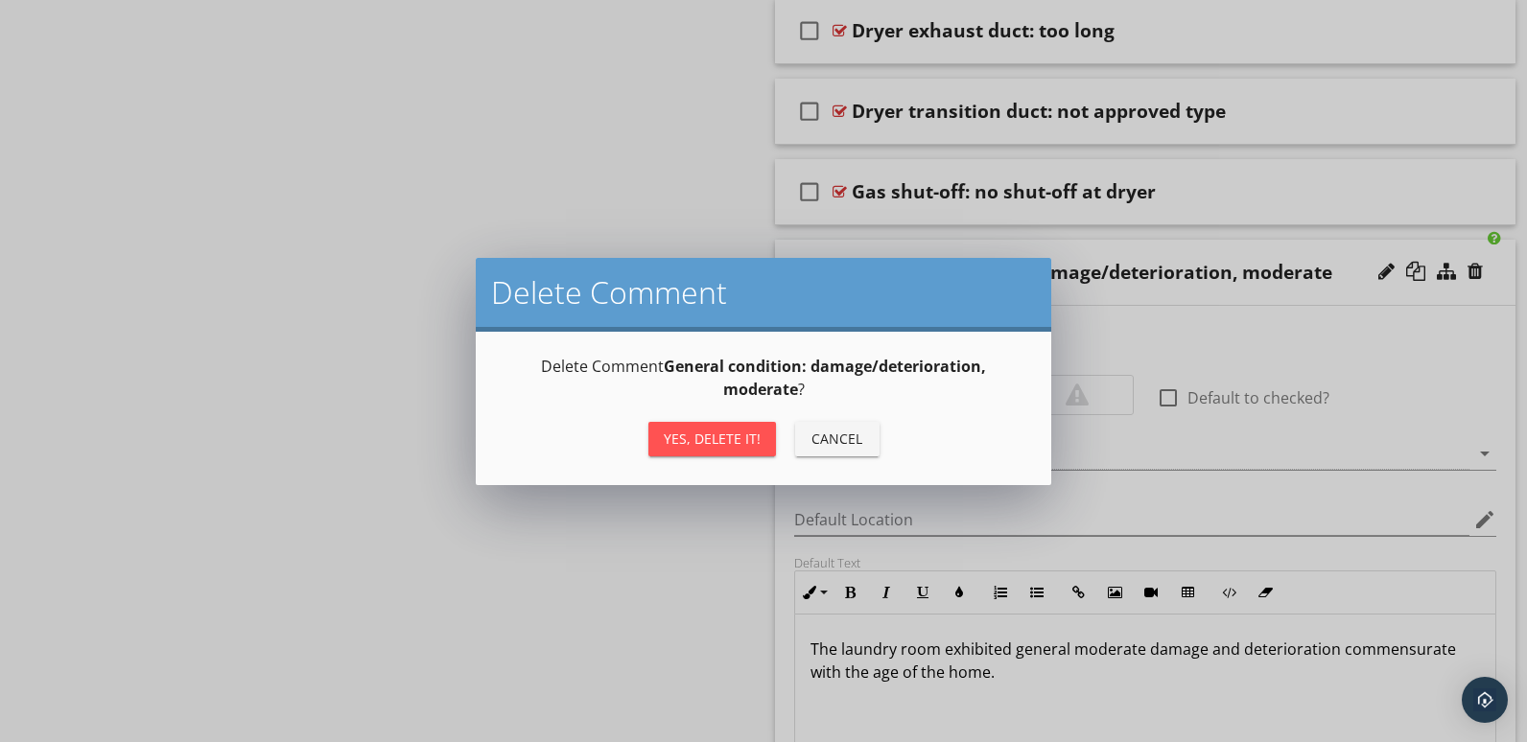
click at [683, 438] on div "Yes, Delete it!" at bounding box center [712, 439] width 97 height 20
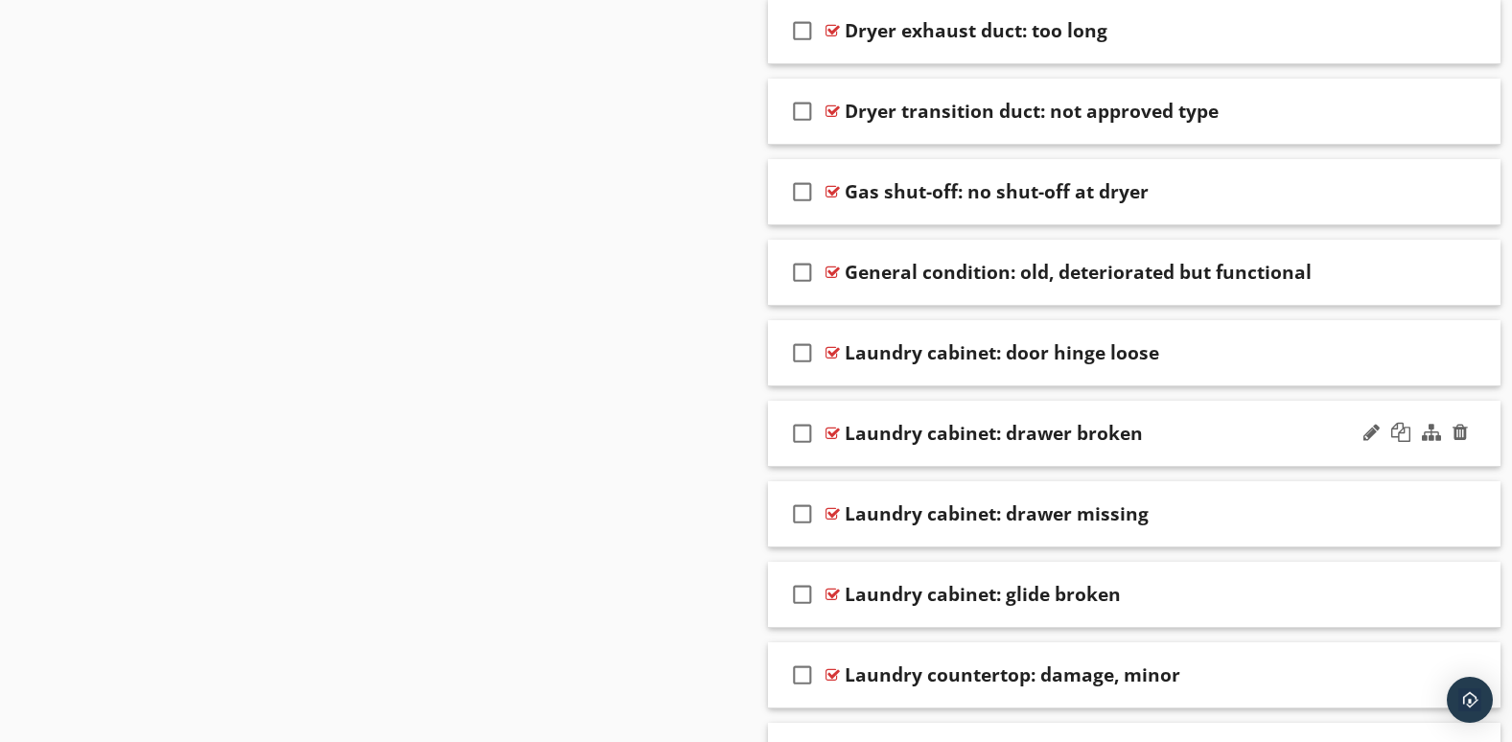
click at [1384, 455] on div at bounding box center [1416, 433] width 112 height 46
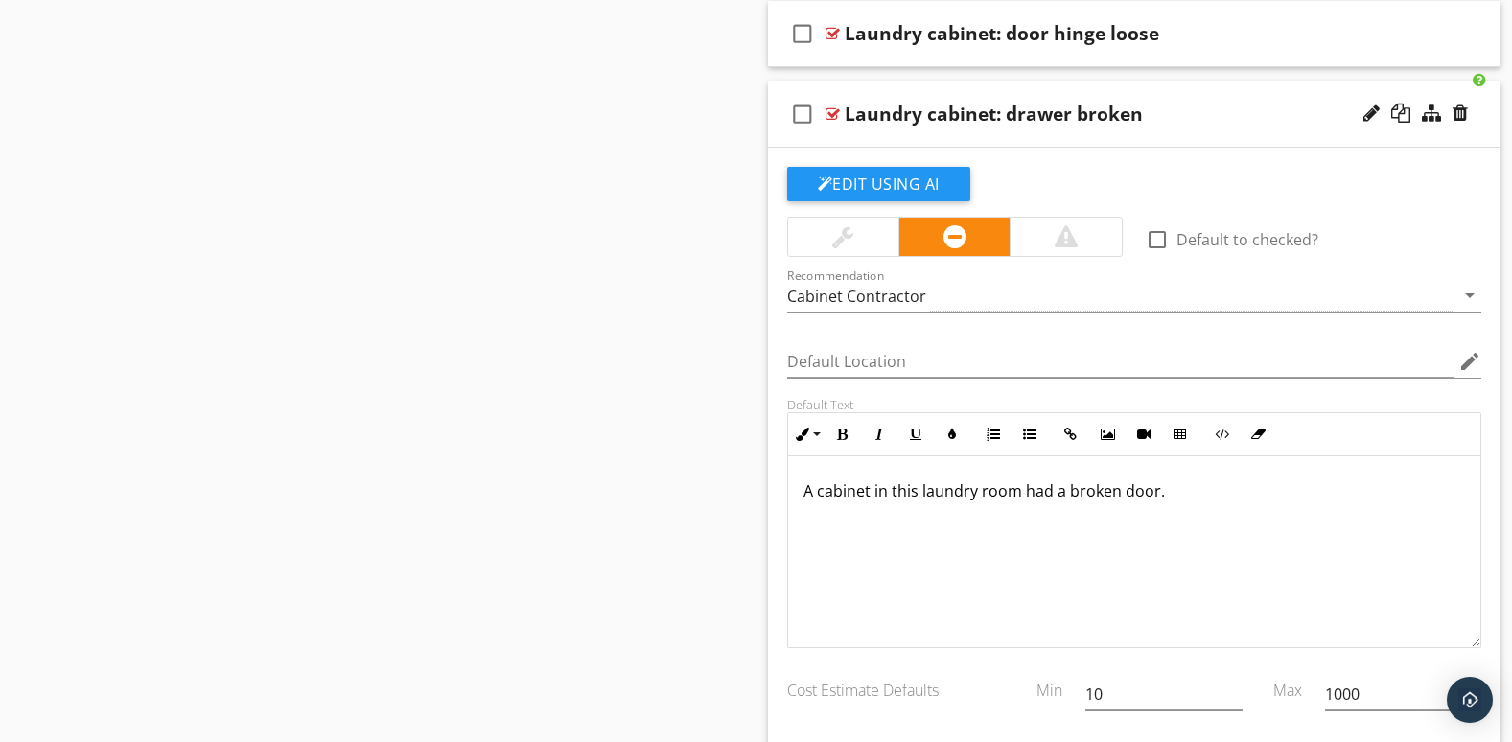
scroll to position [1830, 0]
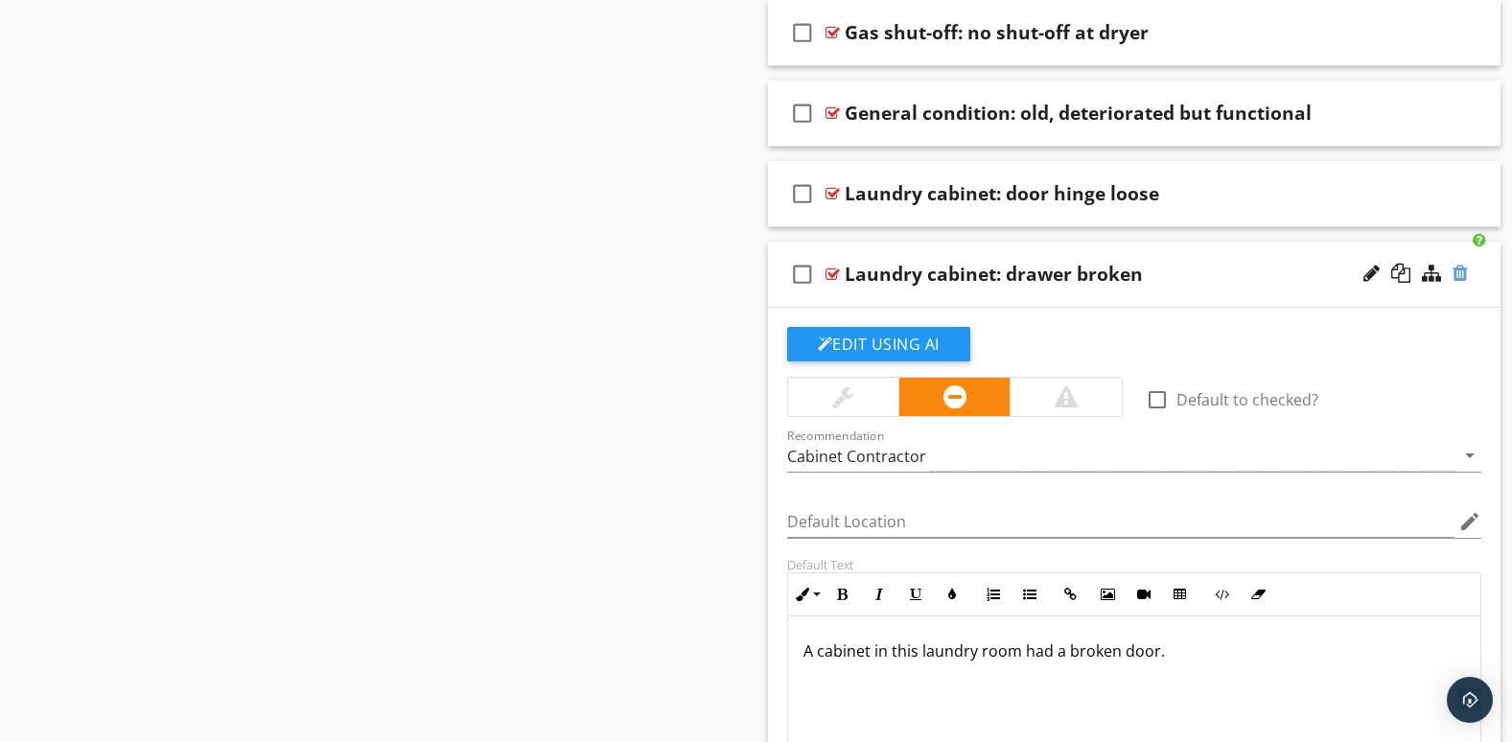
click at [1464, 275] on div at bounding box center [1460, 273] width 15 height 19
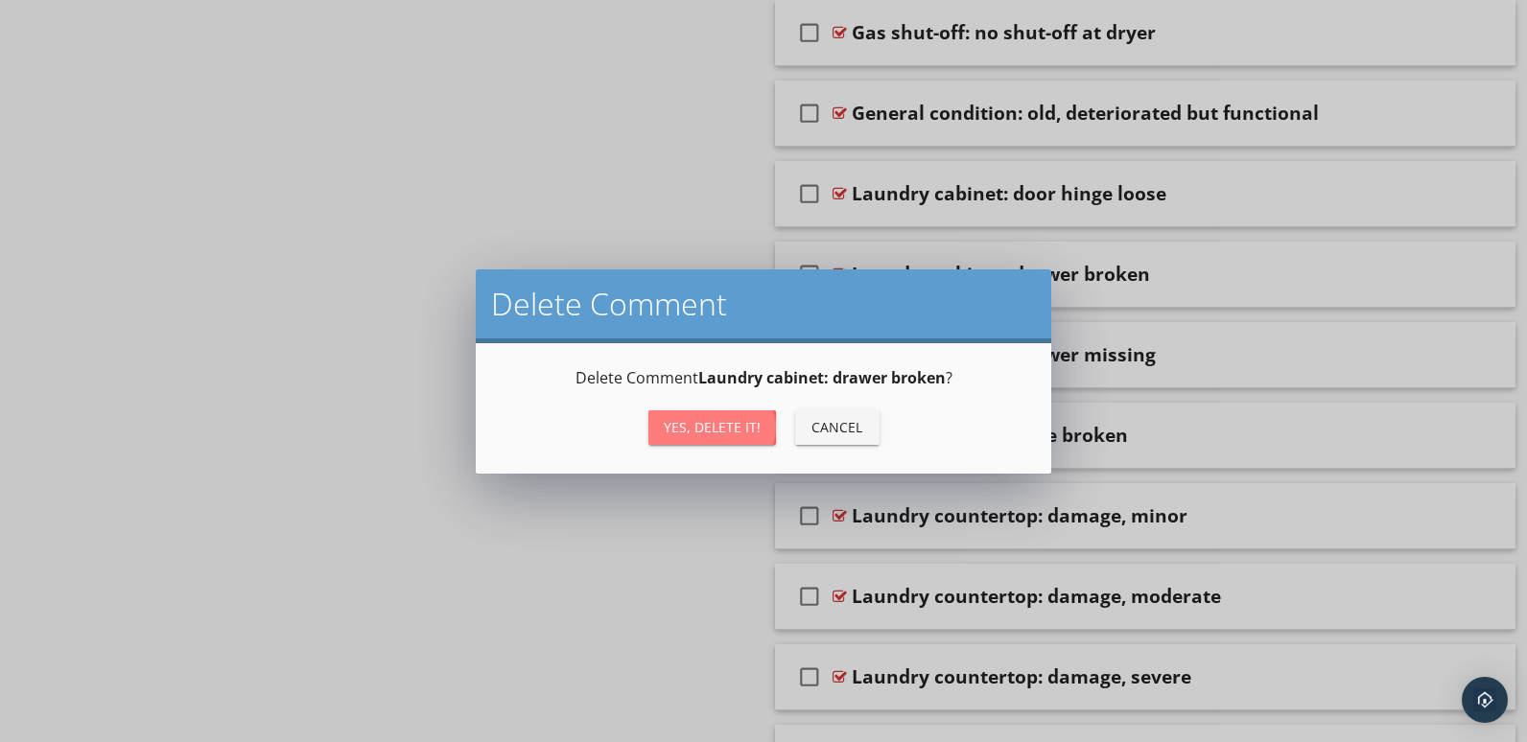
click at [728, 421] on div "Yes, Delete it!" at bounding box center [712, 427] width 97 height 20
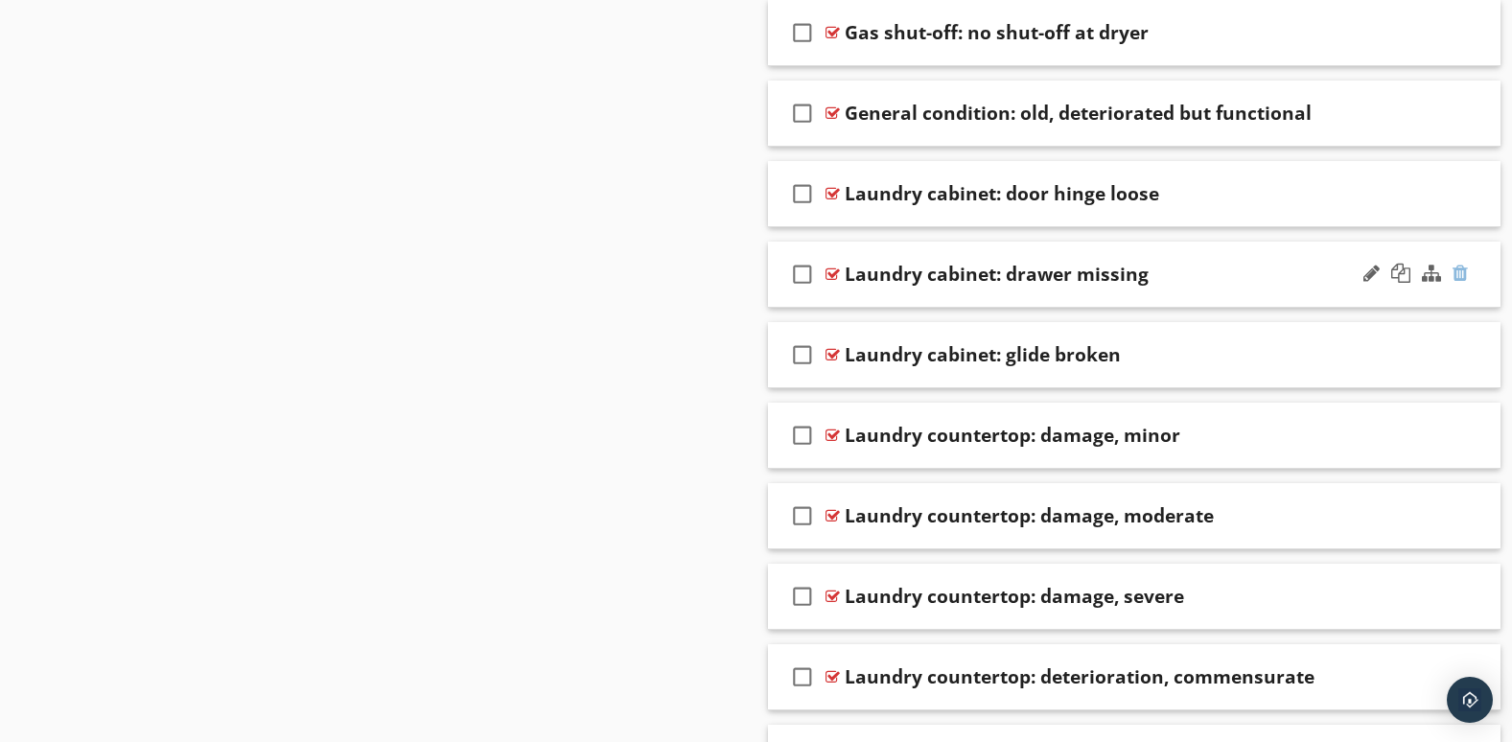
click at [1458, 271] on div at bounding box center [1460, 273] width 15 height 19
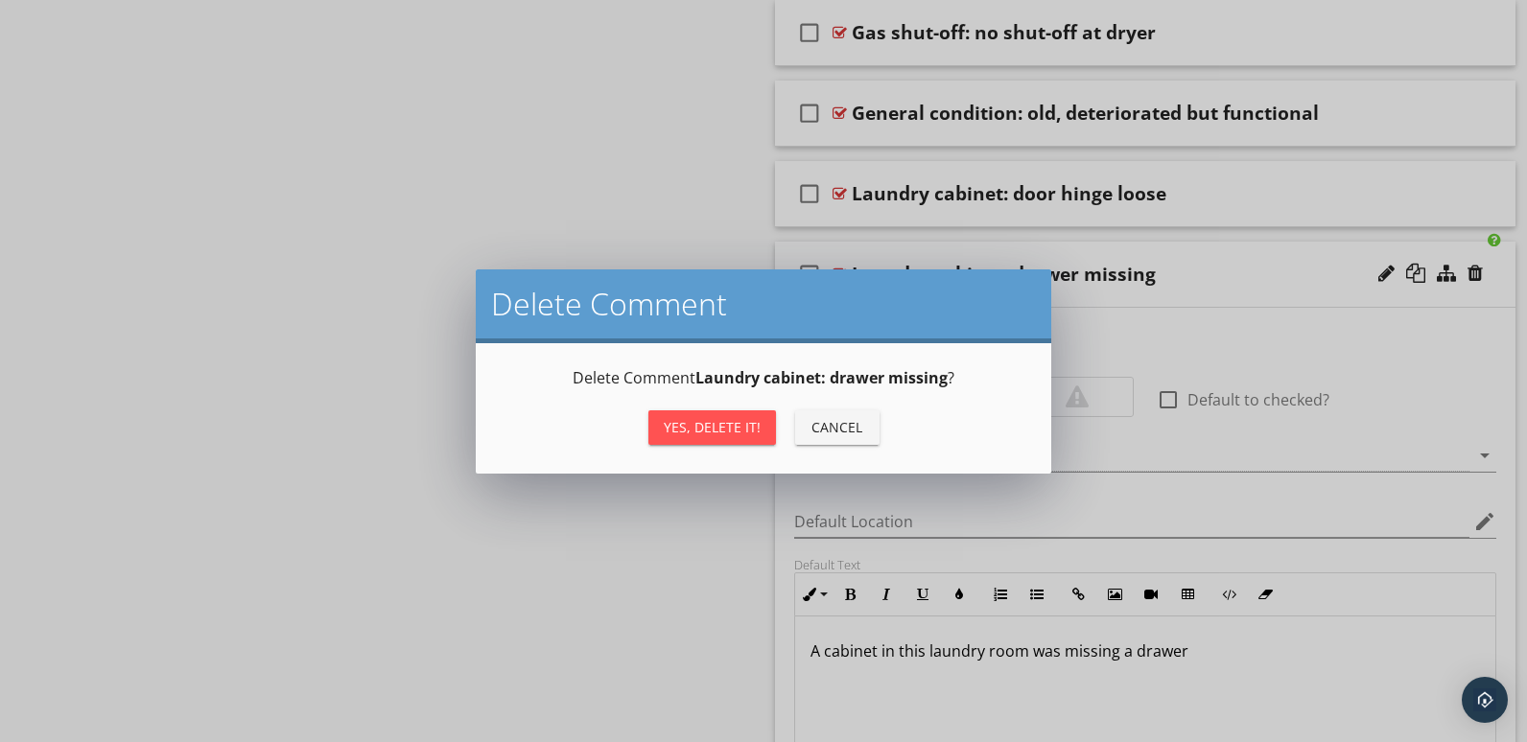
click at [676, 429] on div "Yes, Delete it!" at bounding box center [712, 427] width 97 height 20
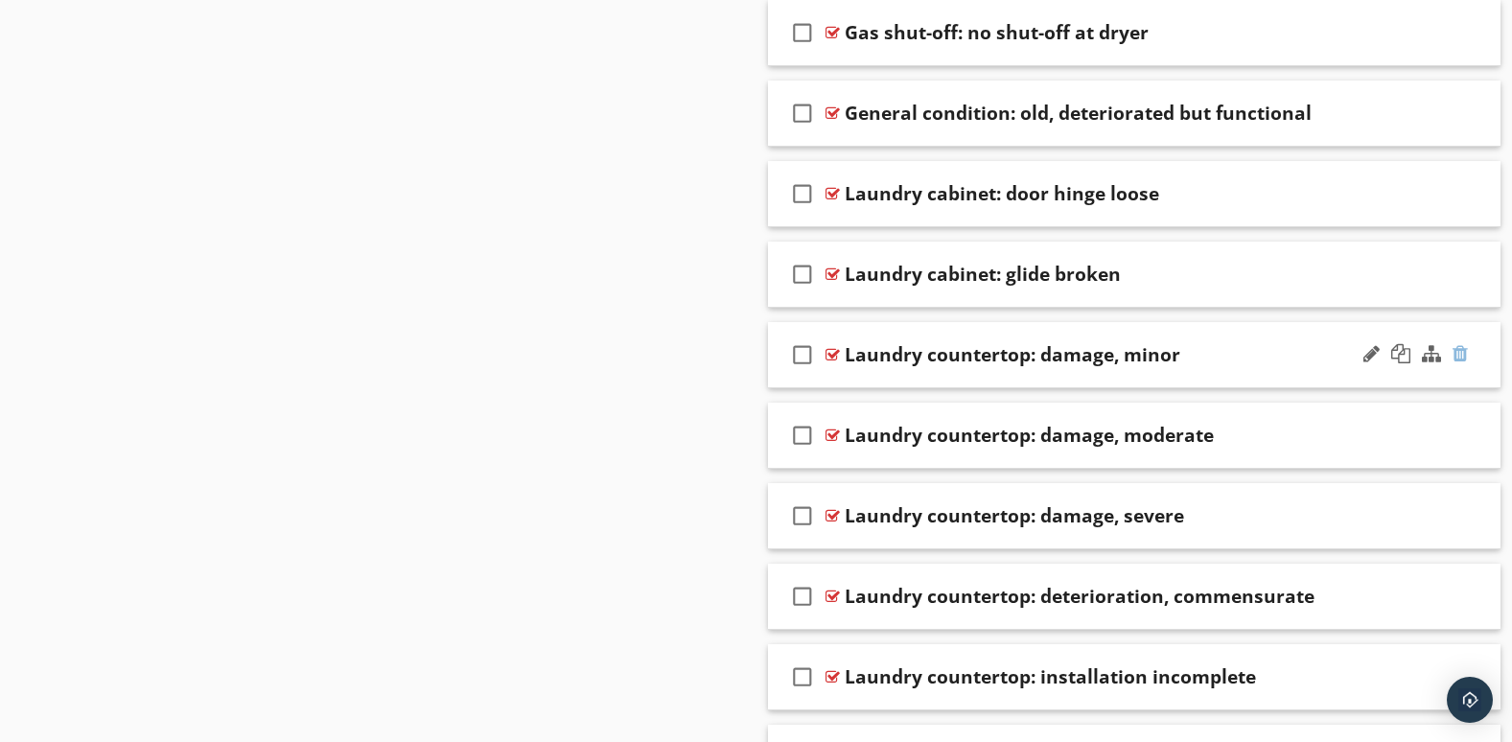
click at [1466, 356] on div at bounding box center [1460, 353] width 15 height 19
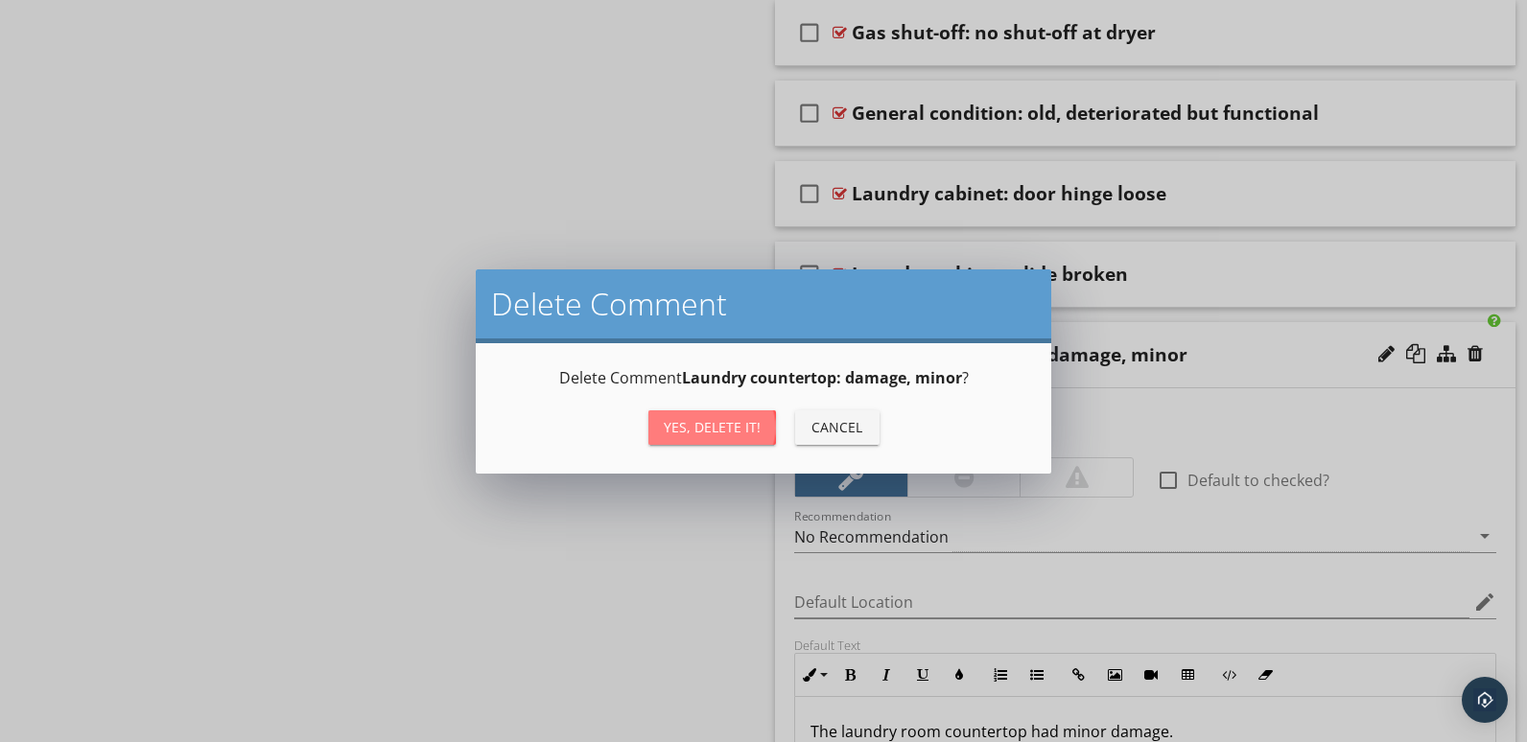
click at [715, 422] on div "Yes, Delete it!" at bounding box center [712, 427] width 97 height 20
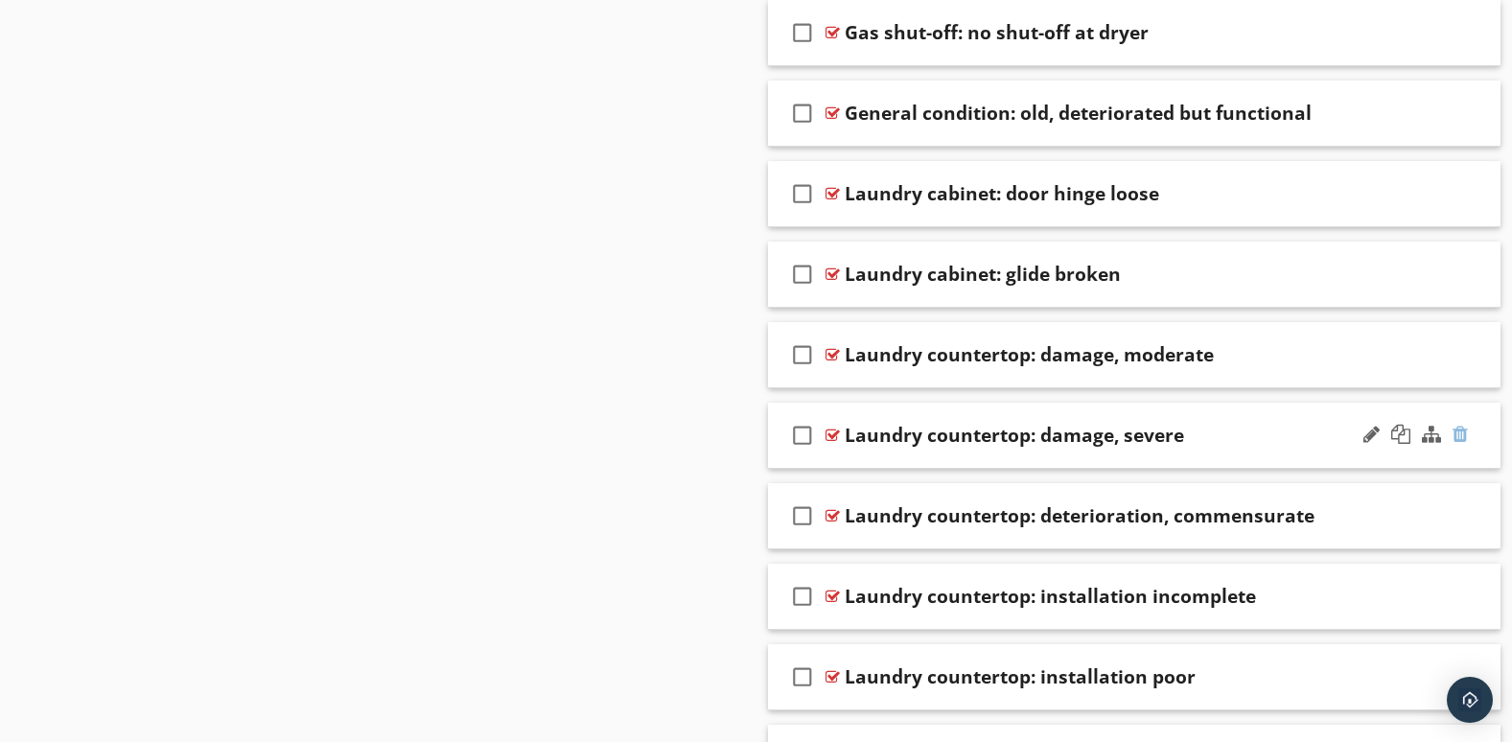
click at [1460, 439] on div at bounding box center [1460, 434] width 15 height 19
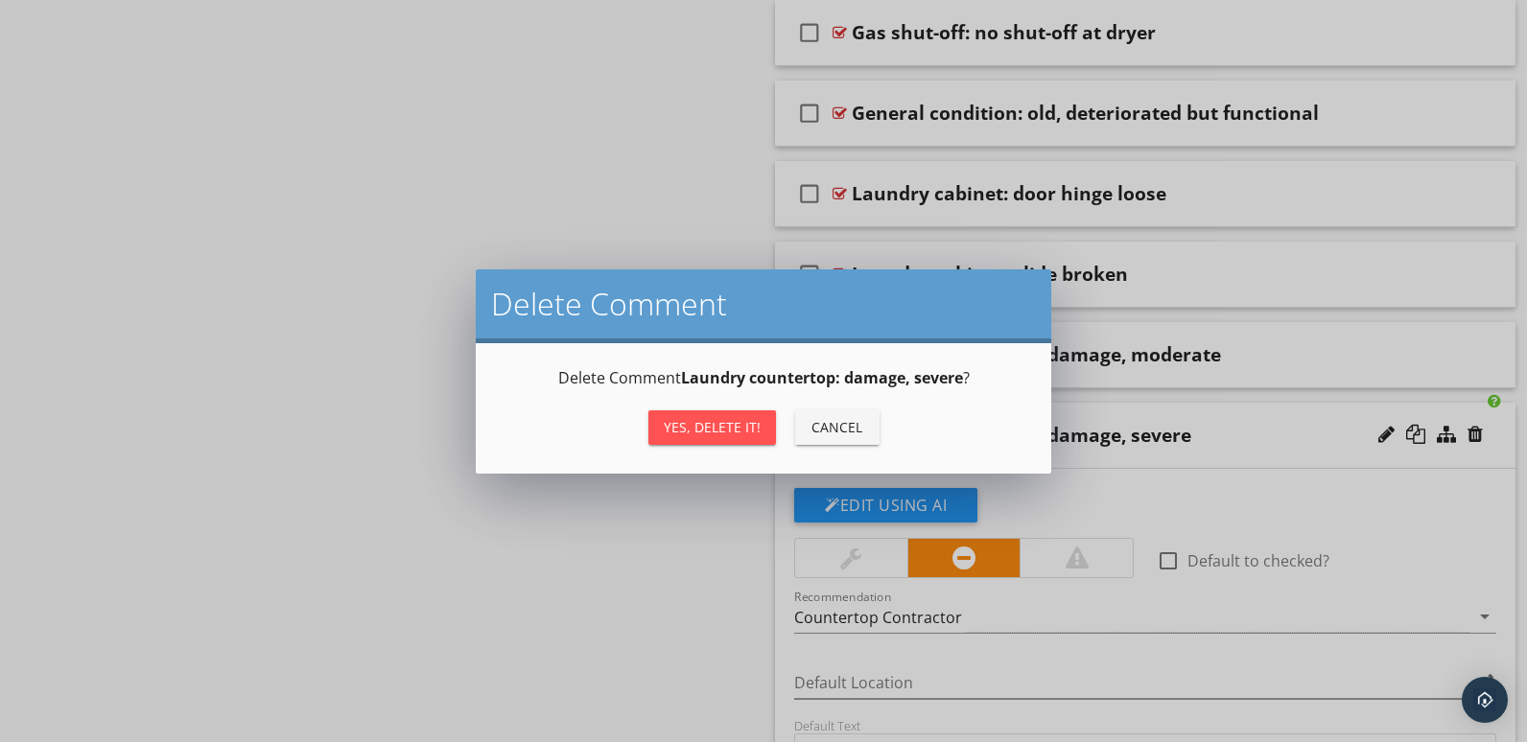
click at [715, 429] on div "Yes, Delete it!" at bounding box center [712, 427] width 97 height 20
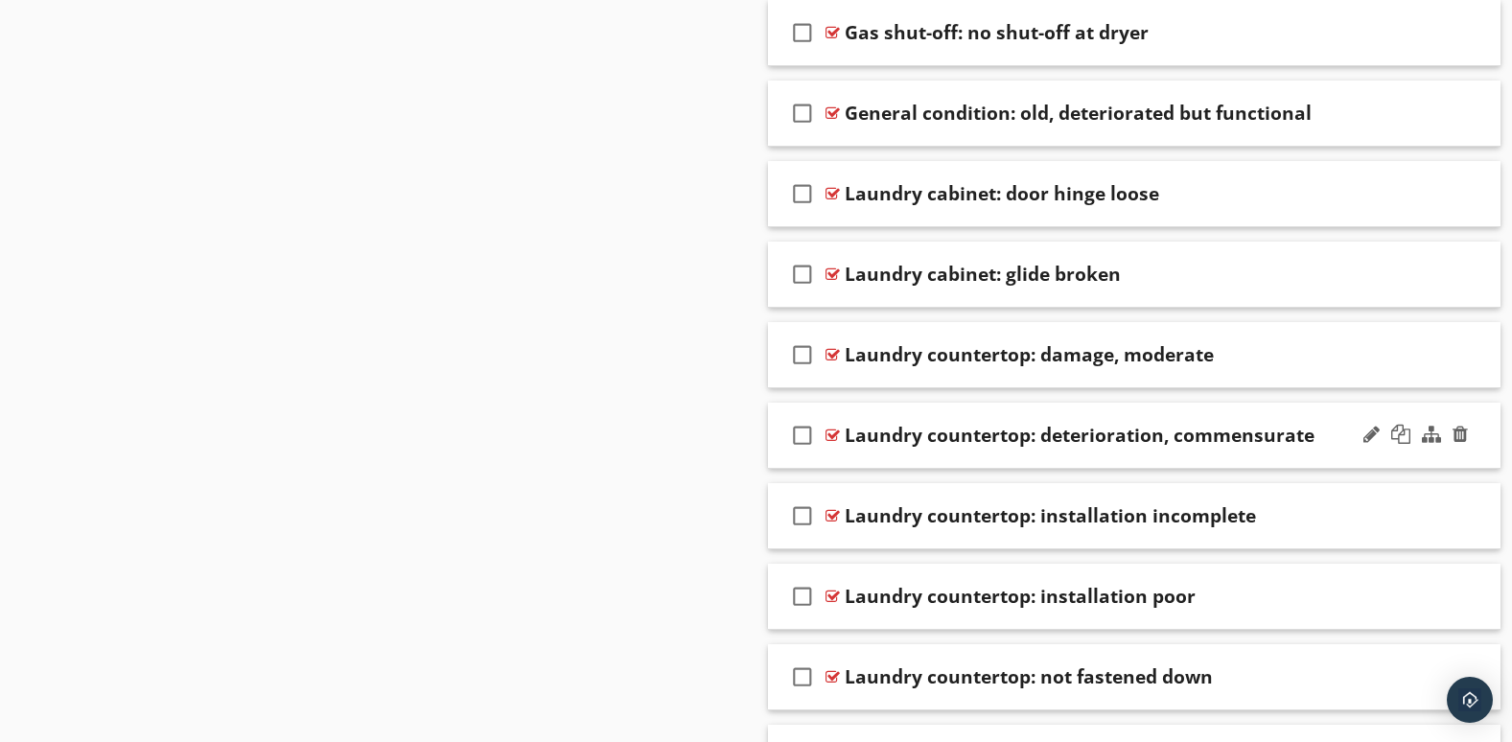
click at [1363, 457] on div at bounding box center [1416, 435] width 112 height 46
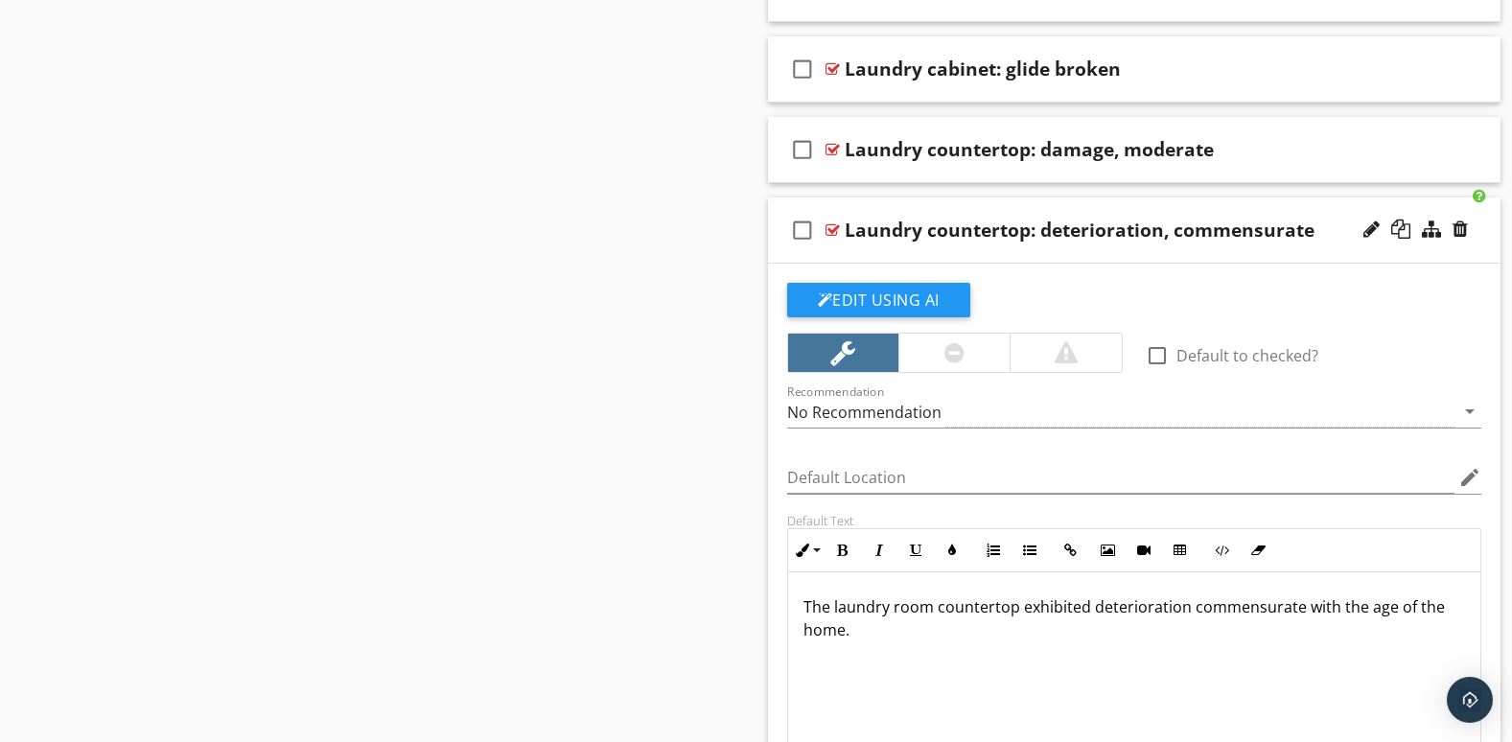
scroll to position [1990, 0]
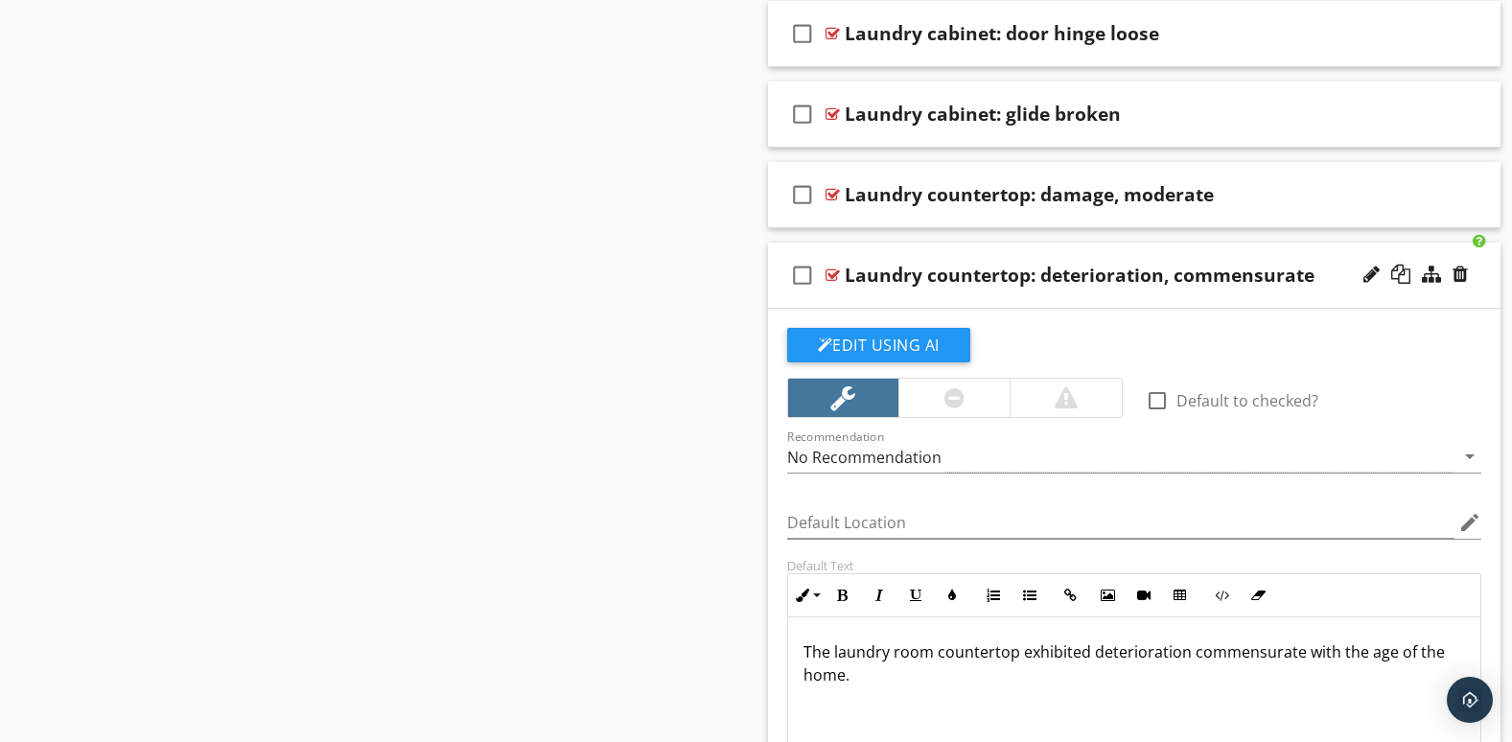
click at [1402, 298] on div at bounding box center [1416, 275] width 112 height 46
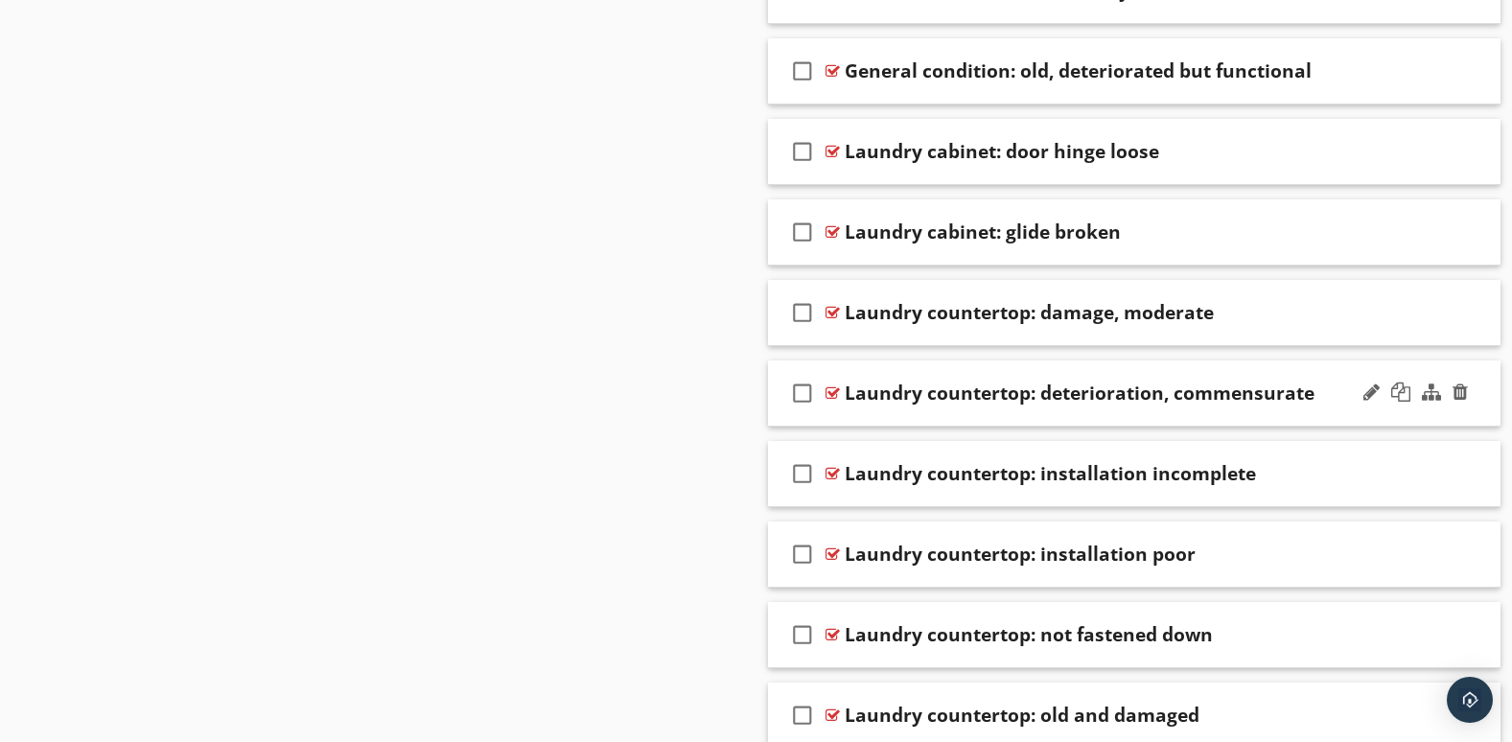
scroll to position [1830, 0]
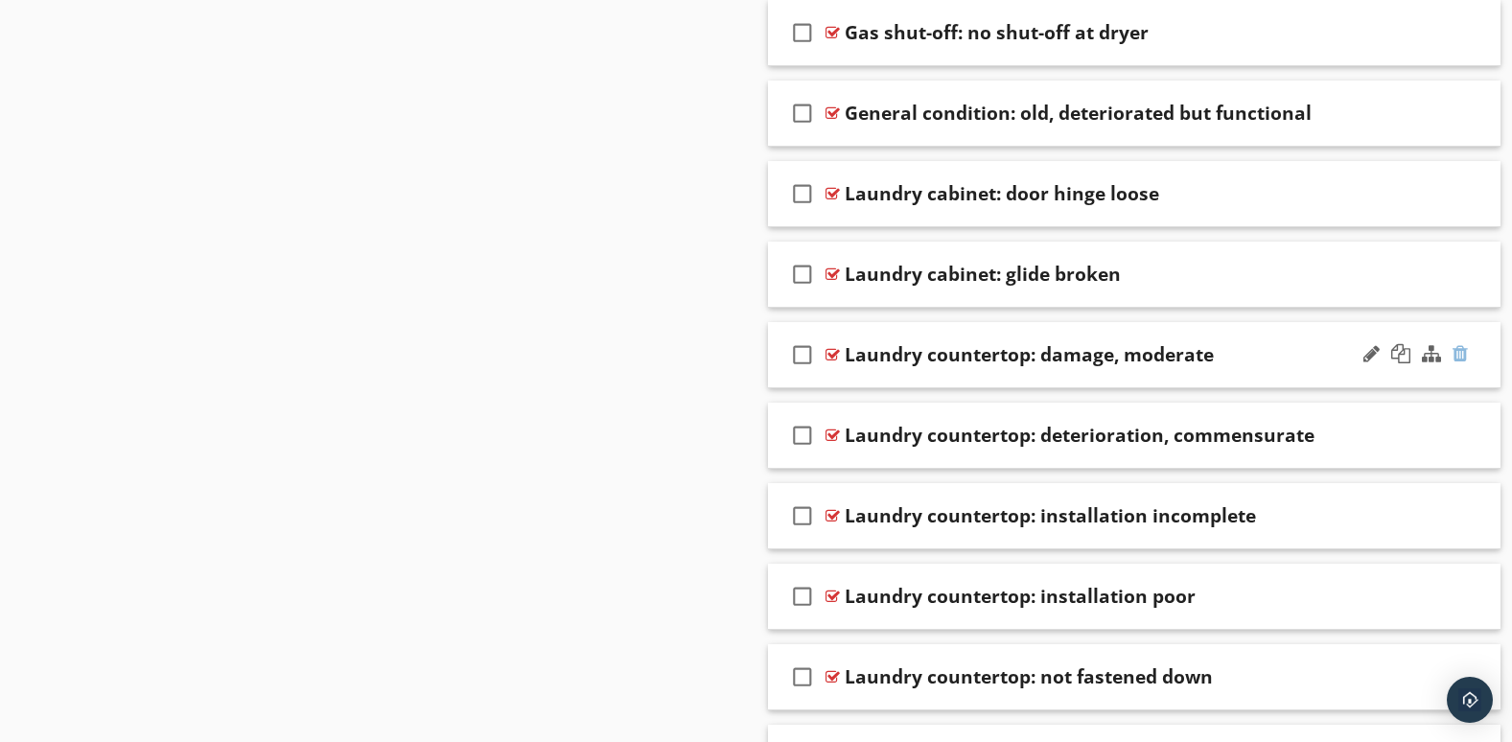
click at [1459, 351] on div at bounding box center [1460, 353] width 15 height 19
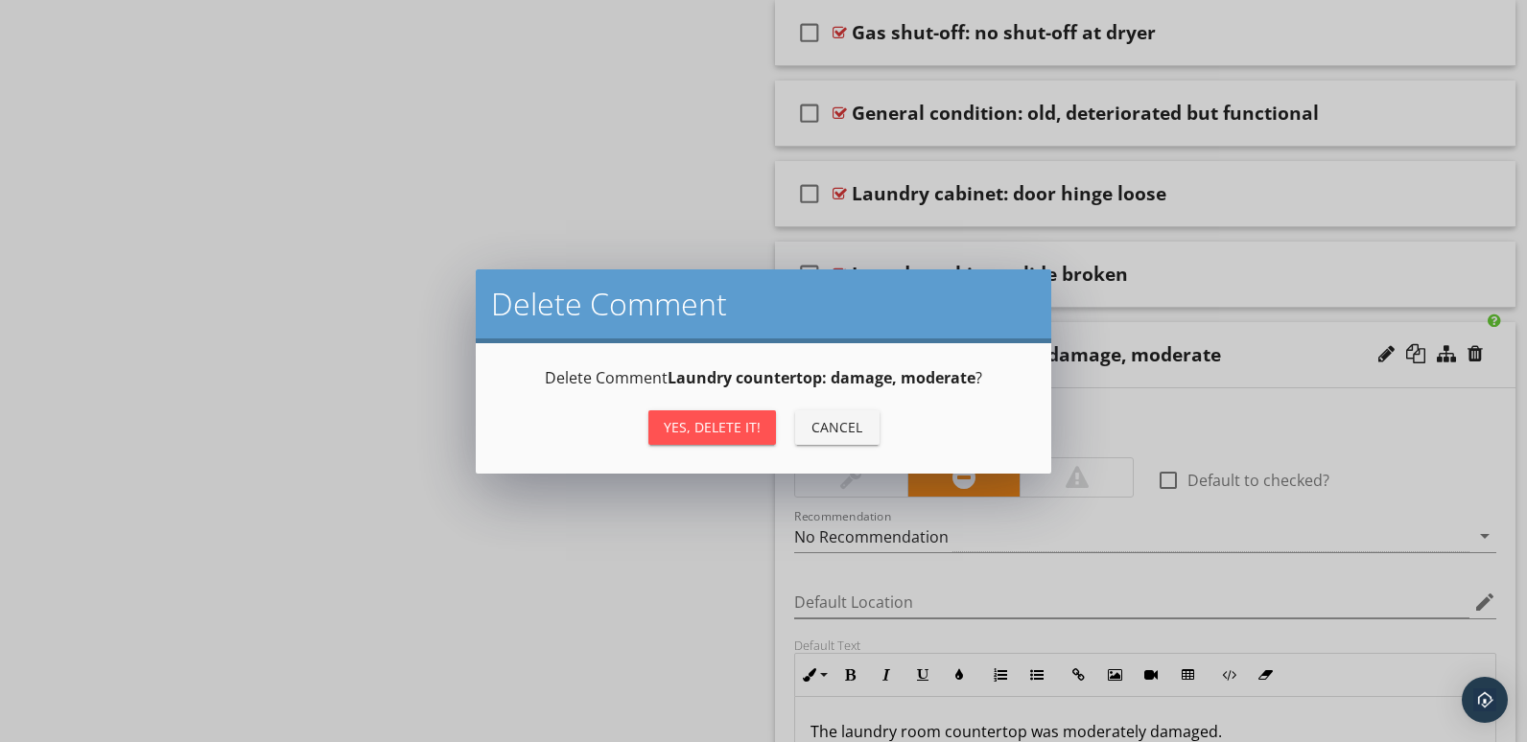
click at [729, 432] on div "Yes, Delete it!" at bounding box center [712, 427] width 97 height 20
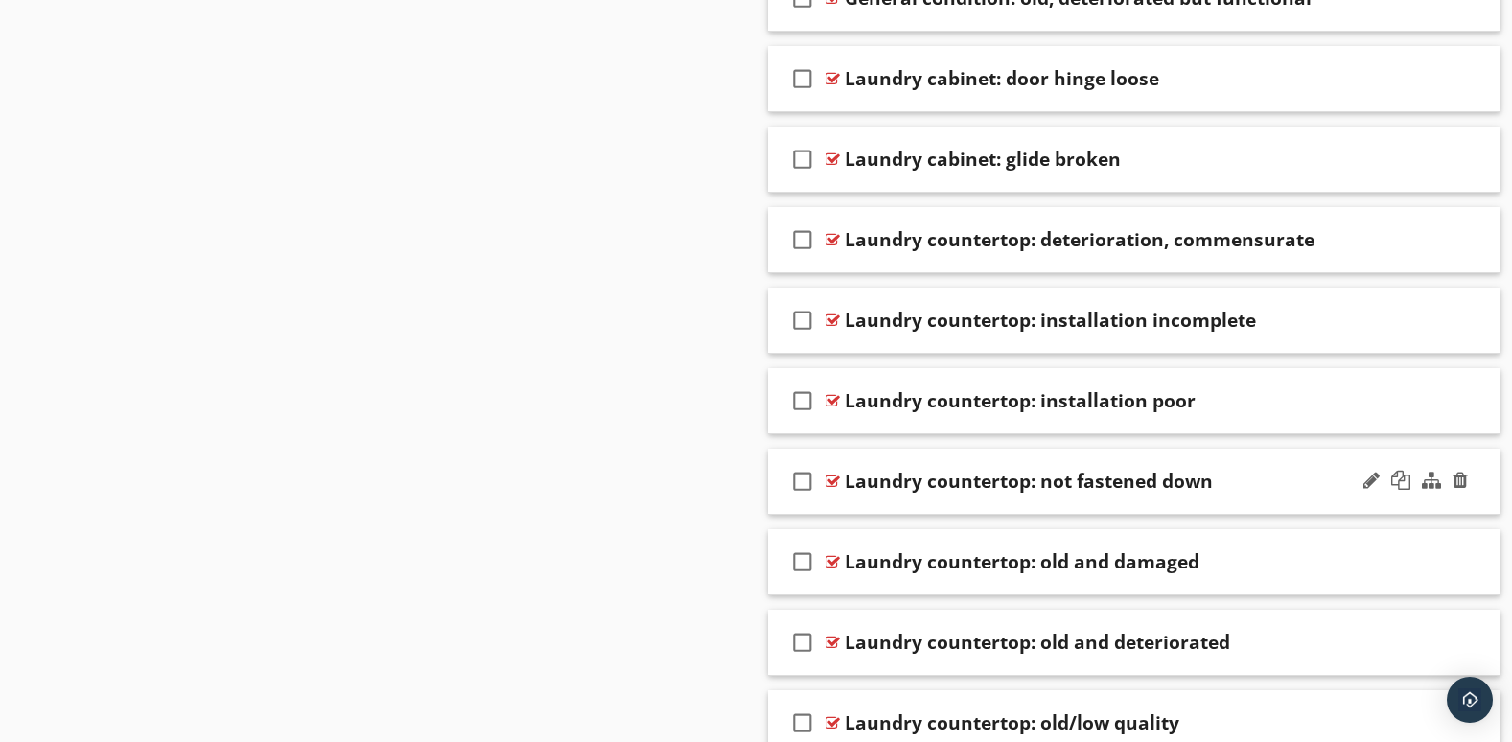
scroll to position [1990, 0]
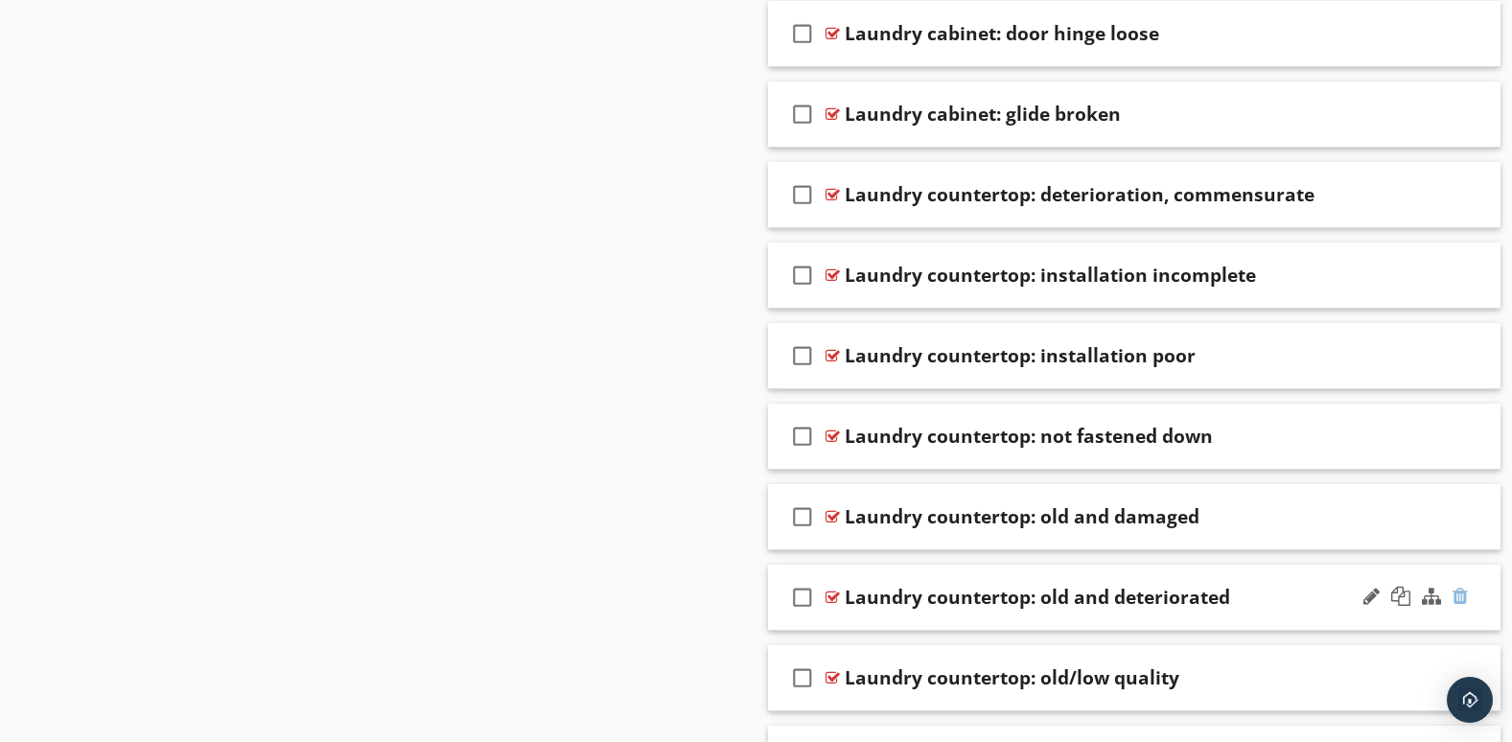
click at [1462, 601] on div at bounding box center [1460, 596] width 15 height 19
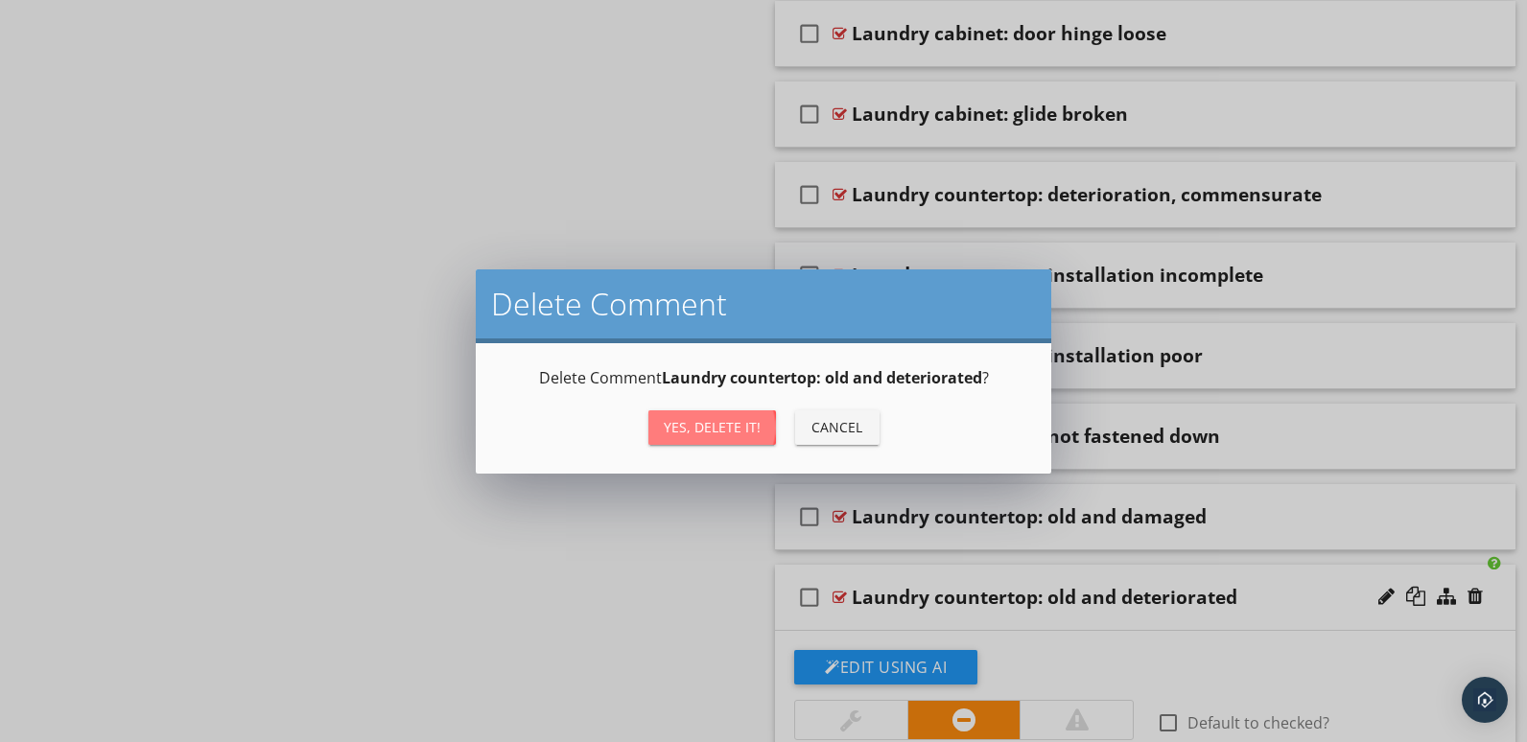
click at [739, 433] on div "Yes, Delete it!" at bounding box center [712, 427] width 97 height 20
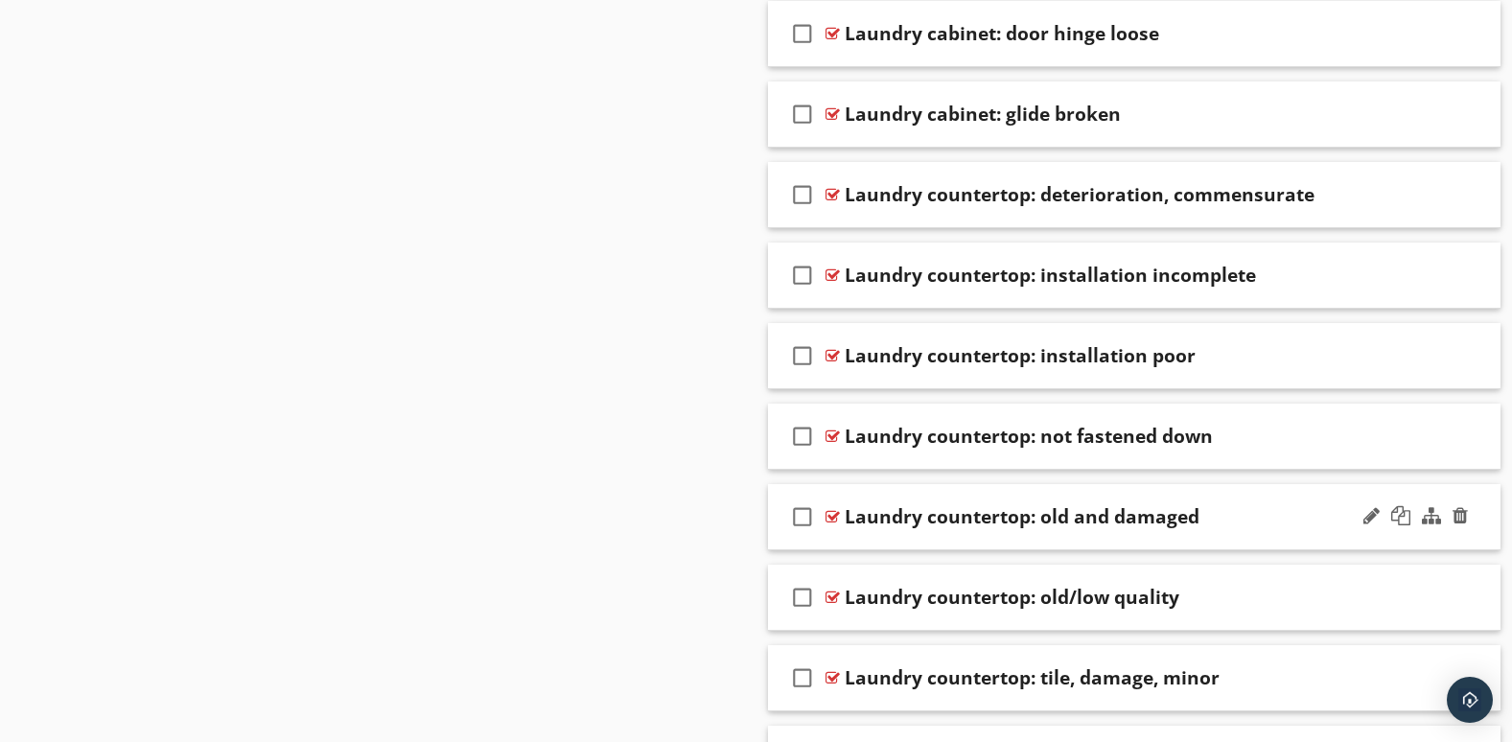
scroll to position [2150, 0]
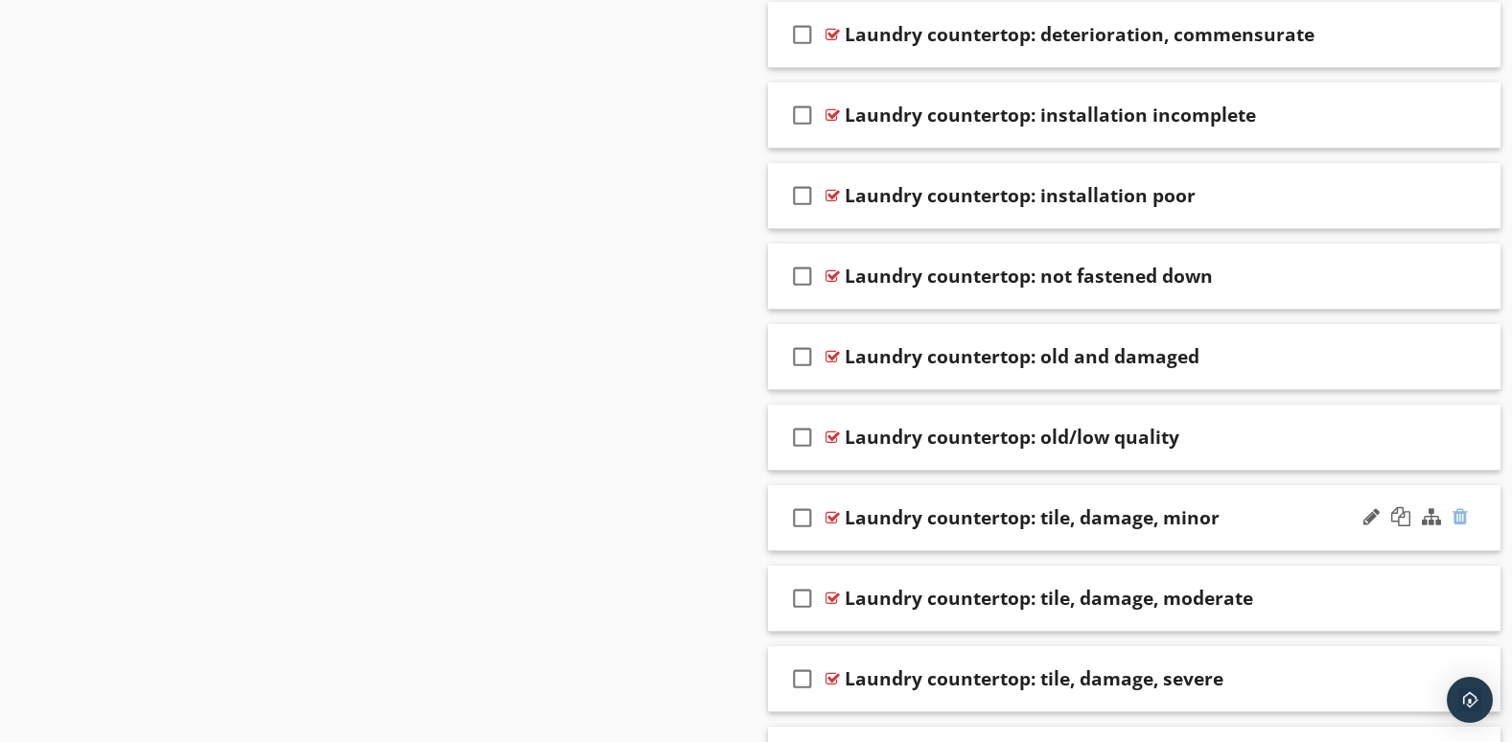
click at [1463, 517] on div at bounding box center [1460, 516] width 15 height 19
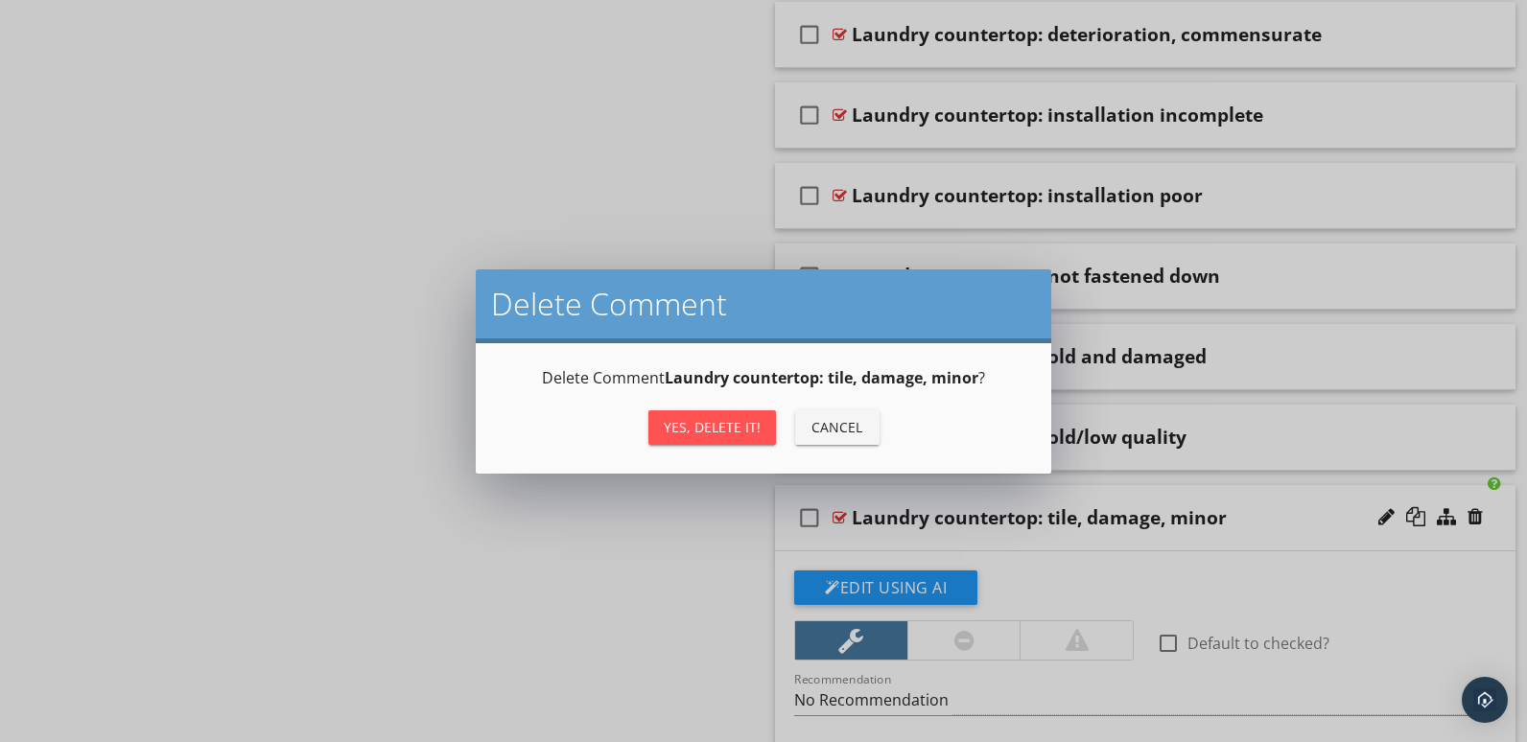
click at [707, 420] on div "Yes, Delete it!" at bounding box center [712, 427] width 97 height 20
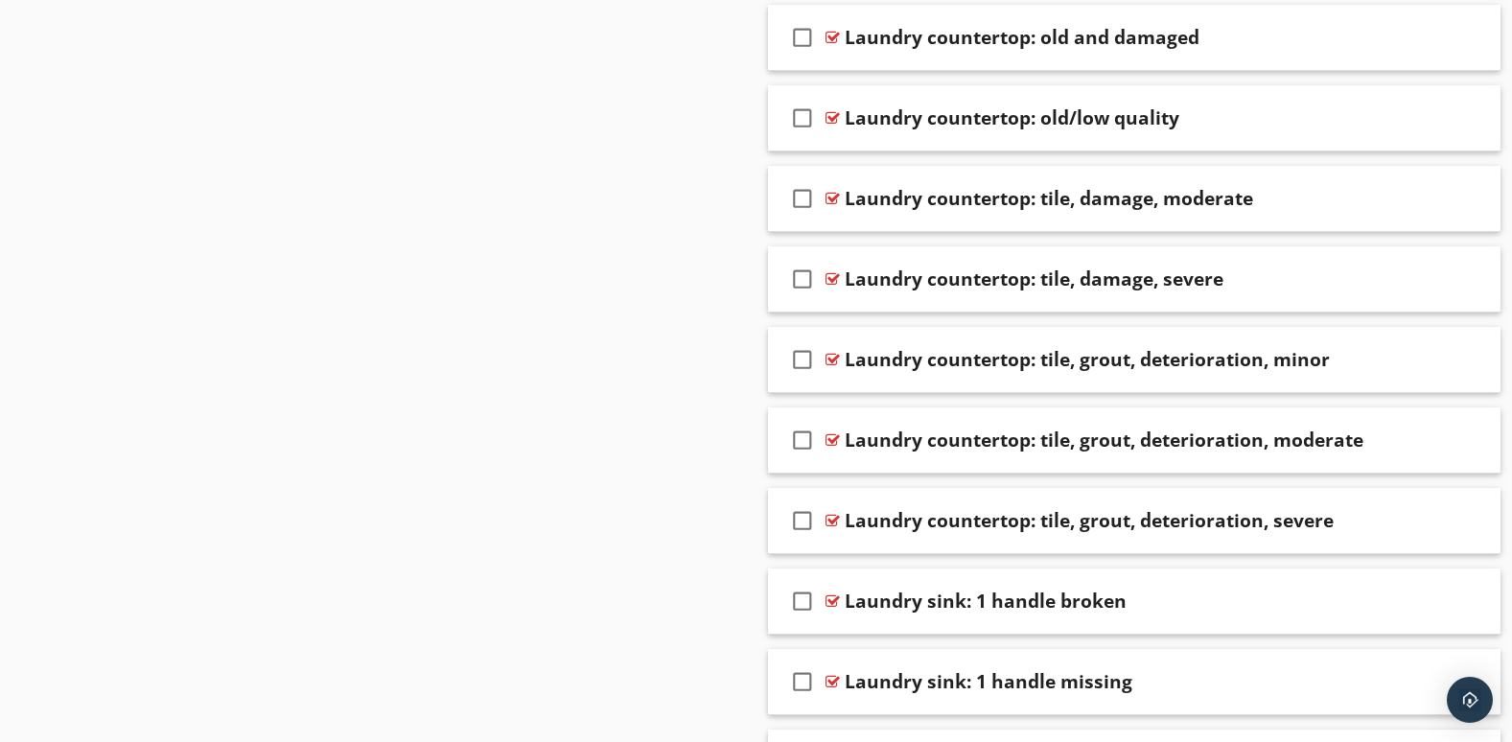
scroll to position [2309, 0]
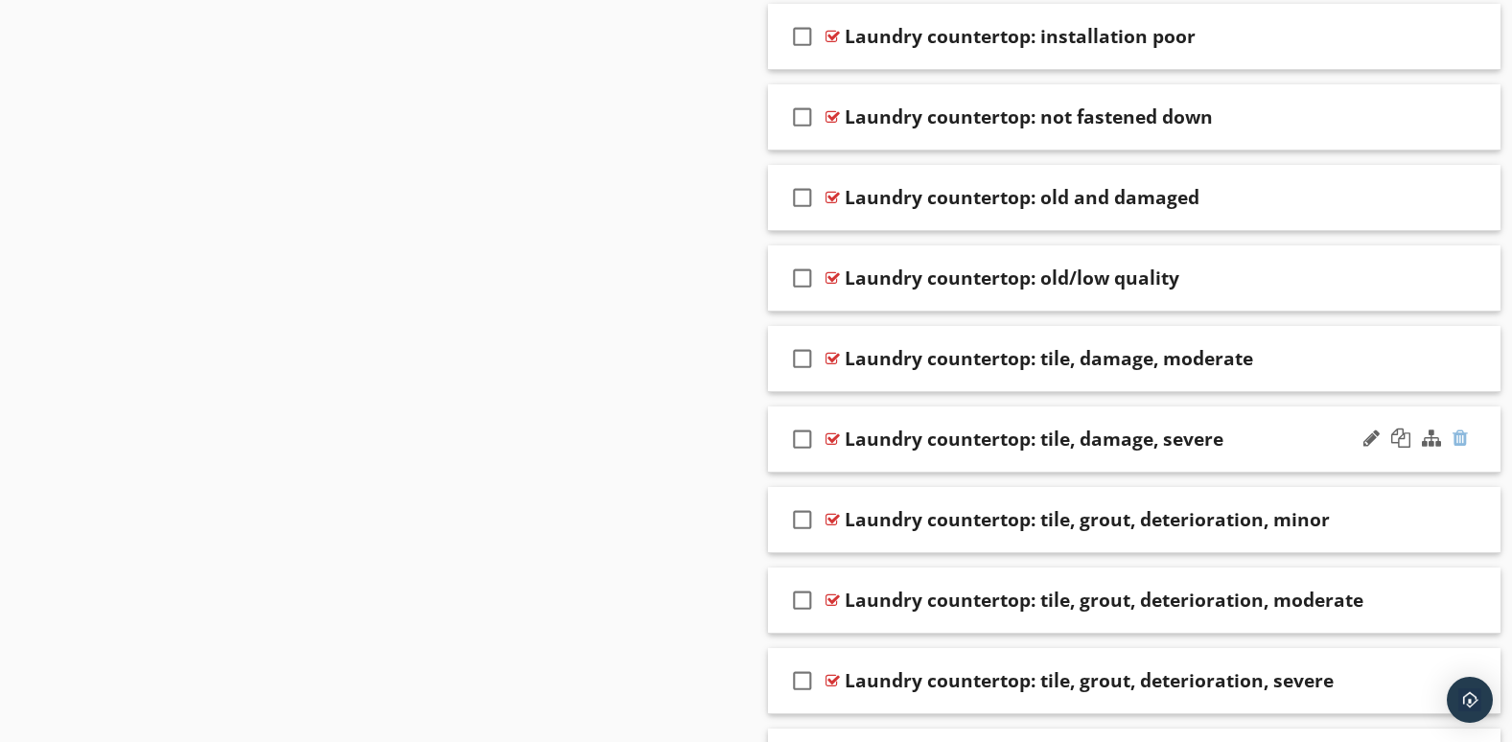
click at [1462, 438] on div at bounding box center [1460, 438] width 15 height 19
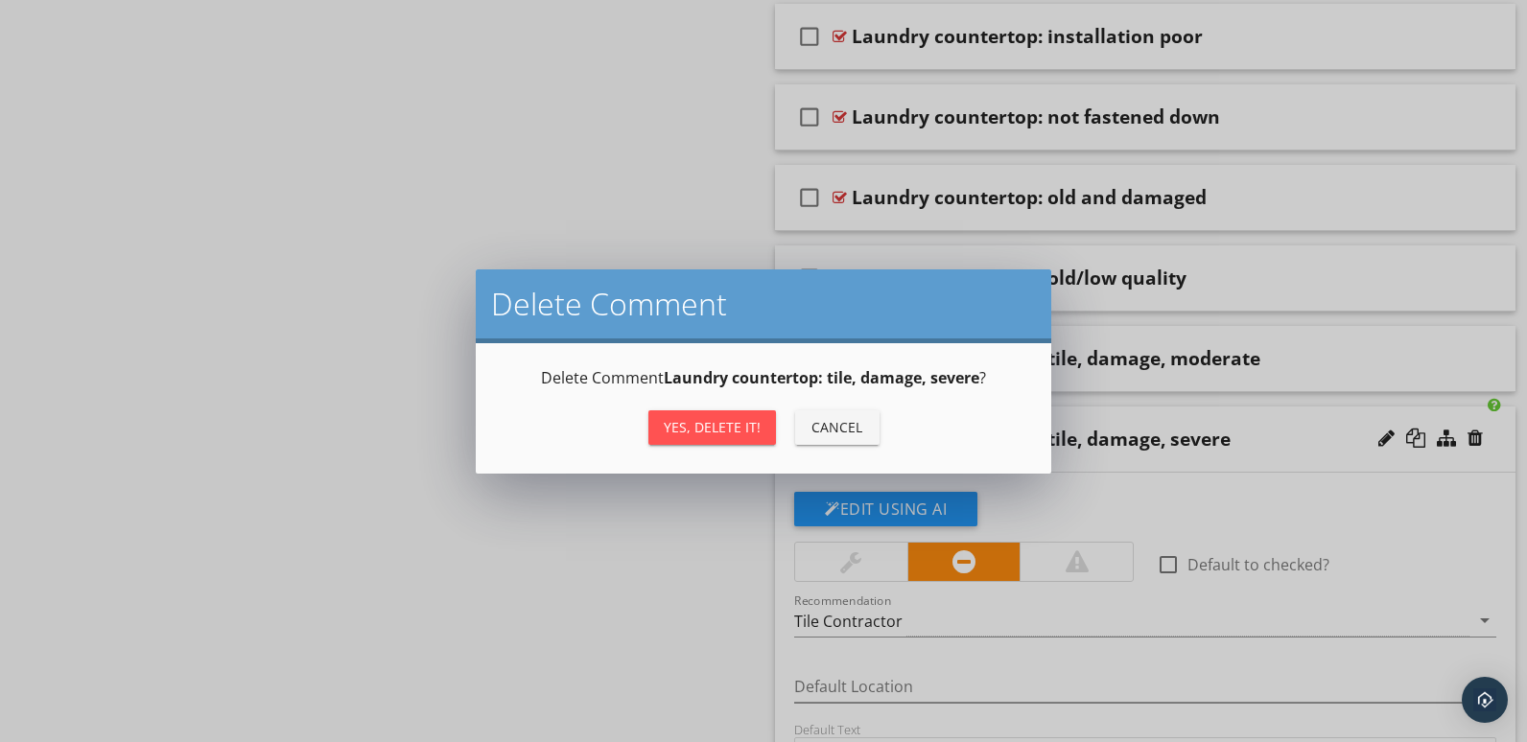
click at [683, 430] on div "Yes, Delete it!" at bounding box center [712, 427] width 97 height 20
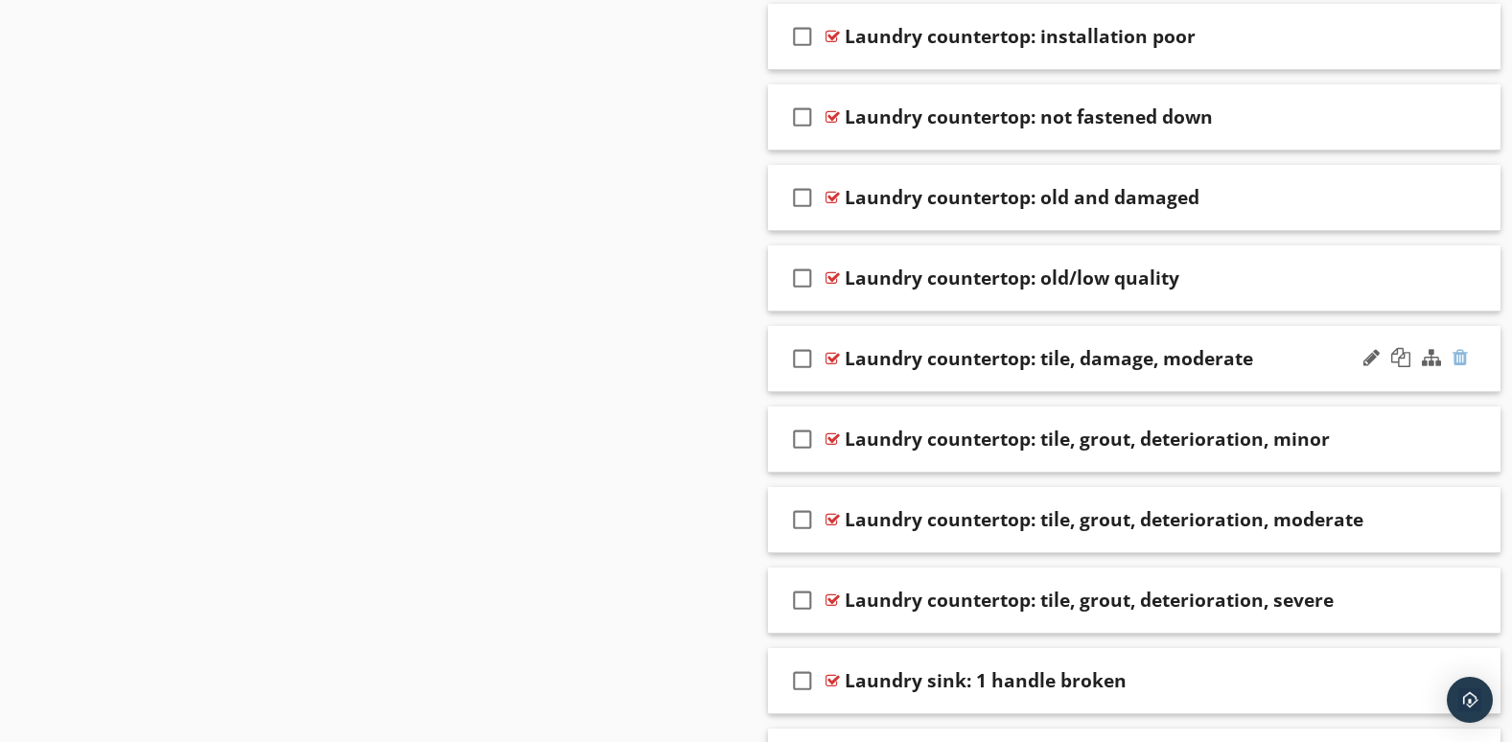
click at [1456, 352] on div at bounding box center [1460, 357] width 15 height 19
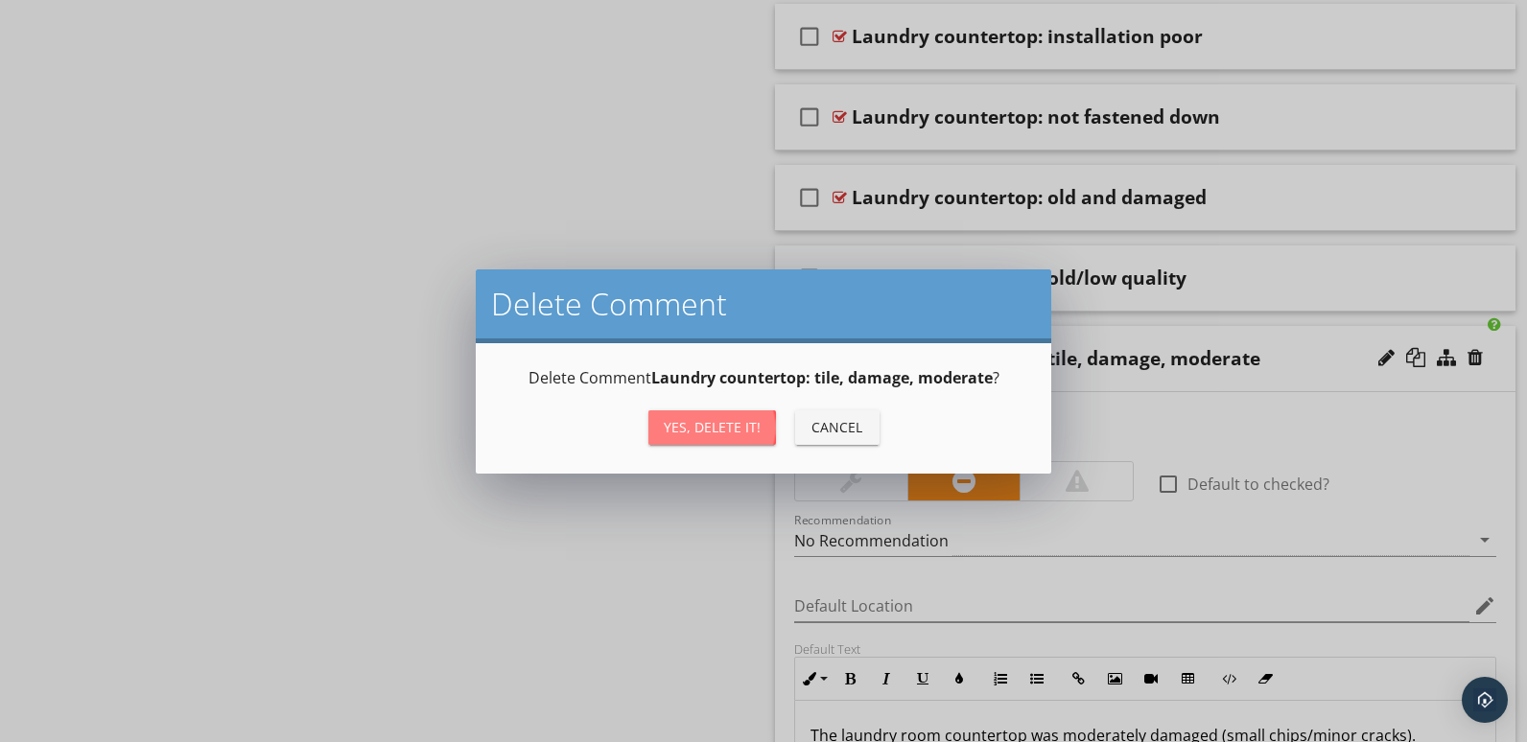
click at [681, 417] on div "Yes, Delete it!" at bounding box center [712, 427] width 97 height 20
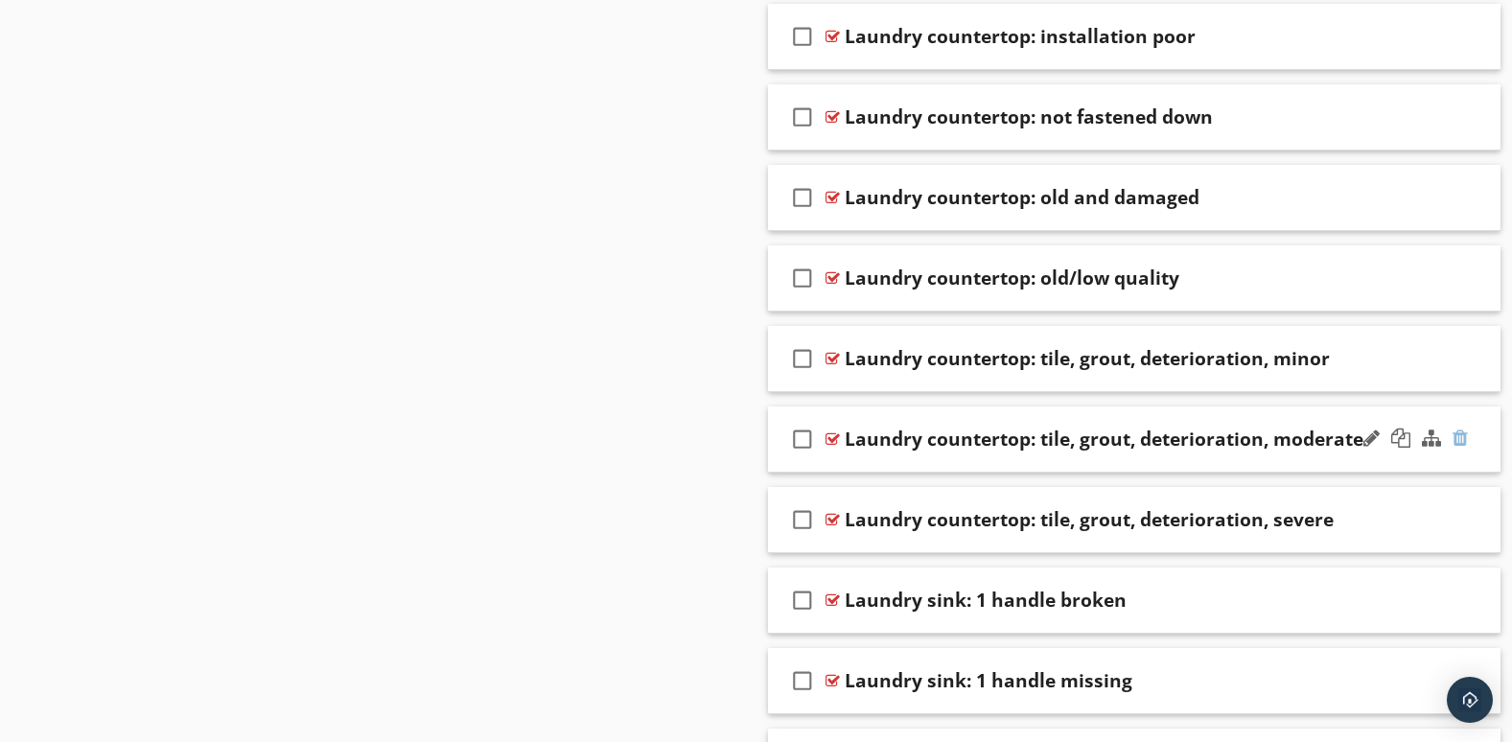
click at [1460, 443] on div at bounding box center [1460, 438] width 15 height 19
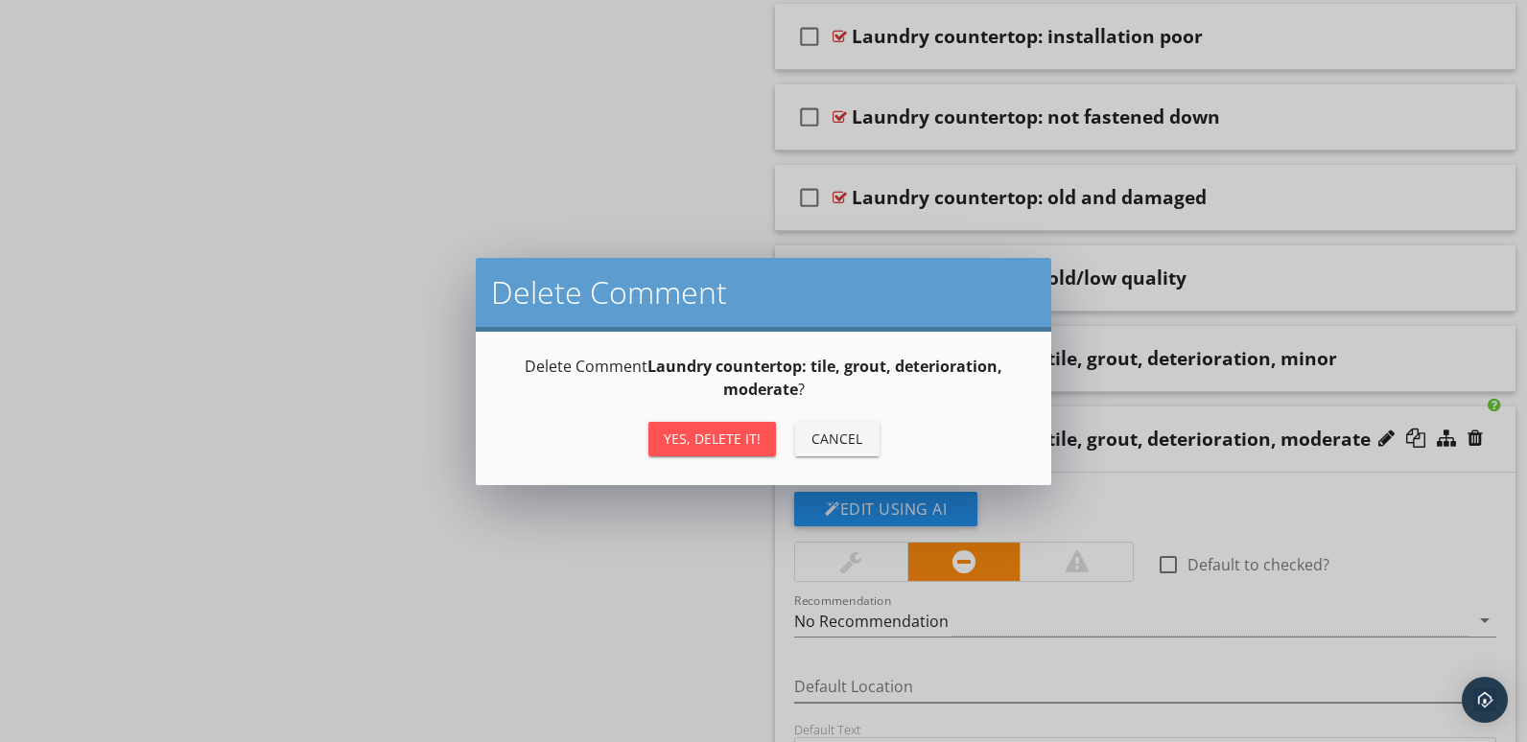
click at [708, 426] on button "Yes, Delete it!" at bounding box center [712, 439] width 128 height 35
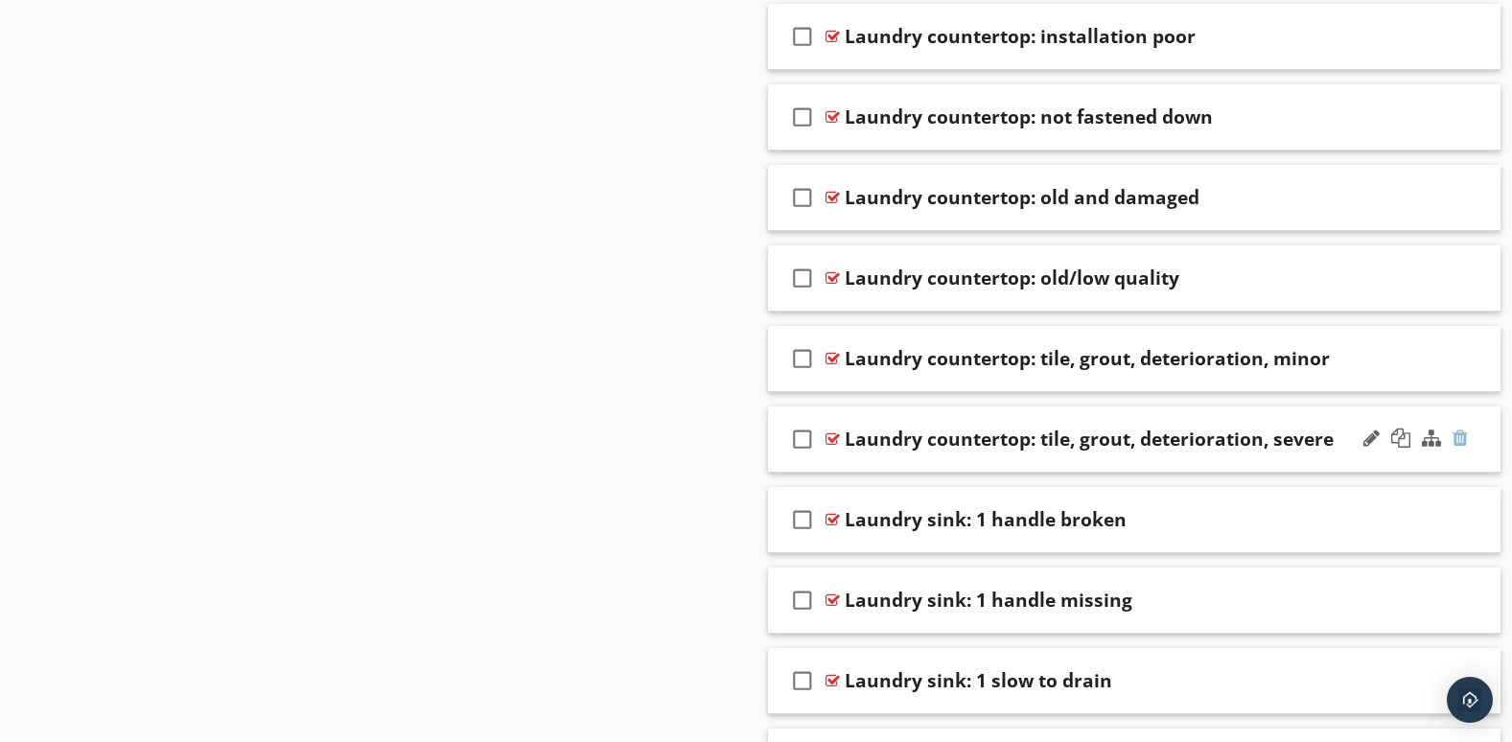
click at [1461, 439] on div at bounding box center [1460, 438] width 15 height 19
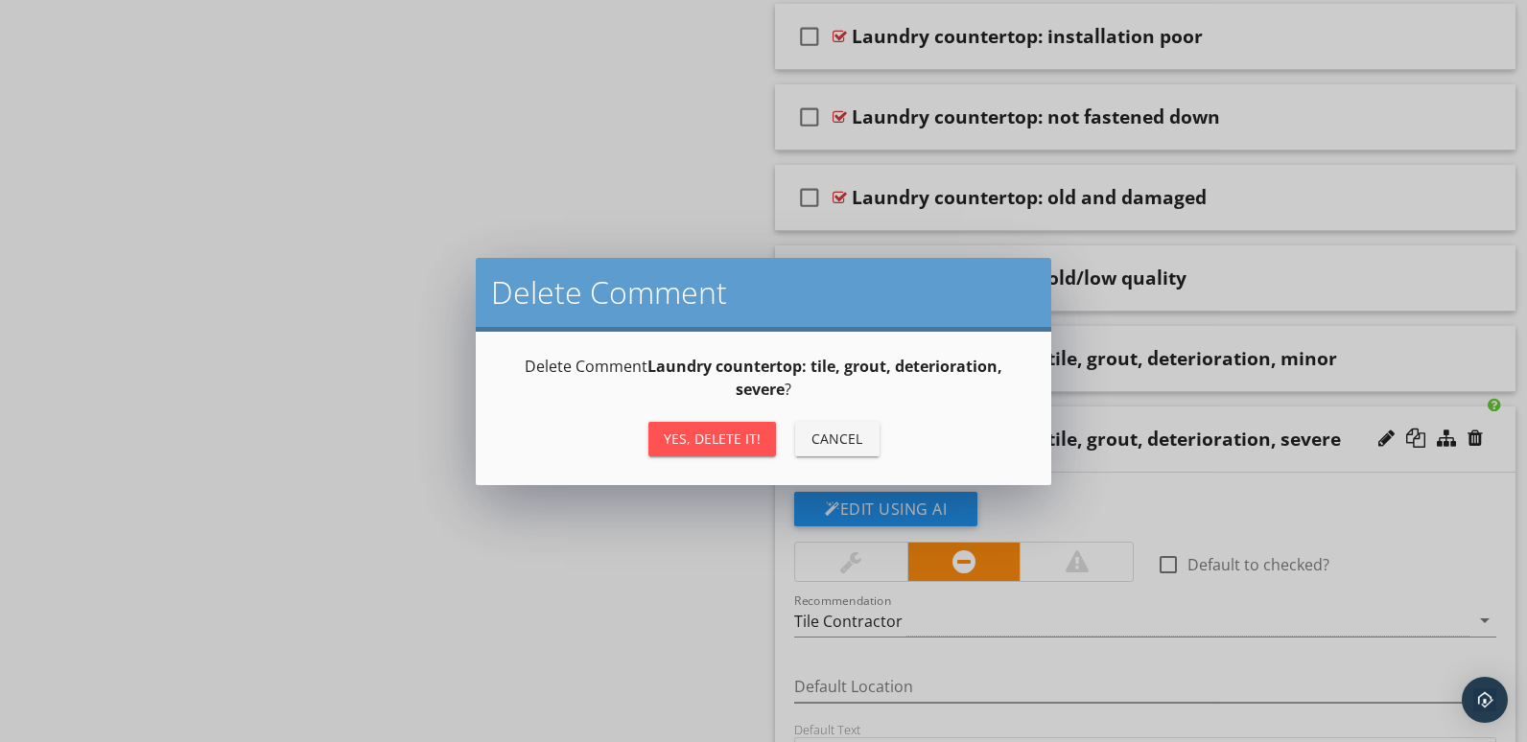
click at [686, 443] on div "Yes, Delete it!" at bounding box center [712, 439] width 97 height 20
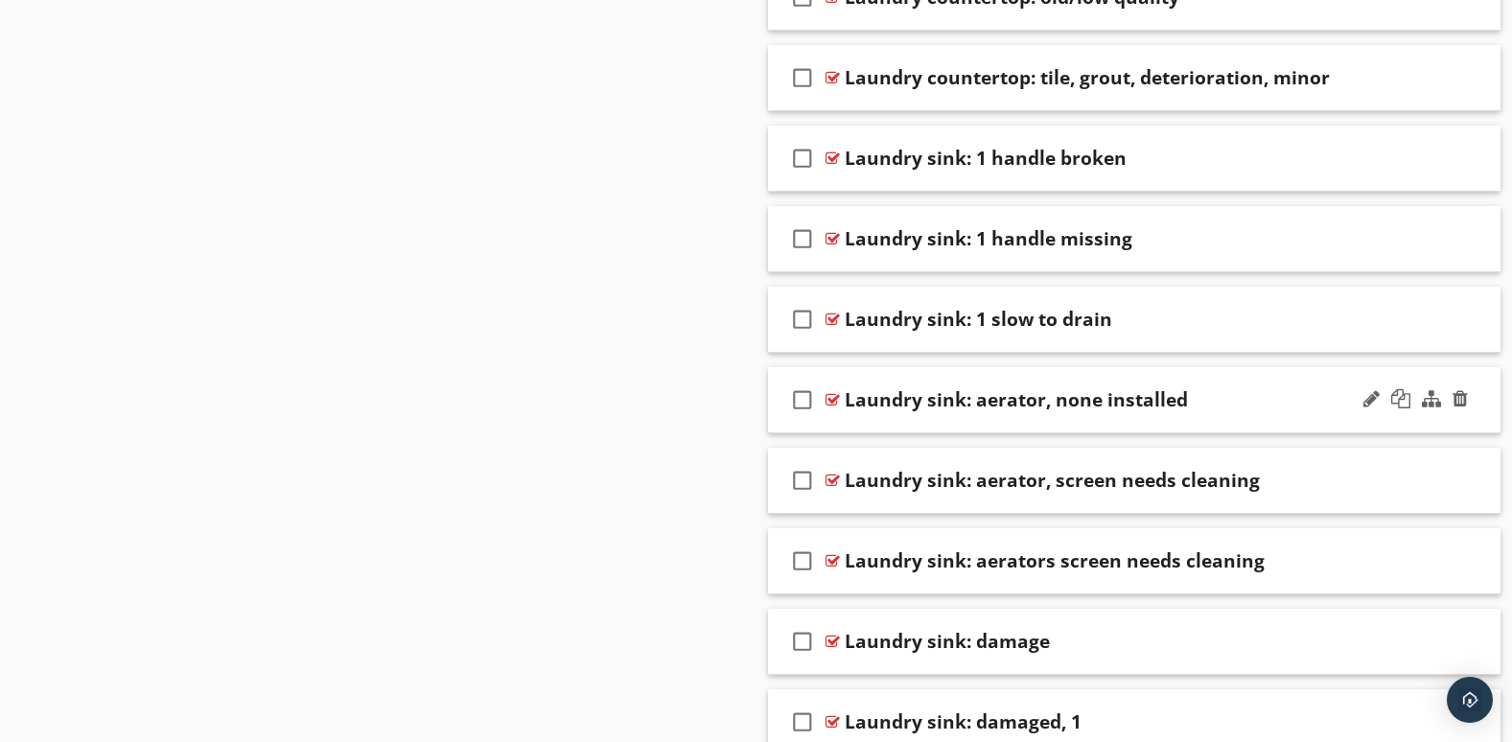
scroll to position [2630, 0]
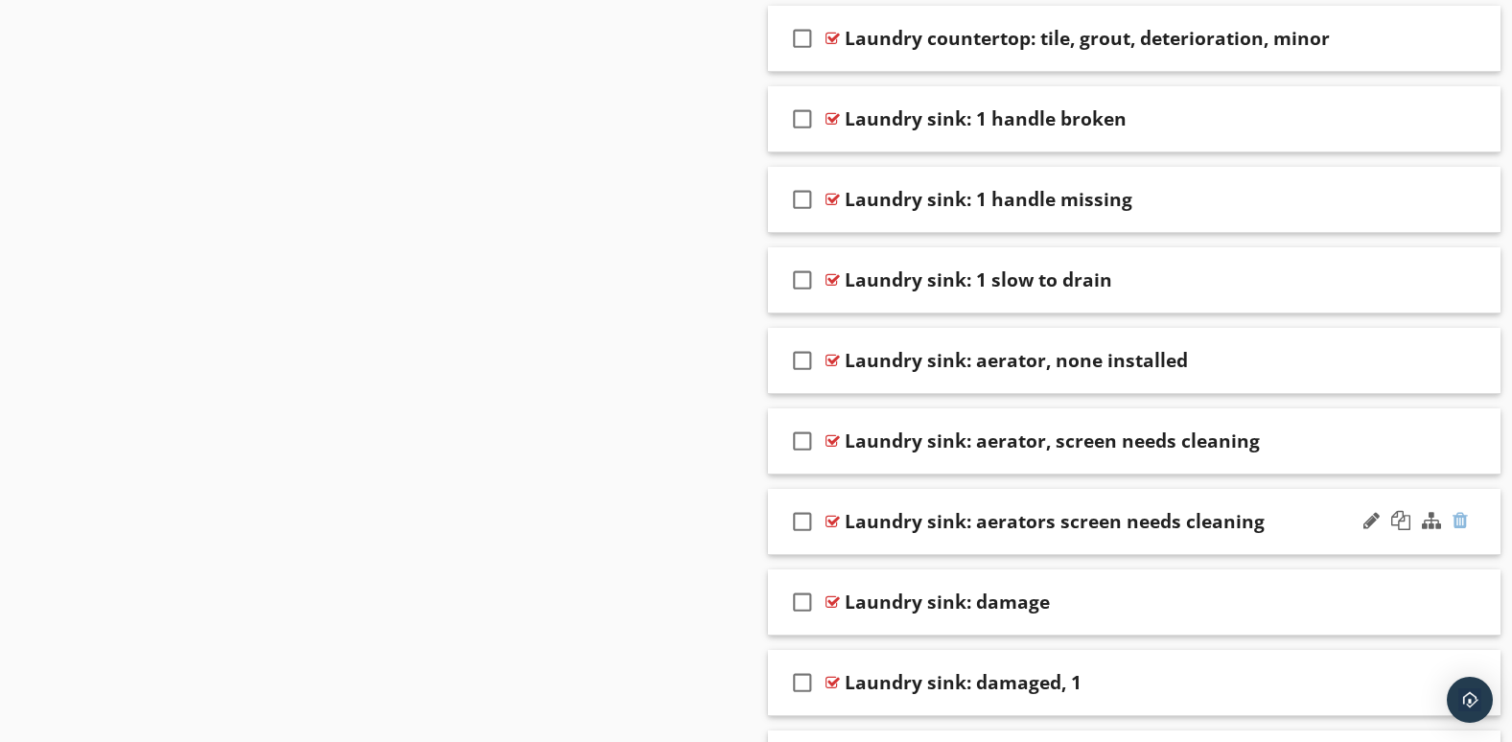
click at [1463, 519] on div at bounding box center [1460, 520] width 15 height 19
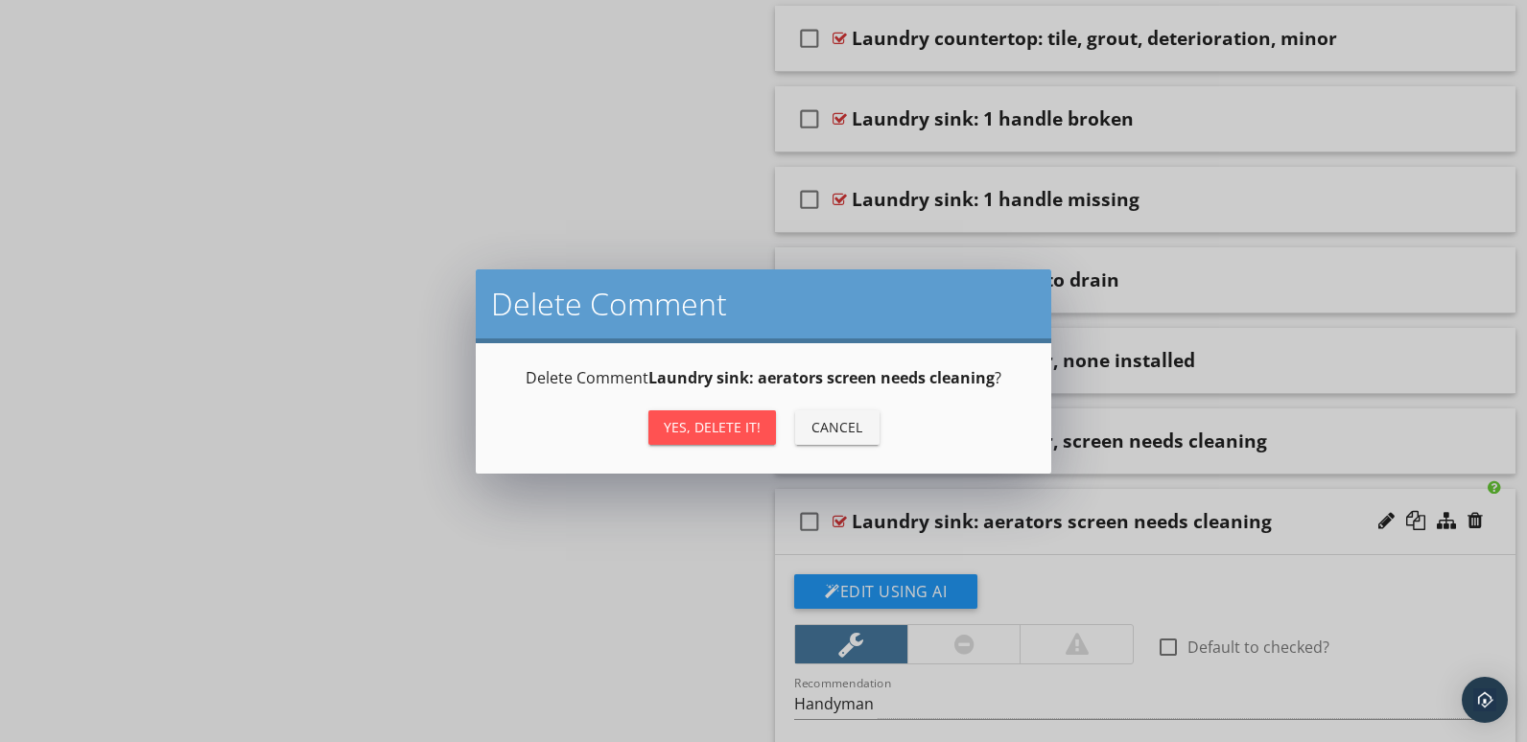
click at [721, 413] on button "Yes, Delete it!" at bounding box center [712, 427] width 128 height 35
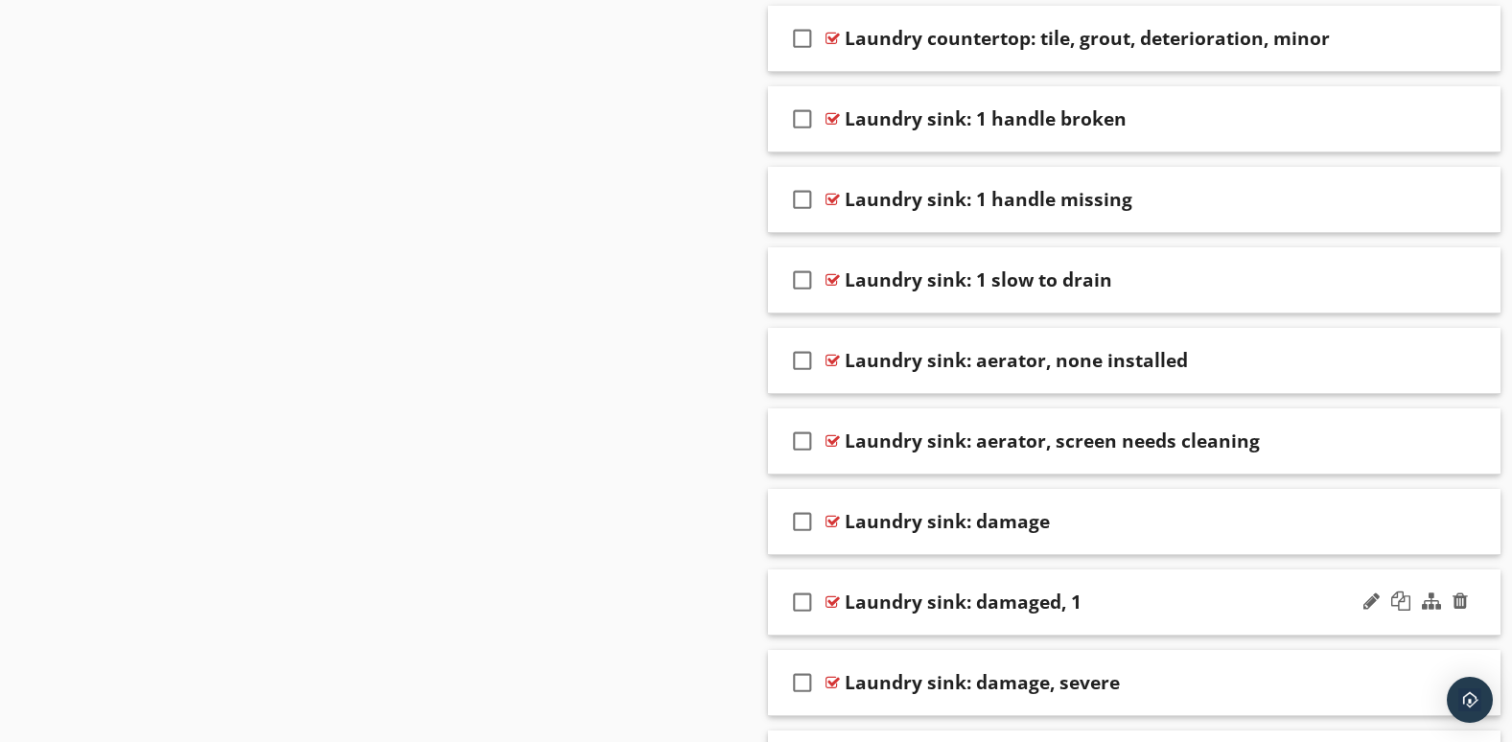
click at [1402, 621] on div at bounding box center [1416, 602] width 112 height 46
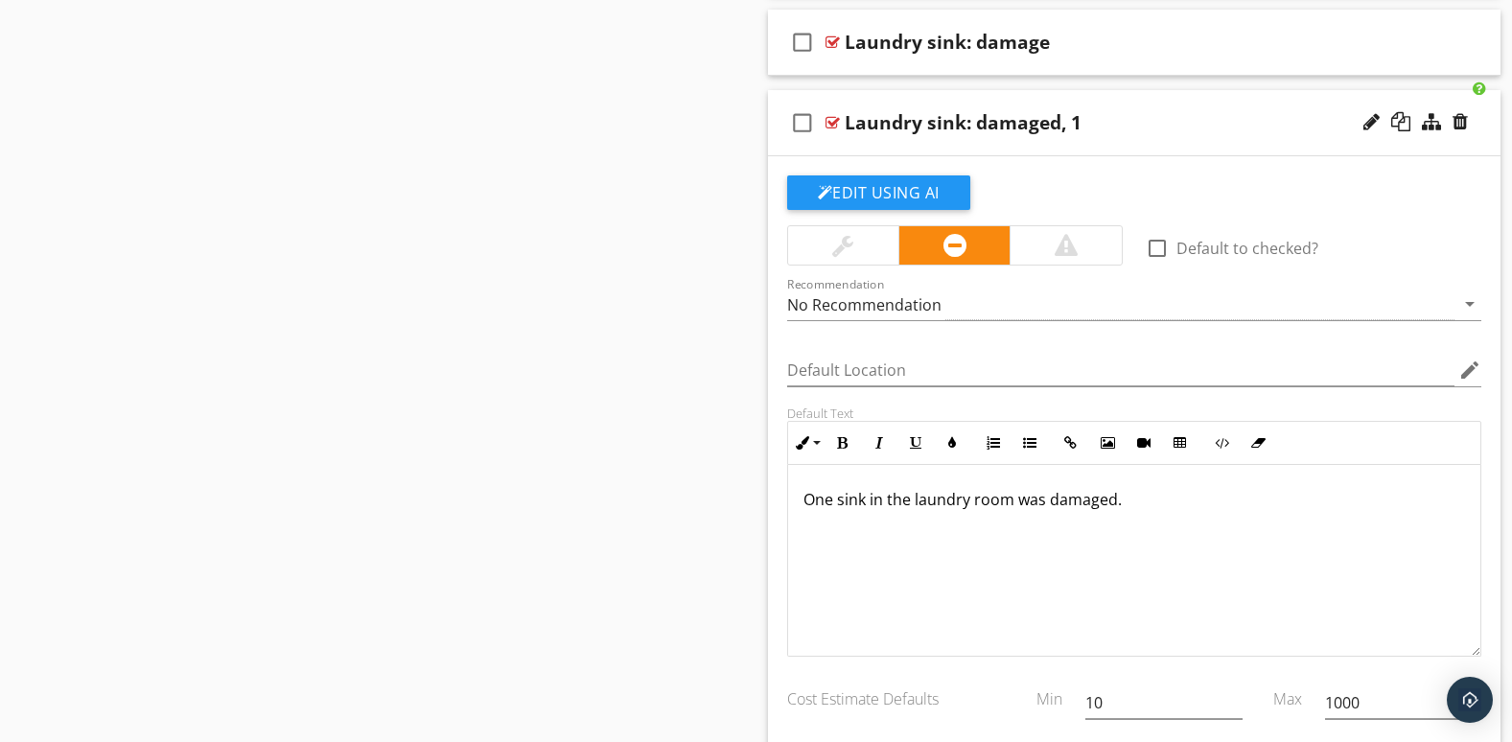
scroll to position [2949, 0]
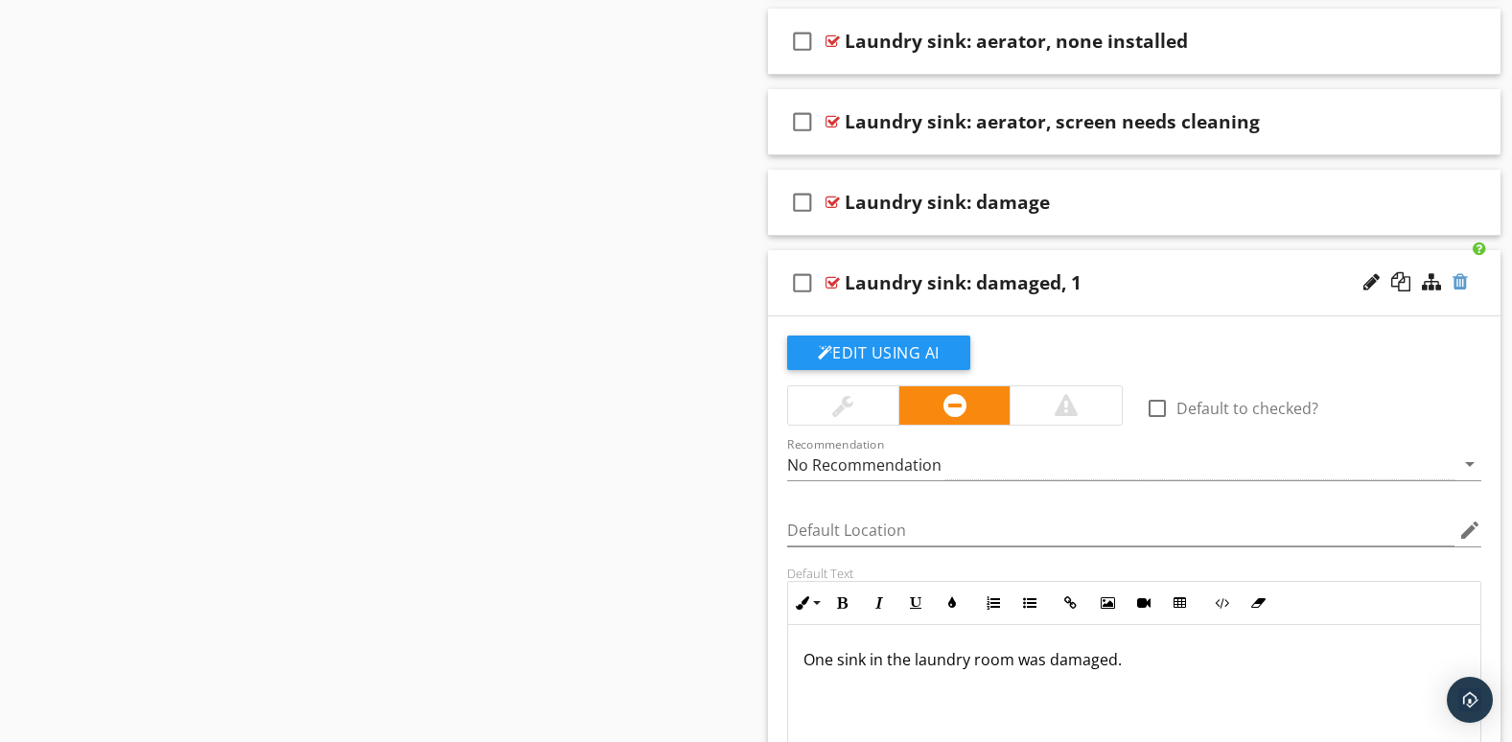
click at [1456, 277] on div at bounding box center [1460, 281] width 15 height 19
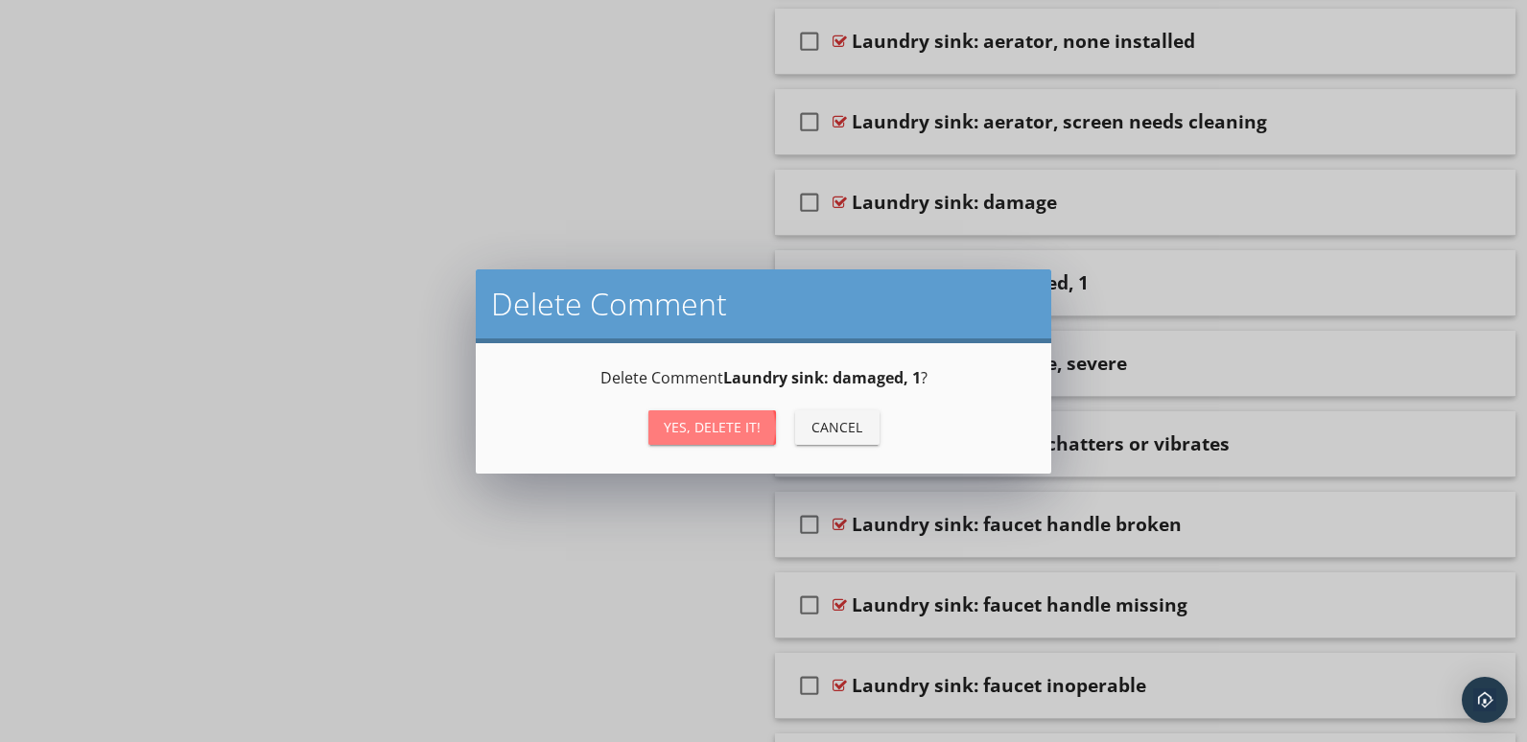
click at [714, 431] on div "Yes, Delete it!" at bounding box center [712, 427] width 97 height 20
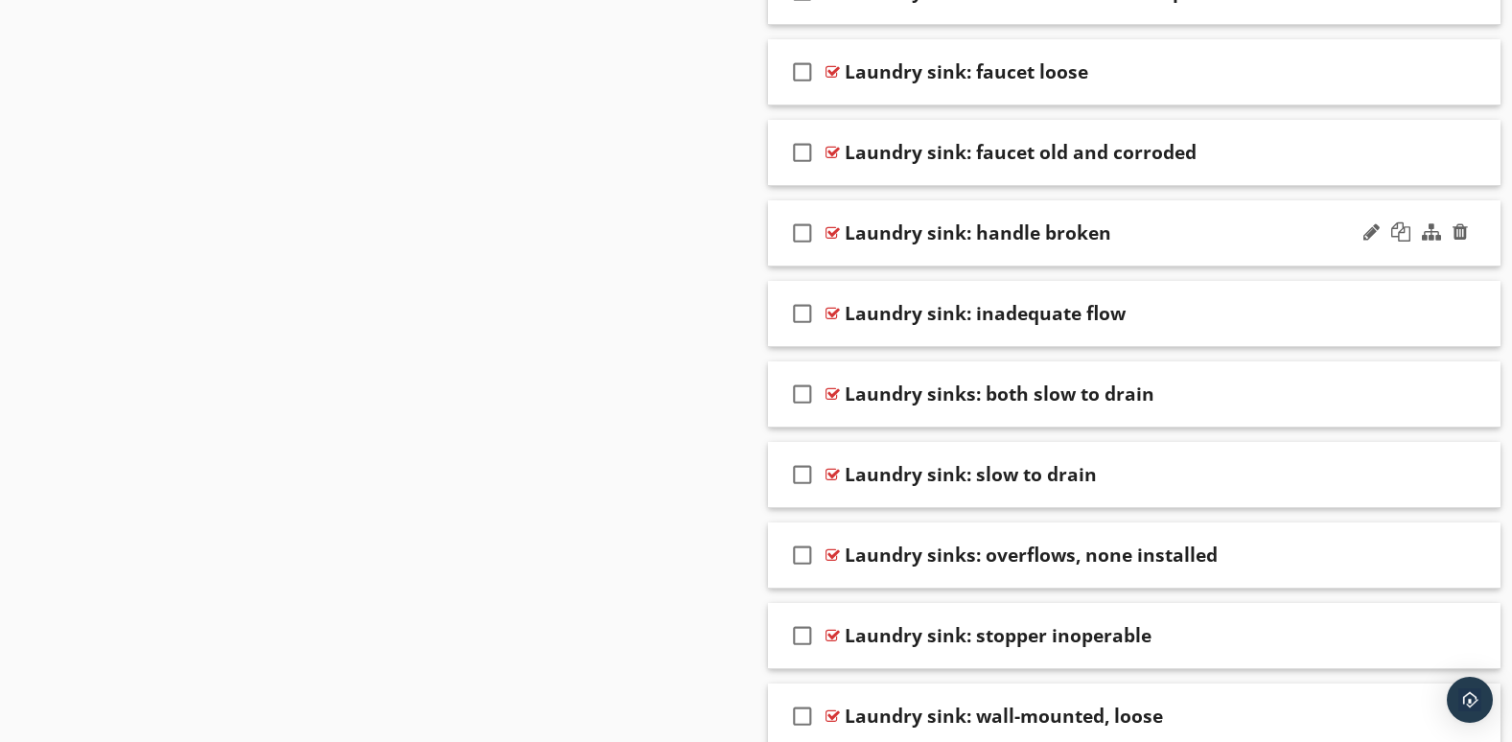
scroll to position [3748, 0]
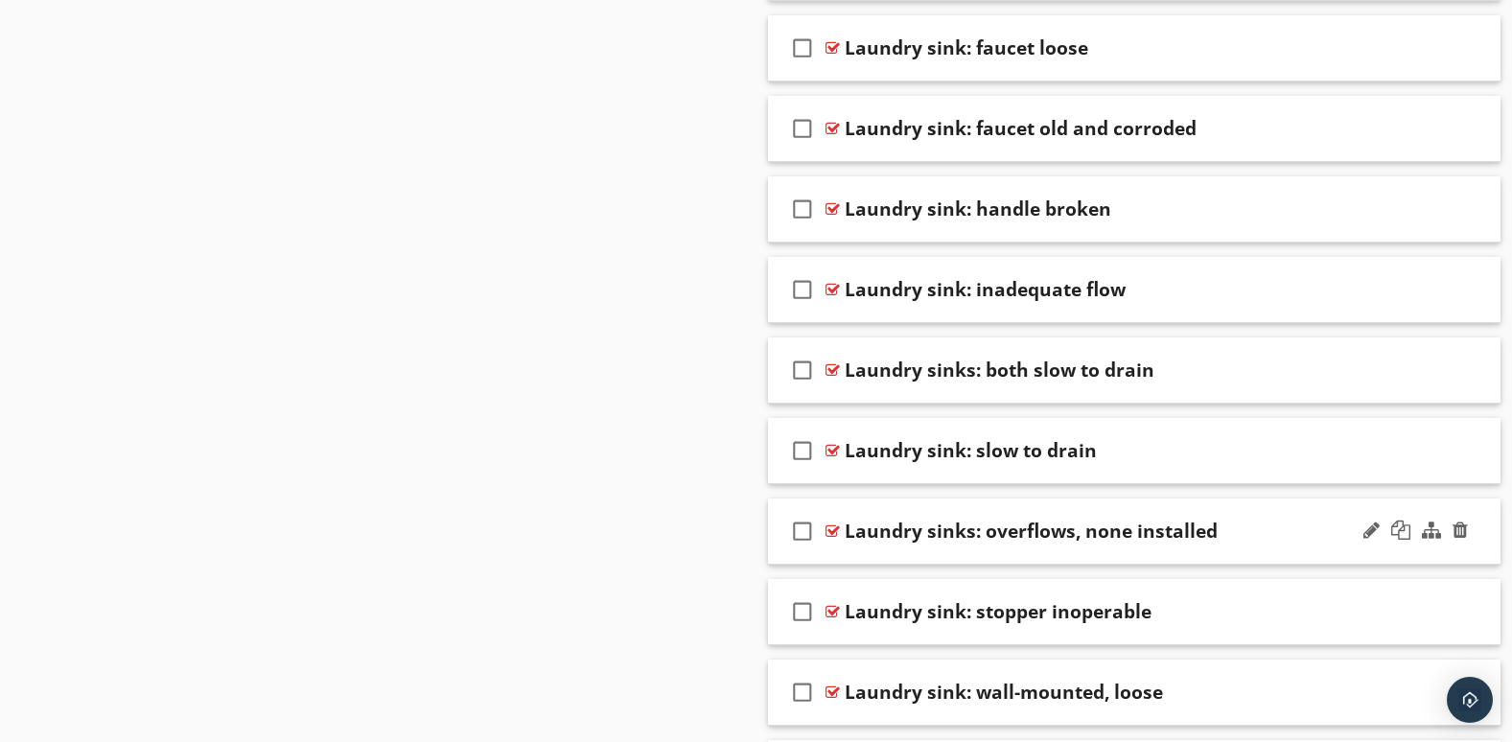
click at [1371, 557] on div "check_box_outline_blank Laundry sinks: overflows, none installed" at bounding box center [1135, 532] width 734 height 66
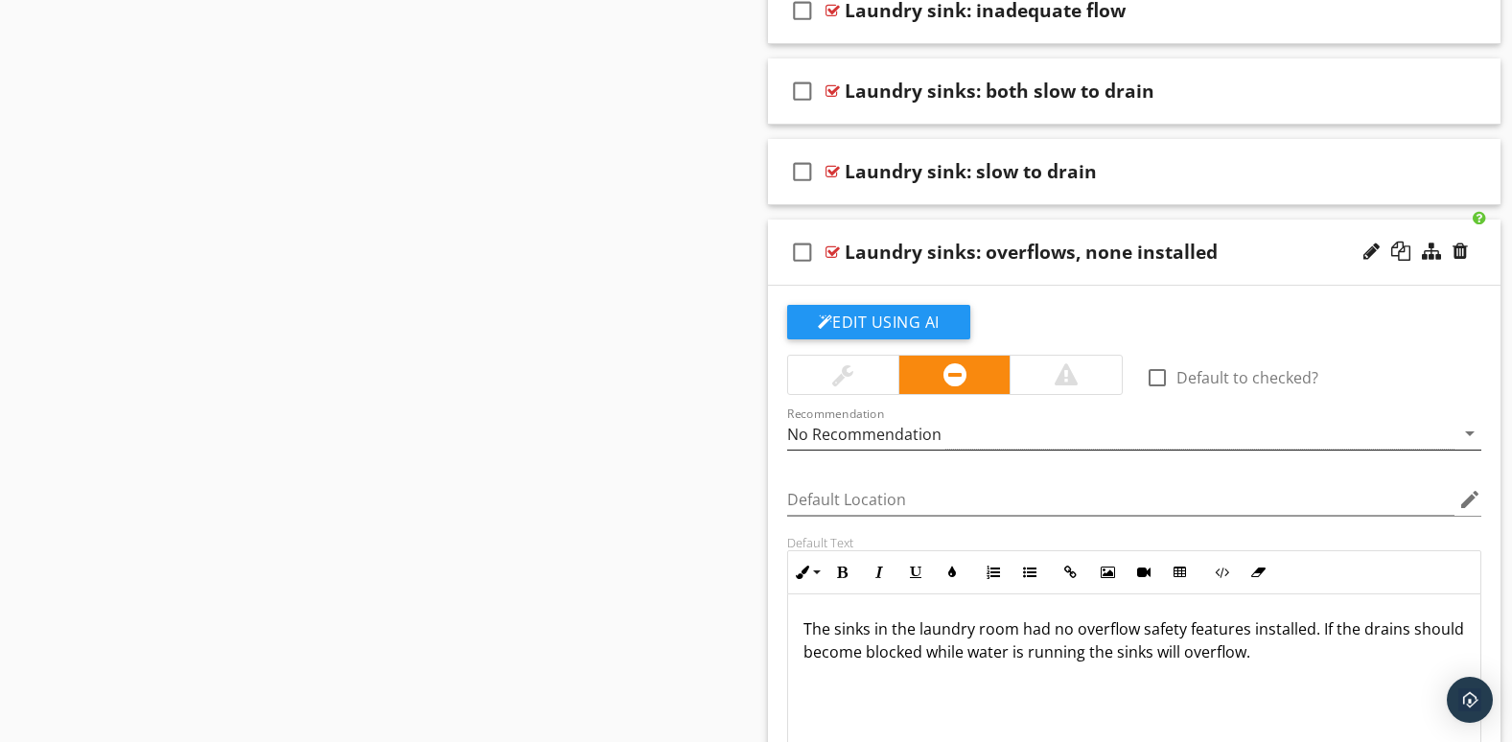
scroll to position [4068, 0]
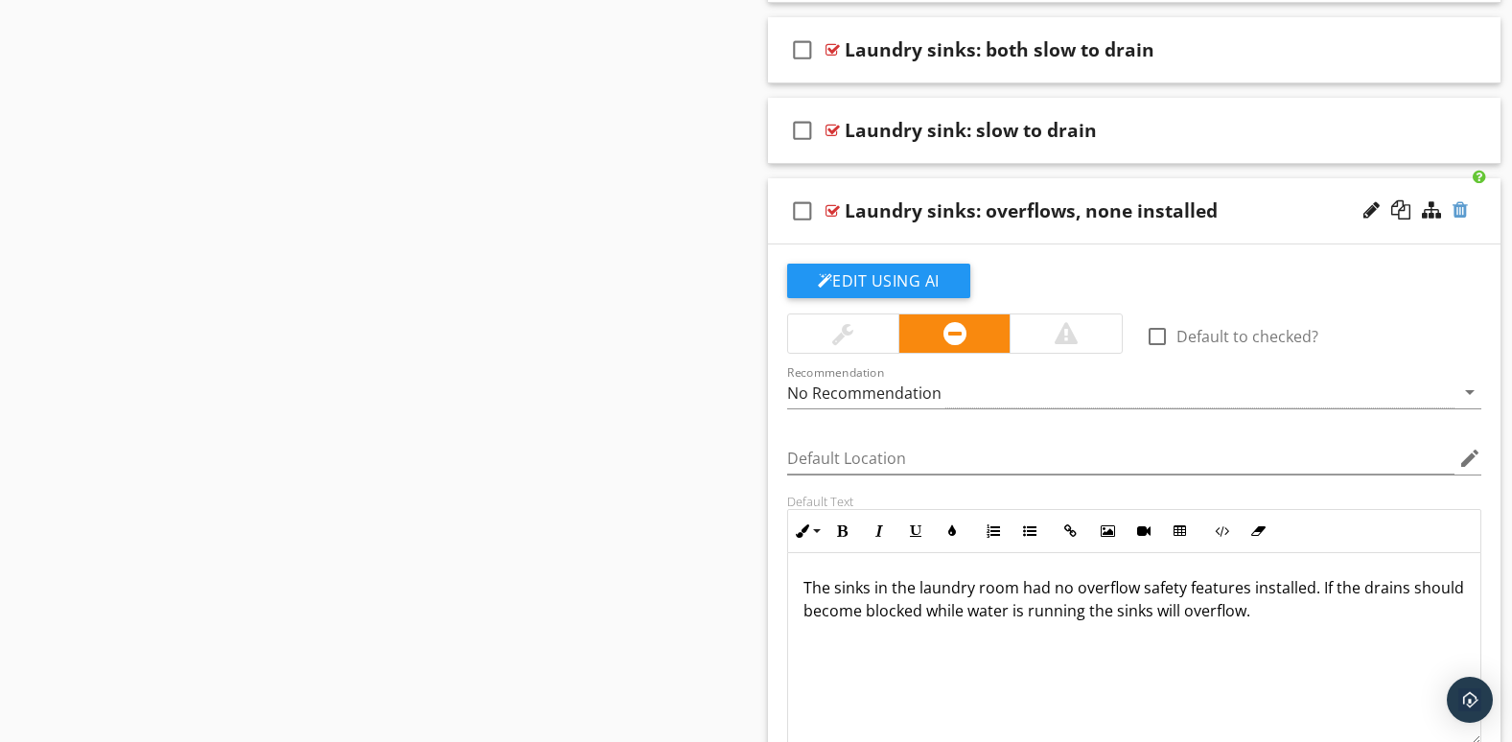
click at [1465, 210] on div at bounding box center [1460, 209] width 15 height 19
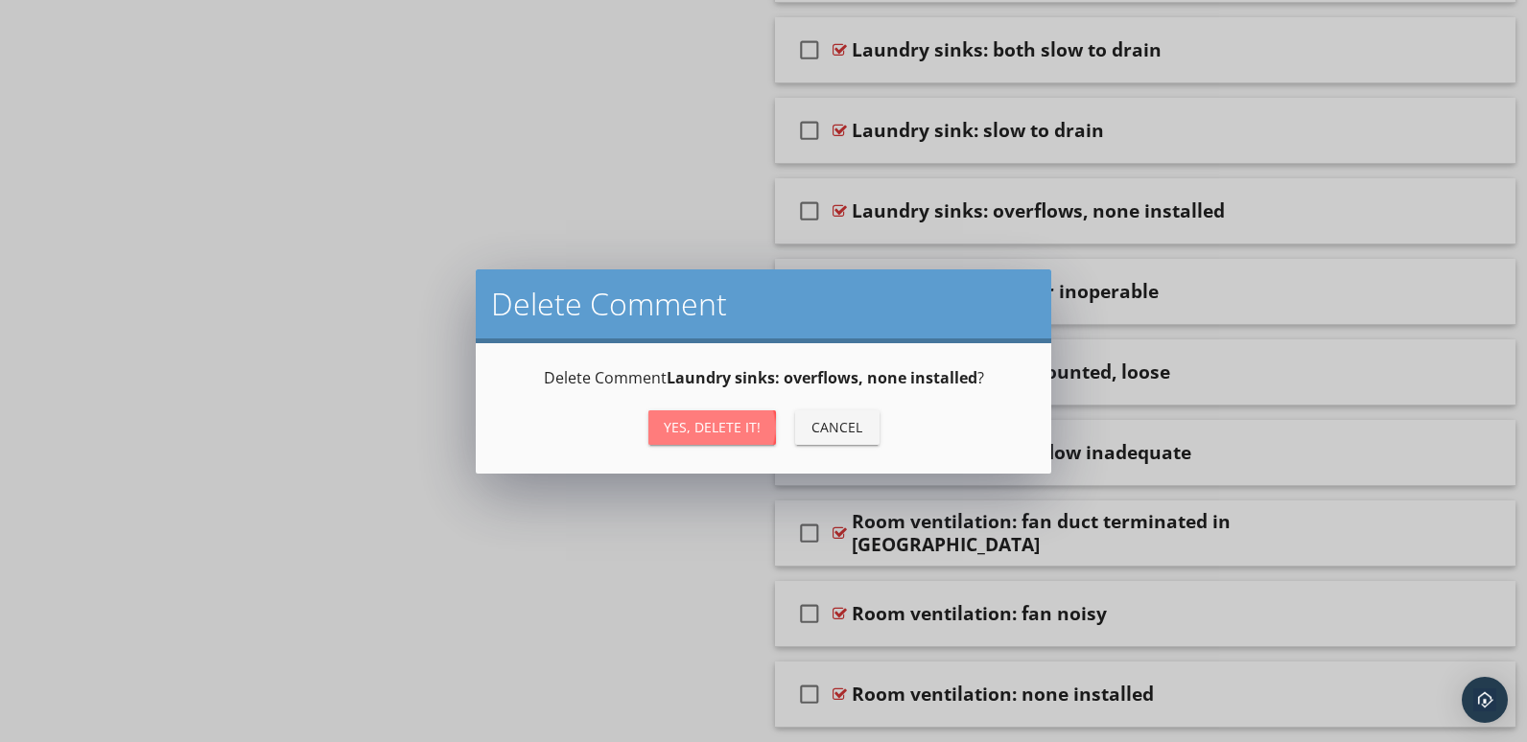
click at [738, 429] on div "Yes, Delete it!" at bounding box center [712, 427] width 97 height 20
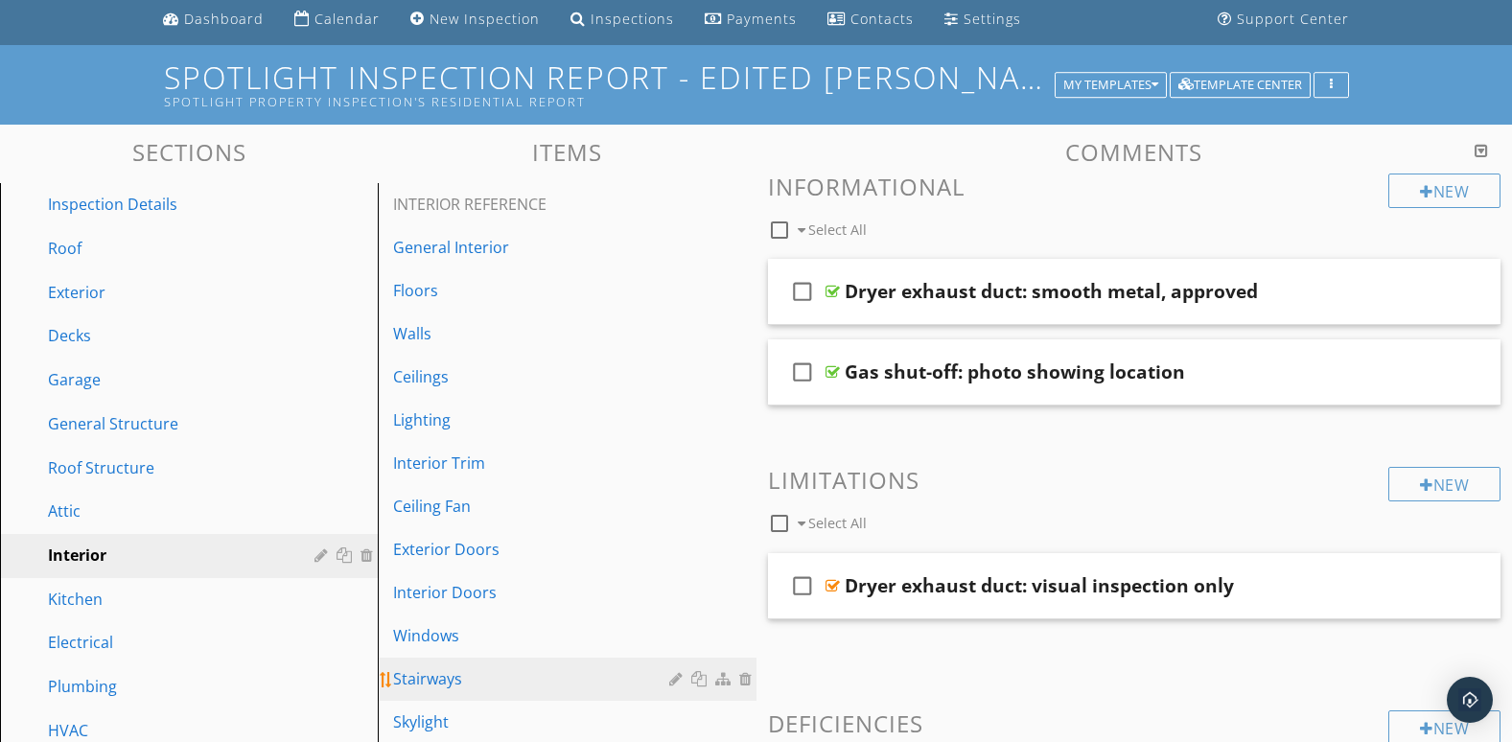
scroll to position [0, 0]
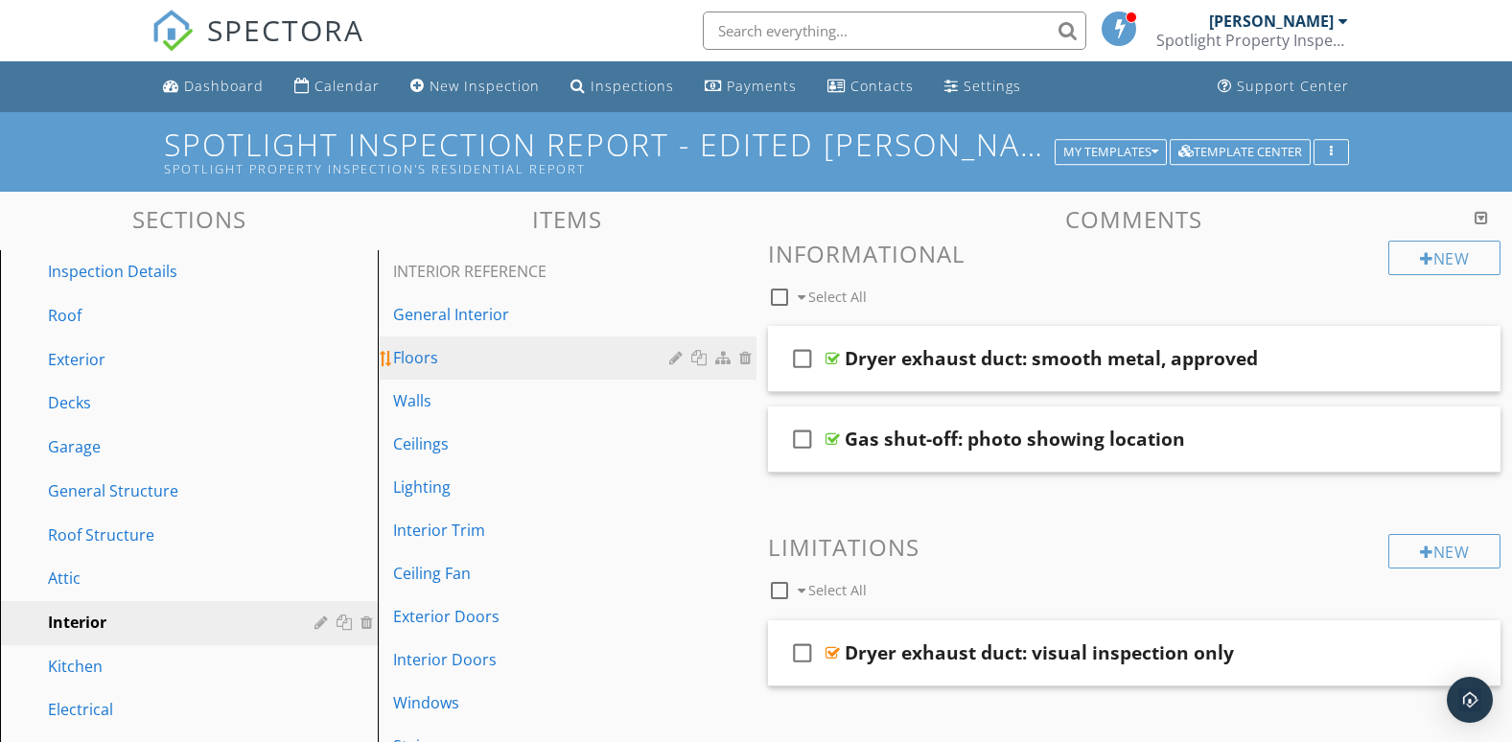
click at [572, 364] on div "Floors" at bounding box center [533, 357] width 281 height 23
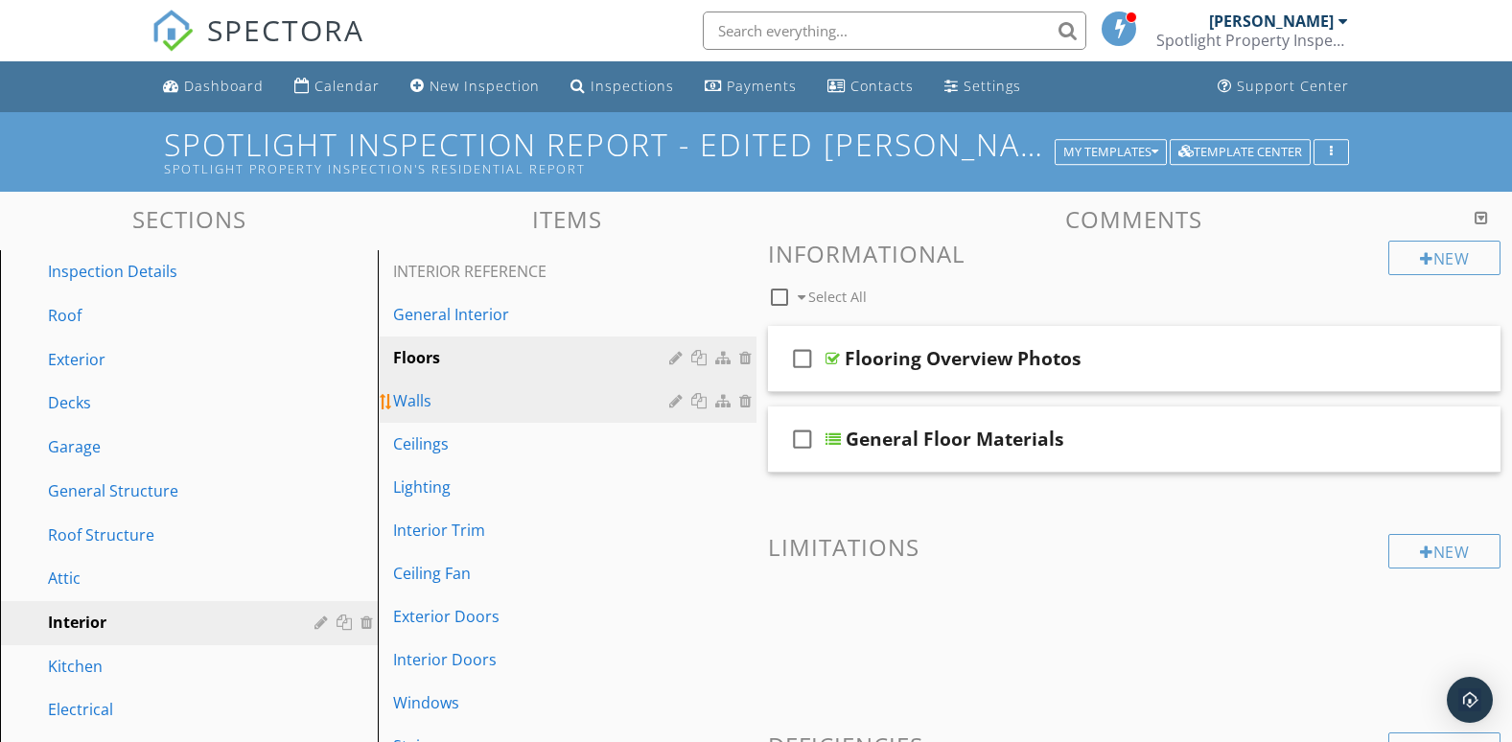
click at [572, 410] on div "Walls" at bounding box center [533, 400] width 281 height 23
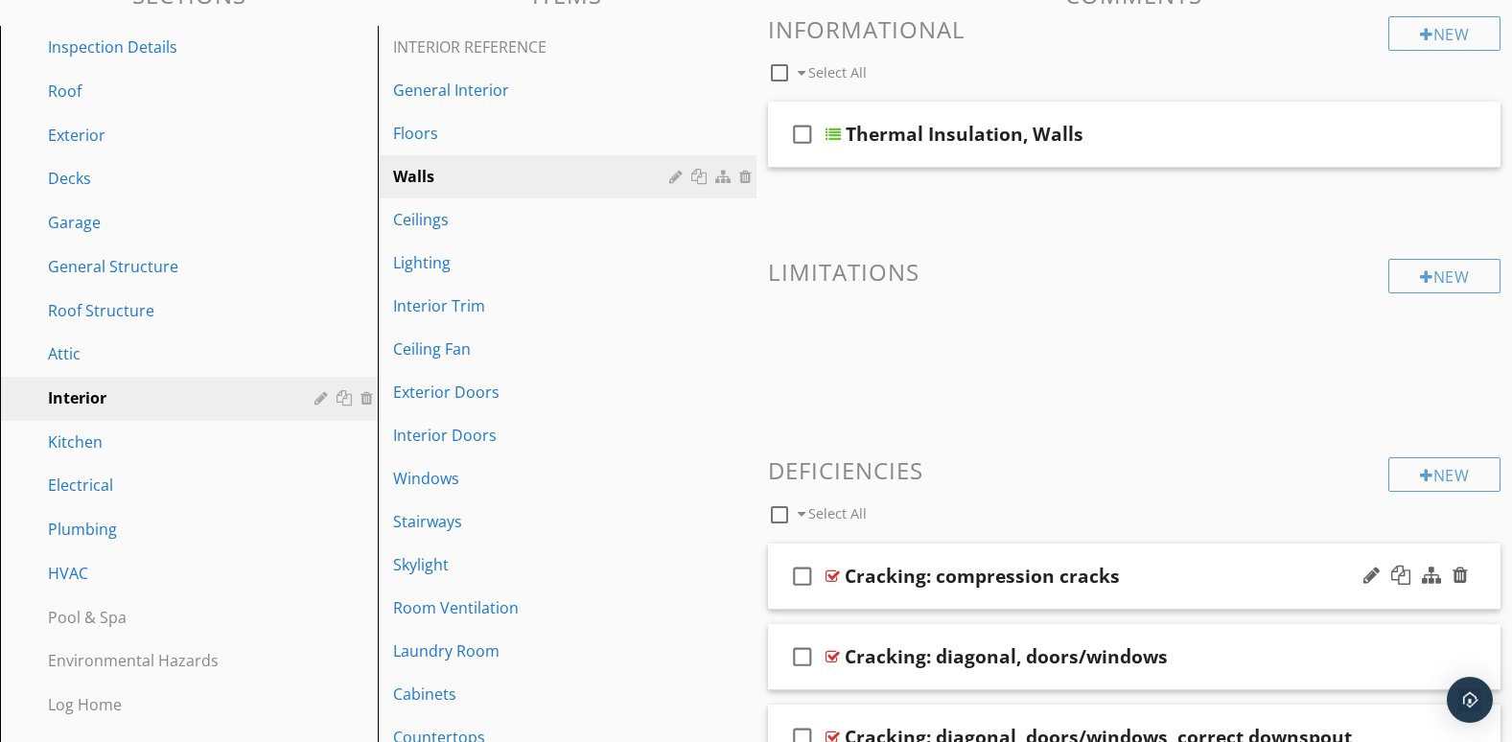
scroll to position [160, 0]
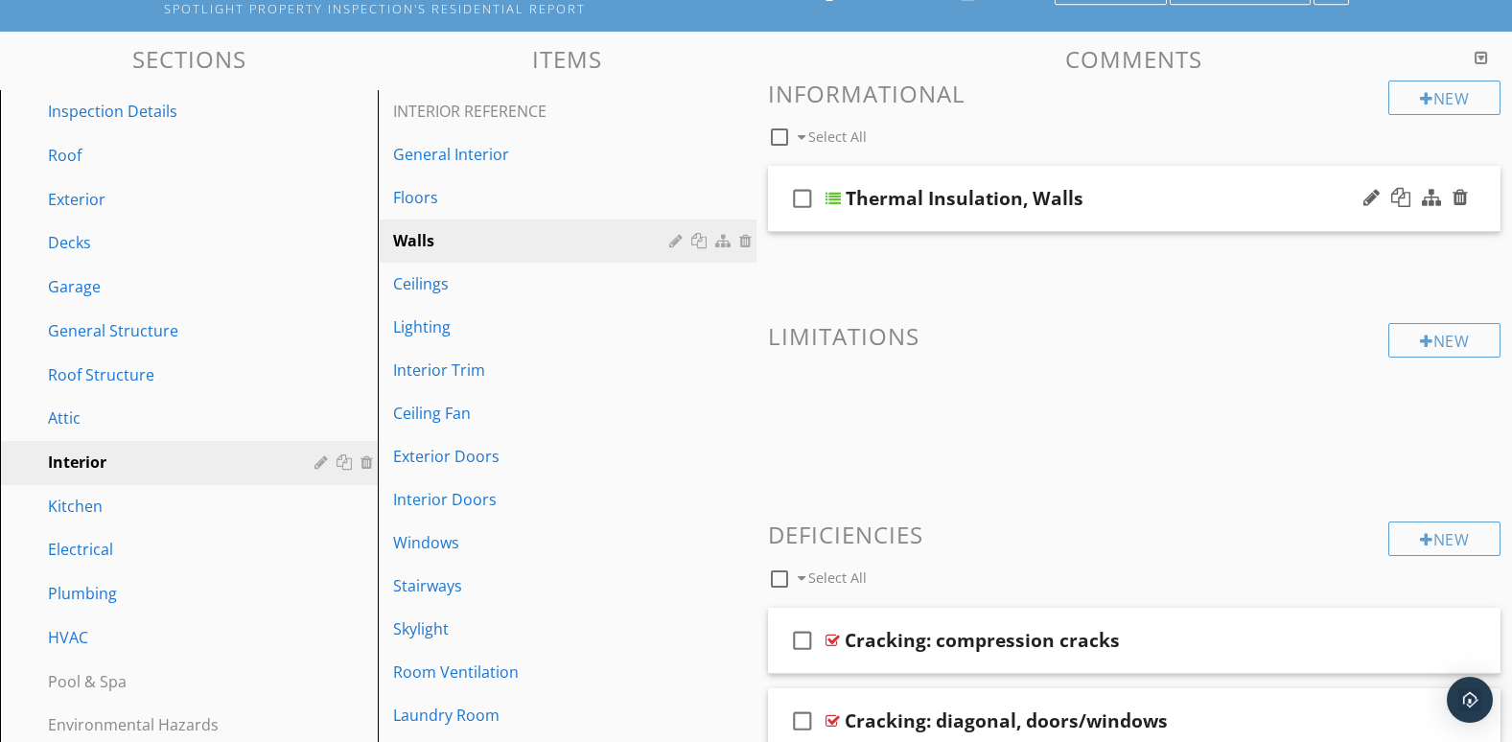
click at [1136, 216] on div "check_box_outline_blank Thermal Insulation, Walls" at bounding box center [1135, 199] width 734 height 66
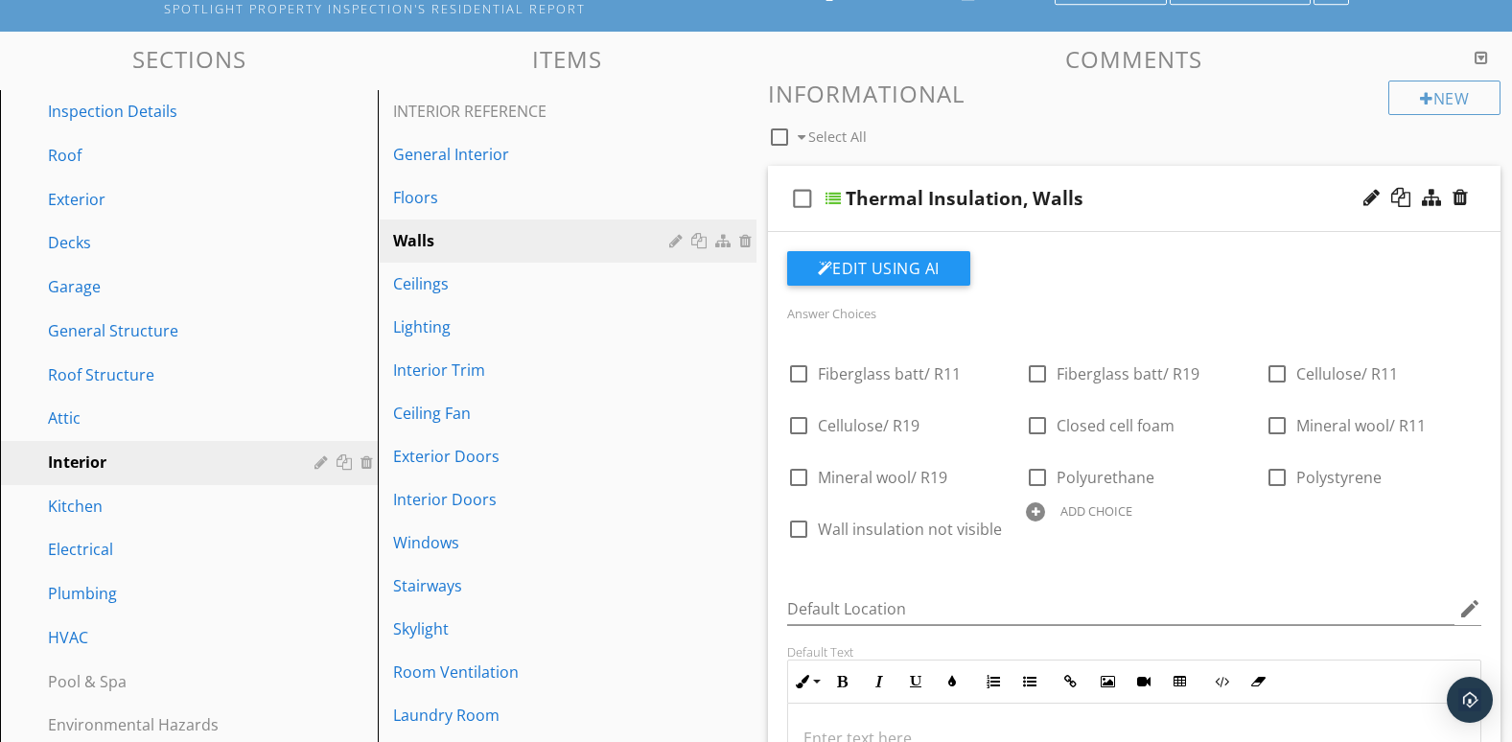
click at [1128, 223] on div "check_box_outline_blank Thermal Insulation, Walls" at bounding box center [1135, 199] width 734 height 66
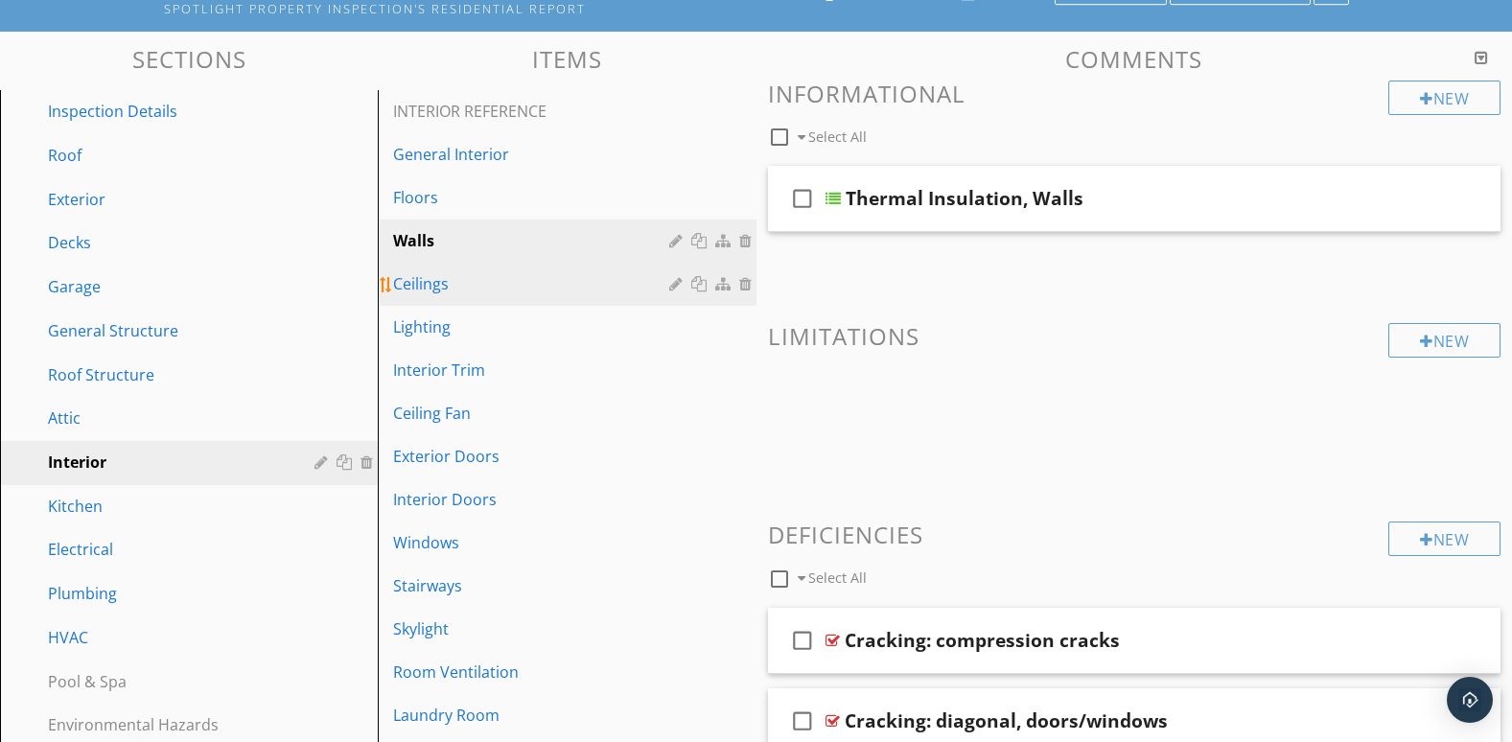
click at [597, 297] on link "Ceilings" at bounding box center [570, 284] width 372 height 42
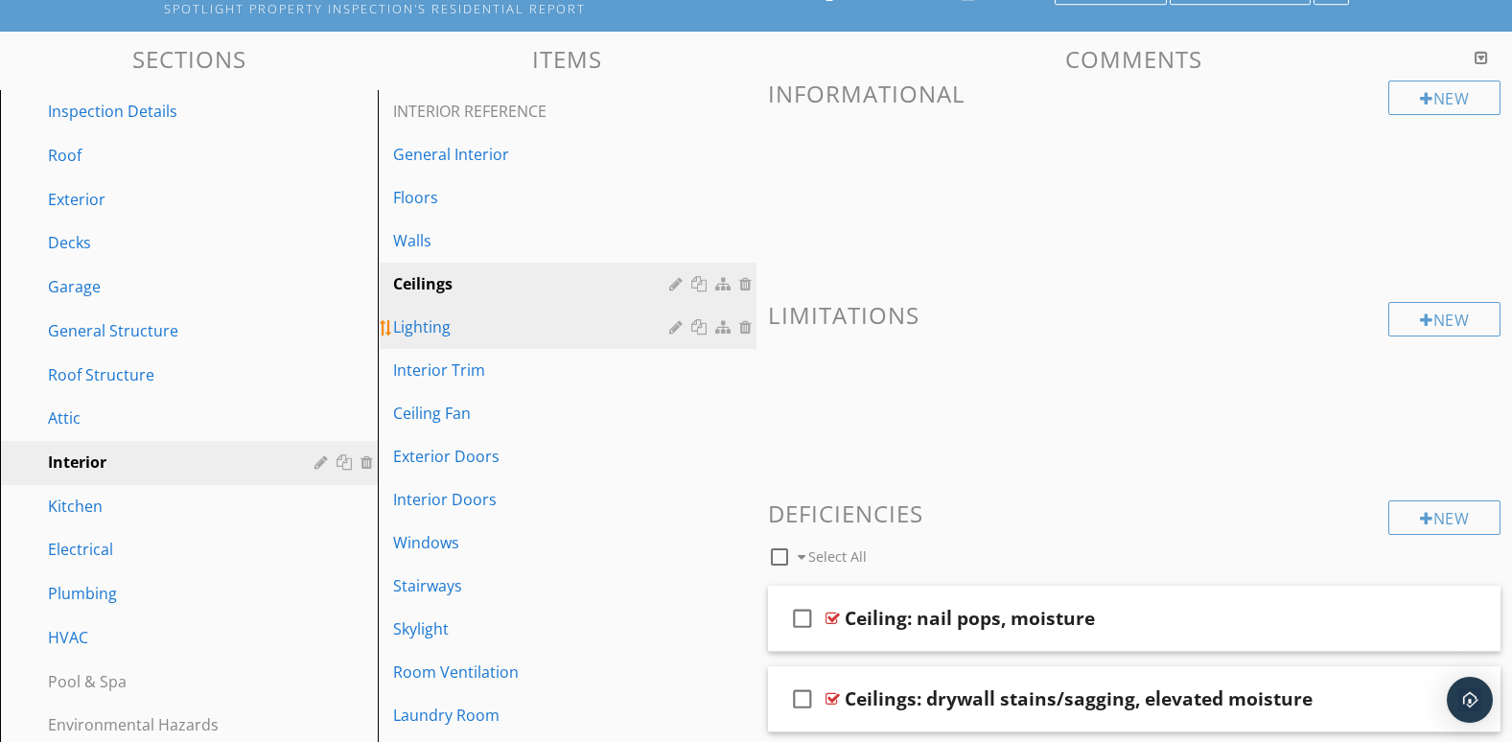
click at [576, 340] on link "Lighting" at bounding box center [570, 327] width 372 height 42
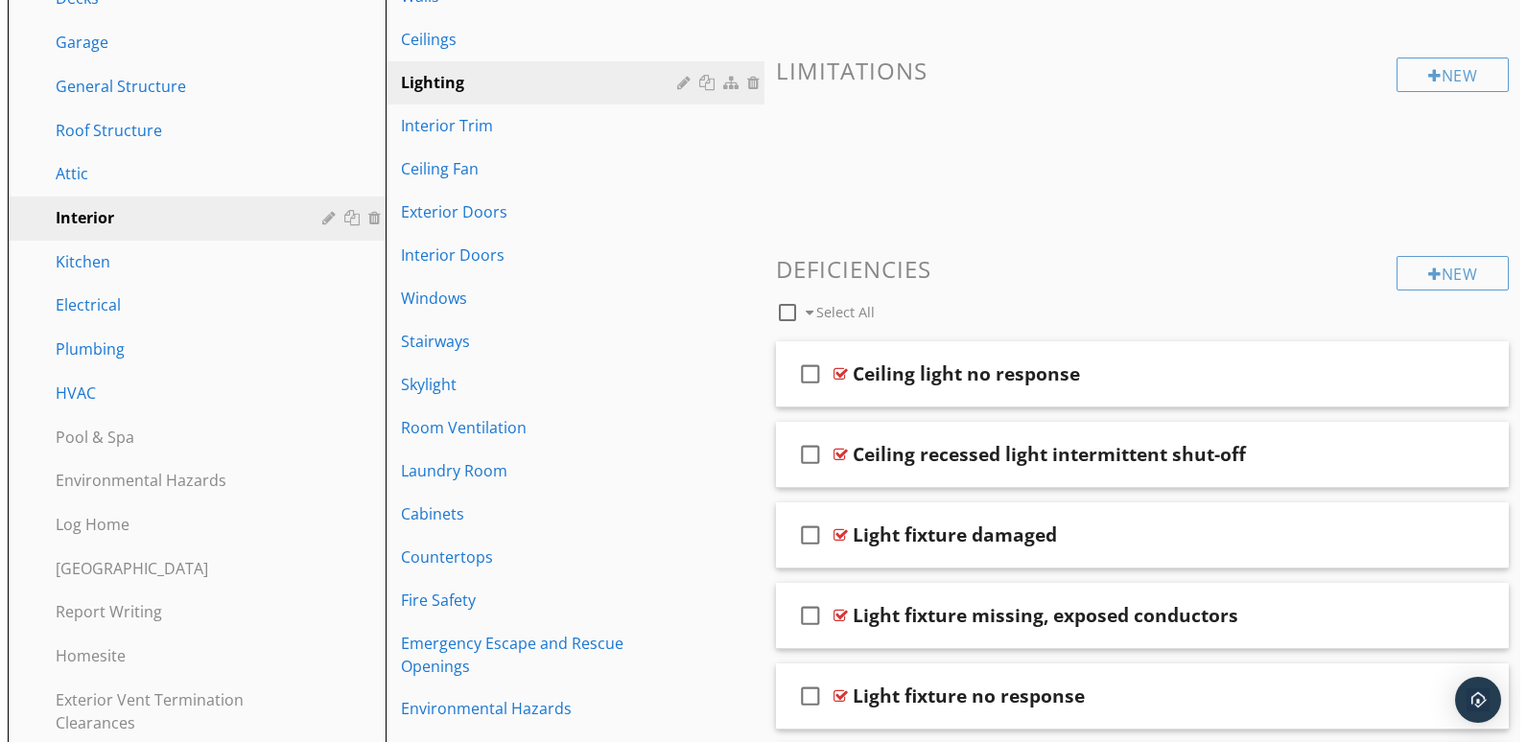
scroll to position [387, 0]
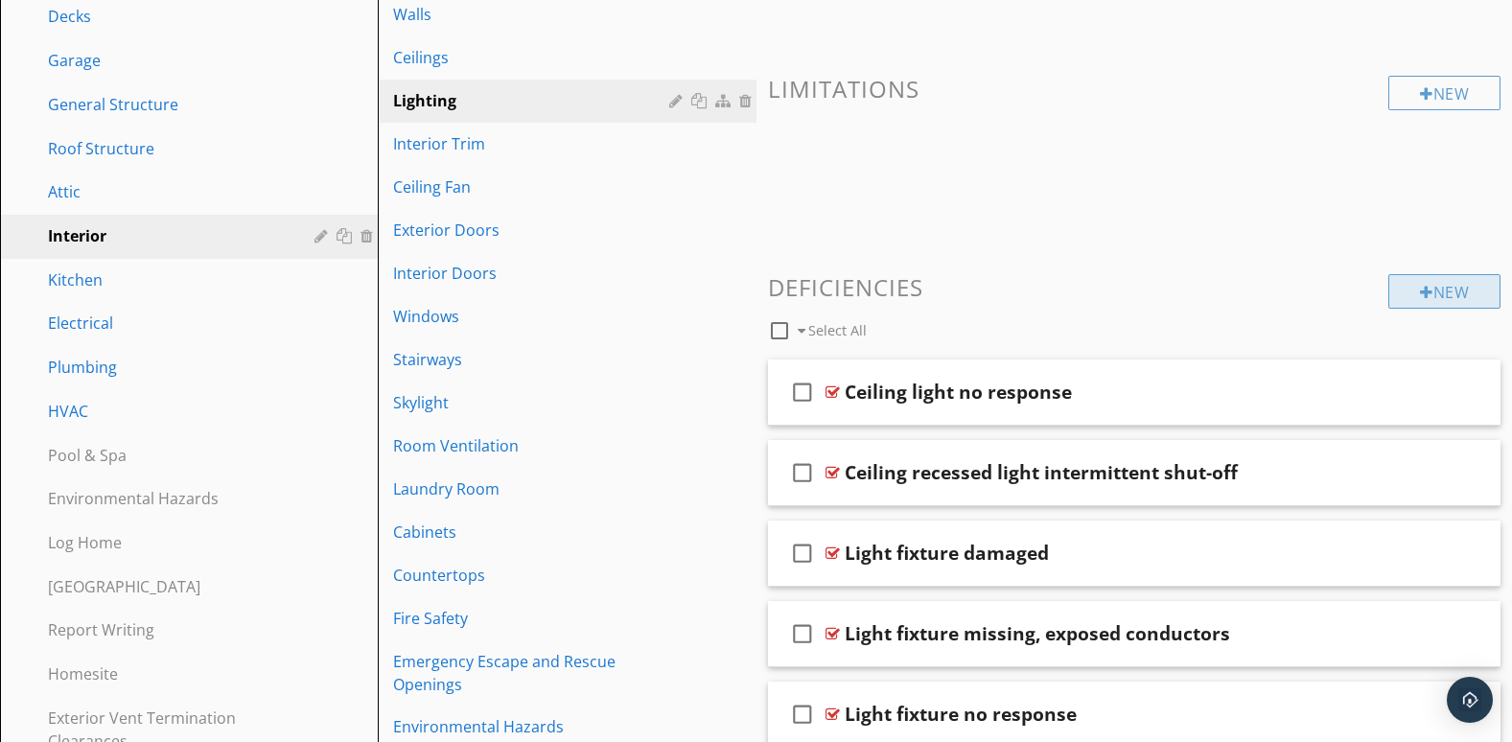
click at [1412, 293] on div "New" at bounding box center [1445, 291] width 112 height 35
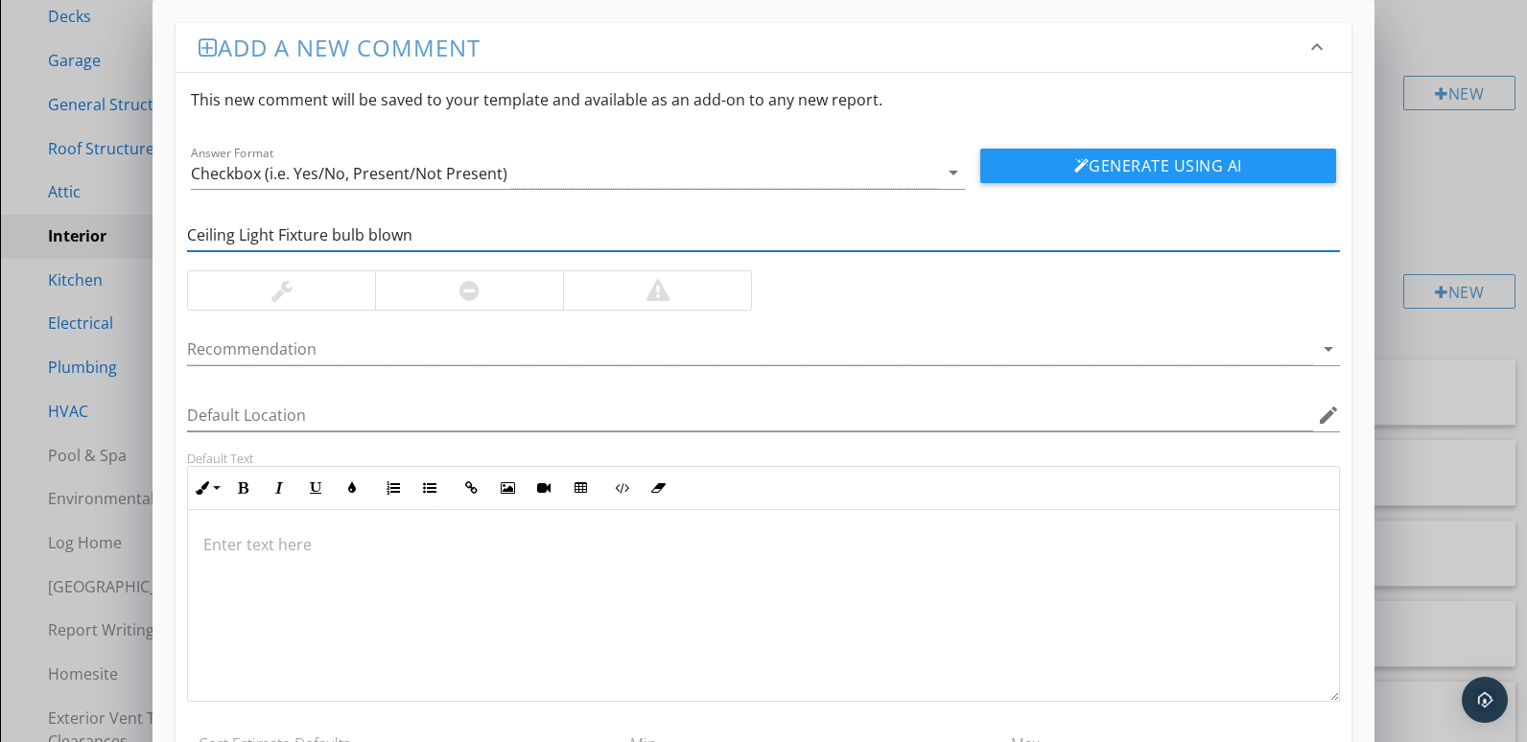
type input "Ceiling Light Fixture bulb blown"
click at [249, 535] on p at bounding box center [763, 544] width 1120 height 23
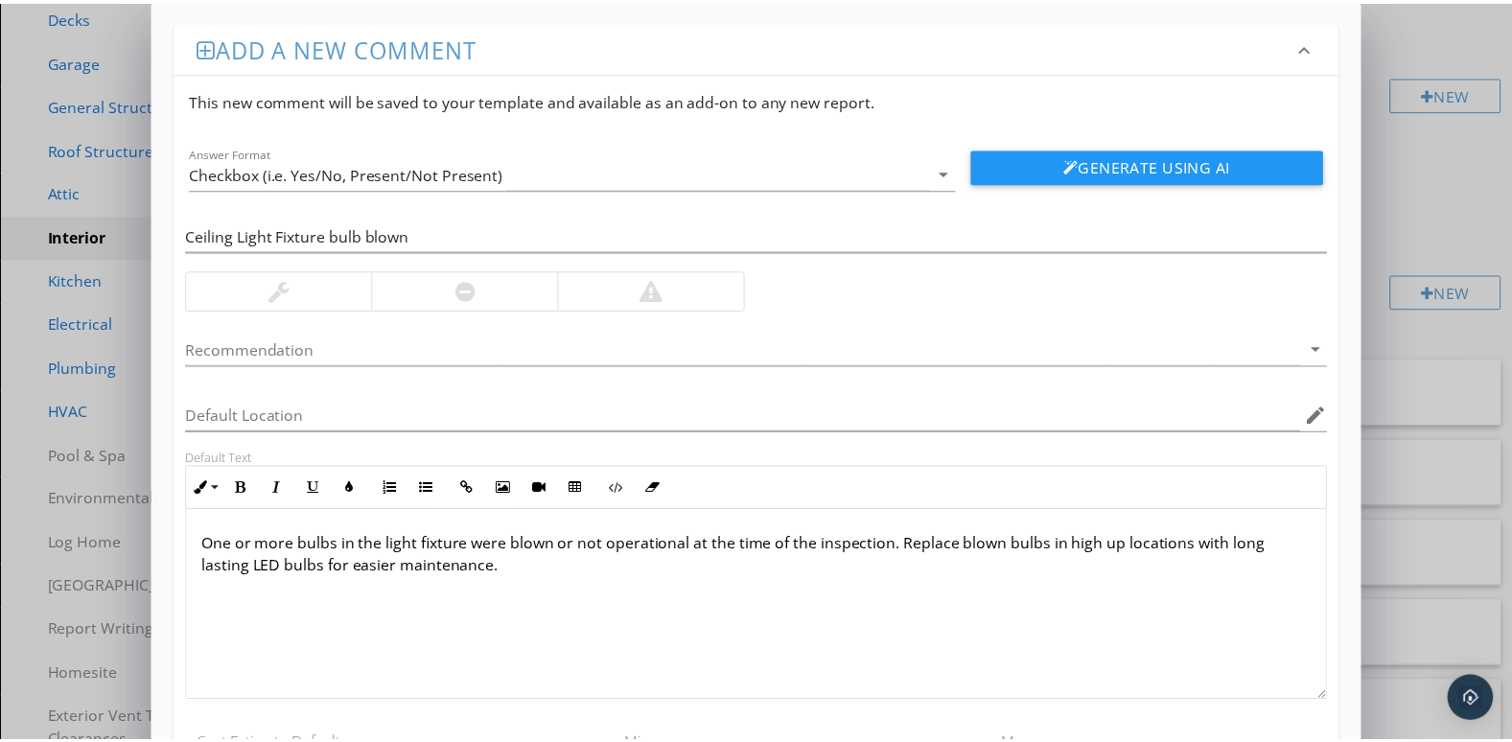
scroll to position [176, 0]
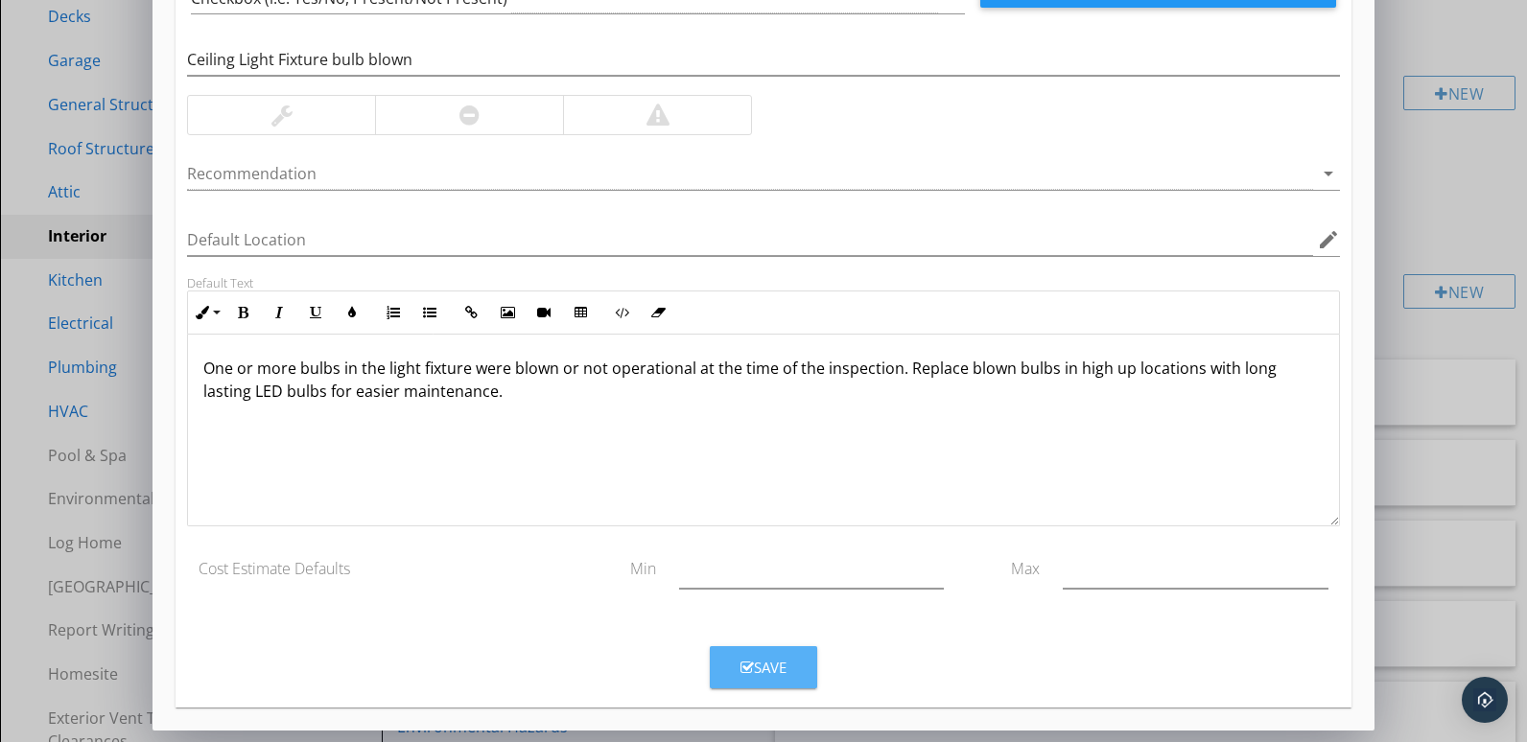
click at [761, 673] on div "Save" at bounding box center [763, 668] width 46 height 22
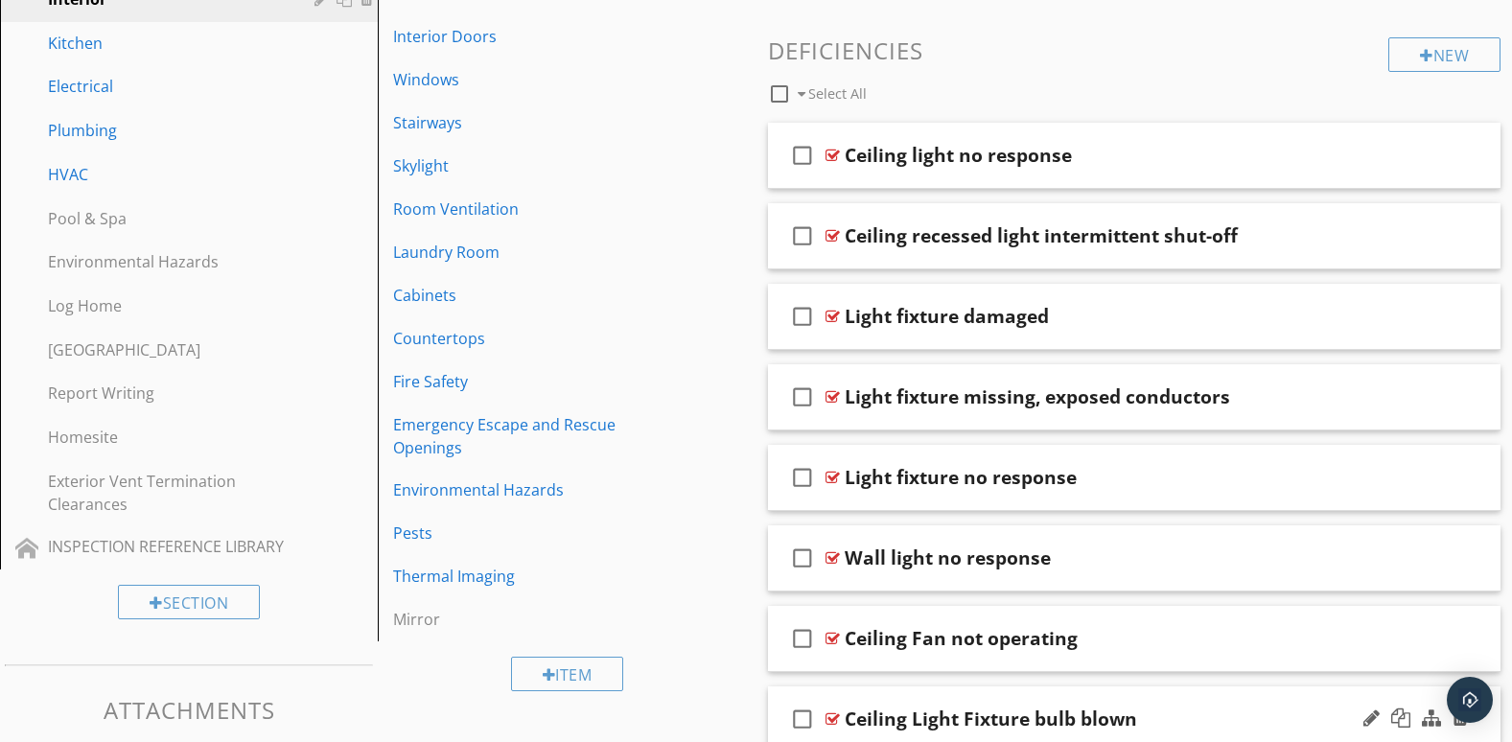
scroll to position [621, 0]
click at [1063, 586] on div "check_box_outline_blank Wall light no response" at bounding box center [1135, 560] width 734 height 66
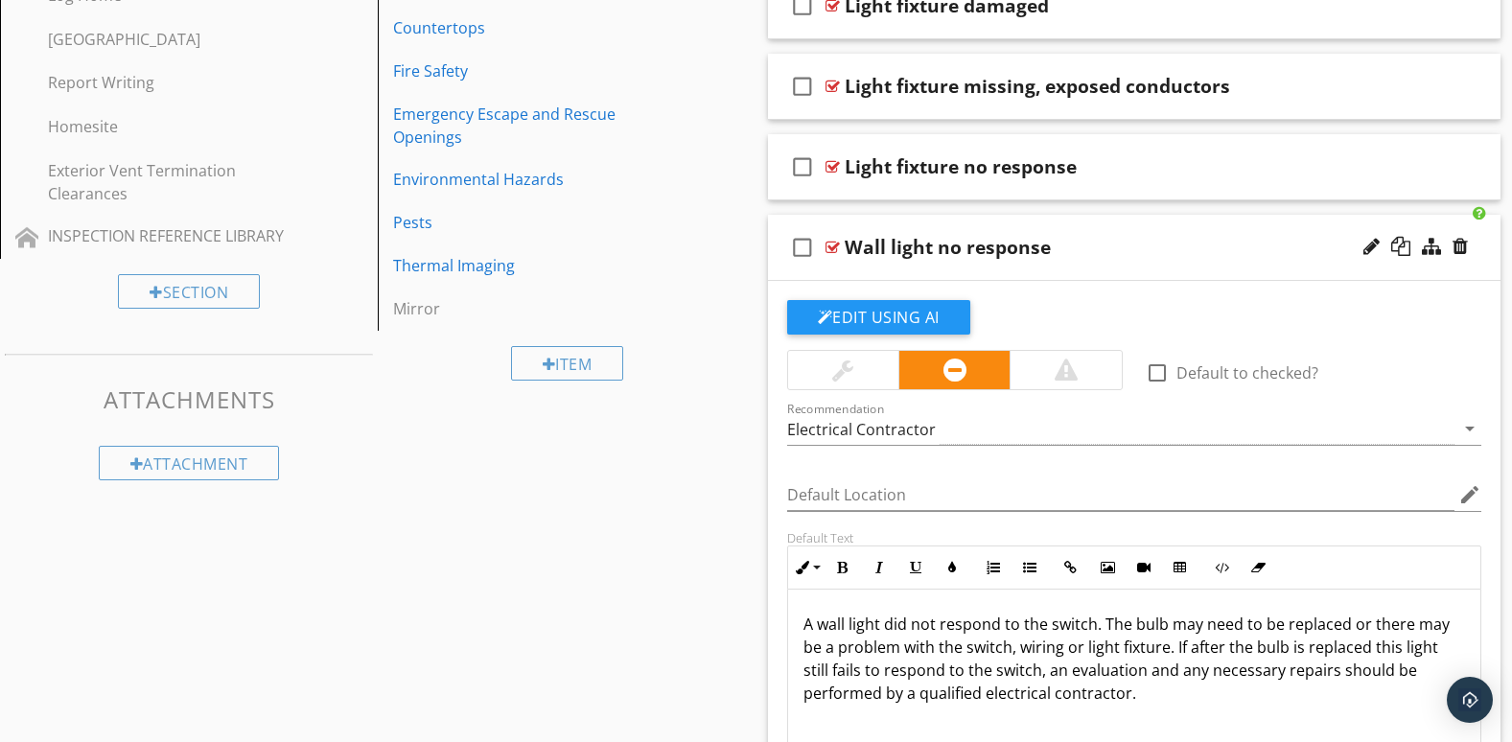
scroll to position [1, 0]
click at [1372, 271] on div "check_box_outline_blank Wall light no response" at bounding box center [1135, 248] width 734 height 66
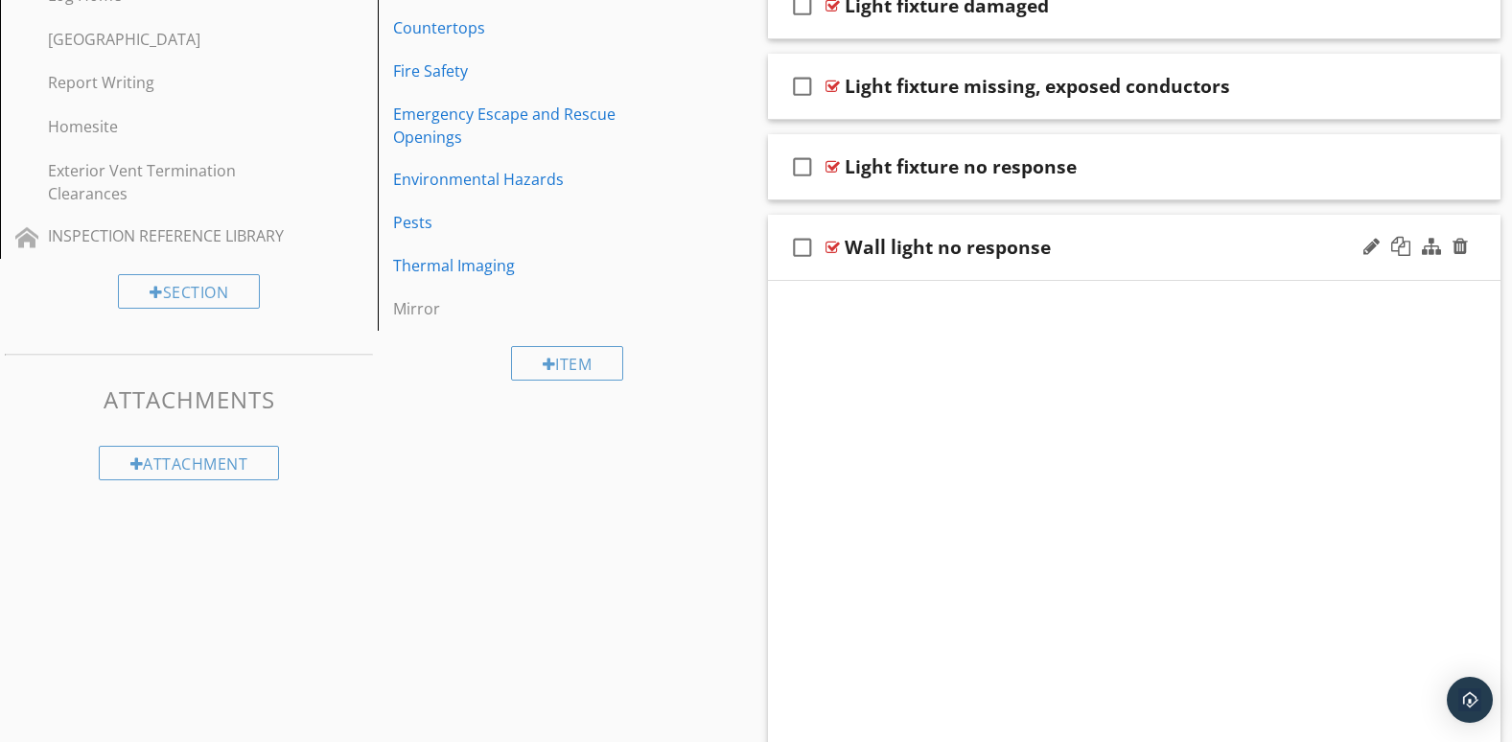
scroll to position [715, 0]
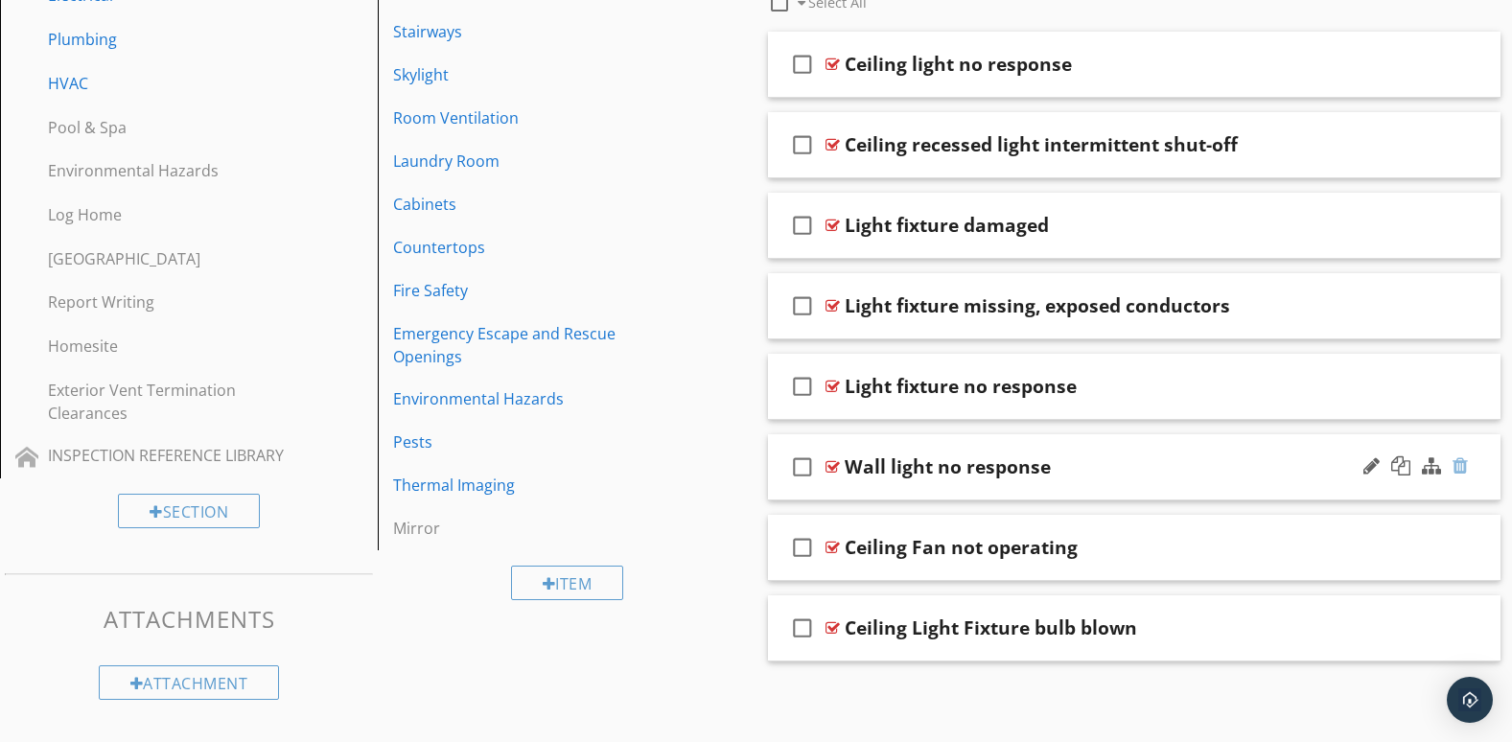
click at [1462, 465] on div at bounding box center [1460, 466] width 15 height 19
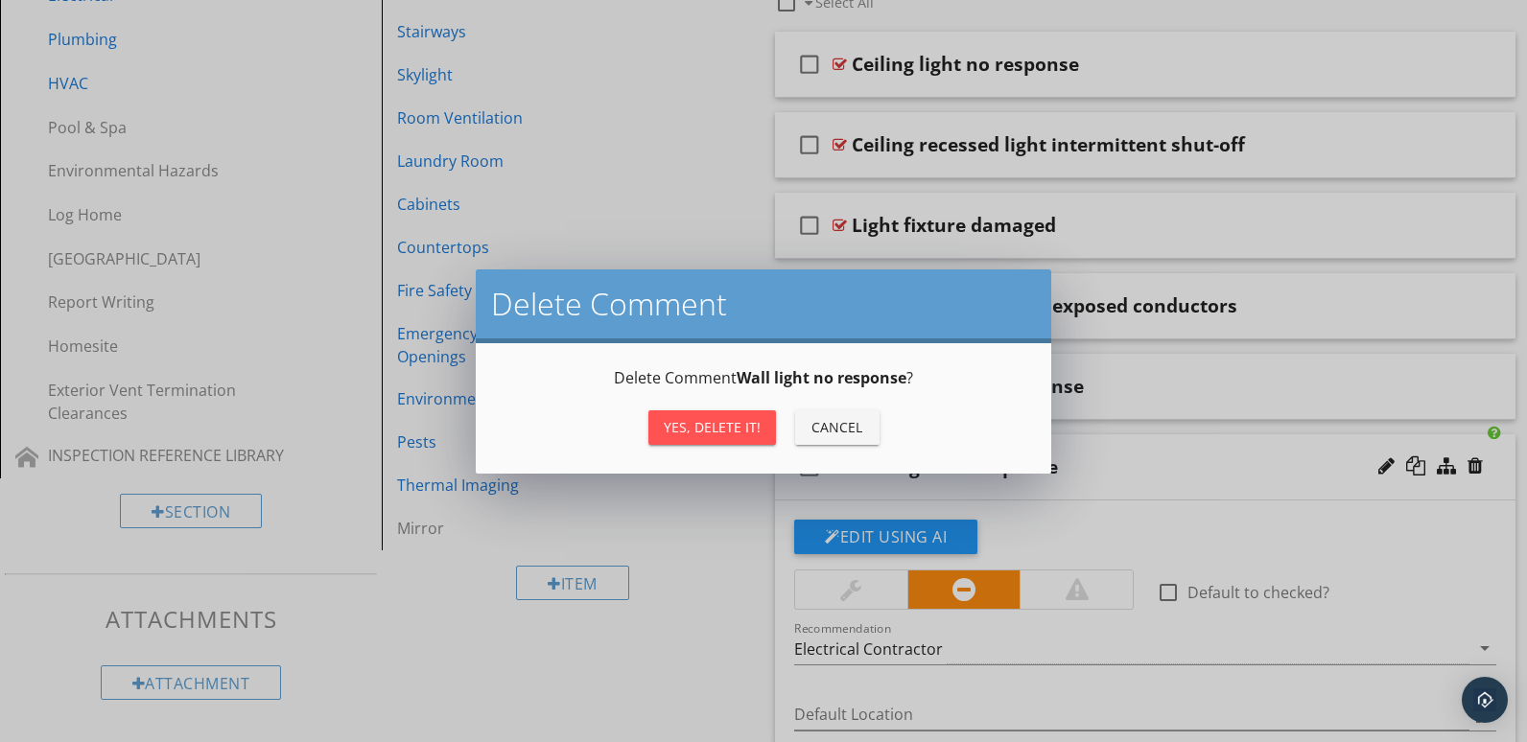
click at [745, 429] on div "Yes, Delete it!" at bounding box center [712, 427] width 97 height 20
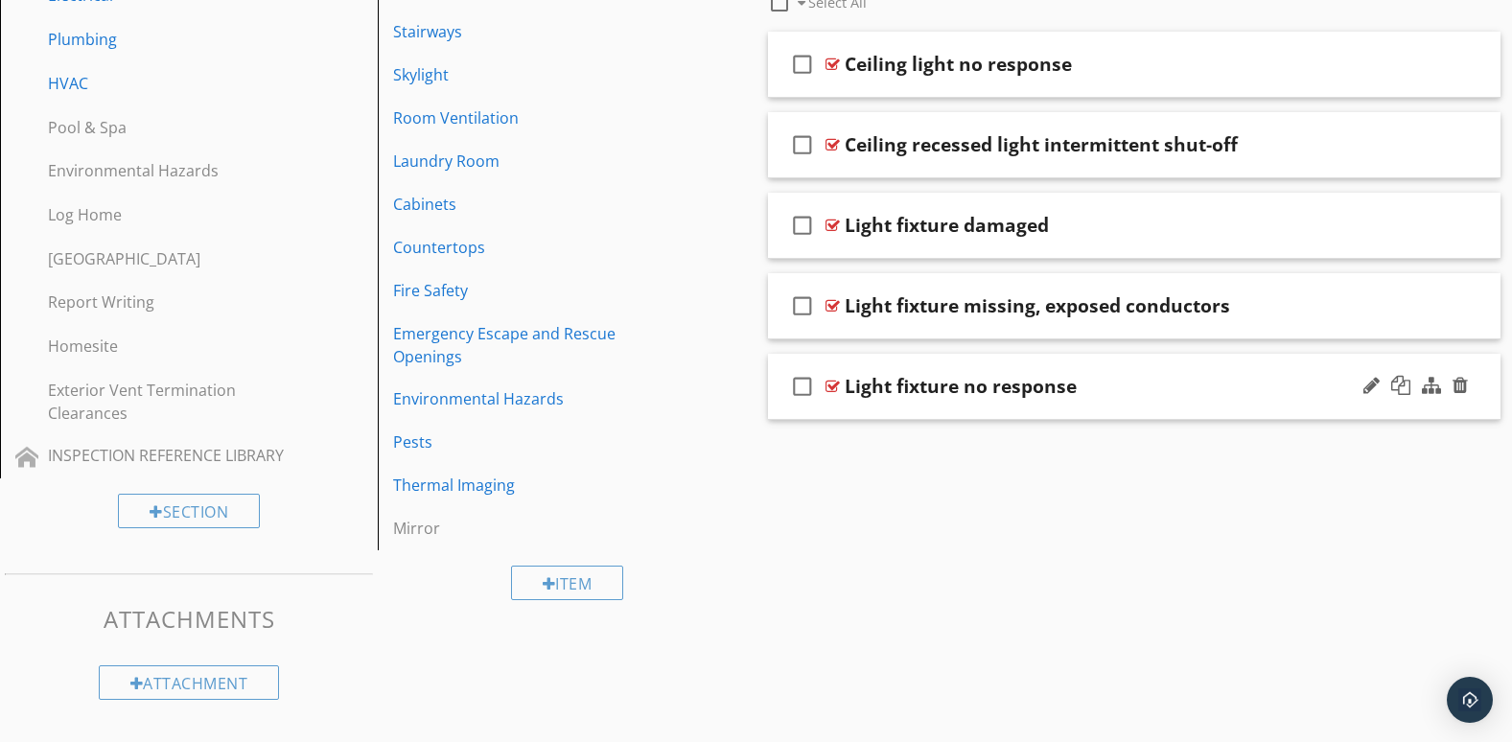
scroll to position [706, 0]
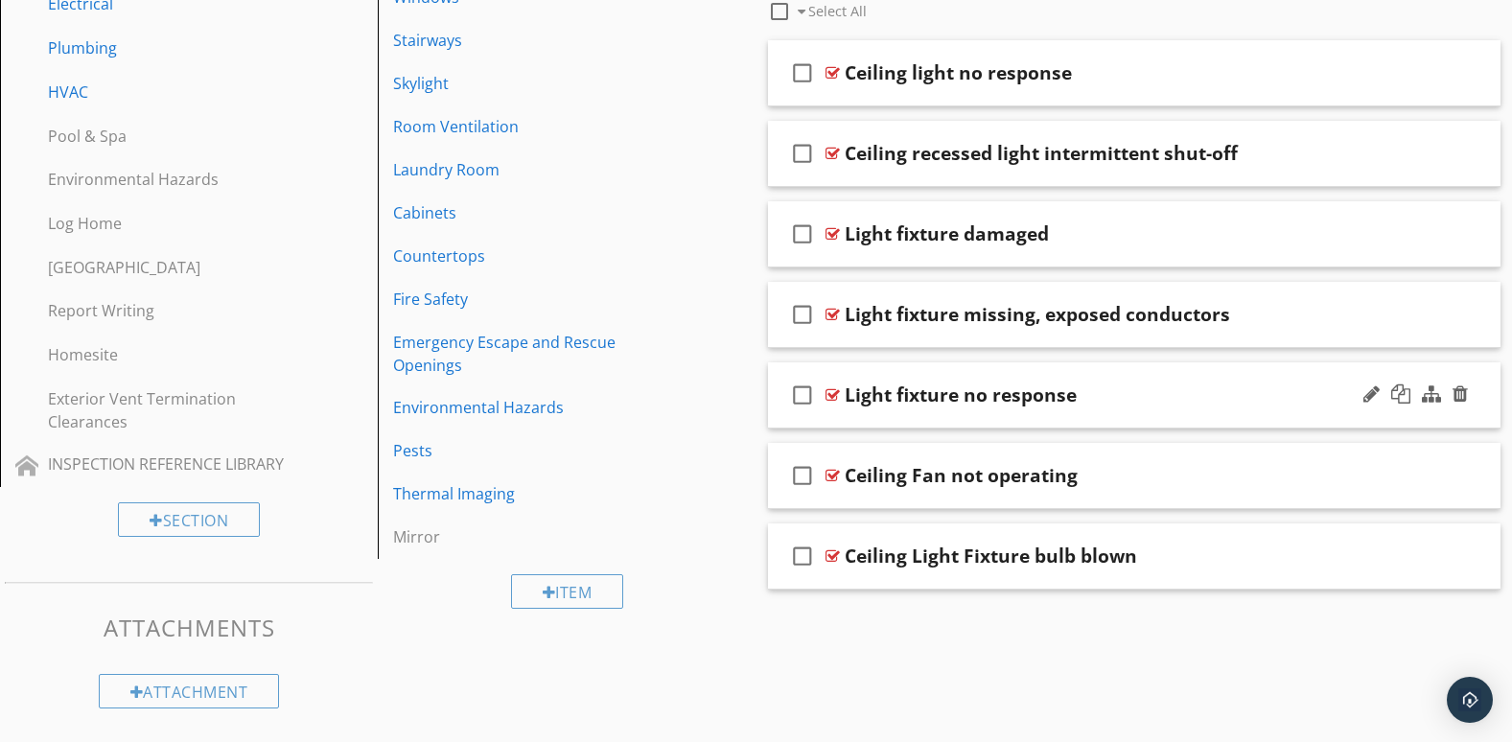
click at [1332, 415] on div "check_box_outline_blank Light fixture no response" at bounding box center [1135, 396] width 734 height 66
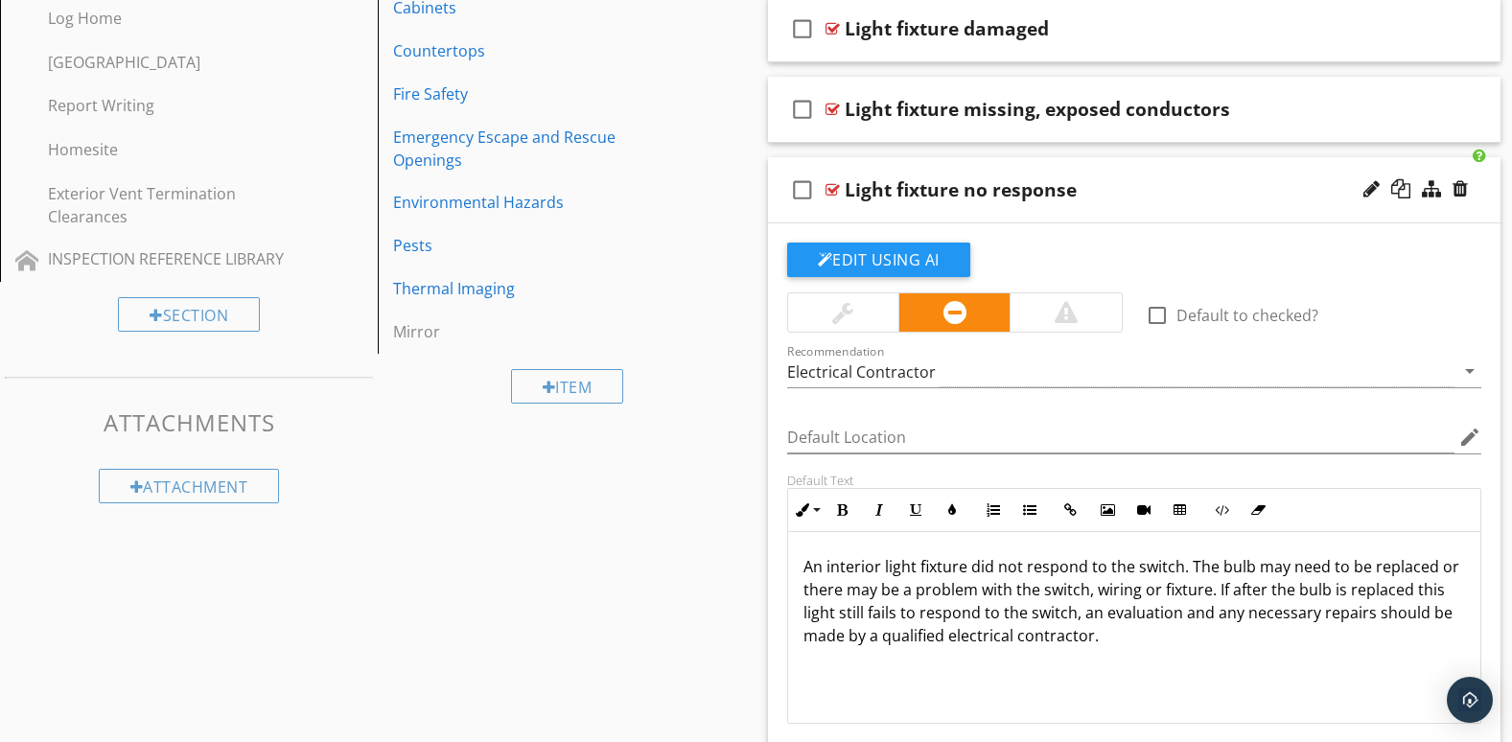
scroll to position [875, 0]
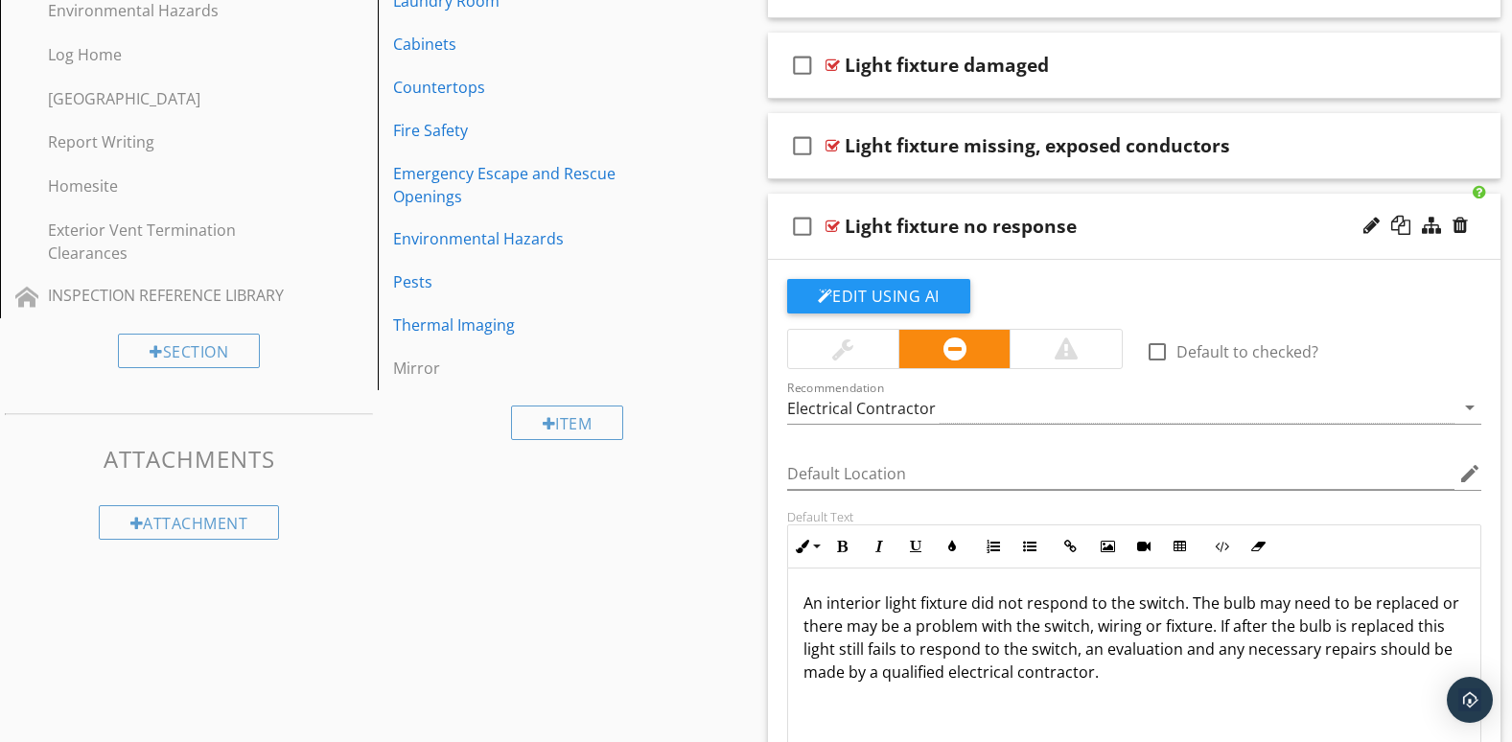
click at [1409, 246] on div at bounding box center [1416, 226] width 112 height 46
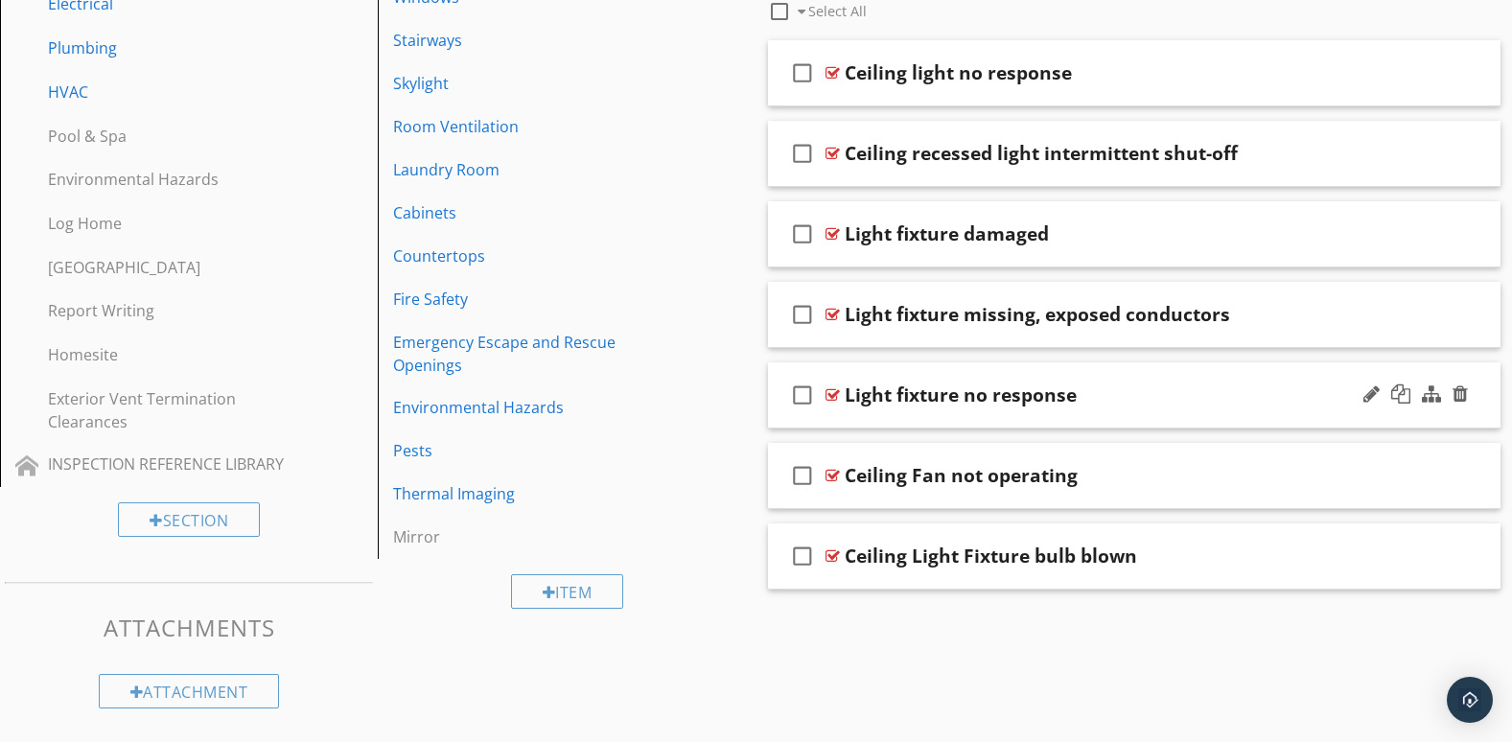
scroll to position [706, 0]
click at [1283, 172] on div "check_box_outline_blank Ceiling recessed light intermittent shut-off" at bounding box center [1135, 154] width 734 height 66
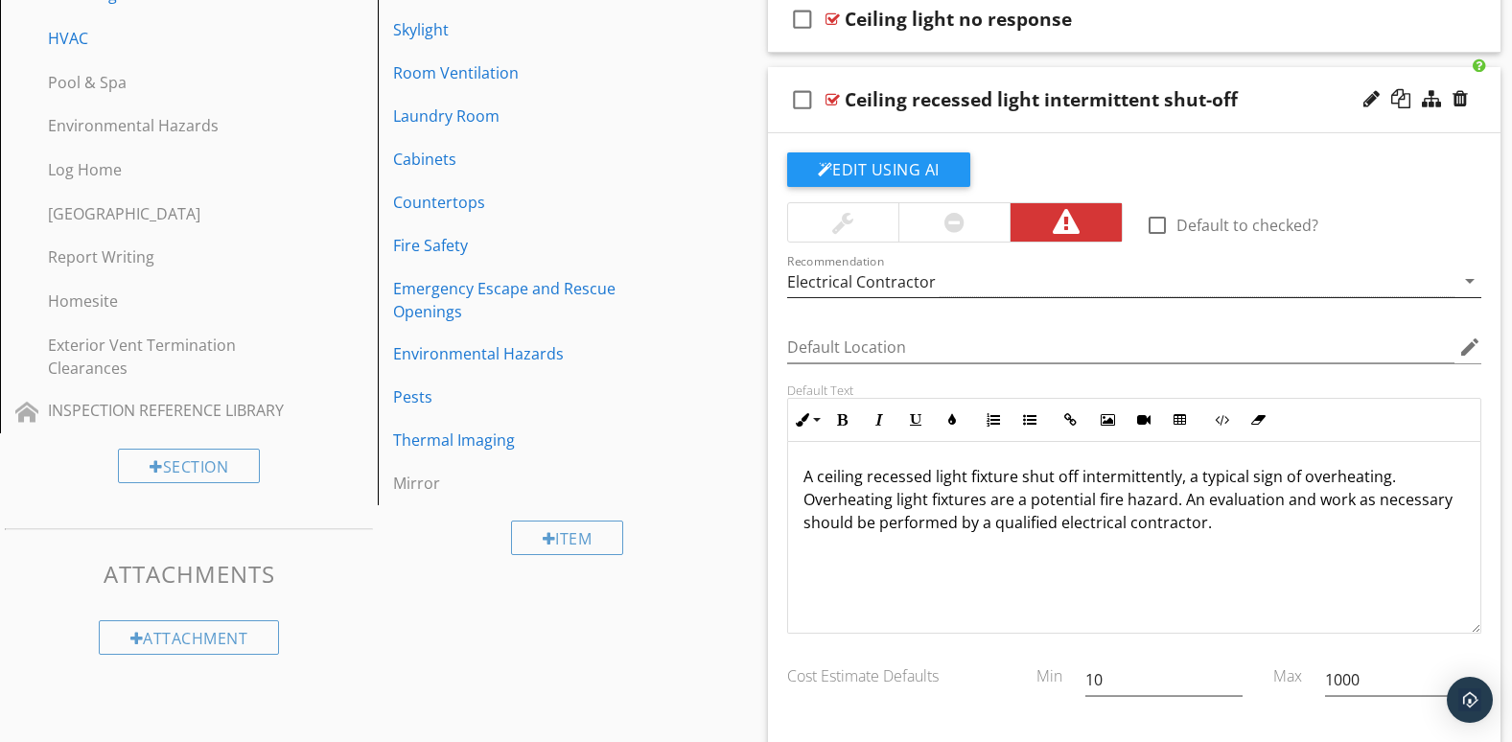
scroll to position [715, 0]
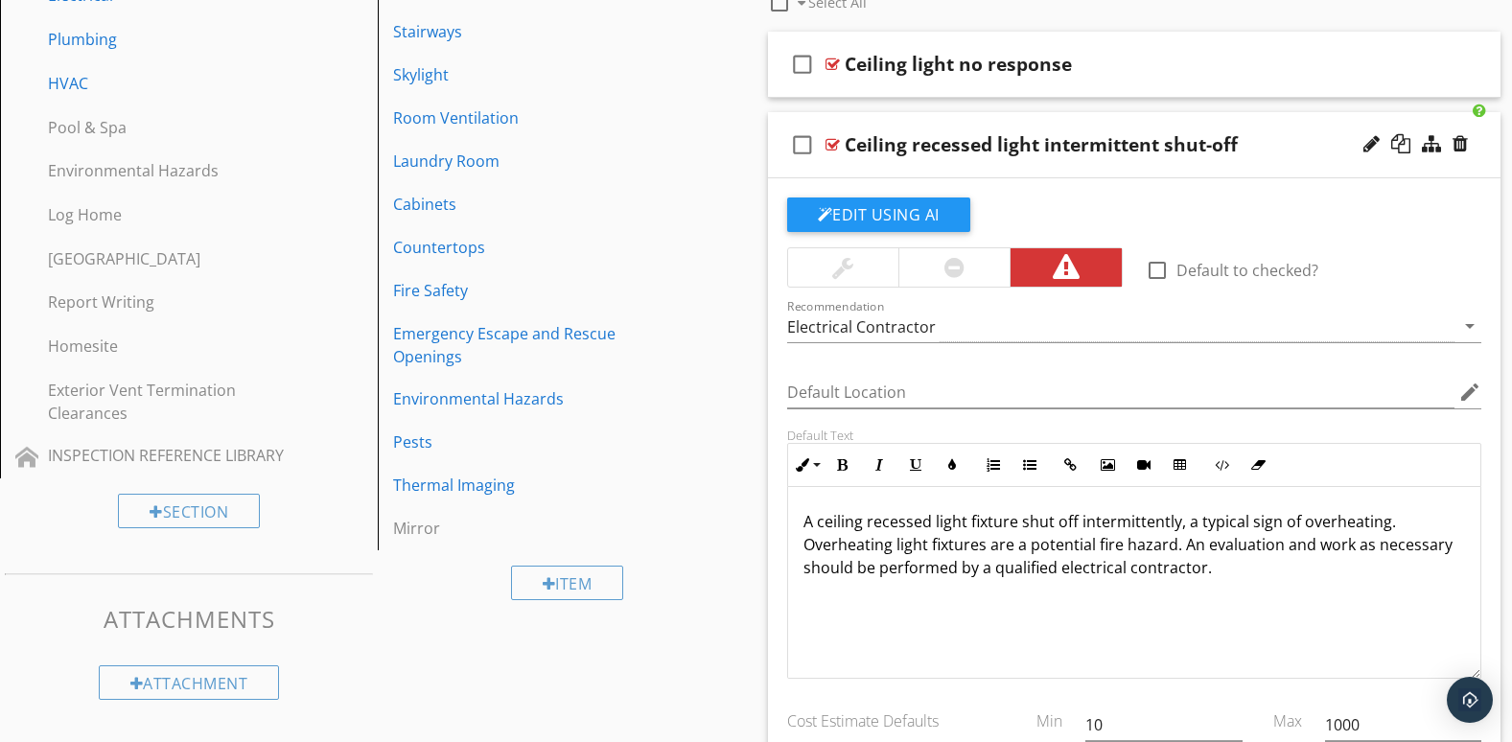
click at [1283, 172] on div "check_box_outline_blank Ceiling recessed light intermittent shut-off" at bounding box center [1135, 145] width 734 height 66
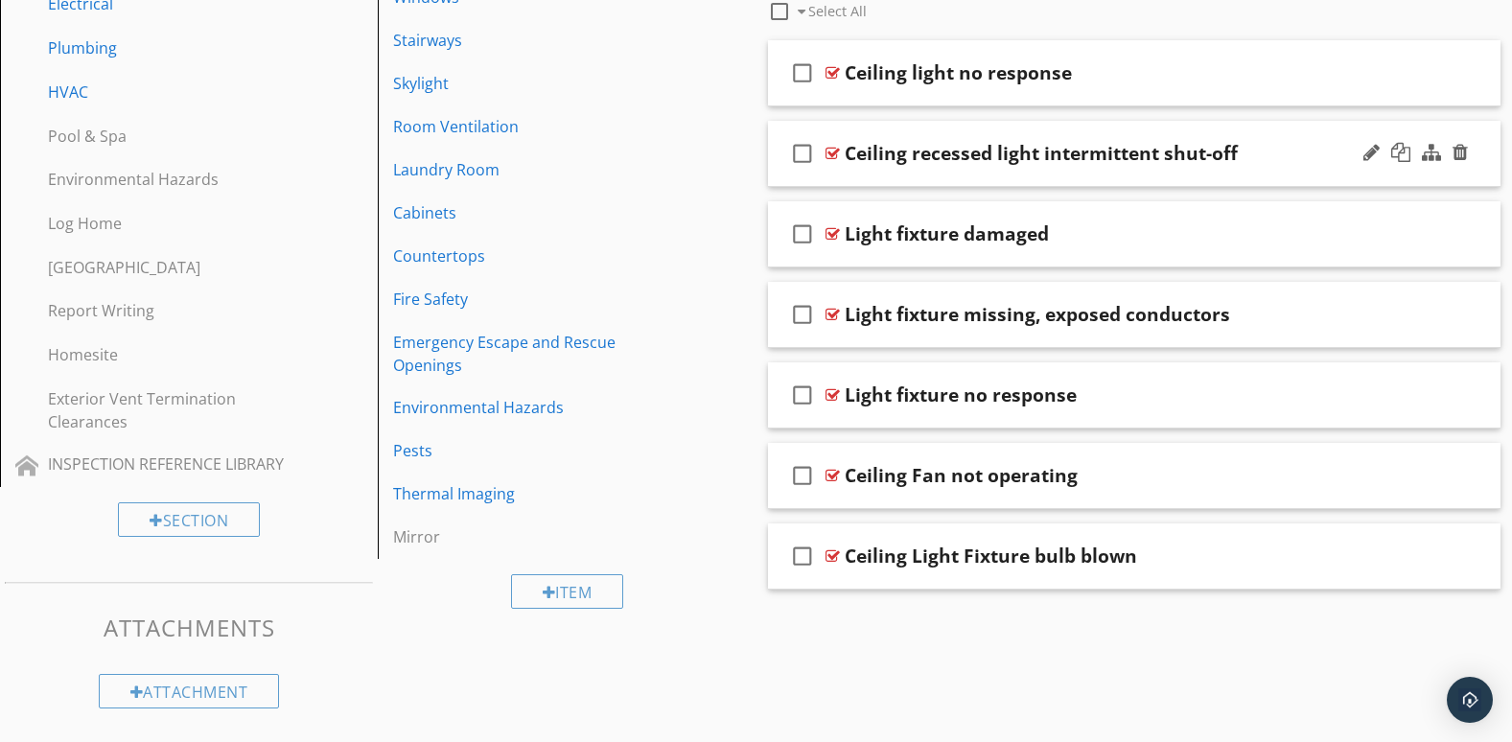
scroll to position [706, 0]
click at [1261, 95] on div "check_box_outline_blank Ceiling light no response" at bounding box center [1135, 73] width 734 height 66
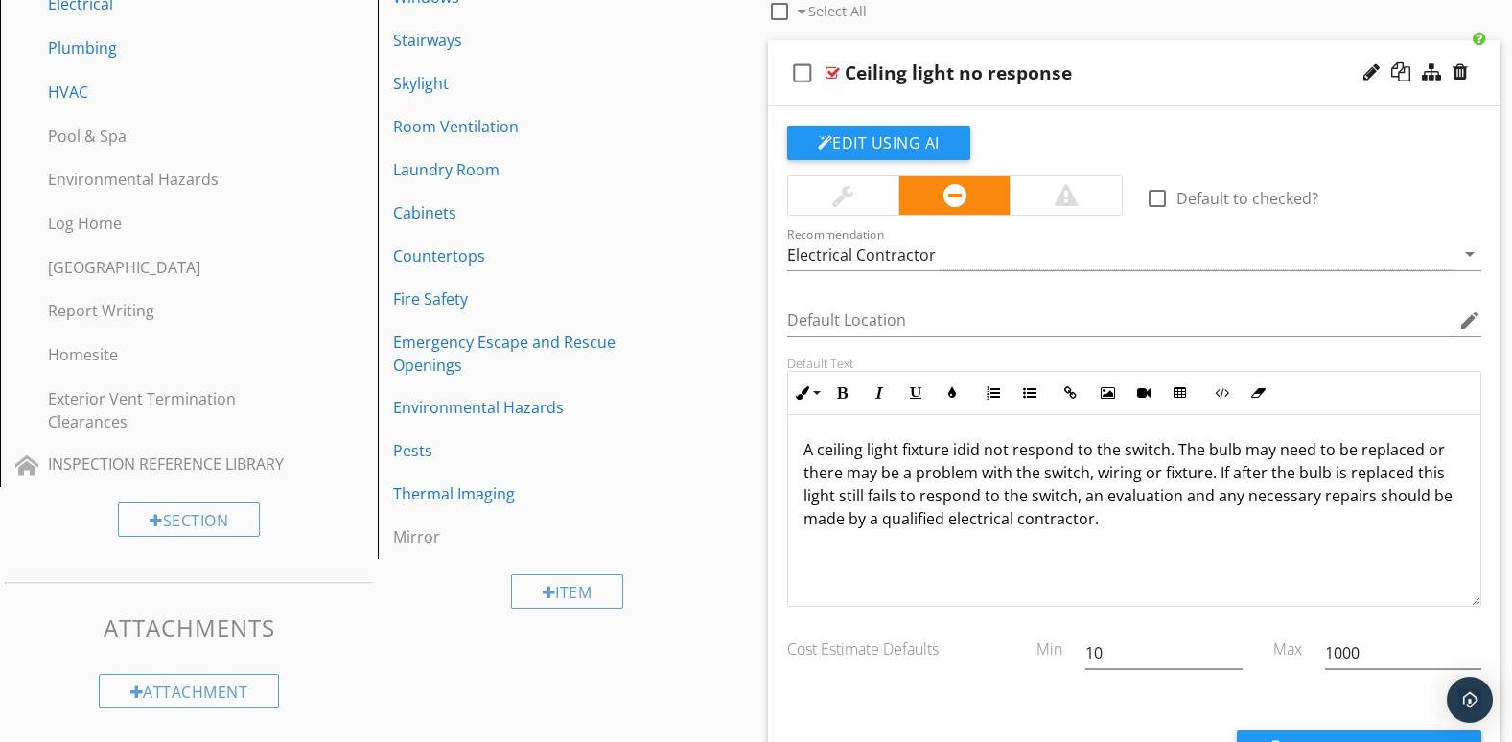
scroll to position [715, 0]
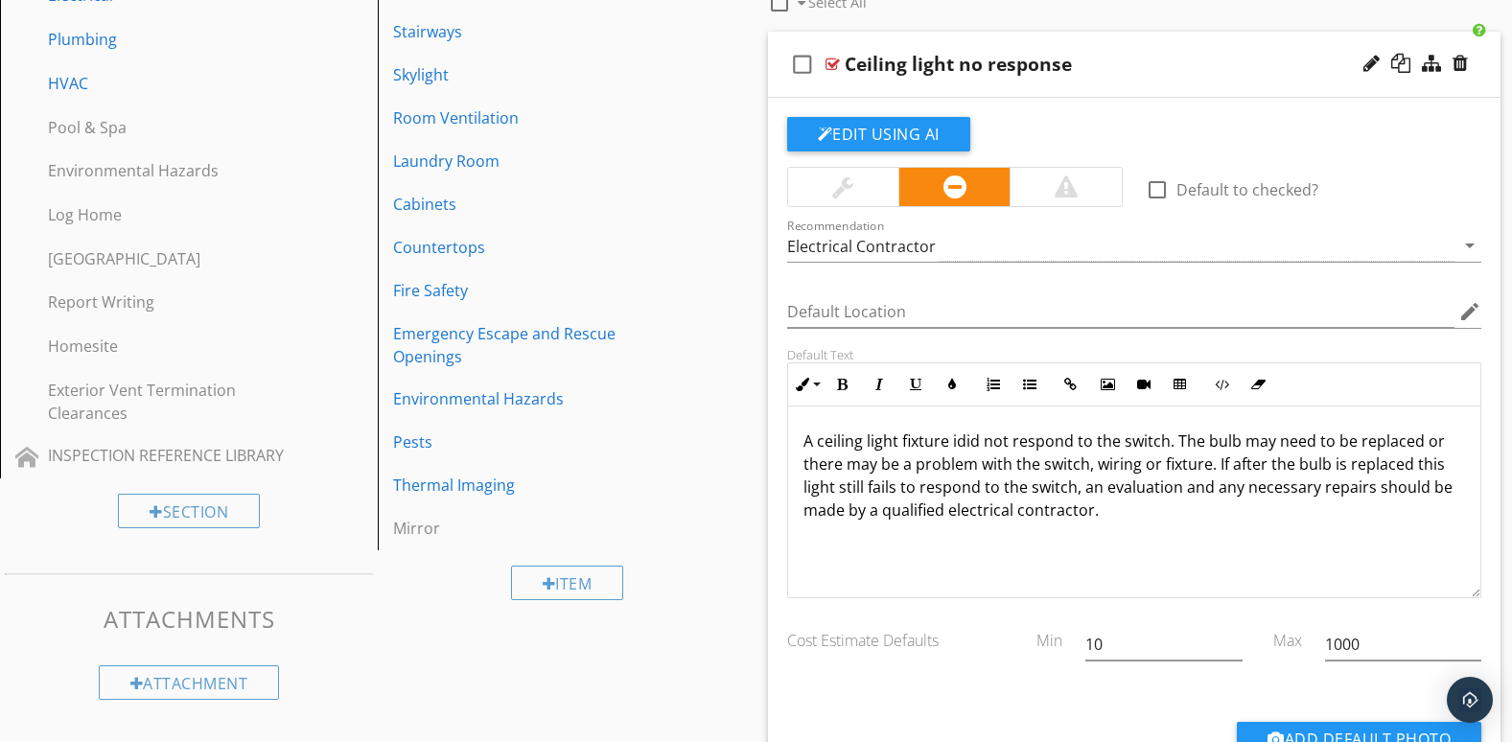
click at [1309, 91] on div "check_box_outline_blank Ceiling light no response" at bounding box center [1135, 65] width 734 height 66
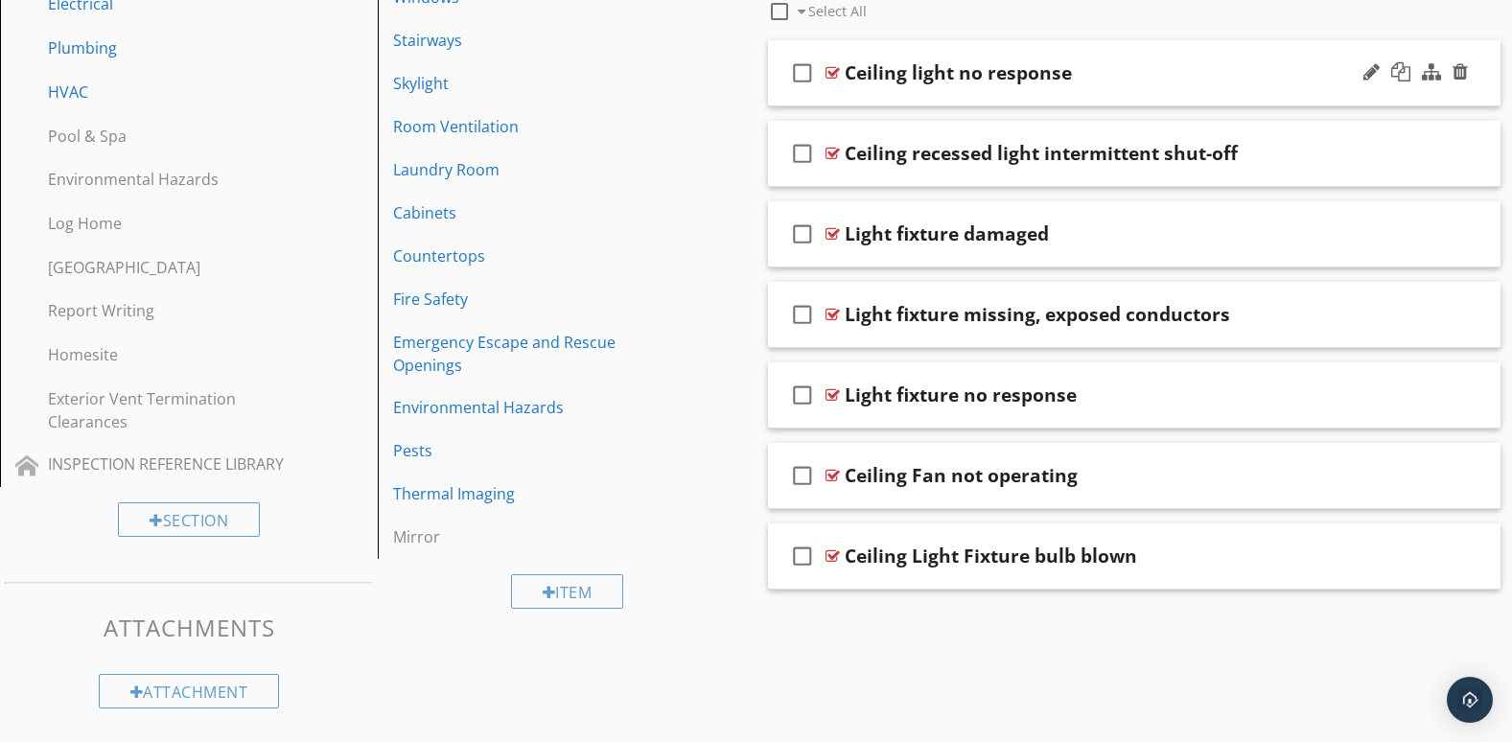
scroll to position [706, 0]
click at [1463, 72] on div at bounding box center [1460, 71] width 15 height 19
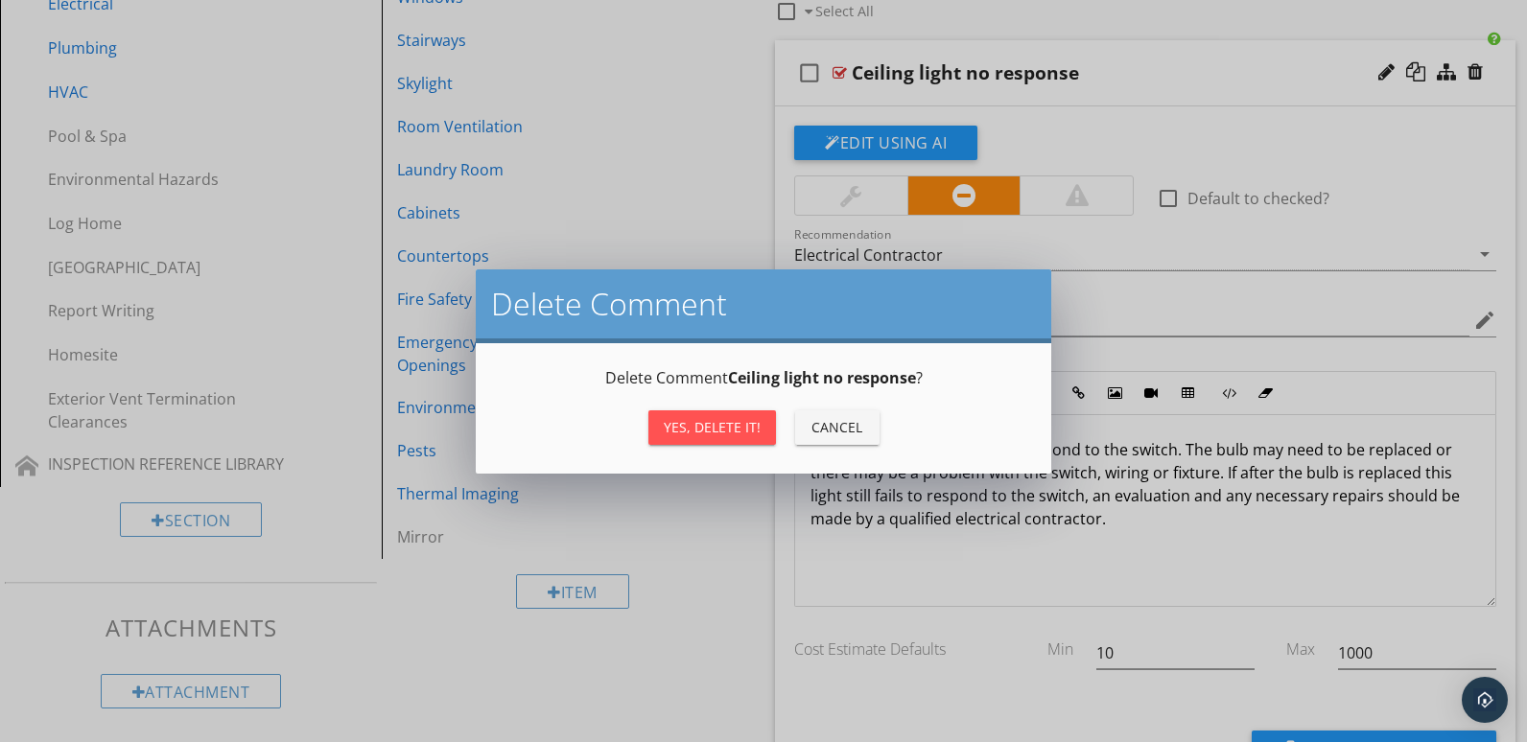
click at [697, 420] on div "Yes, Delete it!" at bounding box center [712, 427] width 97 height 20
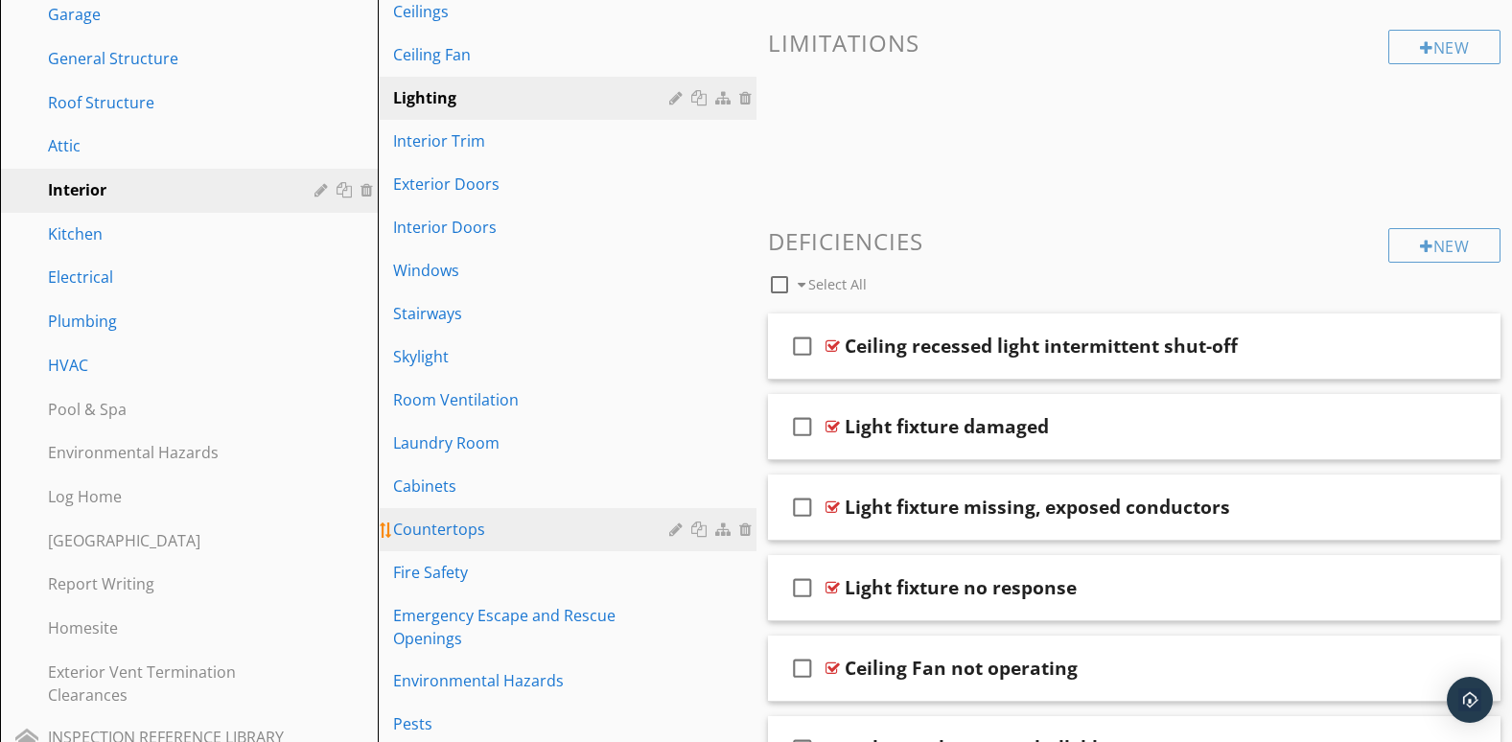
scroll to position [478, 0]
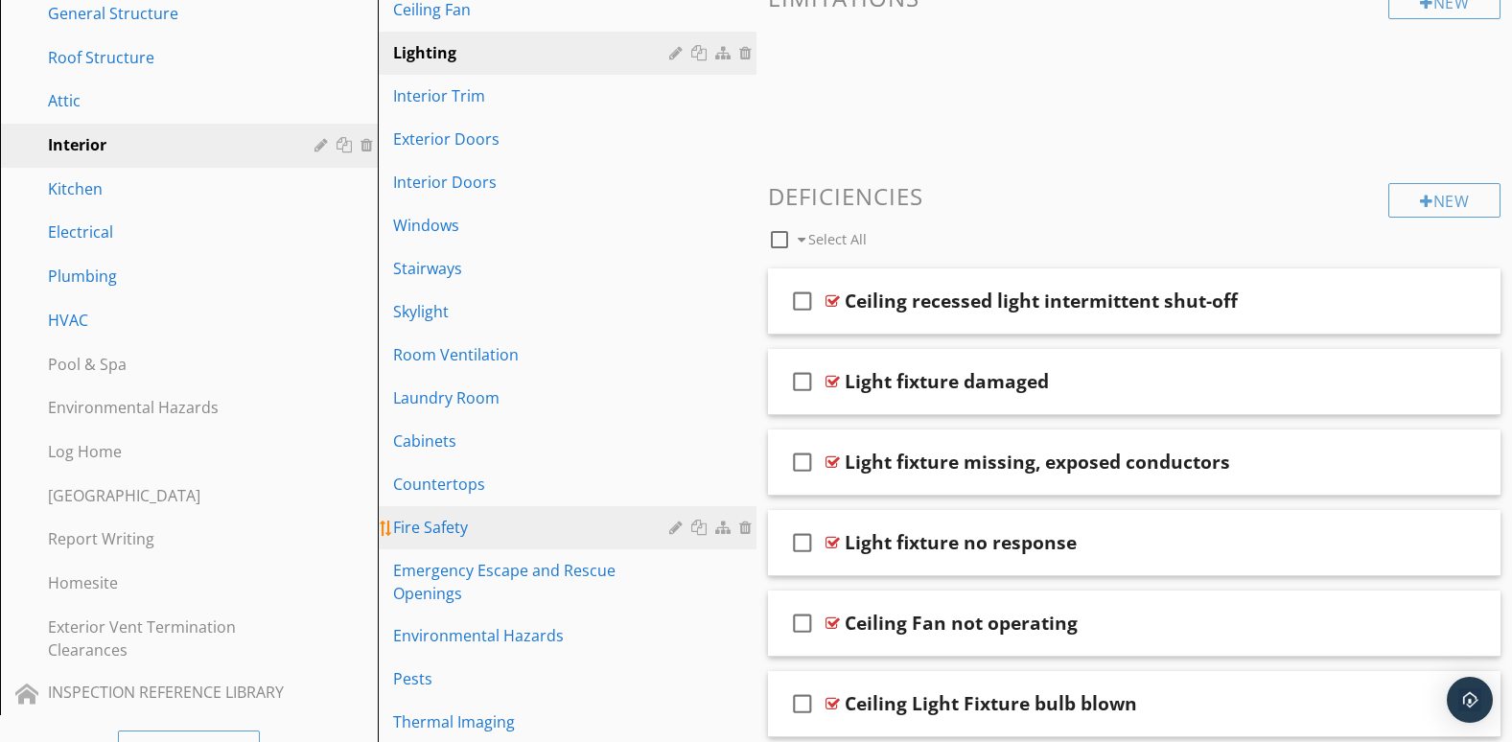
click at [566, 537] on div "Fire Safety" at bounding box center [533, 527] width 281 height 23
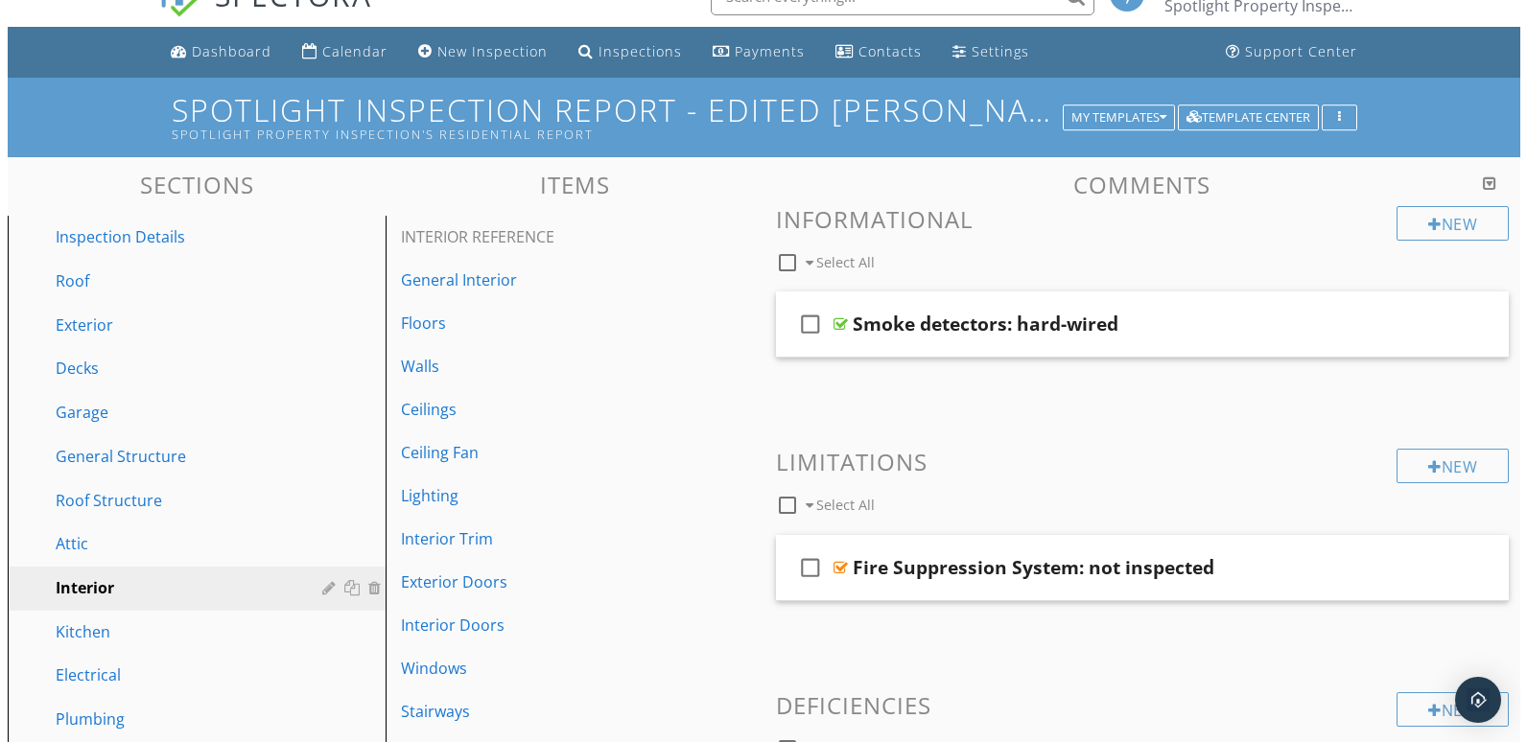
scroll to position [0, 0]
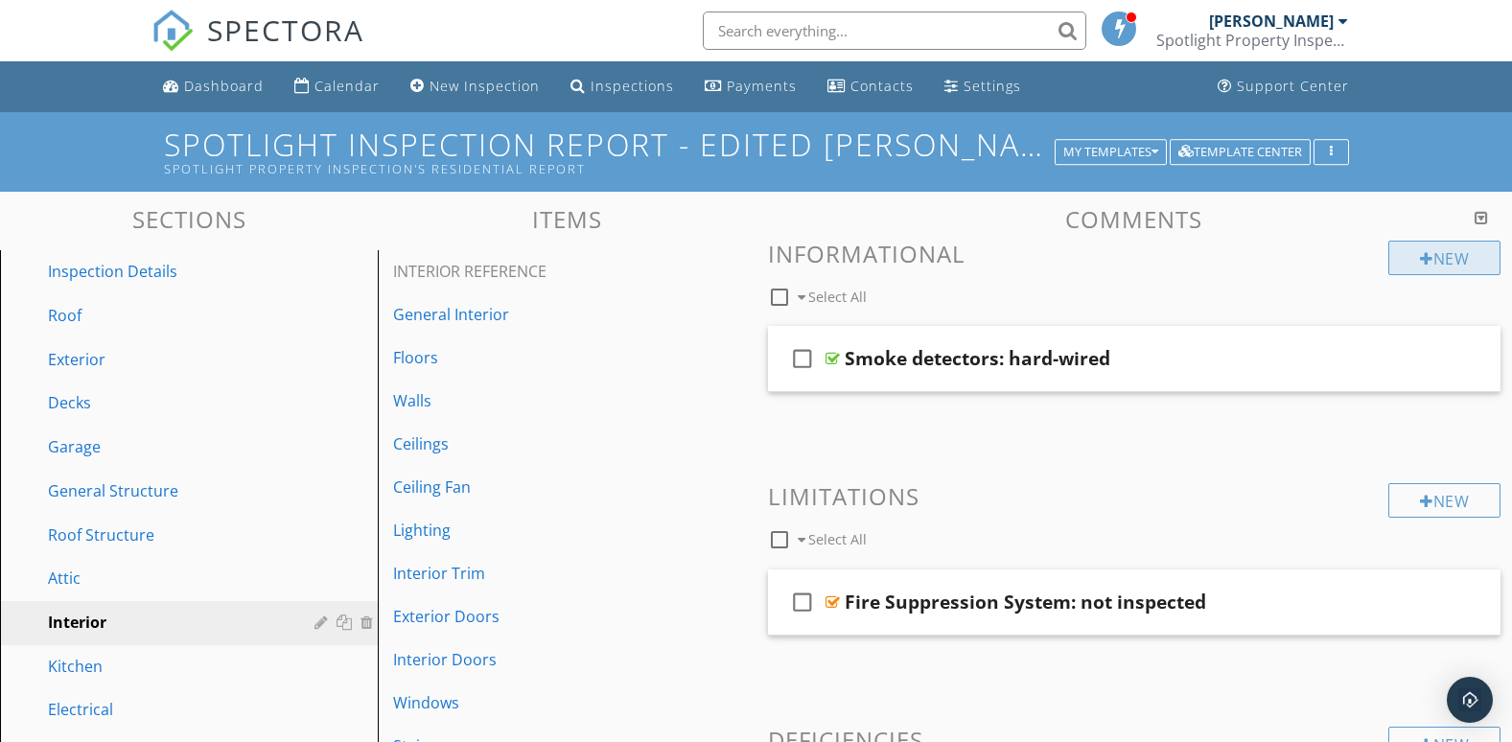
click at [1442, 265] on div "New" at bounding box center [1445, 258] width 112 height 35
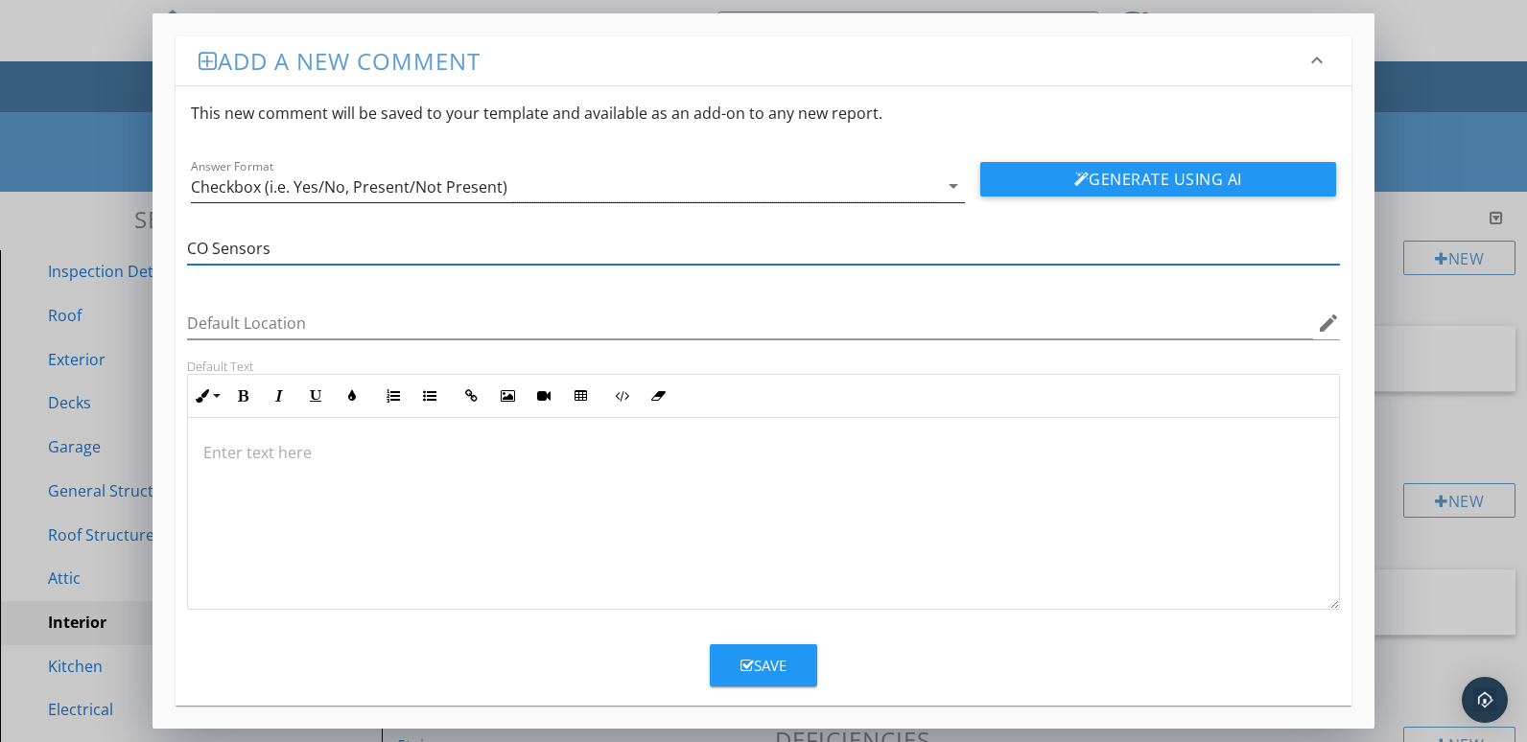
type input "CO Sensors"
click at [951, 187] on icon "arrow_drop_down" at bounding box center [953, 186] width 23 height 23
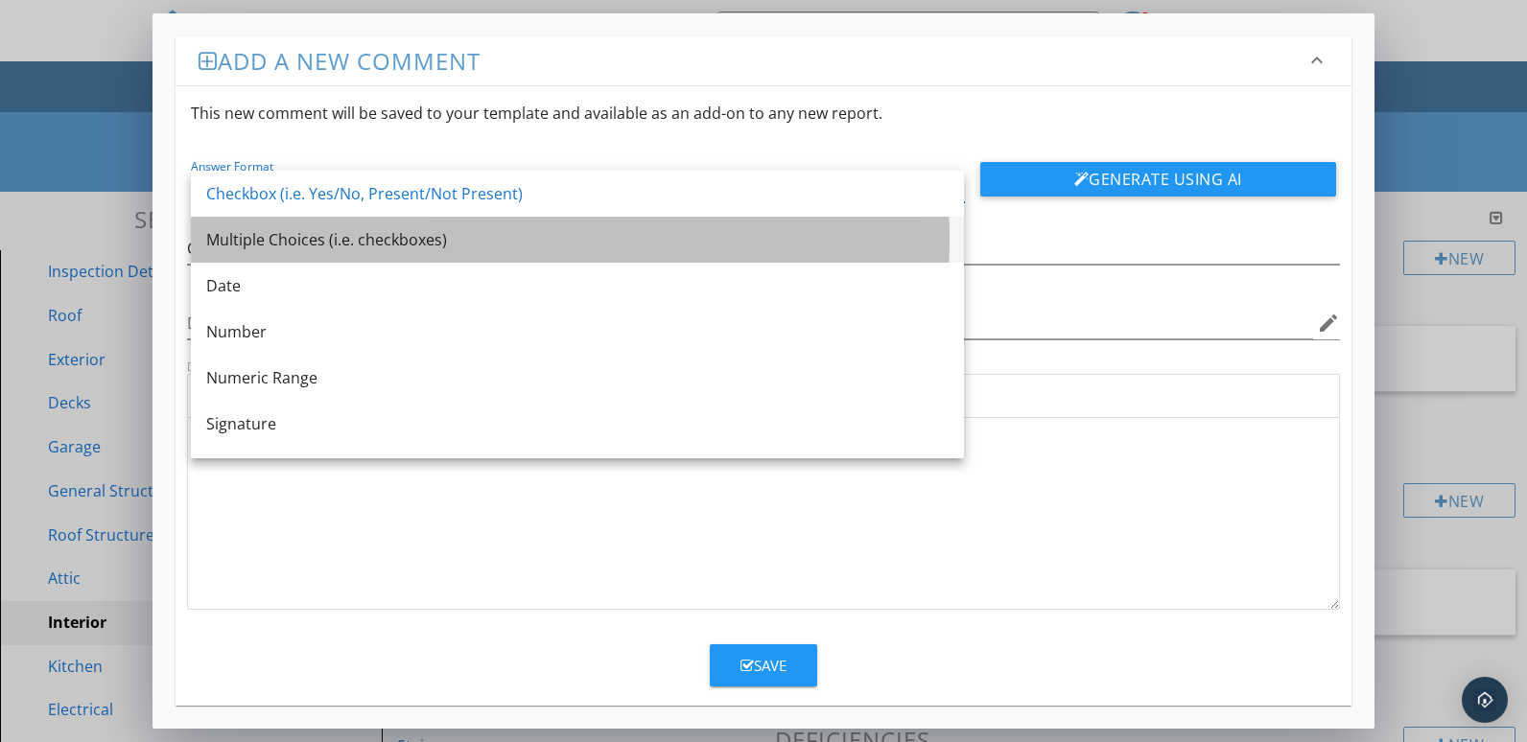
click at [781, 247] on div "Multiple Choices (i.e. checkboxes)" at bounding box center [577, 239] width 742 height 23
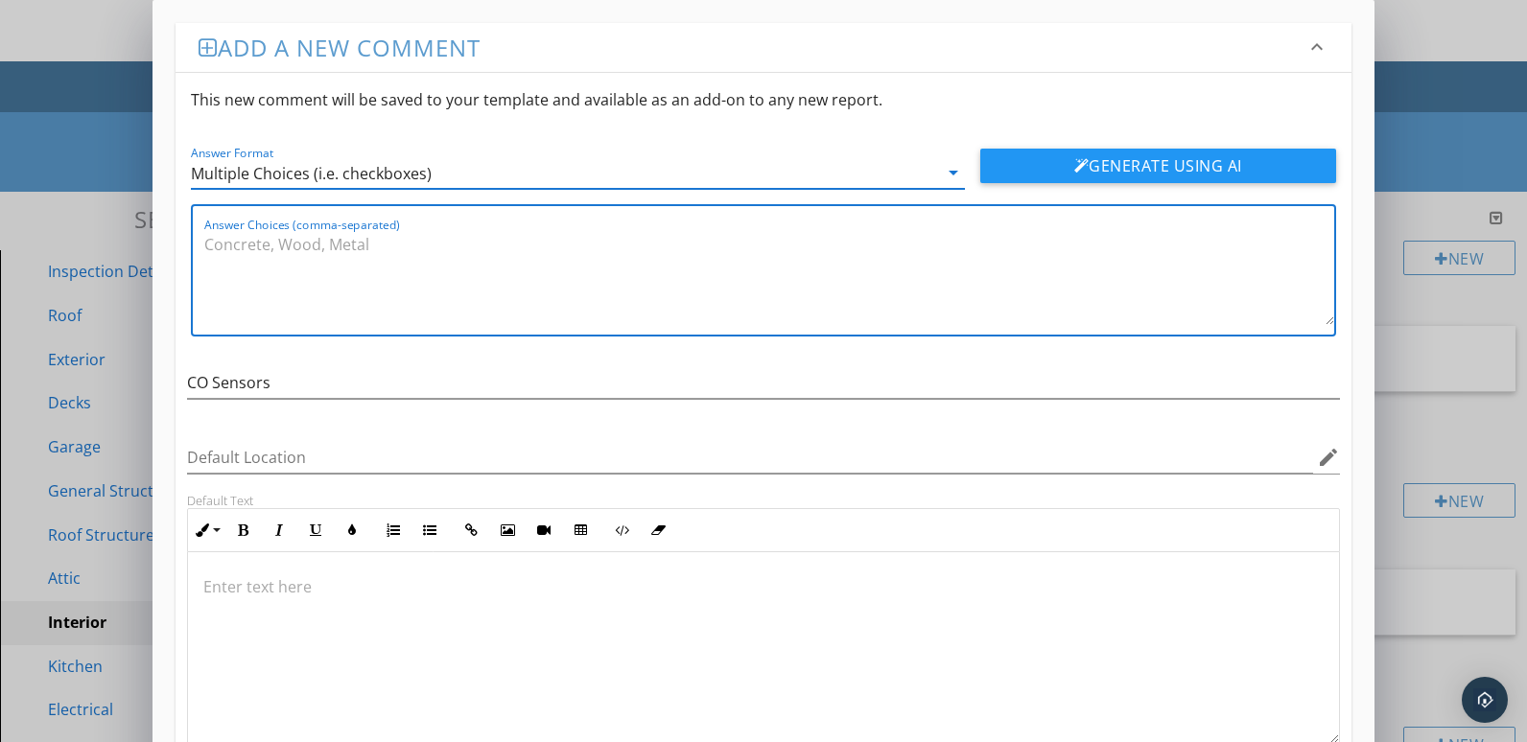
click at [566, 266] on textarea "Answer Choices (comma-separated)" at bounding box center [769, 277] width 1130 height 96
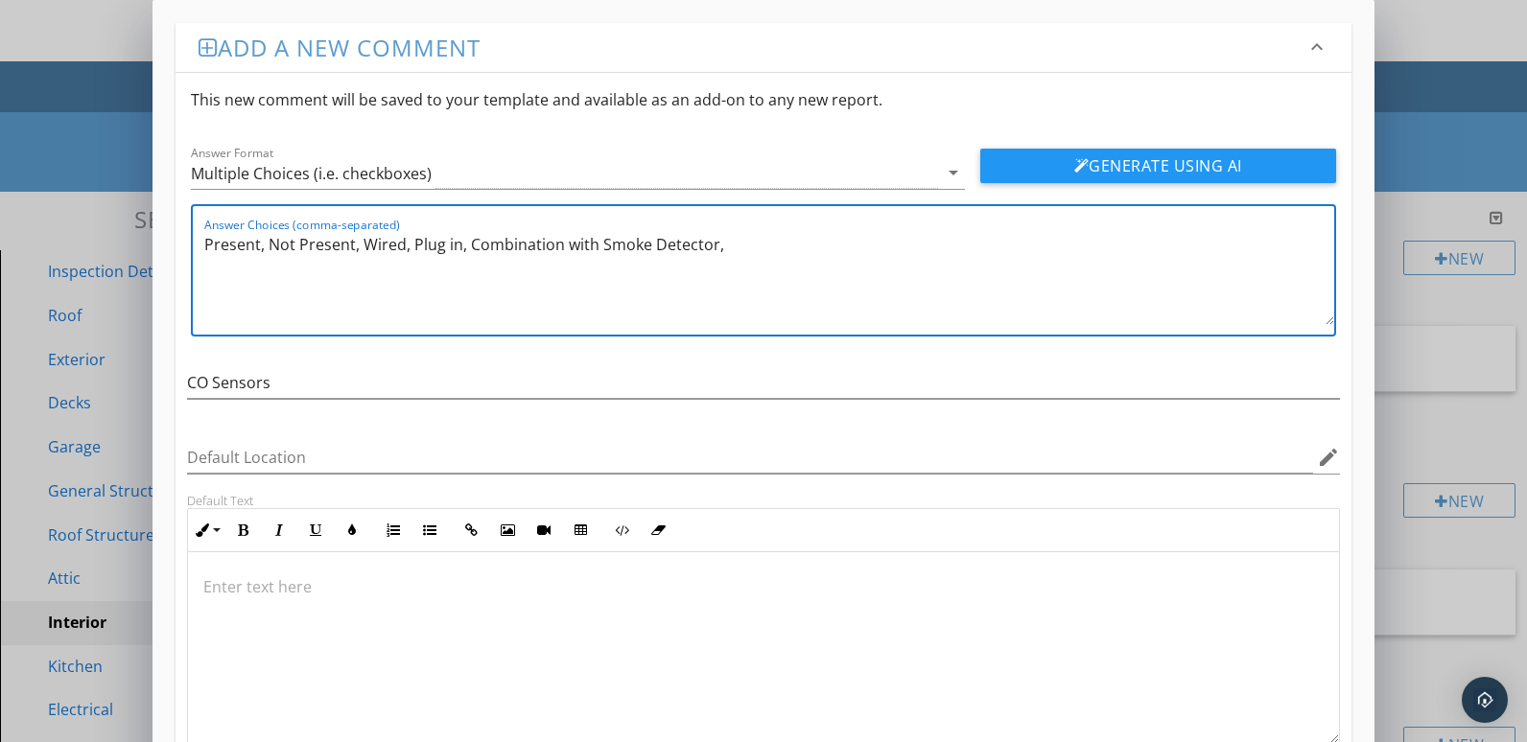
click at [593, 247] on textarea "Present, Not Present, Wired, Plug in, Combination with Smoke Detector," at bounding box center [769, 277] width 1130 height 96
click at [706, 254] on textarea "Present, Not Present, Wired, Plug in, Combination w Smoke Detector," at bounding box center [769, 277] width 1130 height 96
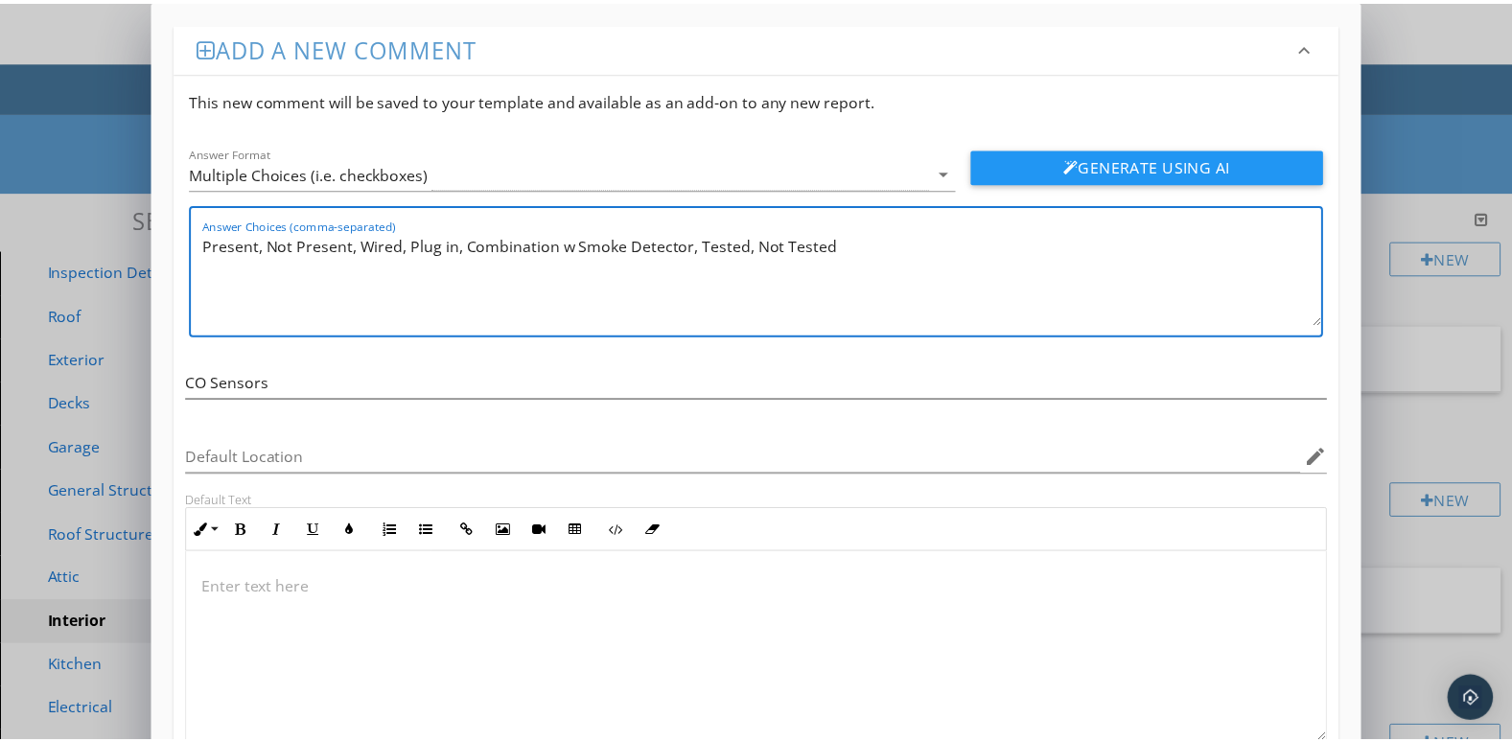
scroll to position [132, 0]
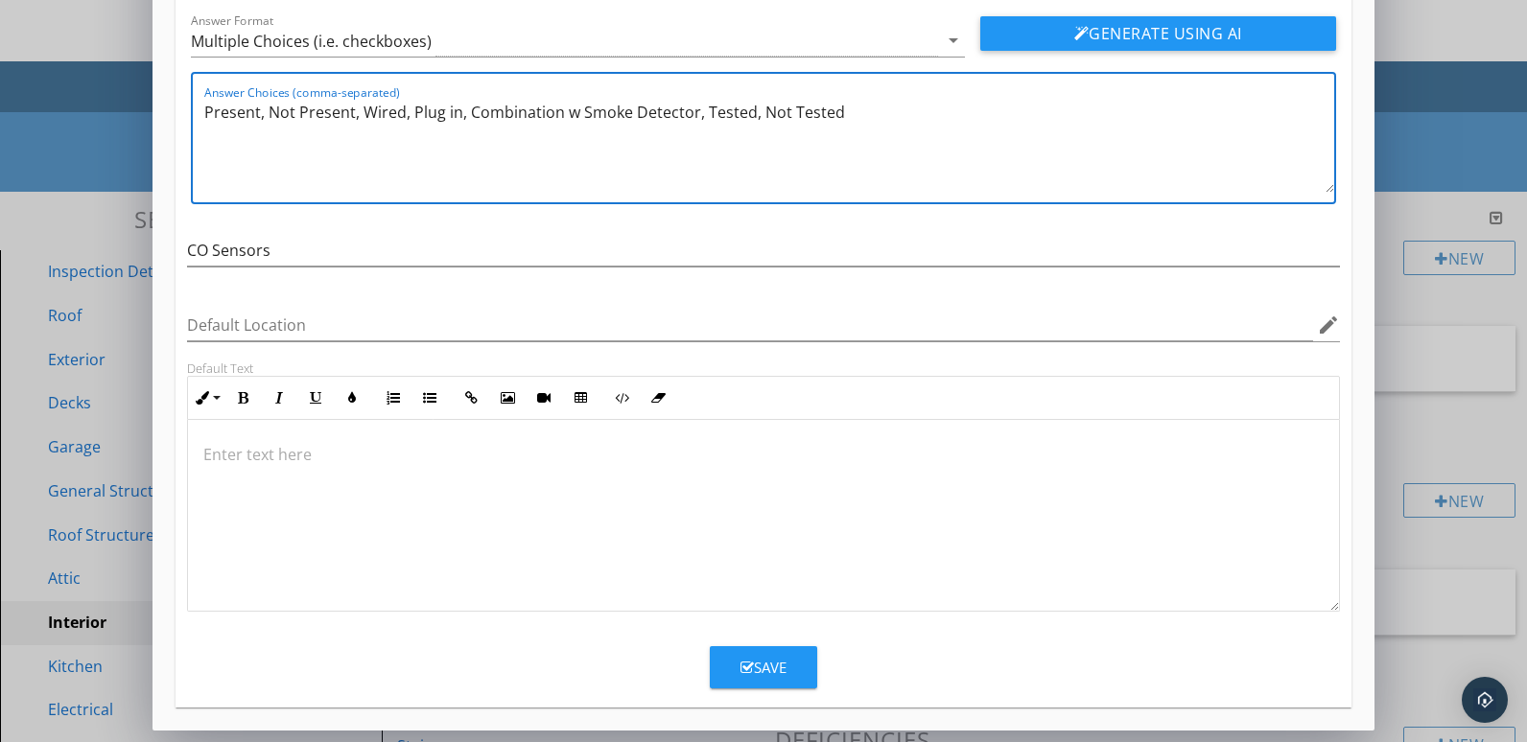
type textarea "Present, Not Present, Wired, Plug in, Combination w Smoke Detector, Tested, Not…"
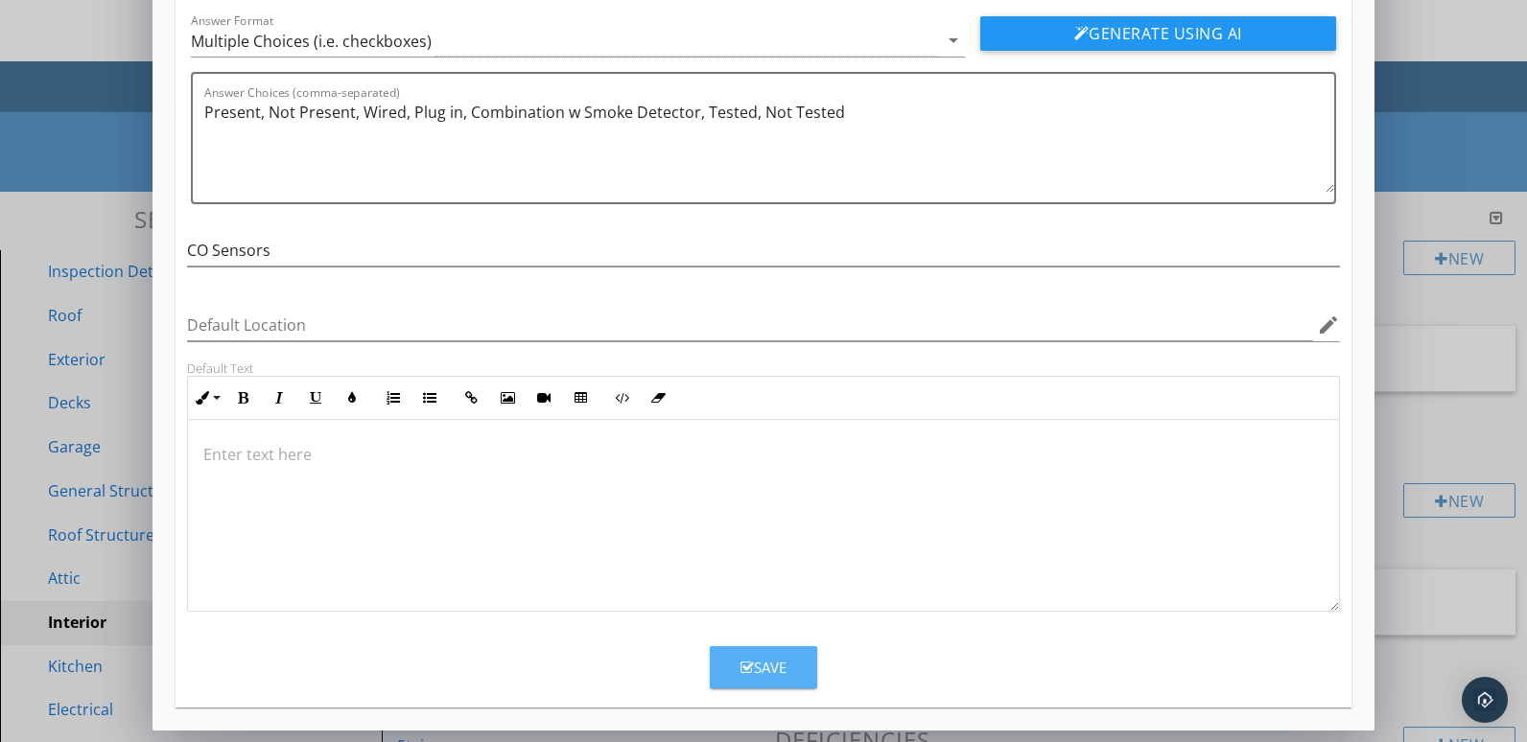
click at [743, 668] on icon "button" at bounding box center [746, 668] width 13 height 14
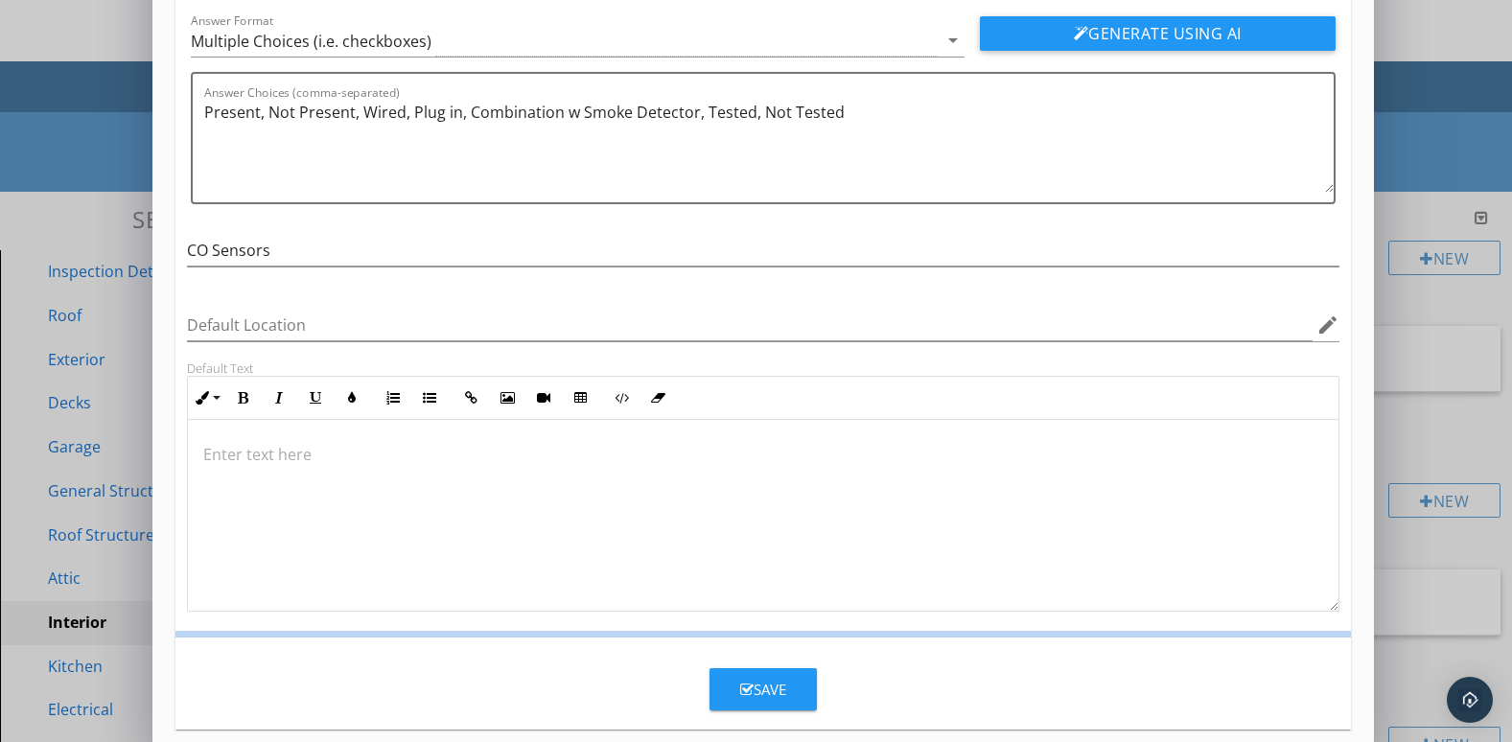
scroll to position [39, 0]
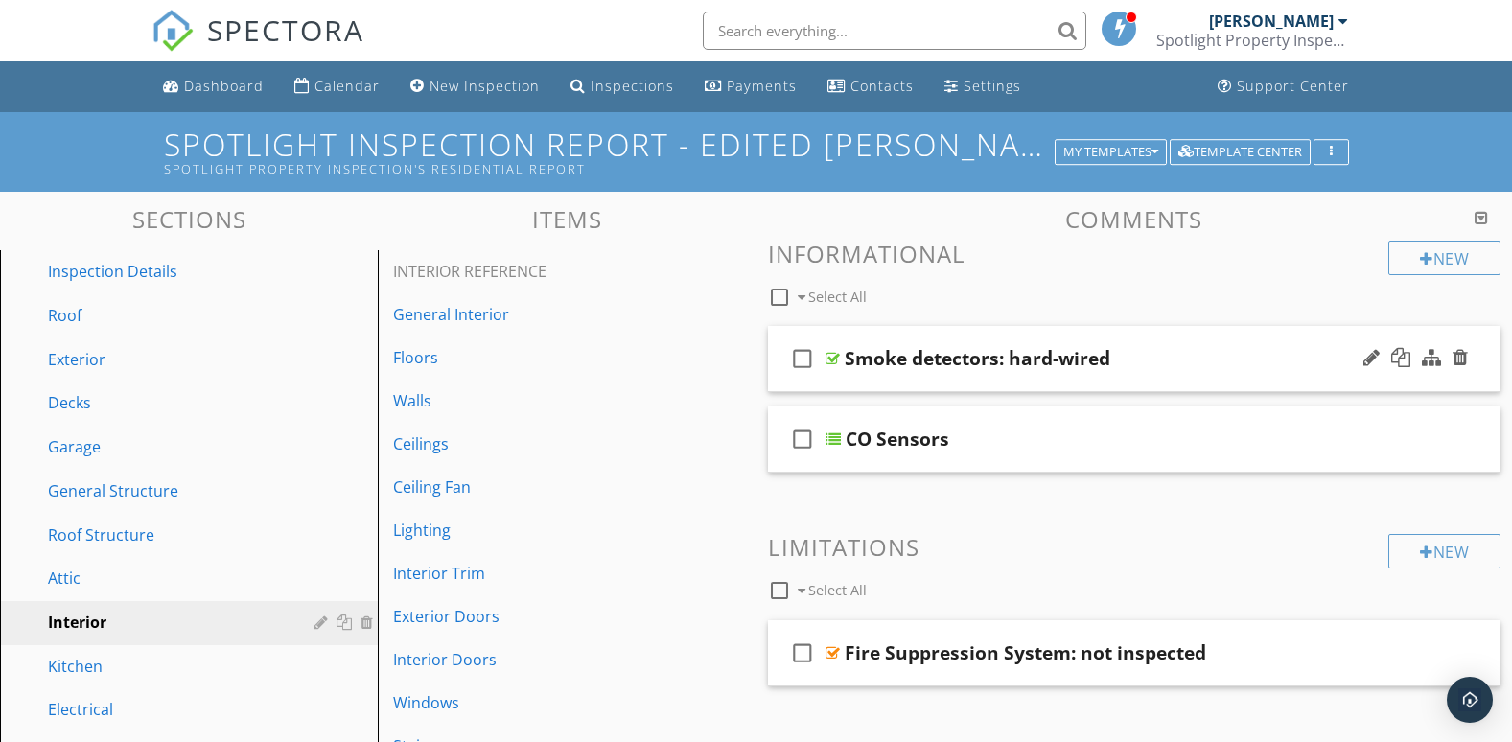
click at [1373, 380] on div at bounding box center [1416, 359] width 112 height 46
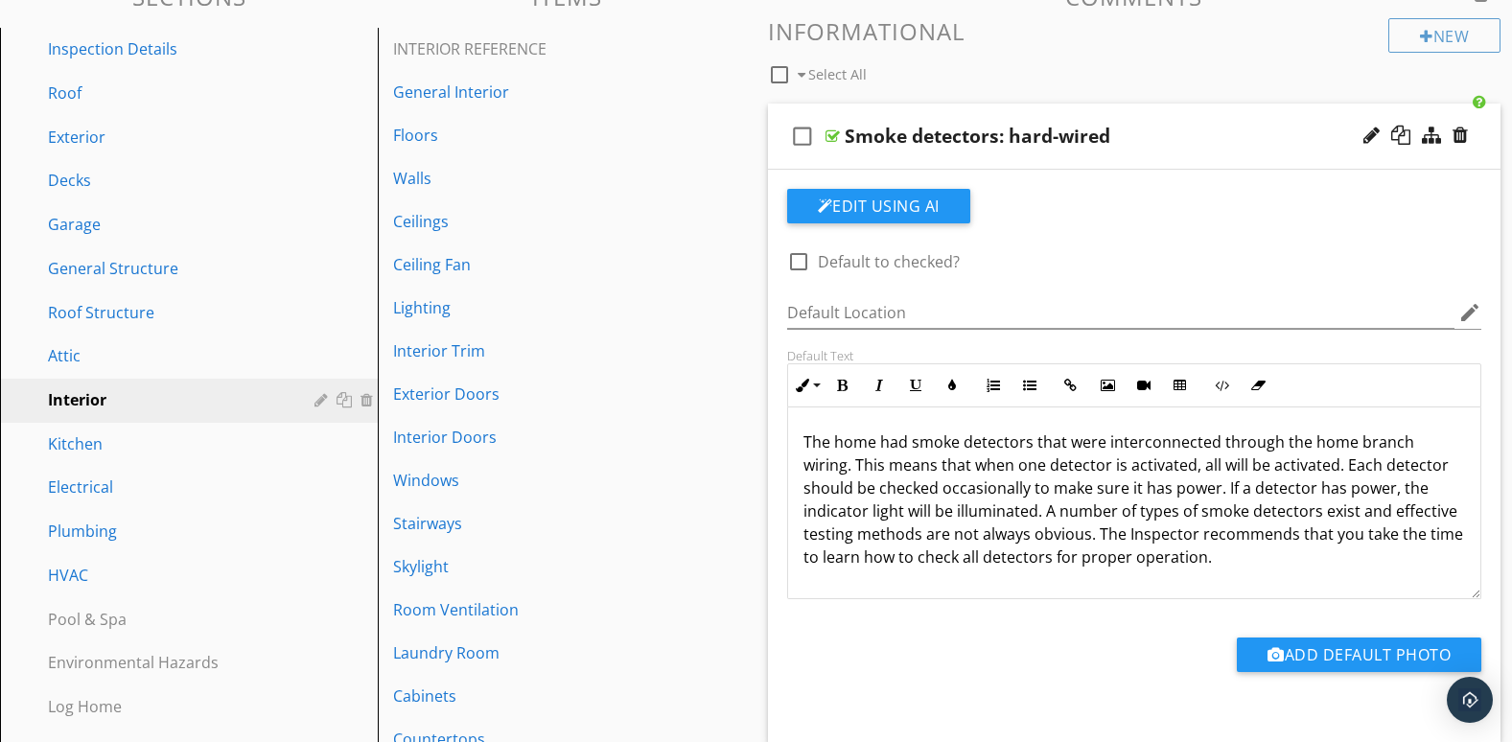
scroll to position [223, 0]
click at [1364, 152] on div at bounding box center [1416, 135] width 112 height 46
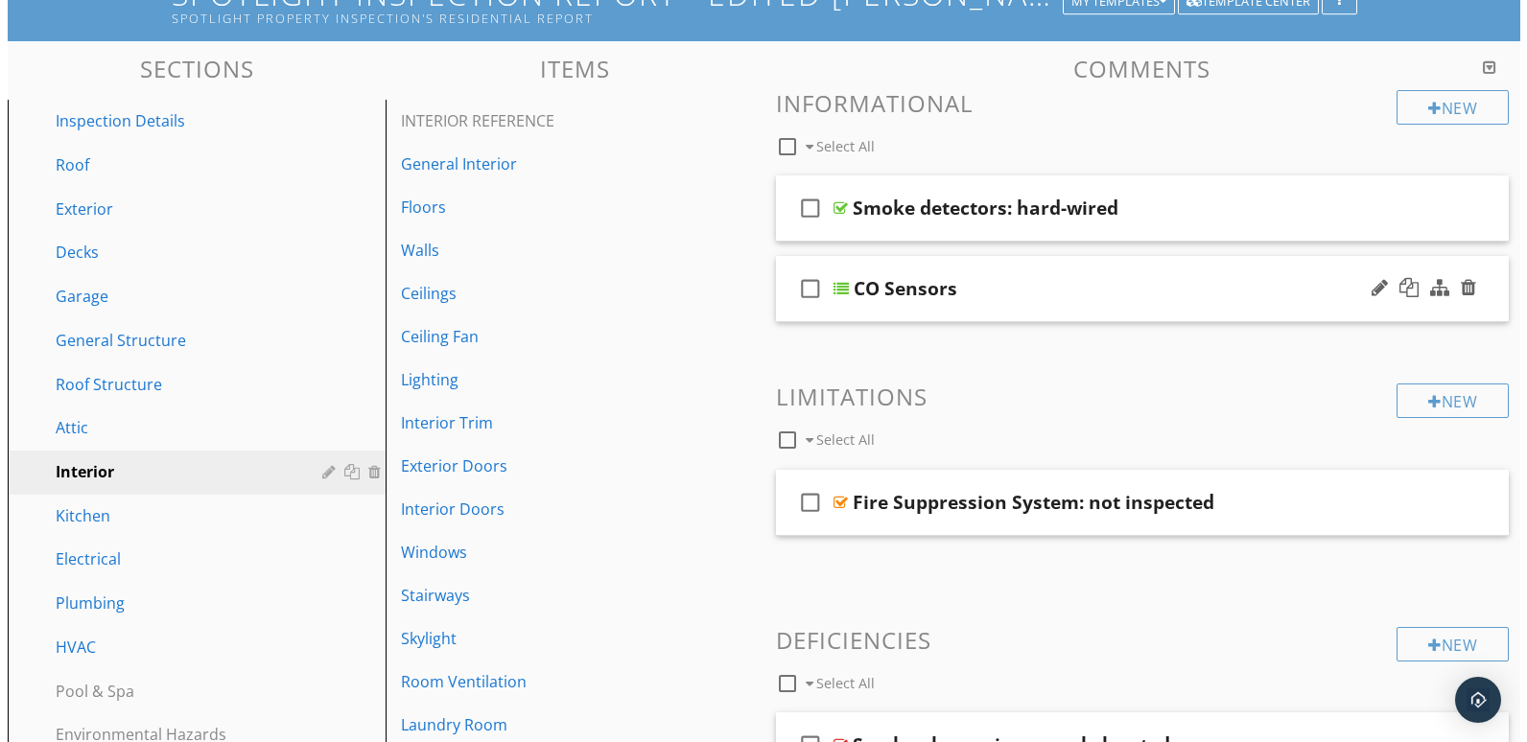
scroll to position [150, 0]
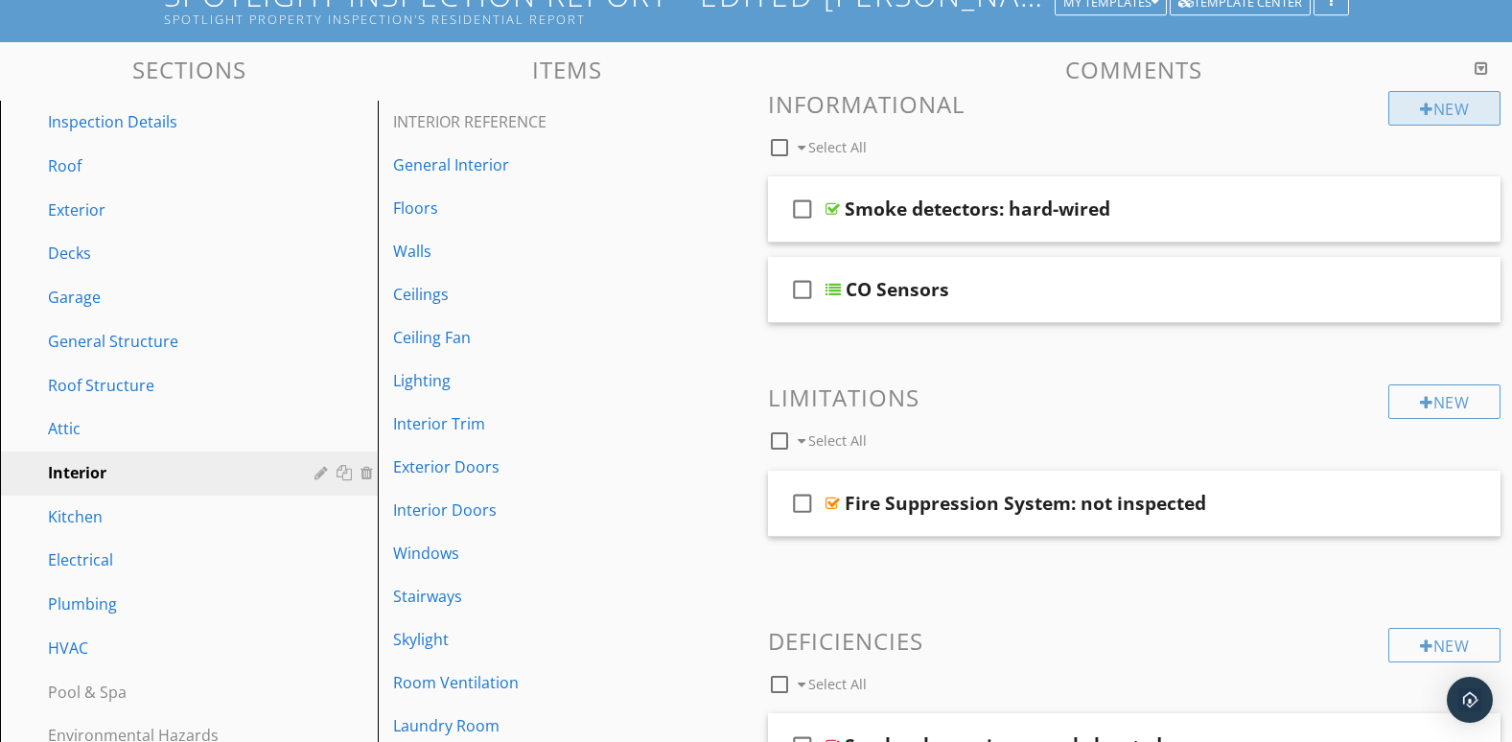
click at [1413, 113] on div "New" at bounding box center [1445, 108] width 112 height 35
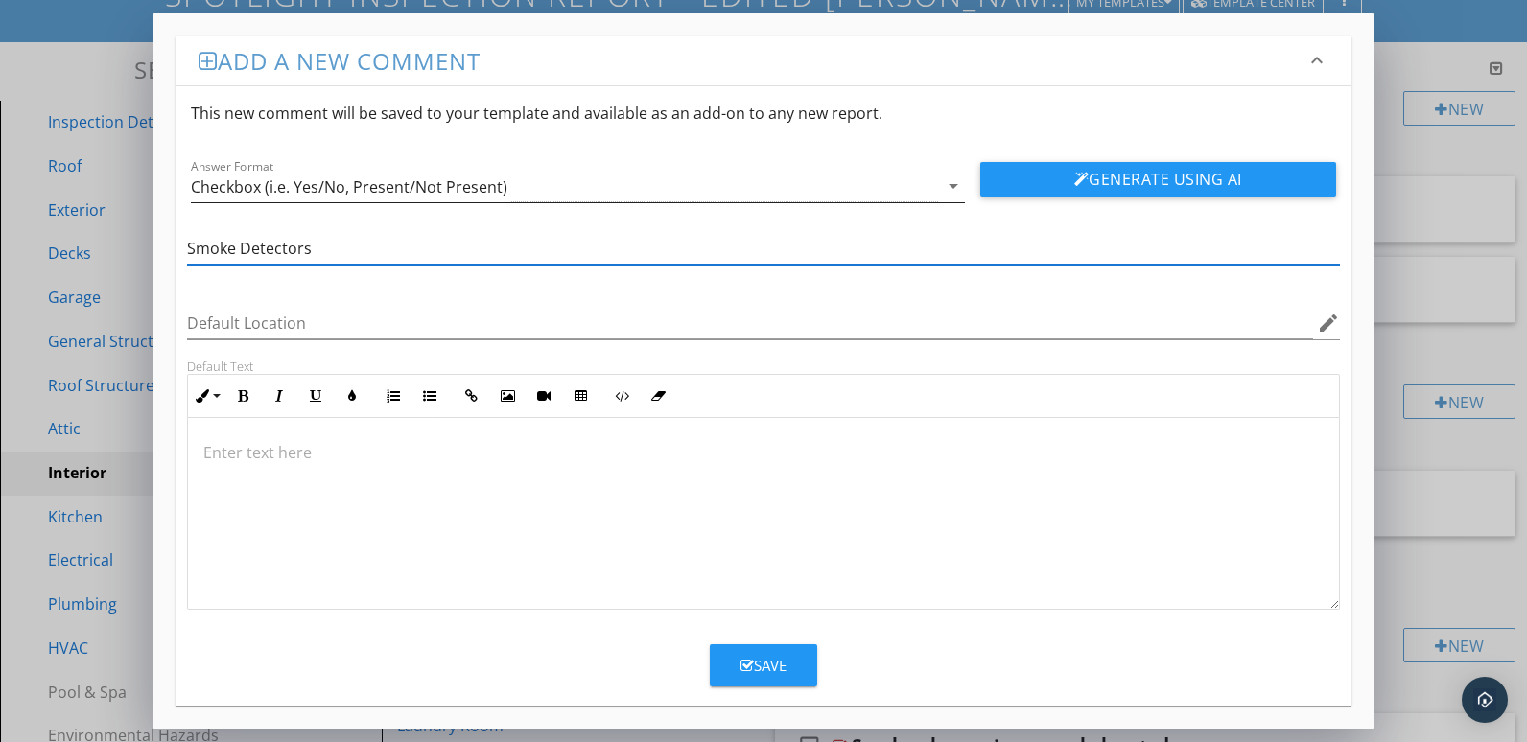
type input "Smoke Detectors"
click at [952, 188] on icon "arrow_drop_down" at bounding box center [953, 186] width 23 height 23
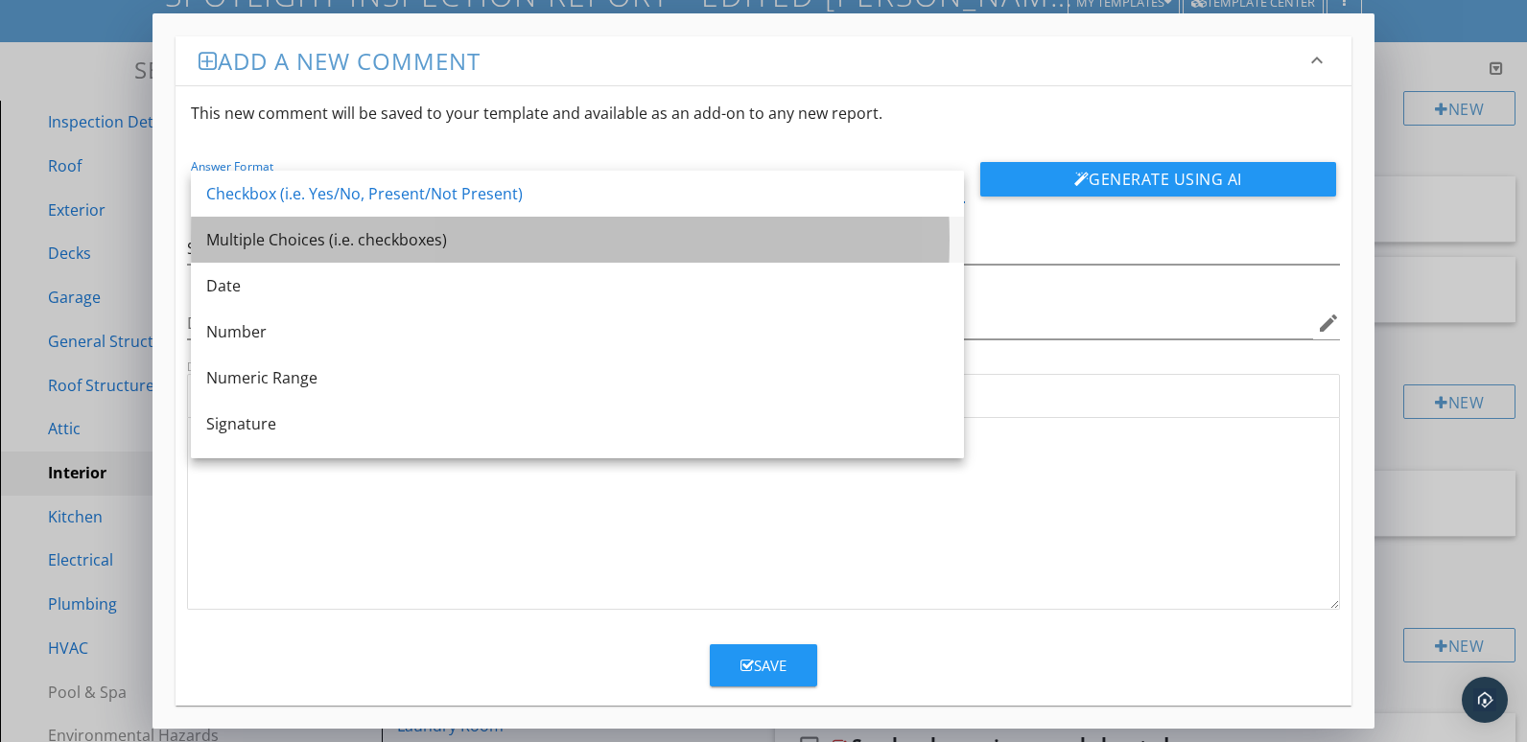
click at [573, 234] on div "Multiple Choices (i.e. checkboxes)" at bounding box center [577, 239] width 742 height 23
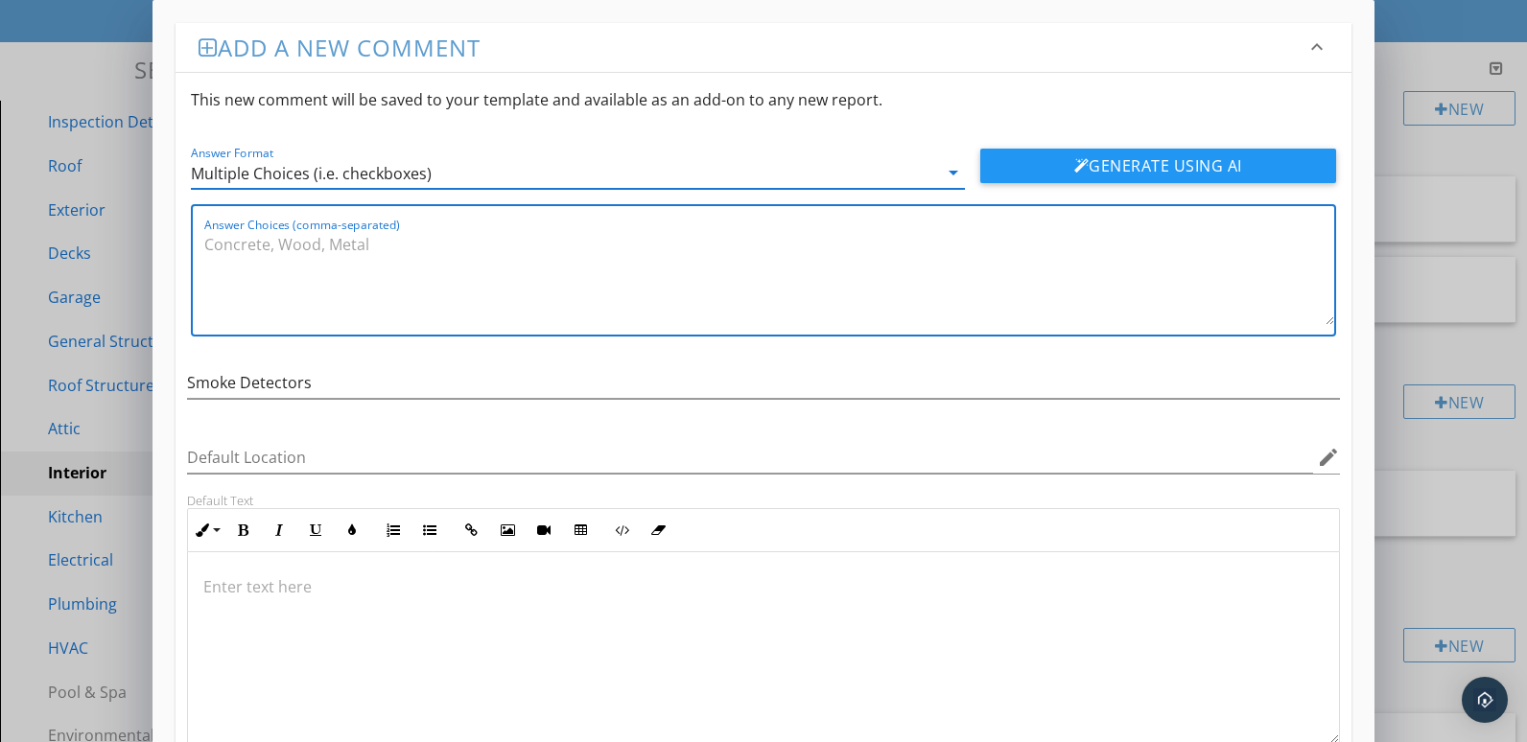
click at [364, 239] on textarea "Answer Choices (comma-separated)" at bounding box center [769, 277] width 1130 height 96
type textarea "P"
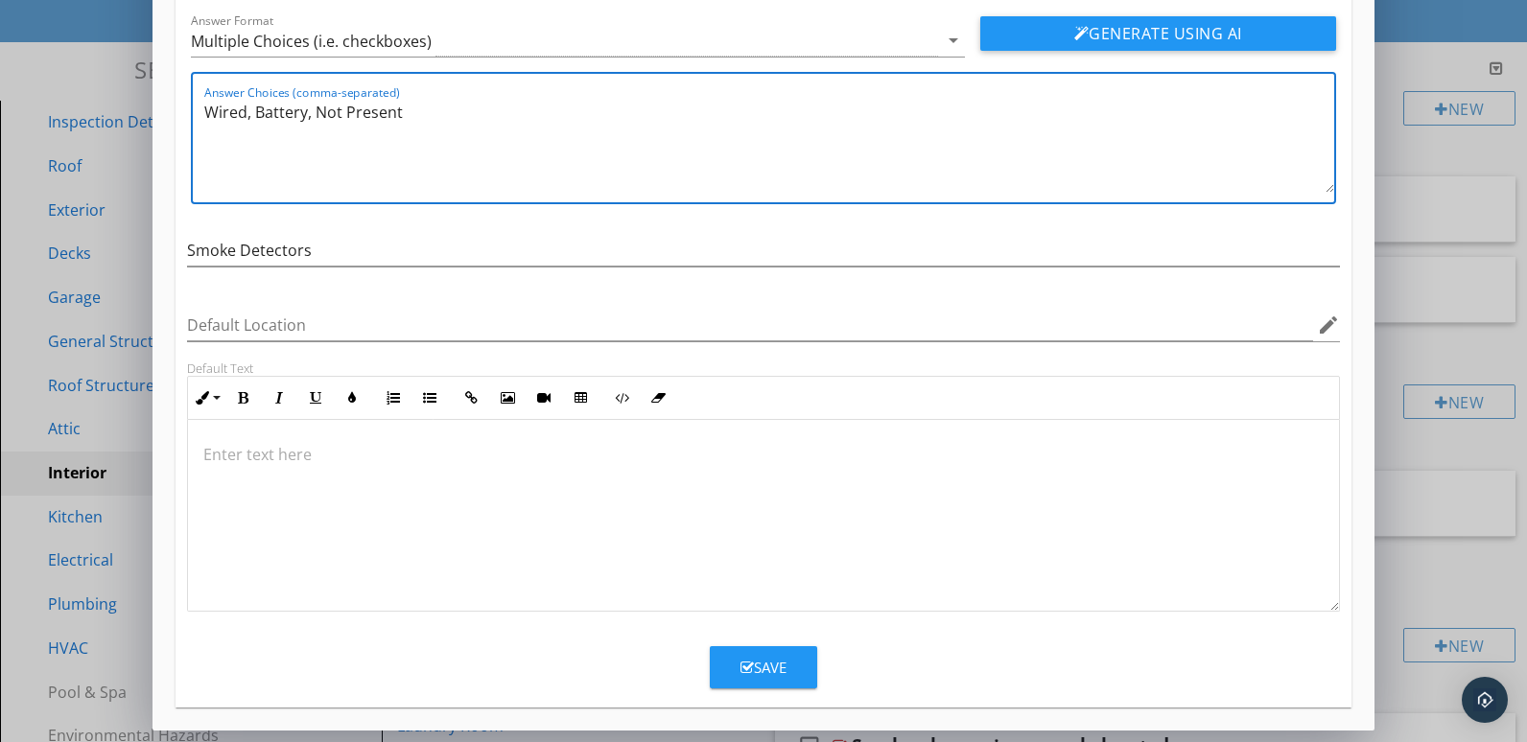
type textarea "Wired, Battery, Not Present"
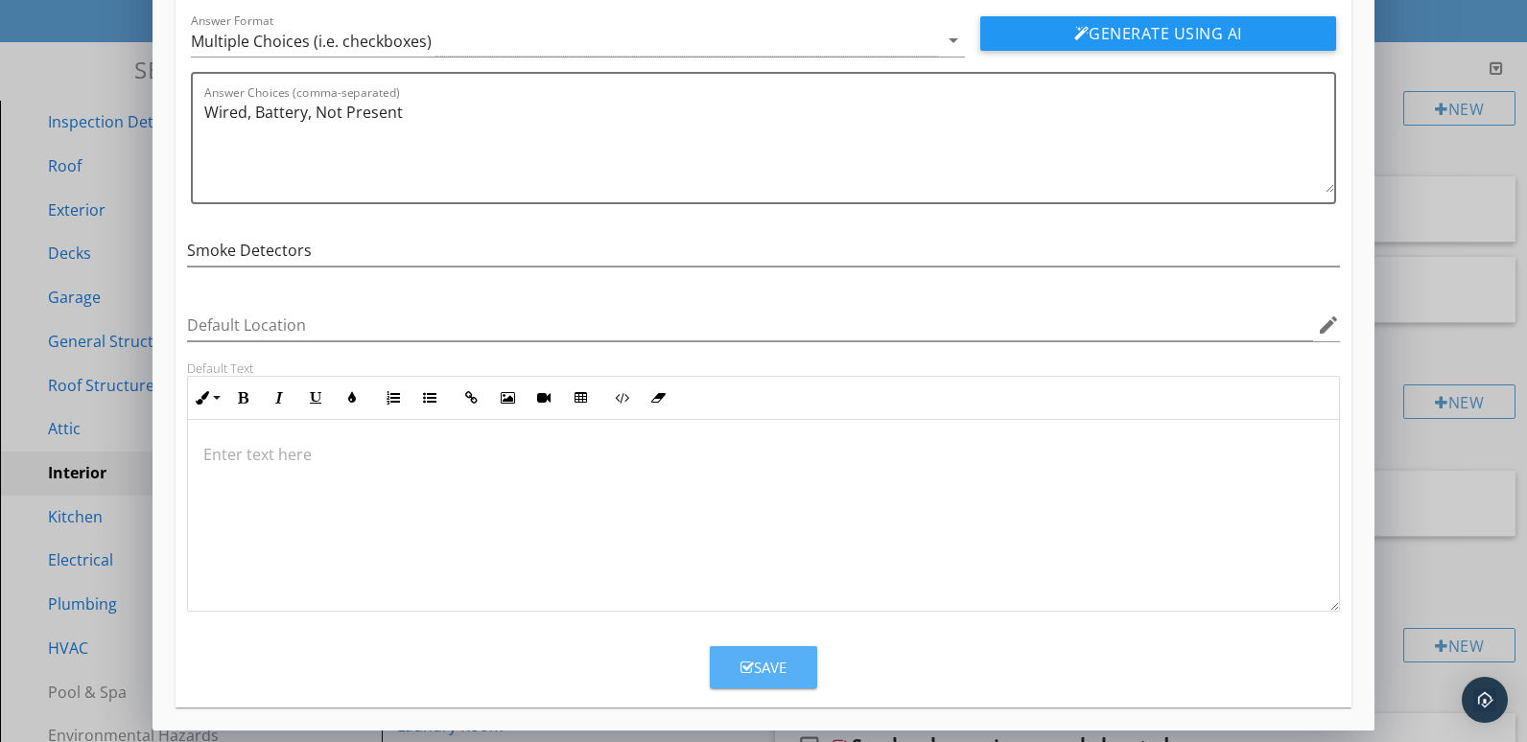
click at [763, 669] on div "Save" at bounding box center [763, 668] width 46 height 22
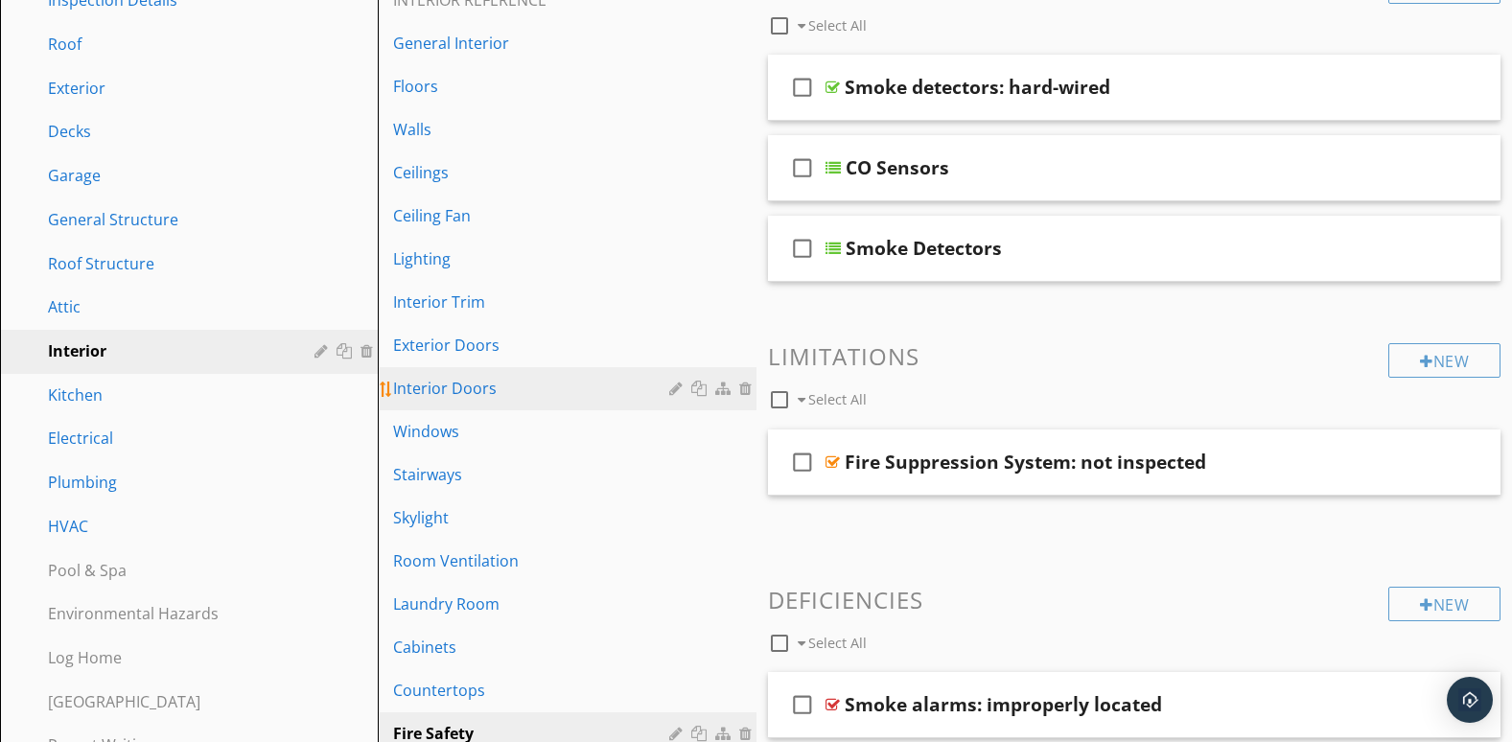
scroll to position [591, 0]
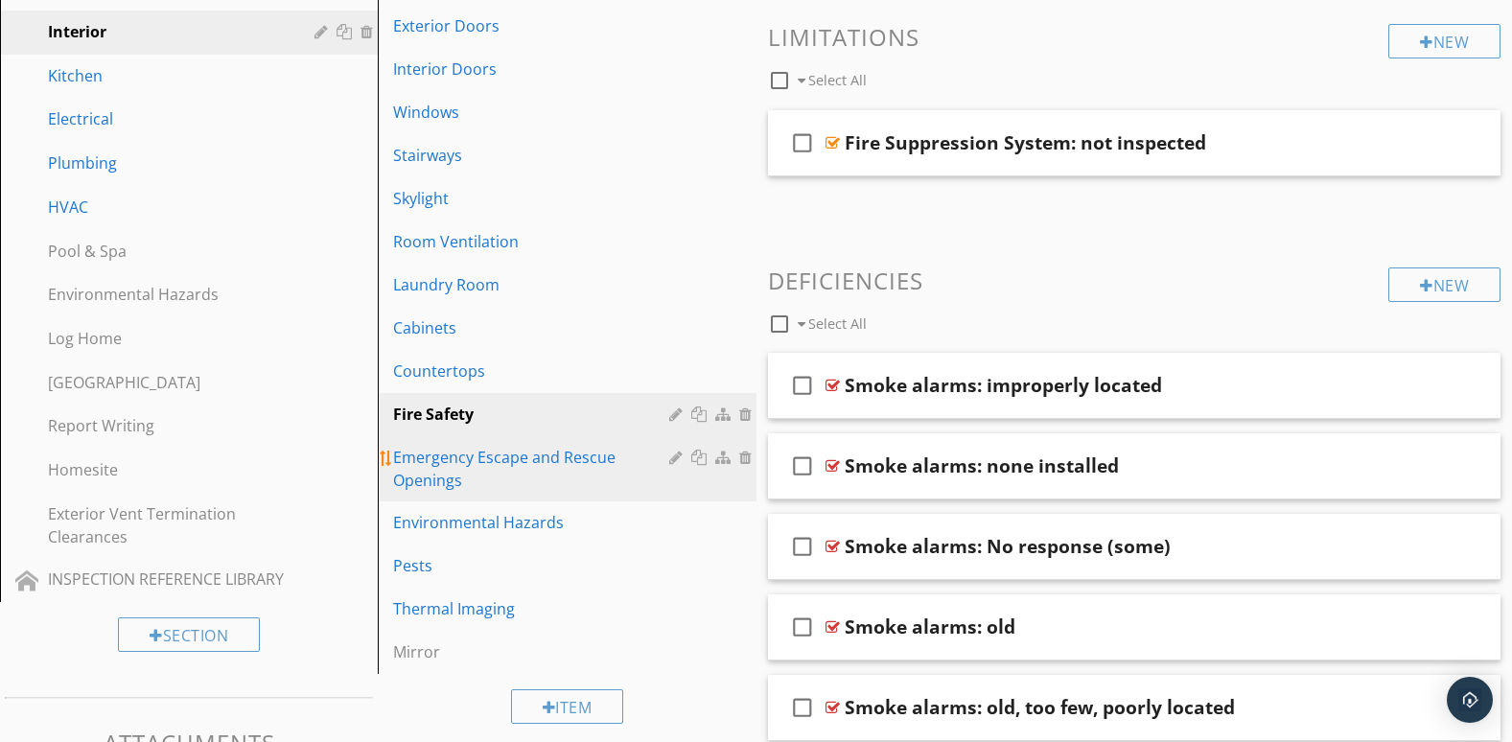
click at [681, 489] on div "Emergency Escape and Rescue Openings" at bounding box center [569, 469] width 353 height 46
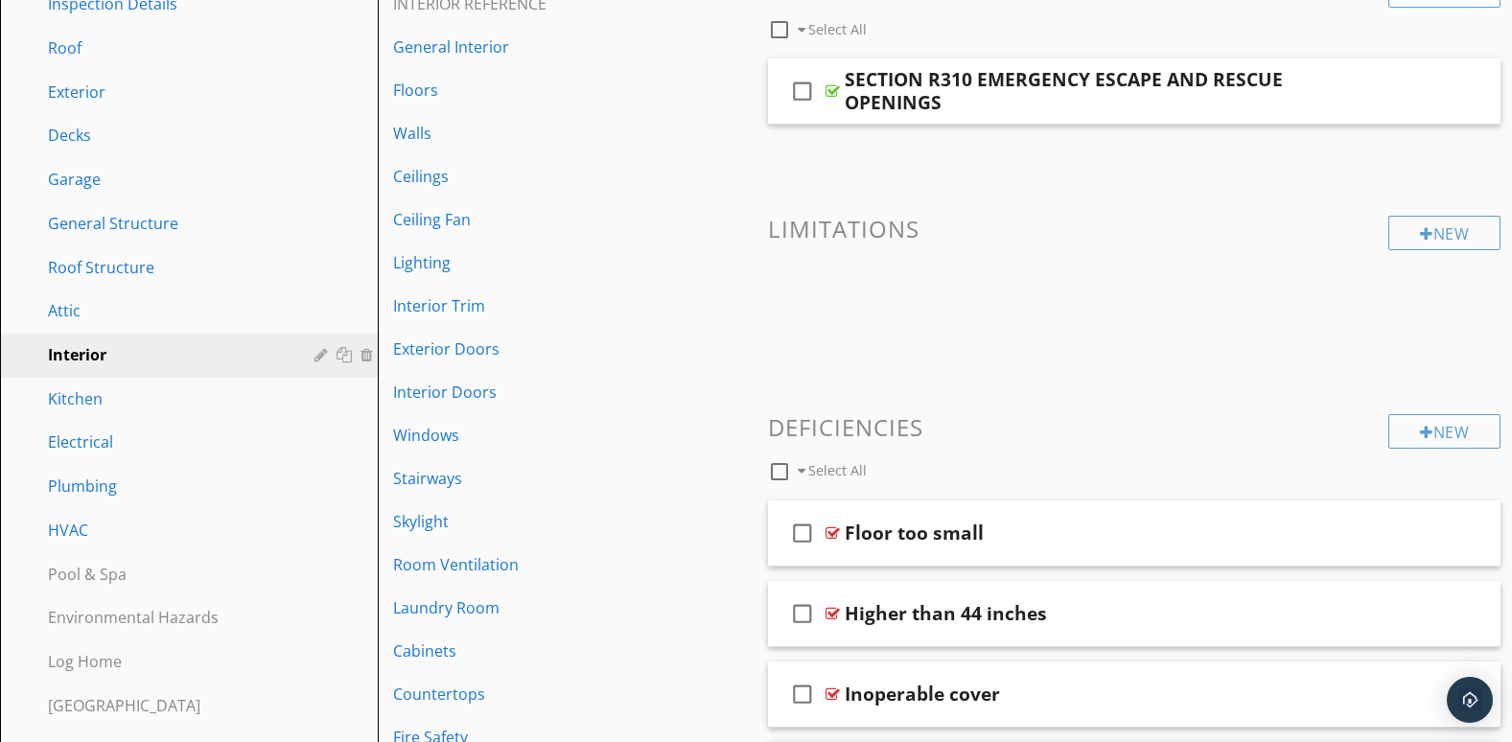
scroll to position [107, 0]
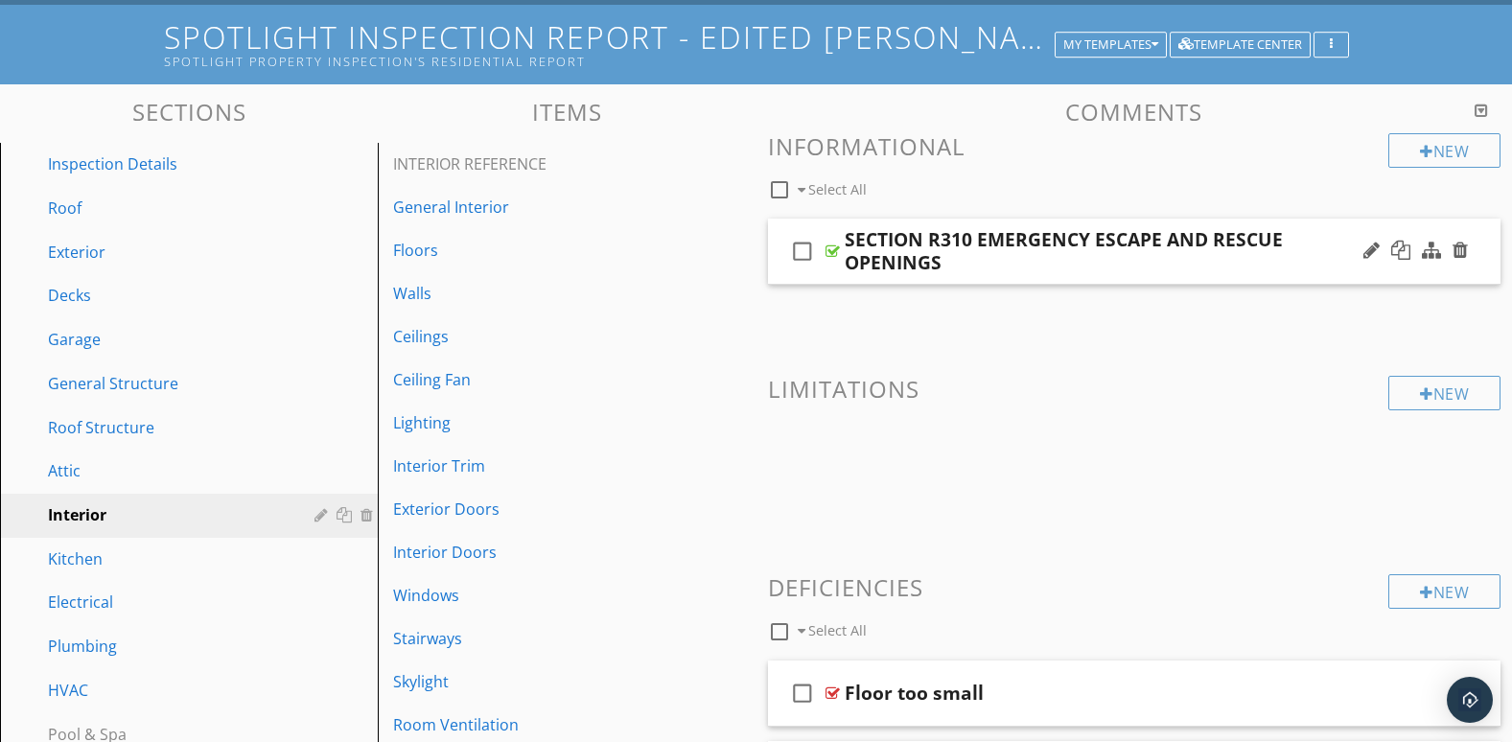
click at [1389, 276] on div "check_box_outline_blank SECTION R310 EMERGENCY ESCAPE AND RESCUE OPENINGS" at bounding box center [1135, 252] width 734 height 66
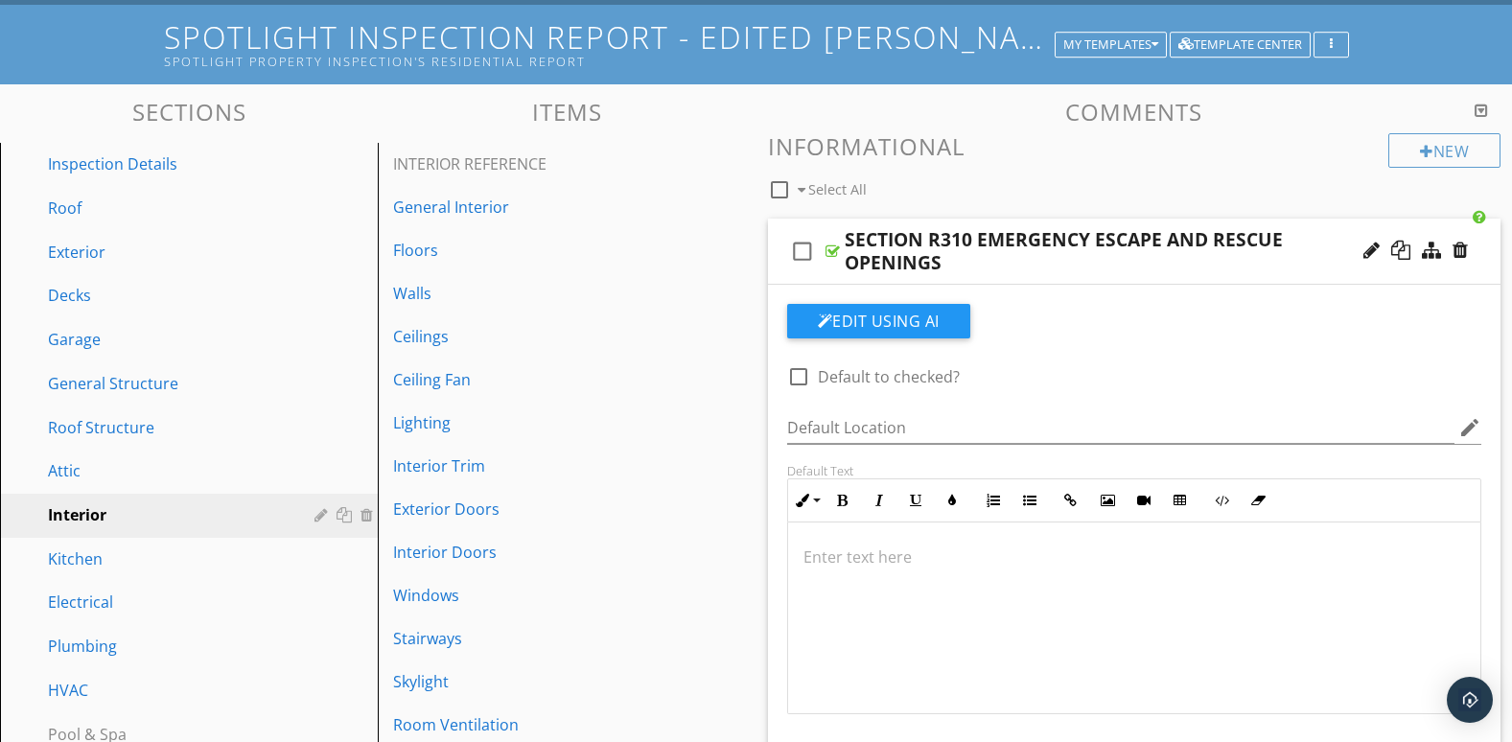
click at [1404, 273] on div at bounding box center [1416, 251] width 112 height 46
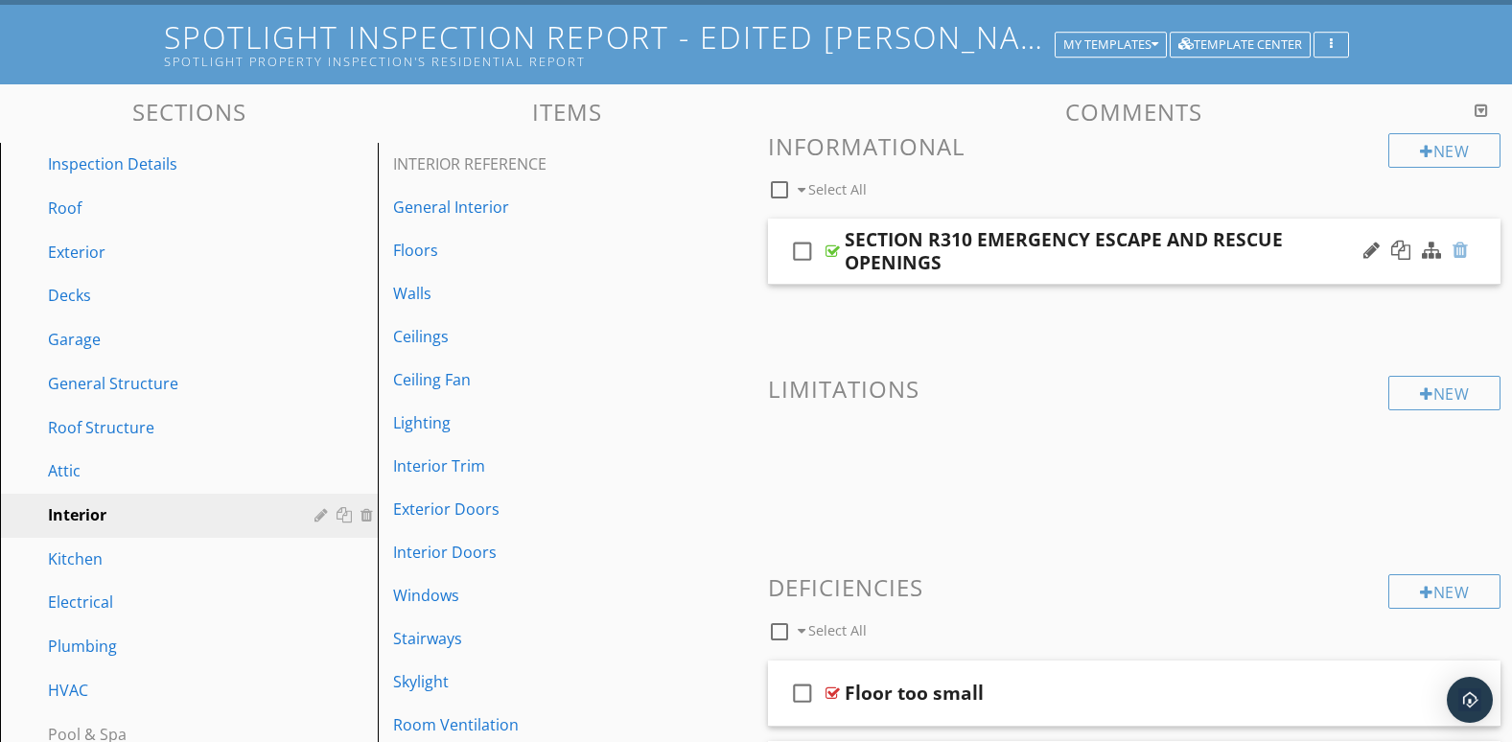
click at [1465, 248] on div at bounding box center [1460, 250] width 15 height 19
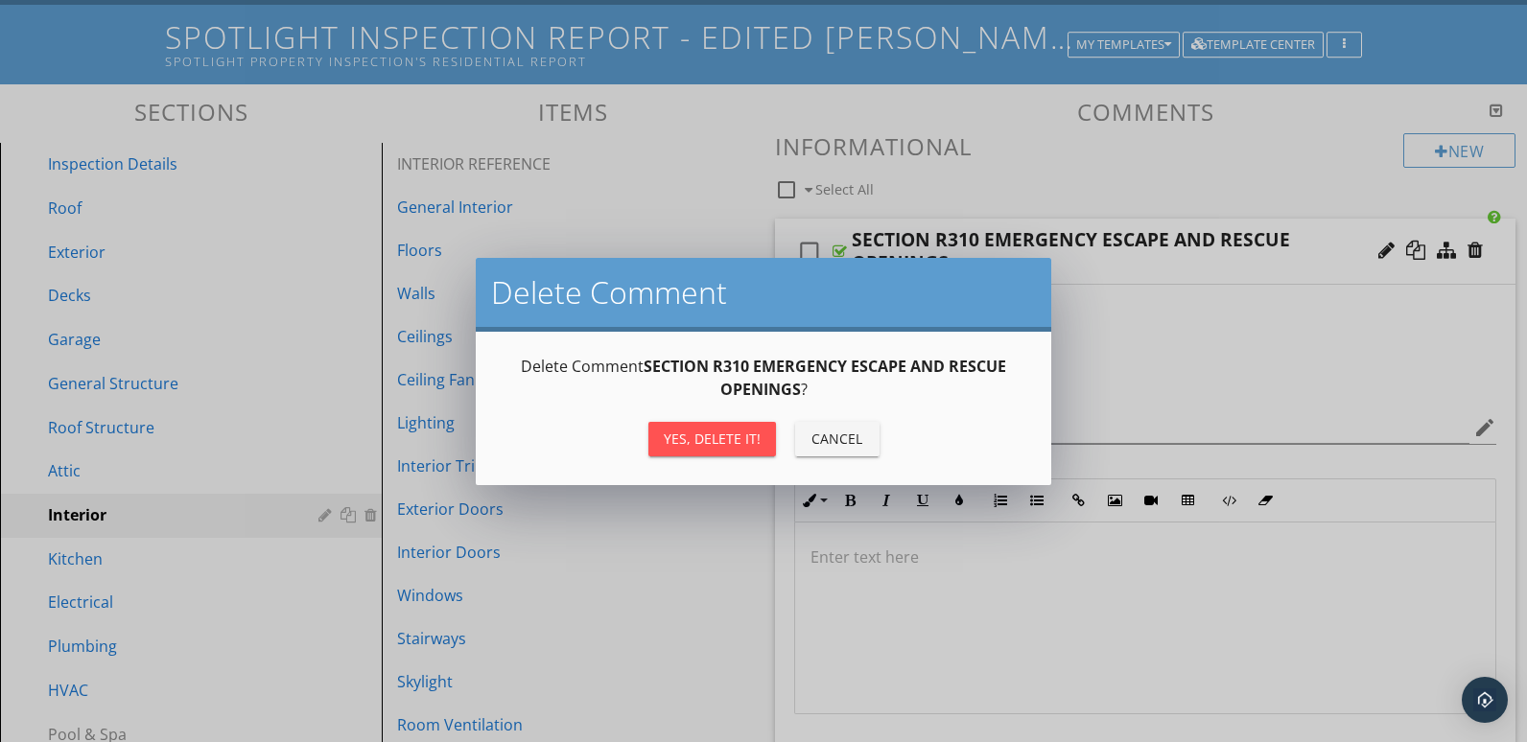
click at [842, 434] on div "Cancel" at bounding box center [837, 439] width 54 height 20
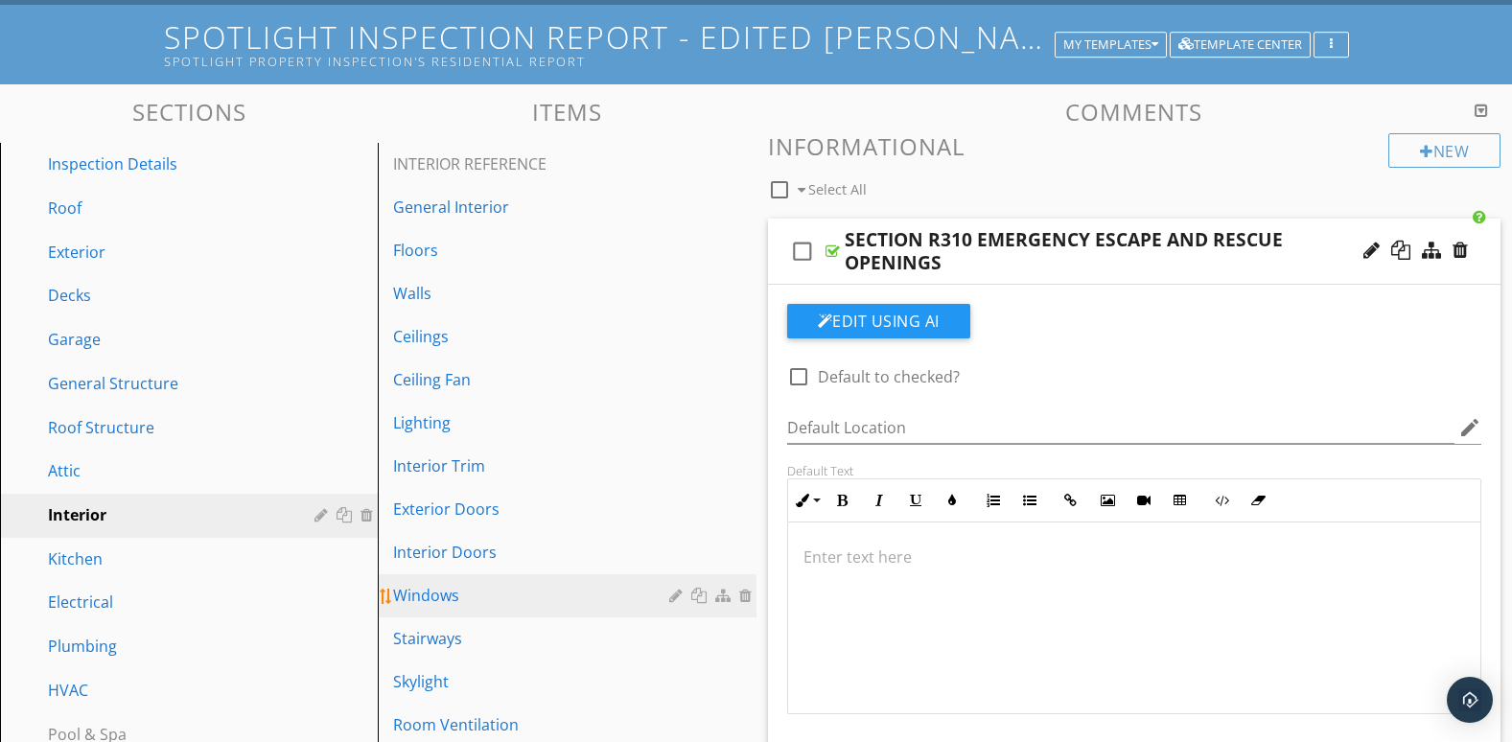
scroll to position [427, 0]
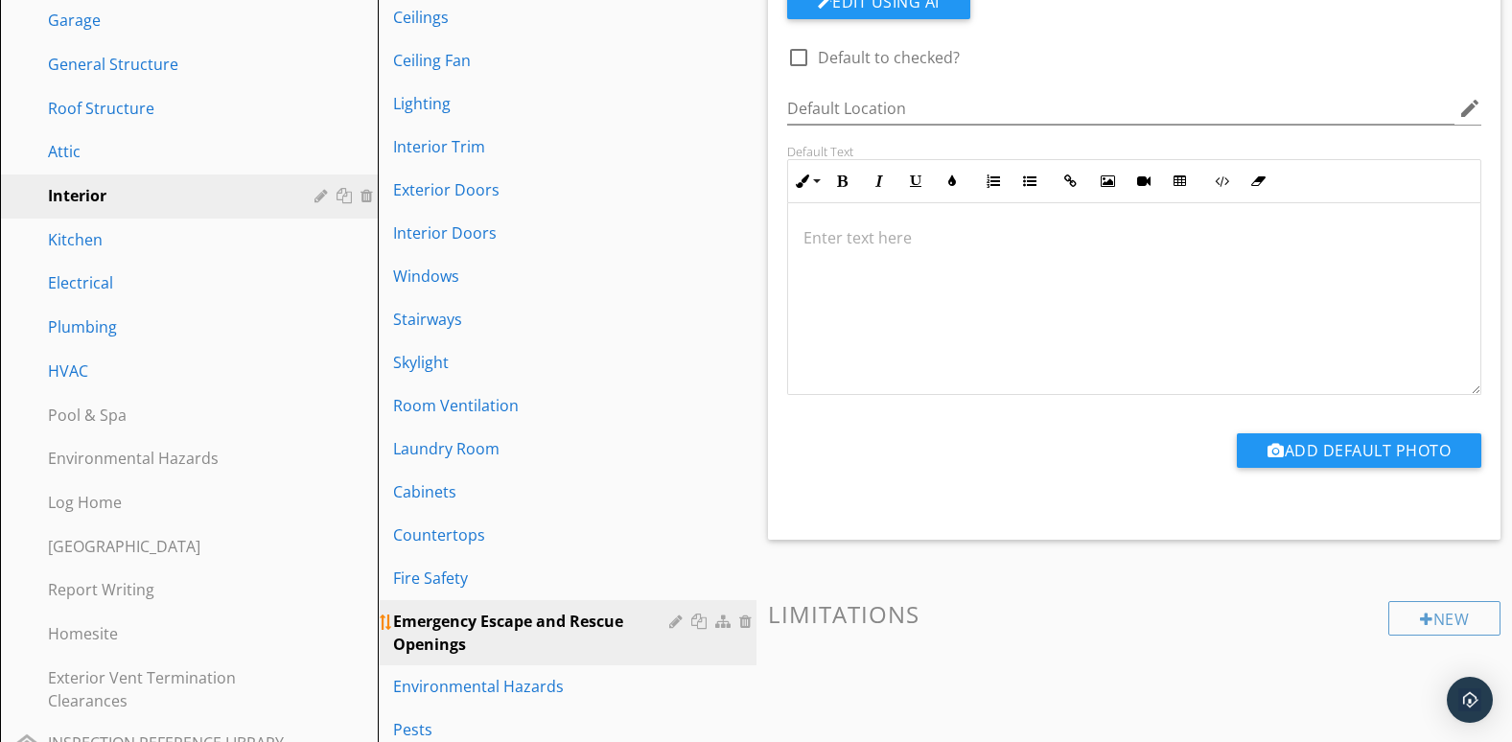
click at [676, 618] on div at bounding box center [678, 621] width 18 height 15
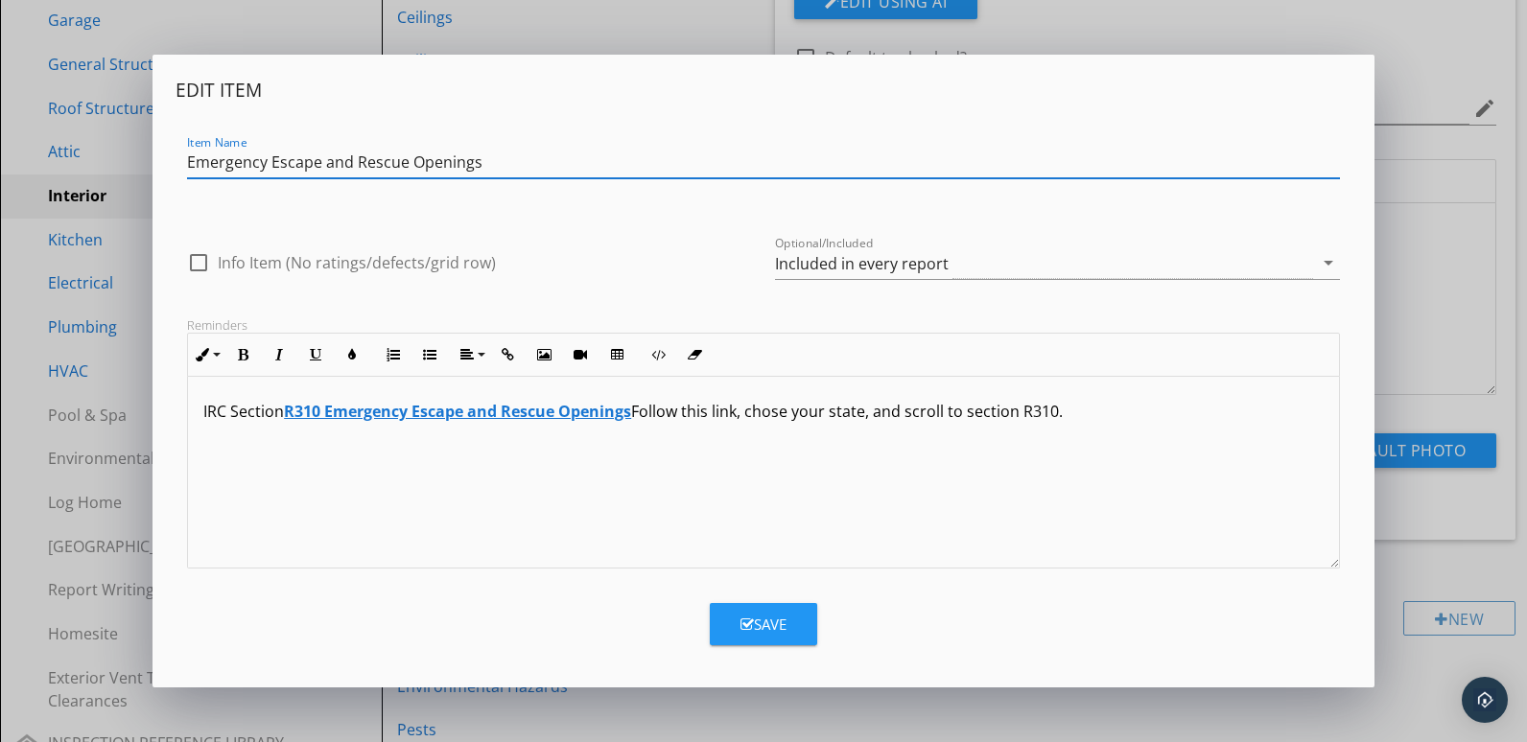
drag, startPoint x: 1328, startPoint y: 262, endPoint x: 1220, endPoint y: 306, distance: 117.0
click at [1328, 263] on icon "arrow_drop_down" at bounding box center [1328, 262] width 23 height 23
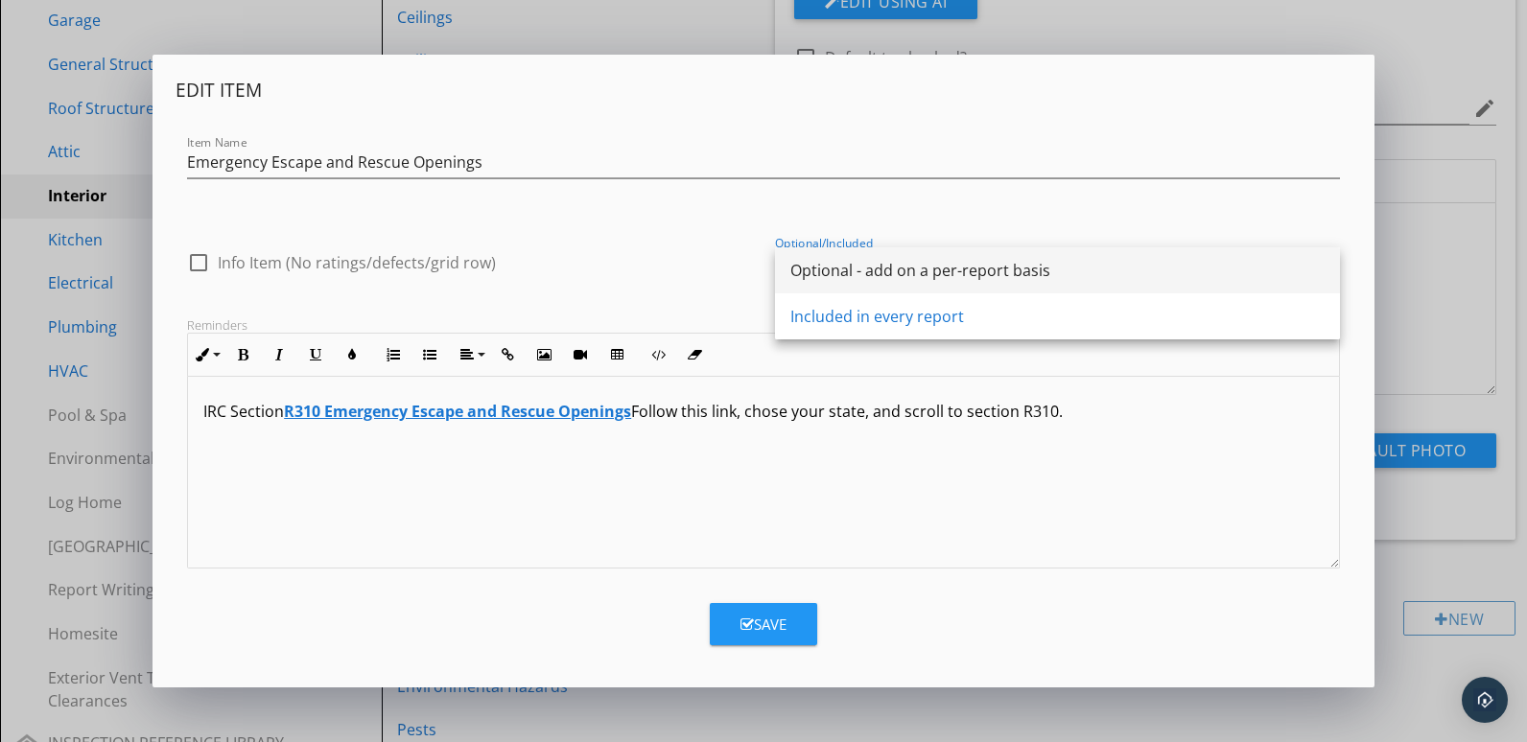
click at [864, 267] on div "Optional - add on a per-report basis" at bounding box center [1057, 270] width 534 height 23
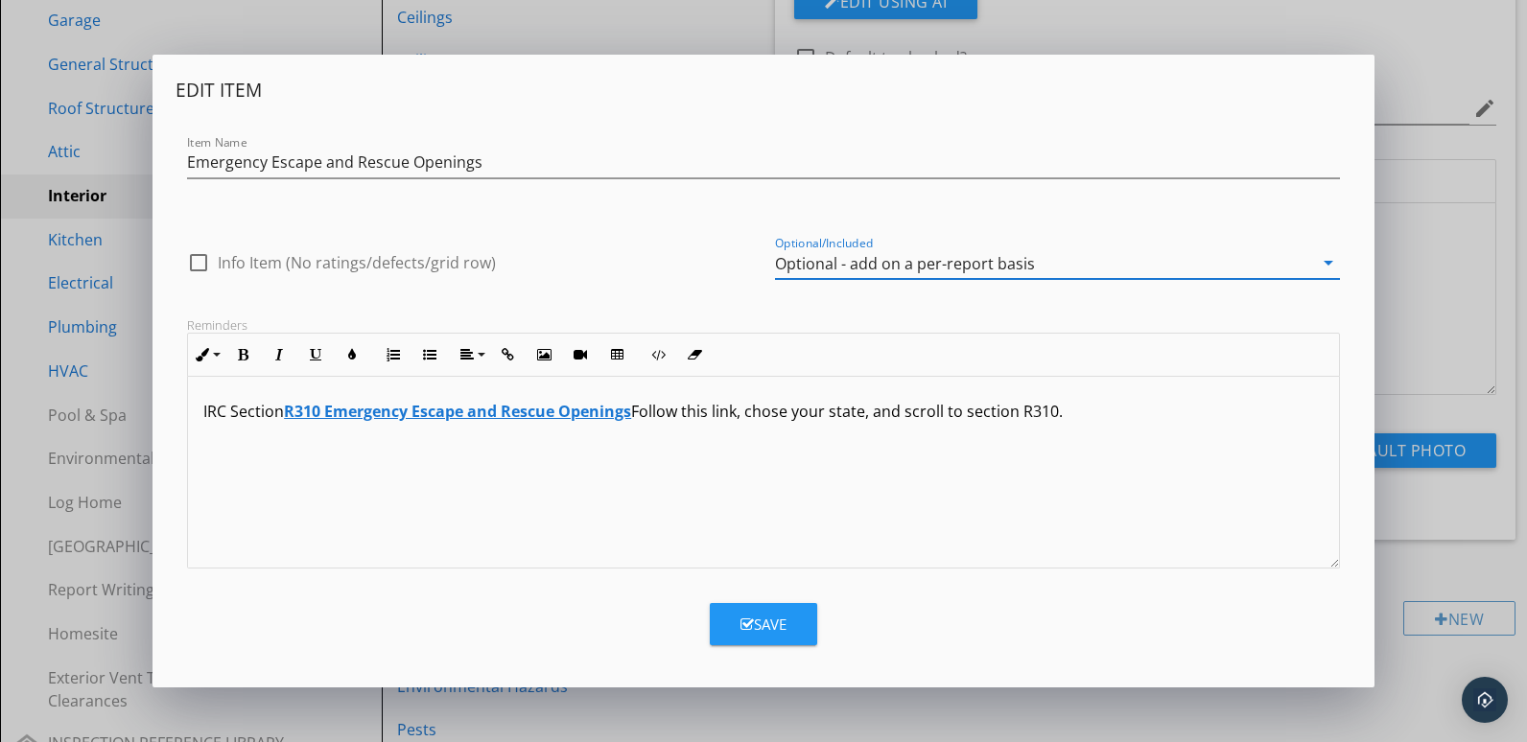
click at [773, 621] on div "Save" at bounding box center [763, 625] width 46 height 22
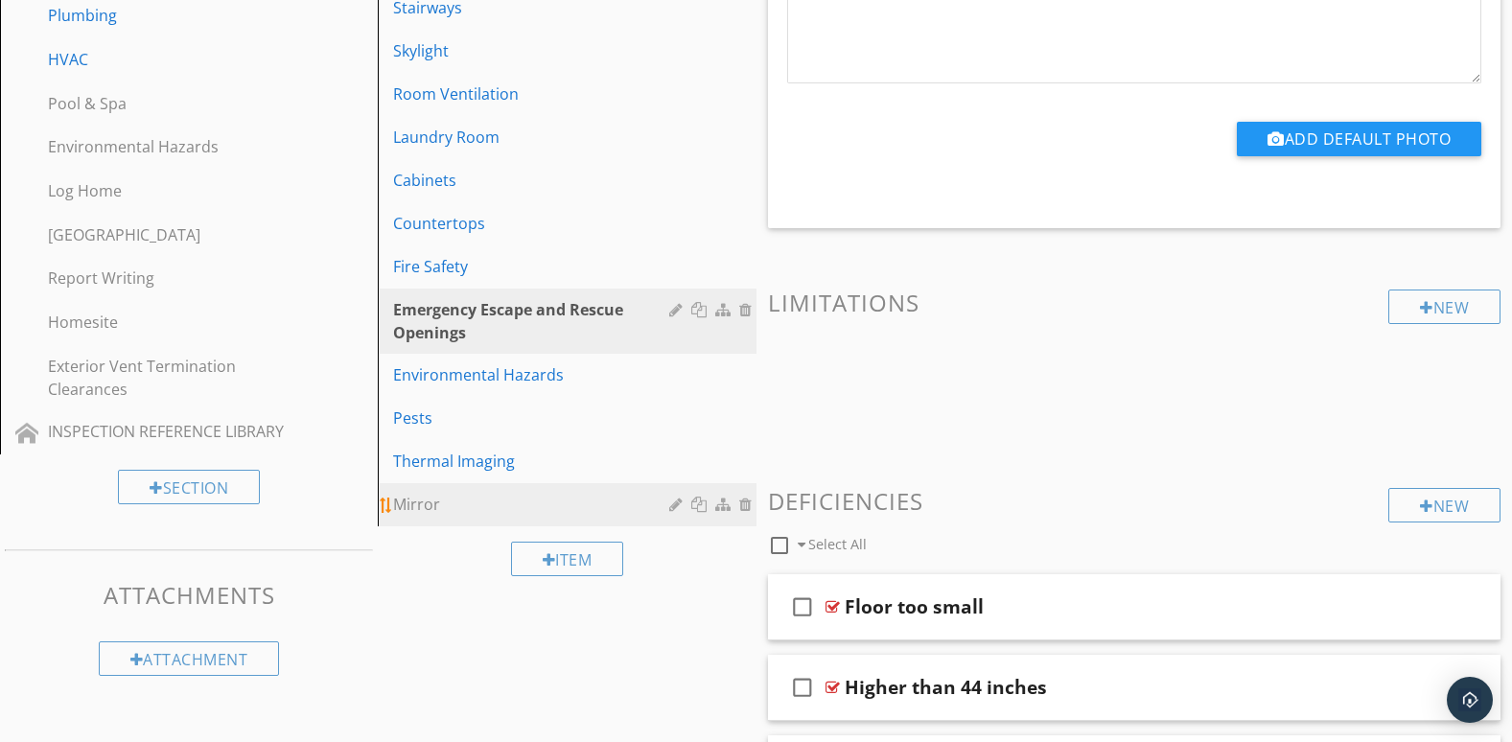
scroll to position [747, 0]
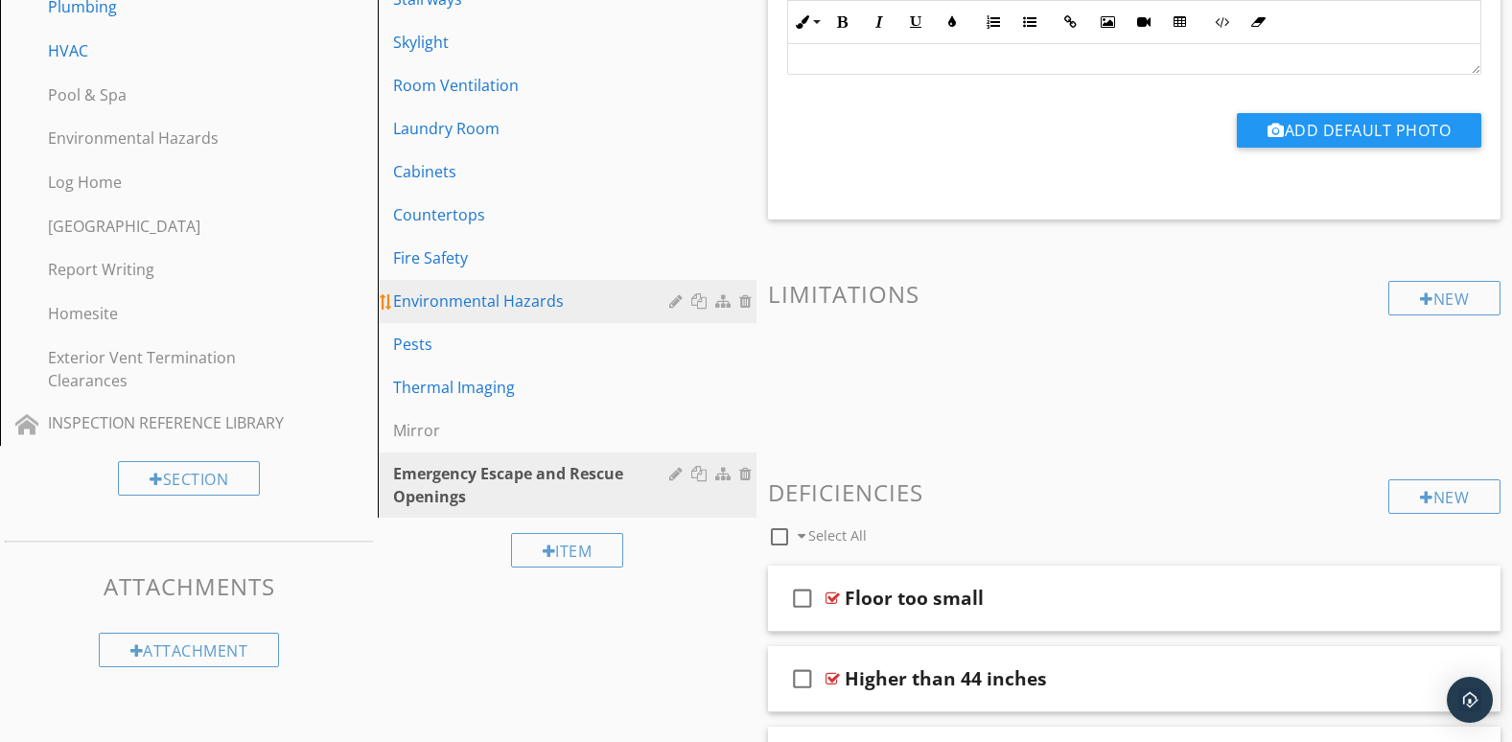
click at [501, 309] on div "Environmental Hazards" at bounding box center [533, 301] width 281 height 23
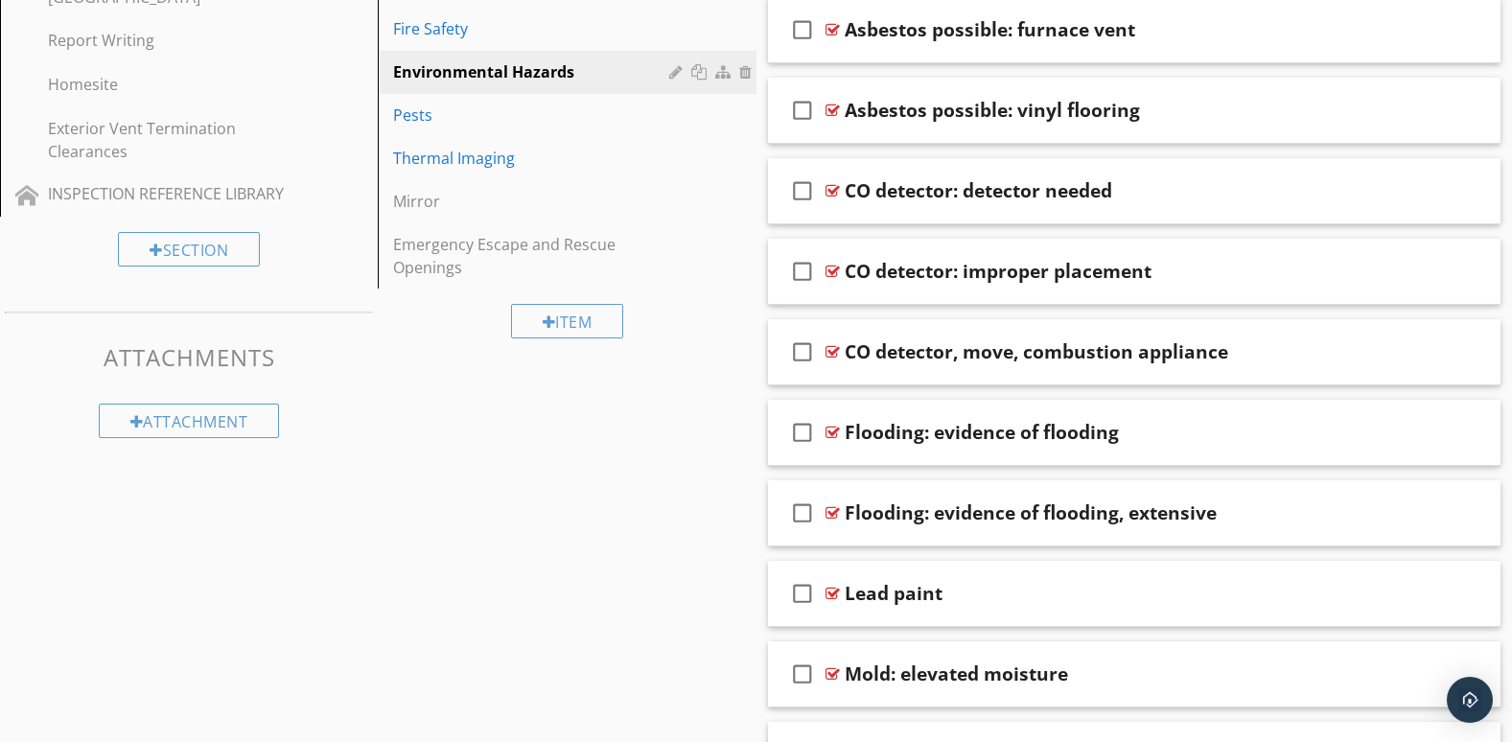
scroll to position [466, 0]
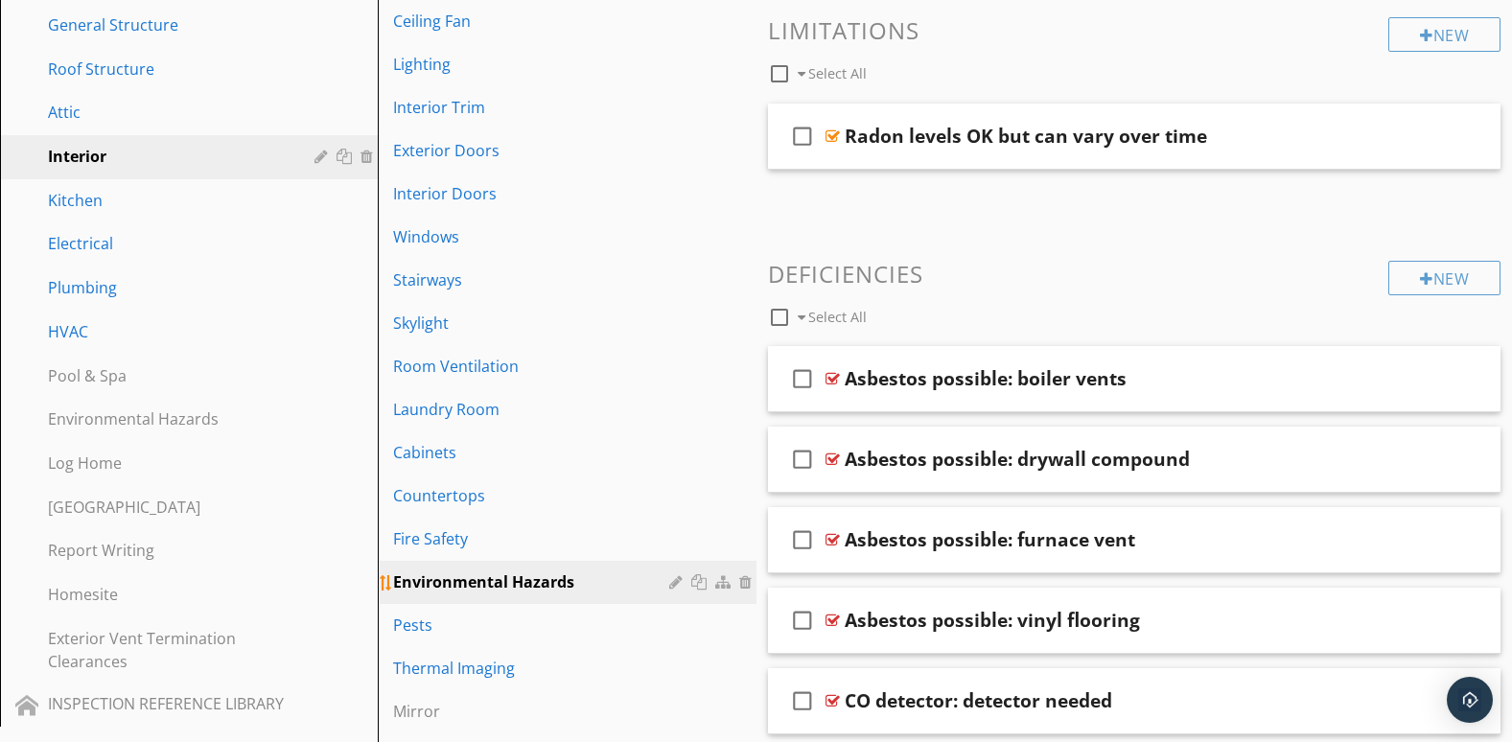
click at [671, 588] on div at bounding box center [678, 581] width 18 height 15
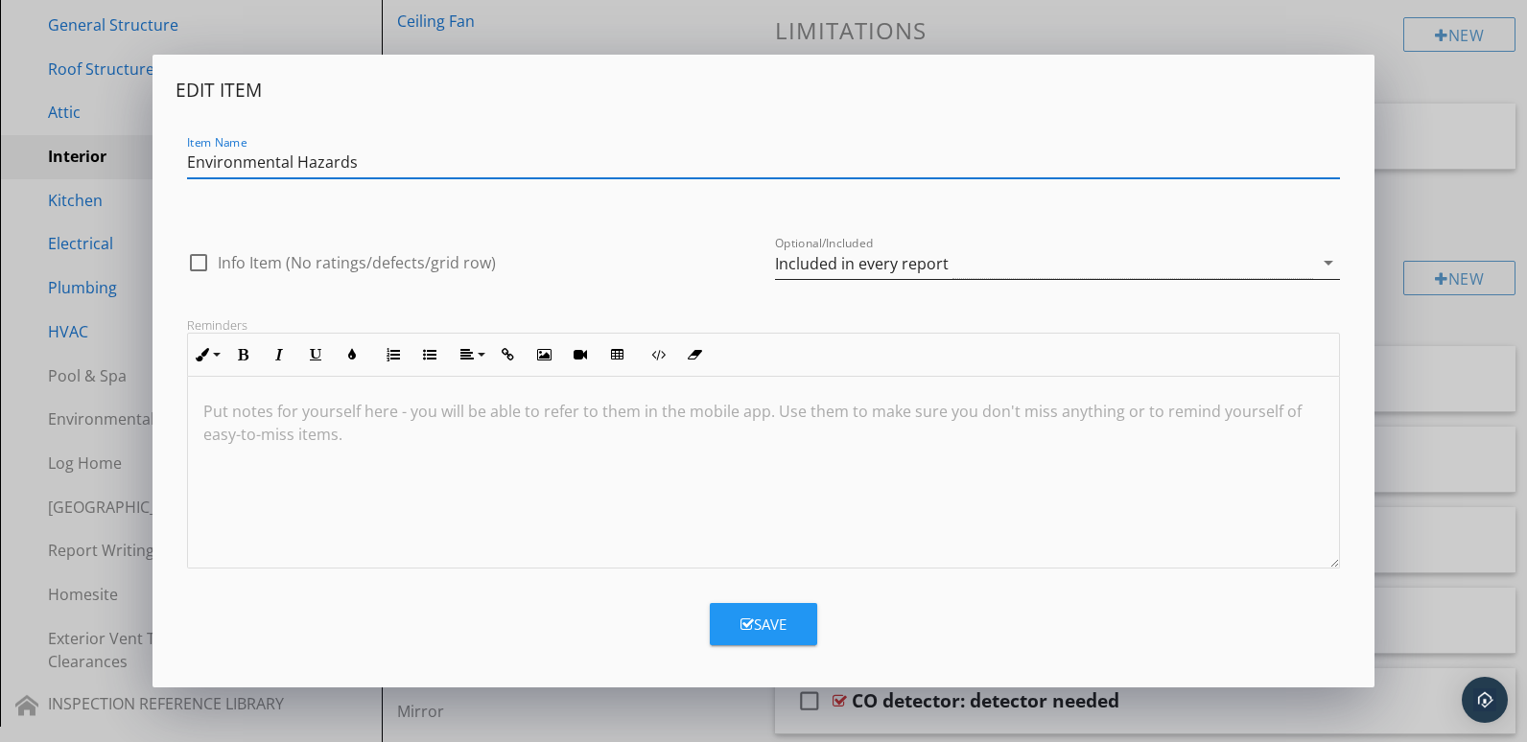
click at [1328, 260] on icon "arrow_drop_down" at bounding box center [1328, 262] width 23 height 23
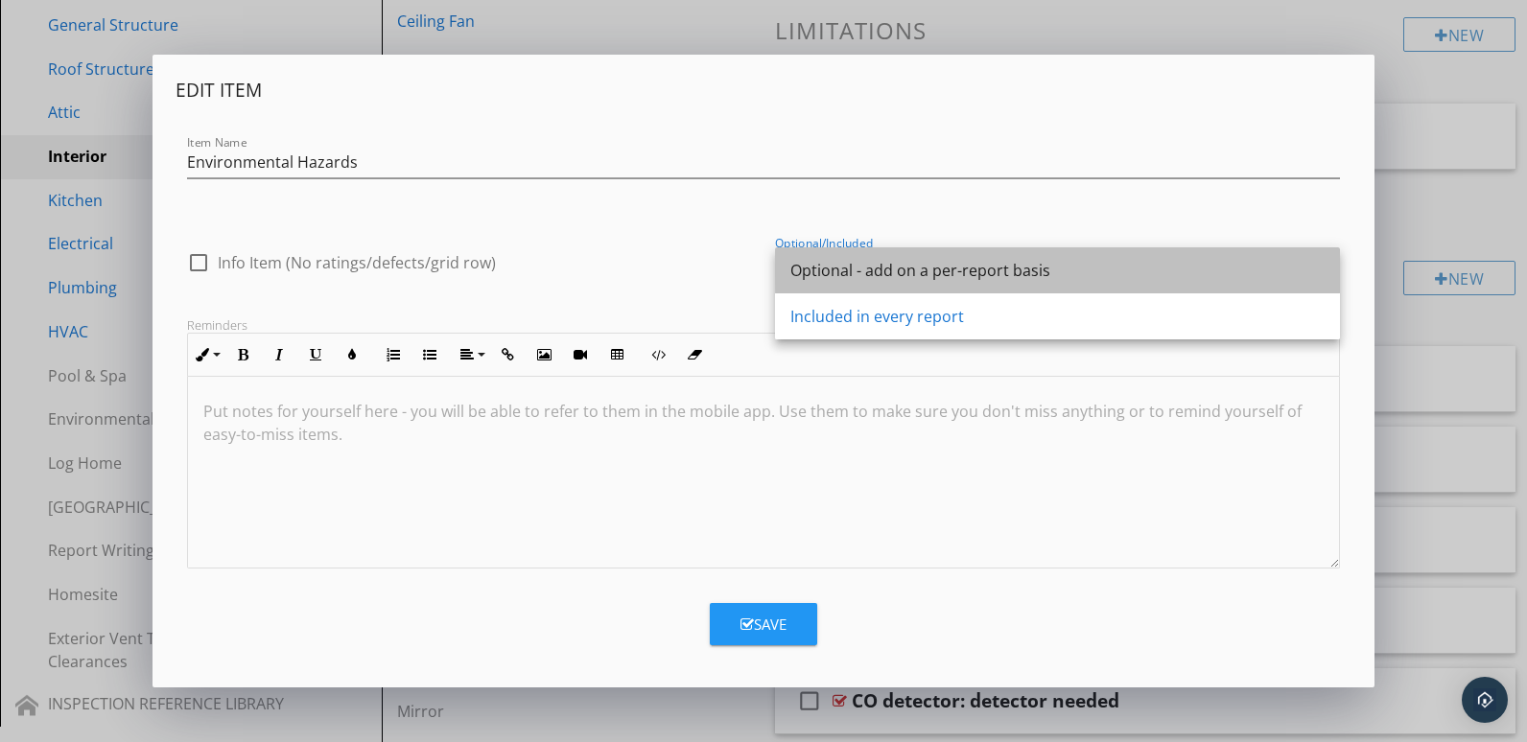
click at [870, 269] on div "Optional - add on a per-report basis" at bounding box center [1057, 270] width 534 height 23
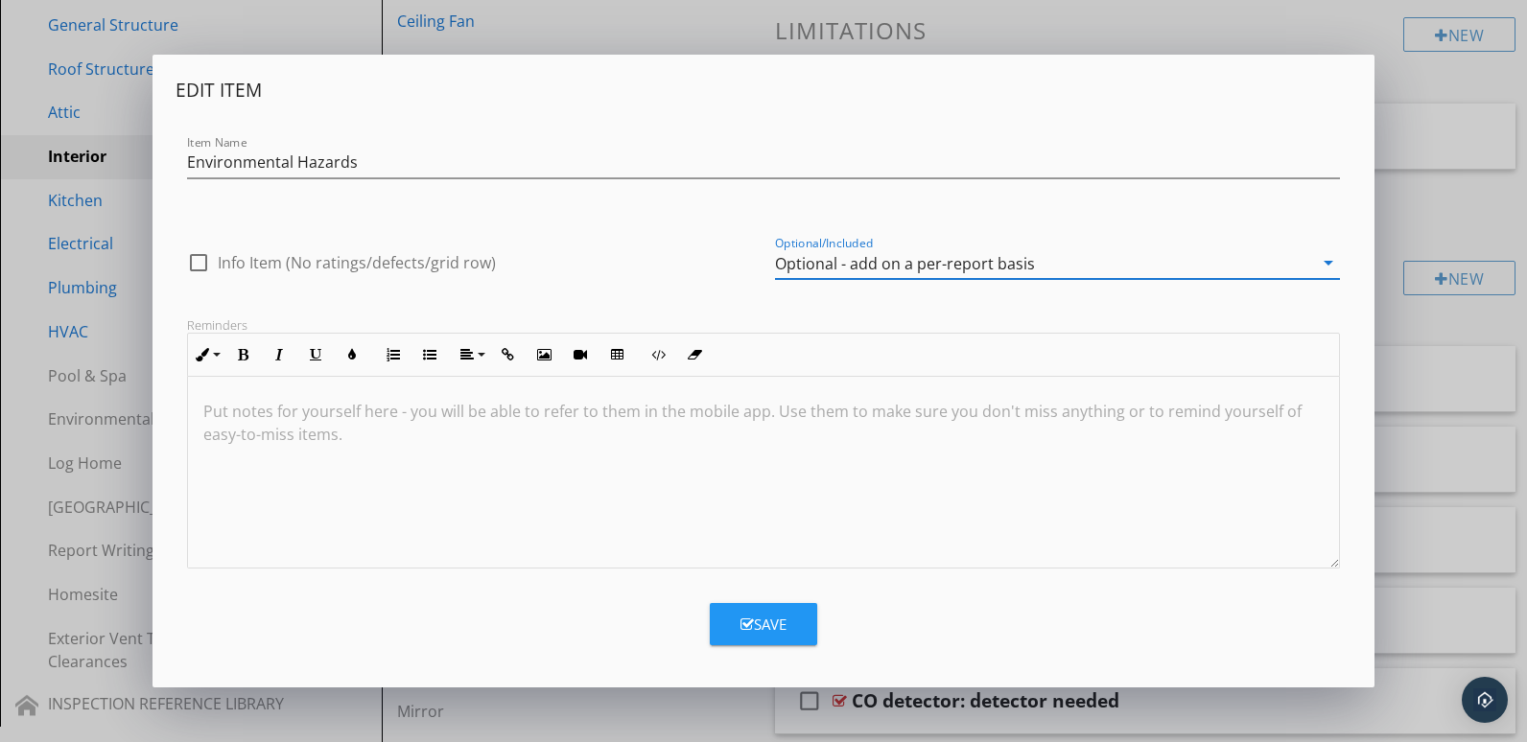
click at [745, 627] on icon "button" at bounding box center [746, 625] width 13 height 14
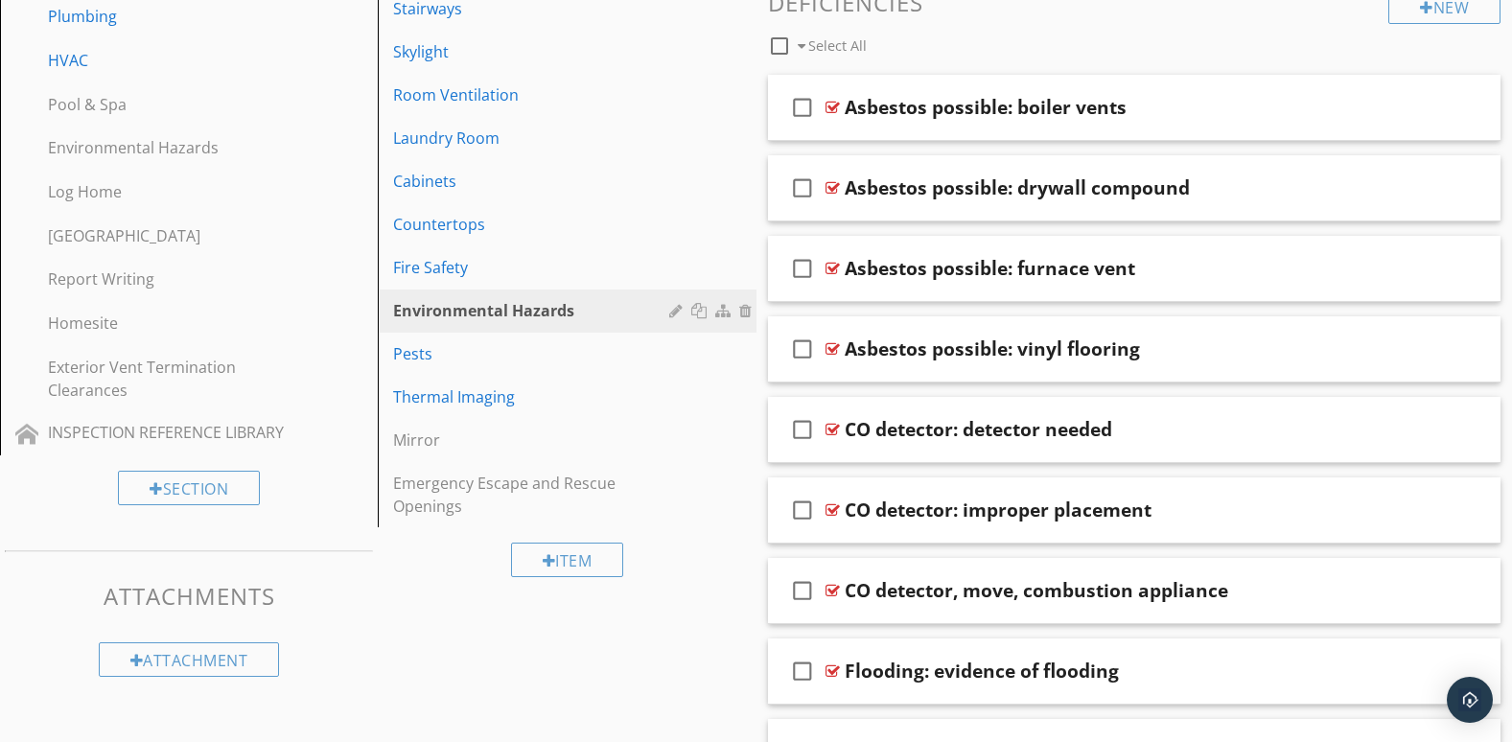
scroll to position [785, 0]
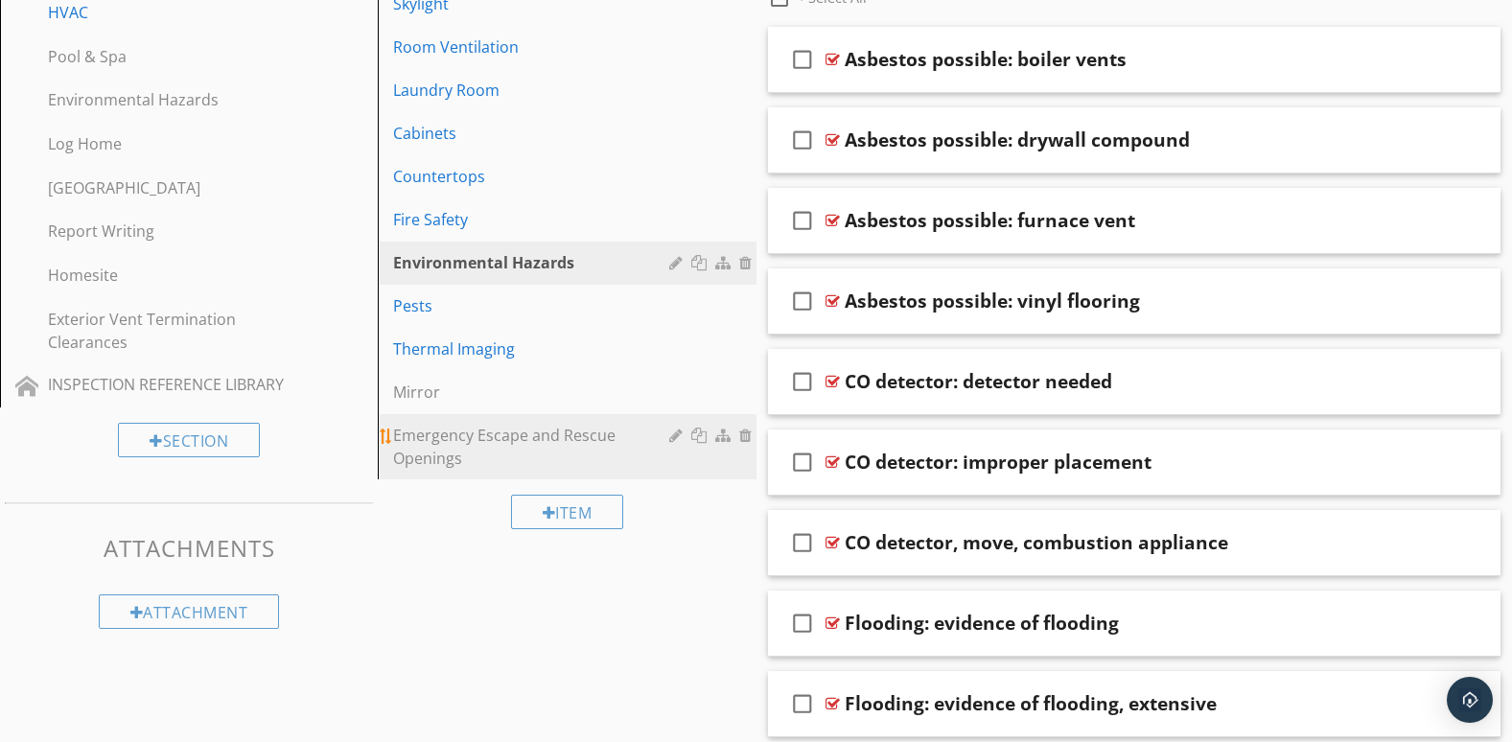
click at [743, 435] on div at bounding box center [747, 435] width 17 height 15
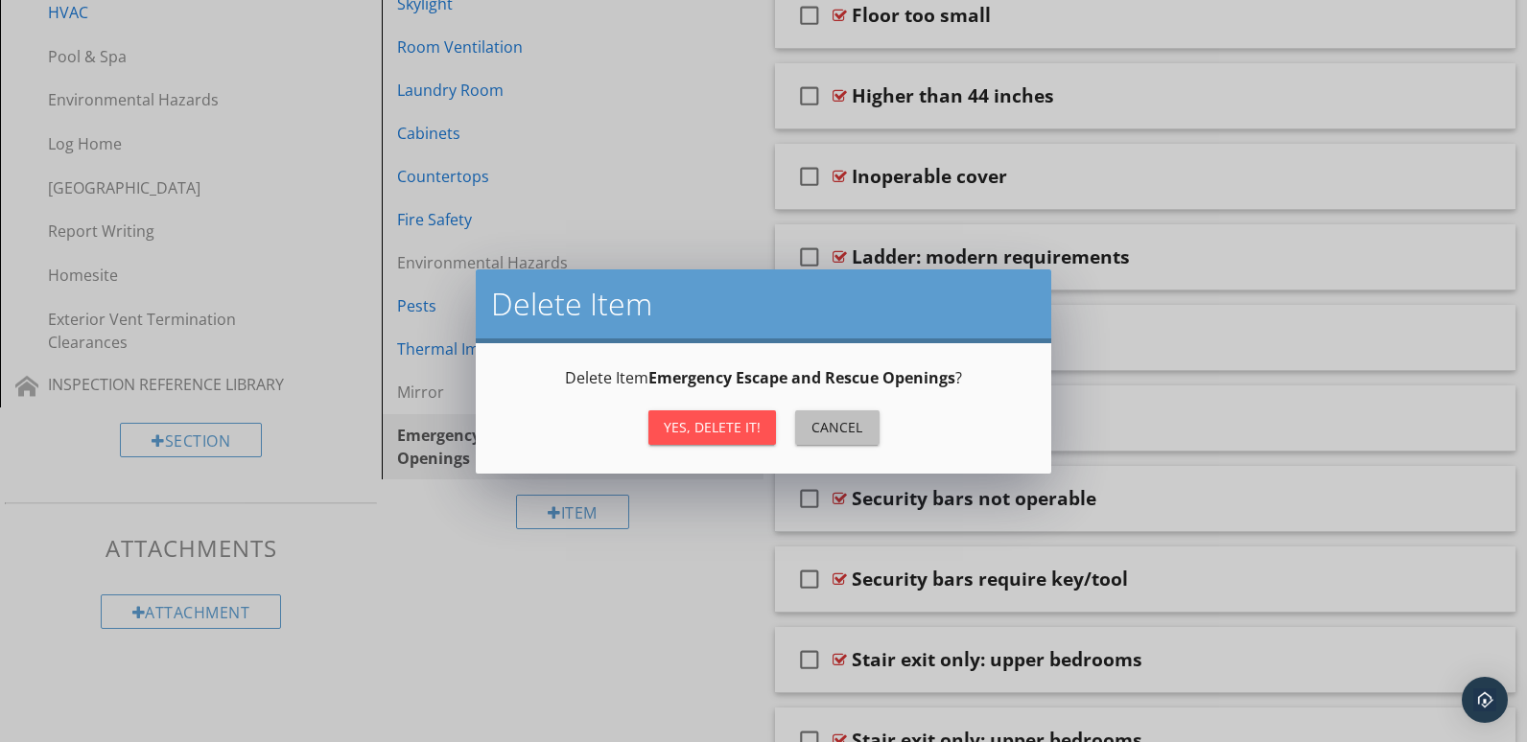
click at [826, 433] on div "Cancel" at bounding box center [837, 427] width 54 height 20
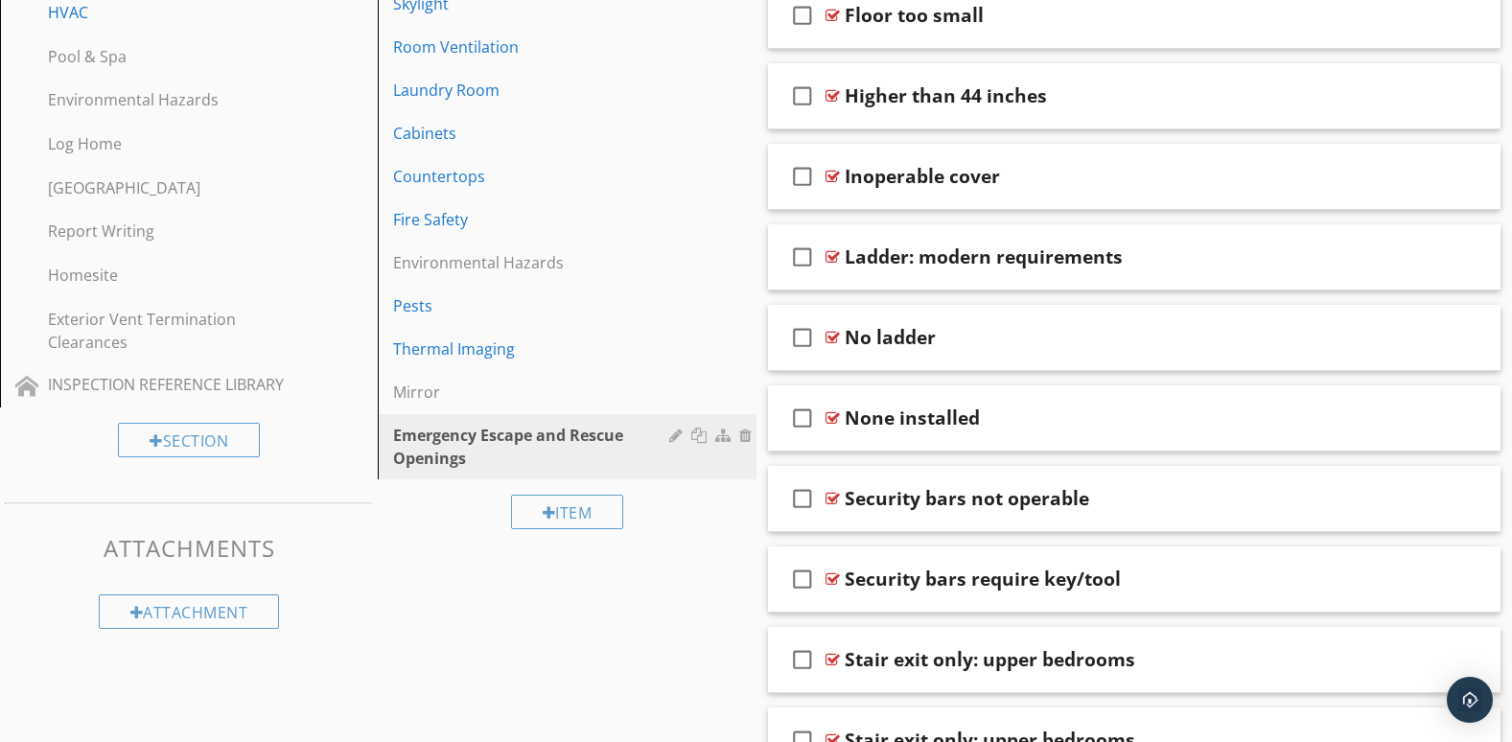
click at [697, 504] on div "Item" at bounding box center [567, 512] width 378 height 64
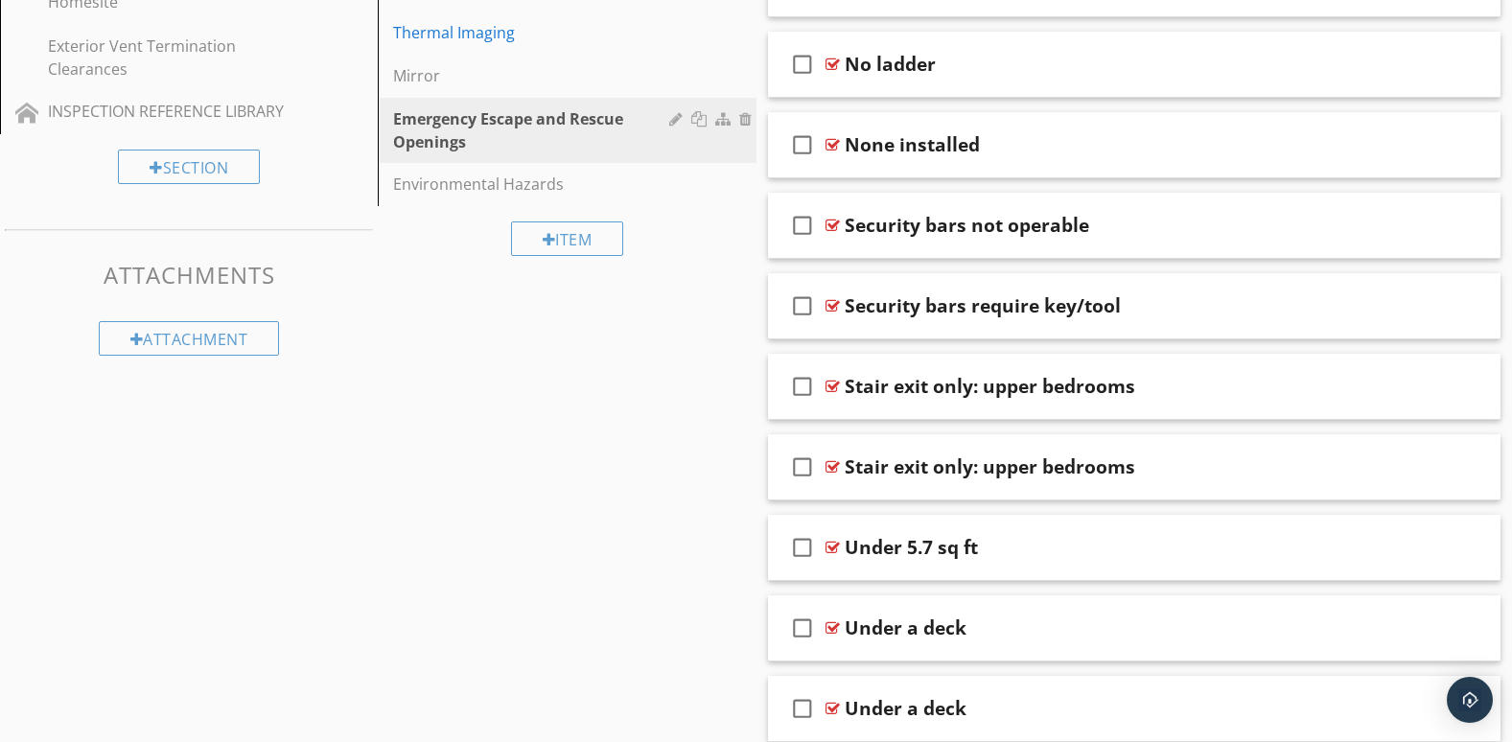
scroll to position [1060, 0]
click at [744, 181] on div at bounding box center [747, 183] width 17 height 15
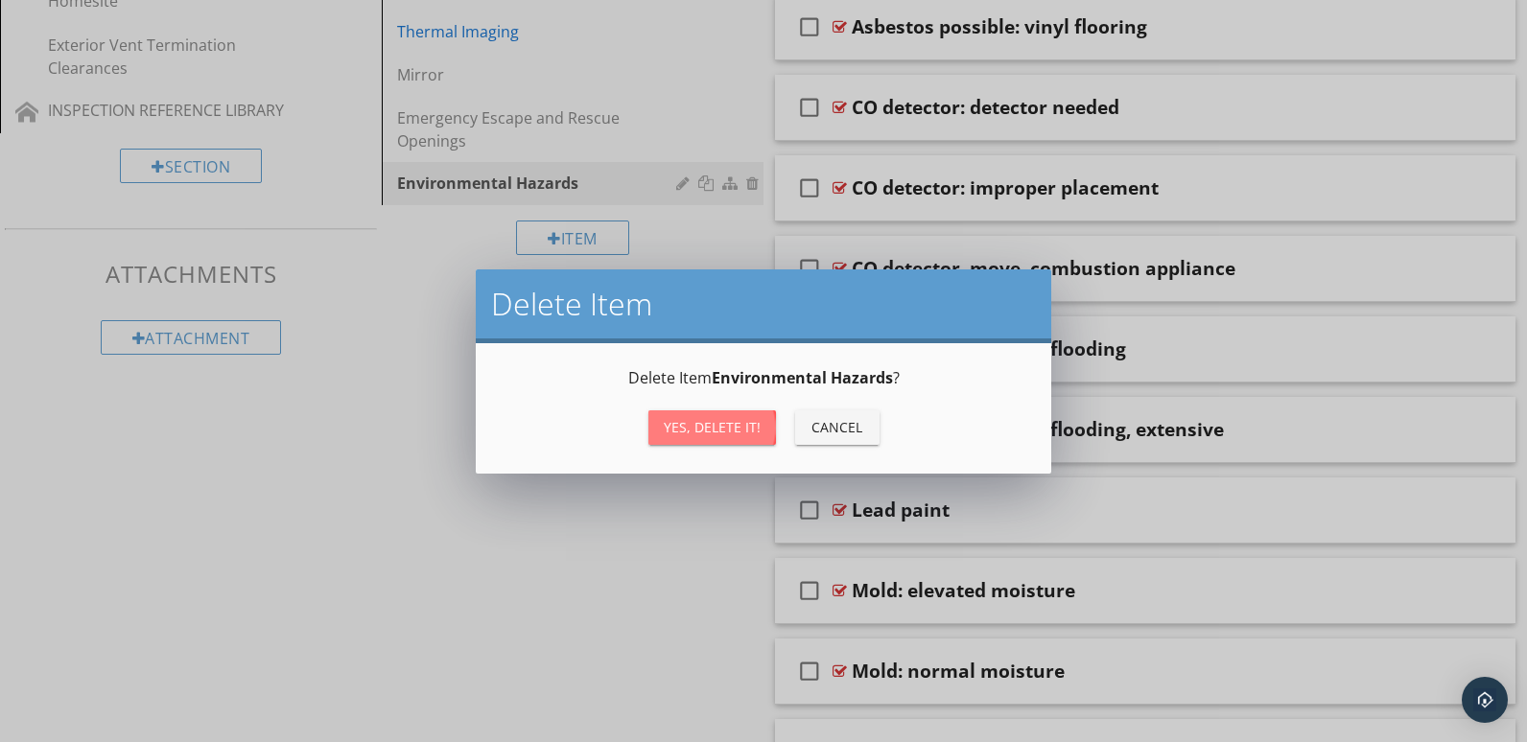
click at [688, 436] on button "Yes, Delete it!" at bounding box center [712, 427] width 128 height 35
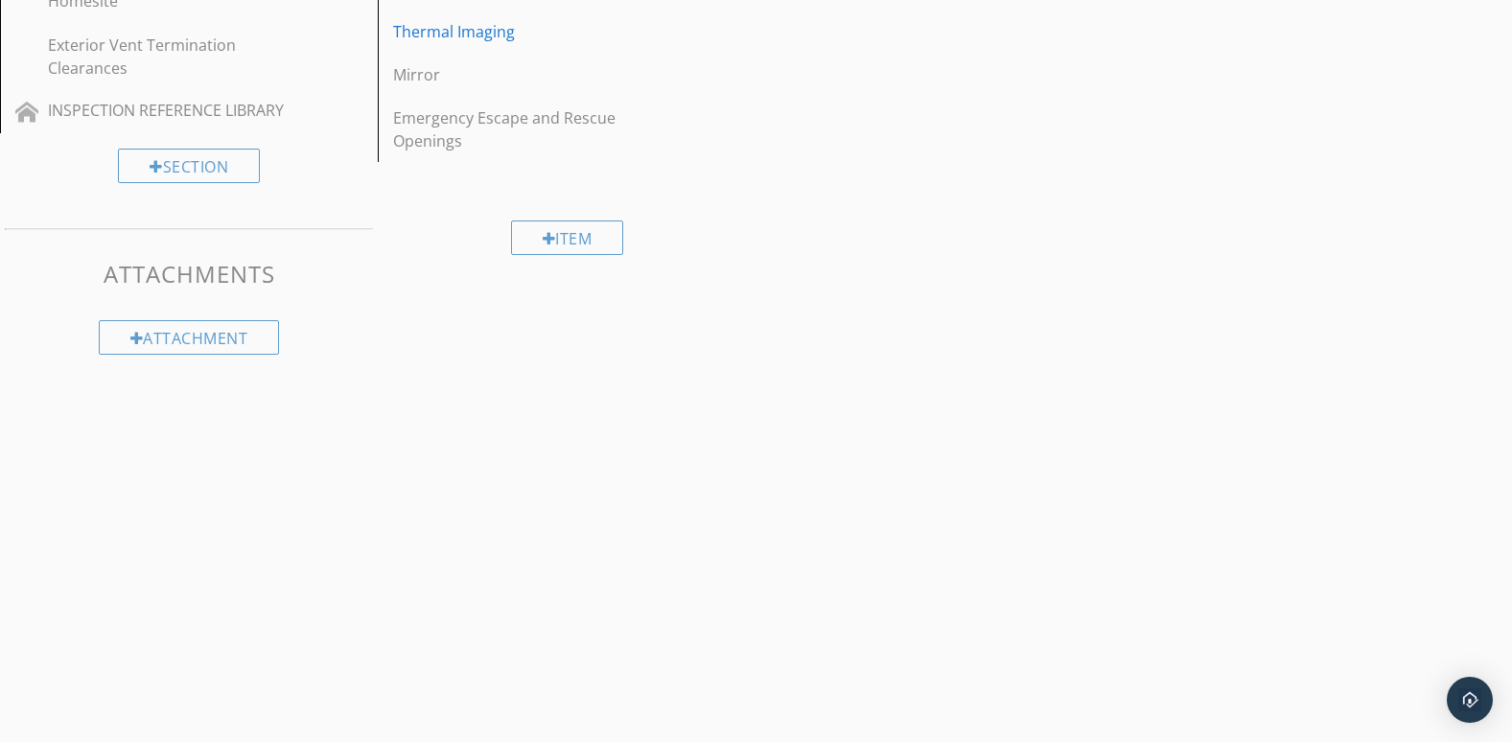
scroll to position [706, 0]
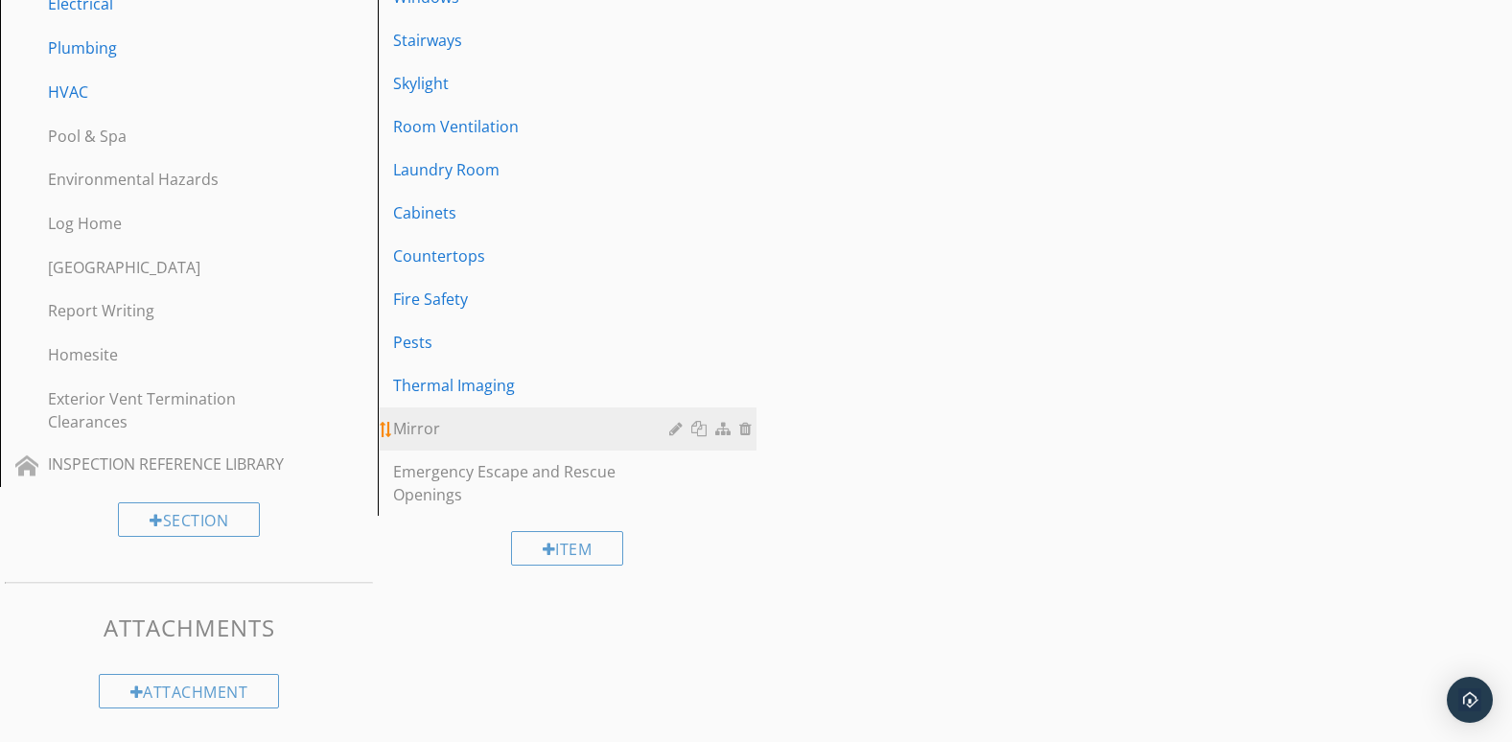
click at [743, 430] on div at bounding box center [747, 428] width 17 height 15
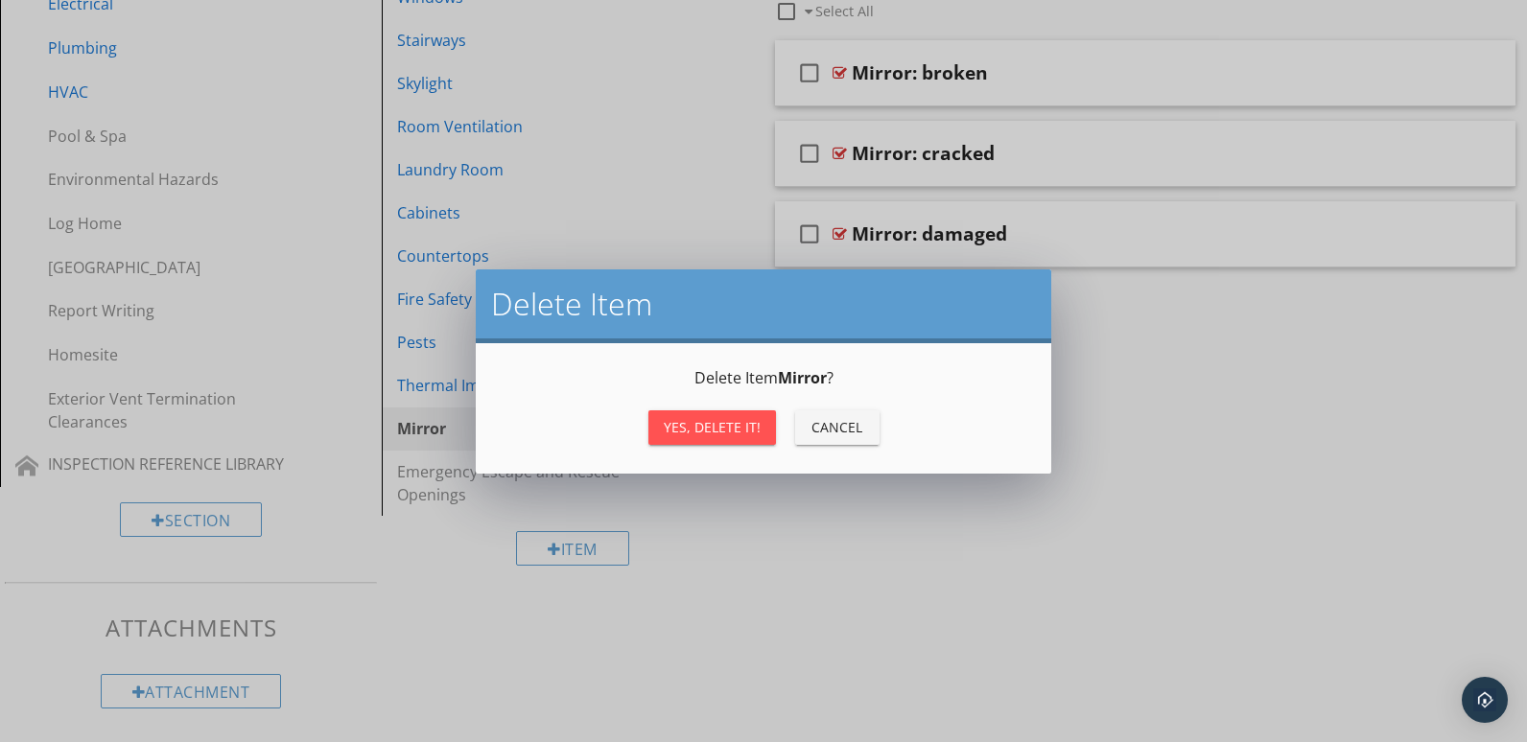
click at [701, 430] on div "Yes, Delete it!" at bounding box center [712, 427] width 97 height 20
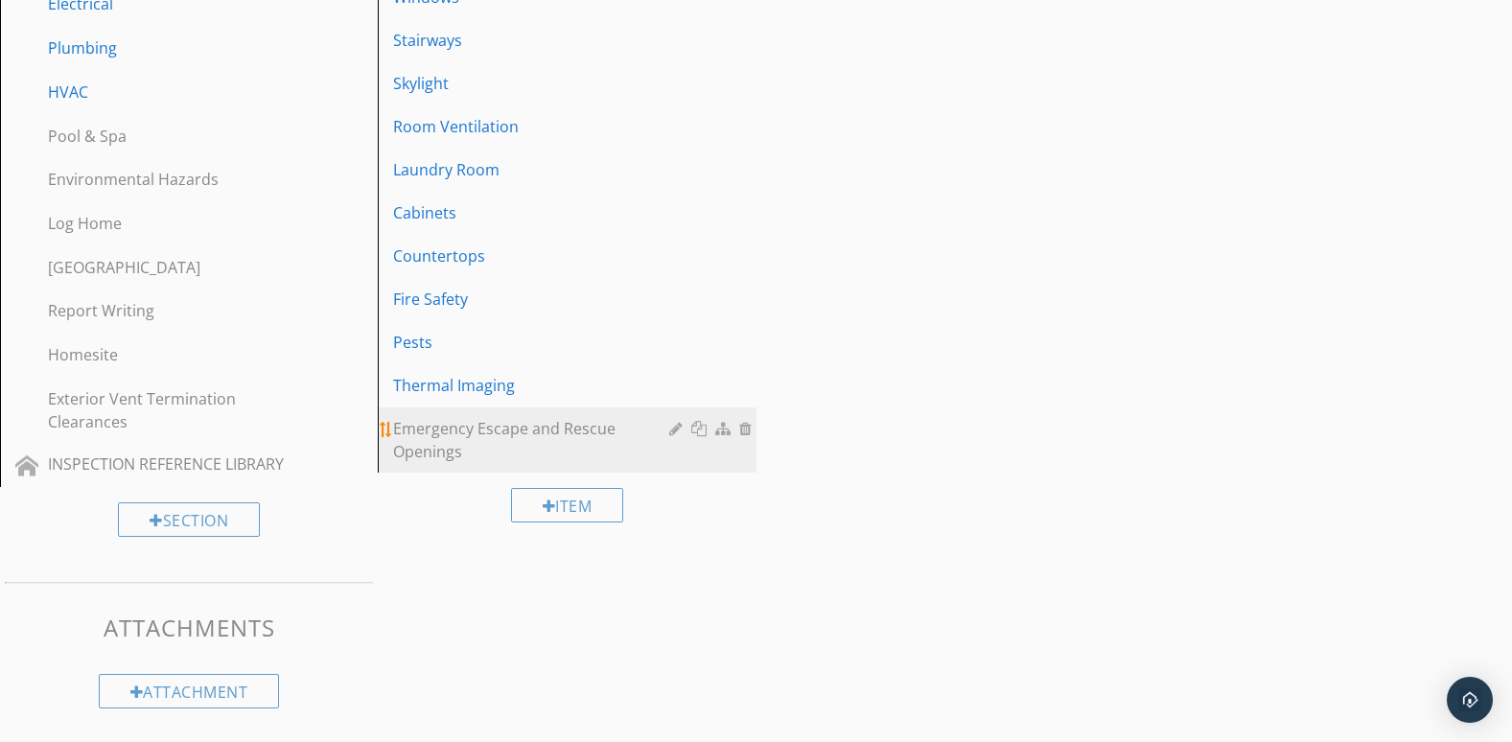
click at [743, 430] on div at bounding box center [747, 428] width 17 height 15
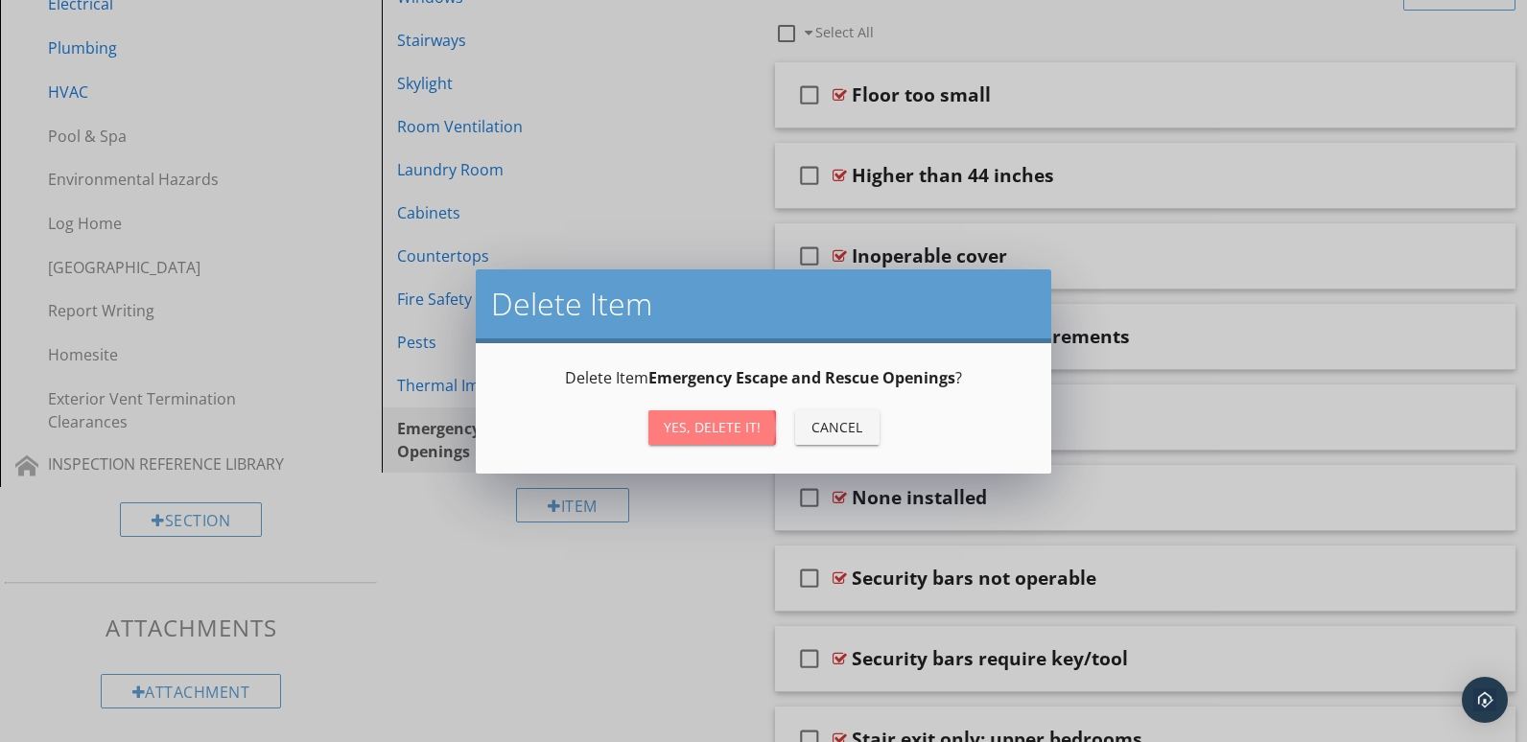
click at [712, 423] on div "Yes, Delete it!" at bounding box center [712, 427] width 97 height 20
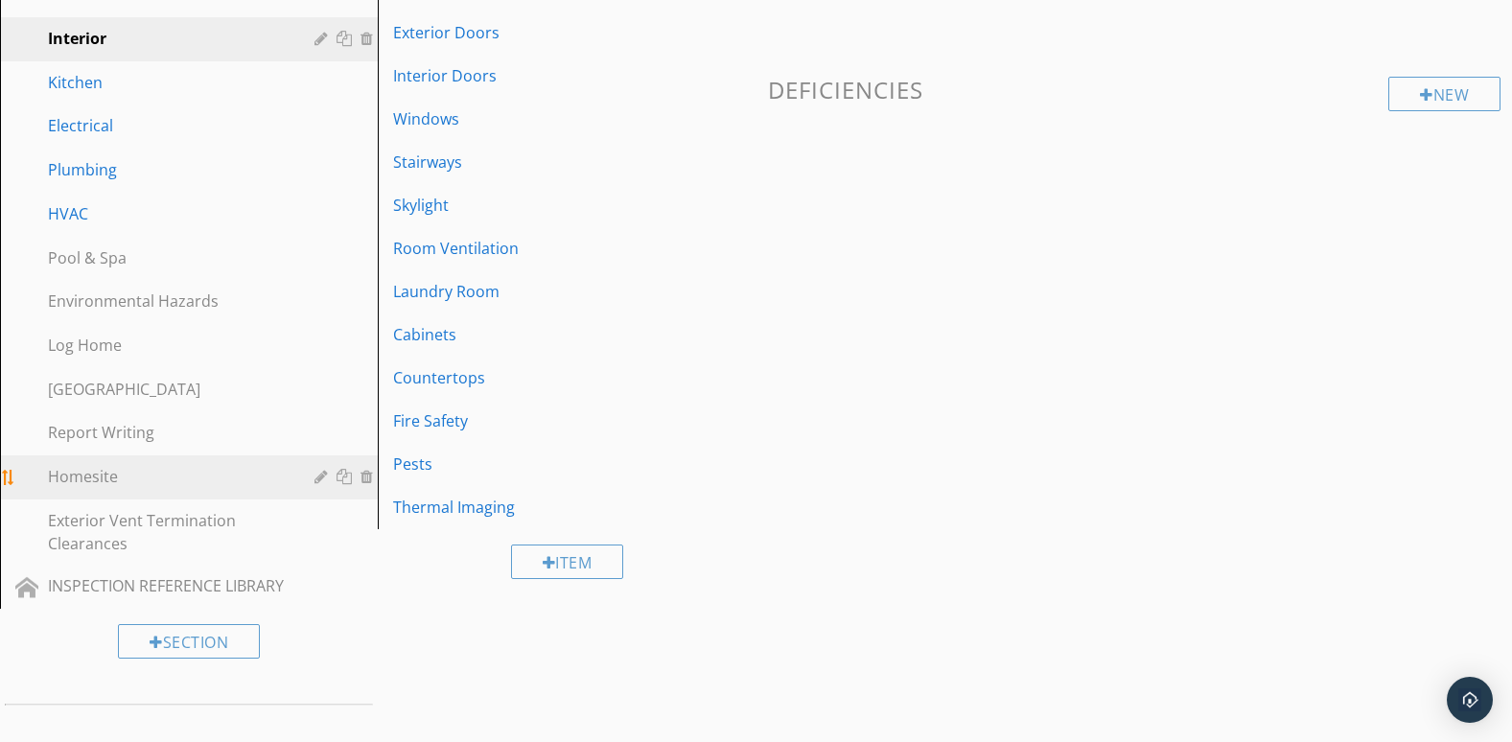
scroll to position [546, 0]
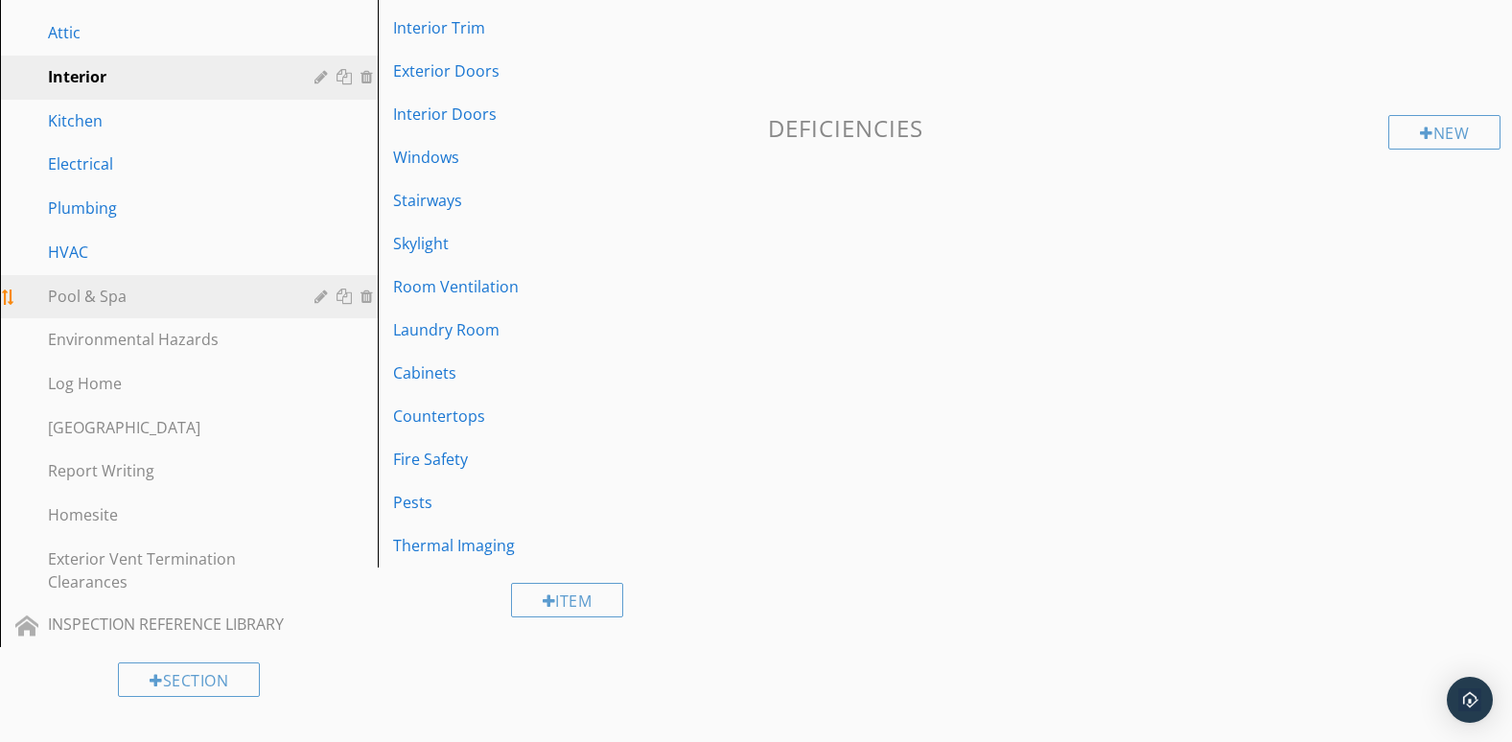
click at [363, 294] on div at bounding box center [369, 296] width 17 height 15
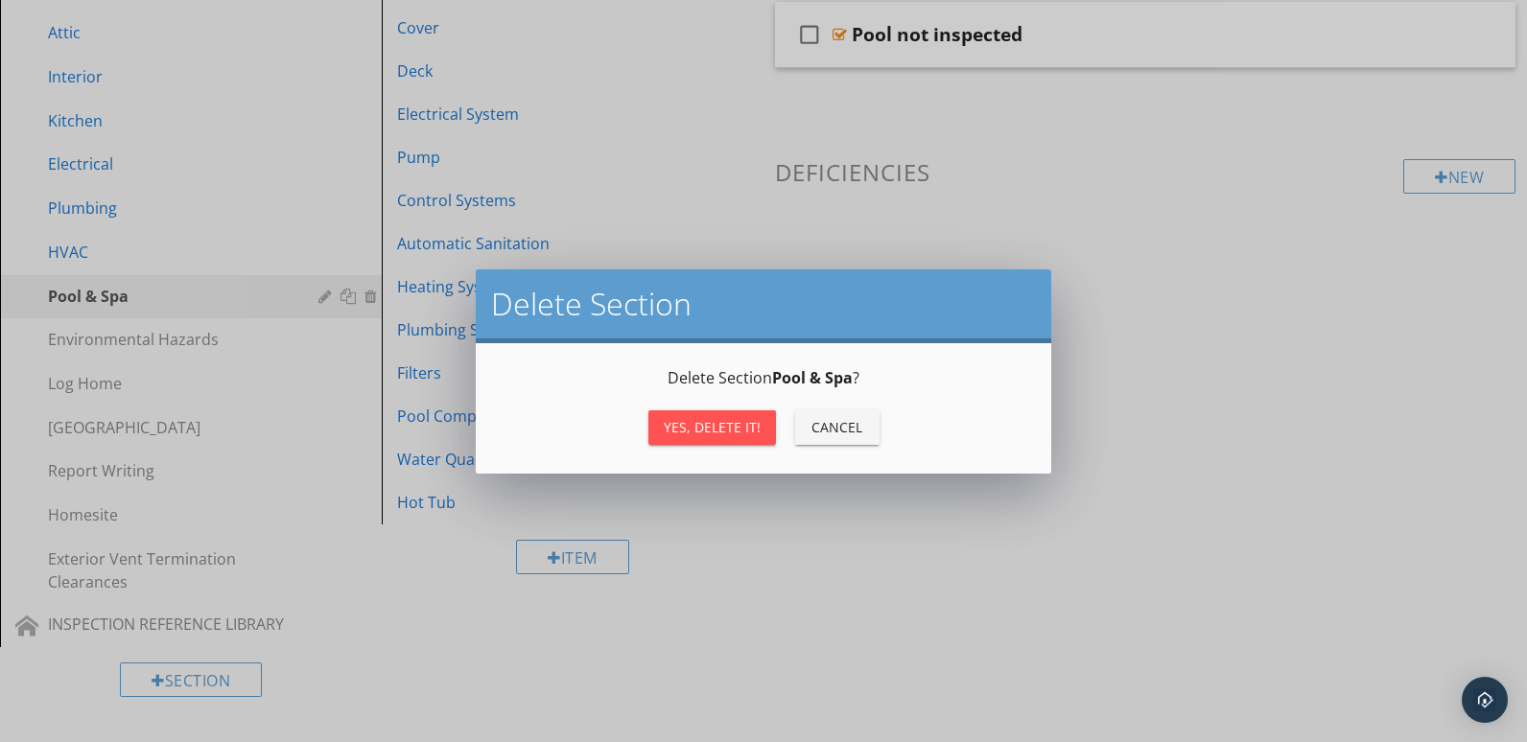
click at [695, 415] on button "Yes, Delete it!" at bounding box center [712, 427] width 128 height 35
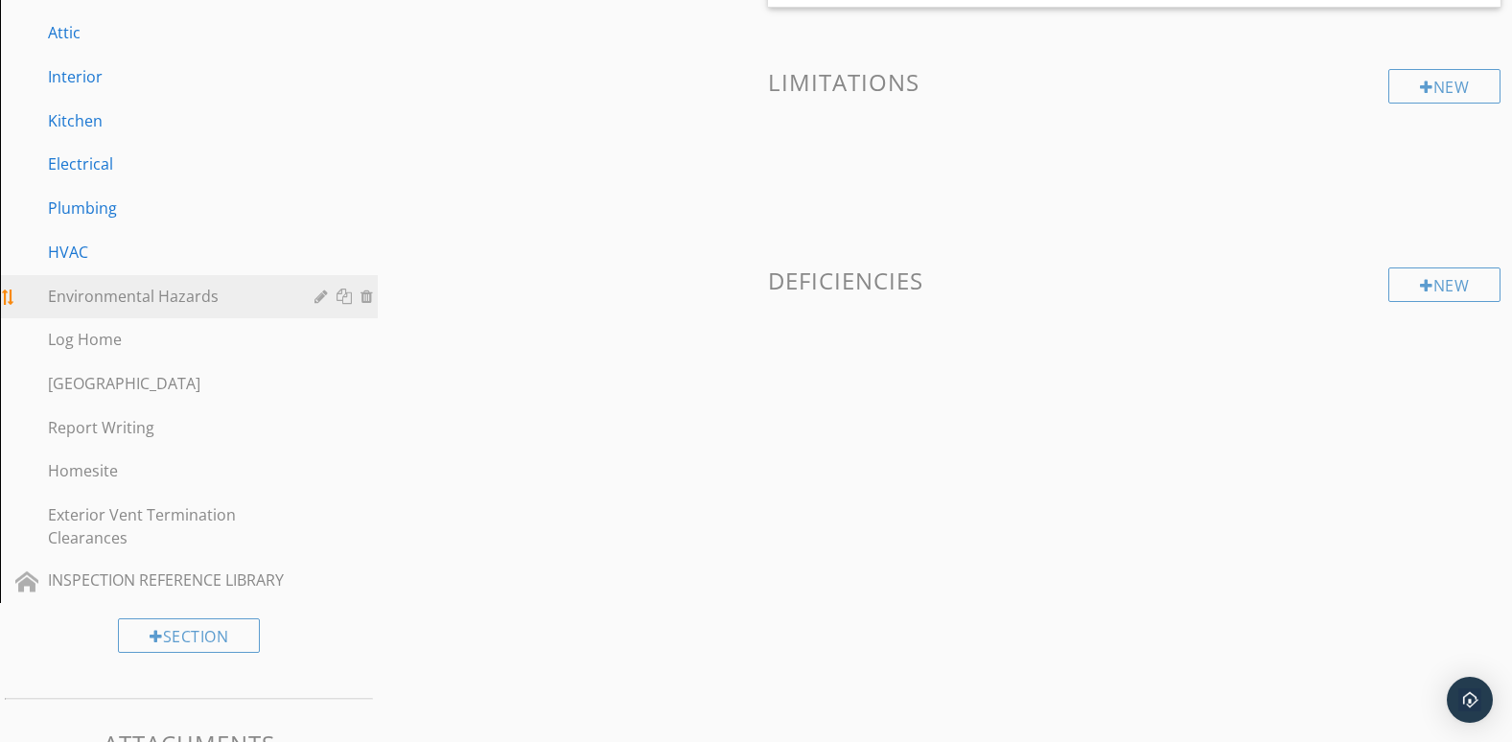
click at [366, 302] on div at bounding box center [369, 296] width 17 height 15
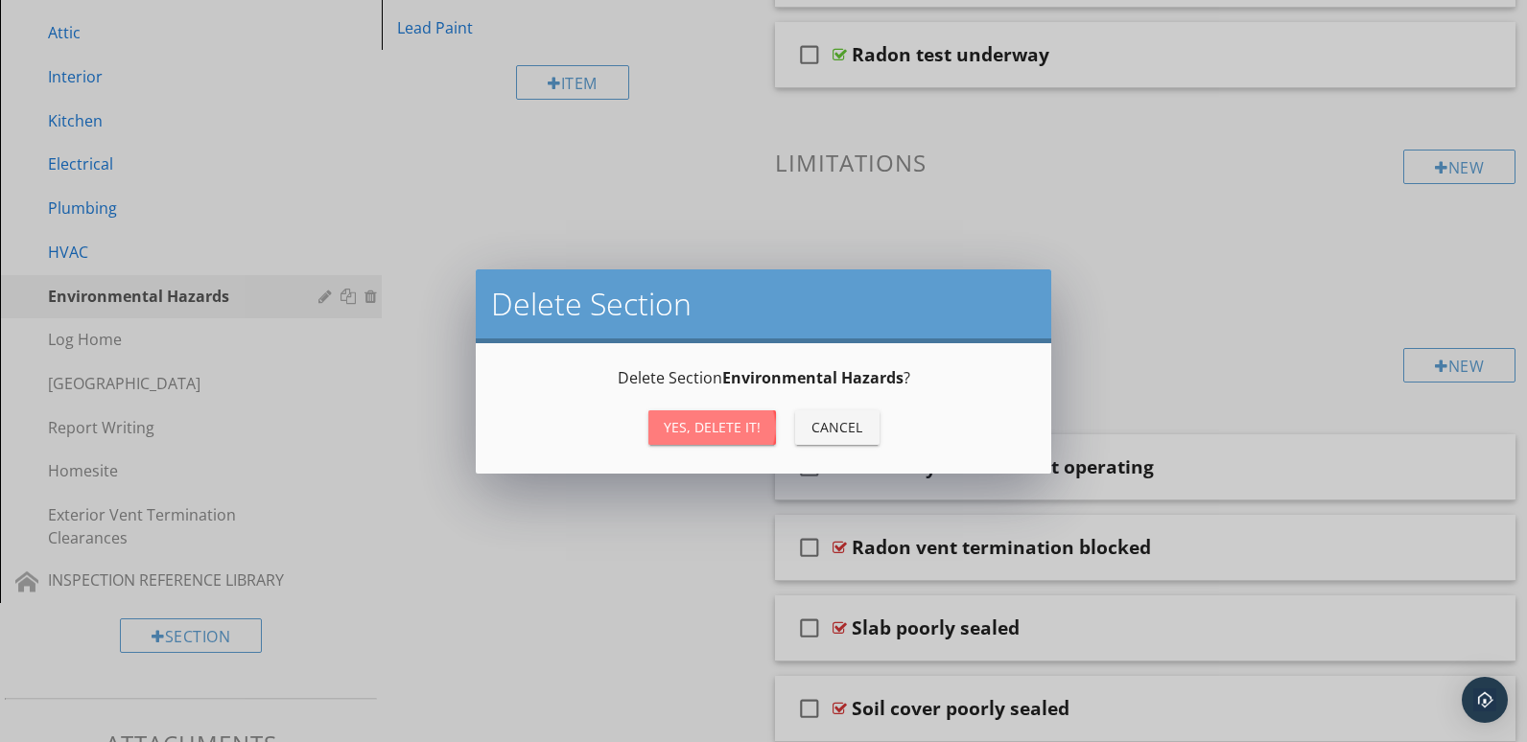
click at [706, 423] on div "Yes, Delete it!" at bounding box center [712, 427] width 97 height 20
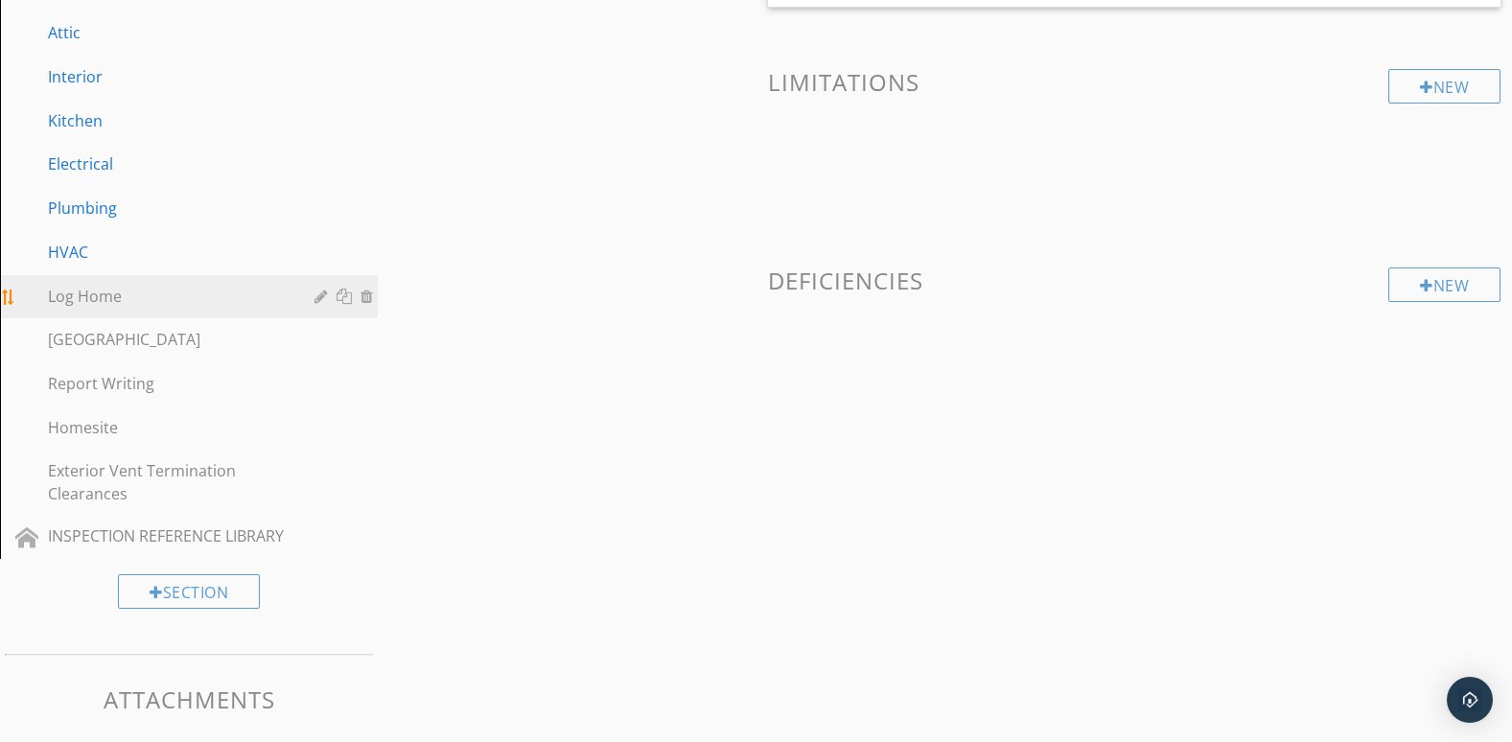
click at [368, 299] on div at bounding box center [369, 296] width 17 height 15
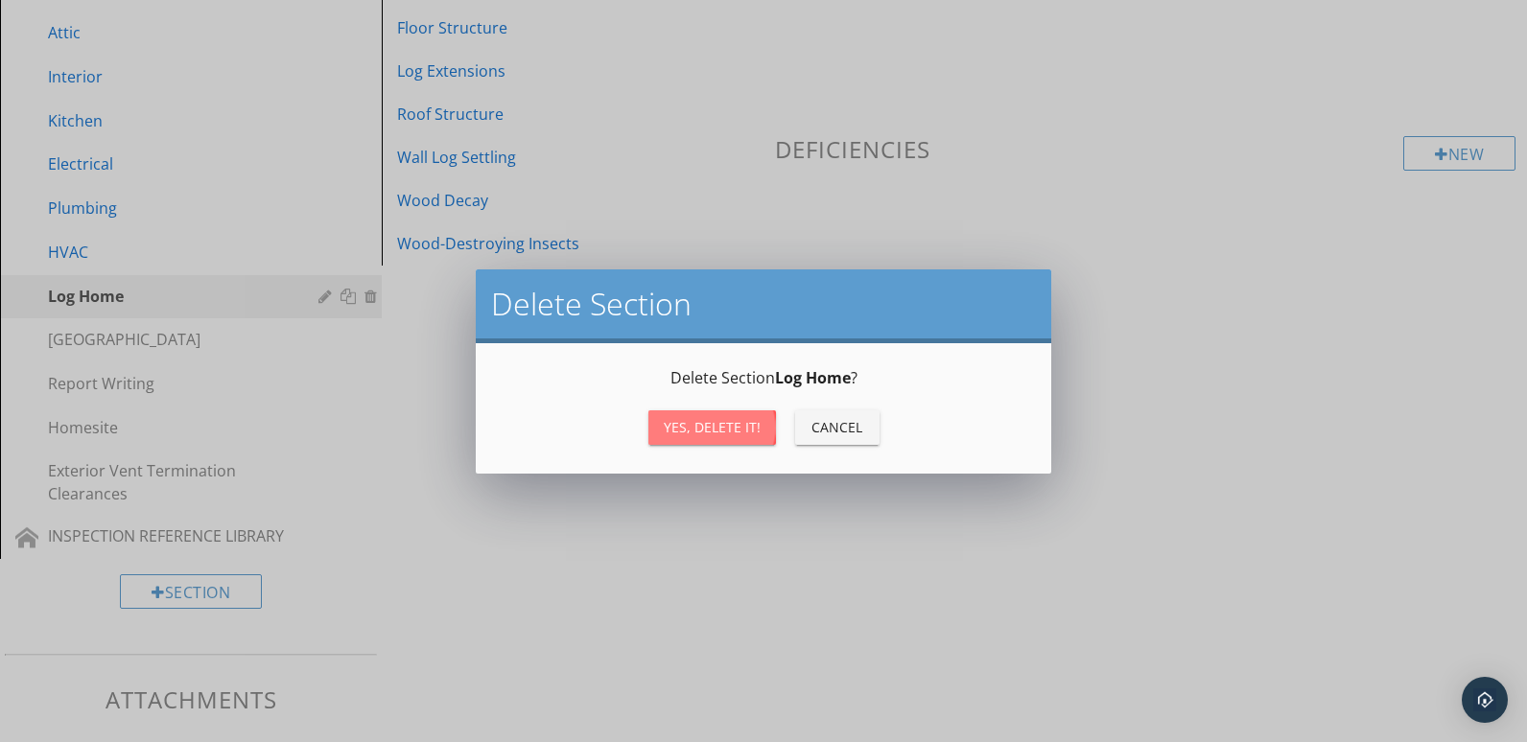
click at [691, 432] on div "Yes, Delete it!" at bounding box center [712, 427] width 97 height 20
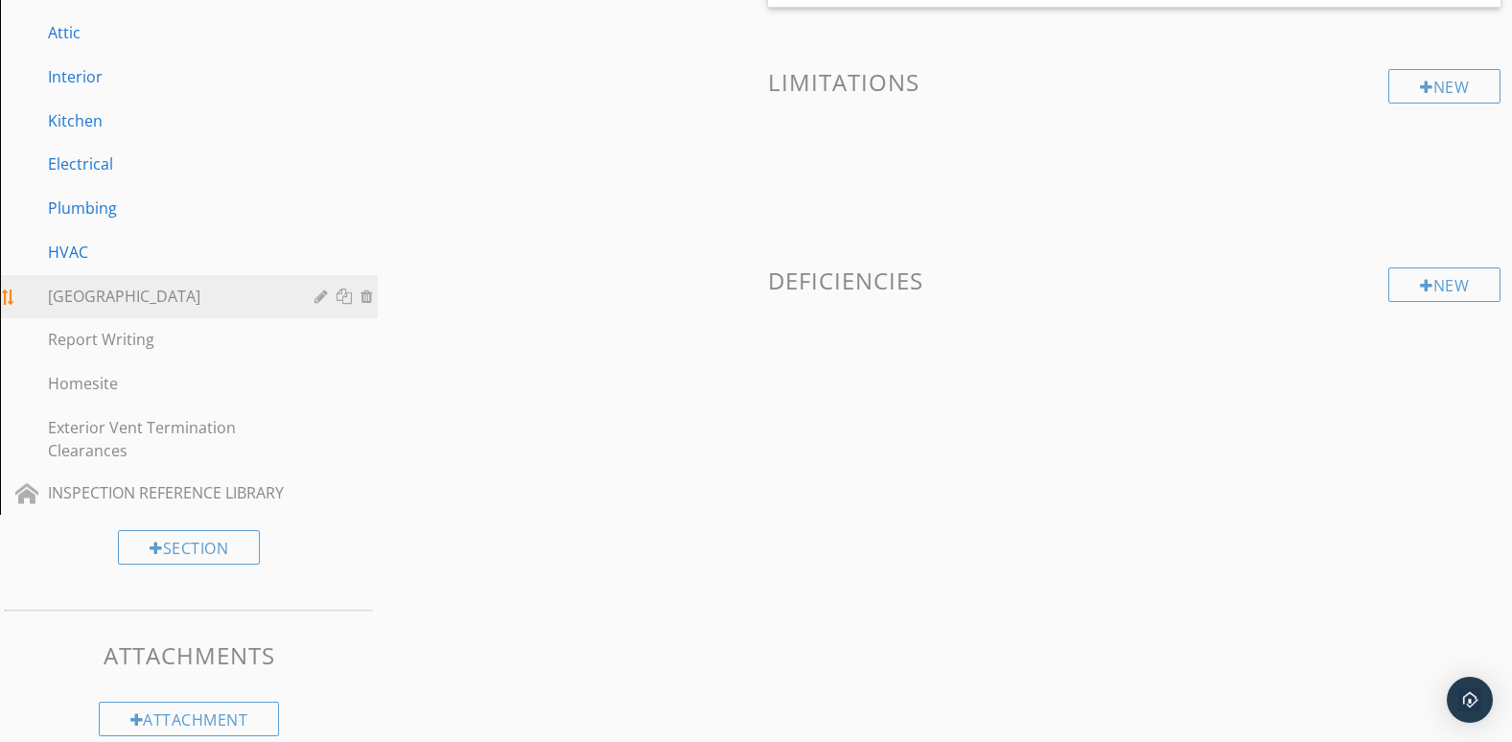
click at [370, 293] on div at bounding box center [369, 296] width 17 height 15
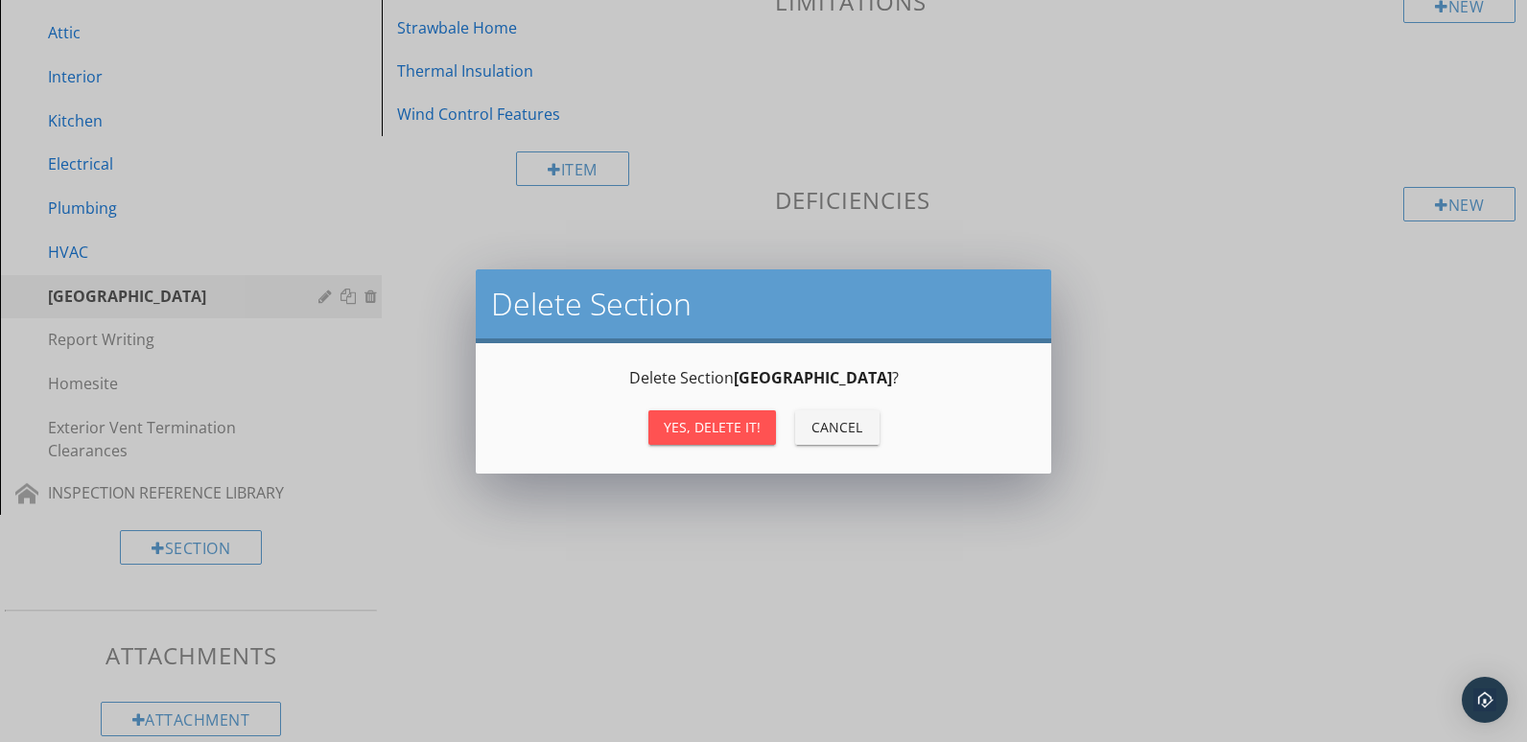
click at [703, 416] on button "Yes, Delete it!" at bounding box center [712, 427] width 128 height 35
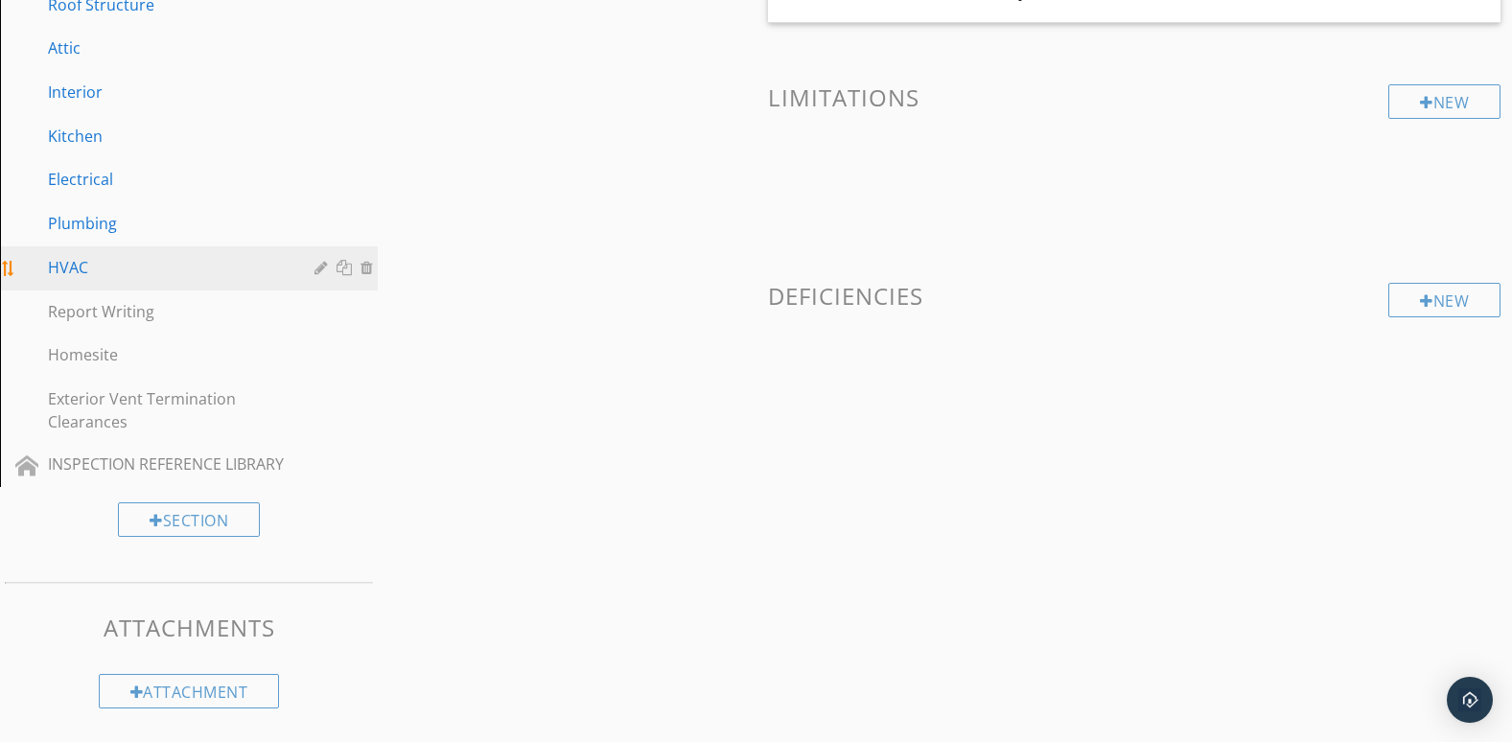
scroll to position [530, 0]
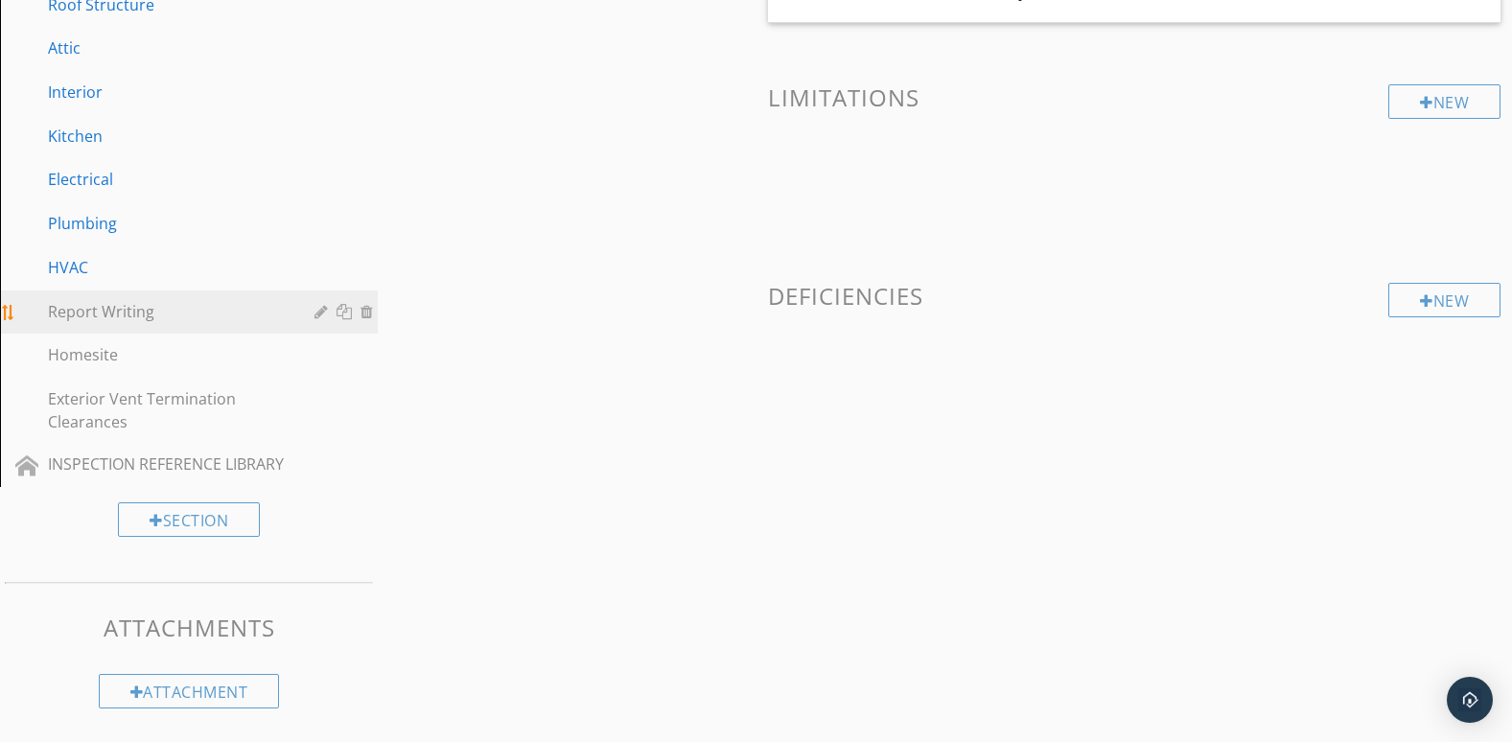
click at [169, 303] on div "Report Writing" at bounding box center [167, 311] width 239 height 23
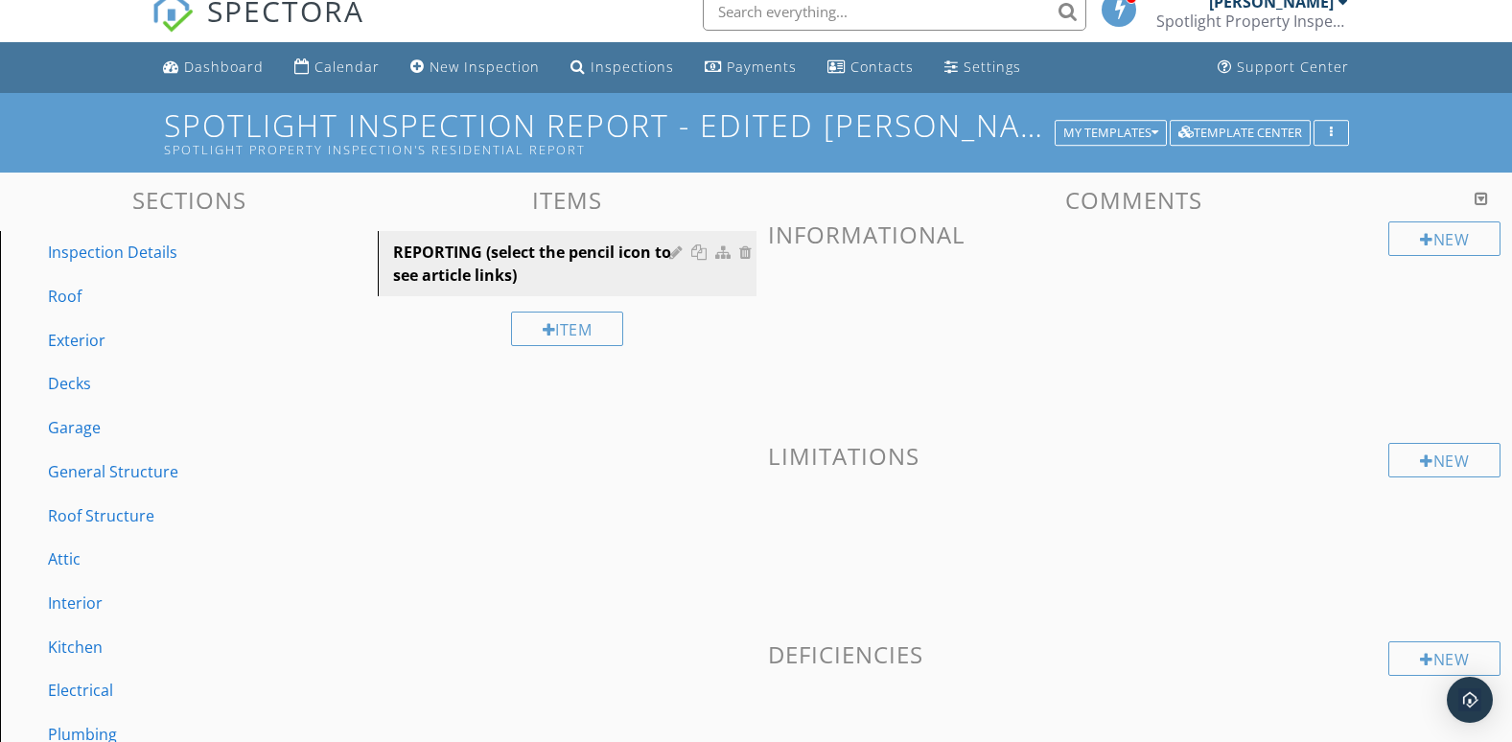
scroll to position [0, 0]
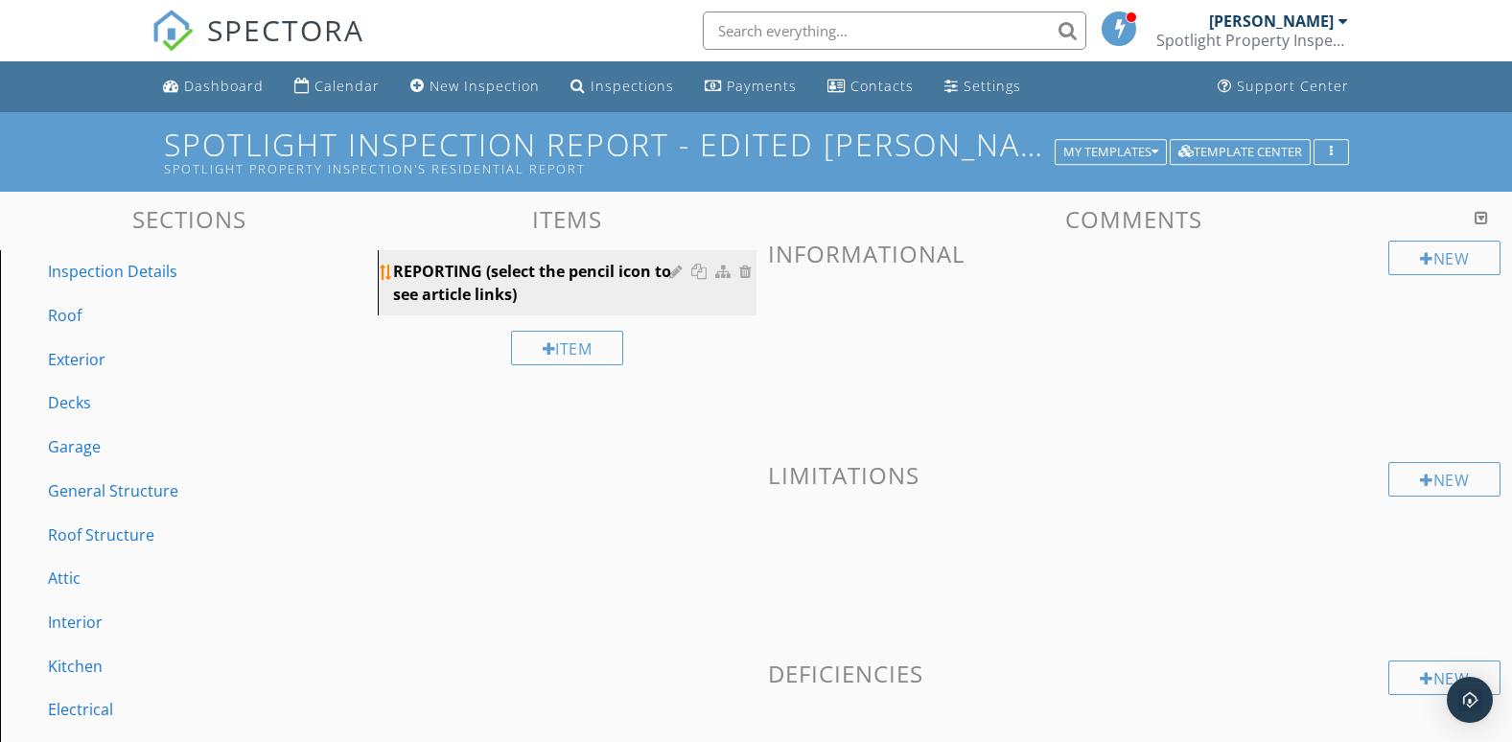
click at [672, 272] on div at bounding box center [678, 271] width 18 height 15
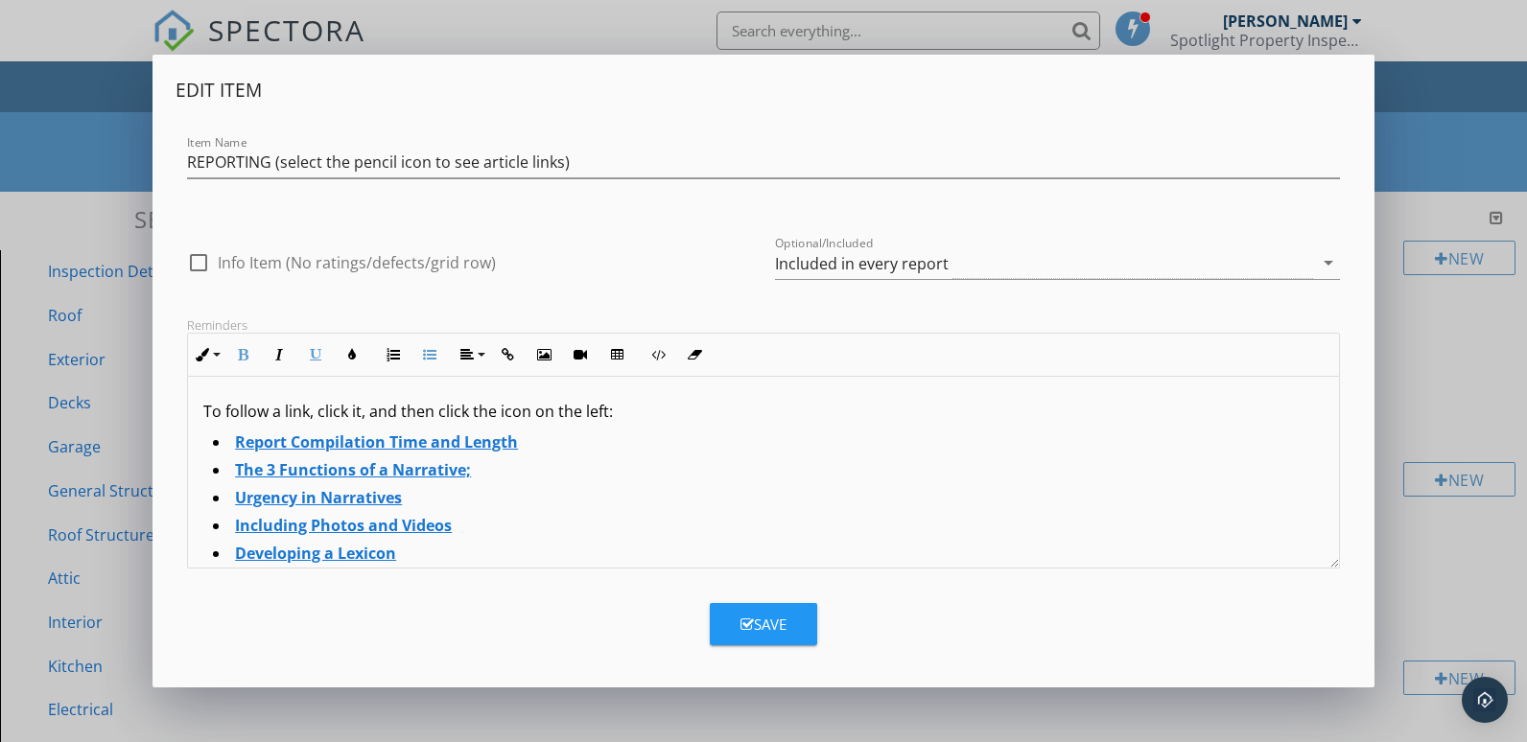
click at [344, 552] on strong "Developing a Lexicon" at bounding box center [315, 553] width 161 height 21
click at [364, 551] on strong "Developing a Lexicon" at bounding box center [315, 553] width 161 height 21
click at [320, 545] on strong "Developing a Lexicon" at bounding box center [315, 553] width 161 height 21
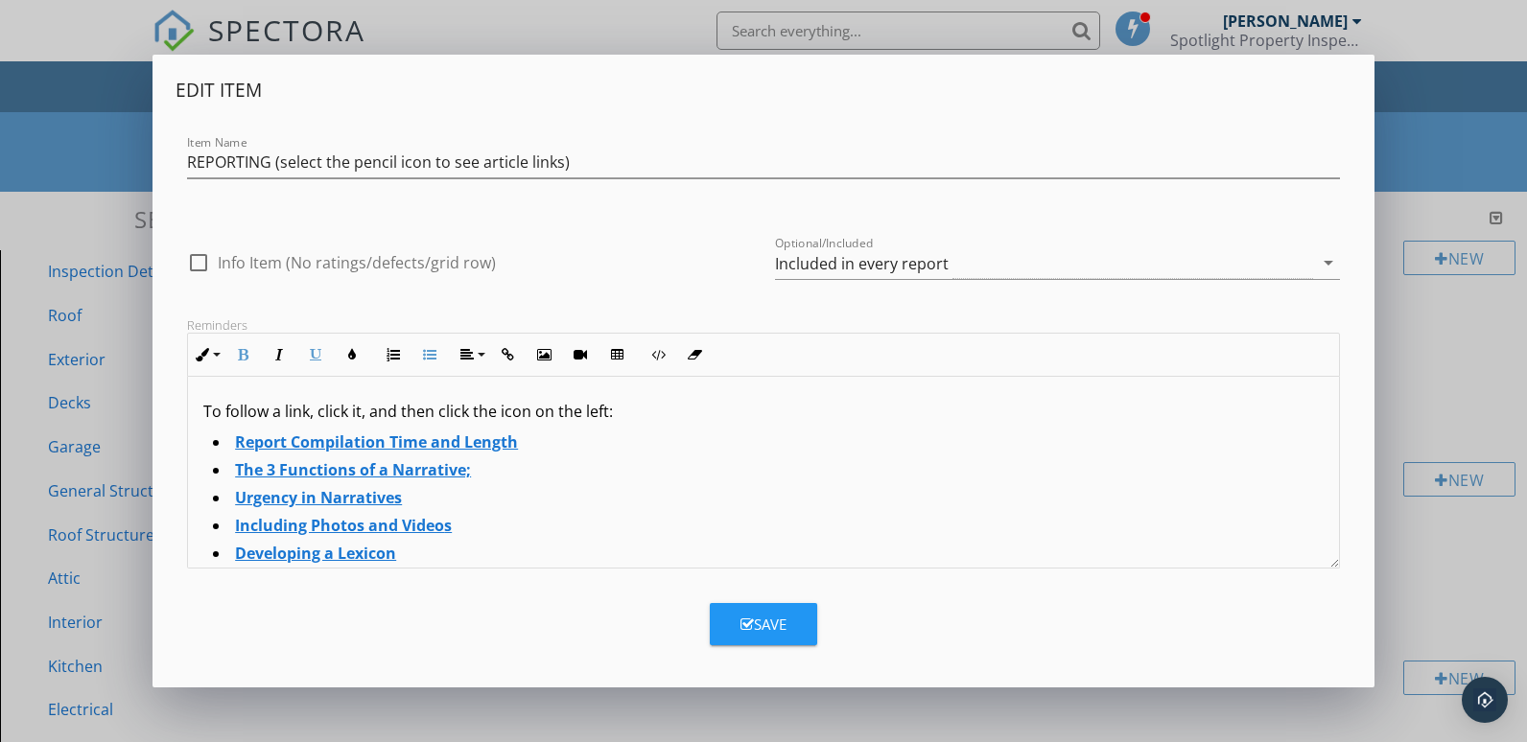
click at [312, 551] on strong "Developing a Lexicon" at bounding box center [315, 553] width 161 height 21
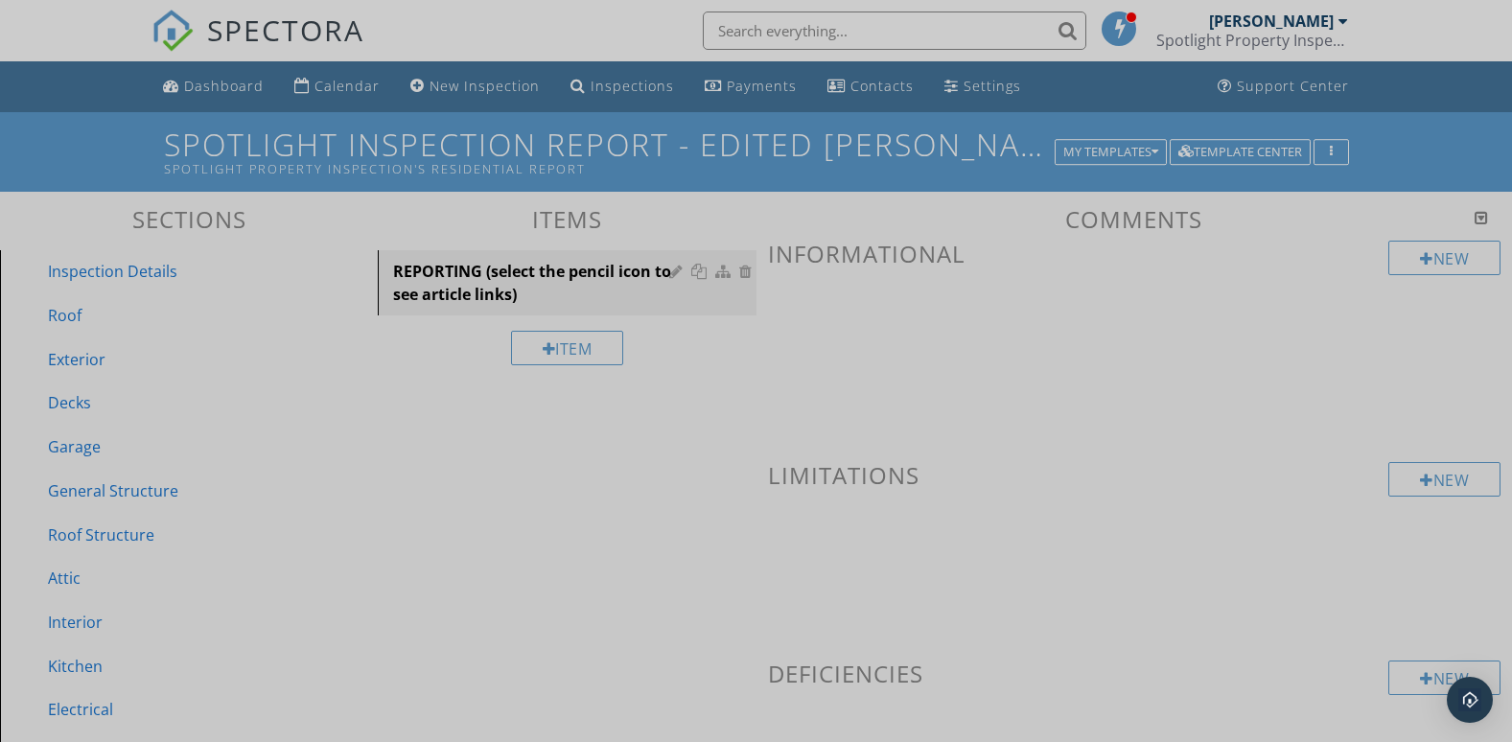
drag, startPoint x: 1415, startPoint y: 168, endPoint x: 1400, endPoint y: 179, distance: 18.4
click at [1415, 170] on div at bounding box center [756, 371] width 1512 height 742
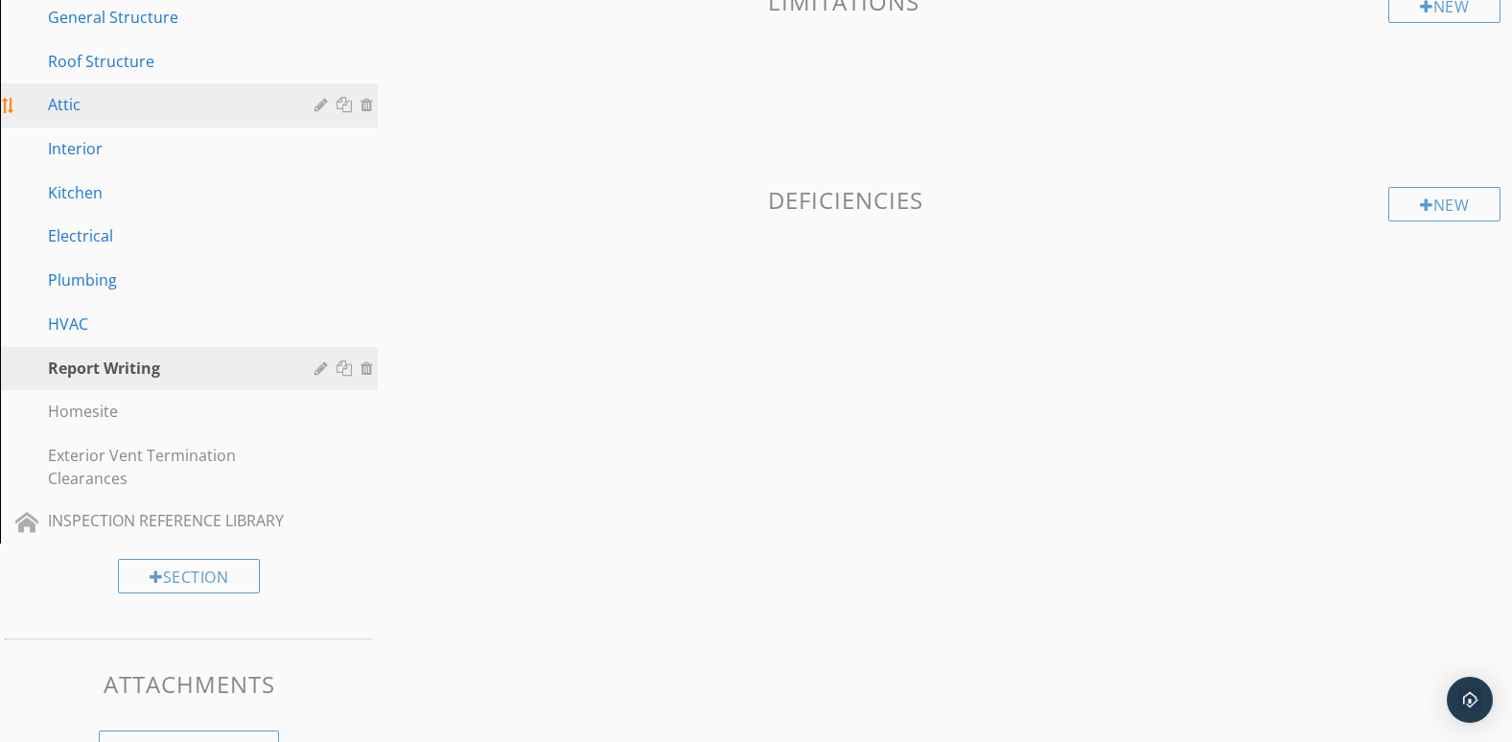
scroll to position [480, 0]
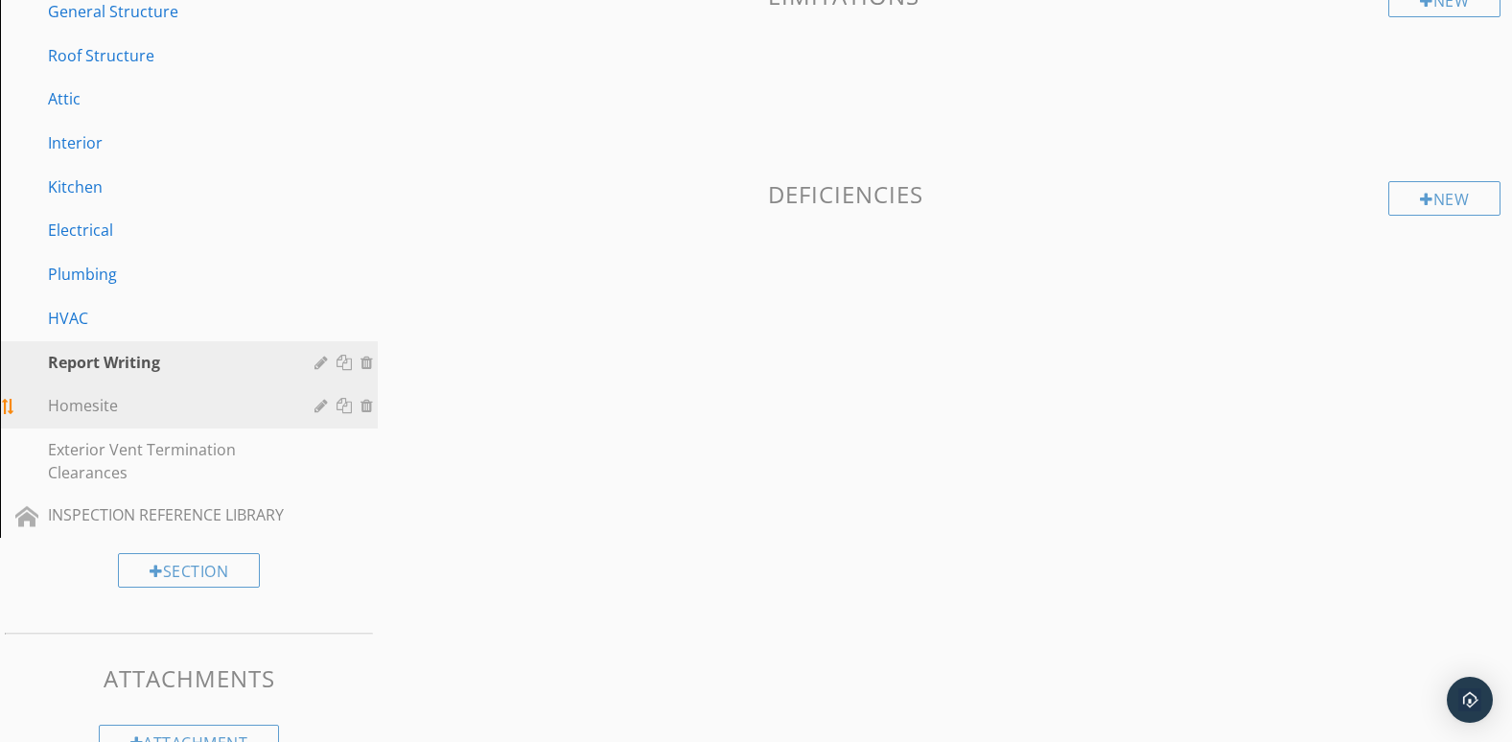
click at [152, 409] on div "Homesite" at bounding box center [167, 405] width 239 height 23
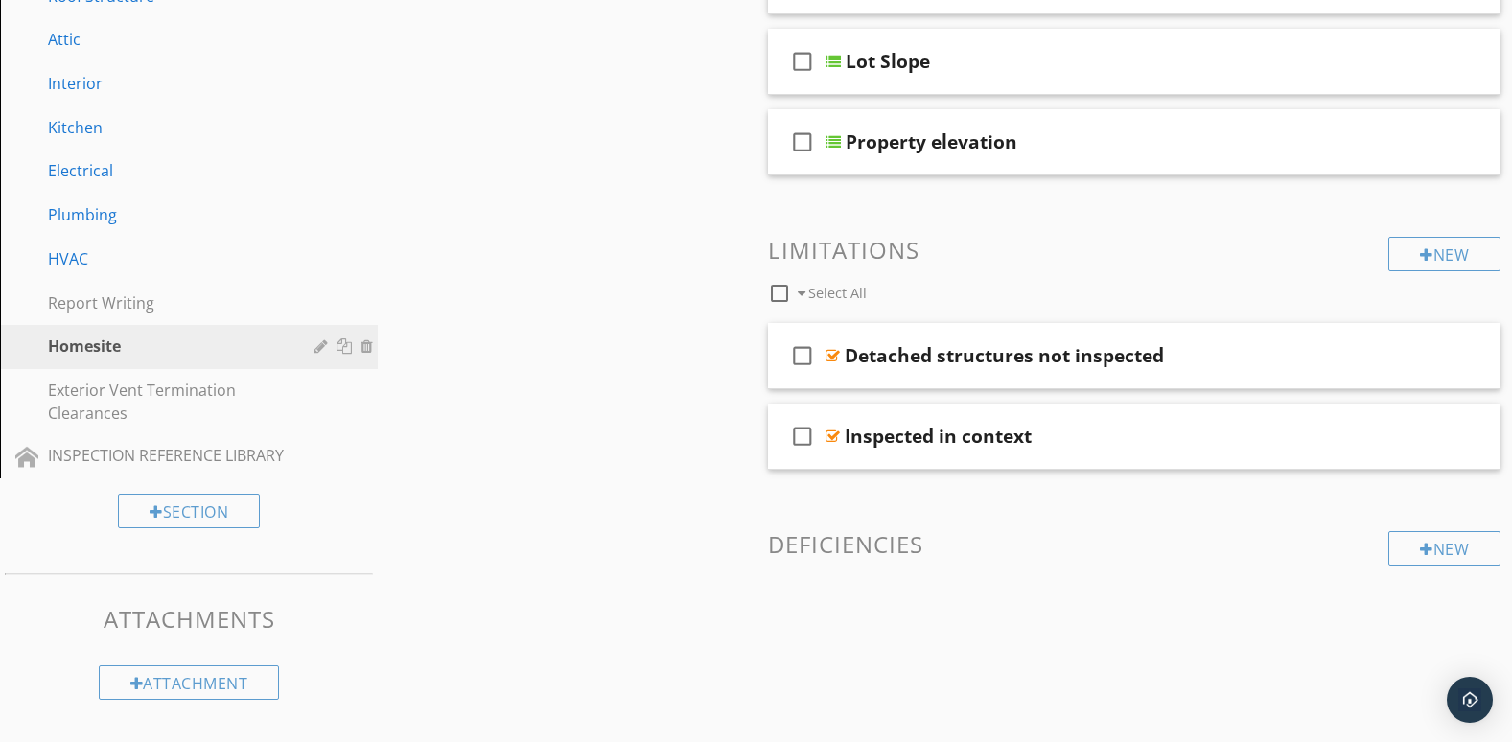
scroll to position [546, 0]
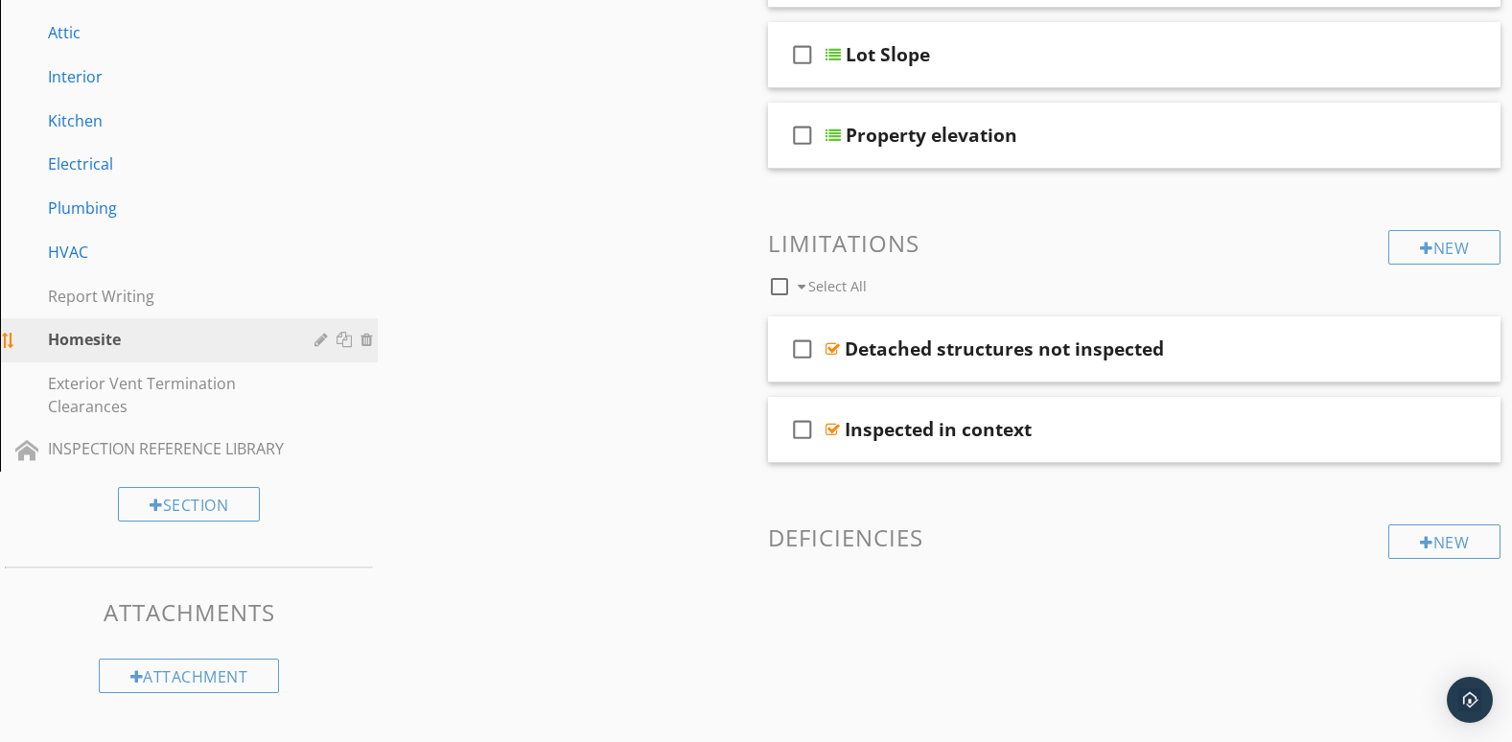
click at [365, 345] on div at bounding box center [369, 339] width 17 height 15
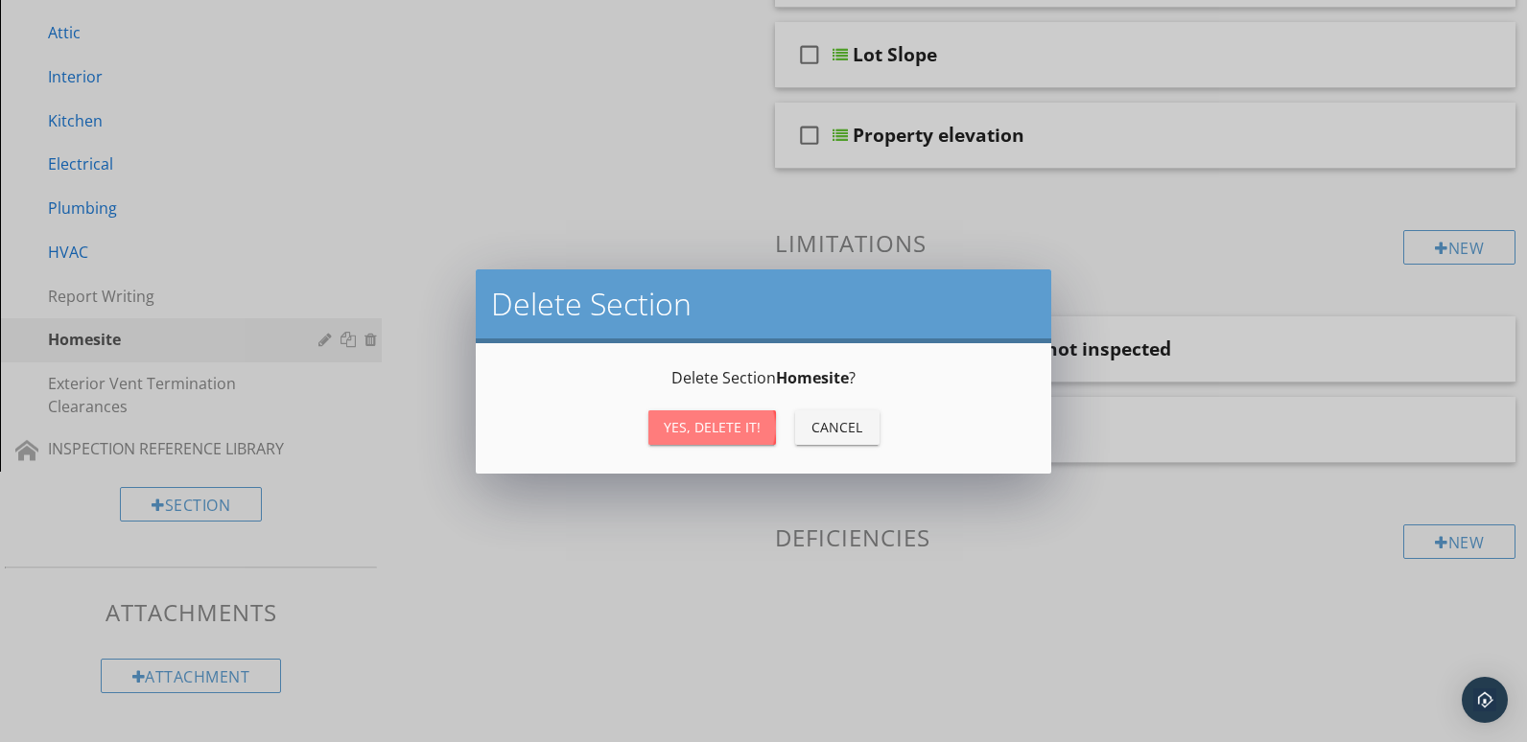
click at [691, 421] on div "Yes, Delete it!" at bounding box center [712, 427] width 97 height 20
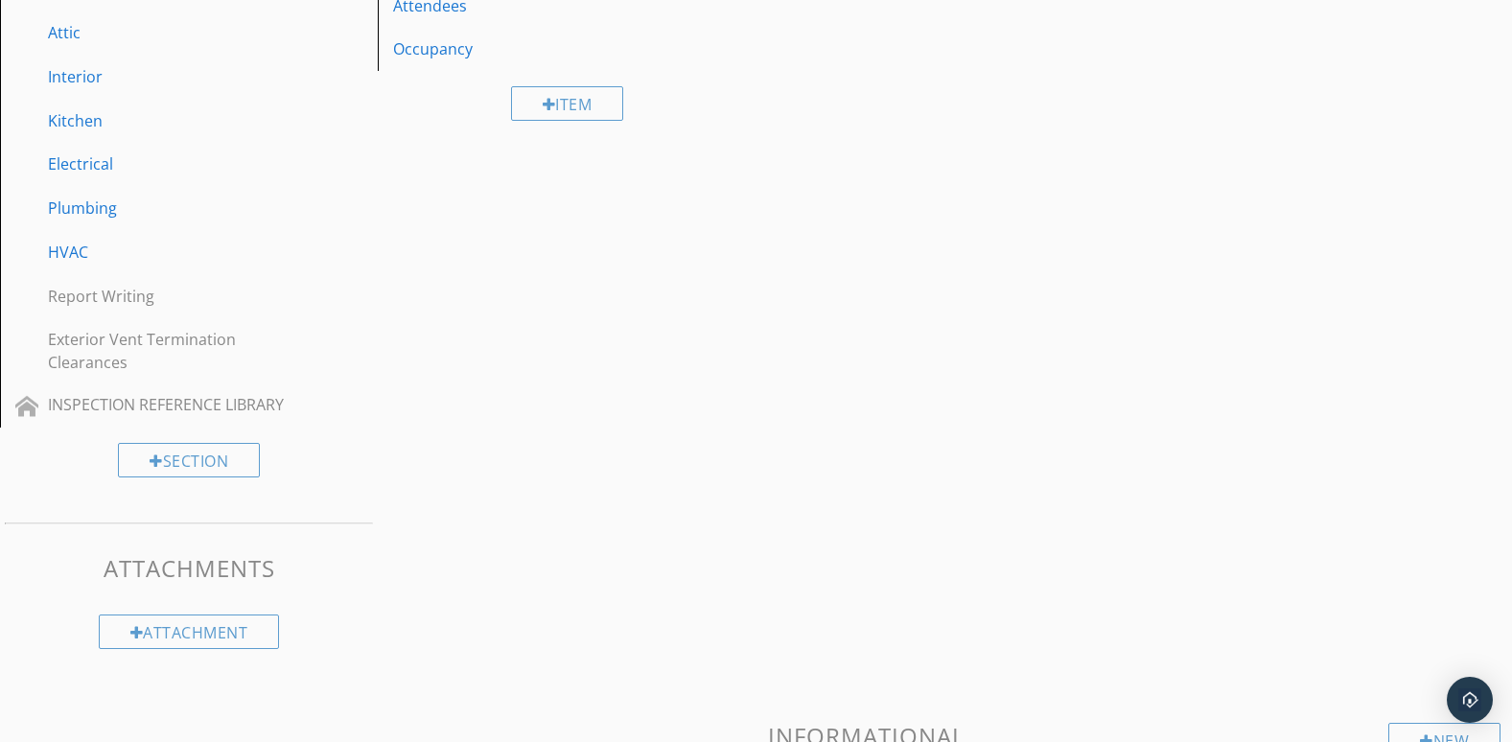
scroll to position [486, 0]
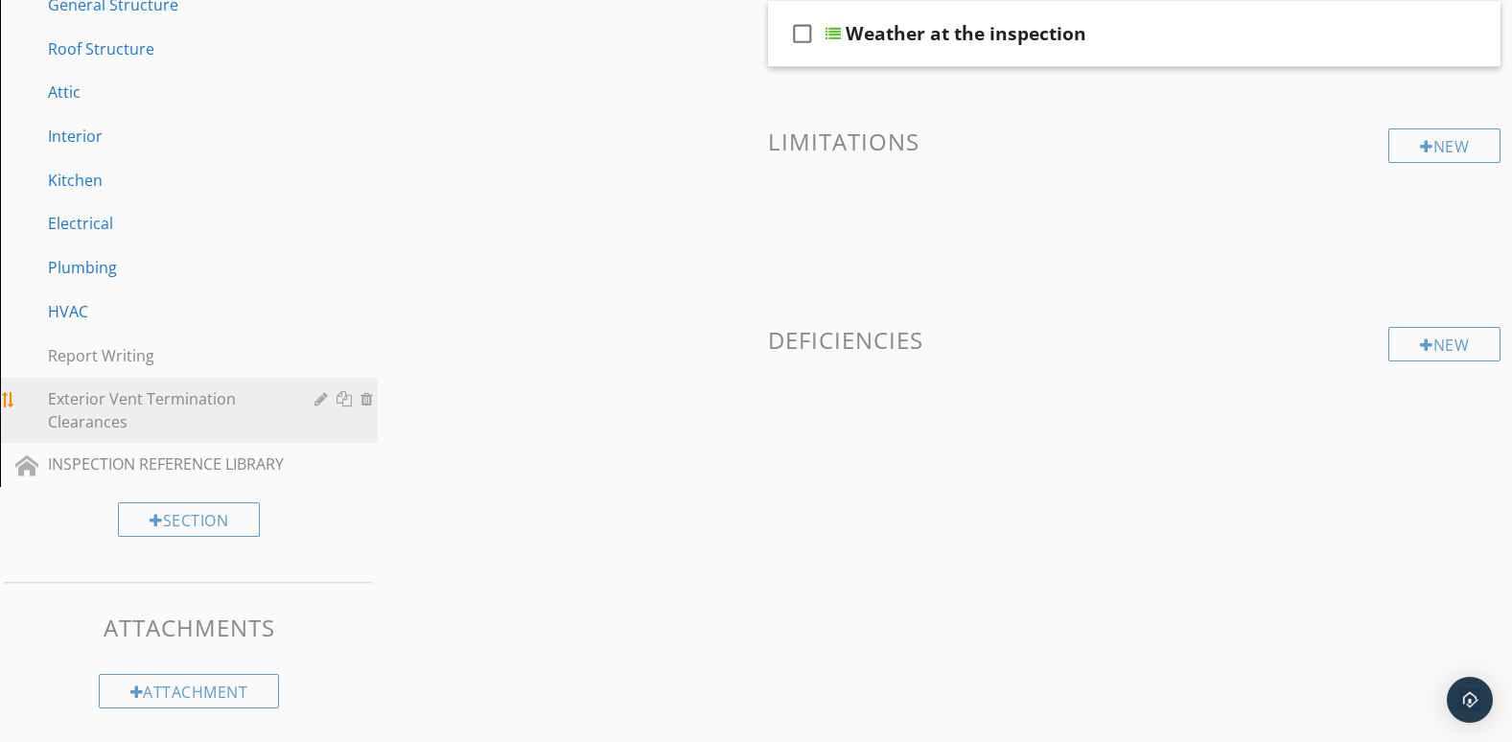
click at [351, 433] on div "Exterior Vent Termination Clearances" at bounding box center [203, 410] width 311 height 46
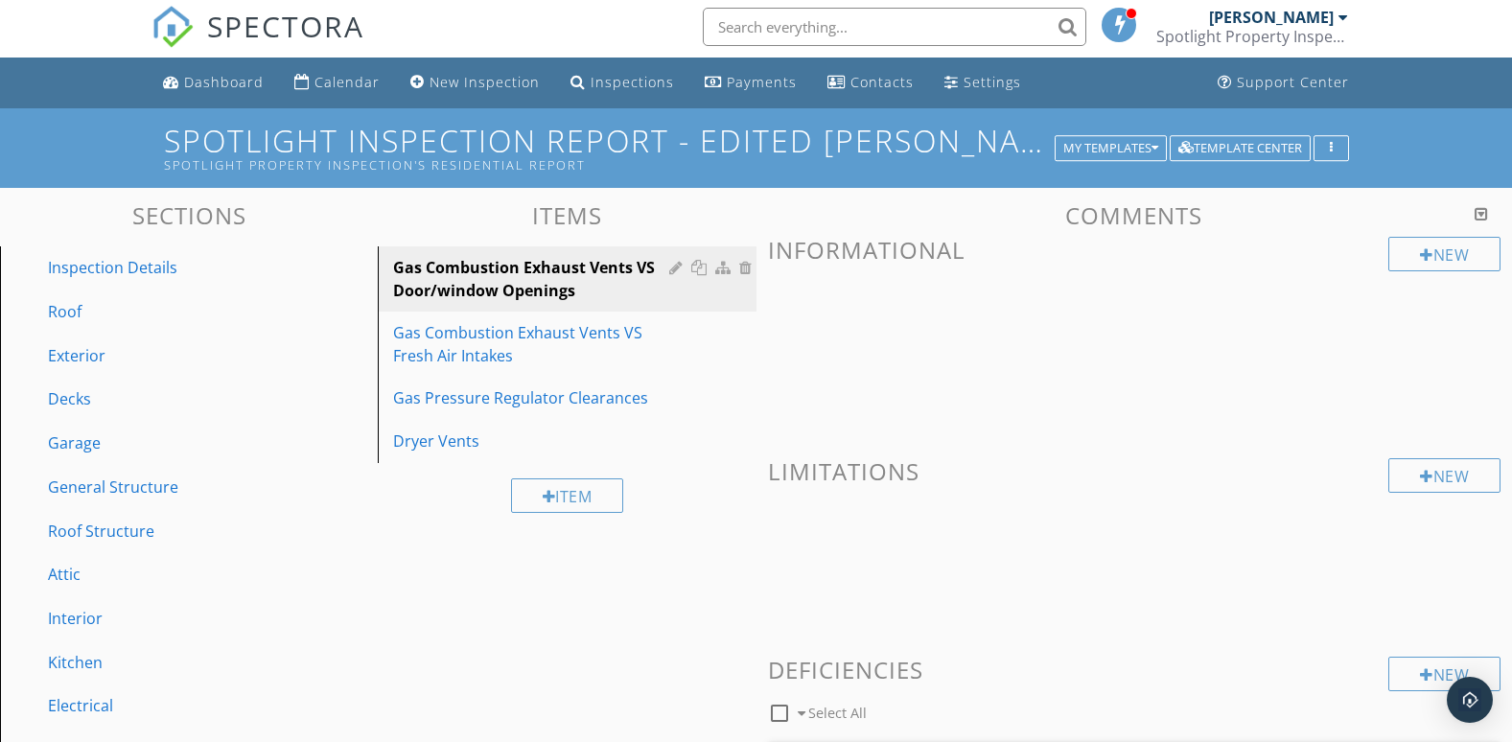
scroll to position [0, 0]
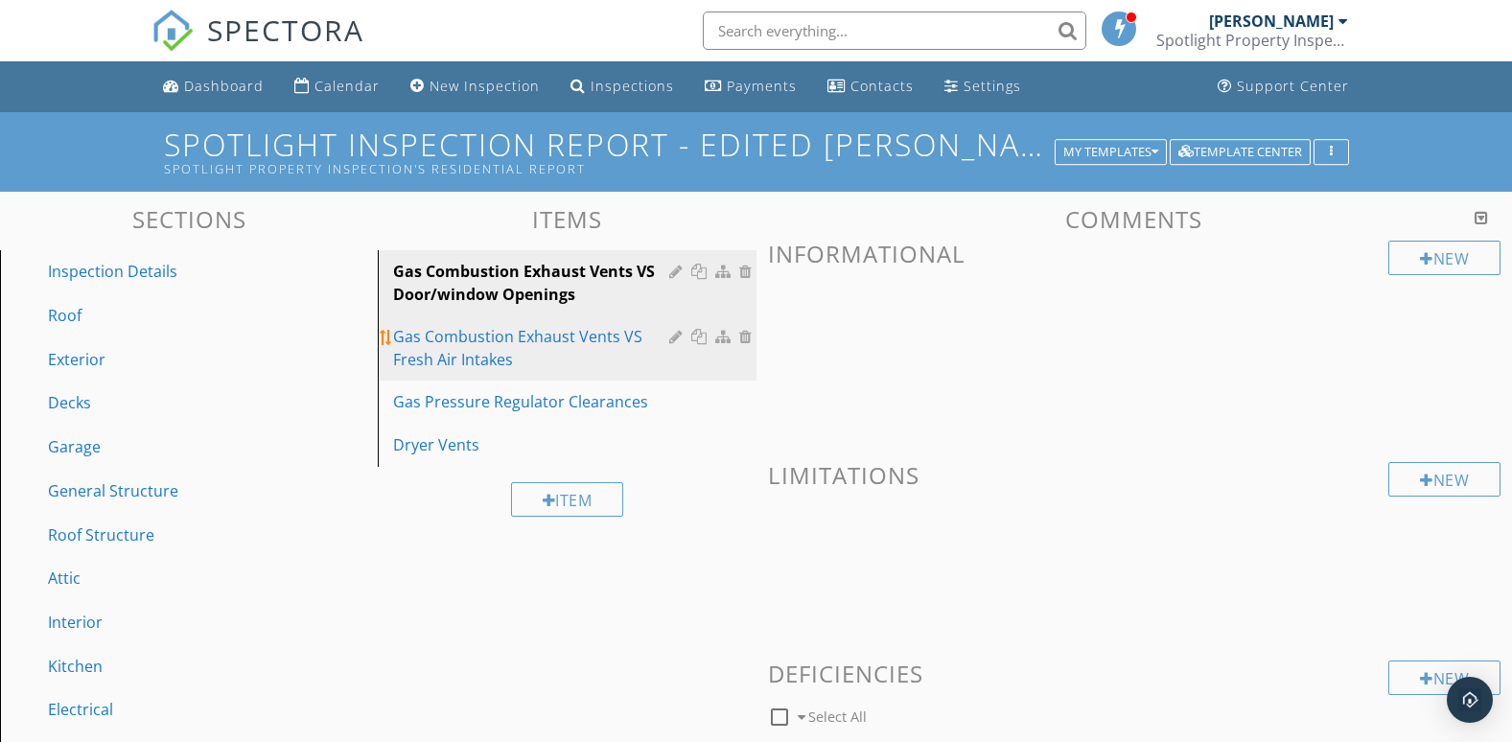
click at [638, 357] on div "Gas Combustion Exhaust Vents VS Fresh Air Intakes" at bounding box center [533, 348] width 281 height 46
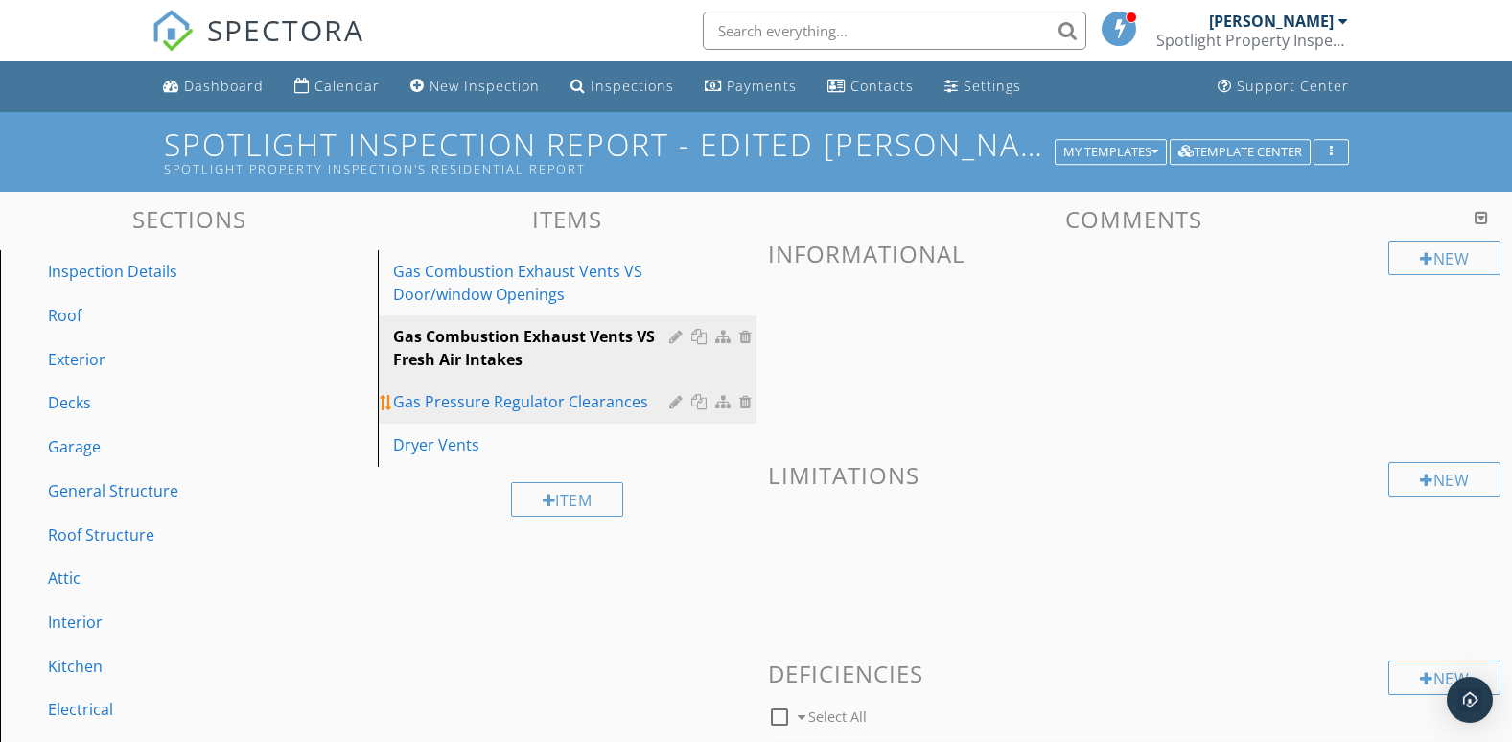
click at [649, 407] on div "Gas Pressure Regulator Clearances" at bounding box center [533, 401] width 281 height 23
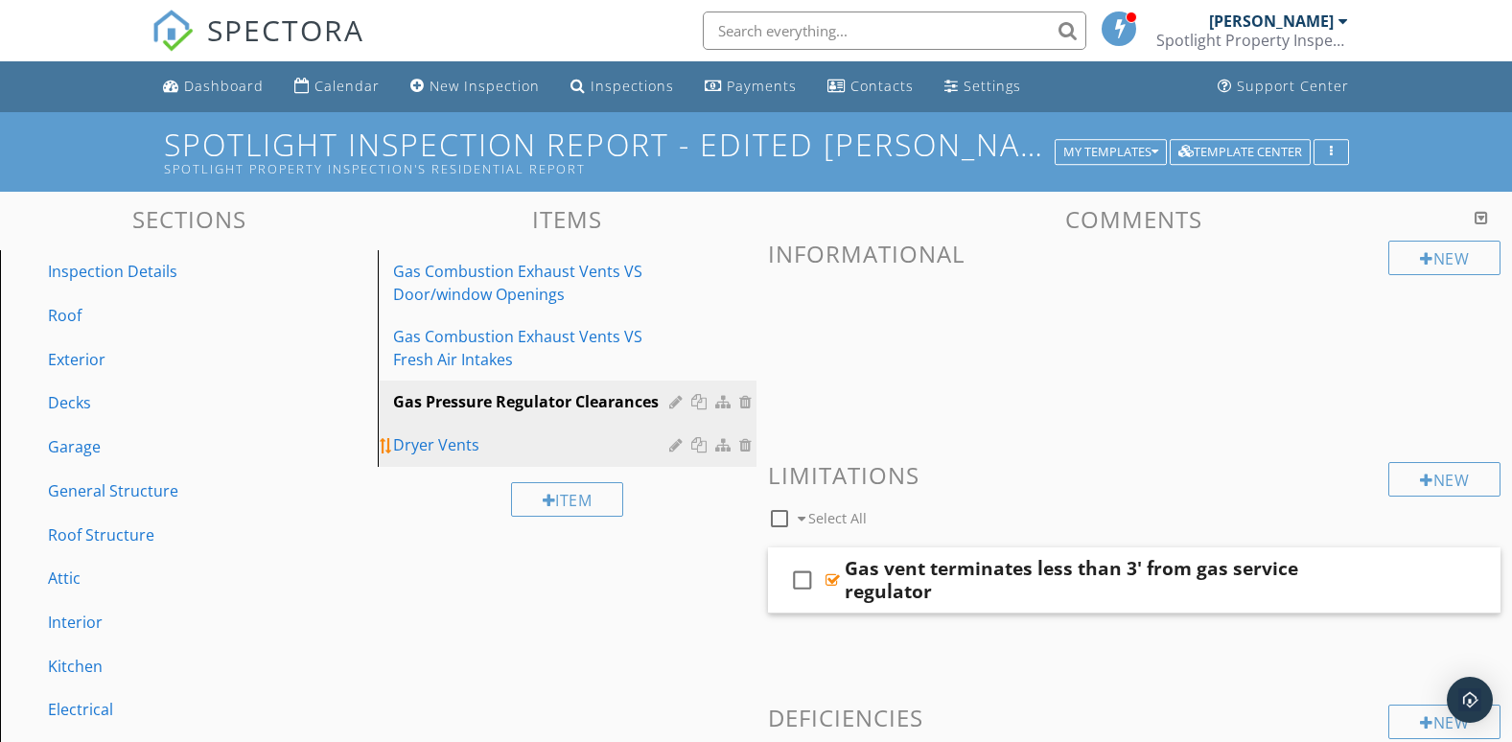
click at [616, 455] on div "Dryer Vents" at bounding box center [533, 444] width 281 height 23
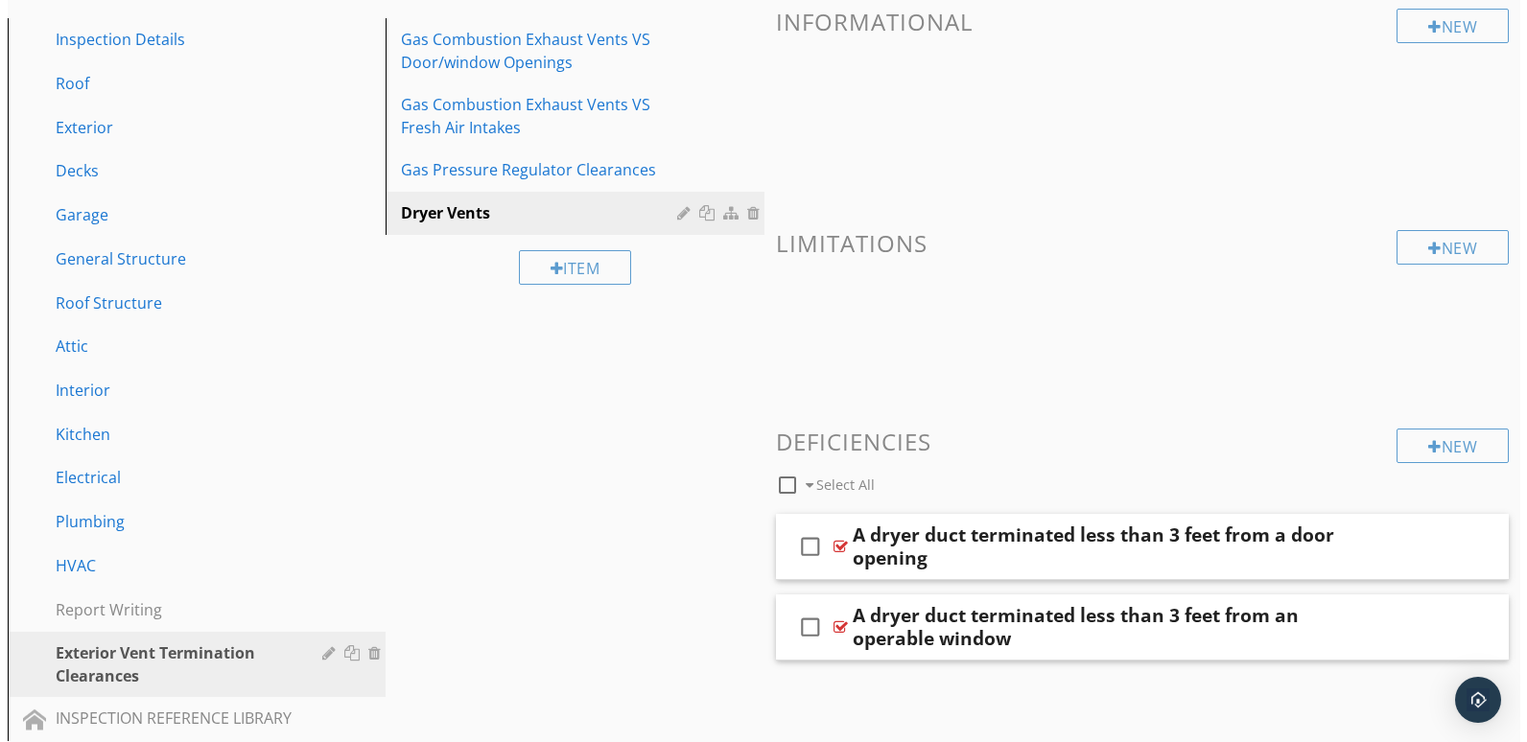
scroll to position [167, 0]
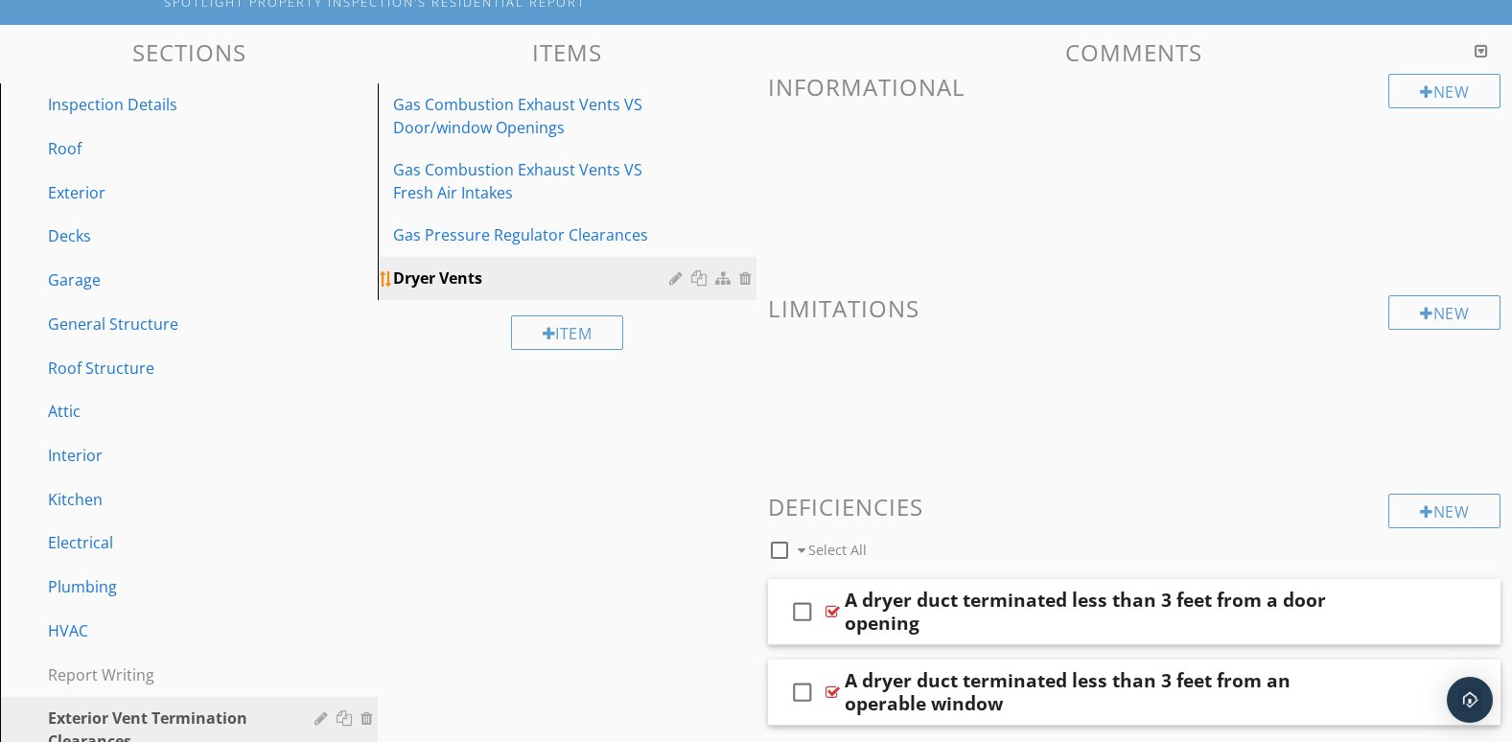
click at [722, 276] on div at bounding box center [725, 277] width 20 height 15
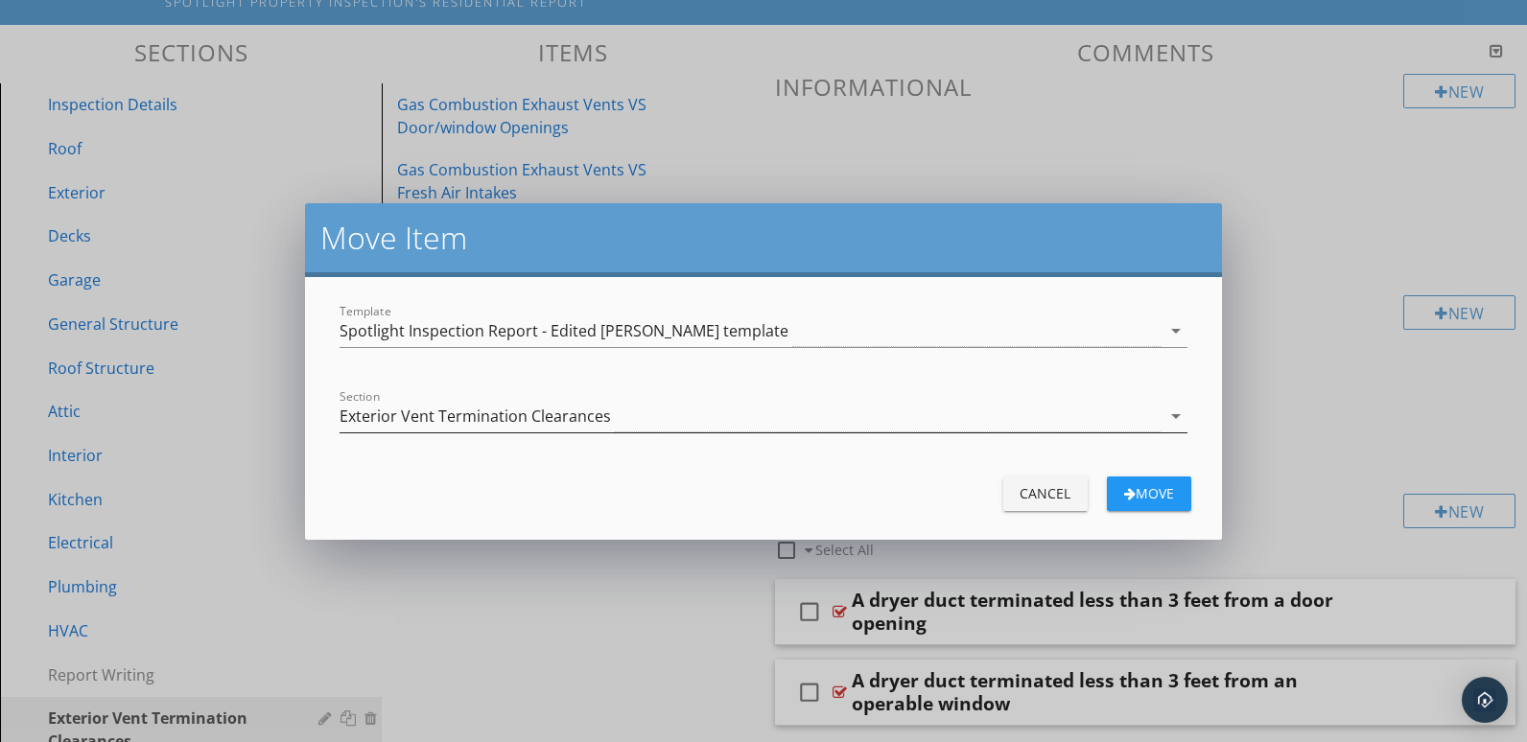
click at [1179, 417] on icon "arrow_drop_down" at bounding box center [1175, 416] width 23 height 23
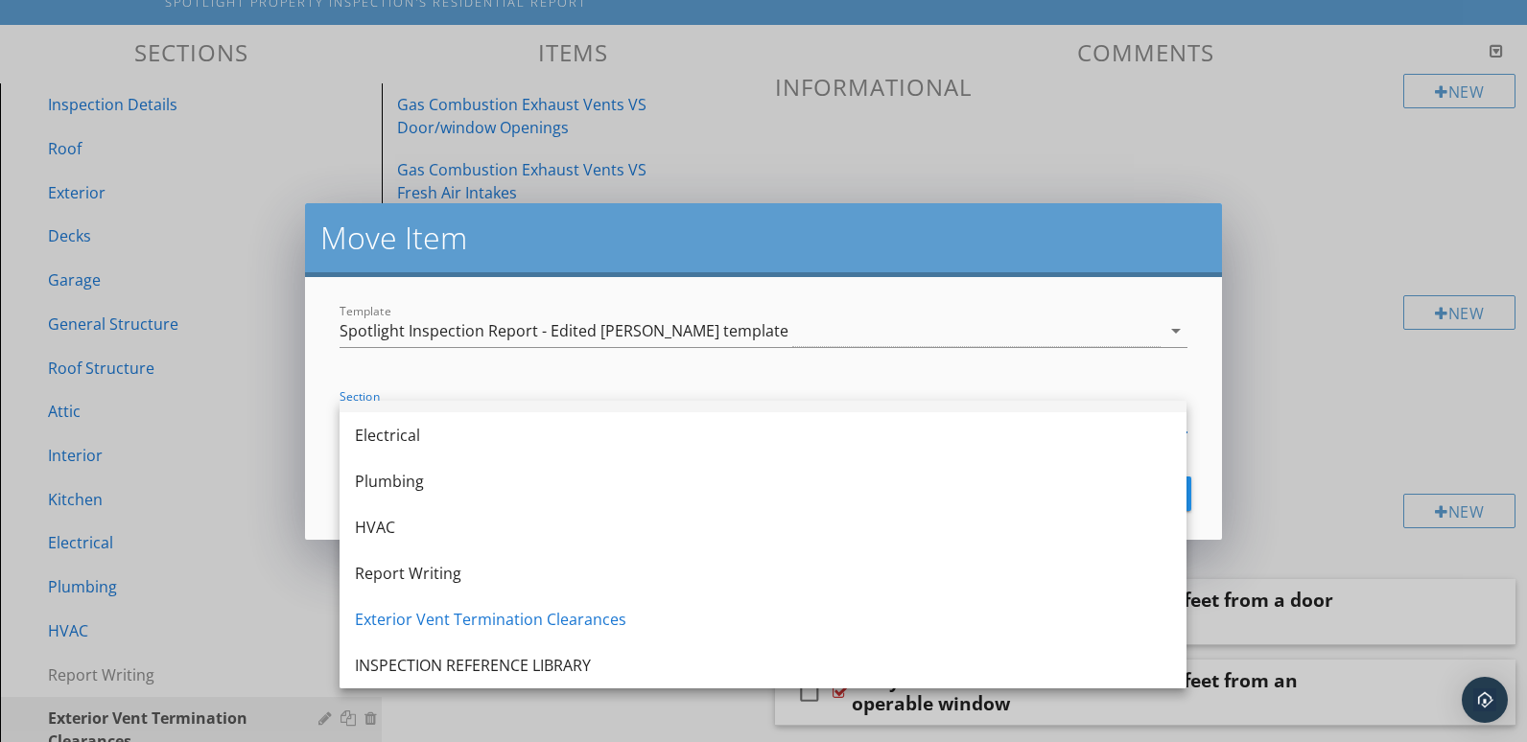
scroll to position [289, 0]
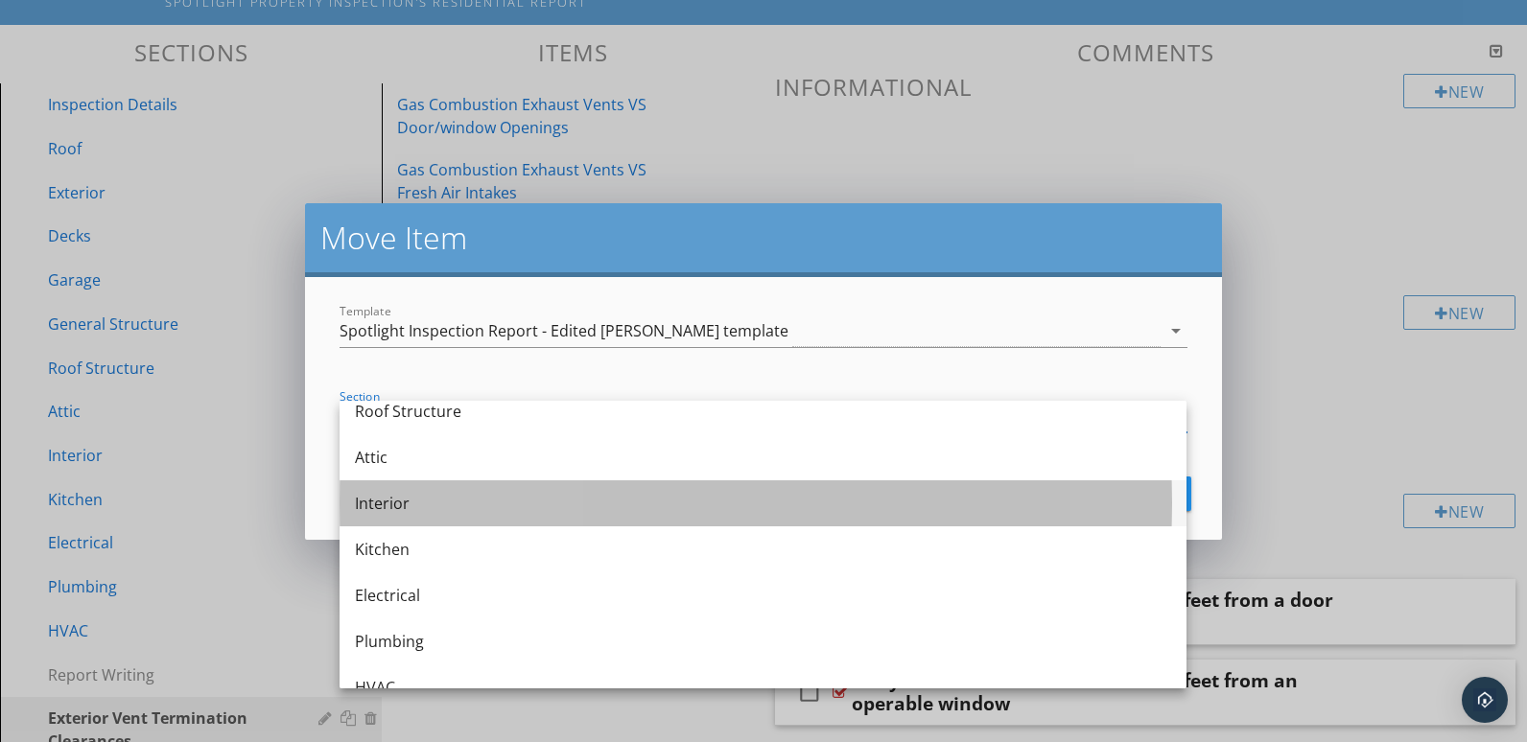
click at [462, 498] on div "Interior" at bounding box center [763, 503] width 816 height 23
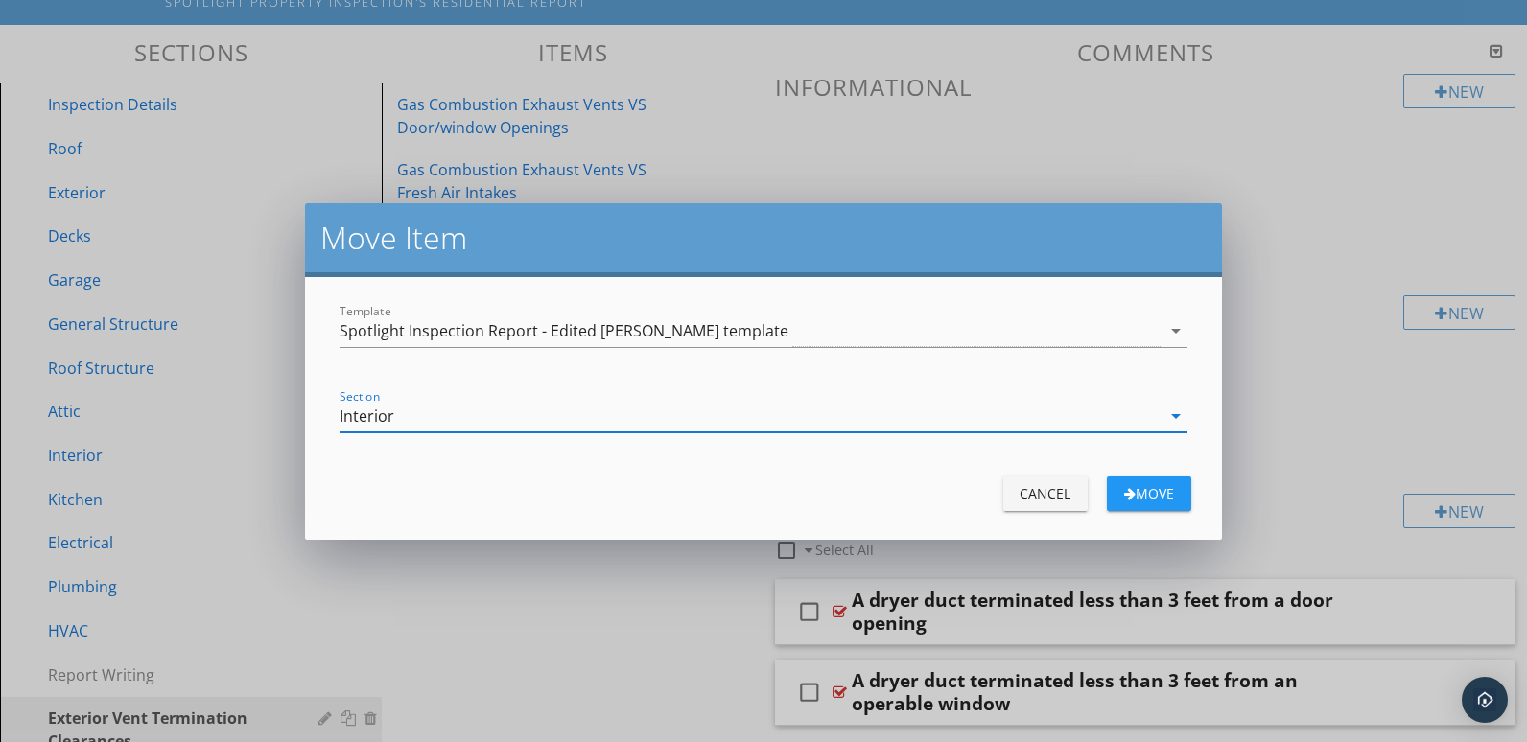
click at [1177, 414] on icon "arrow_drop_down" at bounding box center [1175, 416] width 23 height 23
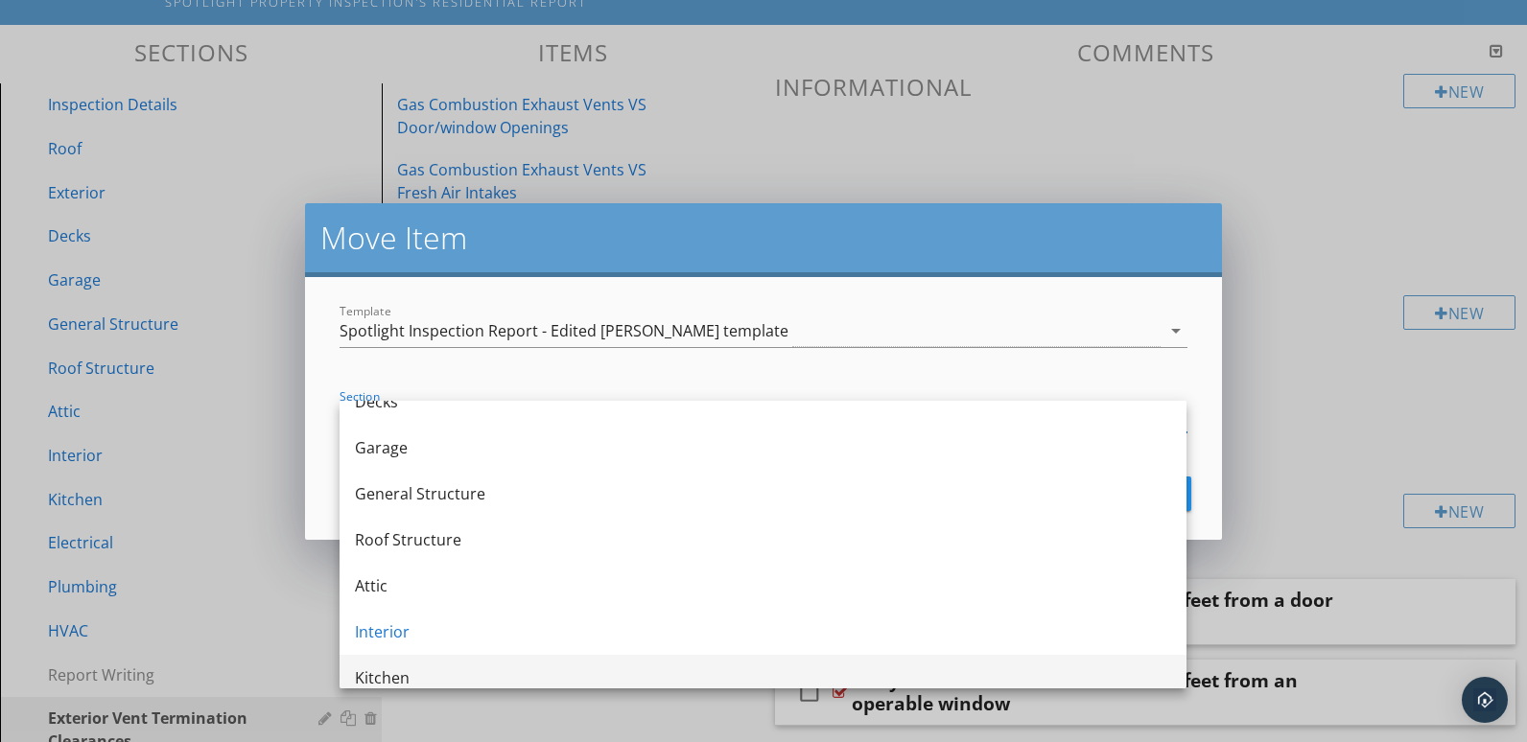
scroll to position [319, 0]
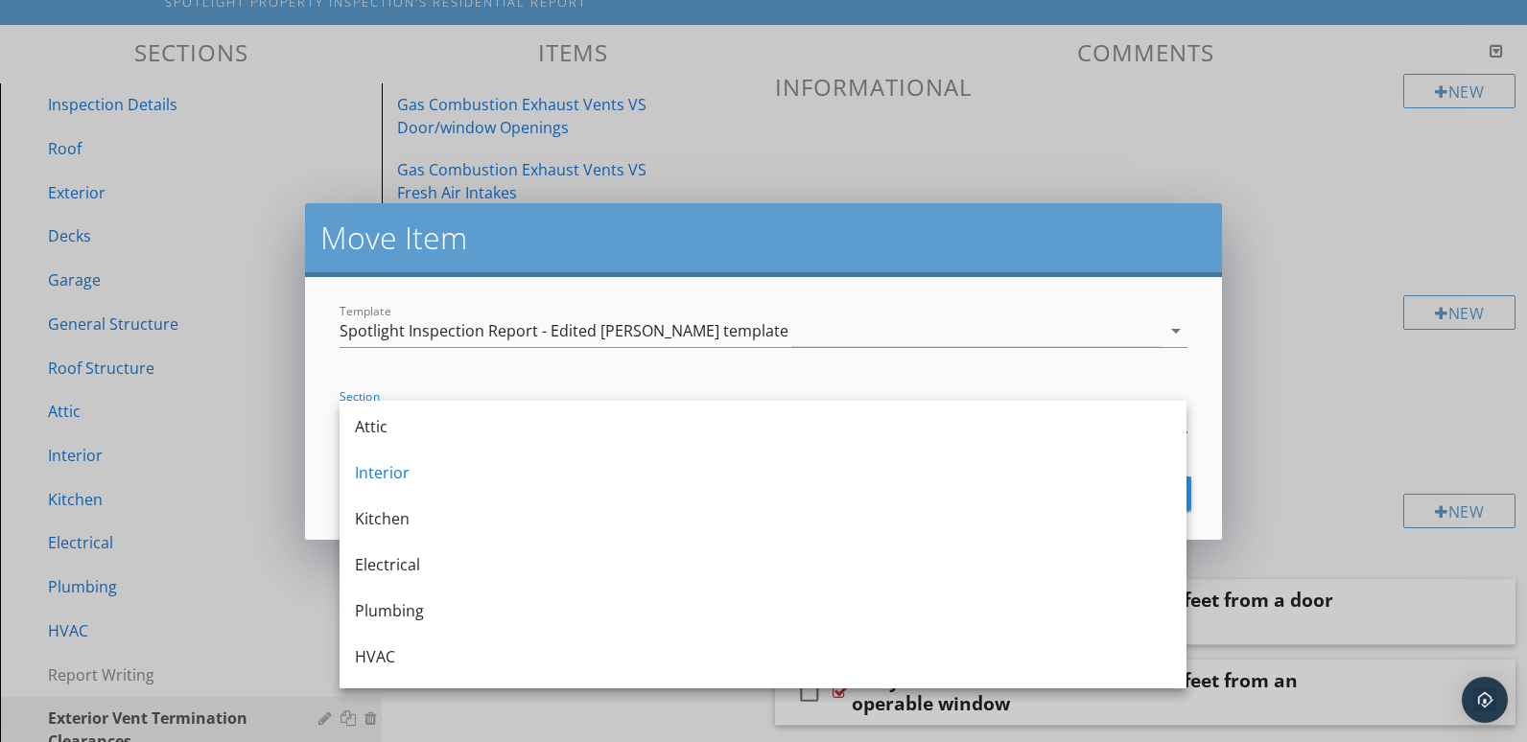
click at [1188, 245] on h2 "Move Item" at bounding box center [762, 238] width 885 height 38
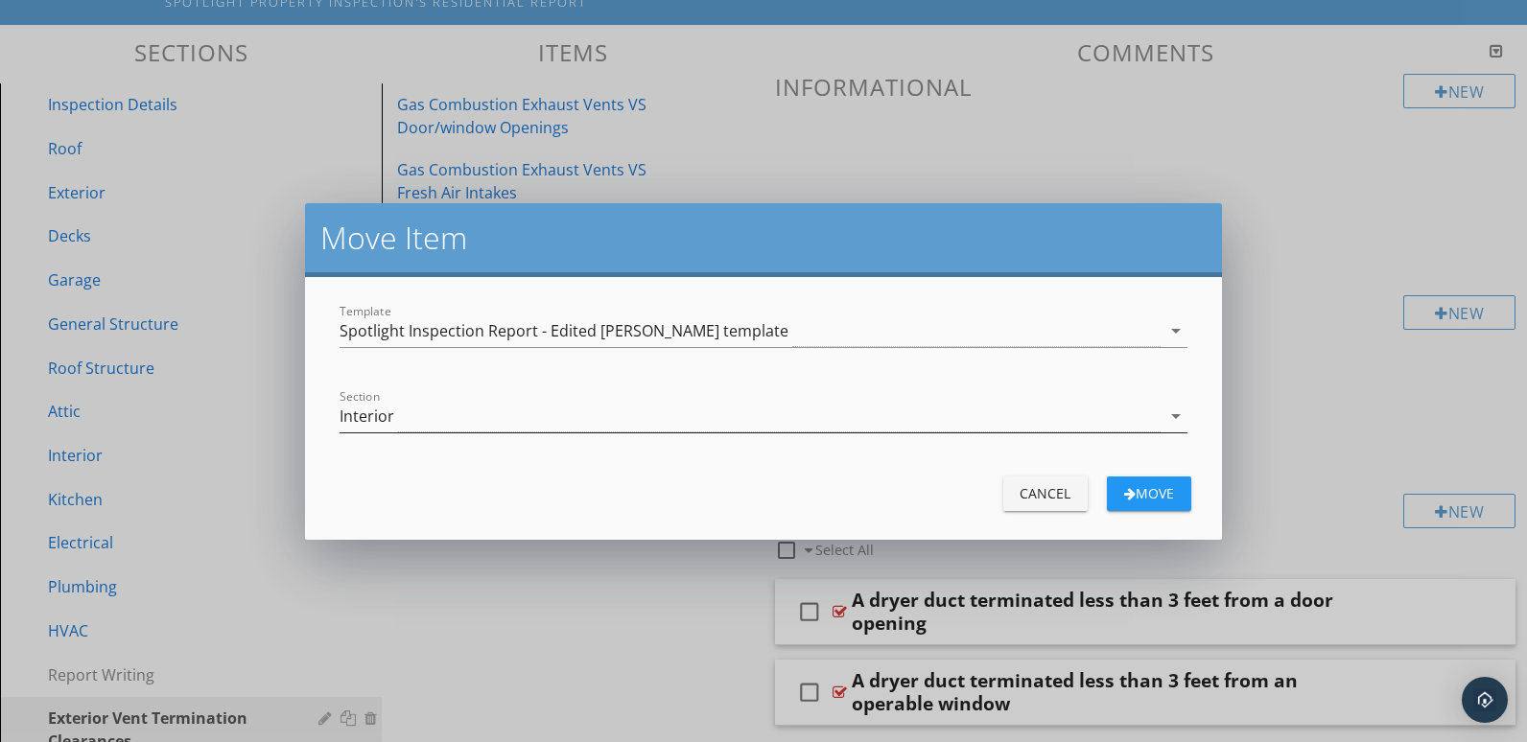
click at [1176, 419] on icon "arrow_drop_down" at bounding box center [1175, 416] width 23 height 23
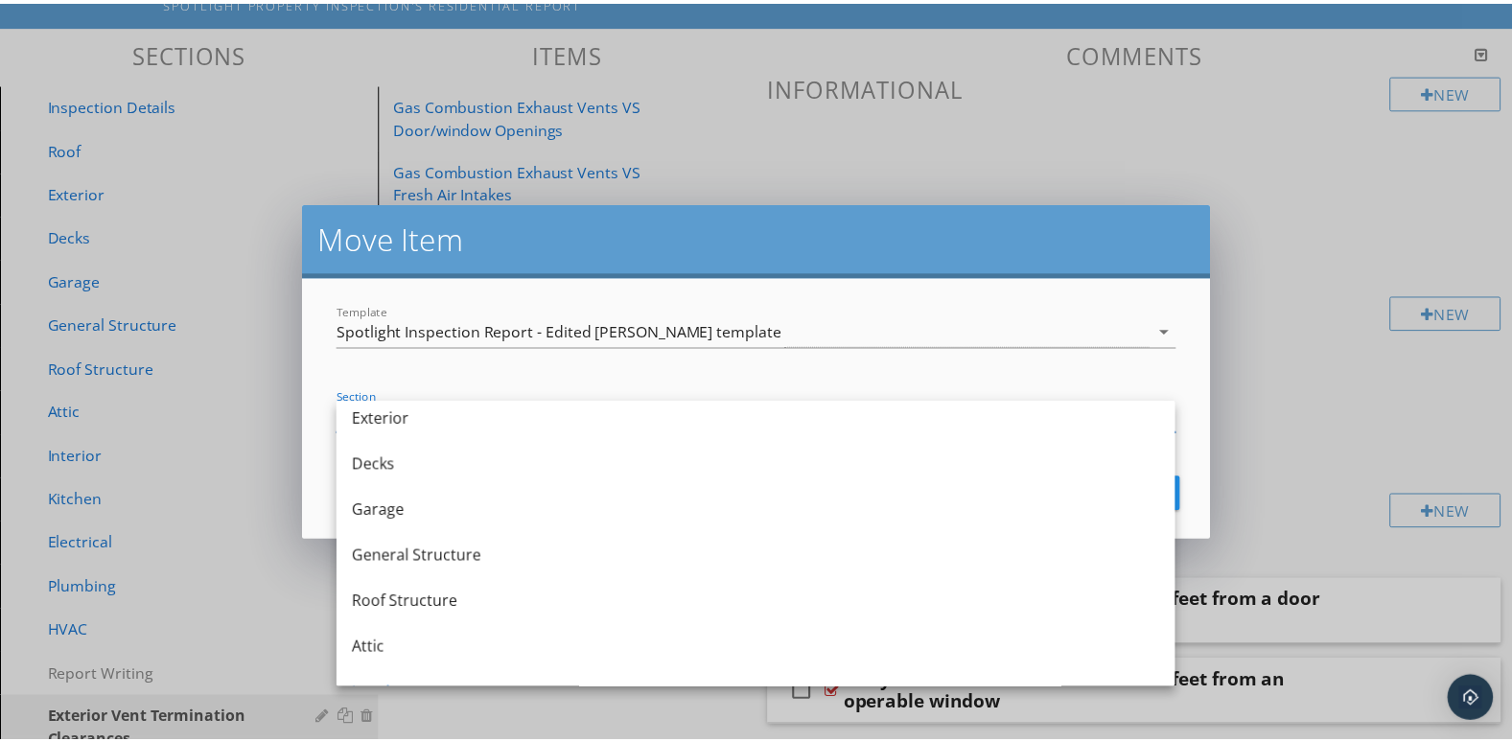
scroll to position [0, 0]
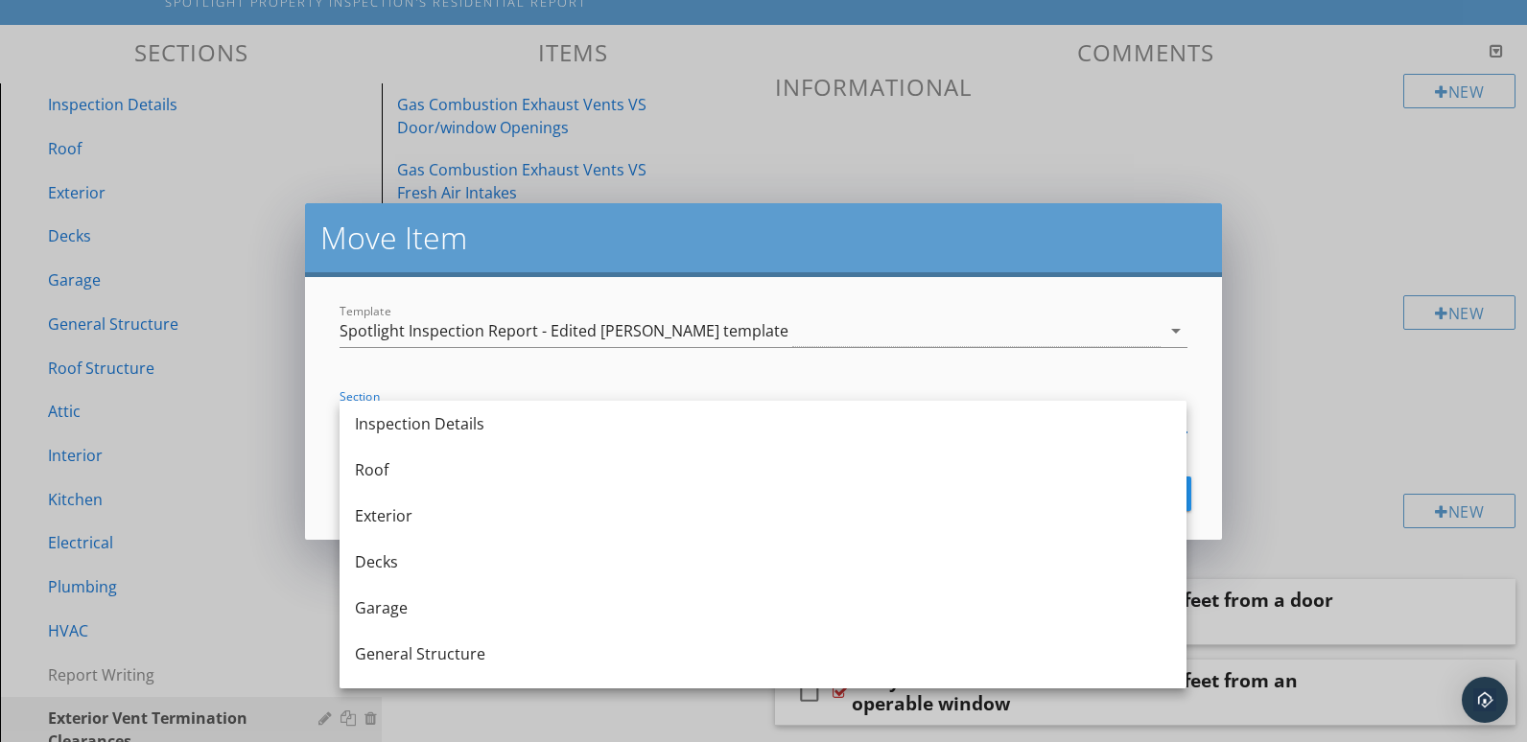
click at [901, 224] on h2 "Move Item" at bounding box center [762, 238] width 885 height 38
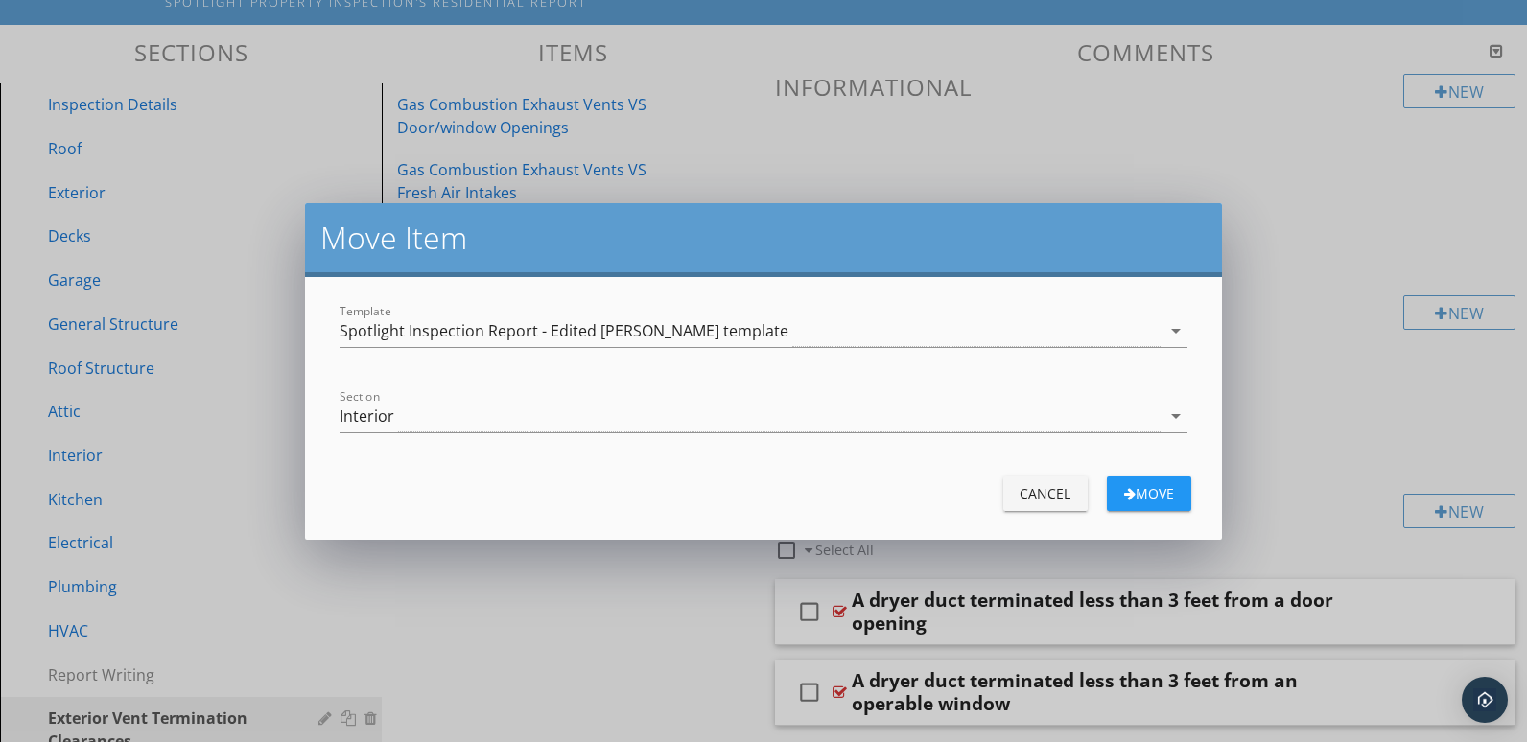
click at [1034, 494] on div "Cancel" at bounding box center [1046, 493] width 54 height 20
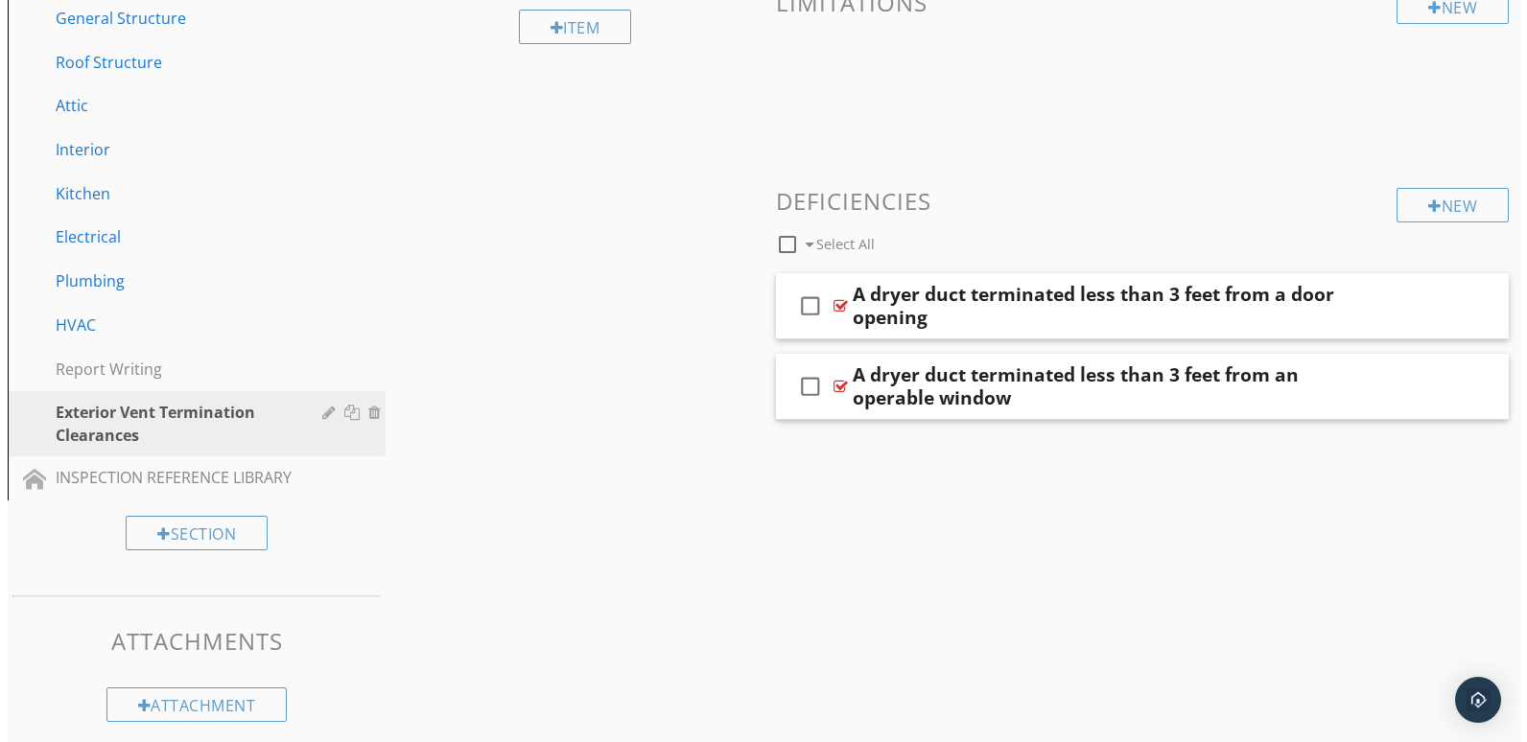
scroll to position [480, 0]
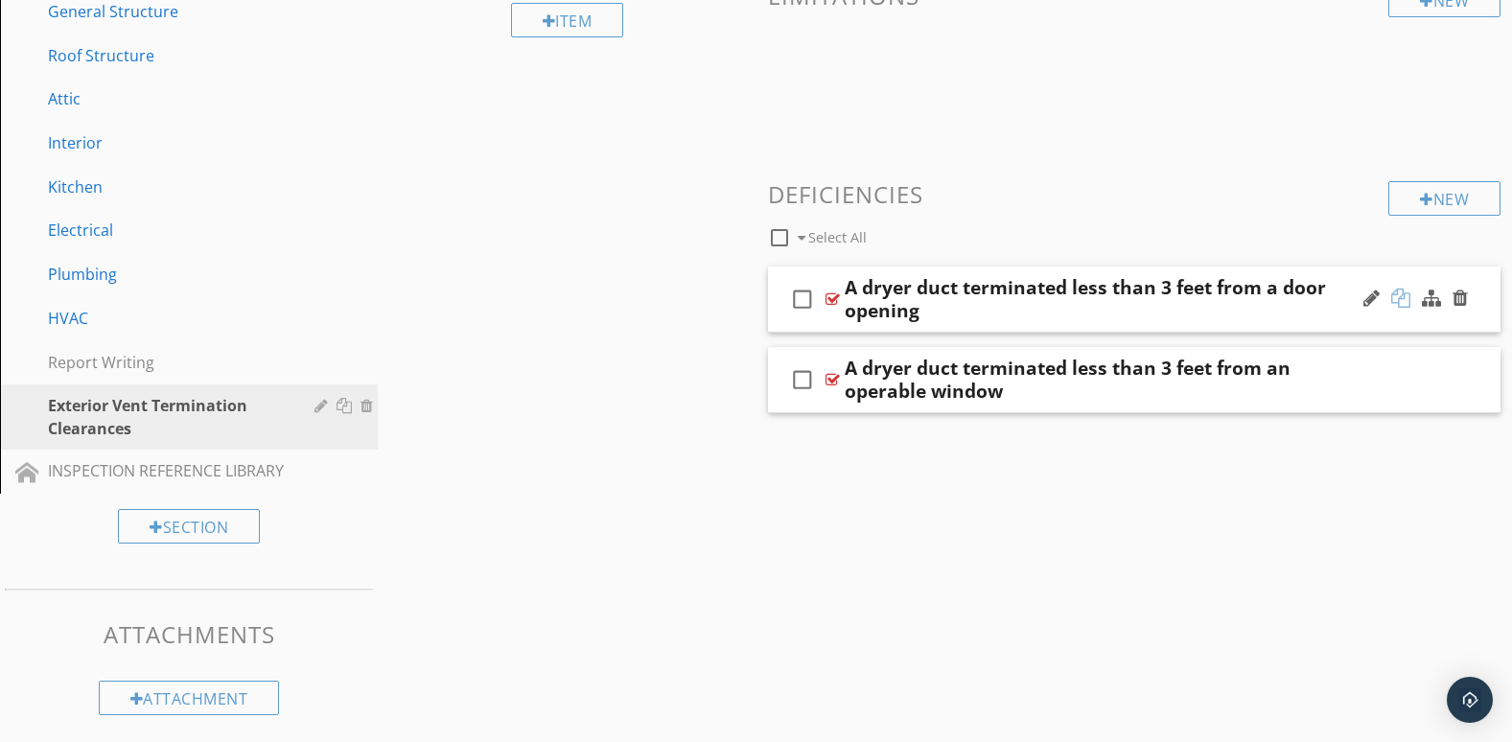
click at [1401, 299] on div at bounding box center [1401, 298] width 19 height 19
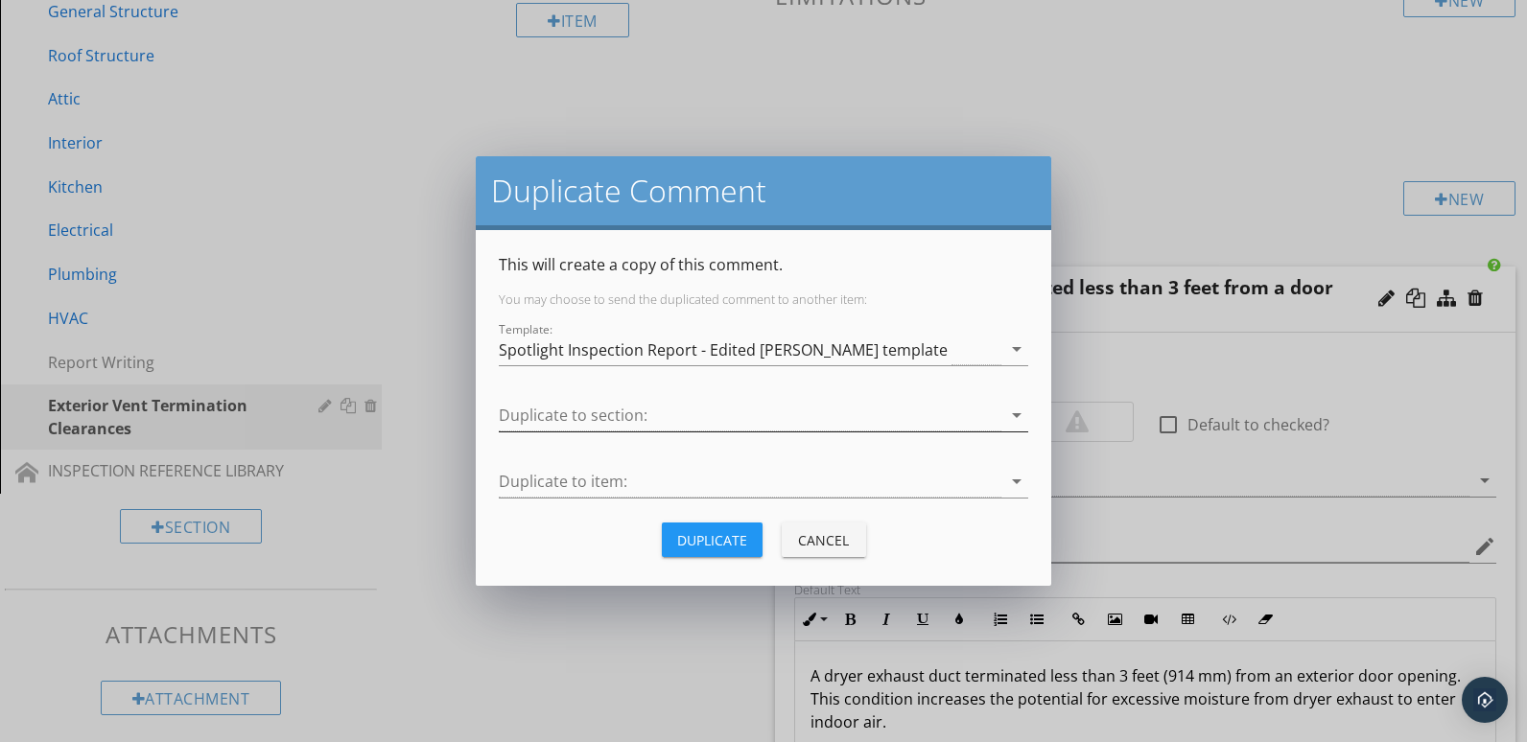
click at [1018, 417] on icon "arrow_drop_down" at bounding box center [1016, 415] width 23 height 23
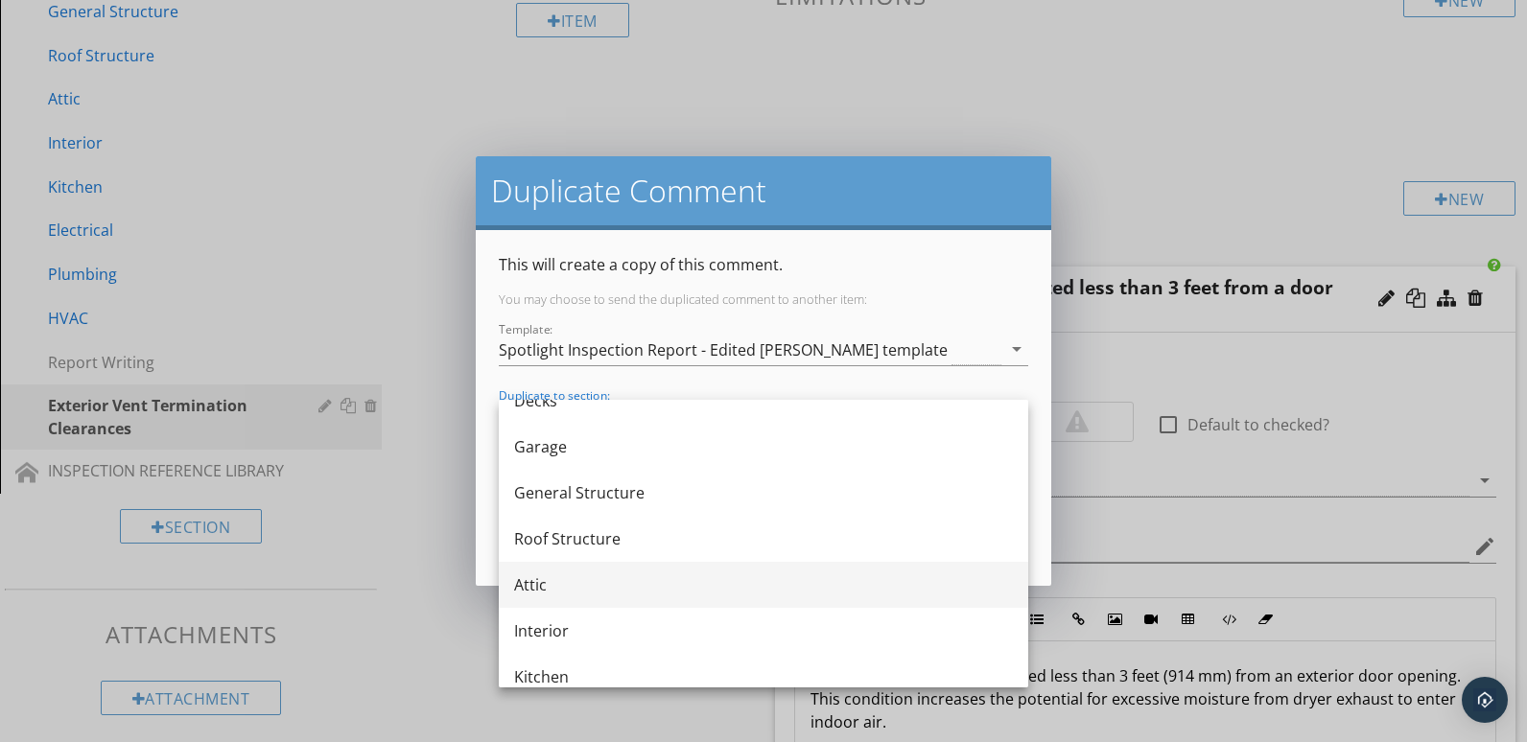
scroll to position [319, 0]
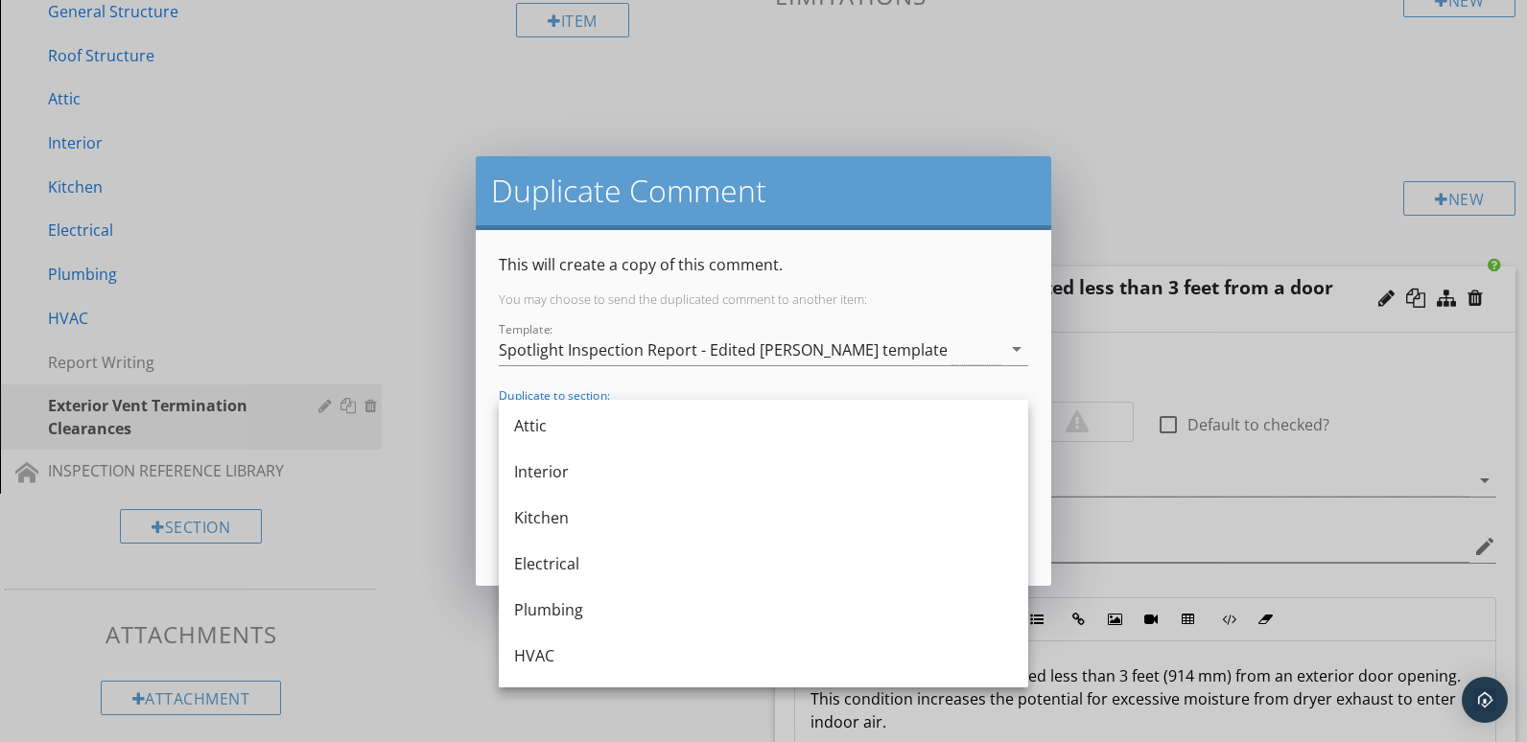
click at [605, 469] on div "Interior" at bounding box center [763, 471] width 499 height 23
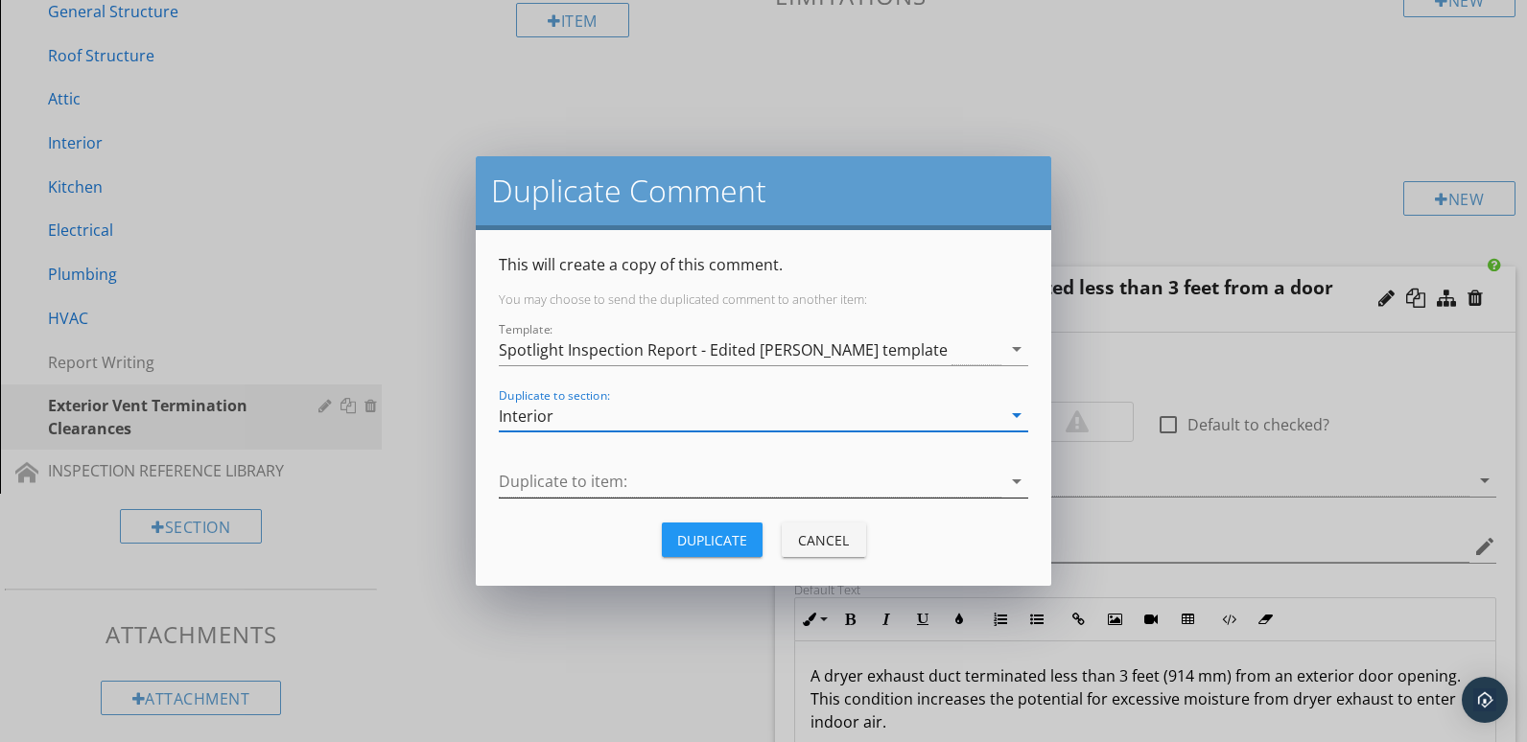
click at [1012, 478] on icon "arrow_drop_down" at bounding box center [1016, 481] width 23 height 23
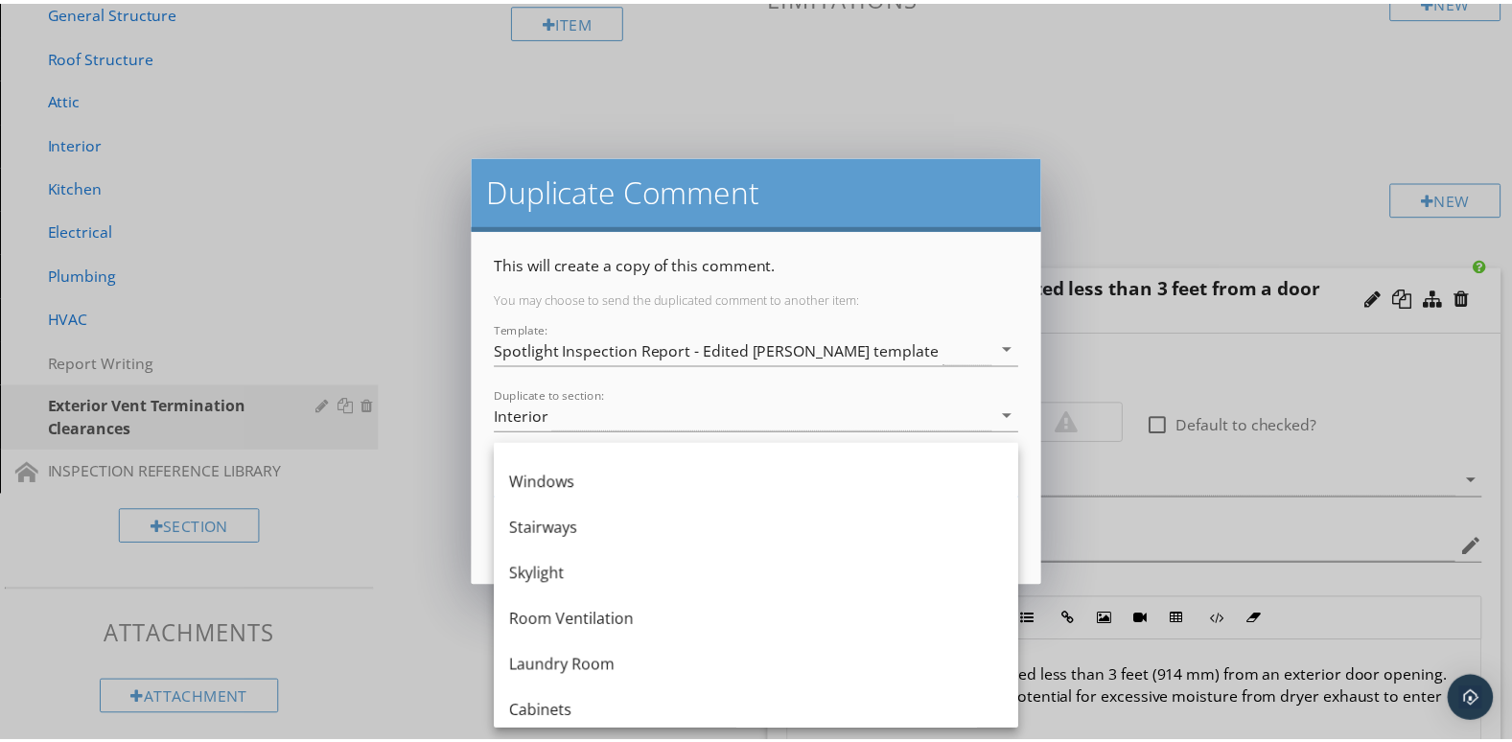
scroll to position [480, 0]
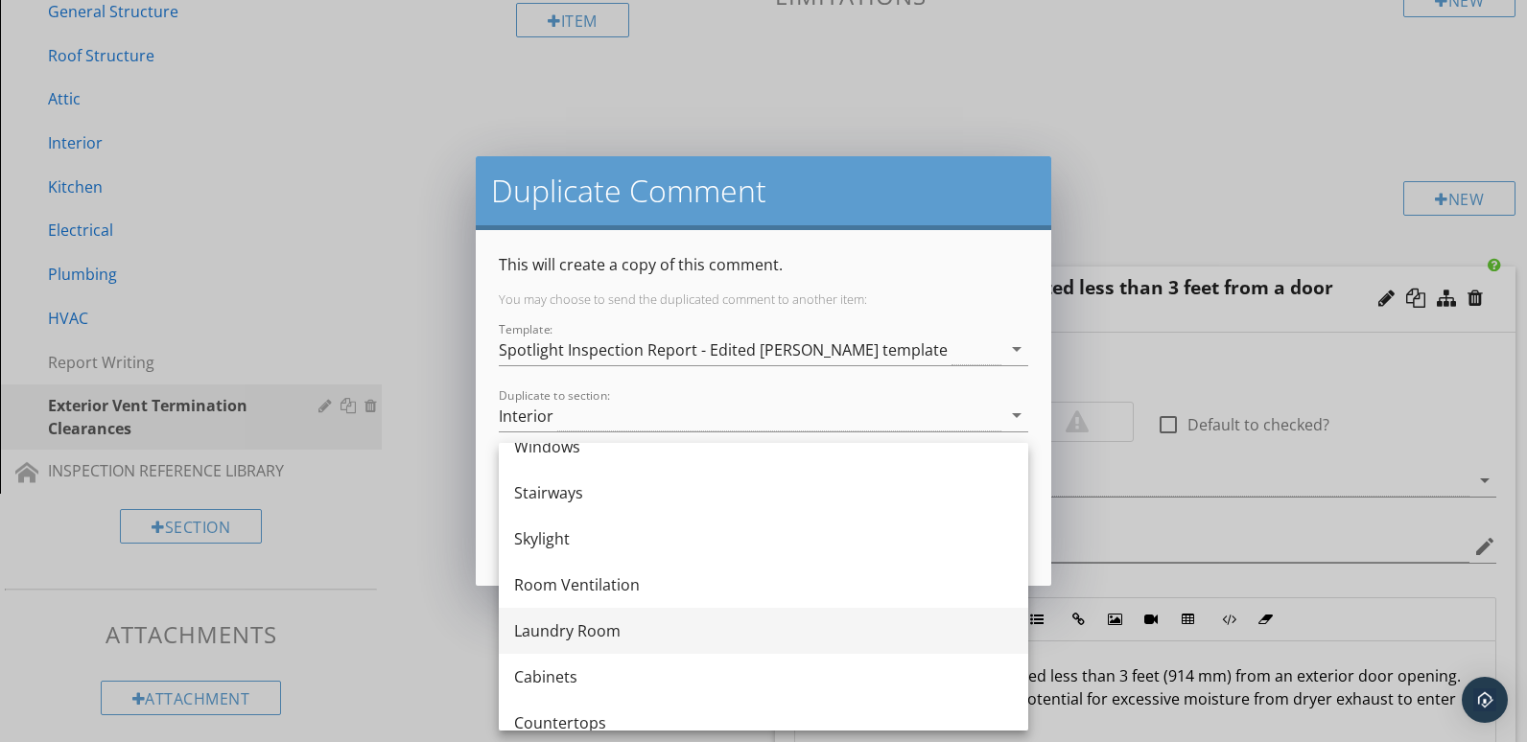
click at [632, 631] on div "Laundry Room" at bounding box center [763, 631] width 499 height 23
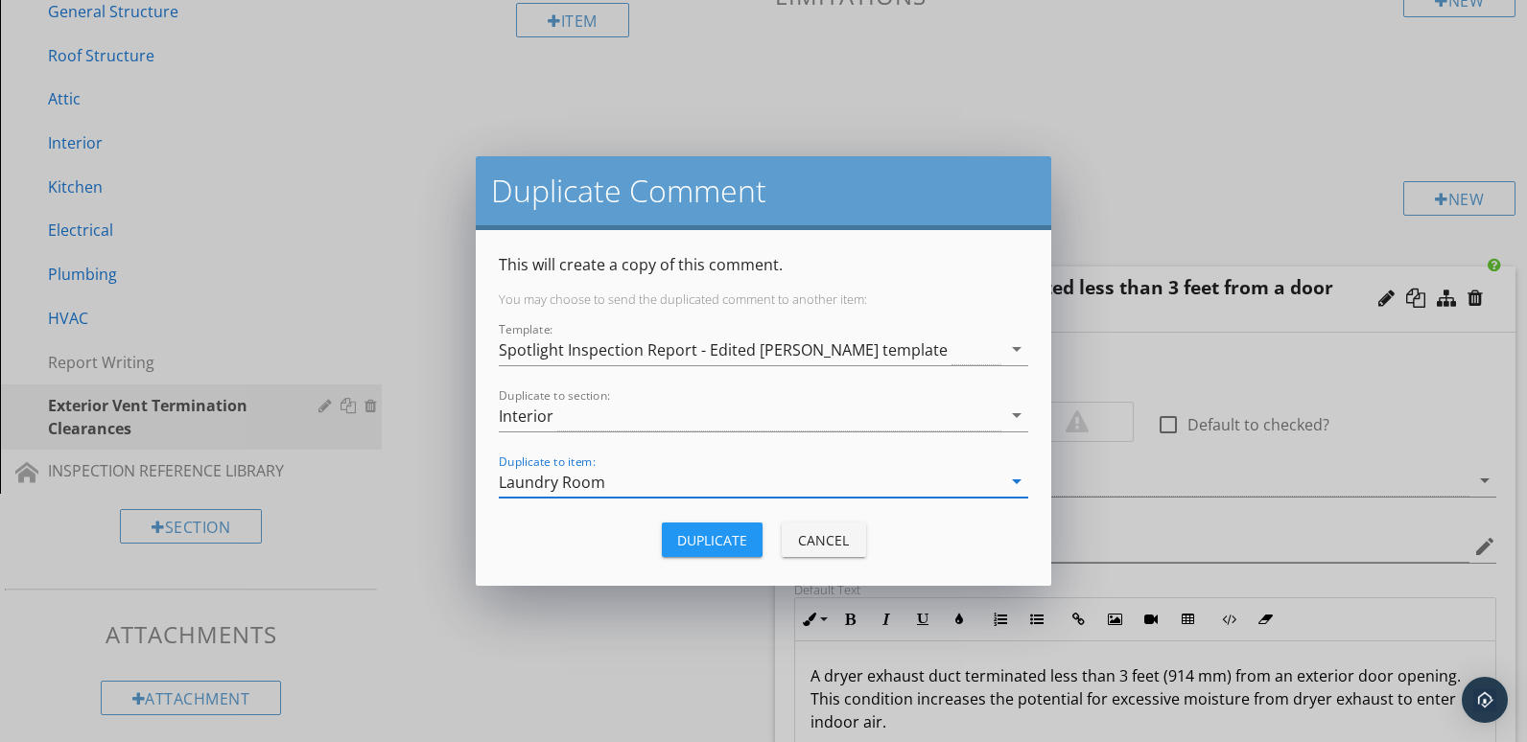
click at [735, 544] on div "Duplicate" at bounding box center [712, 540] width 70 height 20
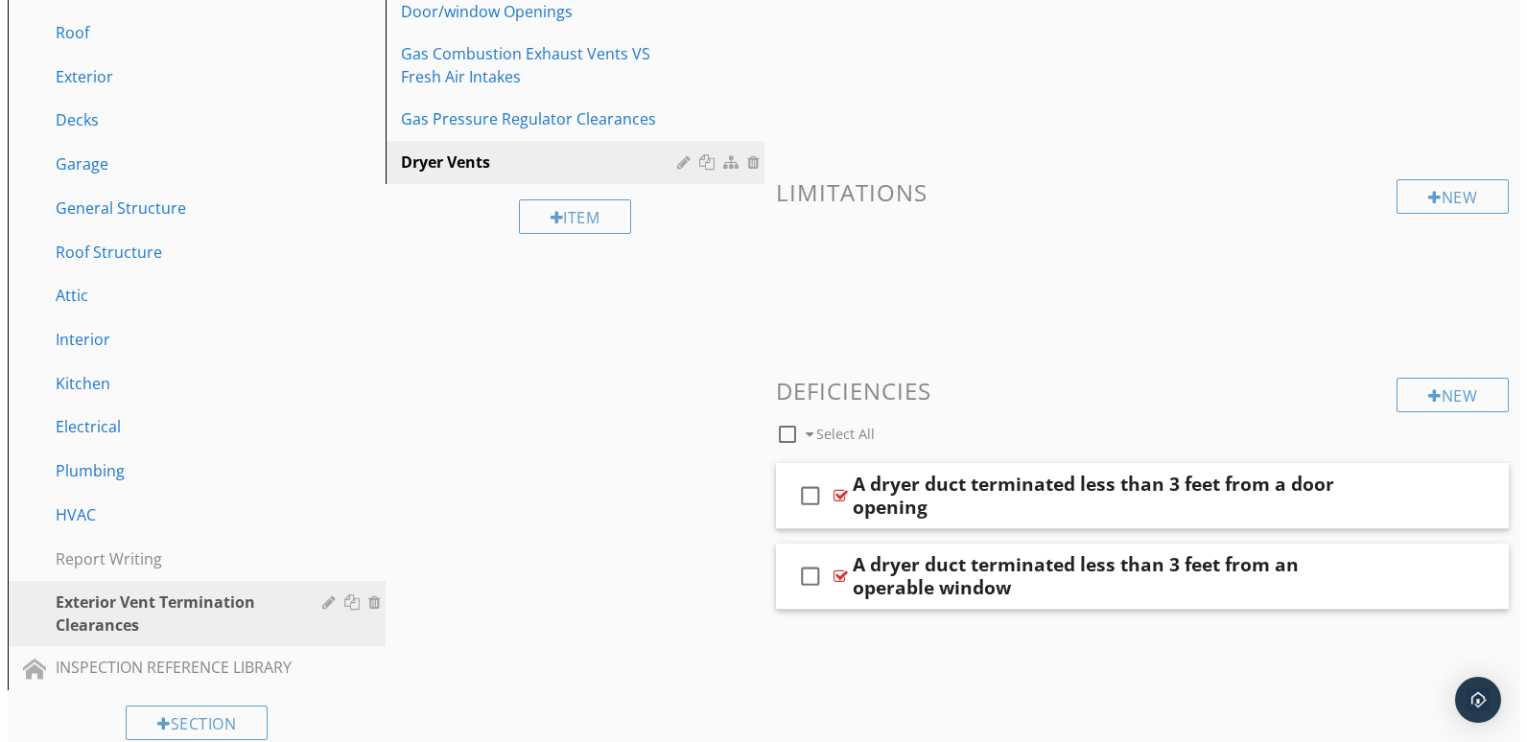
scroll to position [319, 0]
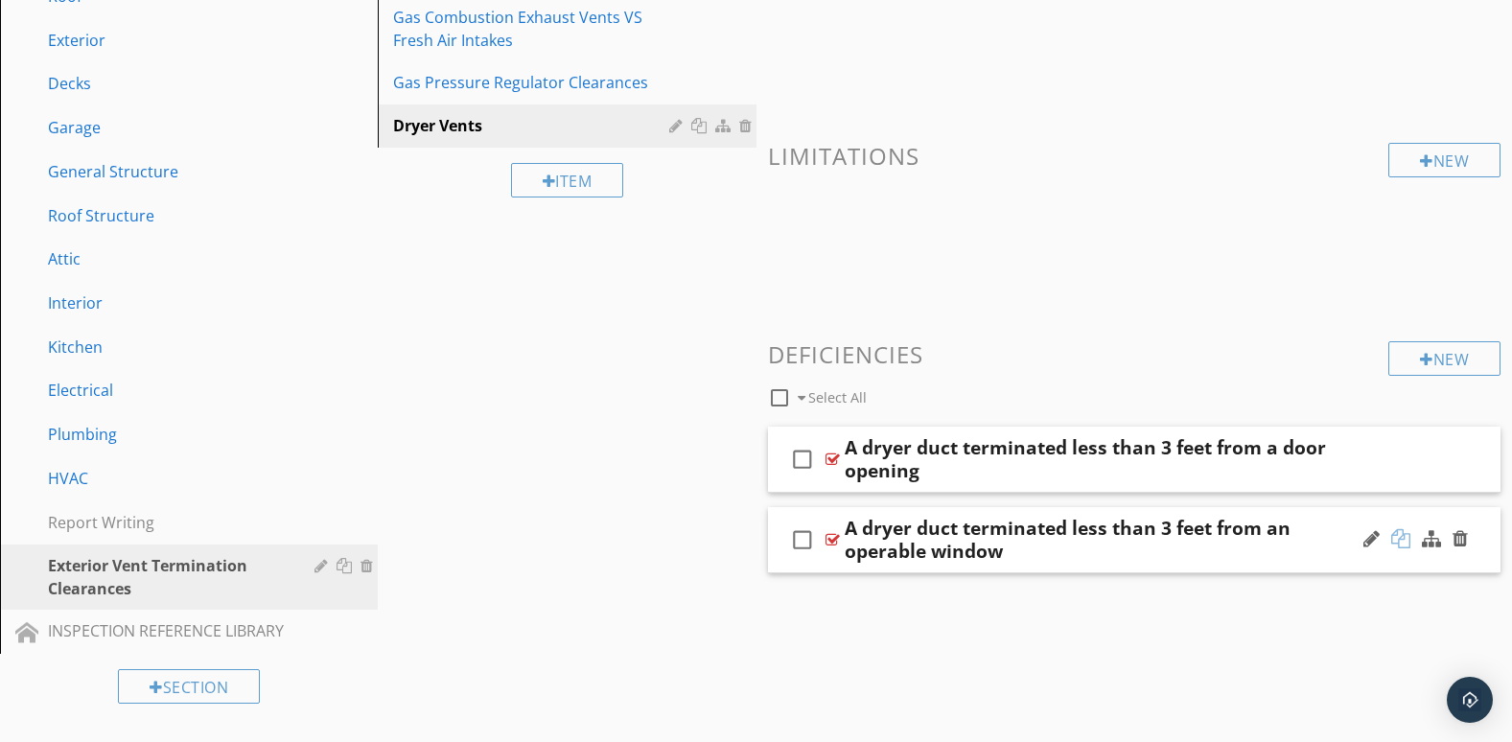
click at [1402, 539] on div at bounding box center [1401, 538] width 19 height 19
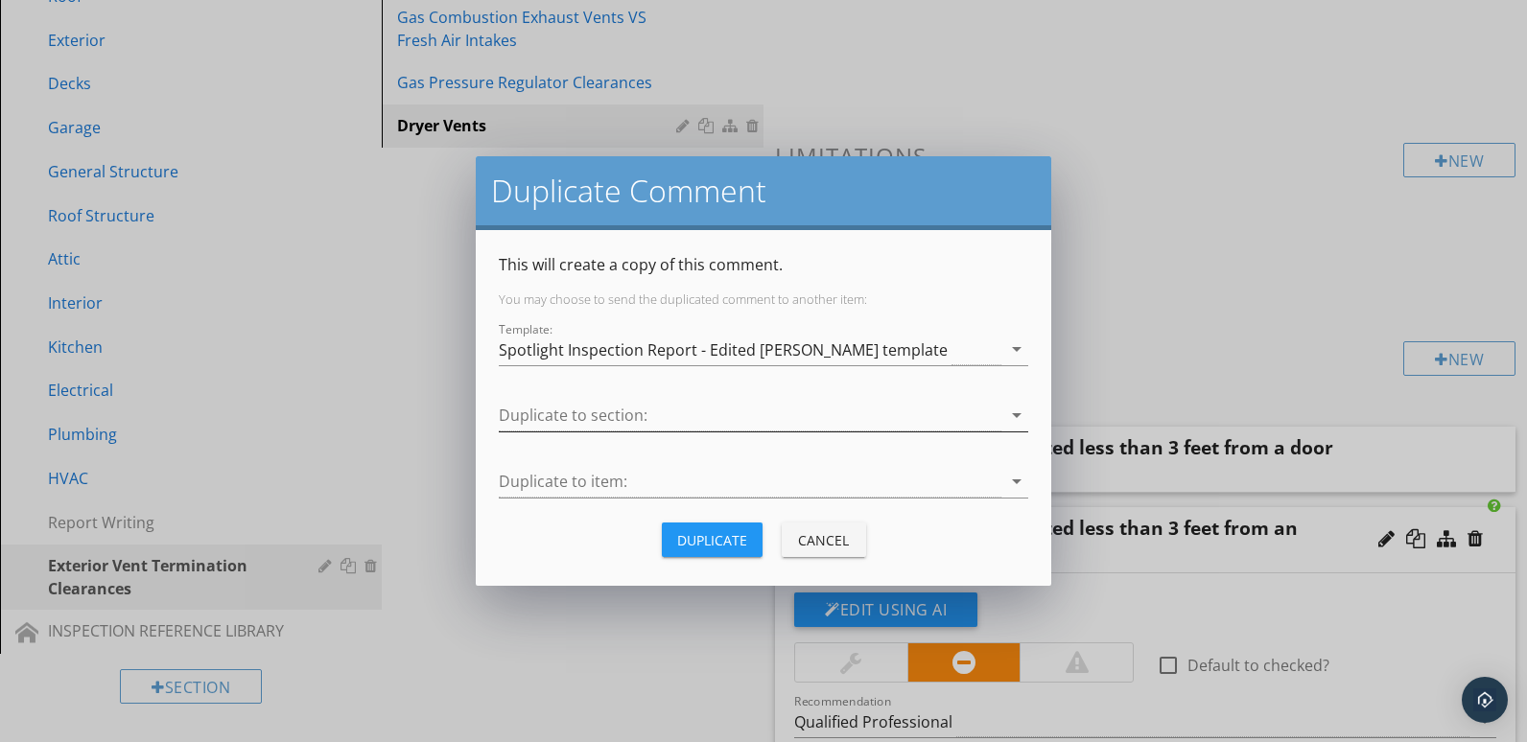
click at [1015, 411] on icon "arrow_drop_down" at bounding box center [1016, 415] width 23 height 23
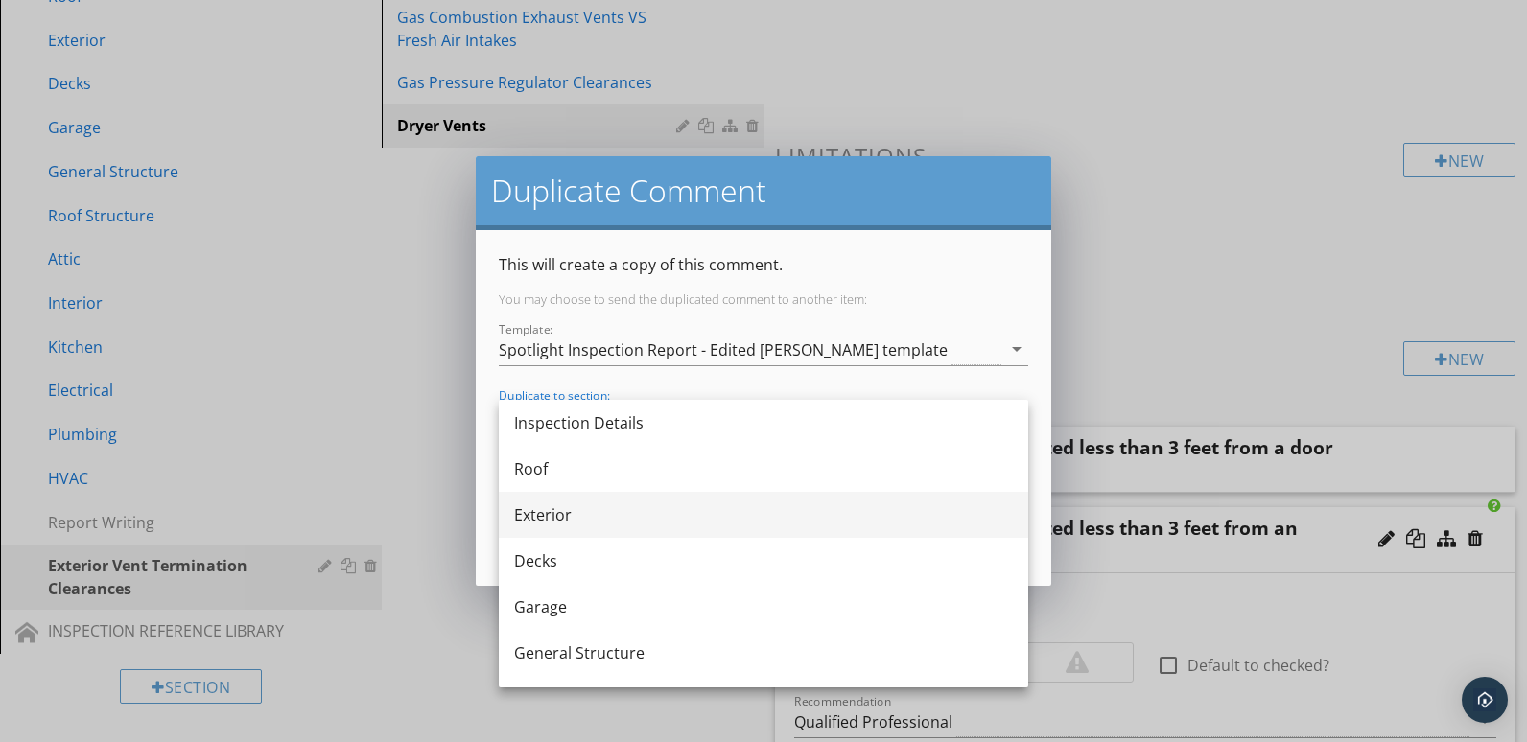
scroll to position [160, 0]
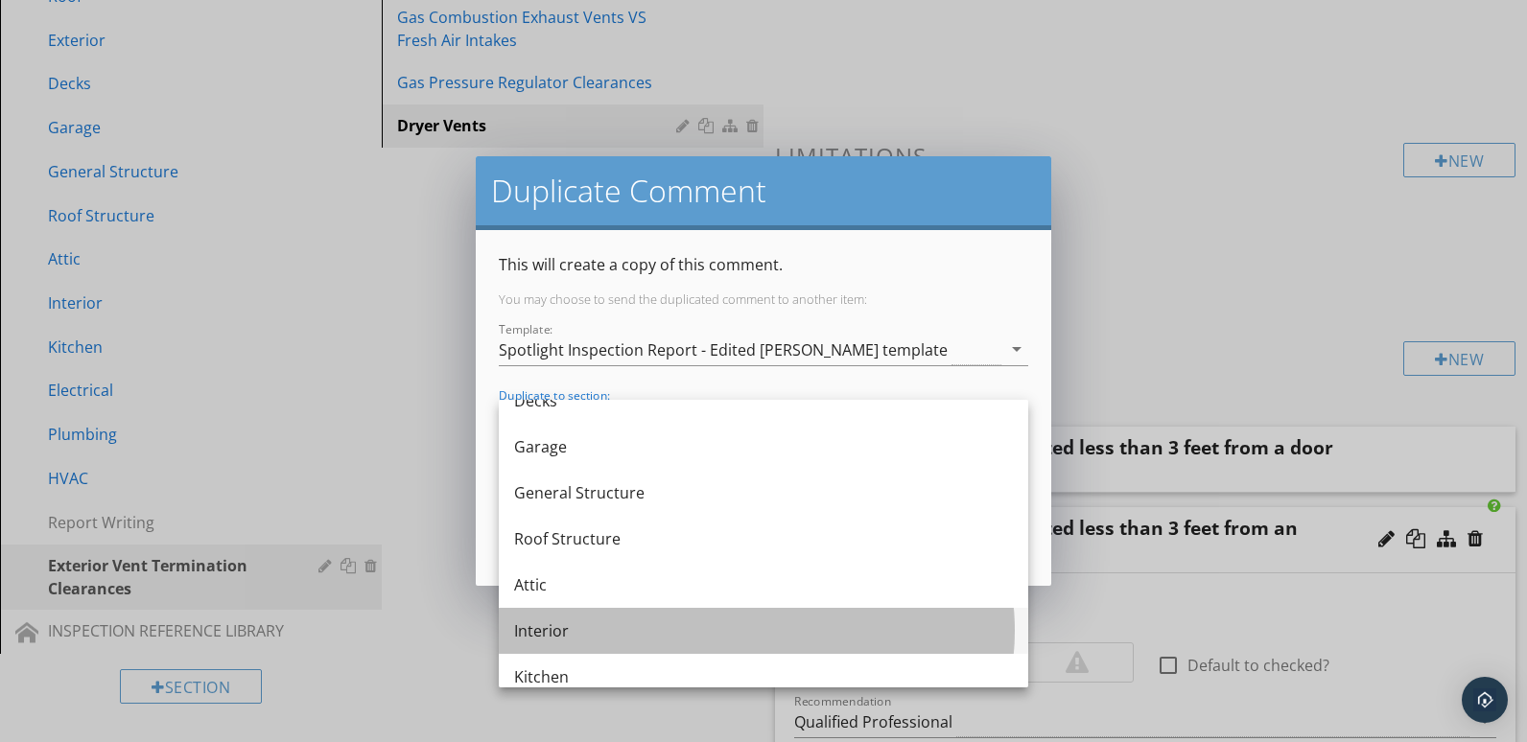
click at [643, 627] on div "Interior" at bounding box center [763, 631] width 499 height 23
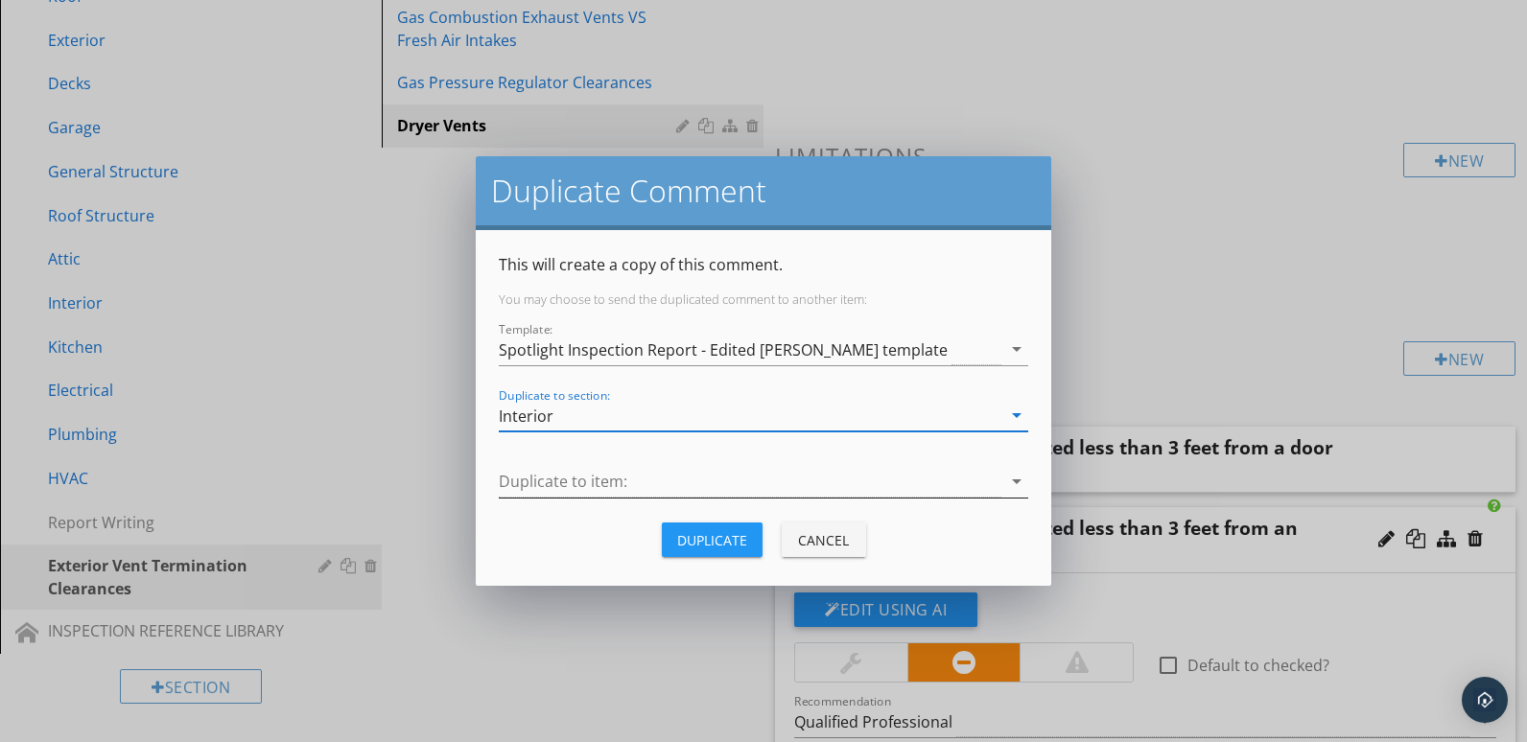
click at [1016, 480] on icon "arrow_drop_down" at bounding box center [1016, 481] width 23 height 23
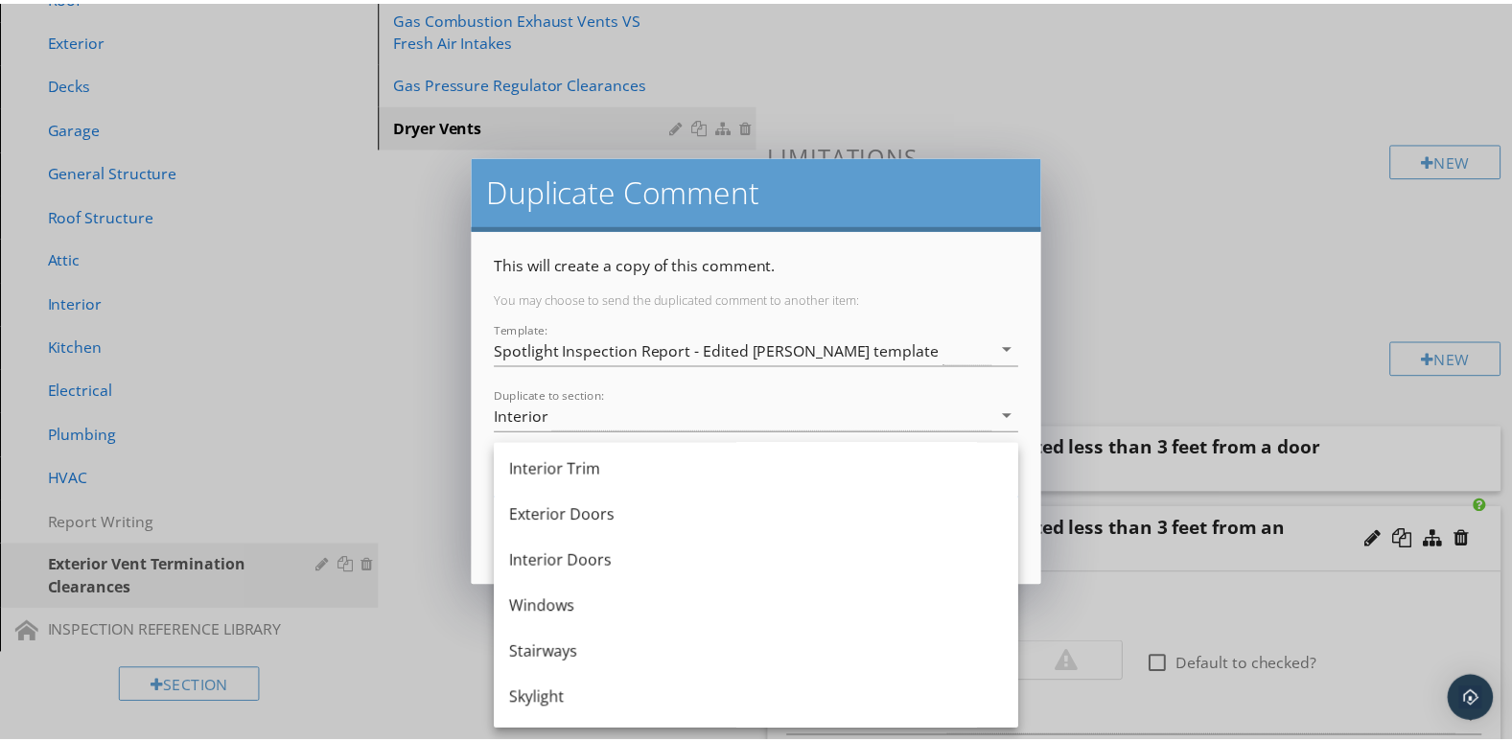
scroll to position [480, 0]
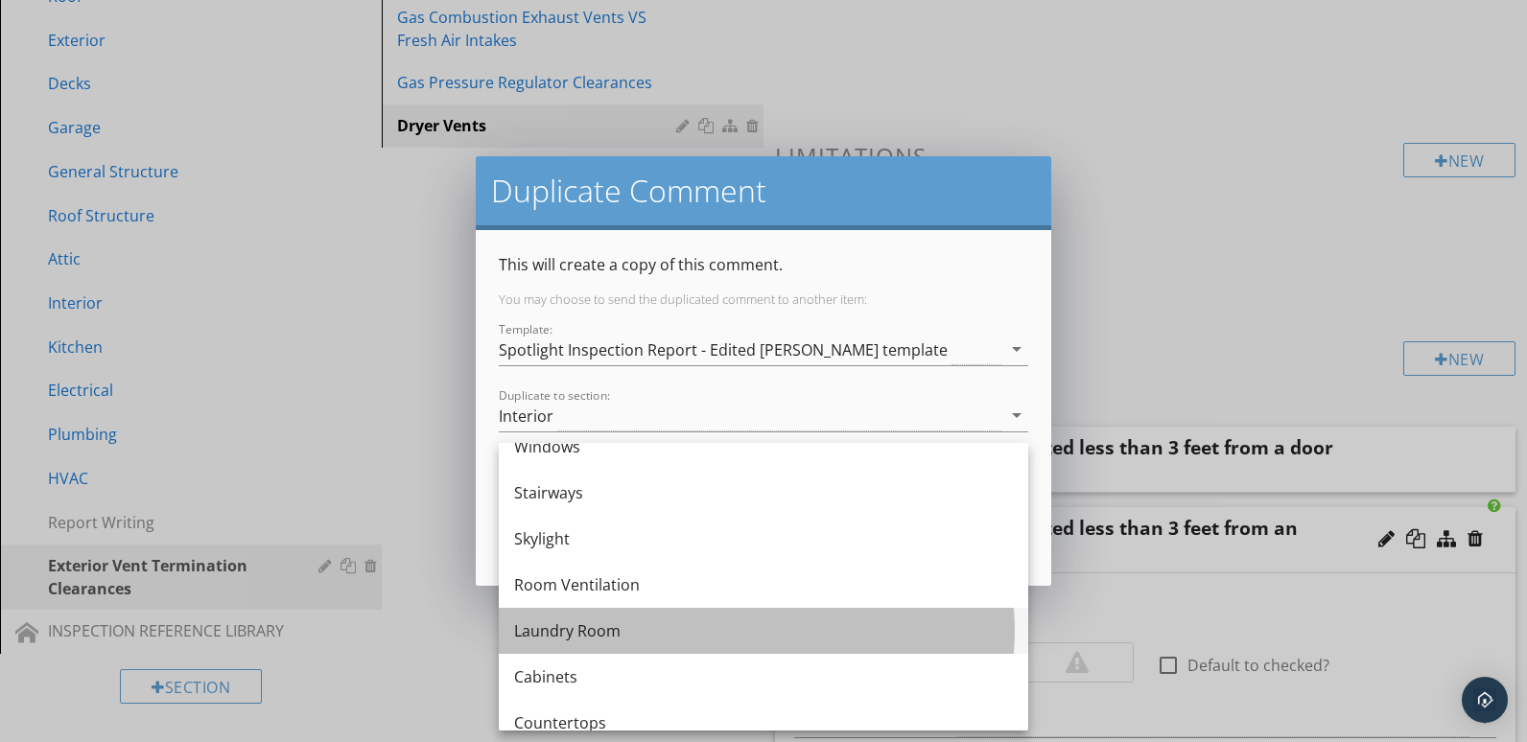
click at [650, 631] on div "Laundry Room" at bounding box center [763, 631] width 499 height 23
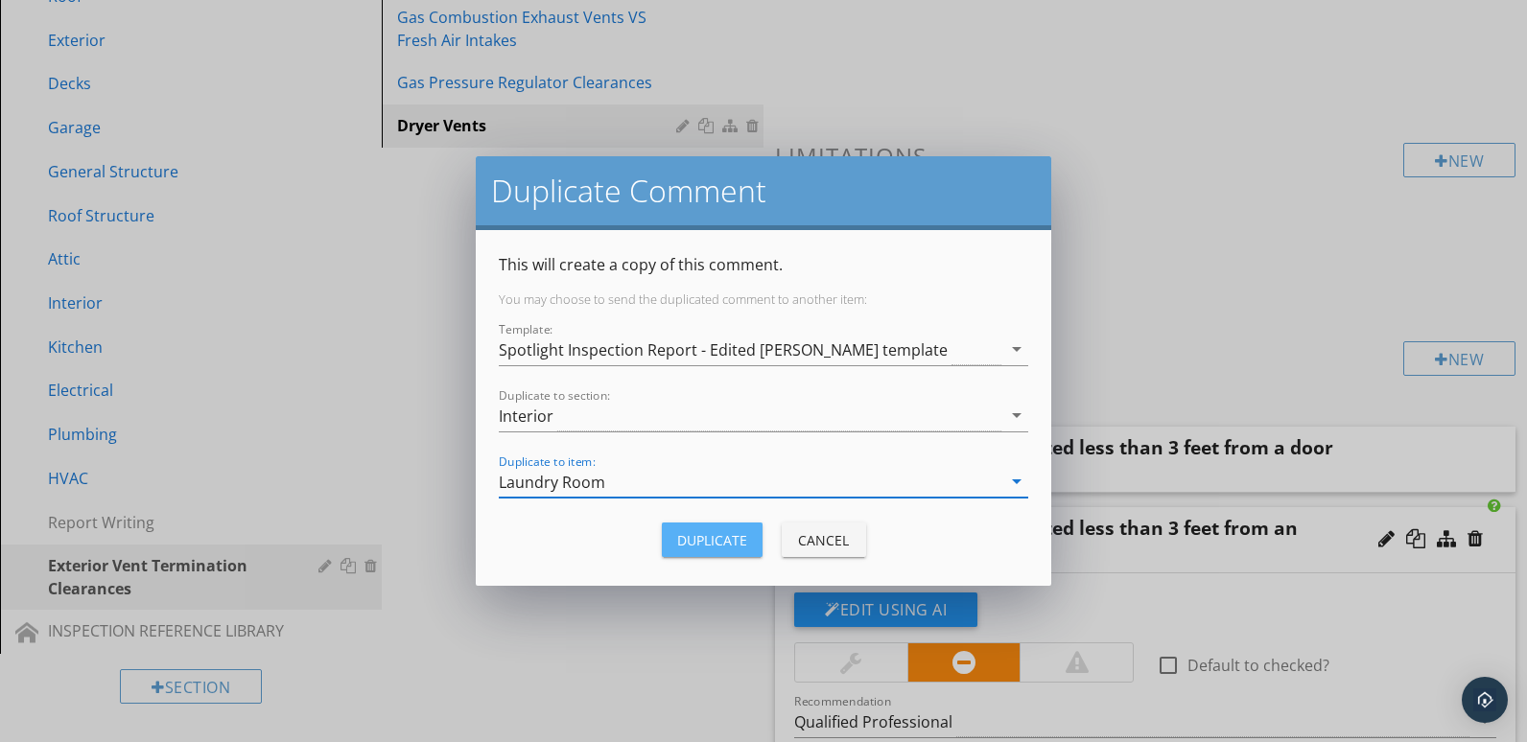
click at [741, 533] on div "Duplicate" at bounding box center [712, 540] width 70 height 20
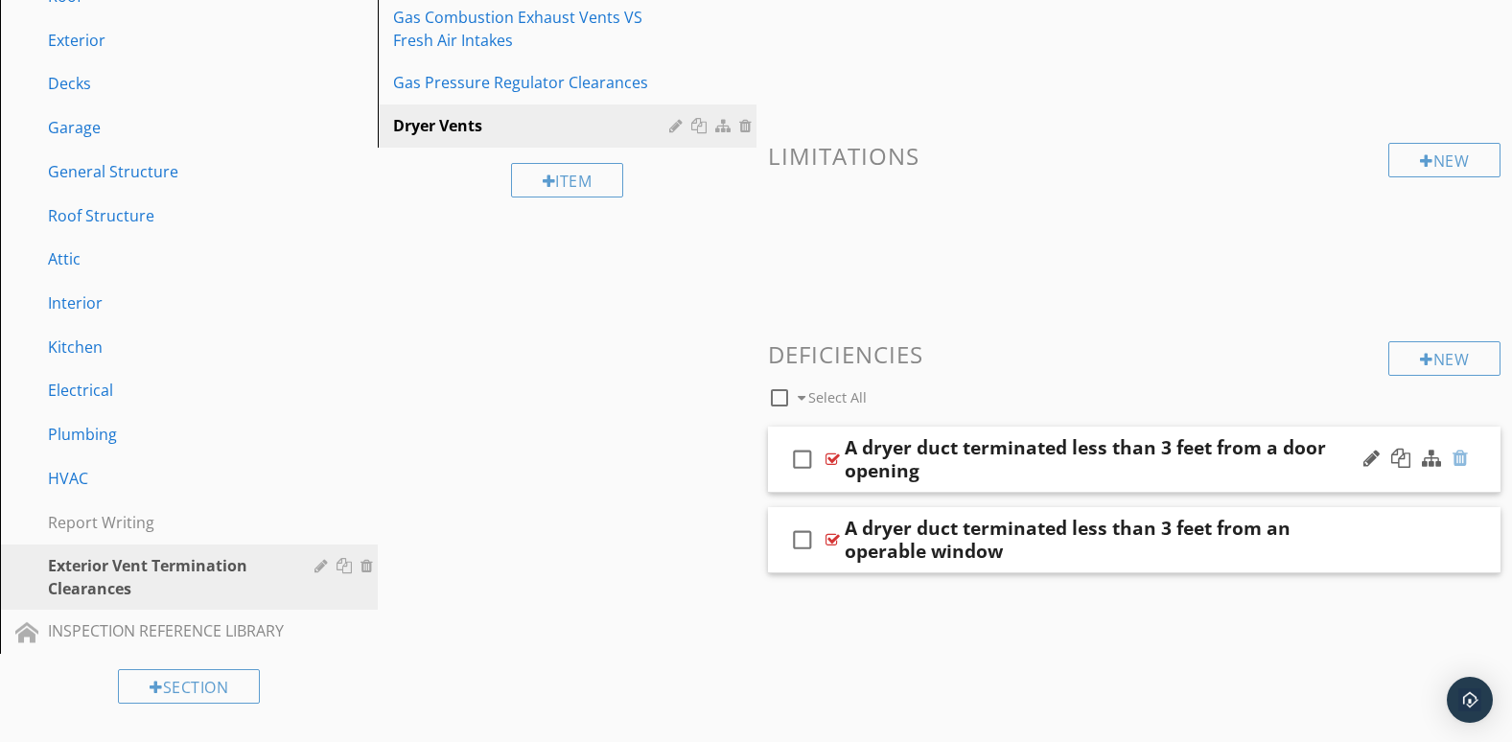
click at [1458, 455] on div at bounding box center [1460, 458] width 15 height 19
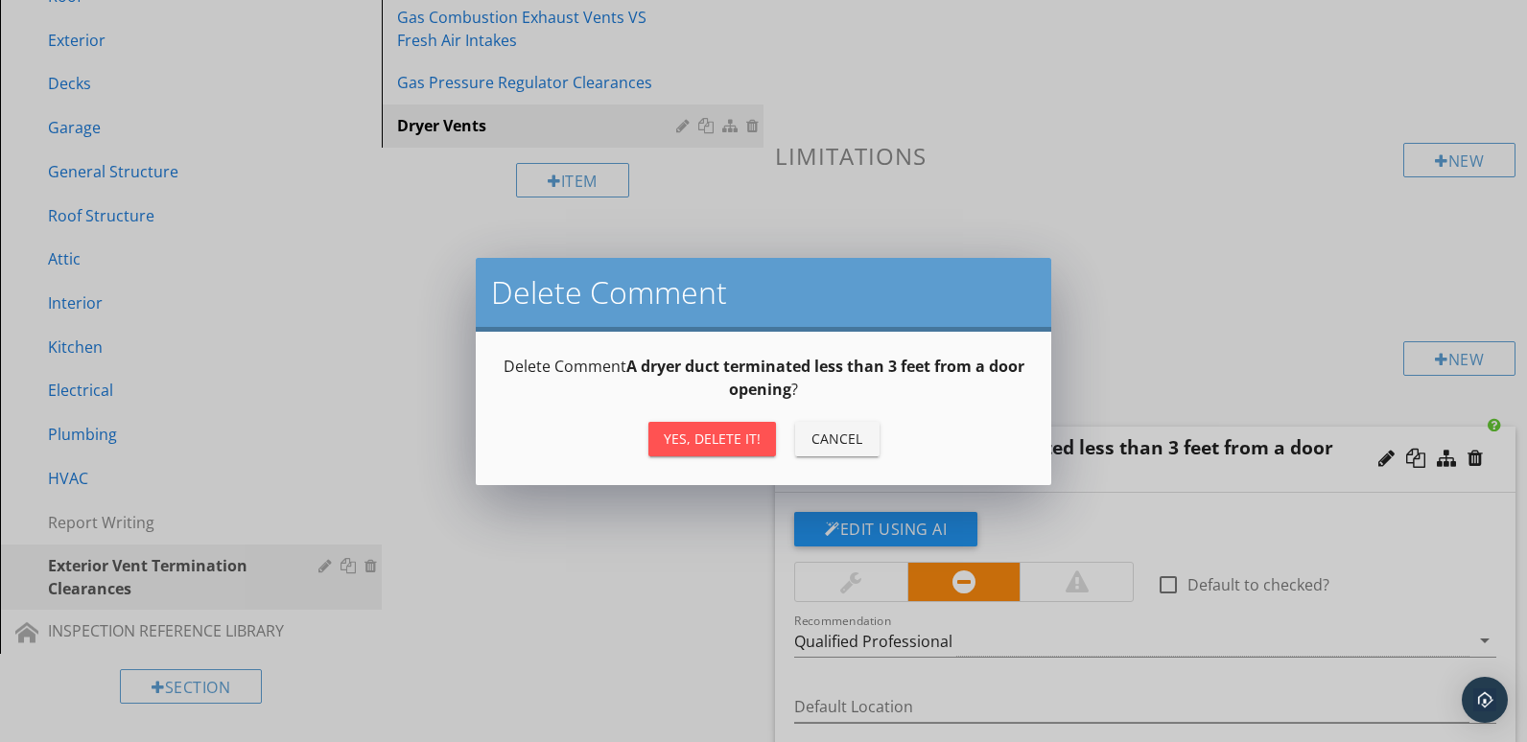
click at [758, 437] on div "Yes, Delete it!" at bounding box center [712, 439] width 97 height 20
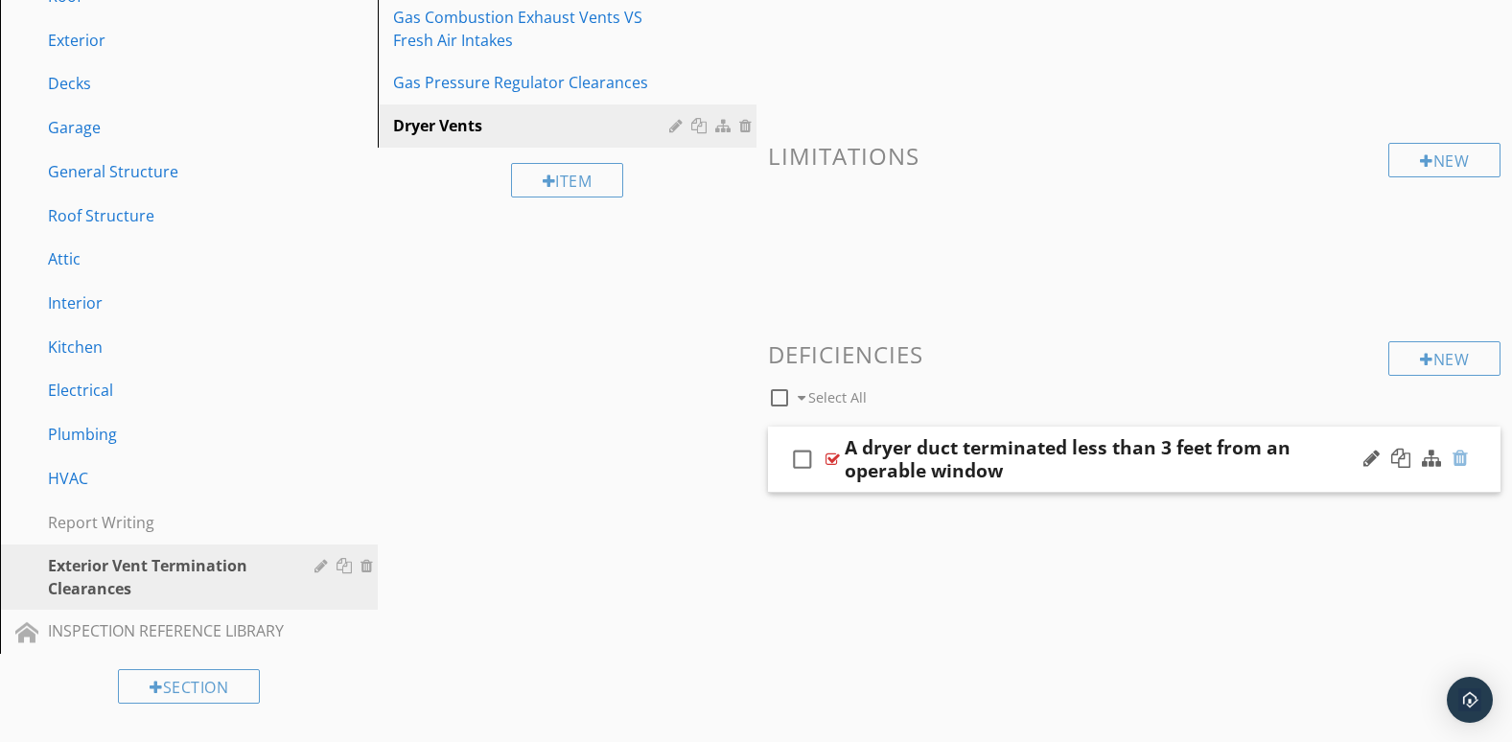
click at [1457, 461] on div at bounding box center [1460, 458] width 15 height 19
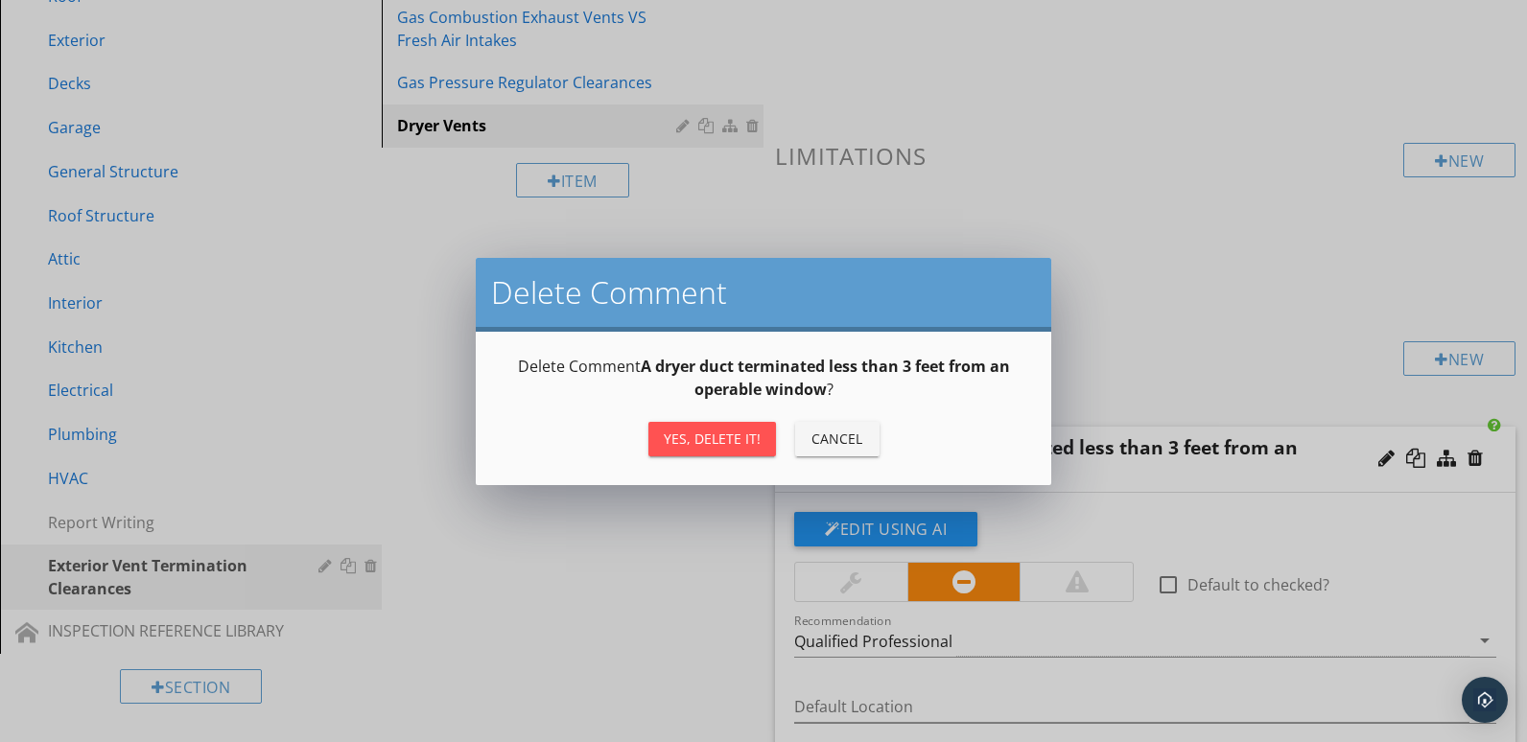
click at [678, 435] on div "Yes, Delete it!" at bounding box center [712, 439] width 97 height 20
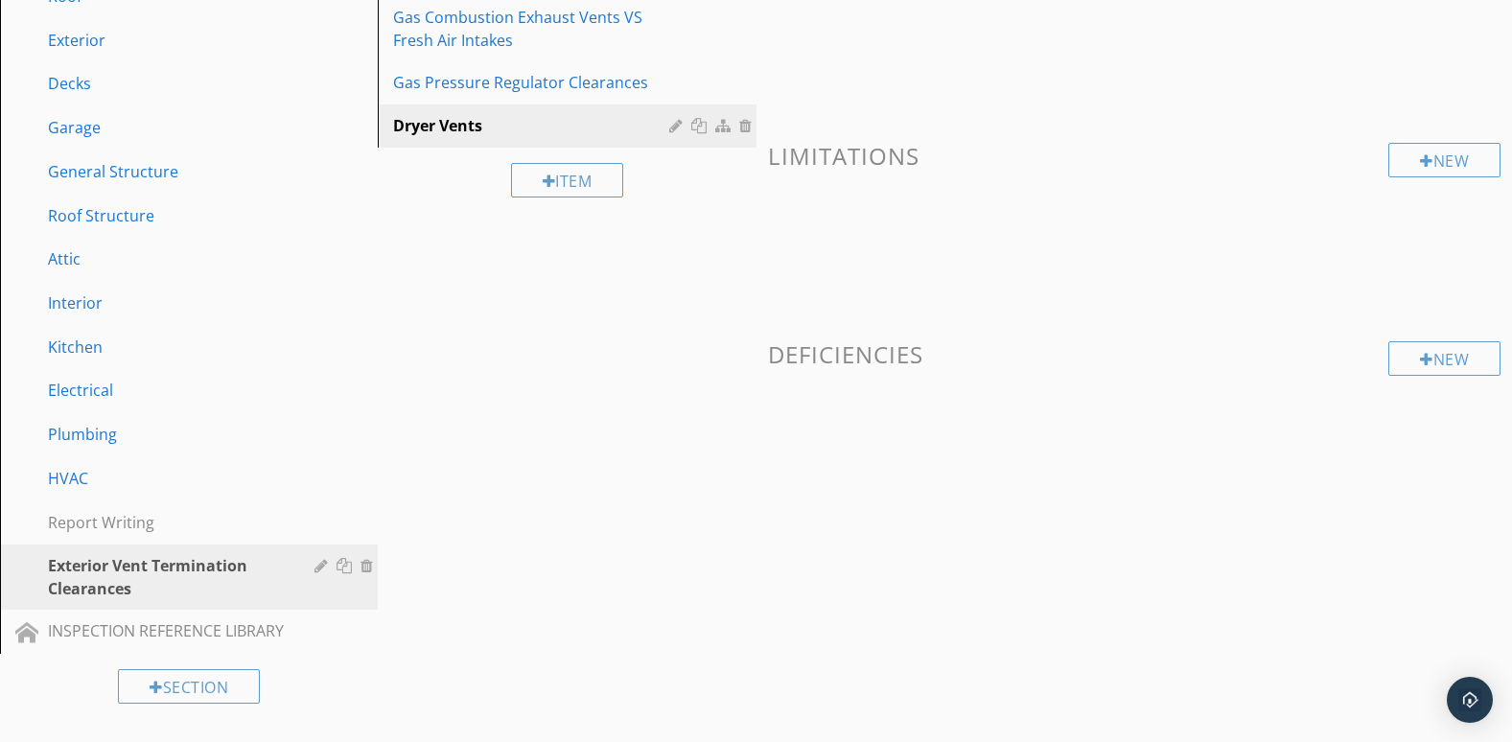
scroll to position [0, 0]
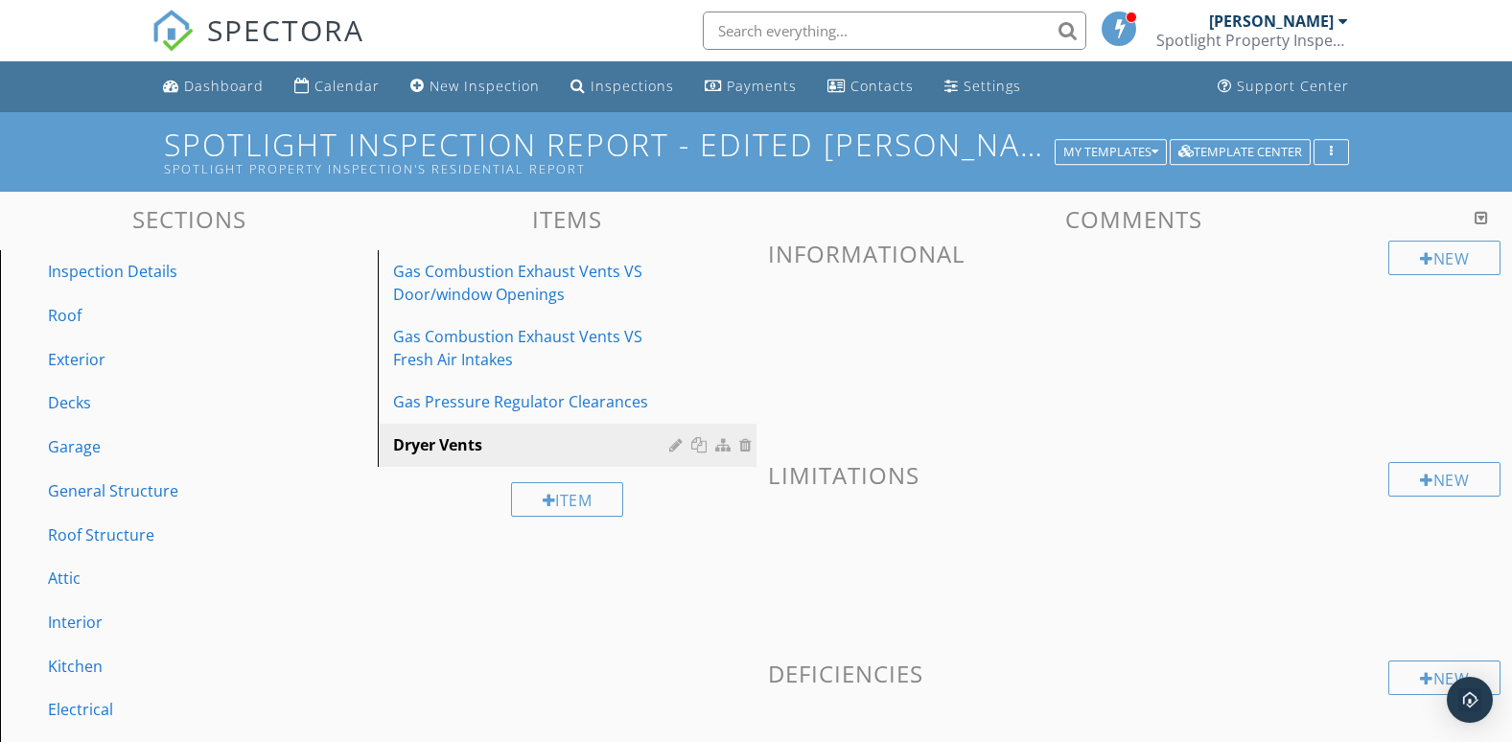
click at [1338, 16] on div "[PERSON_NAME]" at bounding box center [1278, 21] width 139 height 19
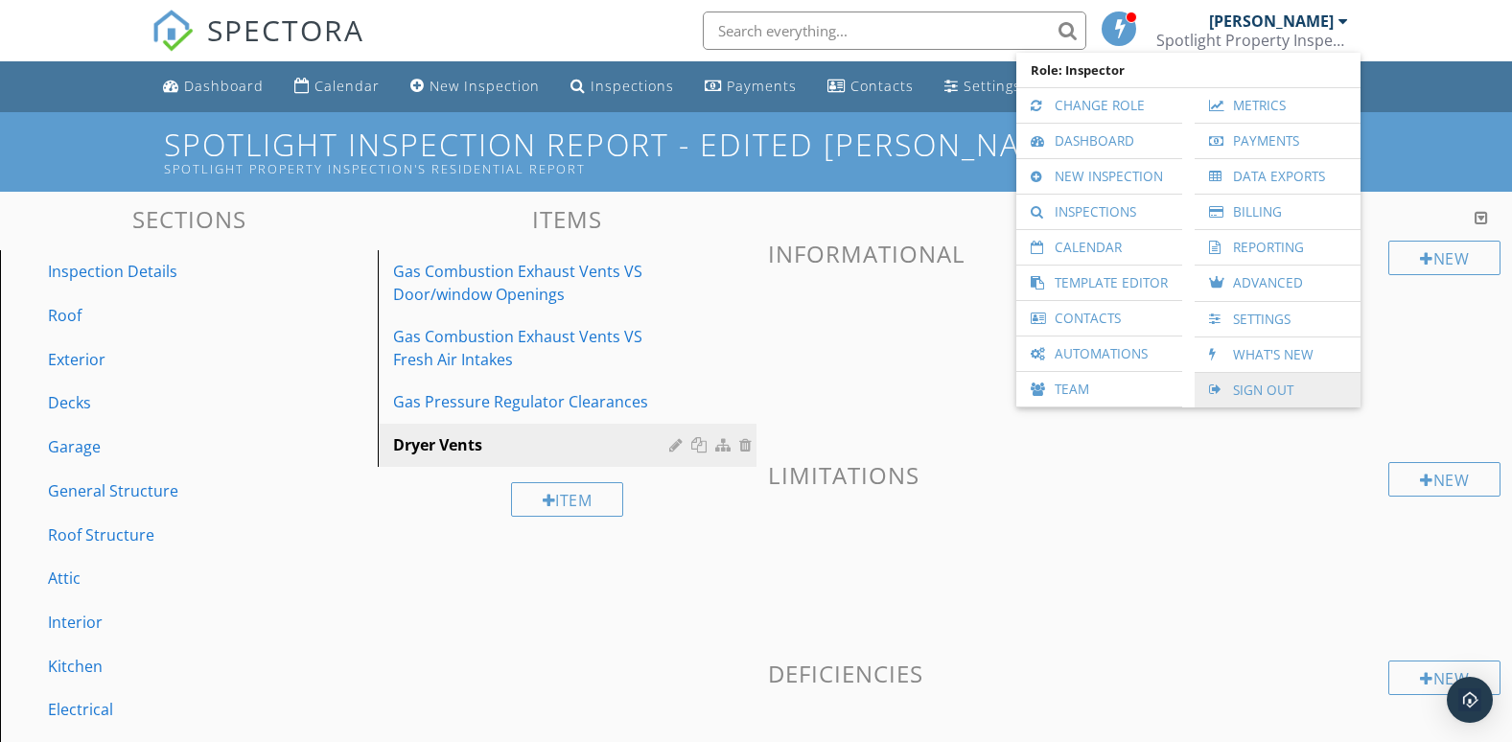
click at [1241, 385] on link "Sign Out" at bounding box center [1278, 390] width 147 height 35
